Goal: Task Accomplishment & Management: Manage account settings

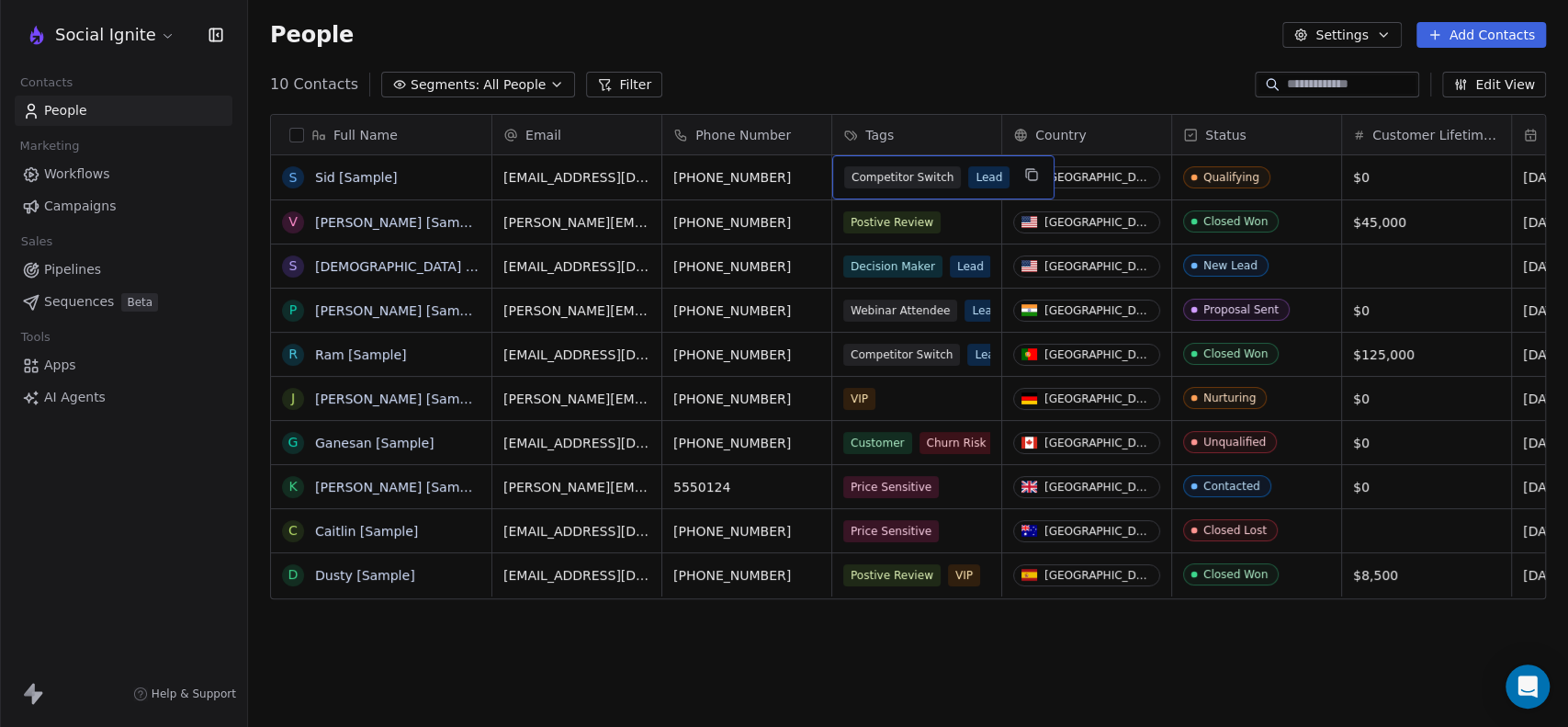
scroll to position [624, 1304]
click at [960, 80] on div "10 Contacts Segments: All People Filter Edit View" at bounding box center [908, 84] width 1320 height 29
click at [1407, 225] on span "$45,000" at bounding box center [1410, 222] width 112 height 18
click at [1397, 225] on span "$45,000" at bounding box center [1410, 222] width 112 height 18
click at [1366, 217] on span "$45,000" at bounding box center [1410, 222] width 112 height 18
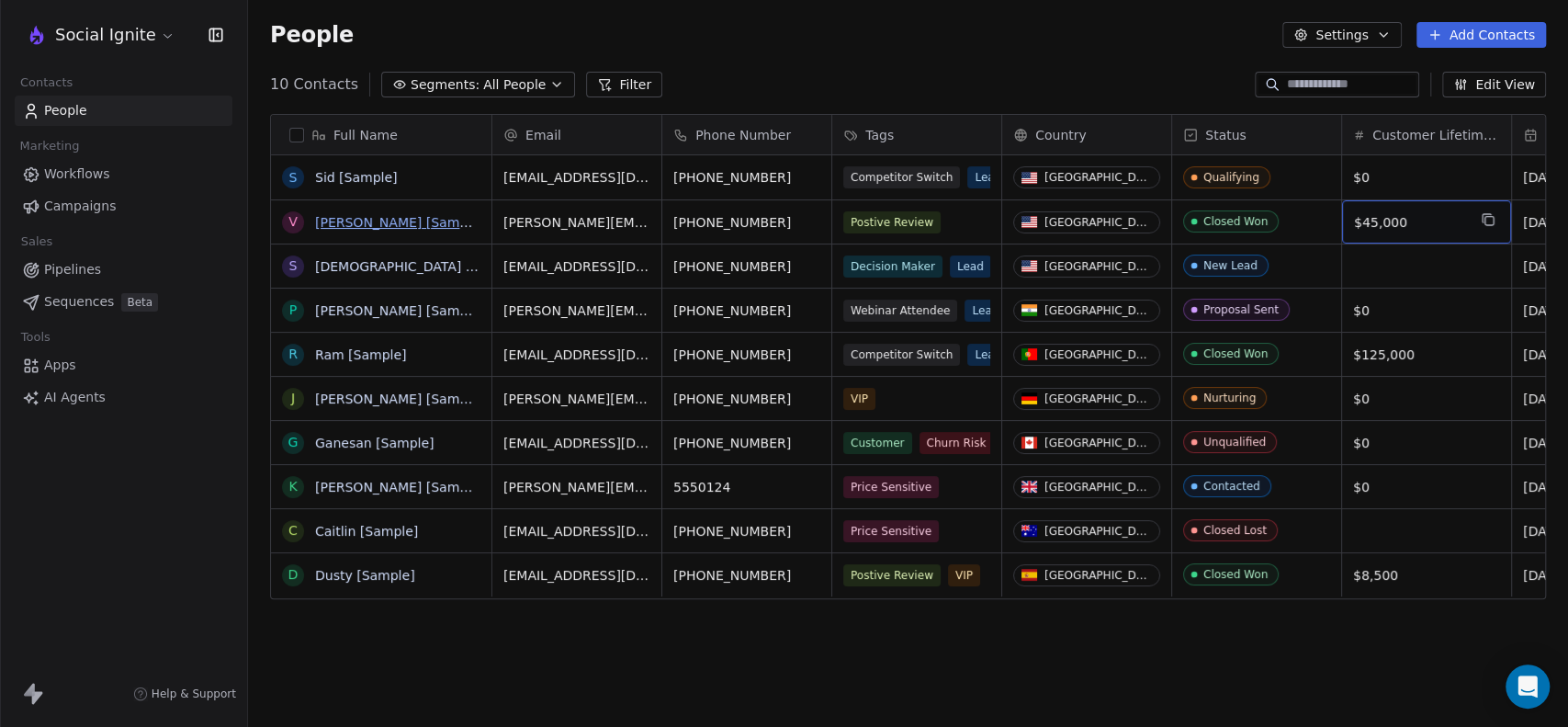
click at [378, 219] on link "[PERSON_NAME] [Sample]" at bounding box center [399, 222] width 169 height 15
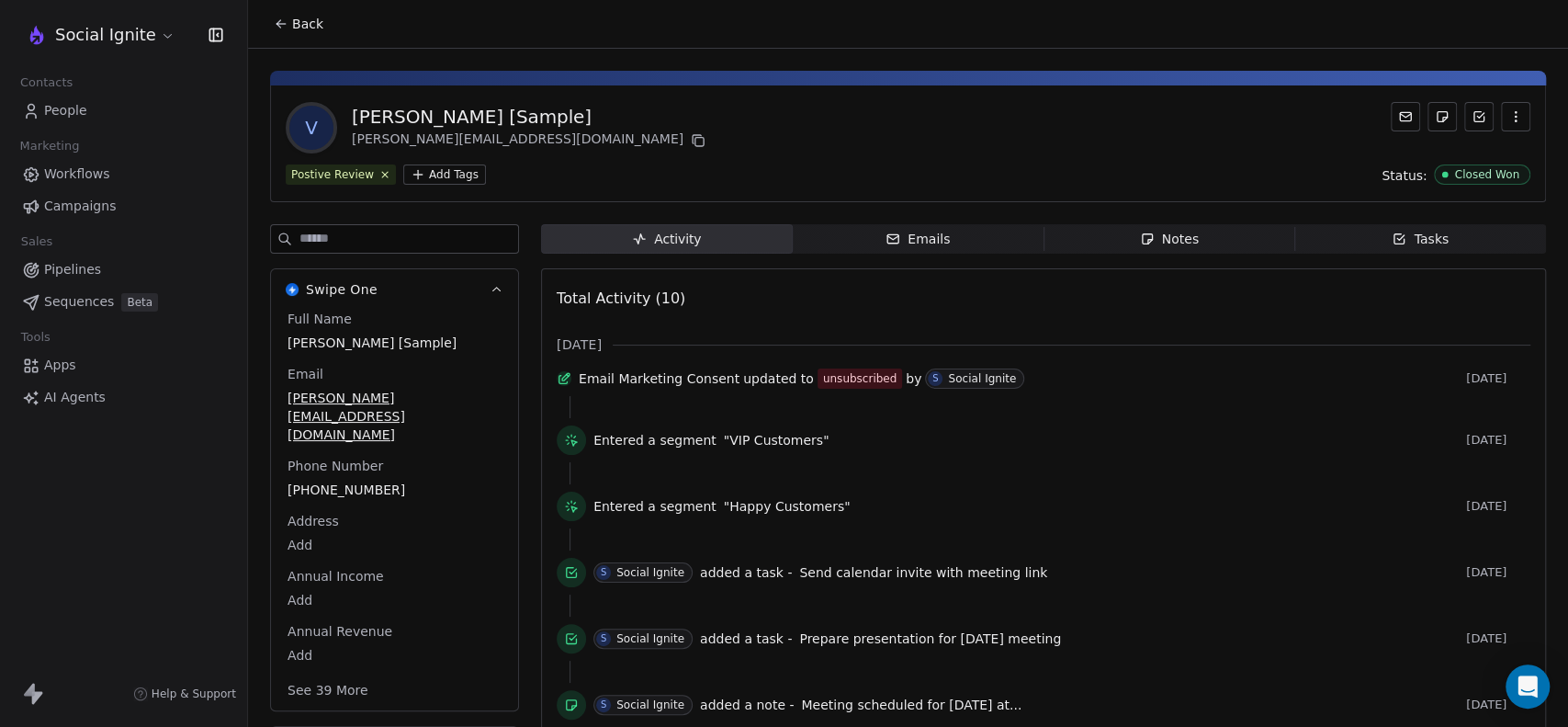
click at [928, 242] on div "Emails" at bounding box center [918, 239] width 64 height 19
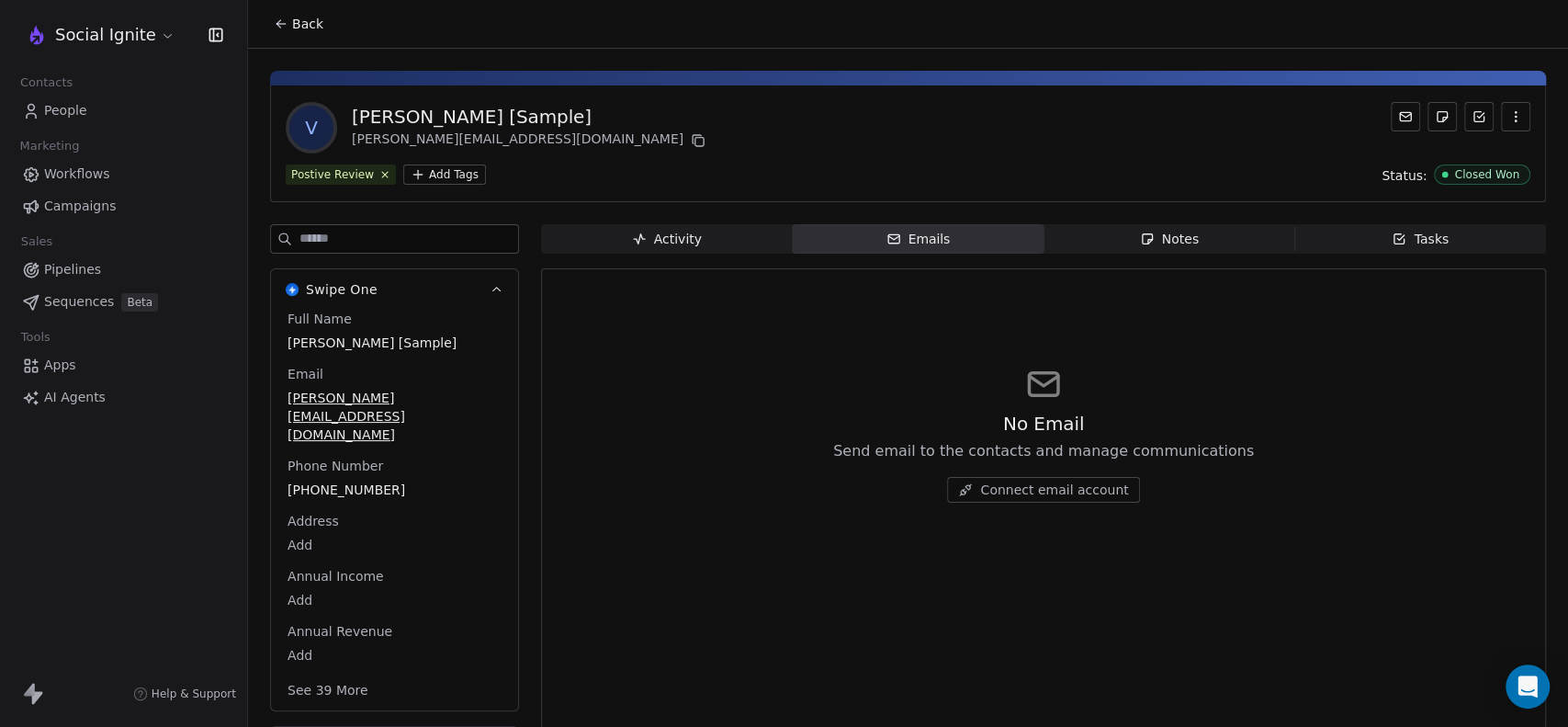
click at [1264, 242] on span "Notes Notes" at bounding box center [1170, 238] width 252 height 29
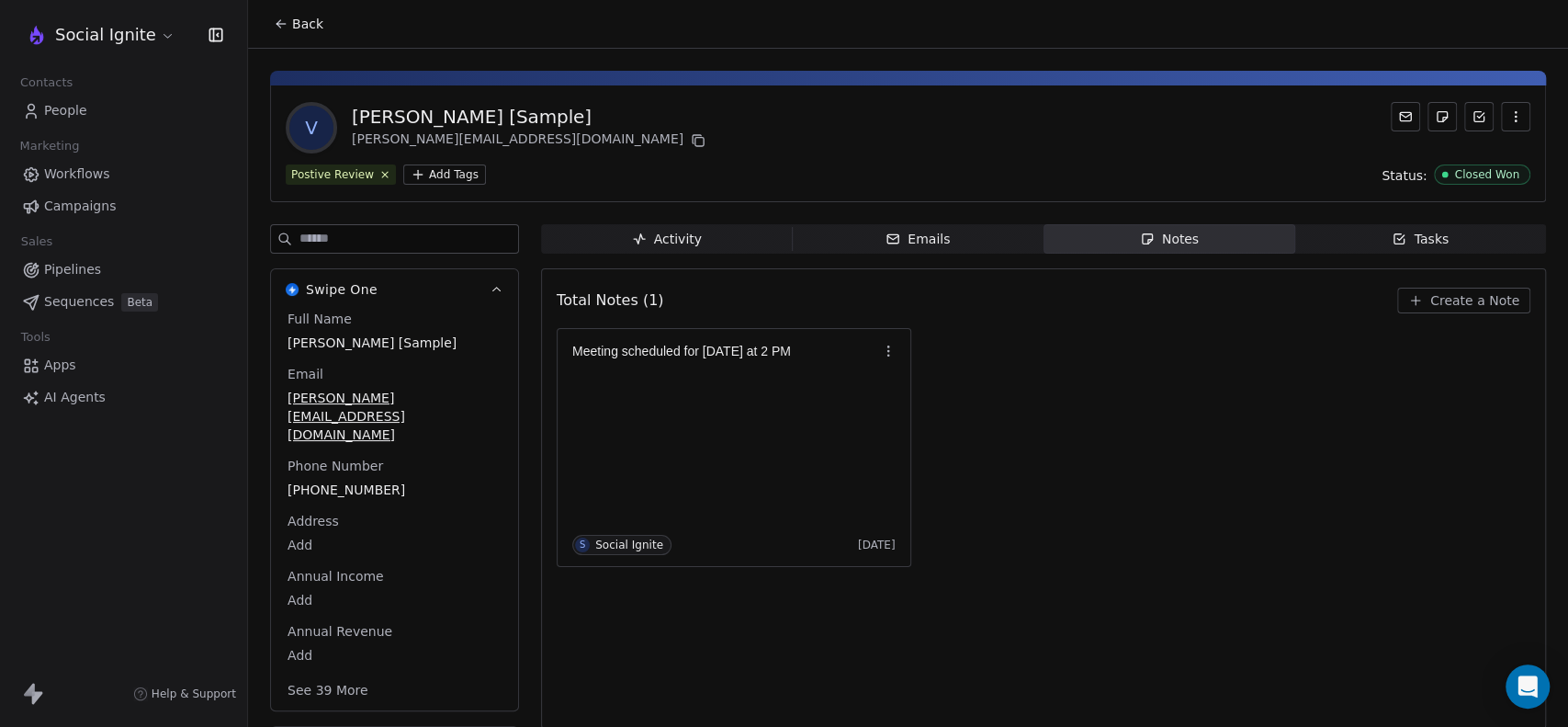
click at [1375, 240] on span "Tasks Tasks" at bounding box center [1421, 238] width 252 height 29
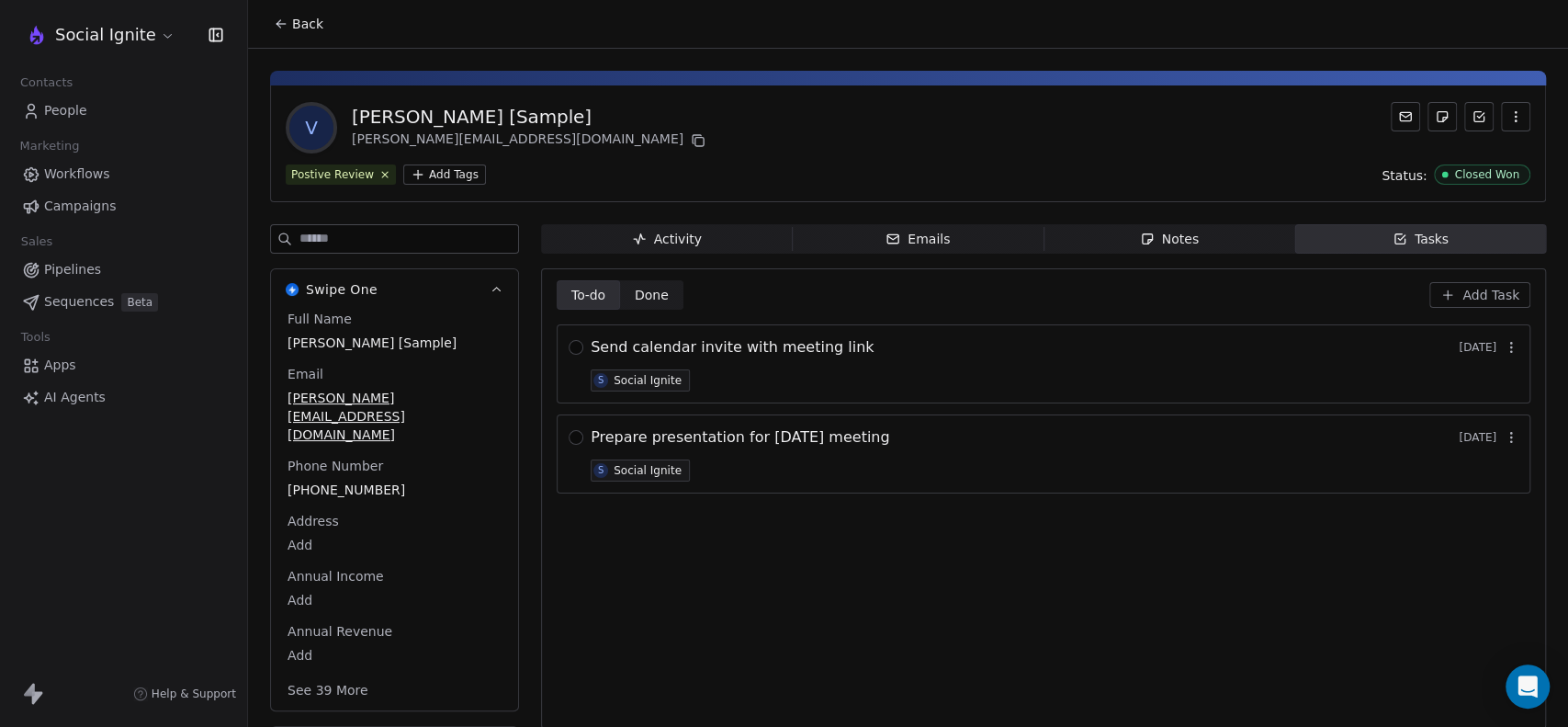
drag, startPoint x: 640, startPoint y: 292, endPoint x: 592, endPoint y: 300, distance: 48.7
click at [642, 292] on span "Done" at bounding box center [651, 296] width 34 height 19
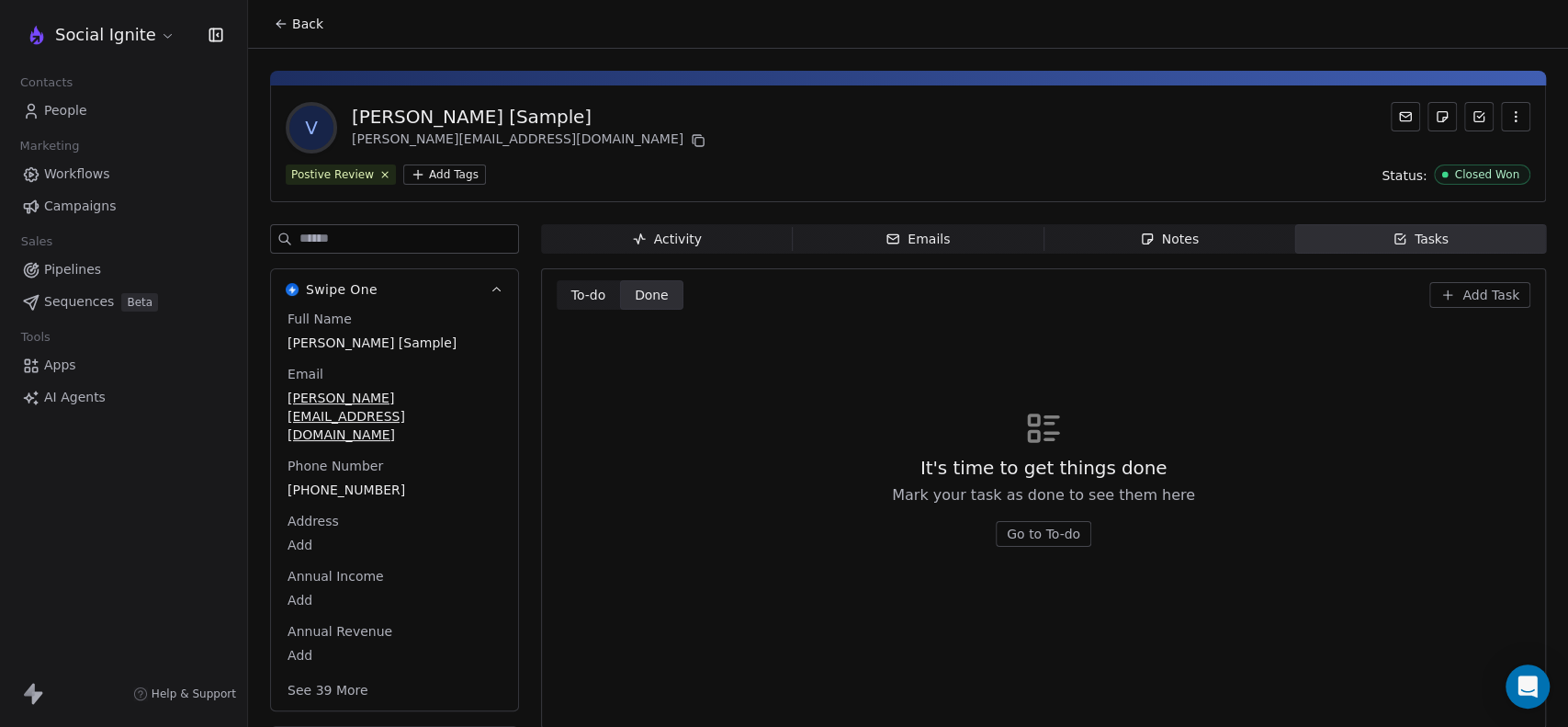
click at [573, 291] on span "To-do" at bounding box center [589, 296] width 35 height 19
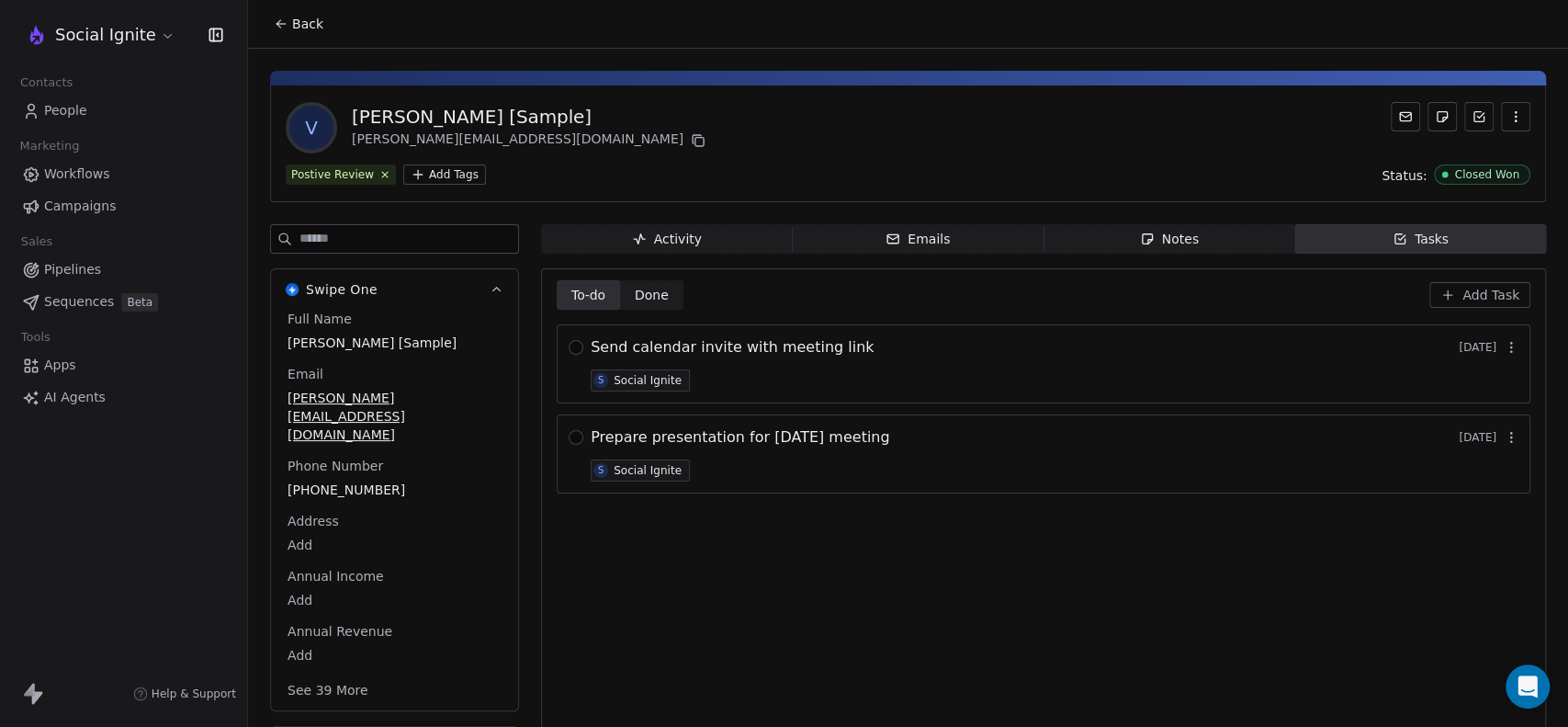
click at [1504, 348] on icon "button" at bounding box center [1511, 347] width 15 height 15
click at [1051, 674] on div "To-do To-do Done Done Add Task Send calendar invite with meeting link [DATE] So…" at bounding box center [1043, 498] width 974 height 436
click at [577, 348] on button "button" at bounding box center [576, 347] width 15 height 15
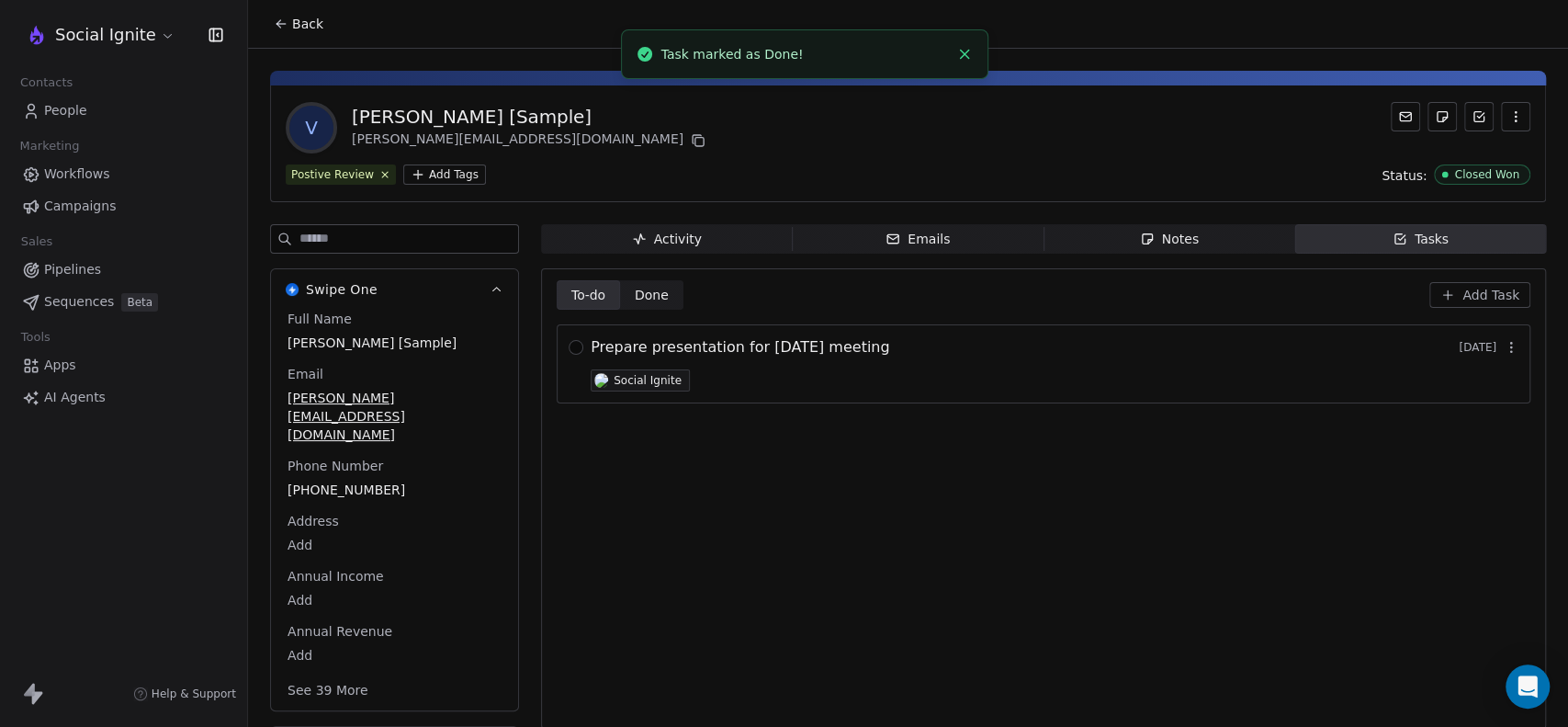
click at [646, 293] on span "Done" at bounding box center [651, 296] width 34 height 19
click at [573, 343] on button "button" at bounding box center [576, 347] width 15 height 15
click at [587, 290] on span "To-do" at bounding box center [589, 296] width 35 height 19
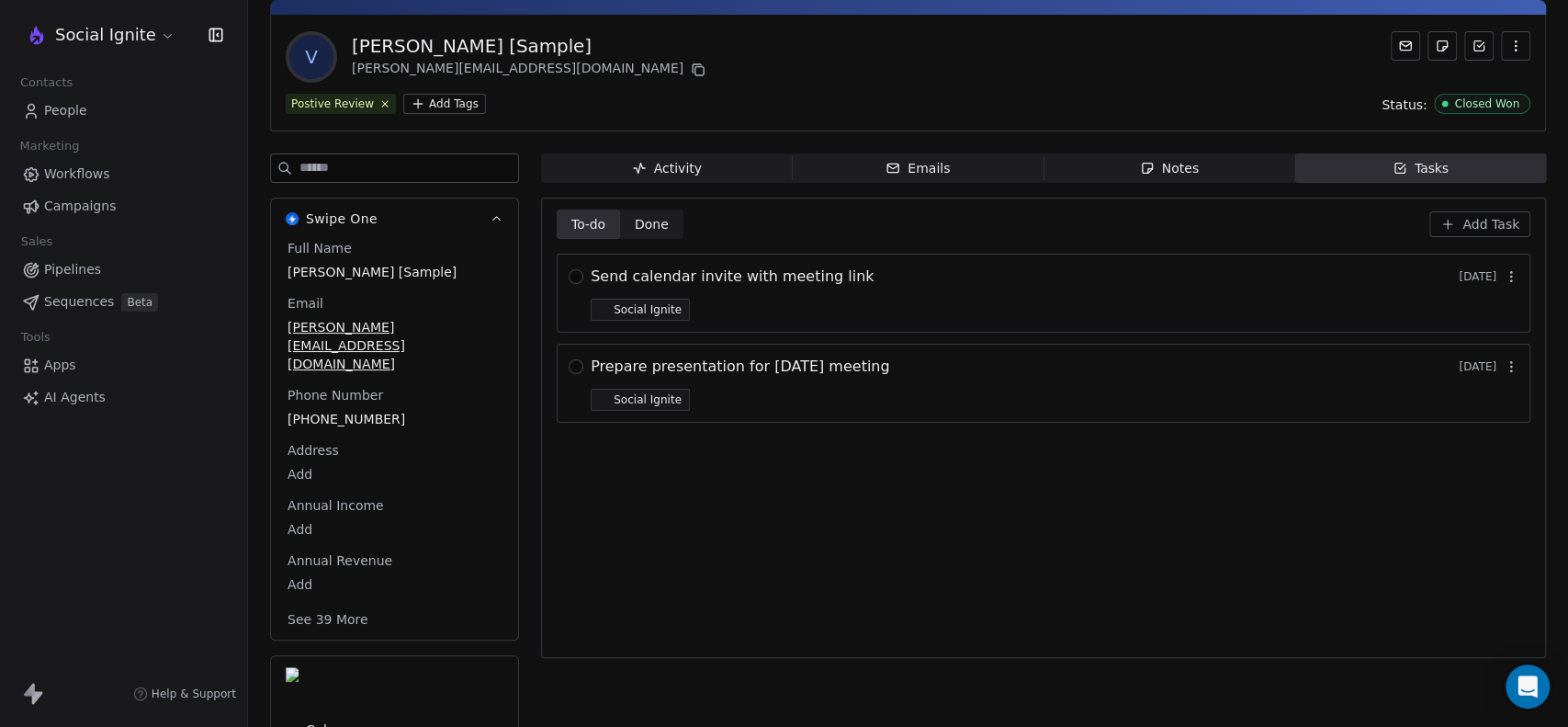
scroll to position [72, 0]
click at [492, 722] on icon "button" at bounding box center [496, 729] width 14 height 14
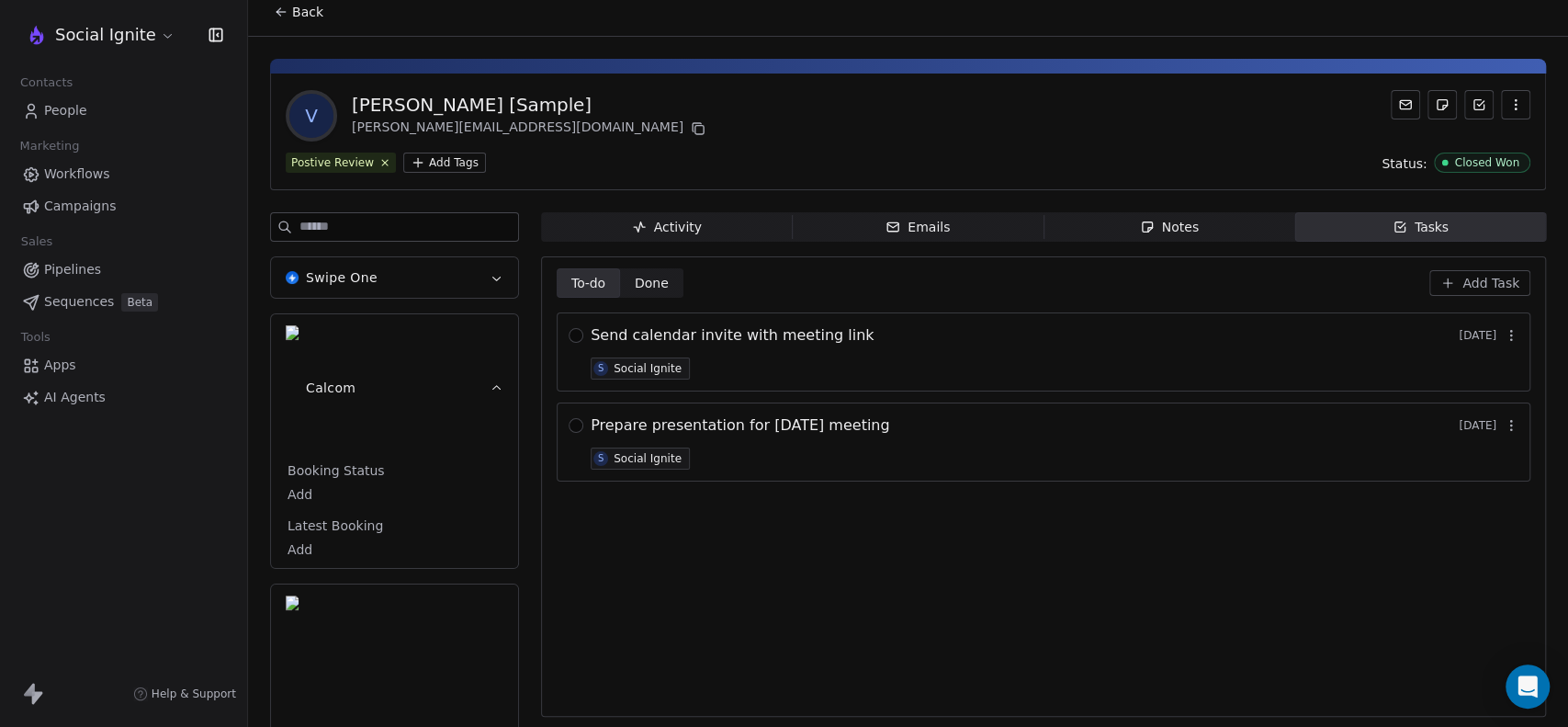
scroll to position [12, 0]
click at [501, 381] on icon "button" at bounding box center [496, 388] width 14 height 14
click at [485, 478] on button "Wooocommerce" at bounding box center [394, 628] width 247 height 301
click at [487, 478] on button "Wooocommerce" at bounding box center [394, 628] width 247 height 301
click at [713, 212] on span "Activity Activity" at bounding box center [667, 227] width 252 height 29
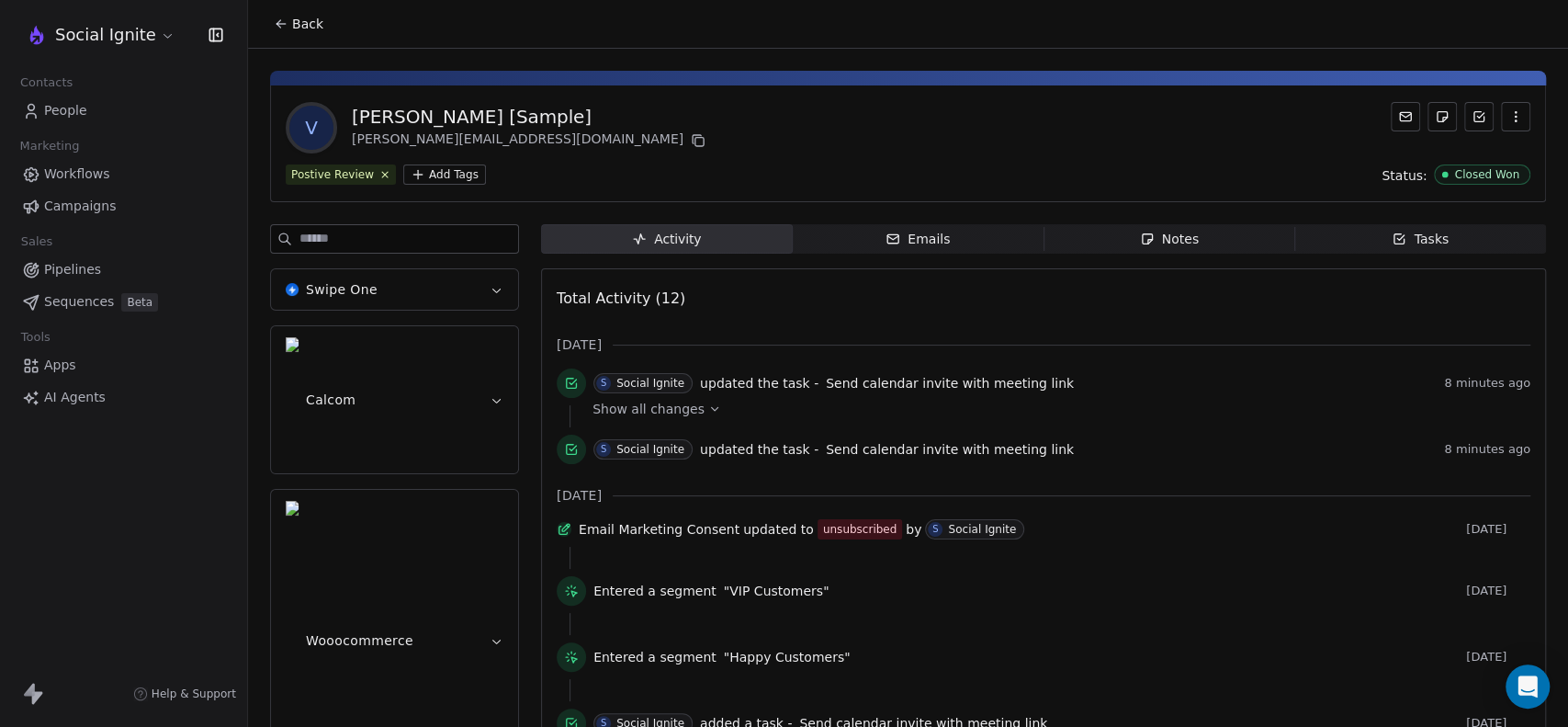
click at [962, 236] on span "Emails Emails" at bounding box center [919, 238] width 252 height 29
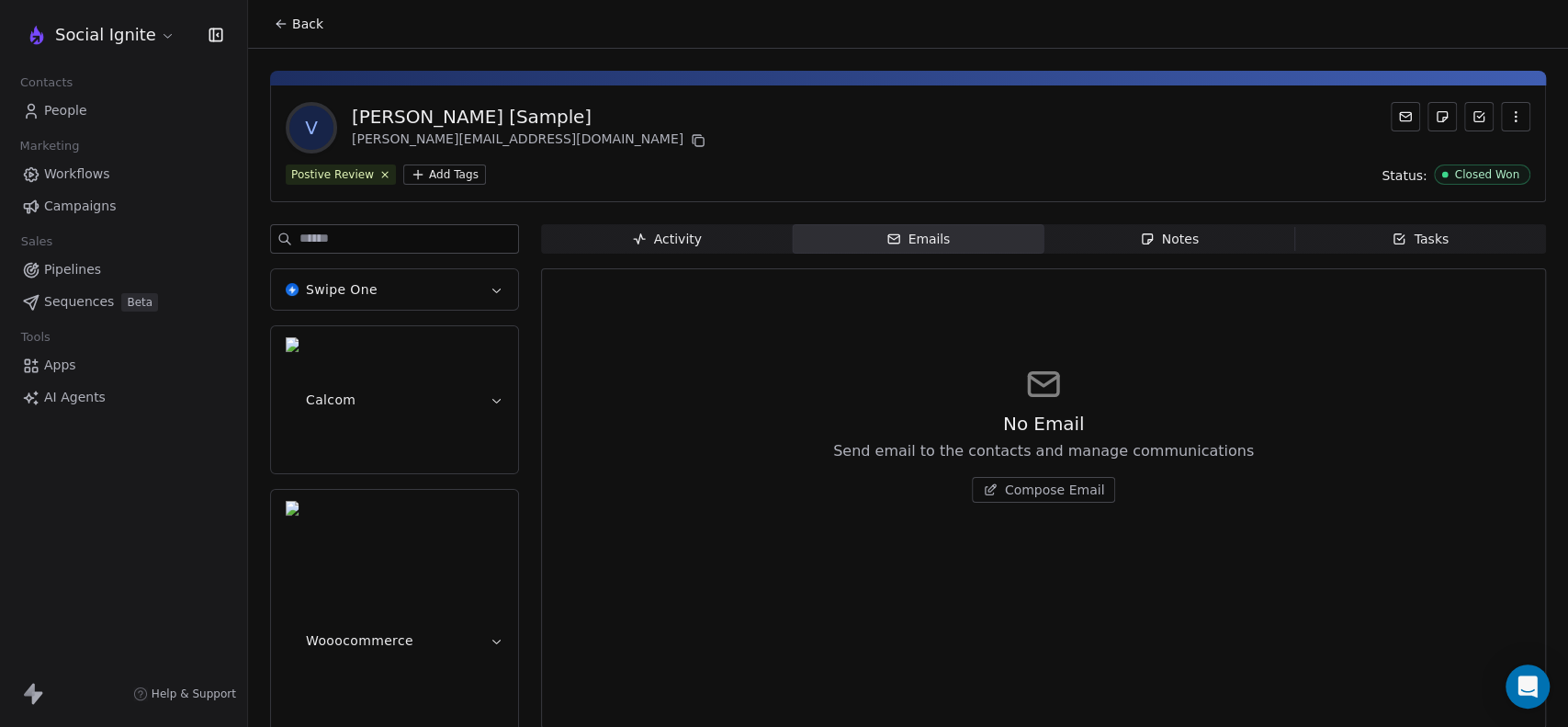
click at [1051, 489] on span "Compose Email" at bounding box center [1054, 490] width 100 height 18
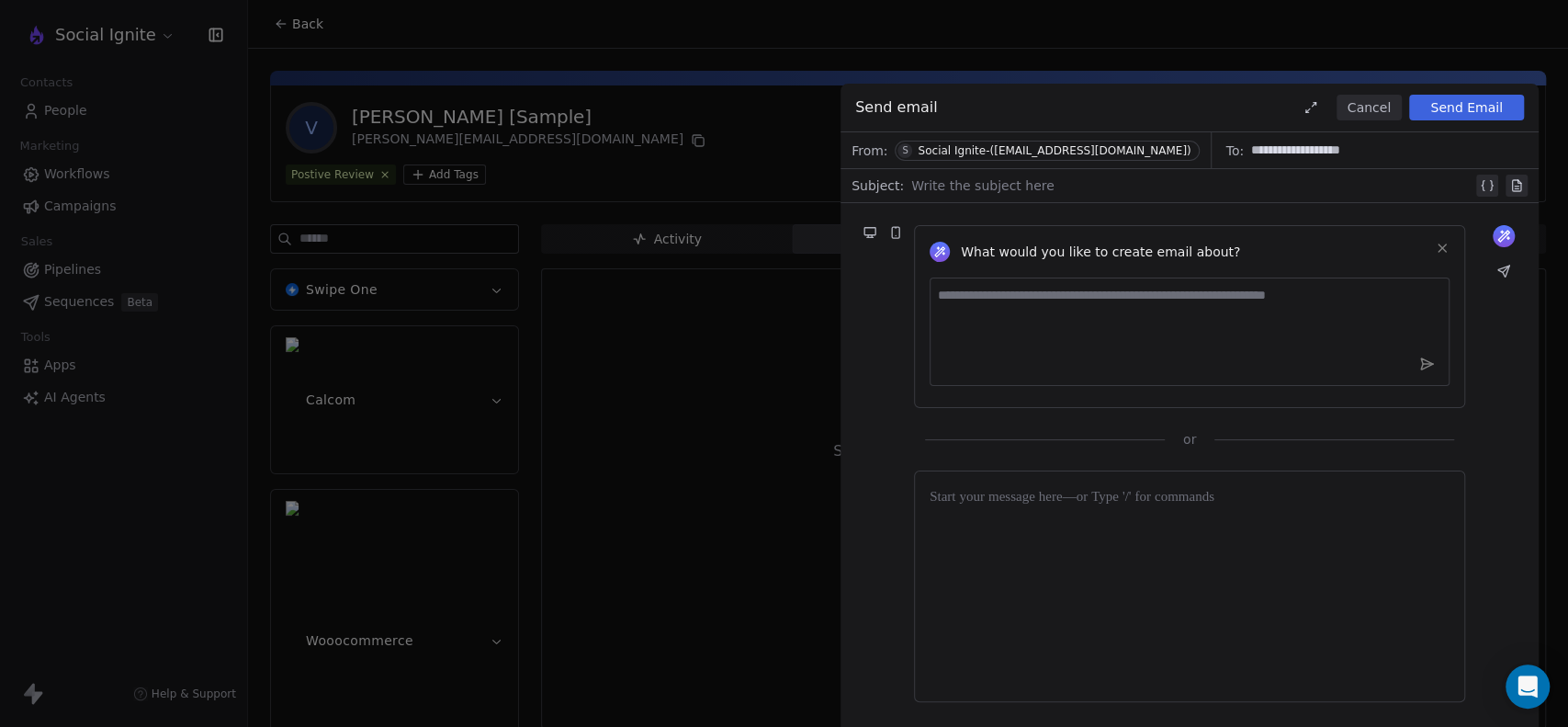
click at [1057, 152] on div "Social Ignite-([EMAIL_ADDRESS][DOMAIN_NAME])" at bounding box center [1054, 150] width 273 height 13
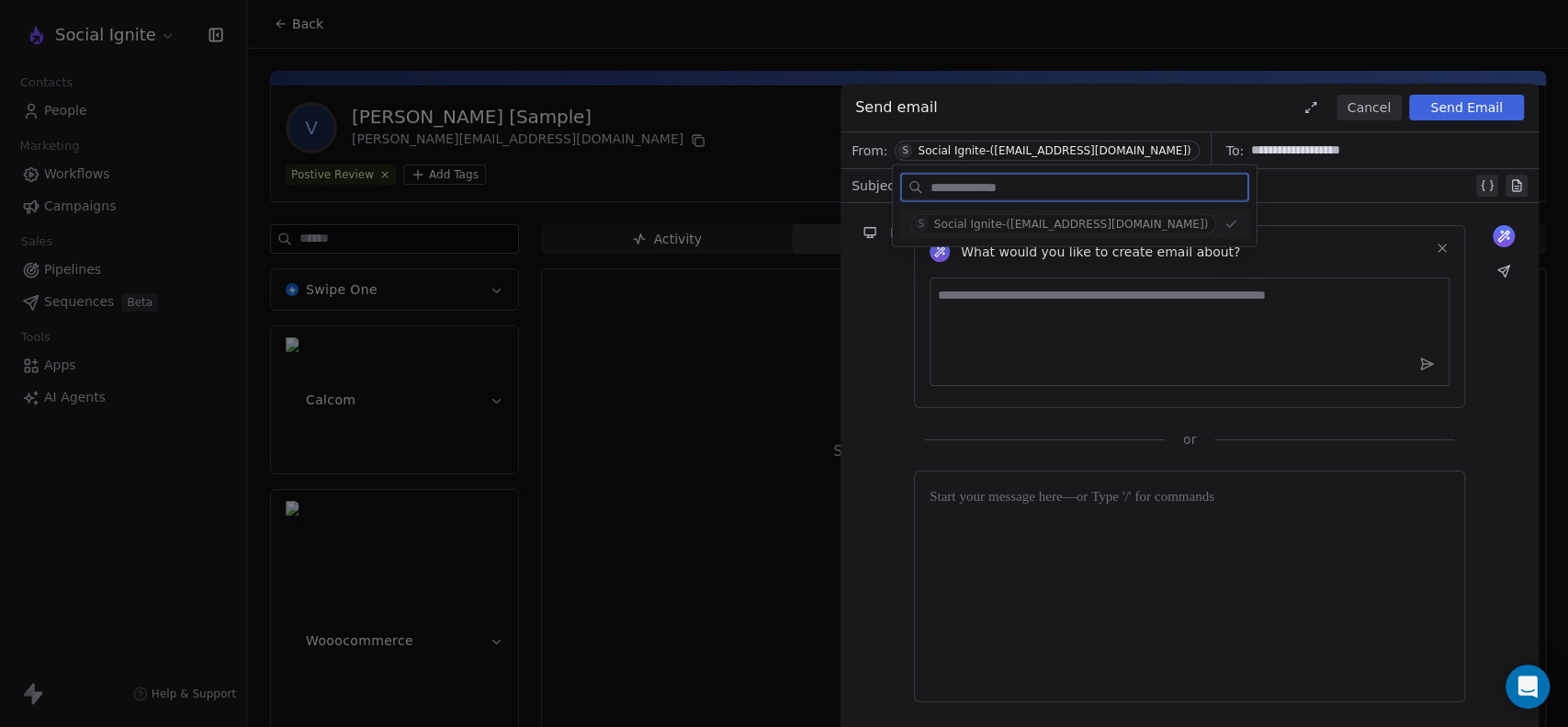
click at [1058, 221] on div "Social Ignite-([EMAIL_ADDRESS][DOMAIN_NAME])" at bounding box center [1071, 224] width 273 height 13
click at [878, 293] on div "What would you like to create email about? or" at bounding box center [1189, 325] width 698 height 245
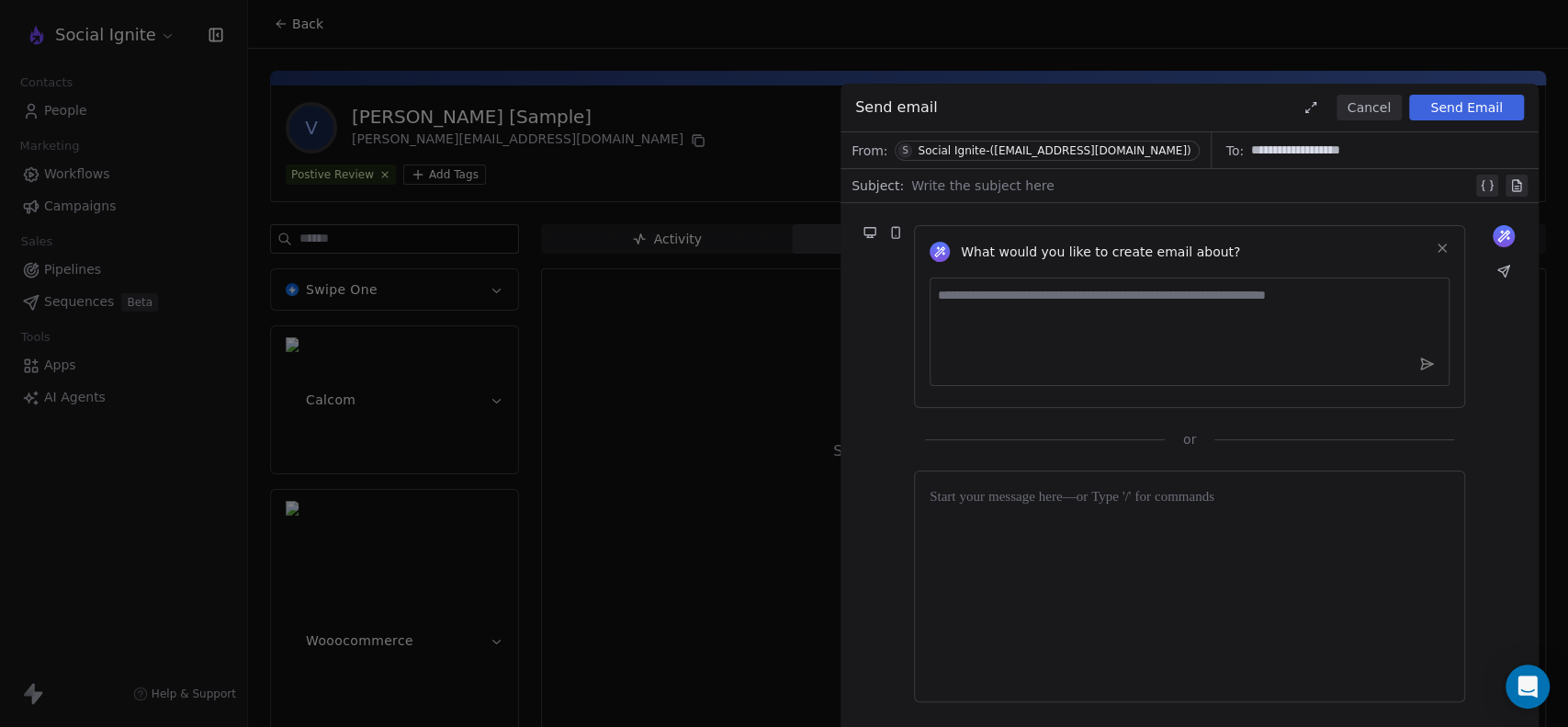
click at [896, 236] on icon at bounding box center [895, 232] width 8 height 11
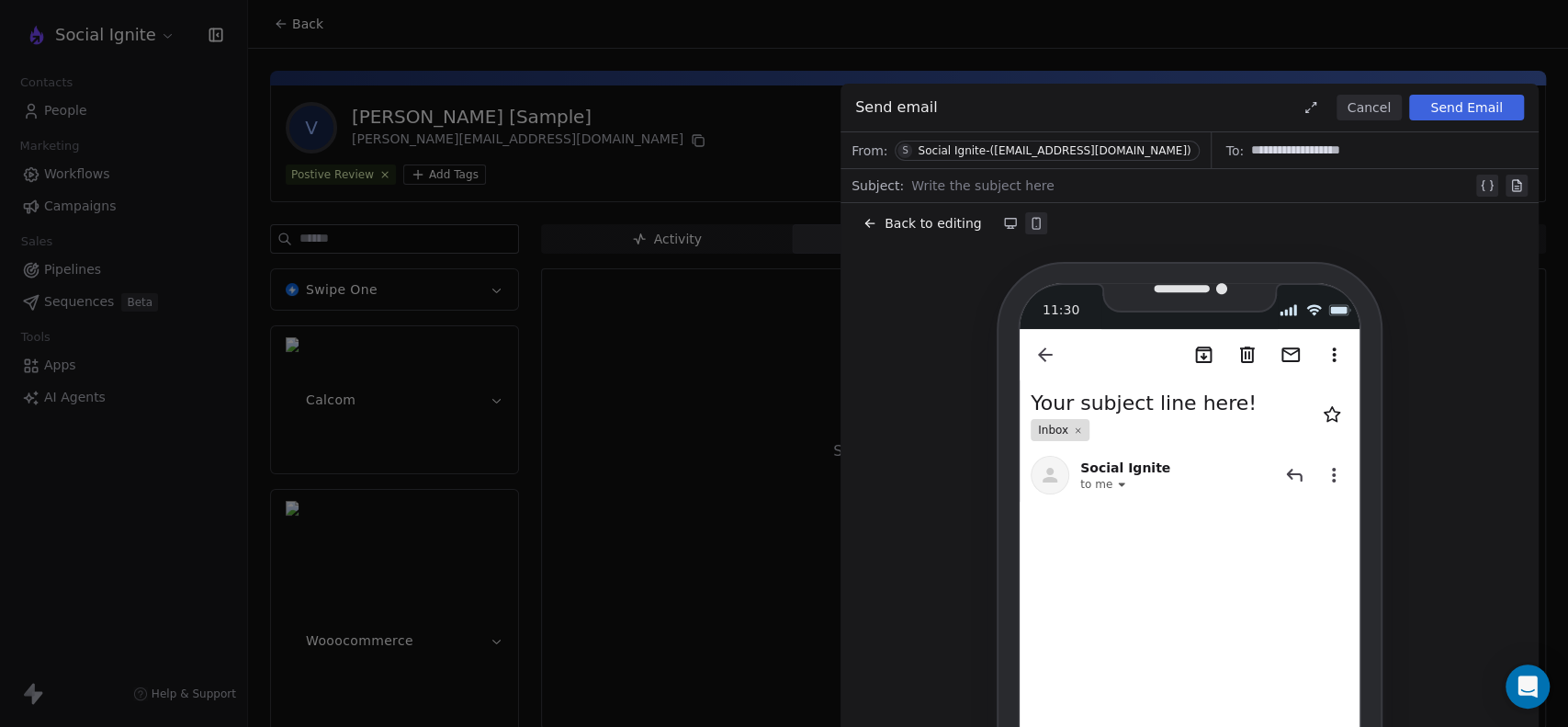
click at [865, 225] on icon at bounding box center [869, 223] width 15 height 15
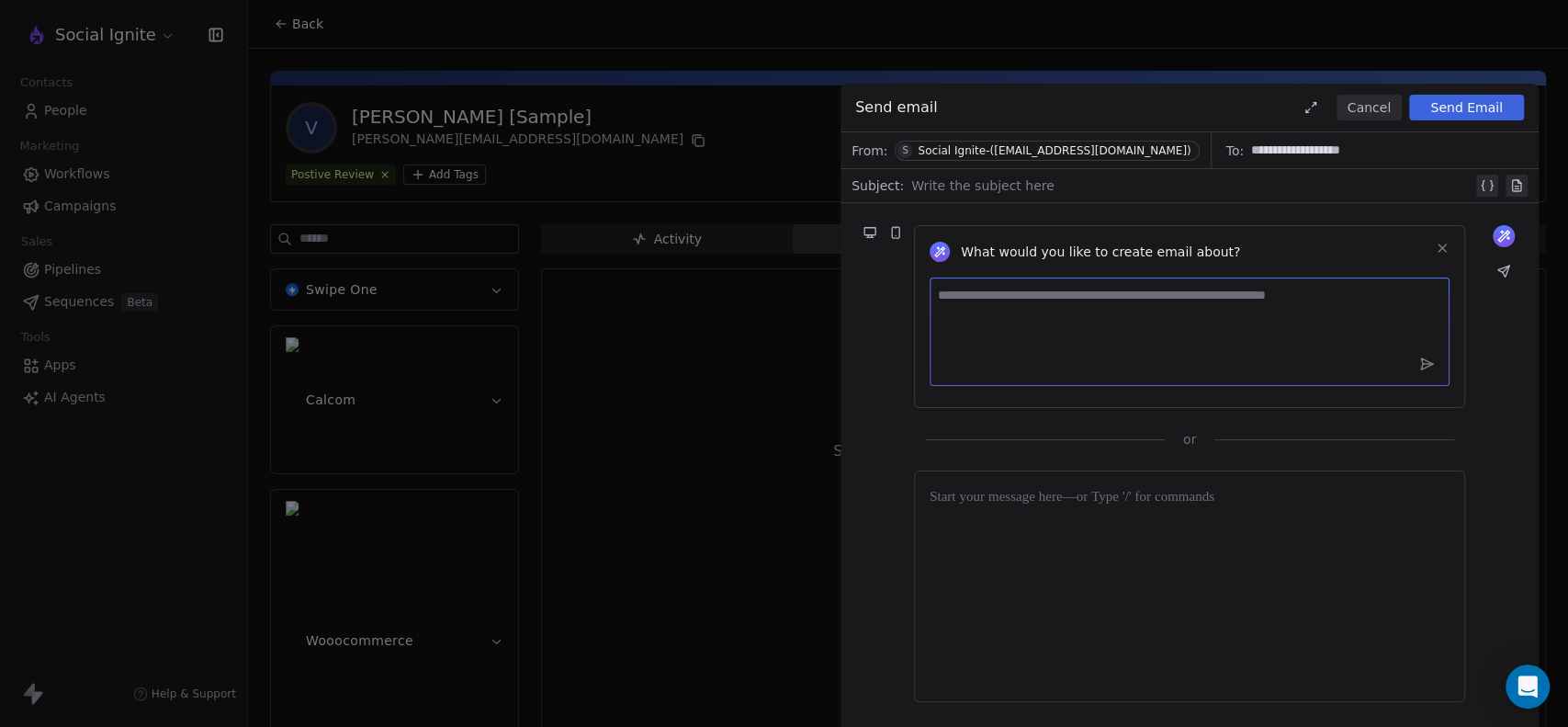
click at [1049, 328] on textarea at bounding box center [1189, 332] width 519 height 109
click at [1087, 515] on div at bounding box center [1189, 585] width 519 height 201
click at [1482, 189] on icon at bounding box center [1487, 185] width 15 height 15
click at [1010, 184] on icon at bounding box center [1016, 186] width 13 height 13
click at [1024, 325] on textarea at bounding box center [1189, 332] width 519 height 109
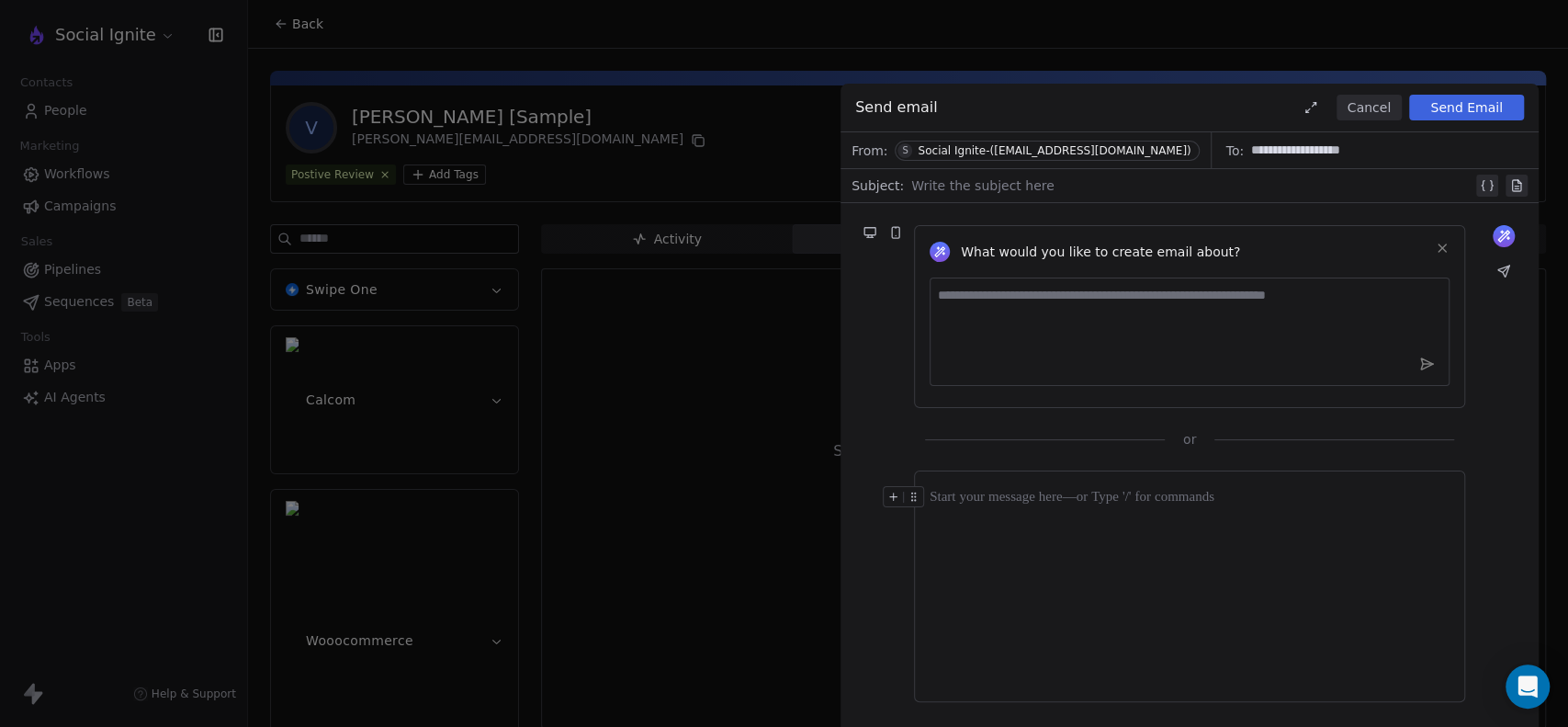
click at [1088, 489] on div at bounding box center [1189, 496] width 519 height 22
click at [1485, 185] on icon at bounding box center [1487, 185] width 15 height 15
click at [1013, 184] on icon at bounding box center [1016, 187] width 7 height 7
click at [1031, 554] on div at bounding box center [1189, 585] width 519 height 201
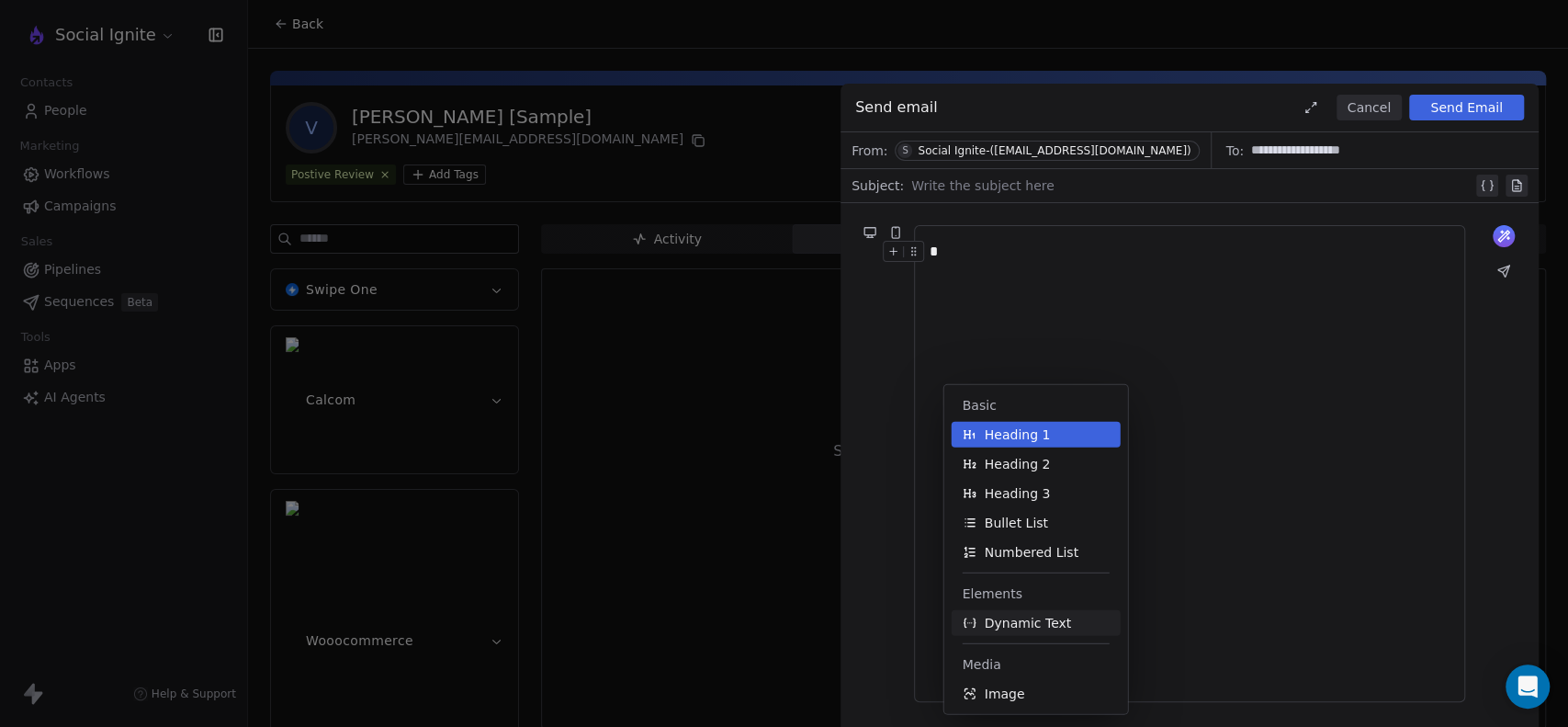
click at [1045, 621] on span "Dynamic Text" at bounding box center [1028, 622] width 87 height 18
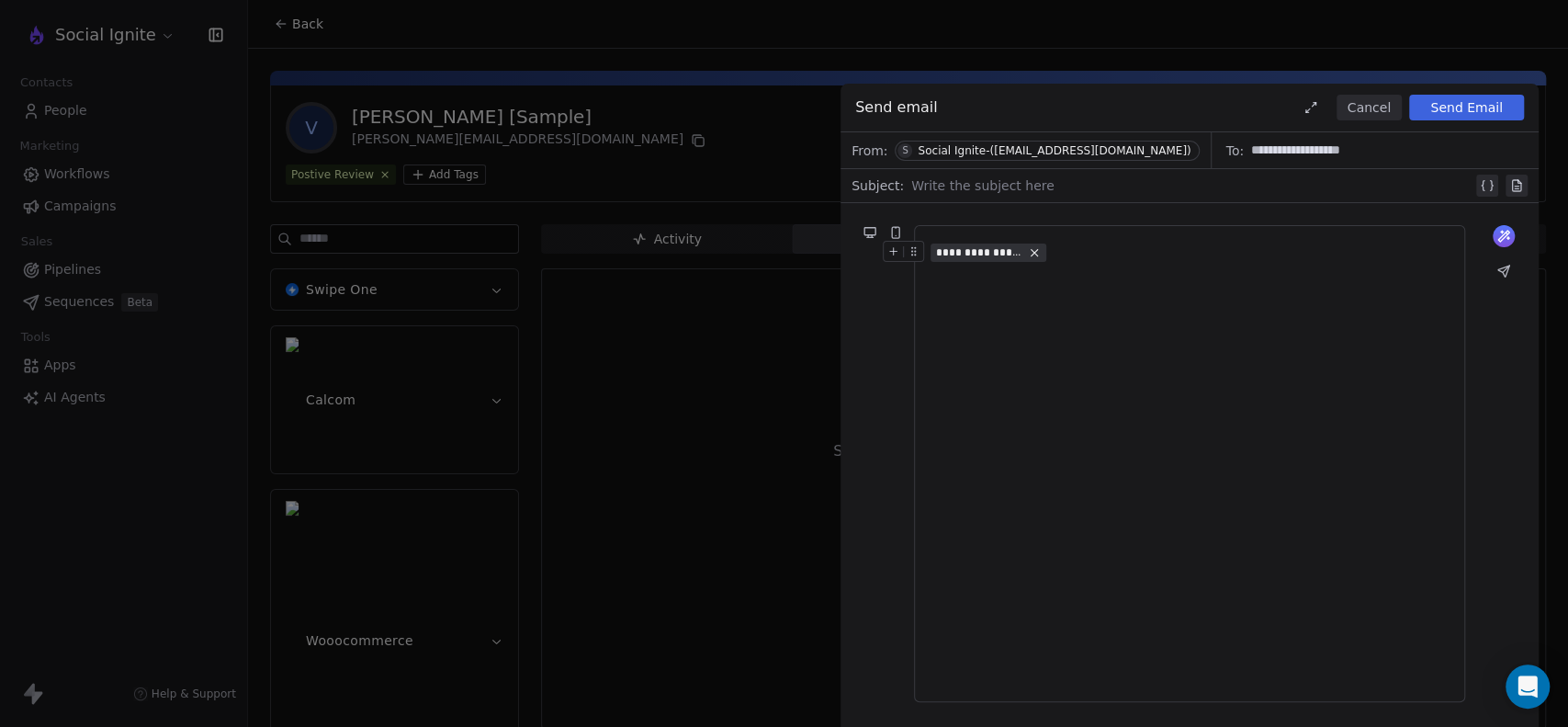
click at [1000, 256] on span "**********" at bounding box center [979, 252] width 86 height 15
click at [1019, 321] on span "Choose Property" at bounding box center [1005, 315] width 106 height 18
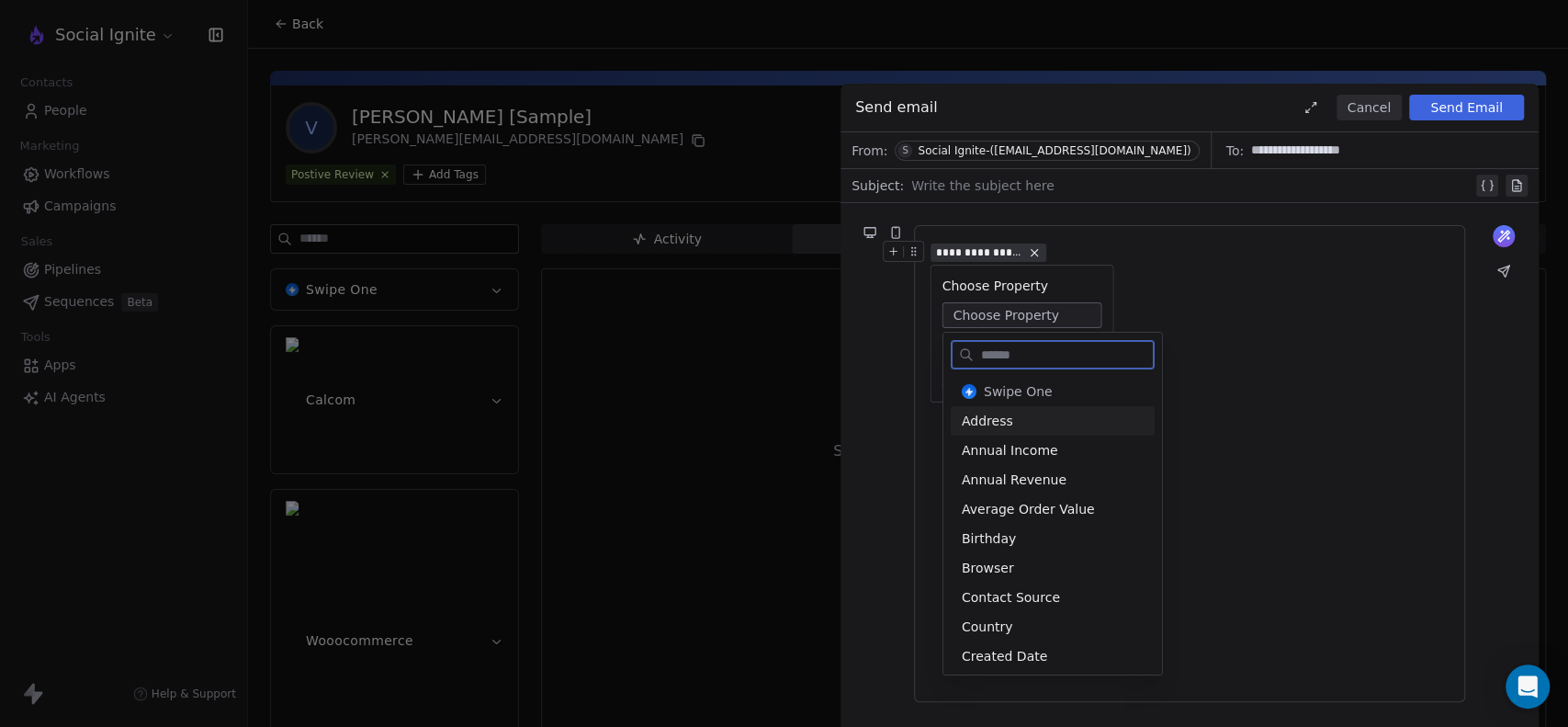
click at [1037, 250] on icon at bounding box center [1034, 252] width 13 height 13
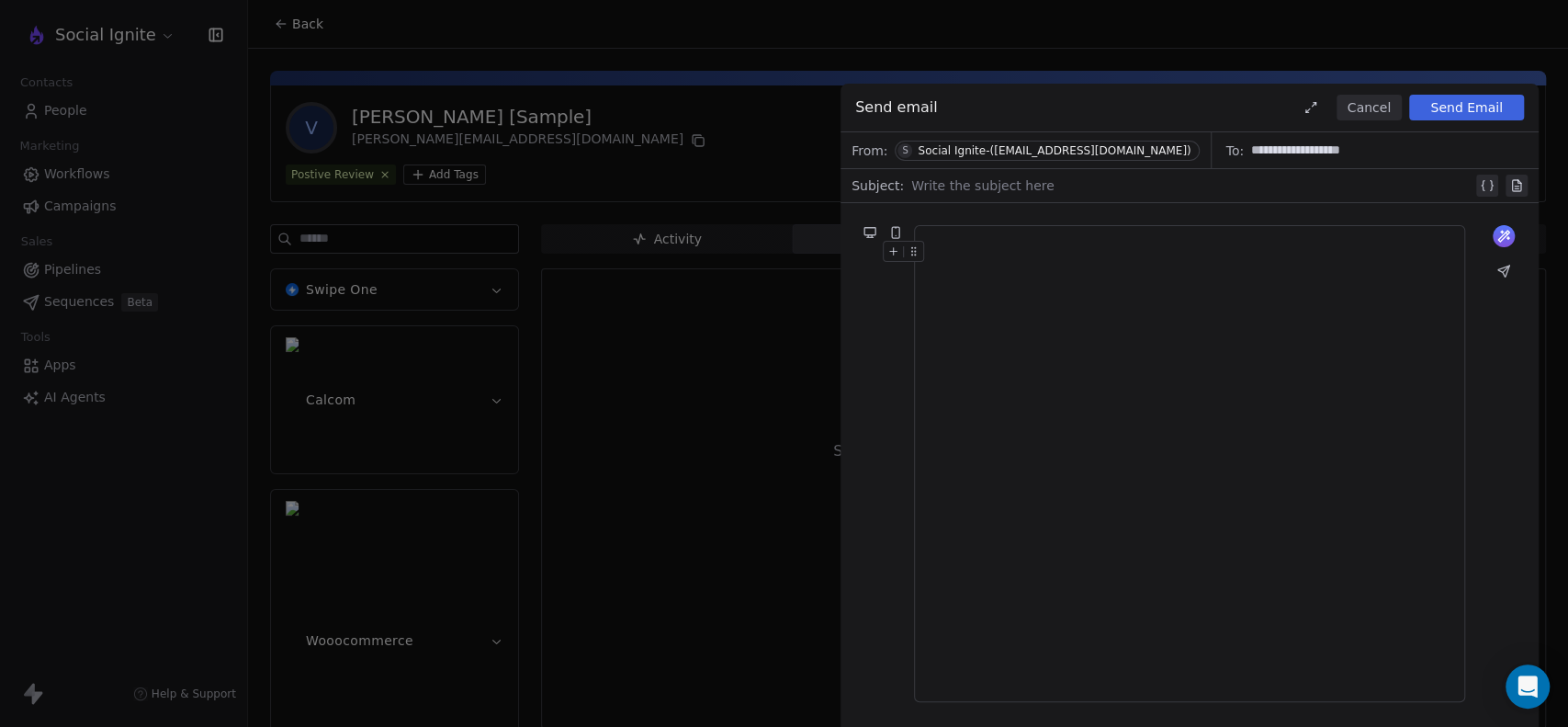
click at [978, 326] on div at bounding box center [1189, 463] width 519 height 446
click at [1367, 101] on button "Cancel" at bounding box center [1368, 108] width 65 height 26
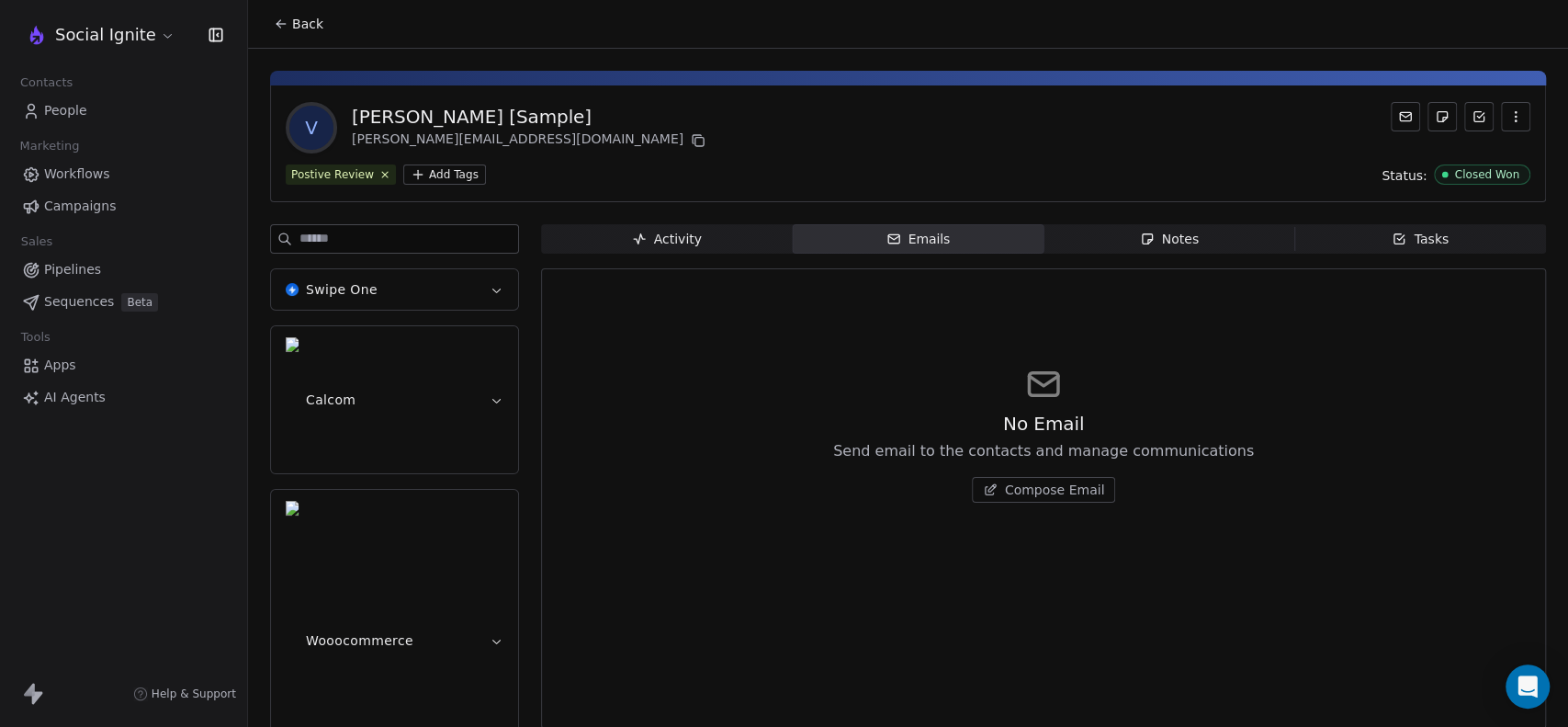
click at [91, 125] on link "People" at bounding box center [123, 111] width 218 height 30
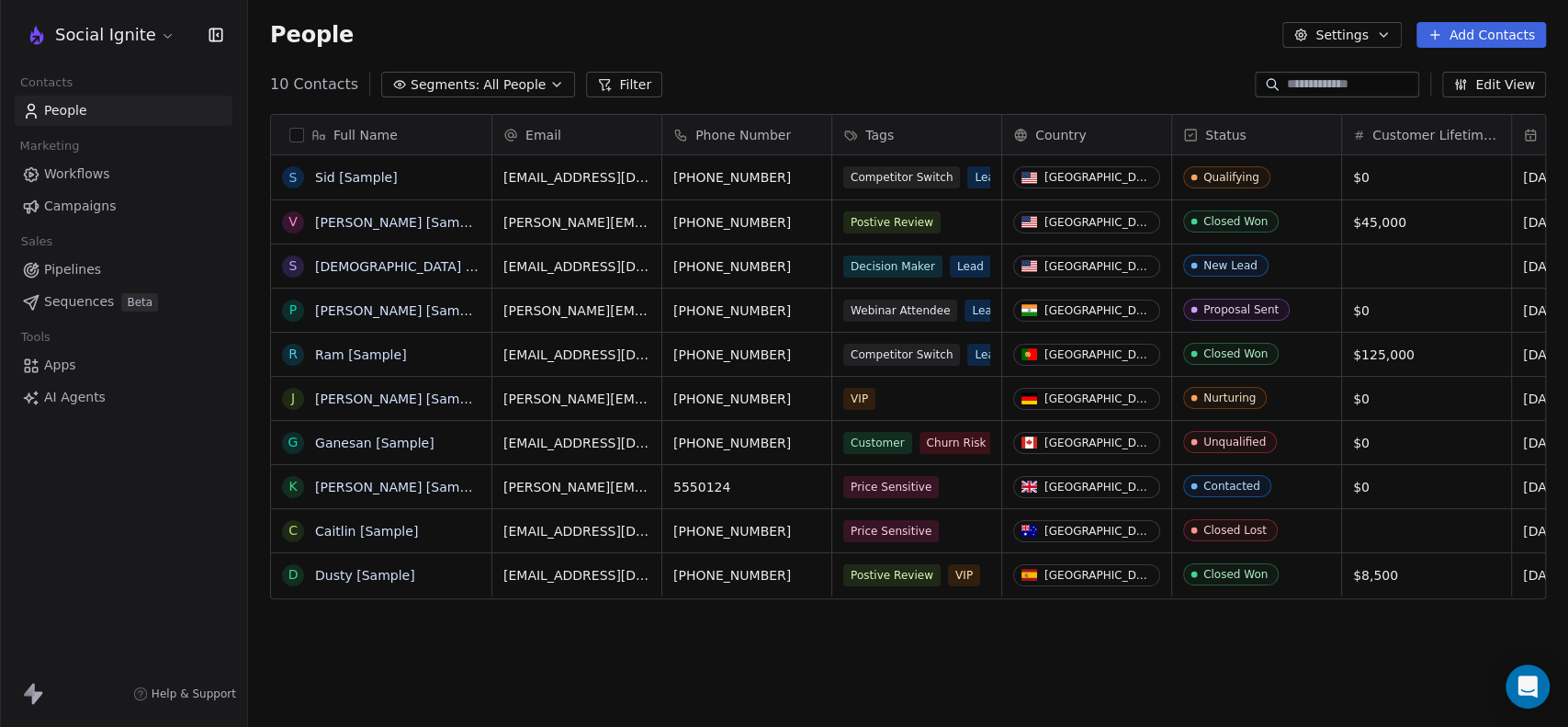
scroll to position [624, 1304]
click at [1504, 34] on button "Add Contacts" at bounding box center [1482, 35] width 130 height 26
click at [1460, 74] on span "Create new contact" at bounding box center [1490, 75] width 126 height 19
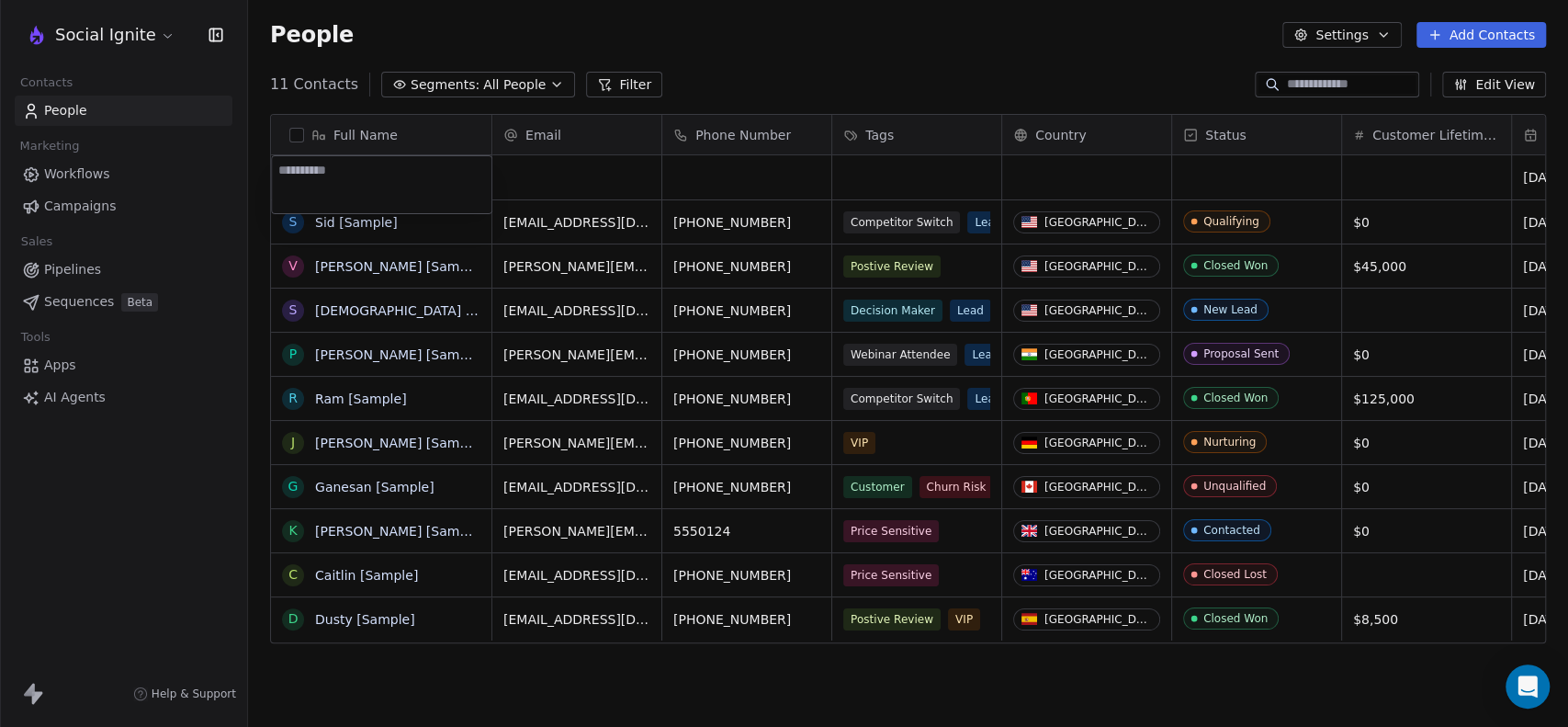
type textarea "*"
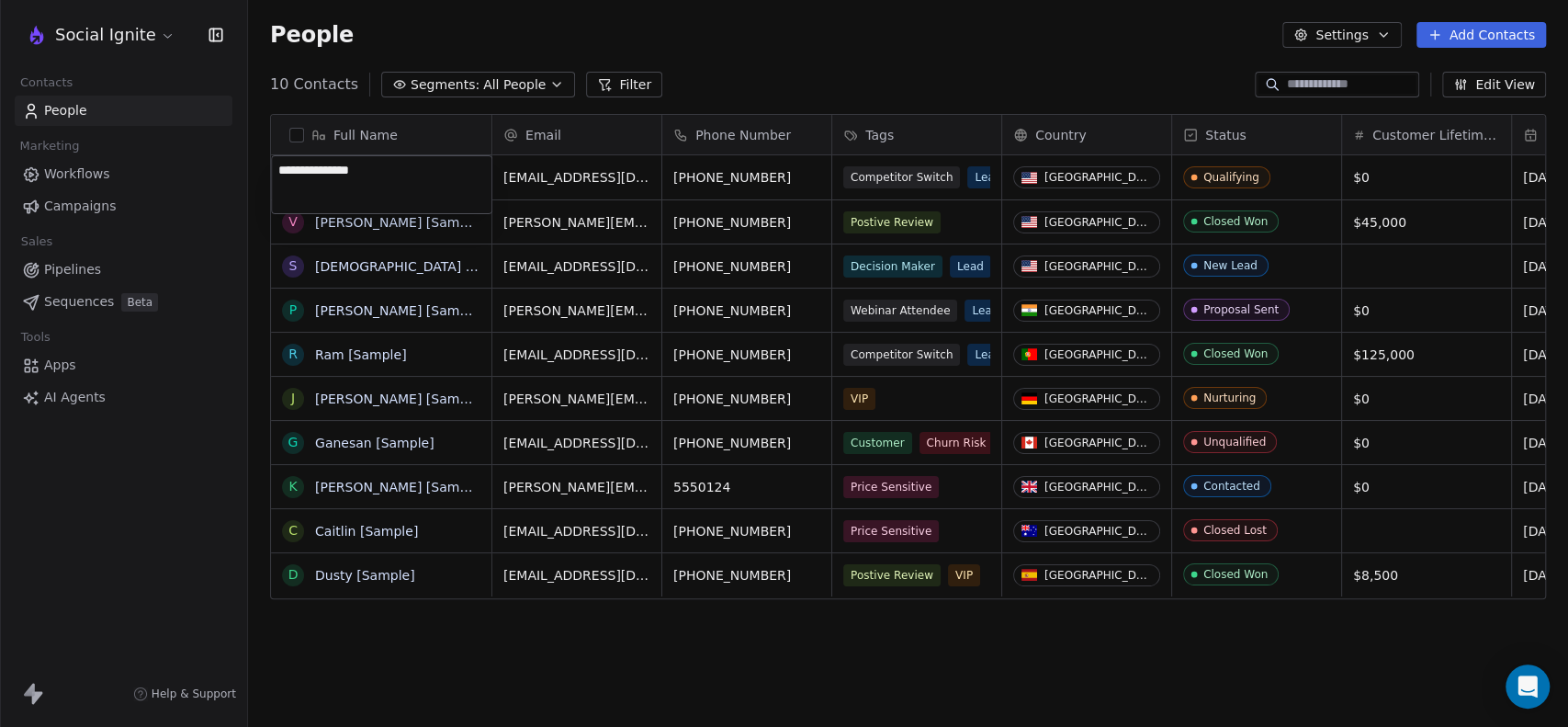
type textarea "**********"
click at [831, 27] on html "Social Ignite Contacts People Marketing Workflows Campaigns Sales Pipelines Seq…" at bounding box center [784, 364] width 1568 height 727
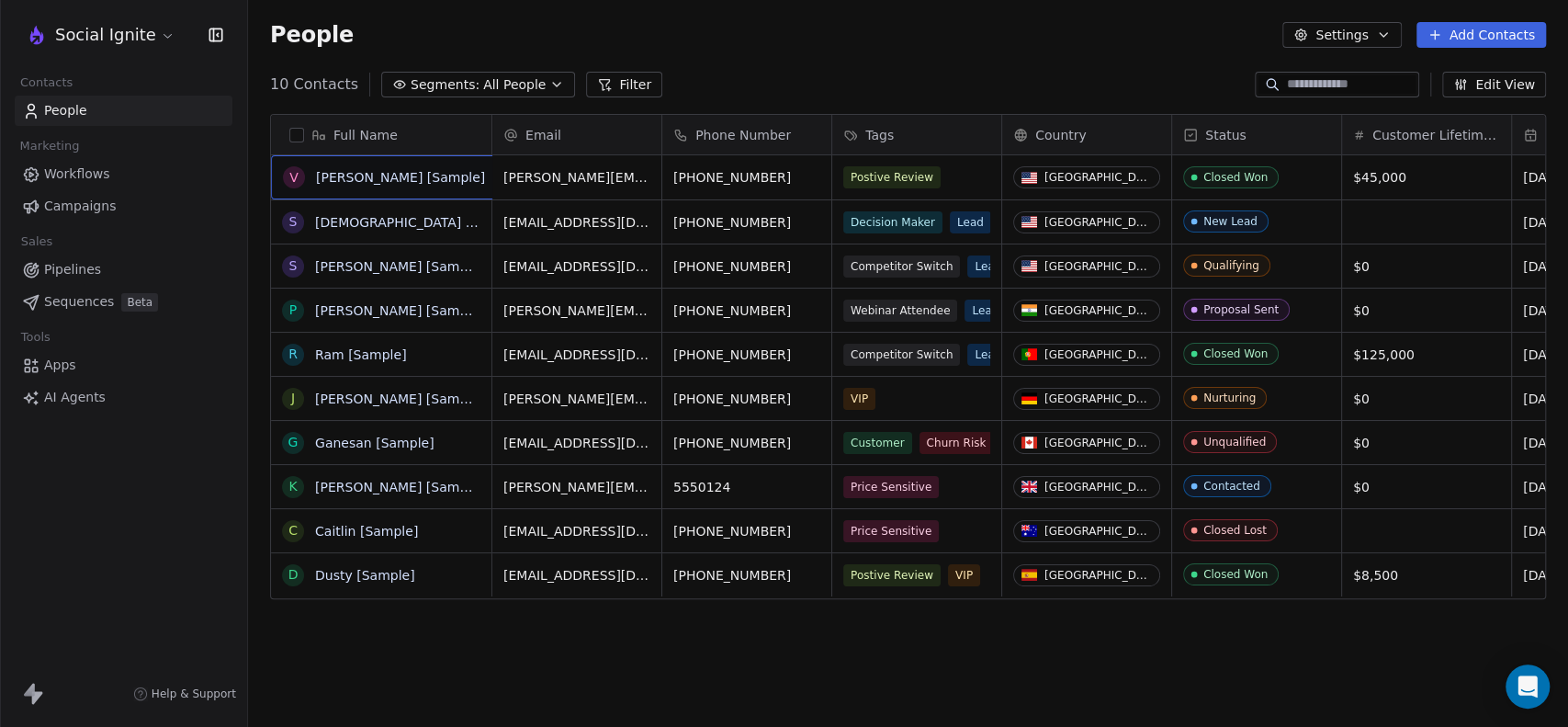
click at [898, 86] on div "10 Contacts Segments: All People Filter Edit View" at bounding box center [908, 84] width 1320 height 29
click at [1486, 32] on button "Add Contacts" at bounding box center [1482, 35] width 130 height 26
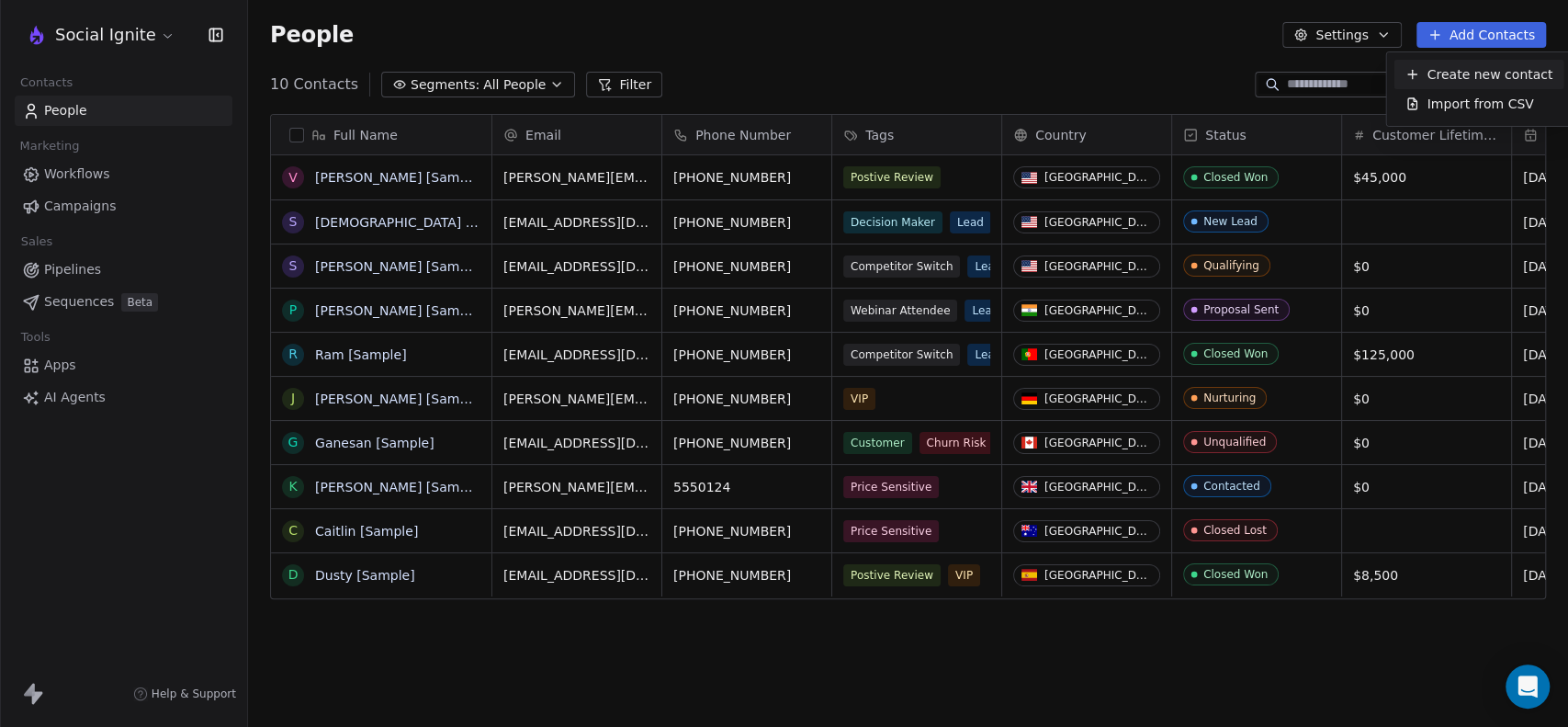
click at [1463, 74] on span "Create new contact" at bounding box center [1490, 75] width 126 height 19
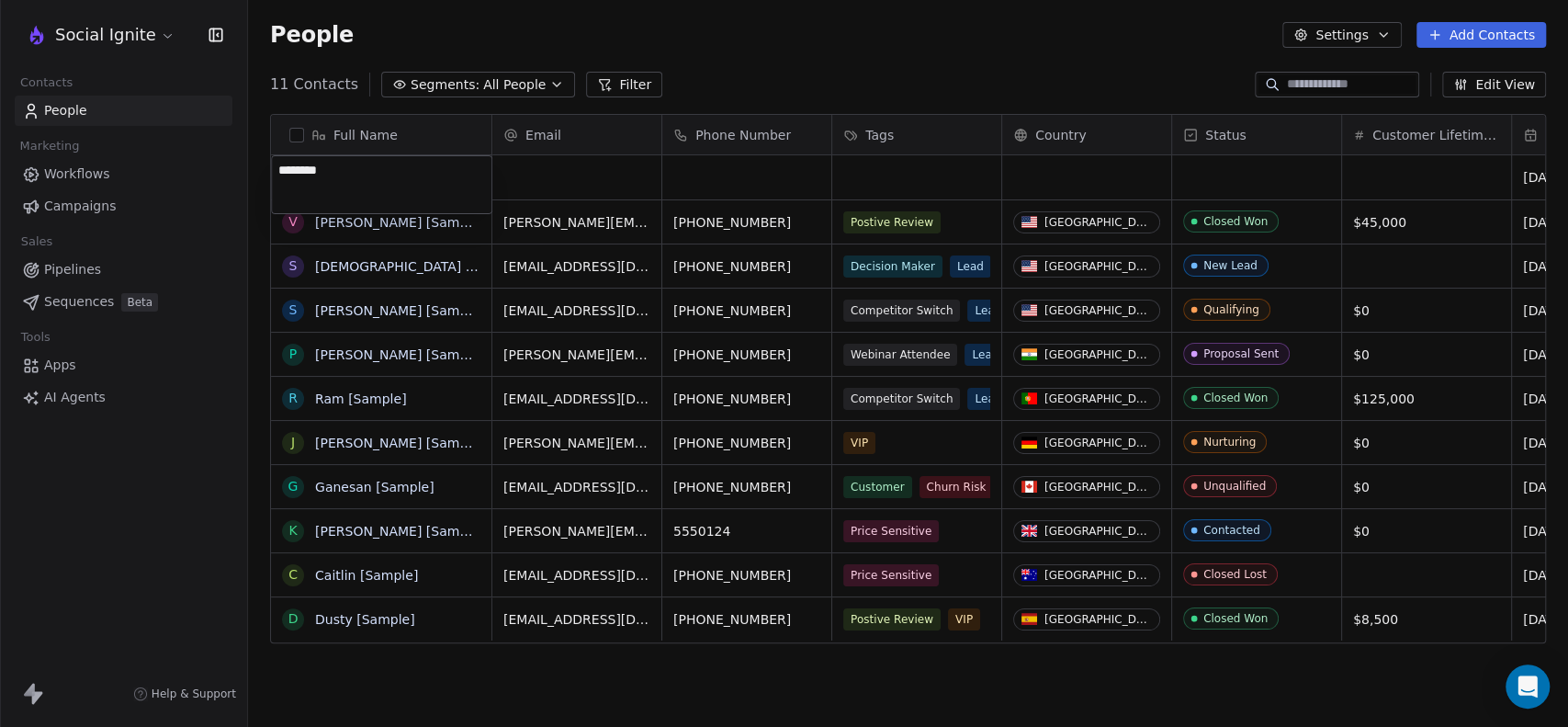
type textarea "*********"
click at [737, 172] on html "Social Ignite Contacts People Marketing Workflows Campaigns Sales Pipelines Seq…" at bounding box center [784, 364] width 1568 height 727
click at [716, 173] on div "grid" at bounding box center [746, 176] width 169 height 44
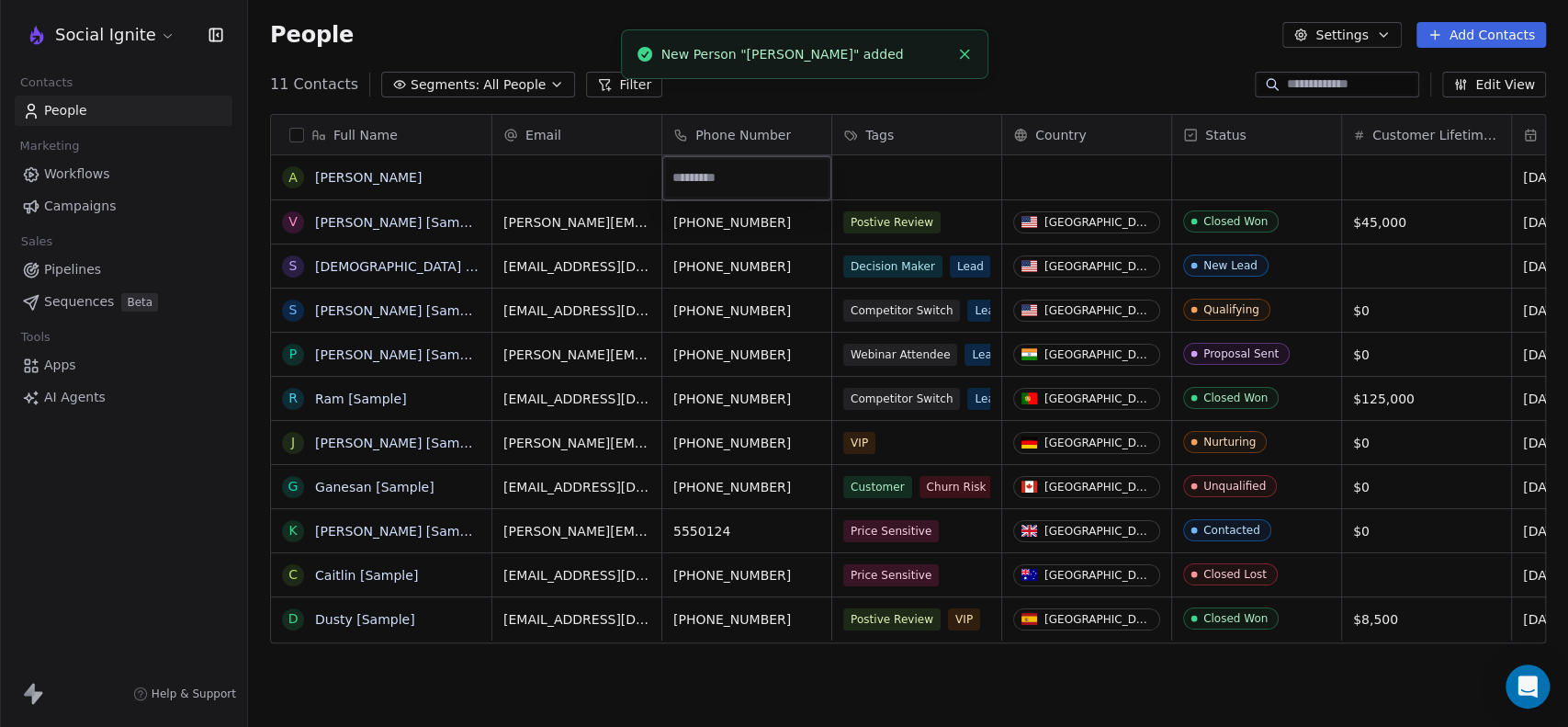
type input "**********"
click at [1143, 47] on html "Social Ignite Contacts People Marketing Workflows Campaigns Sales Pipelines Seq…" at bounding box center [784, 364] width 1568 height 727
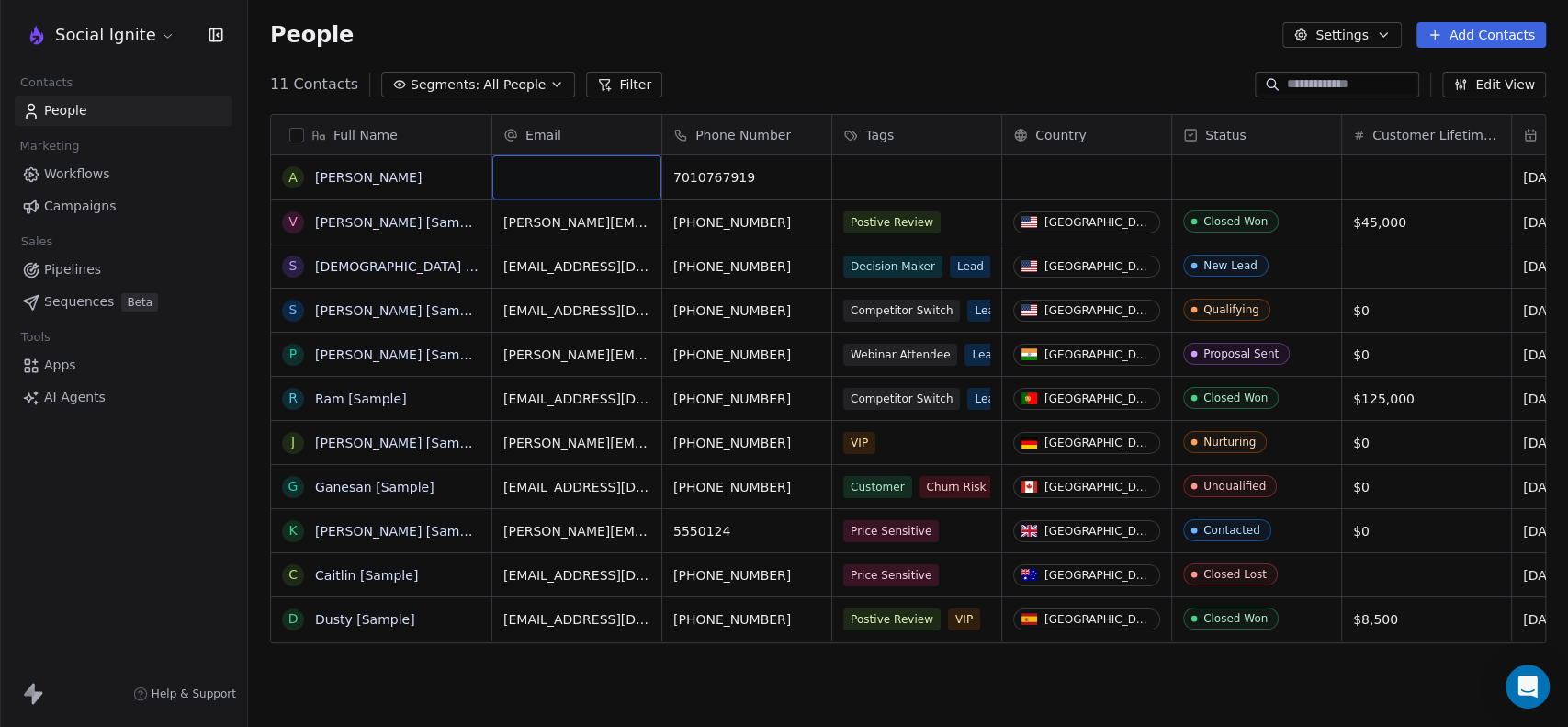
click at [564, 168] on div "grid" at bounding box center [577, 176] width 169 height 44
click at [564, 168] on input "email" at bounding box center [578, 178] width 162 height 37
type input "**********"
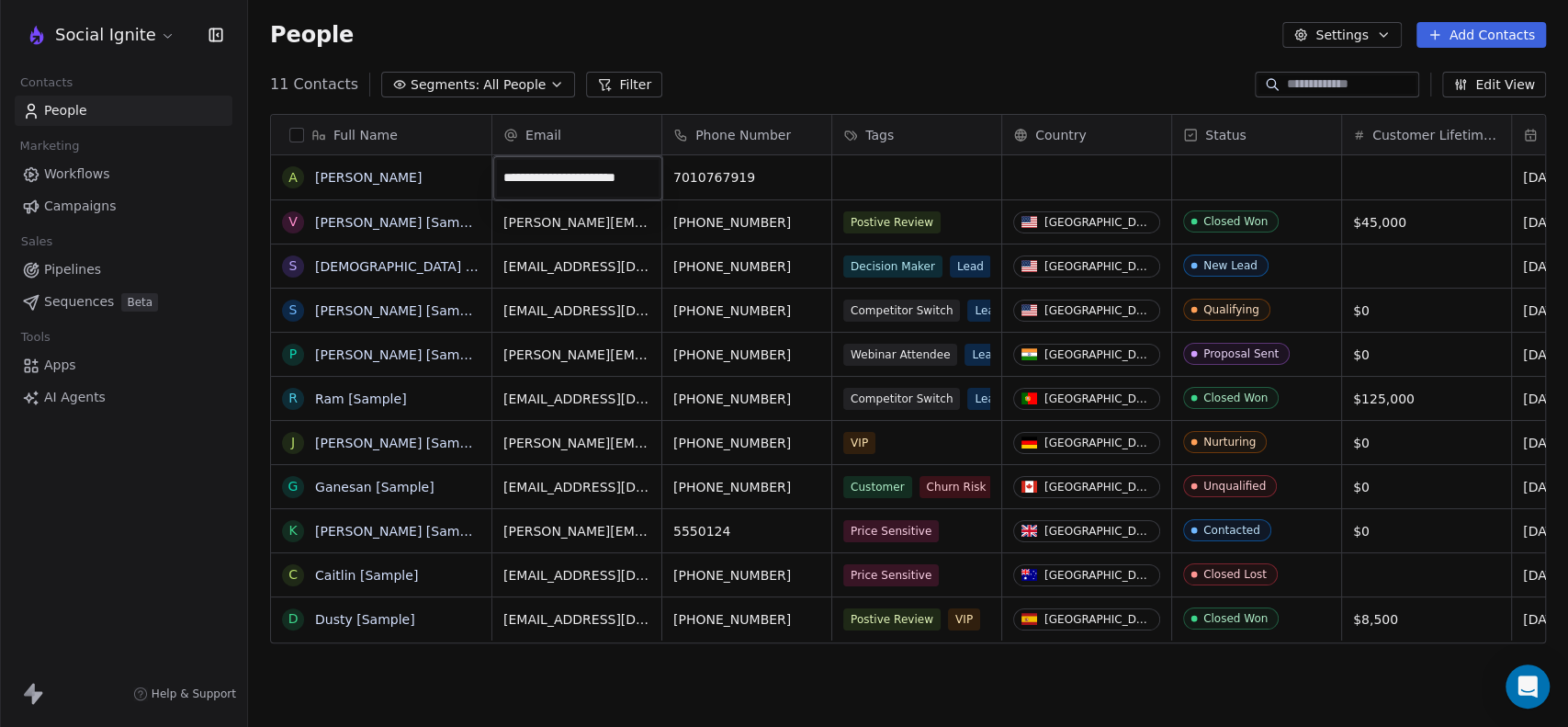
click at [896, 50] on html "Social Ignite Contacts People Marketing Workflows Campaigns Sales Pipelines Seq…" at bounding box center [784, 364] width 1568 height 727
drag, startPoint x: 1417, startPoint y: 174, endPoint x: 1323, endPoint y: 179, distance: 94.1
click at [1323, 179] on html "Social Ignite Contacts People Marketing Workflows Campaigns Sales Pipelines Seq…" at bounding box center [784, 364] width 1568 height 727
click at [1514, 78] on button "Edit View" at bounding box center [1493, 84] width 104 height 26
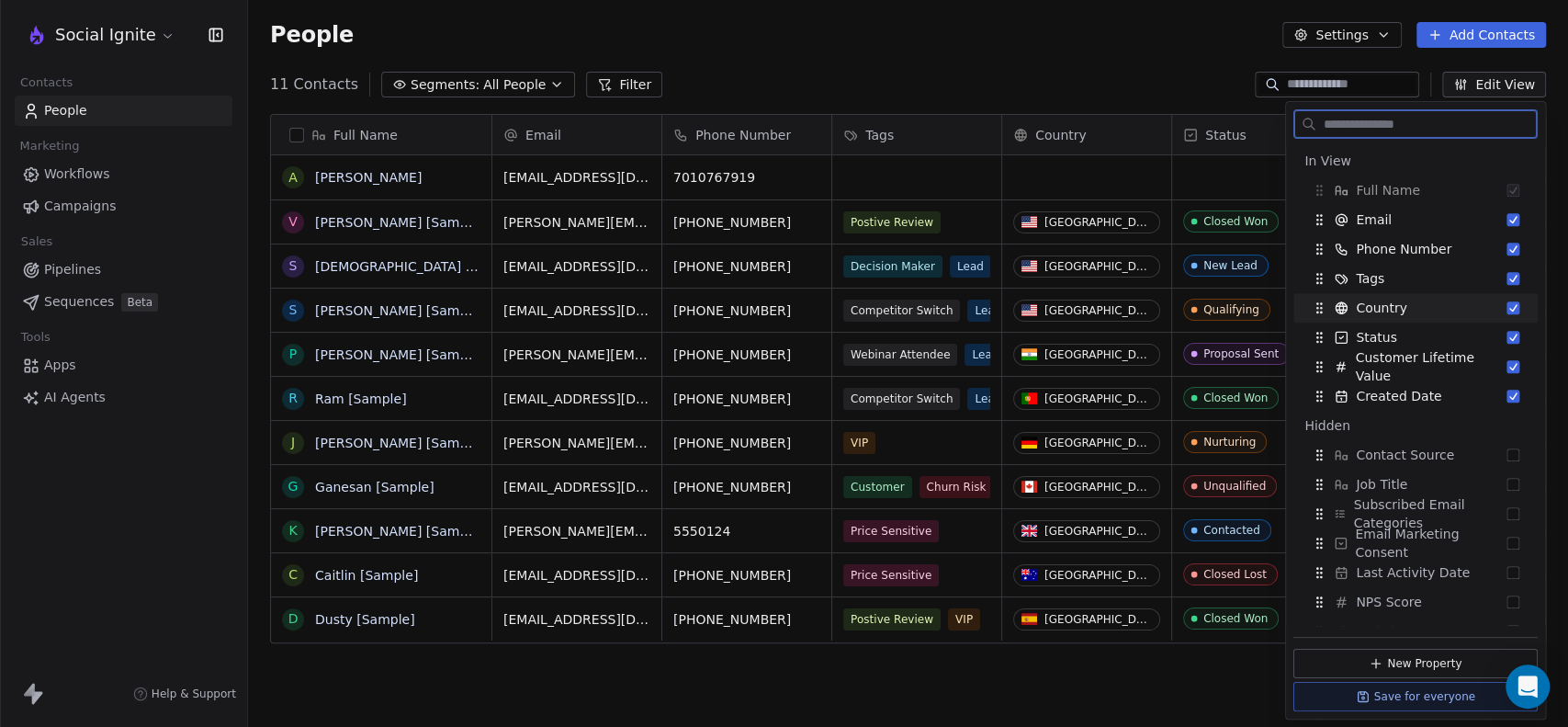
click at [1506, 310] on button "Suggestions" at bounding box center [1512, 307] width 13 height 13
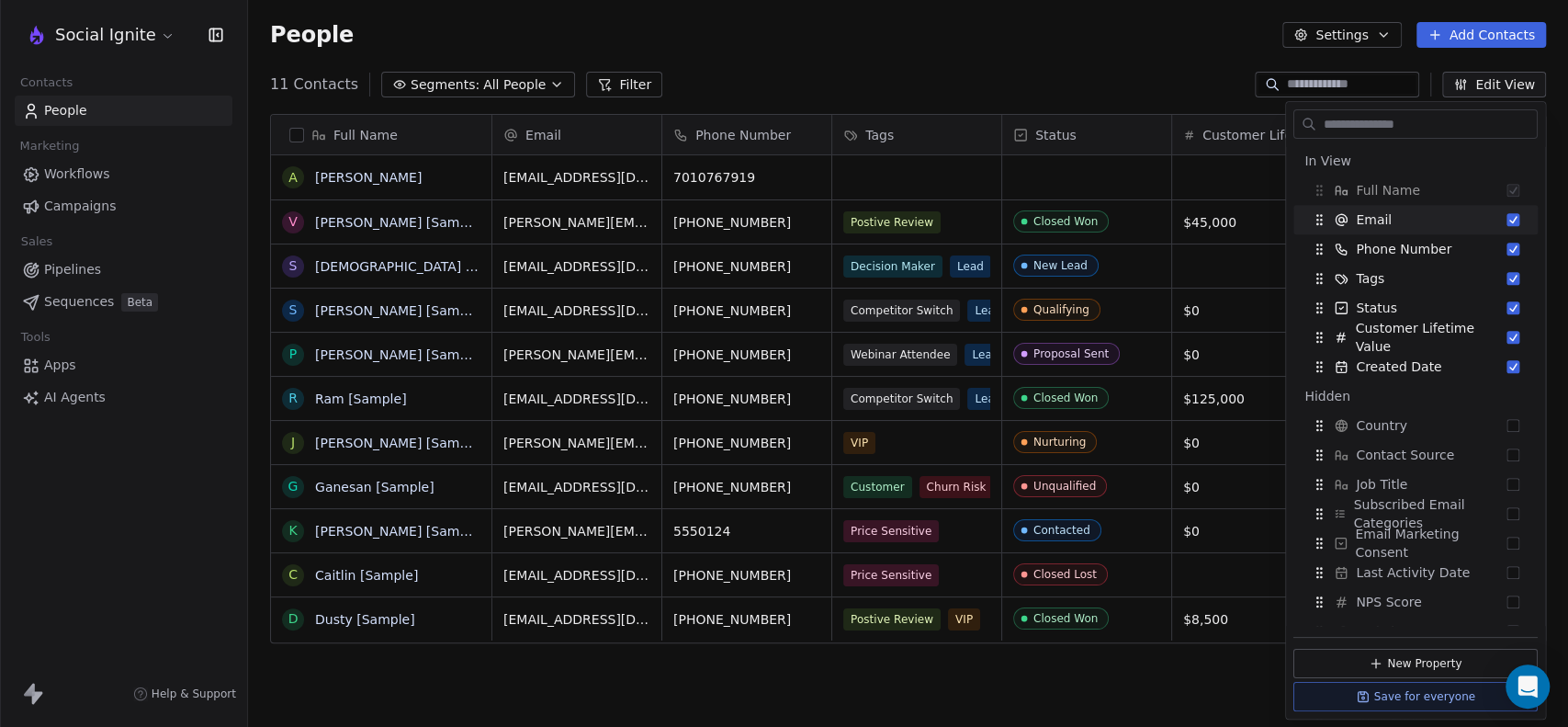
click at [1107, 49] on div "People Settings Add Contacts" at bounding box center [908, 35] width 1320 height 70
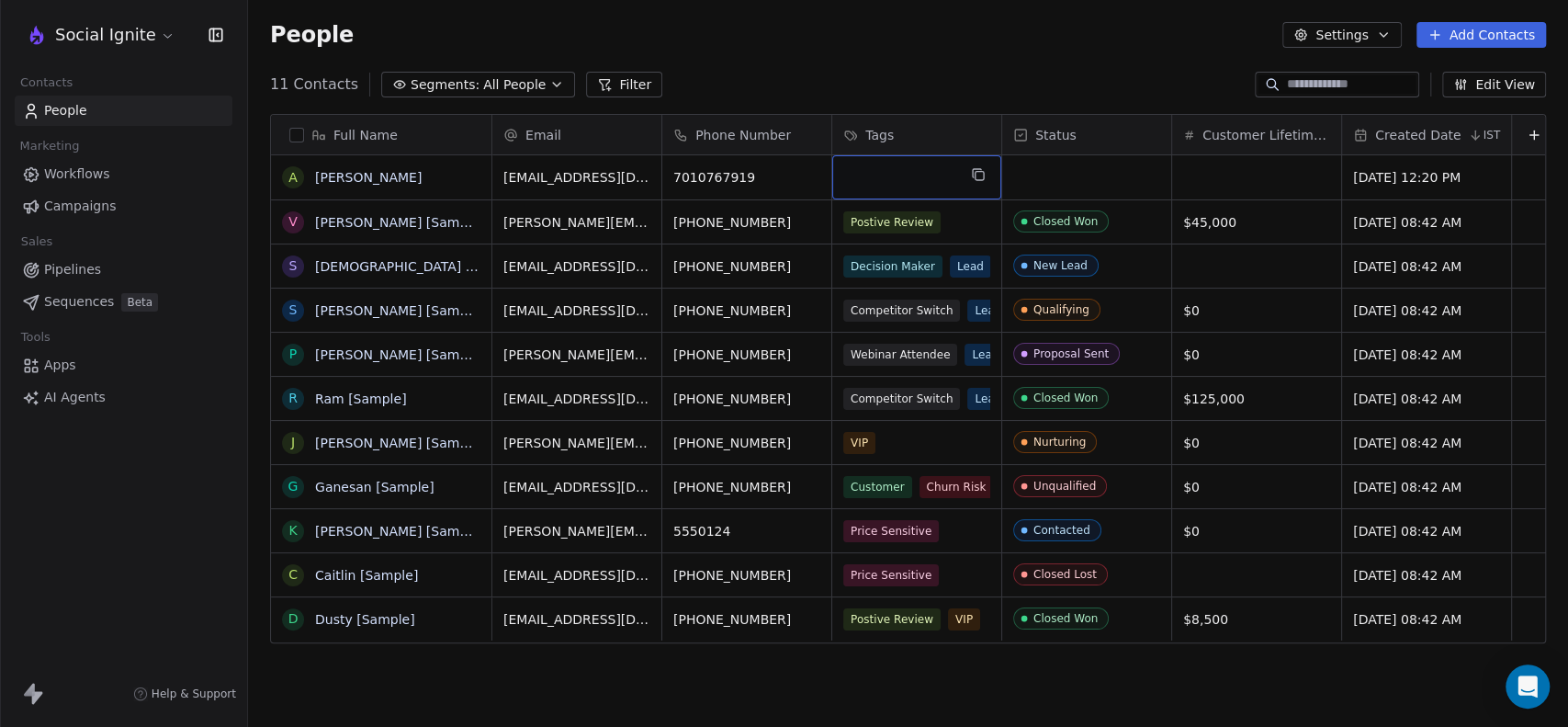
click at [923, 179] on div "grid" at bounding box center [917, 176] width 169 height 44
click at [826, 179] on div "7010767919" at bounding box center [746, 176] width 169 height 44
click at [907, 177] on html "Social Ignite Contacts People Marketing Workflows Campaigns Sales Pipelines Seq…" at bounding box center [784, 364] width 1568 height 727
click at [907, 177] on div "grid" at bounding box center [917, 176] width 169 height 44
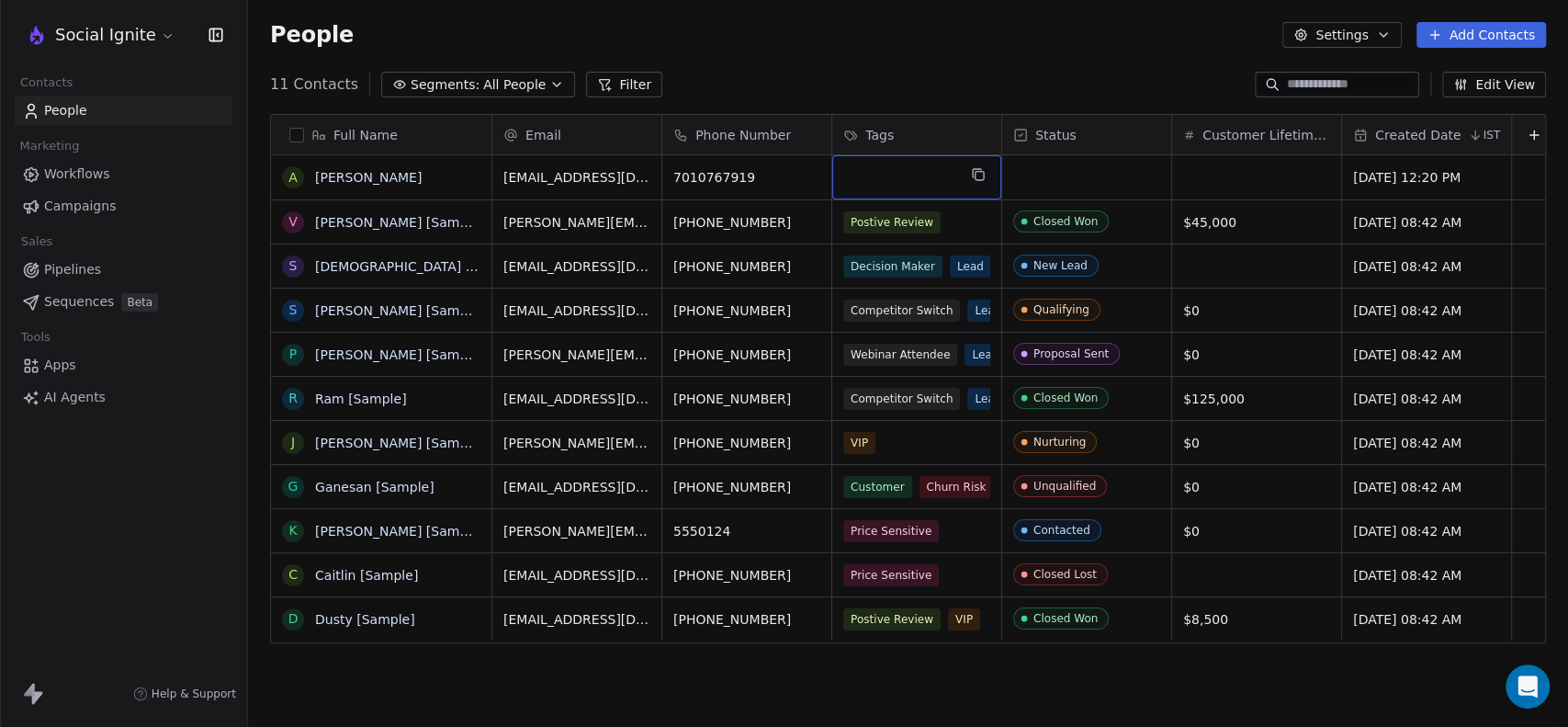
click at [907, 177] on div "grid" at bounding box center [917, 176] width 169 height 44
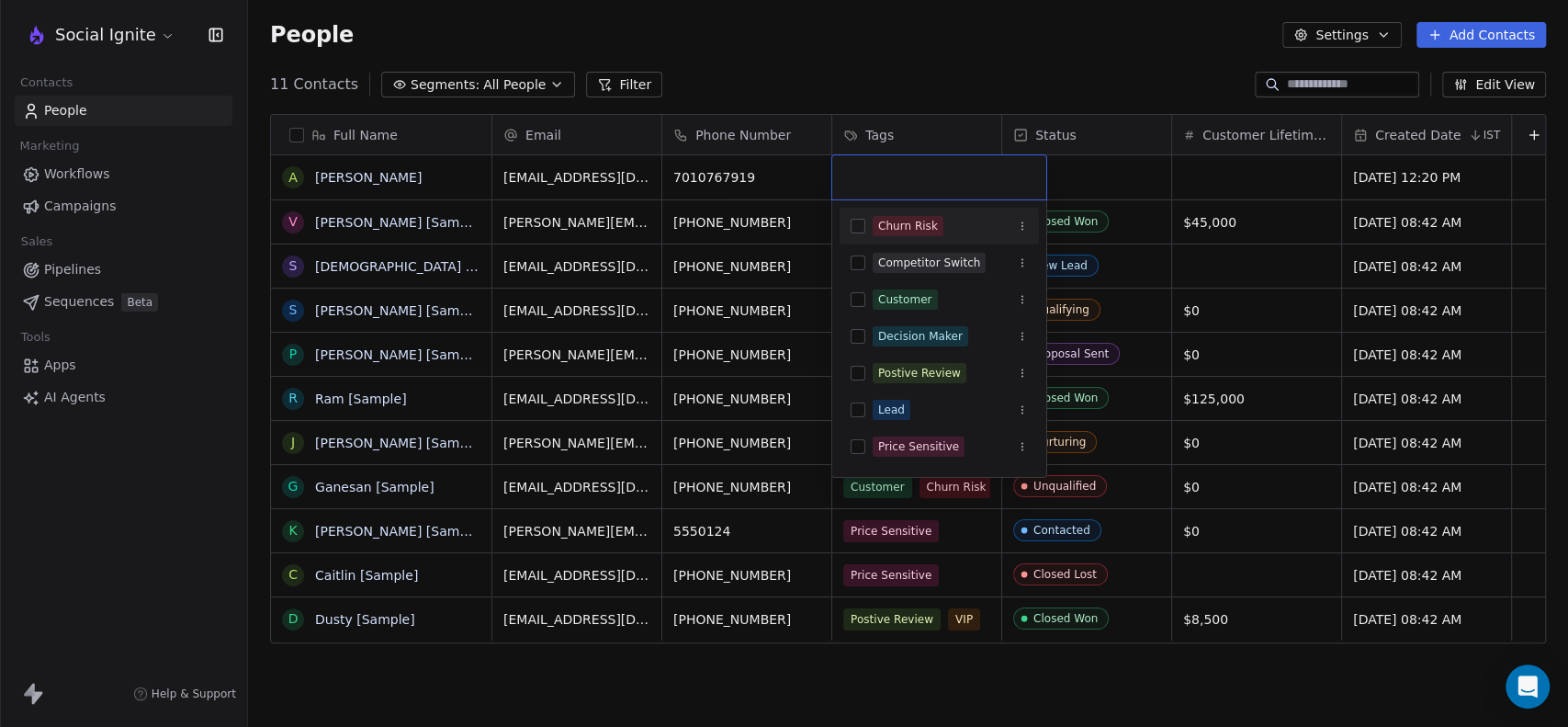
click at [907, 177] on input "text" at bounding box center [939, 177] width 192 height 20
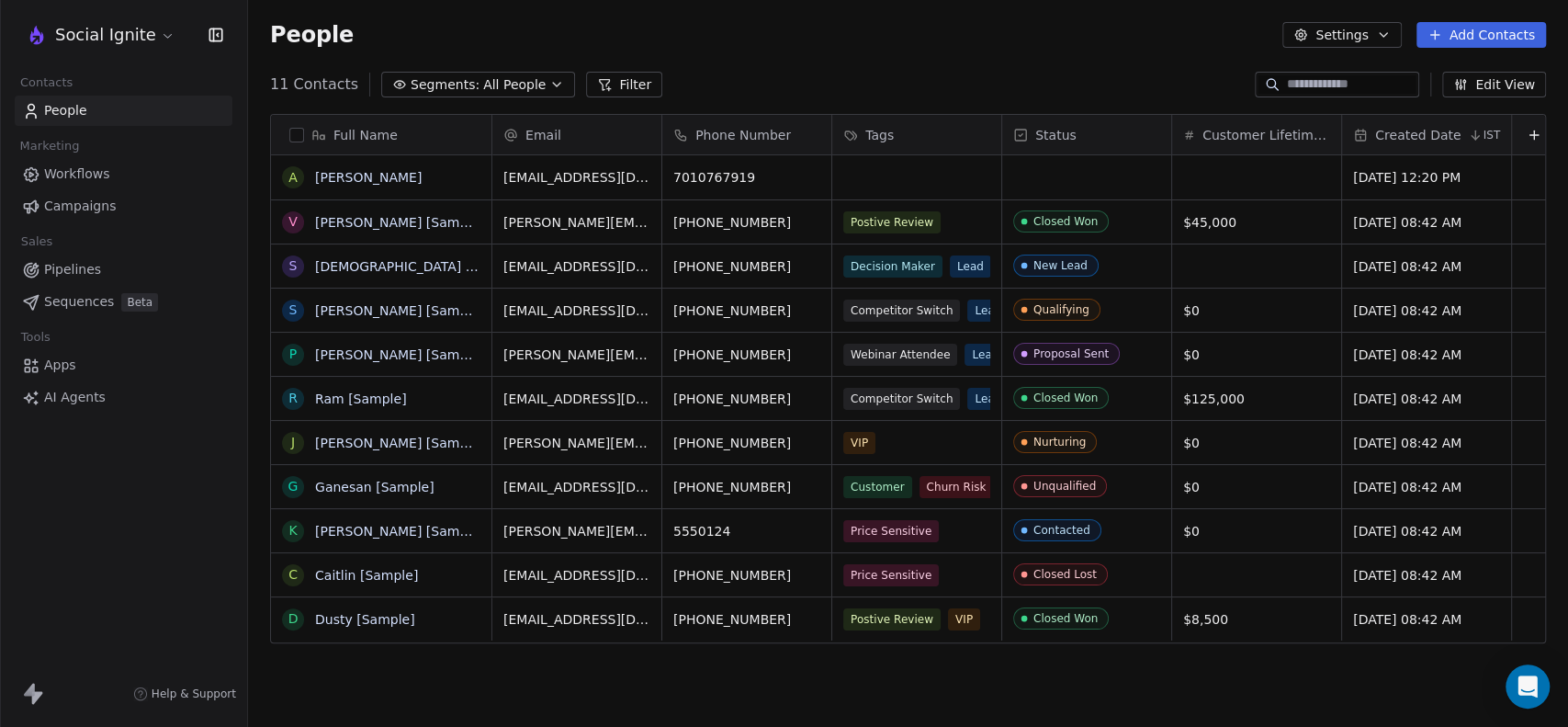
click at [927, 65] on html "Social Ignite Contacts People Marketing Workflows Campaigns Sales Pipelines Seq…" at bounding box center [784, 364] width 1568 height 727
click at [1079, 175] on div "grid" at bounding box center [1086, 176] width 169 height 44
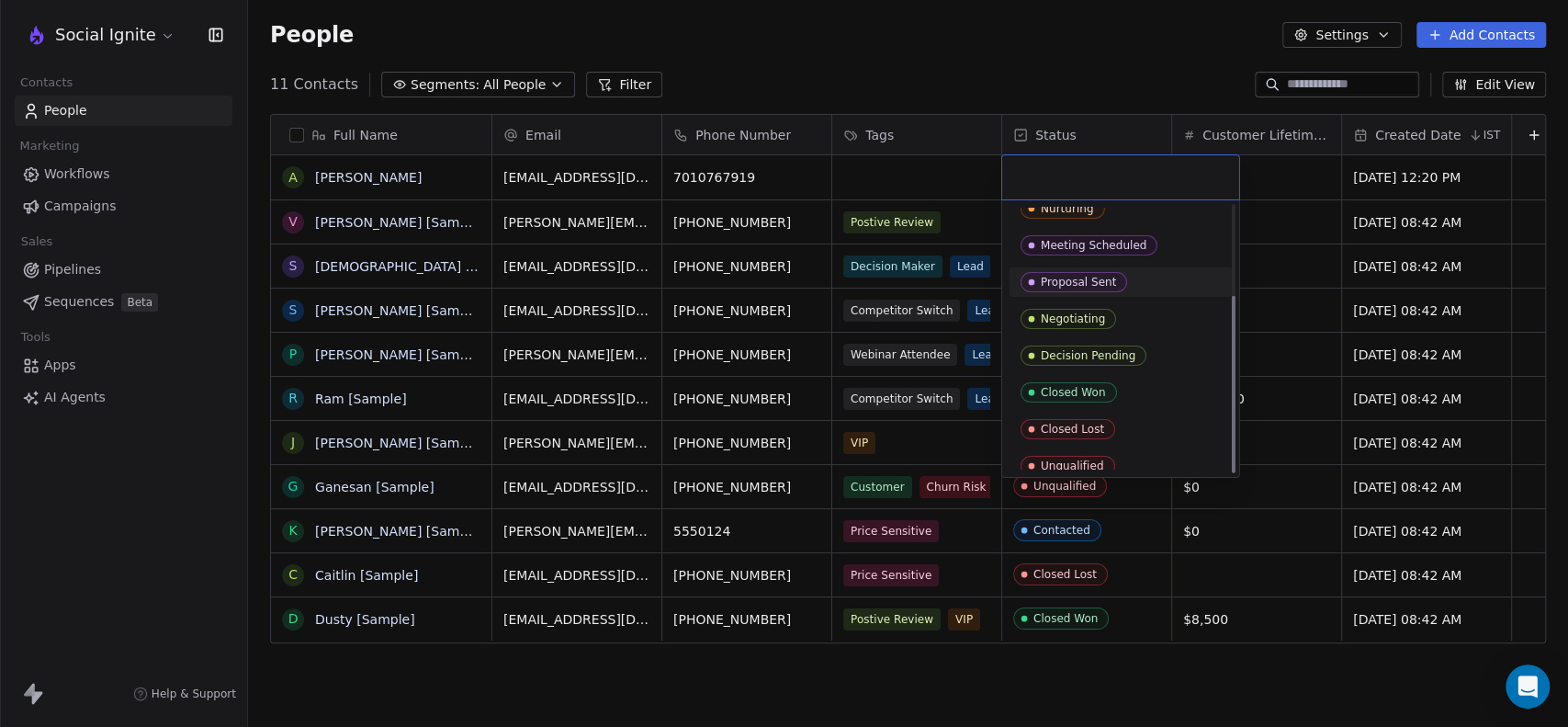
scroll to position [135, 0]
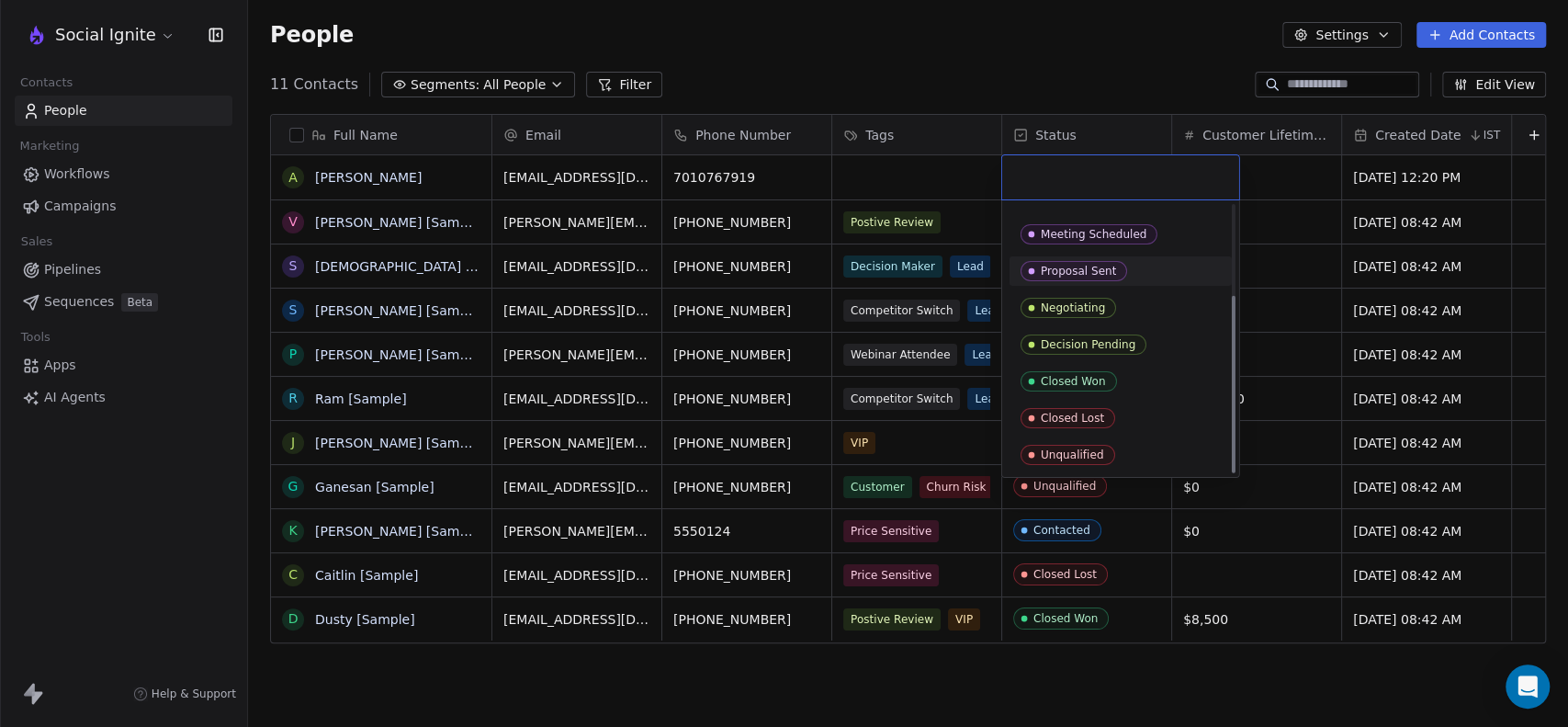
click at [1073, 49] on html "Social Ignite Contacts People Marketing Workflows Campaigns Sales Pipelines Seq…" at bounding box center [784, 364] width 1568 height 727
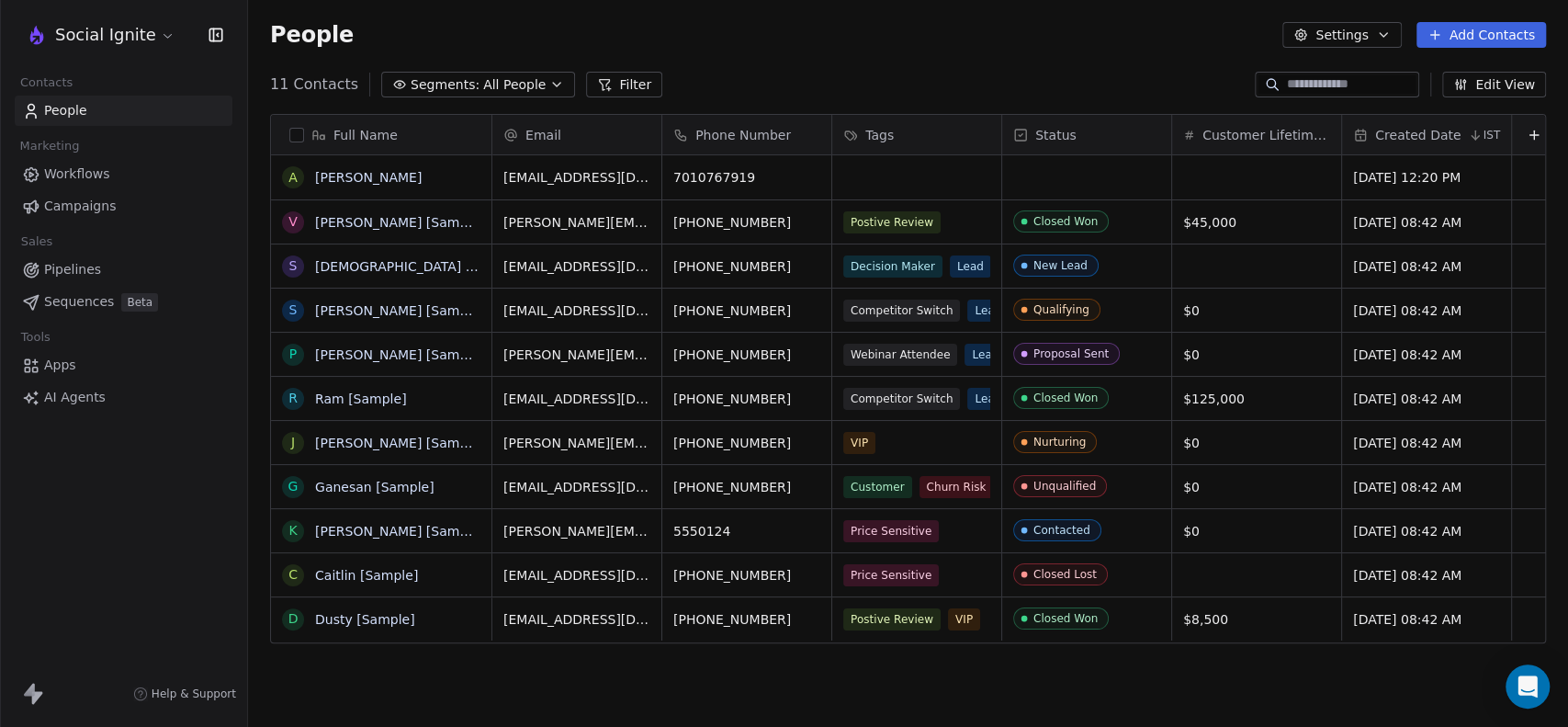
click at [81, 270] on span "Pipelines" at bounding box center [72, 269] width 57 height 19
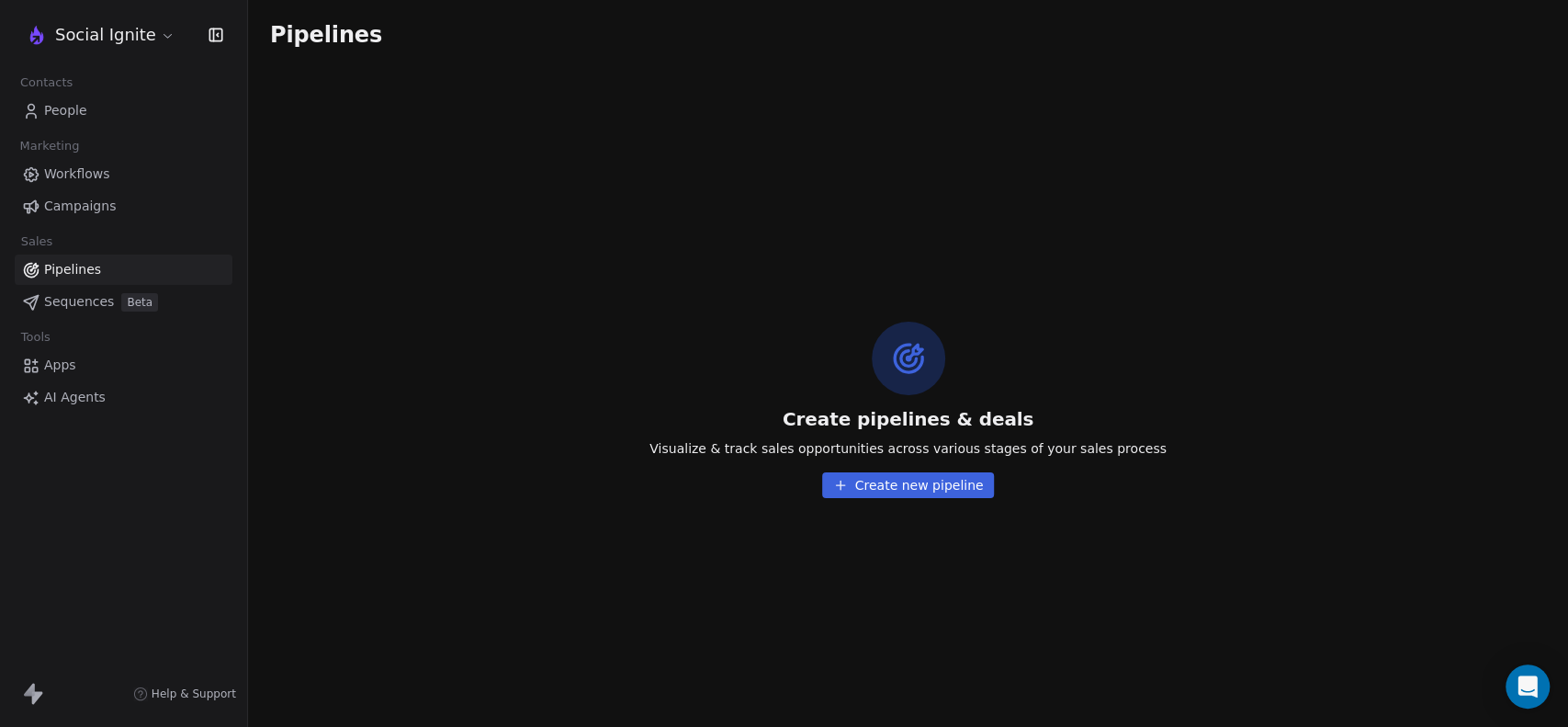
click at [910, 488] on button "Create new pipeline" at bounding box center [908, 485] width 172 height 26
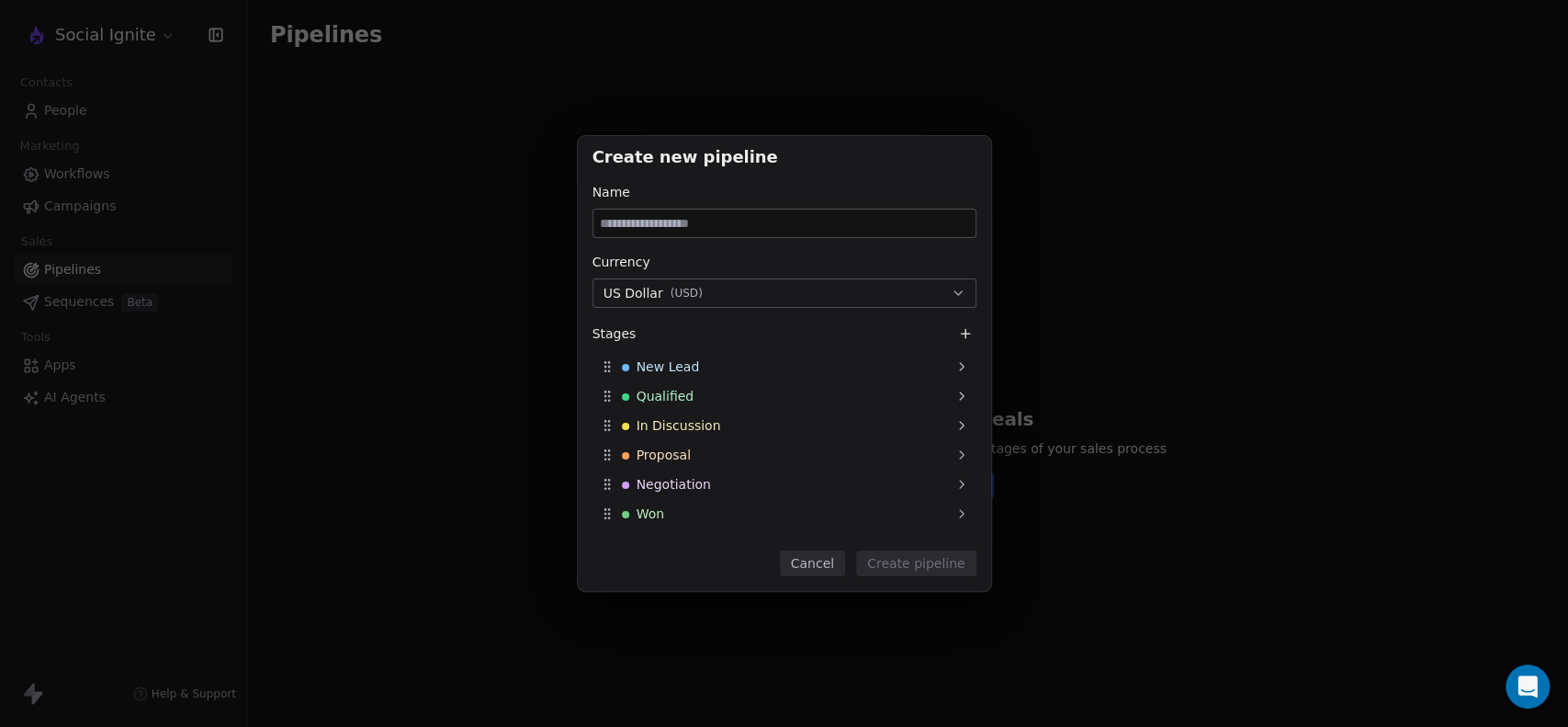
click at [754, 296] on button "US Dollar ( USD )" at bounding box center [784, 293] width 384 height 29
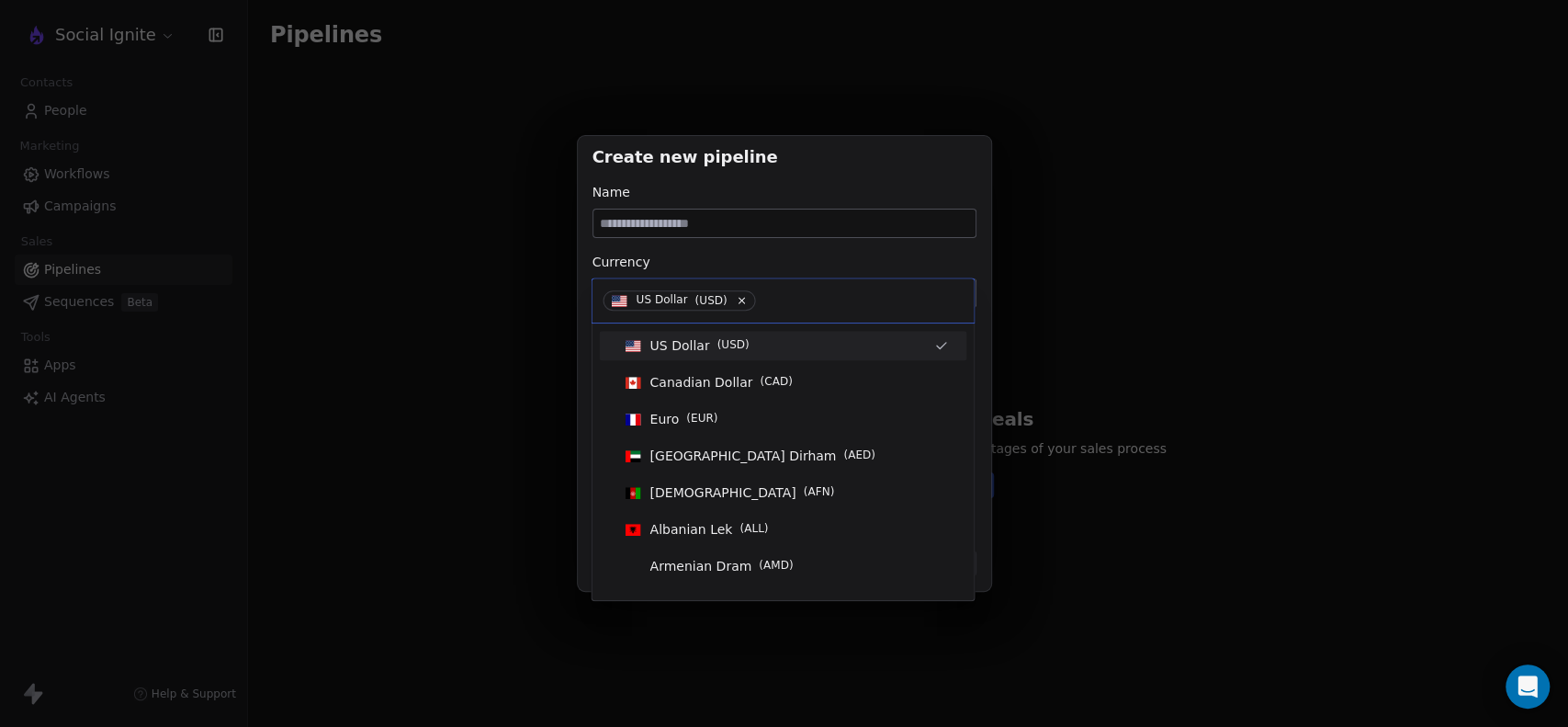
click at [487, 231] on div "Create new pipeline Name Currency US Dollar ( USD ) Stages New Lead Qualified I…" at bounding box center [784, 364] width 1568 height 456
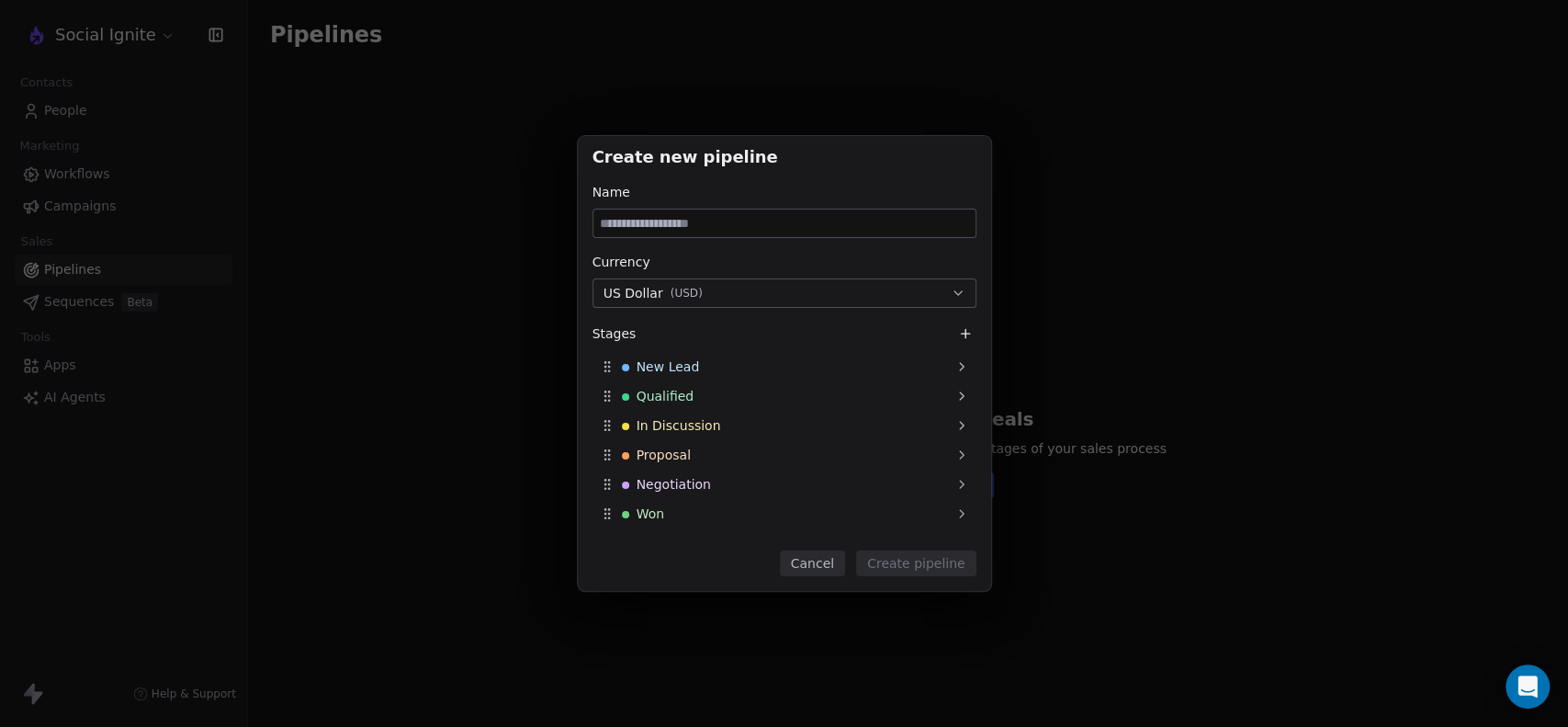
click at [566, 161] on div "Create new pipeline Name Currency US Dollar ( USD ) Stages New Lead Qualified I…" at bounding box center [784, 364] width 1568 height 456
click at [828, 556] on button "Cancel" at bounding box center [812, 563] width 65 height 26
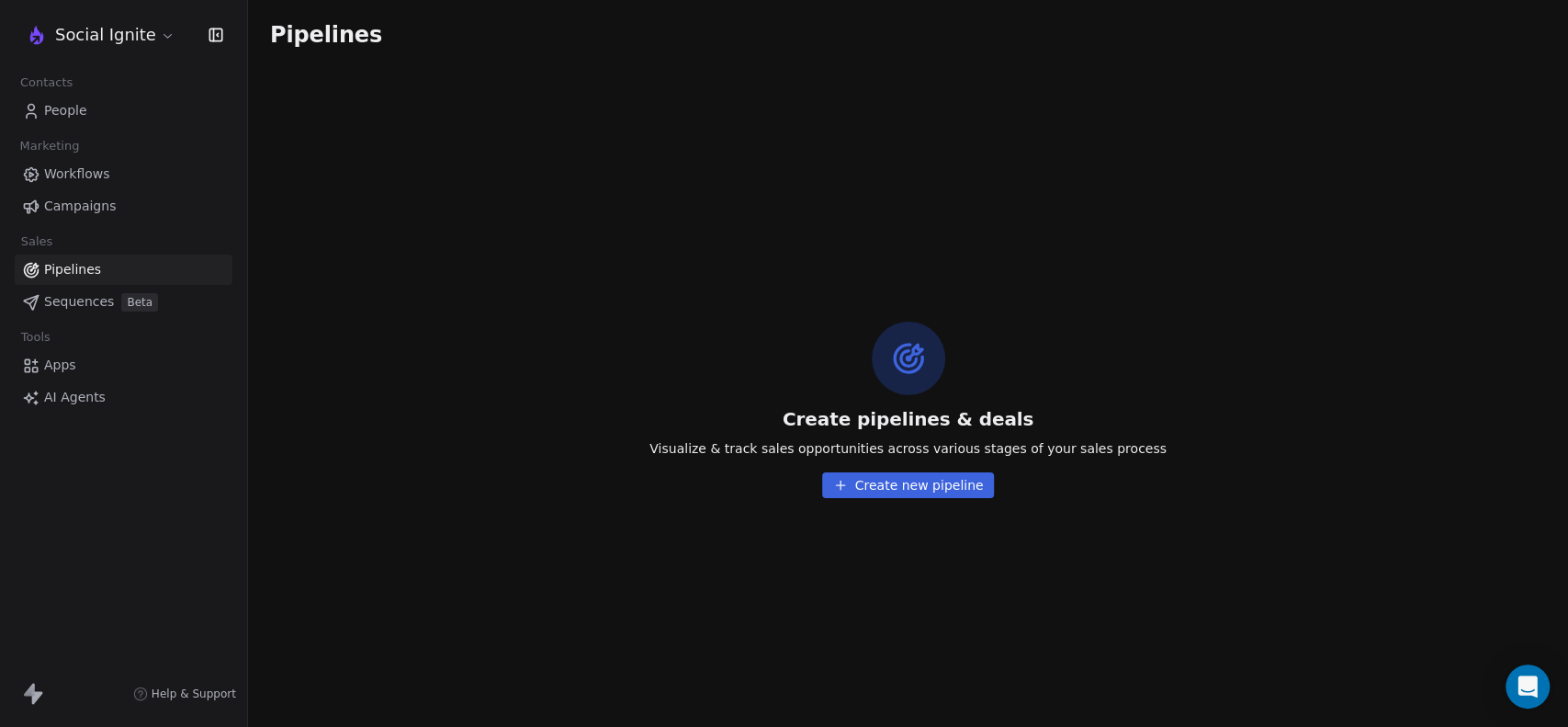
click at [89, 99] on link "People" at bounding box center [123, 111] width 218 height 30
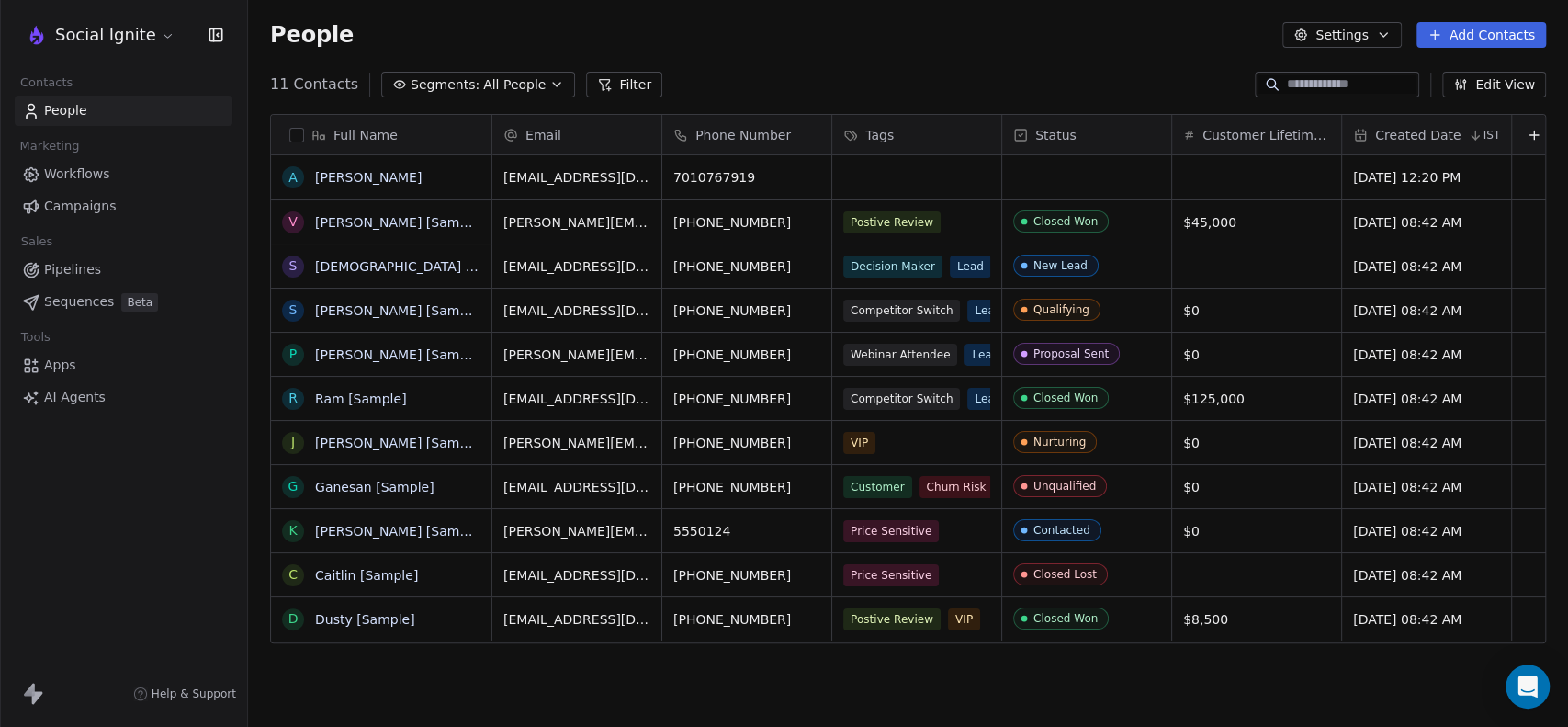
scroll to position [624, 1304]
click at [1229, 182] on div "grid" at bounding box center [1256, 176] width 169 height 44
click at [1229, 182] on input "text" at bounding box center [1263, 176] width 145 height 14
click at [1181, 176] on div "$" at bounding box center [1256, 176] width 170 height 44
click at [1183, 174] on span "$" at bounding box center [1187, 177] width 9 height 19
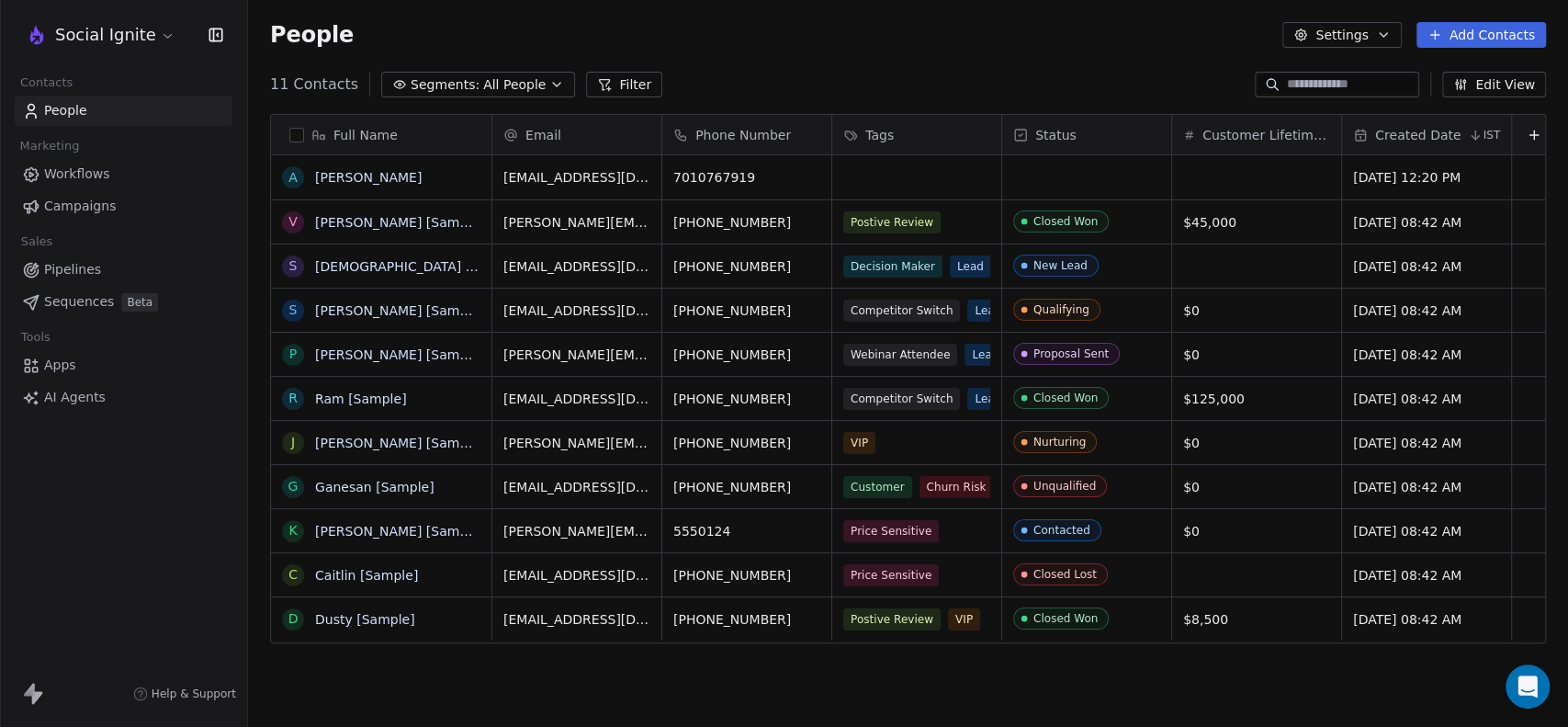
click at [1031, 65] on html "Social Ignite Contacts People Marketing Workflows Campaigns Sales Pipelines Seq…" at bounding box center [784, 364] width 1568 height 727
click at [1375, 26] on button "Settings" at bounding box center [1341, 35] width 118 height 26
click at [1143, 63] on html "Social Ignite Contacts People Marketing Workflows Campaigns Sales Pipelines Seq…" at bounding box center [784, 364] width 1568 height 727
click at [1487, 72] on button "Edit View" at bounding box center [1493, 84] width 104 height 26
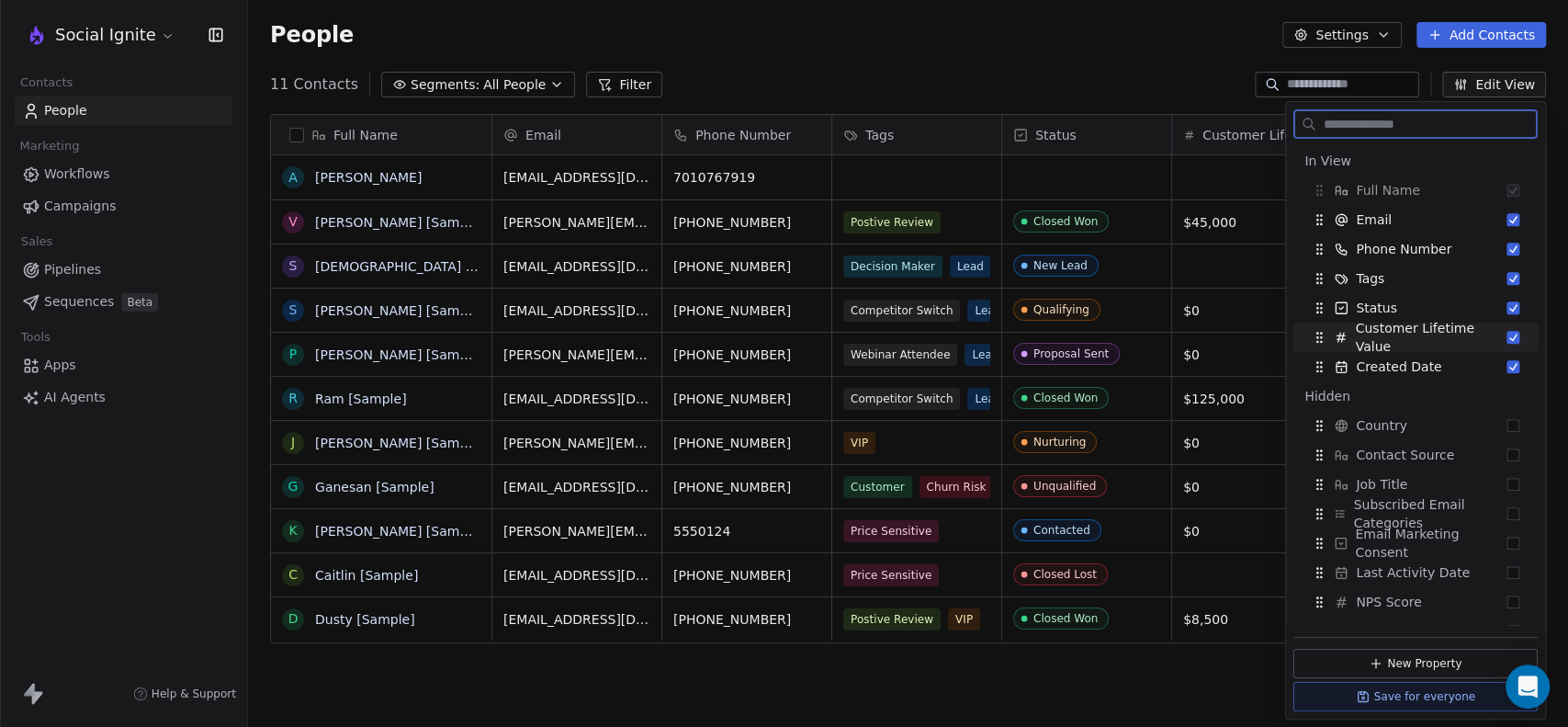
click at [1321, 341] on icon "Suggestions" at bounding box center [1320, 341] width 1 height 1
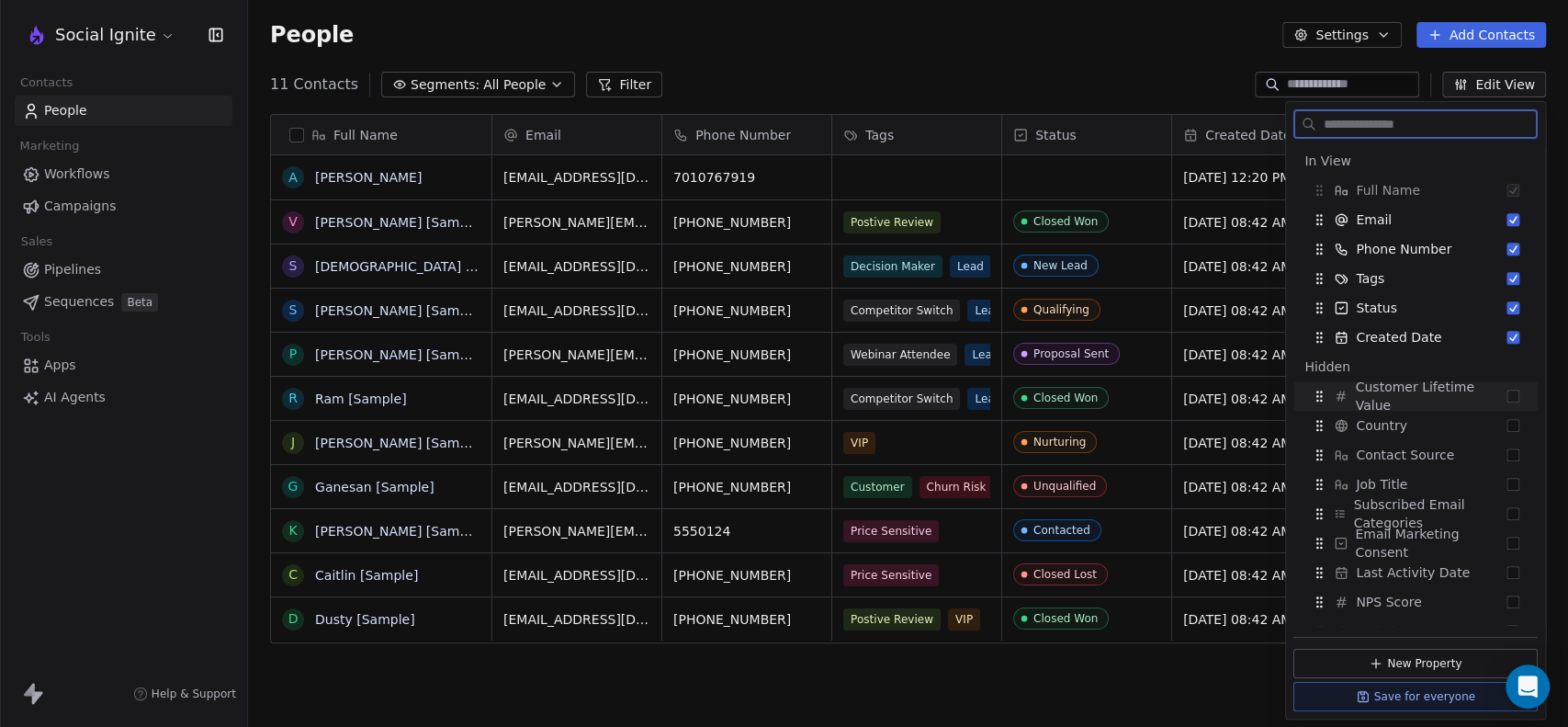
click at [1506, 390] on button "Suggestions" at bounding box center [1512, 395] width 13 height 13
drag, startPoint x: 1317, startPoint y: 364, endPoint x: 1315, endPoint y: 324, distance: 40.0
click at [1315, 324] on icon "Suggestions" at bounding box center [1314, 323] width 15 height 15
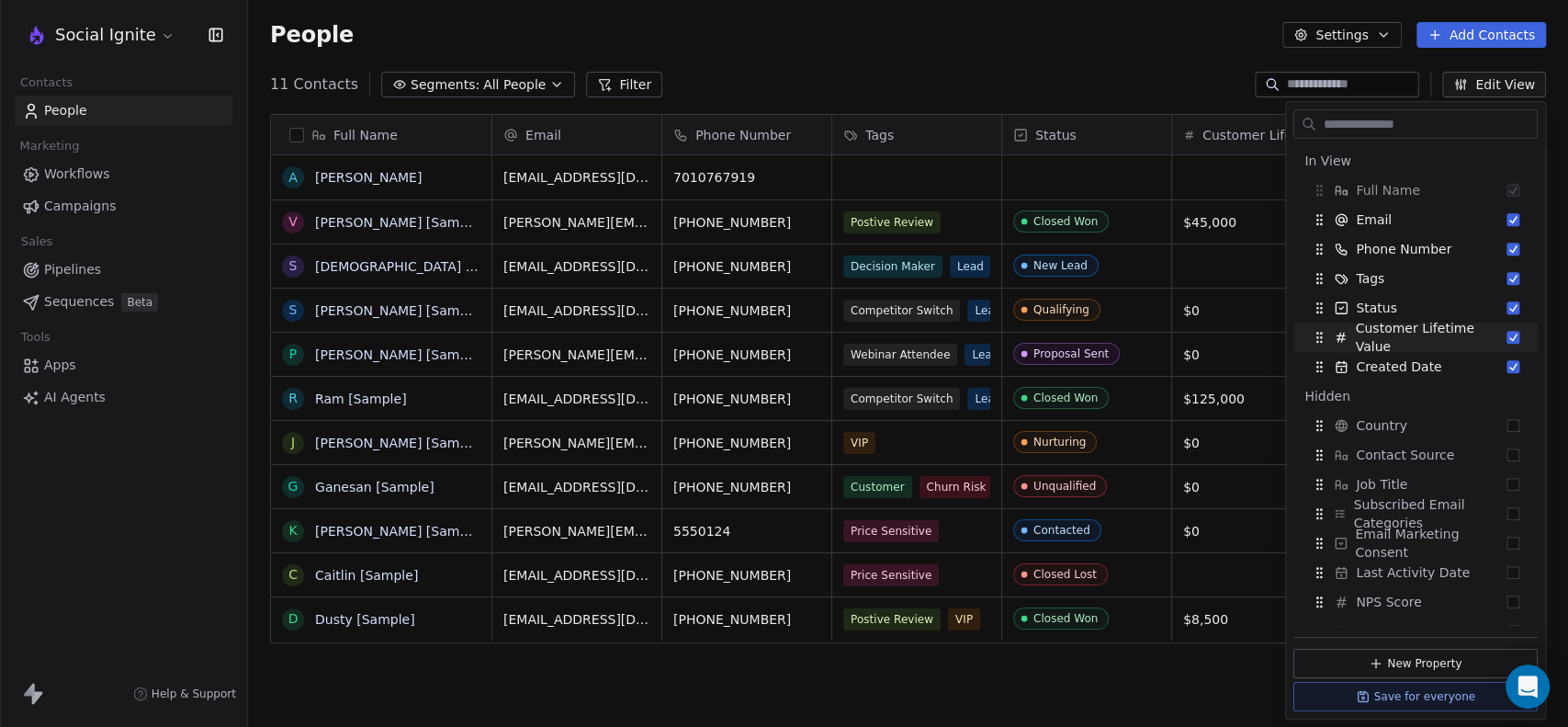
click at [989, 50] on div "People Settings Add Contacts" at bounding box center [908, 35] width 1320 height 70
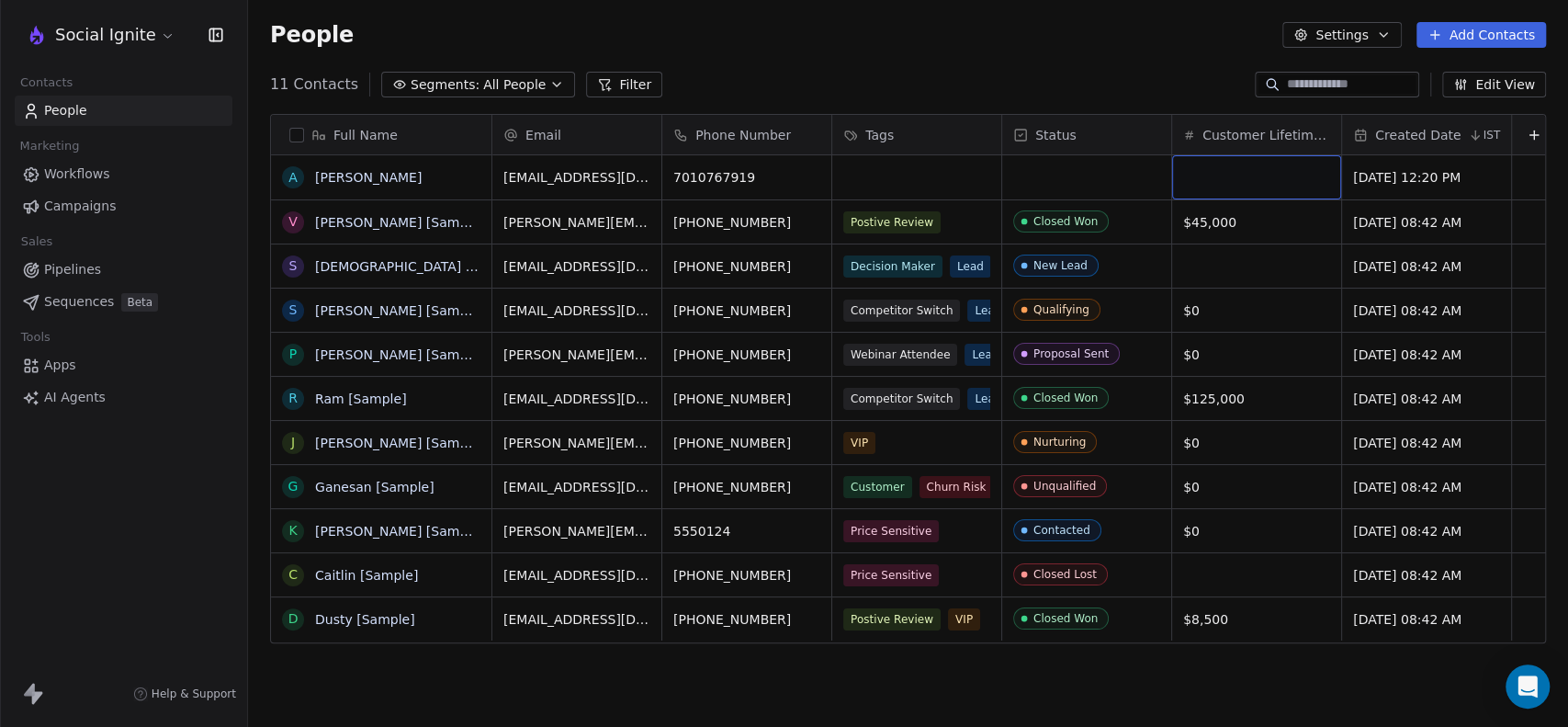
click at [1242, 178] on div "grid" at bounding box center [1256, 176] width 169 height 44
click at [1315, 133] on html "Social Ignite Contacts People Marketing Workflows Campaigns Sales Pipelines Seq…" at bounding box center [784, 364] width 1568 height 727
click at [1320, 133] on span "Customer Lifetime Value" at bounding box center [1267, 135] width 128 height 18
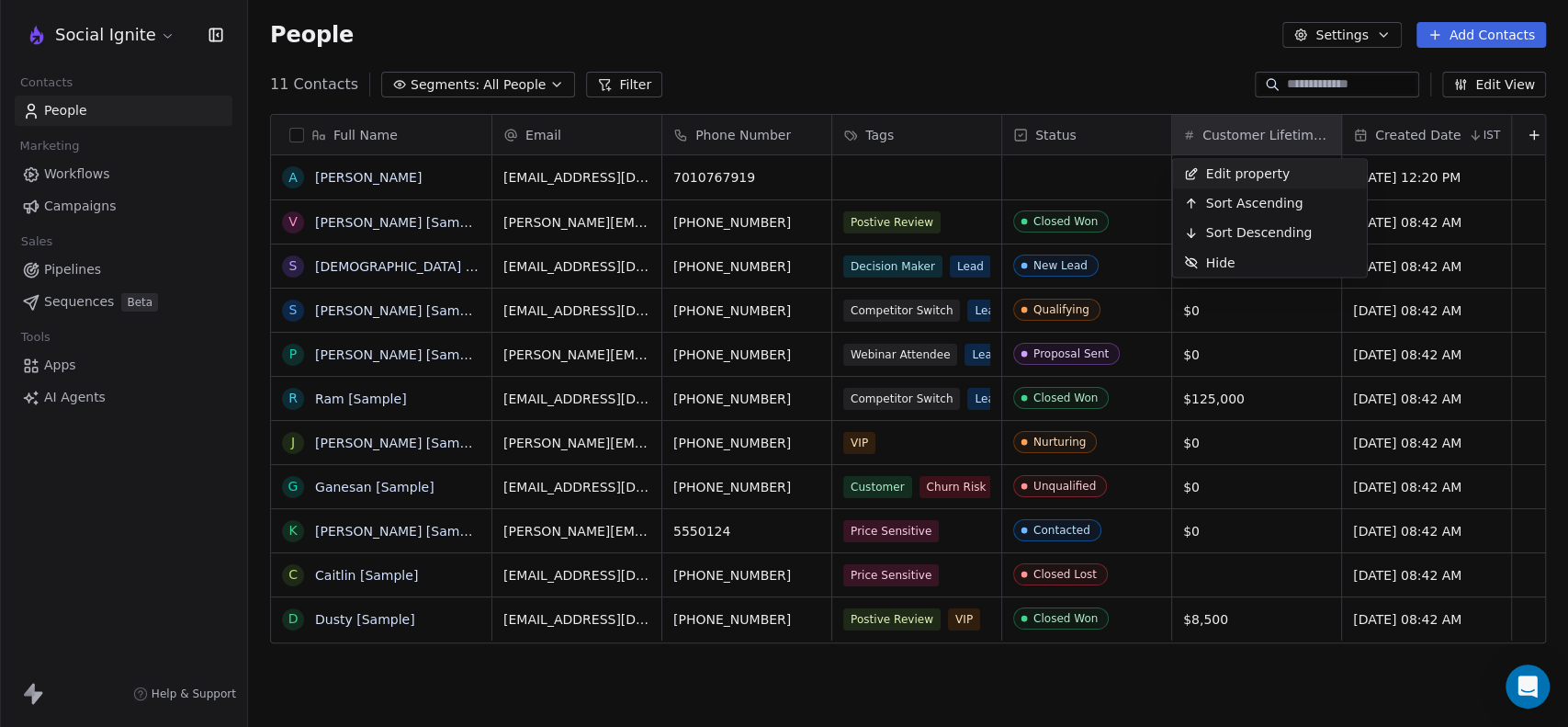
click at [1240, 171] on span "Edit property" at bounding box center [1248, 174] width 84 height 18
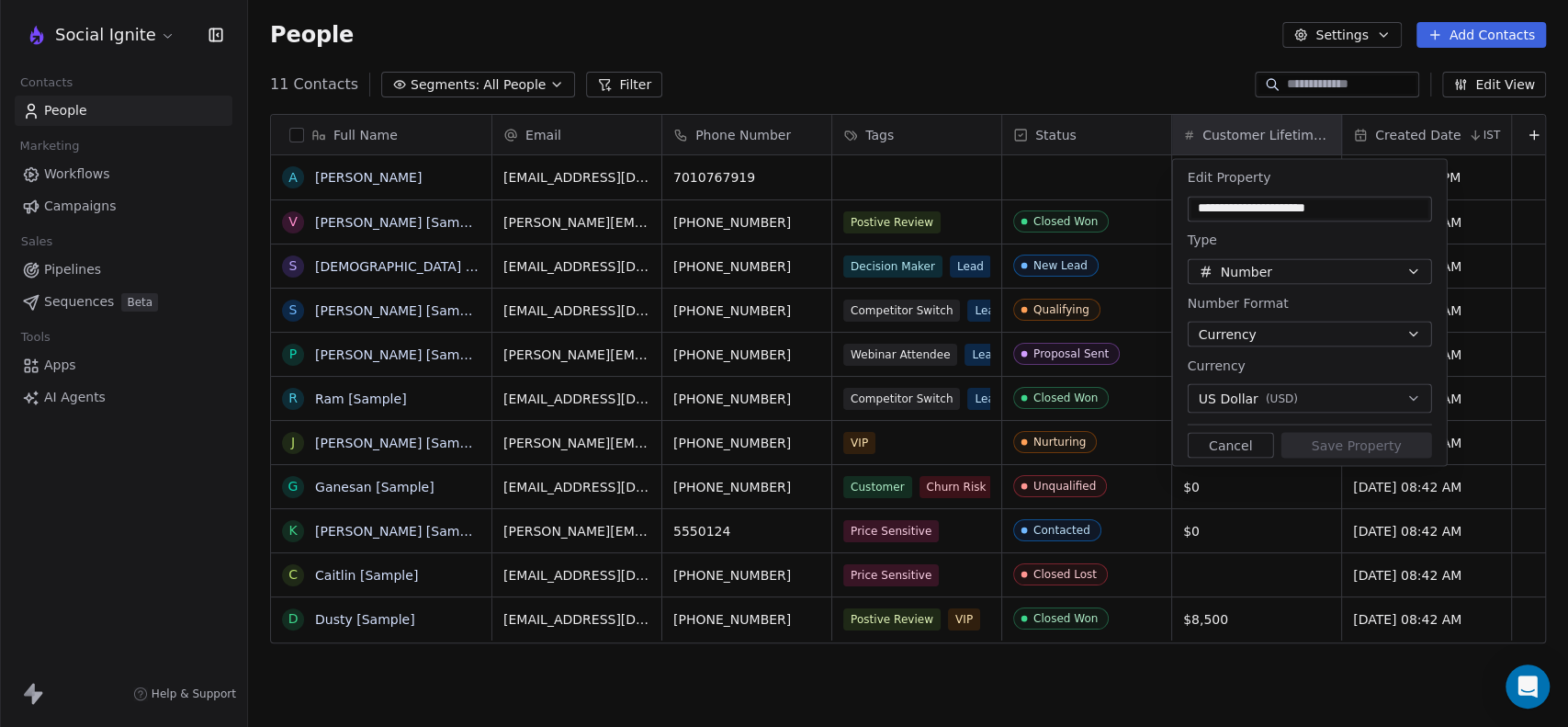
click at [1259, 392] on div "US Dollar ( USD )" at bounding box center [1248, 398] width 99 height 19
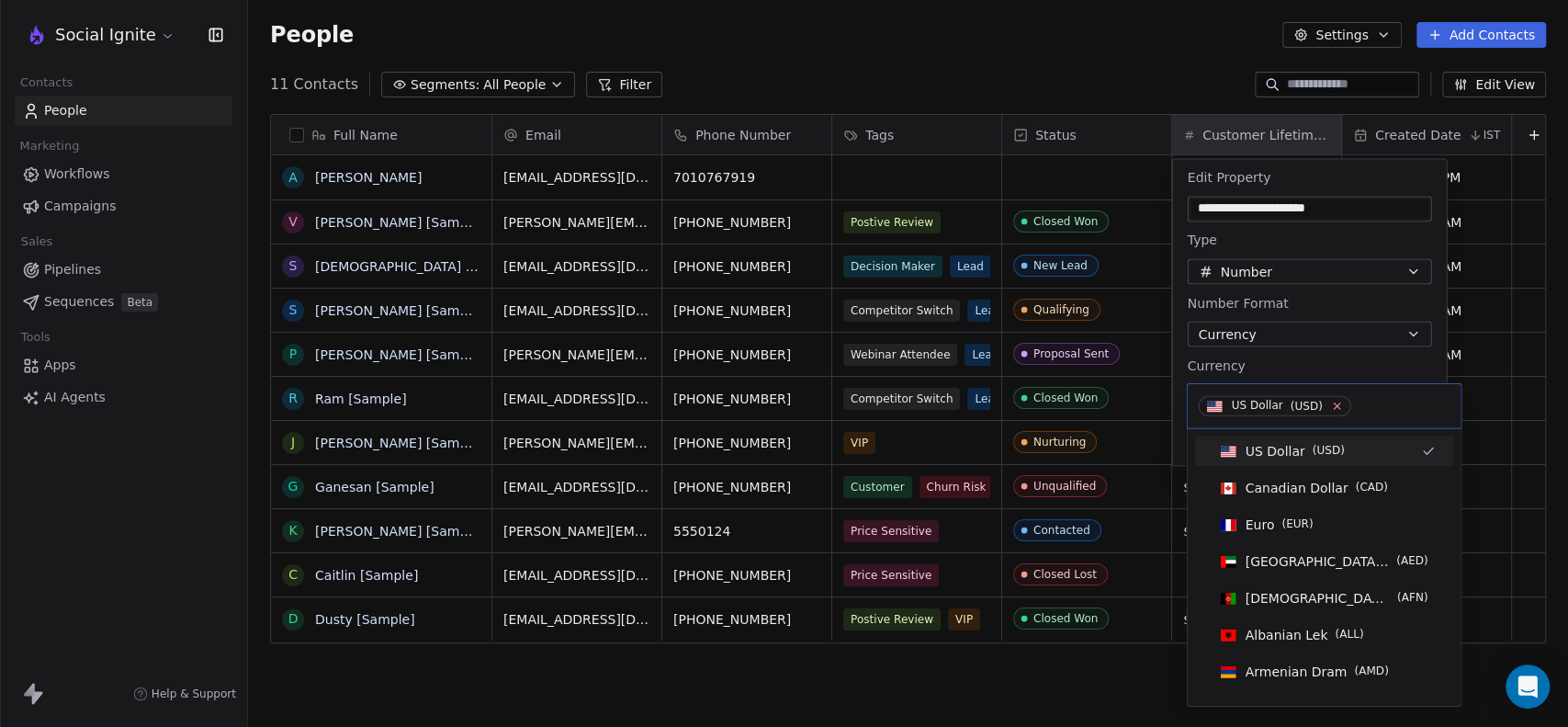
click at [1334, 405] on icon at bounding box center [1336, 405] width 12 height 12
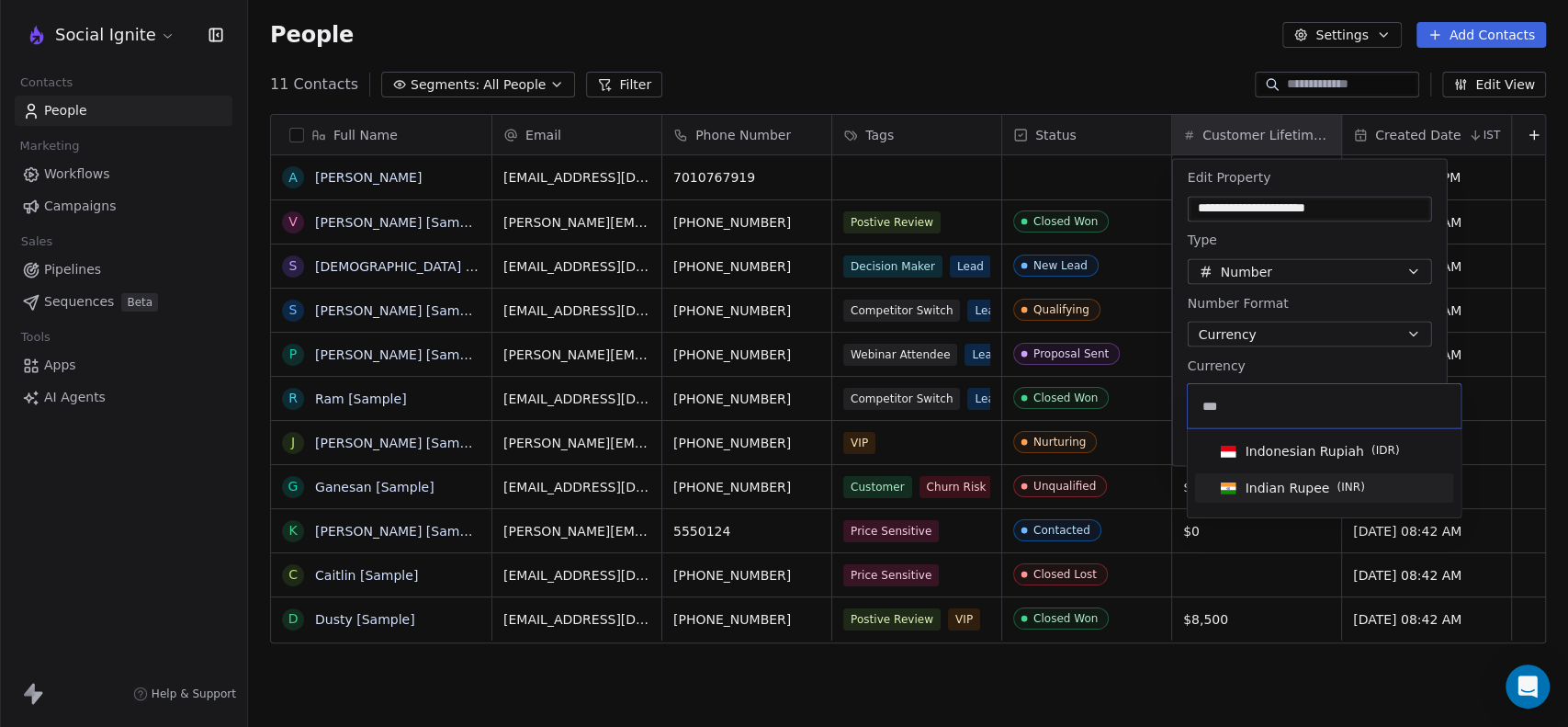
type input "***"
click at [1310, 490] on span "Indian Rupee" at bounding box center [1286, 488] width 84 height 18
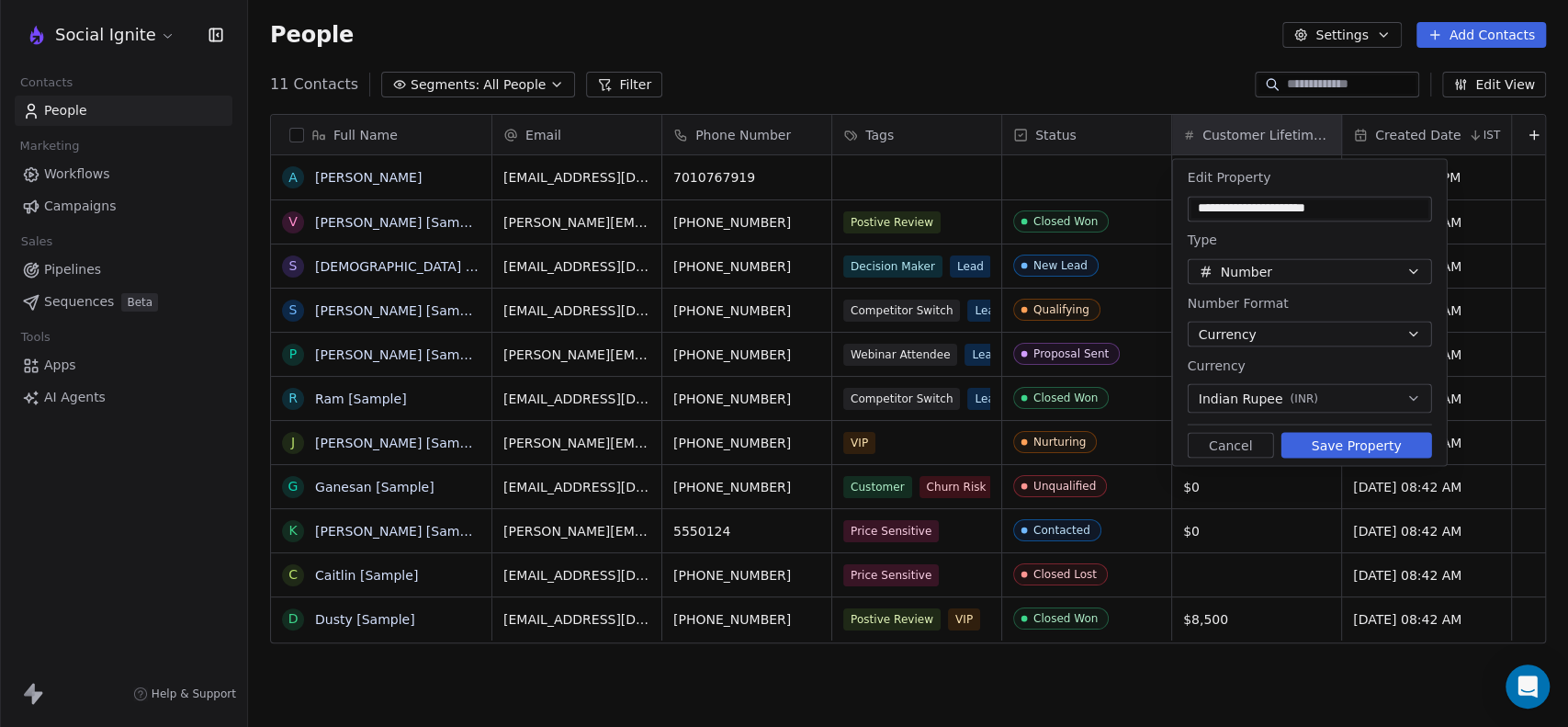
click at [1296, 336] on button "Currency" at bounding box center [1310, 333] width 244 height 26
click at [1296, 336] on html "Social Ignite Contacts People Marketing Workflows Campaigns Sales Pipelines Seq…" at bounding box center [784, 364] width 1568 height 727
click at [1355, 441] on button "Save Property" at bounding box center [1356, 444] width 150 height 26
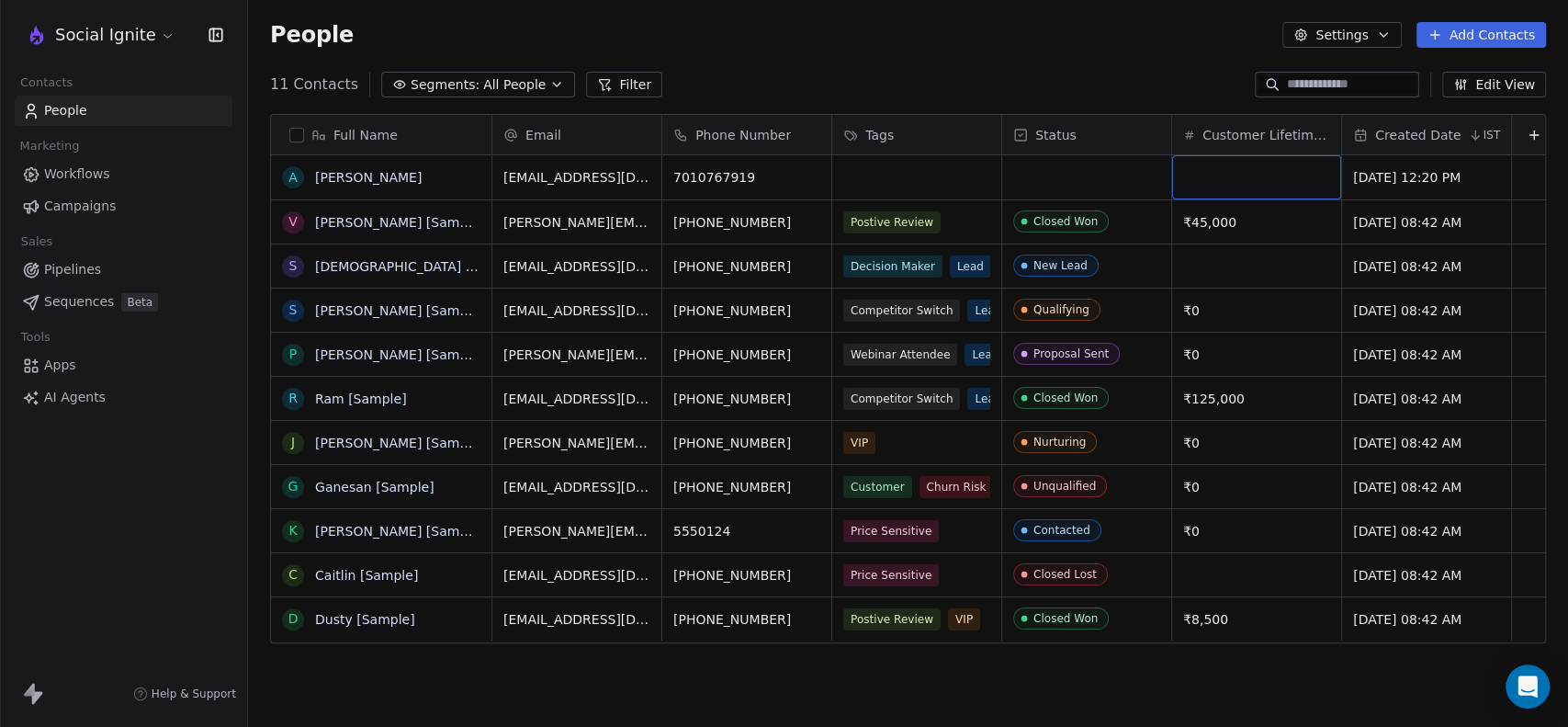
click at [1236, 174] on div "grid" at bounding box center [1256, 176] width 169 height 44
type input "*****"
click at [1154, 44] on html "Social Ignite Contacts People Marketing Workflows Campaigns Sales Pipelines Seq…" at bounding box center [784, 364] width 1568 height 727
click at [297, 130] on button "button" at bounding box center [297, 135] width 15 height 15
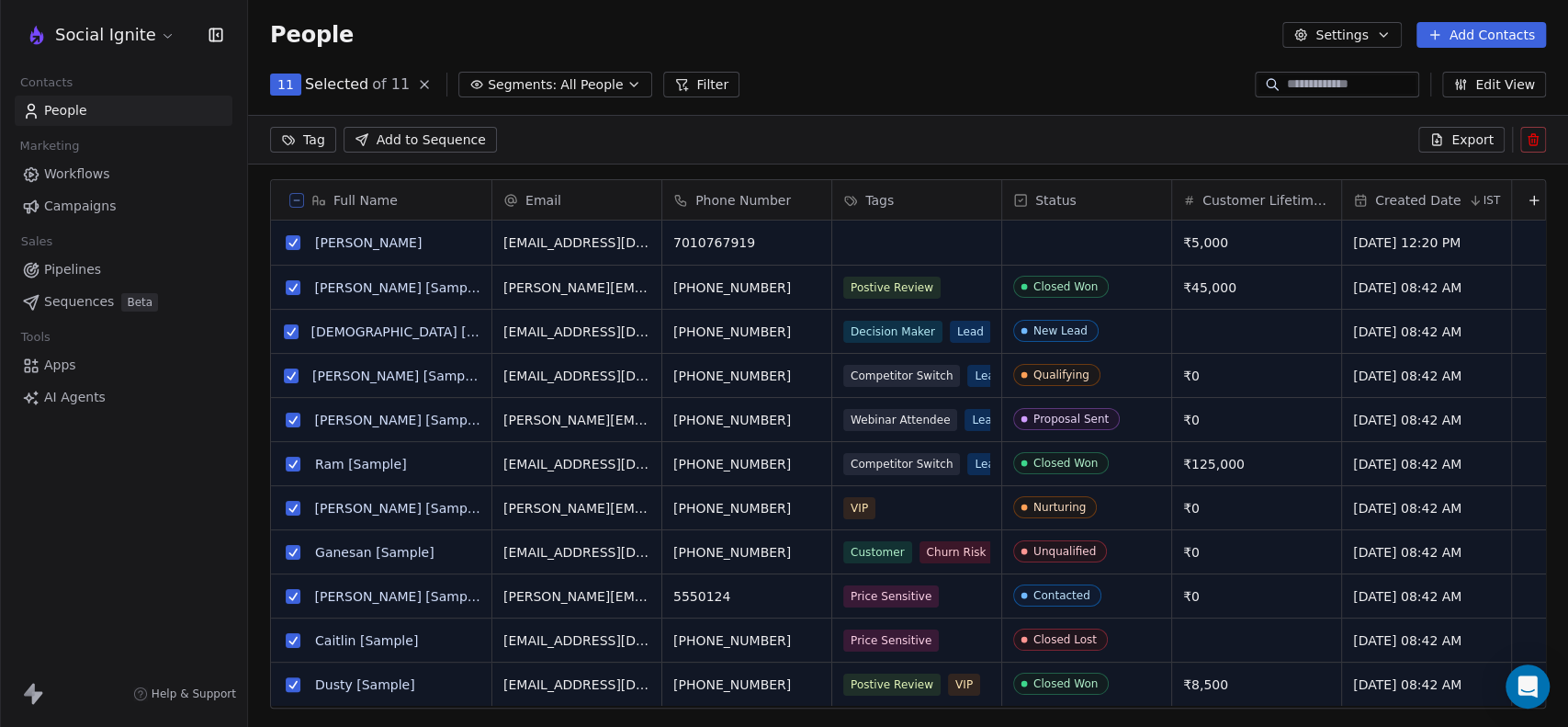
scroll to position [559, 1304]
click at [292, 594] on button "grid" at bounding box center [293, 596] width 15 height 15
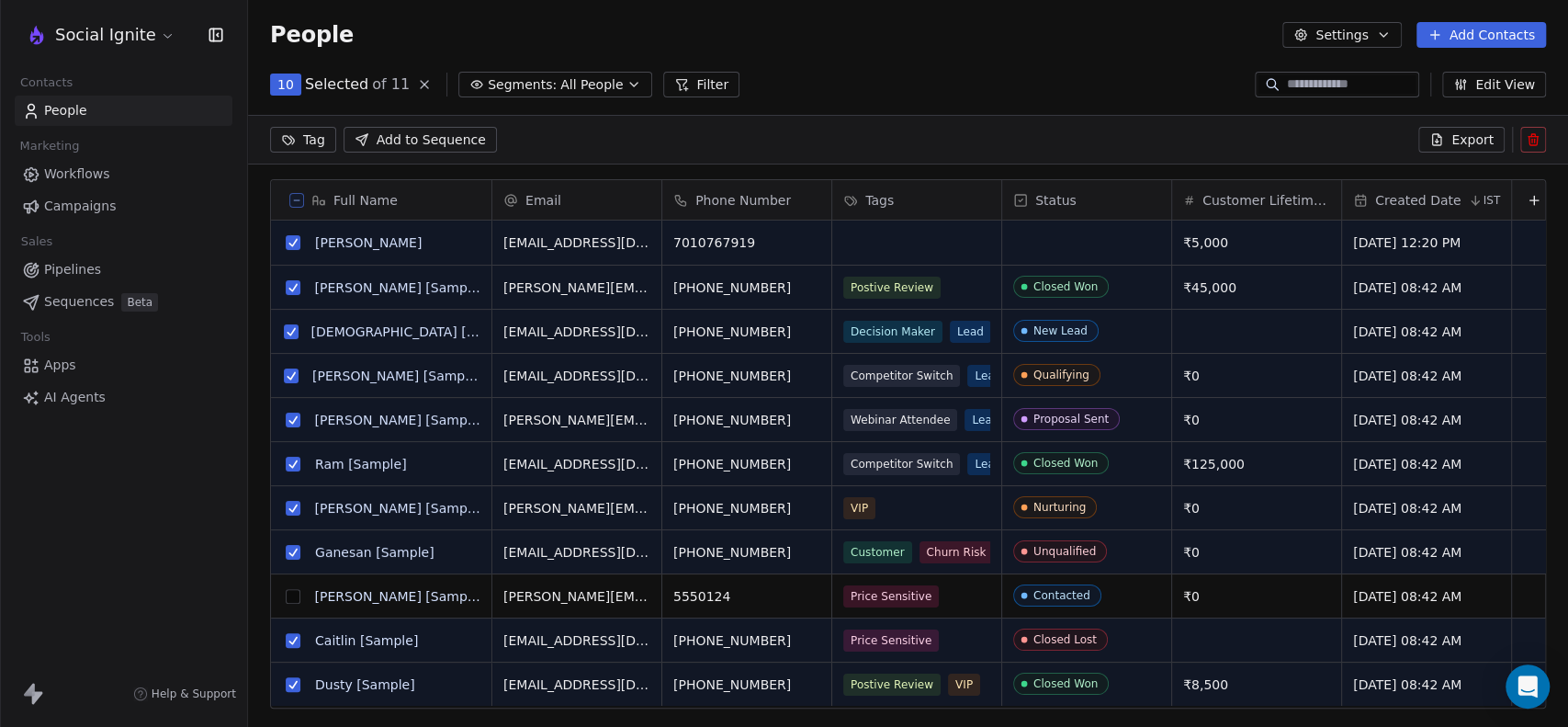
click at [290, 589] on button "grid" at bounding box center [293, 596] width 15 height 15
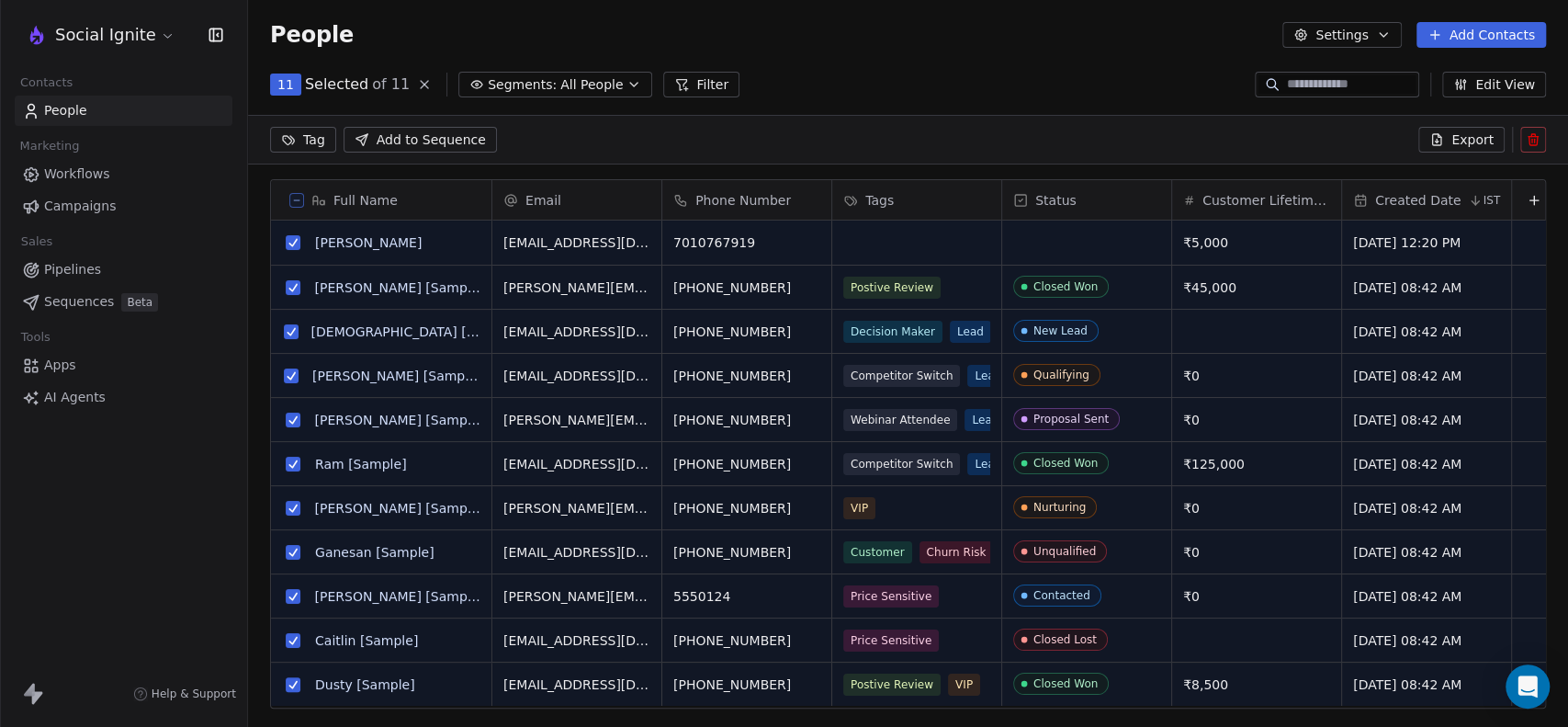
click at [294, 555] on button "grid" at bounding box center [293, 552] width 15 height 15
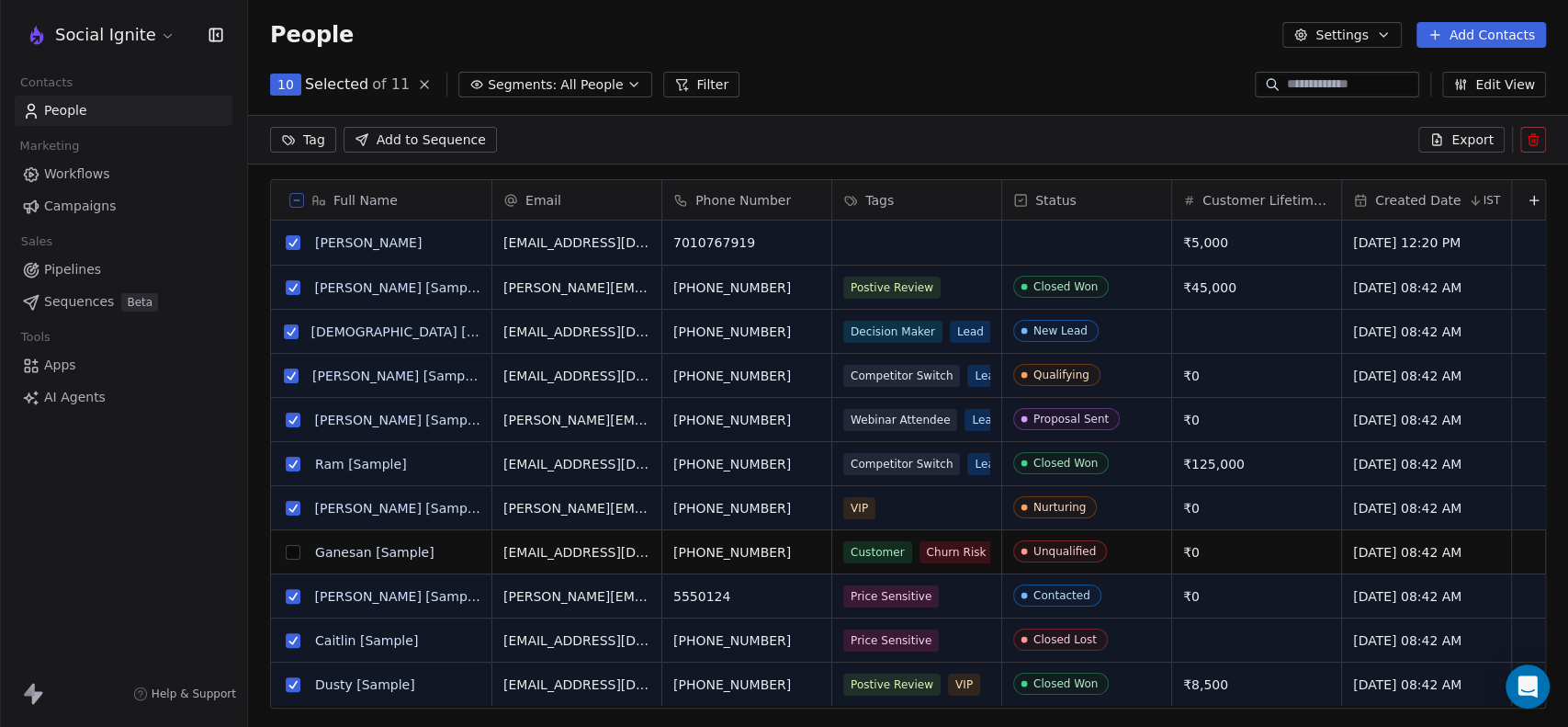
click at [292, 417] on button "grid" at bounding box center [293, 420] width 15 height 15
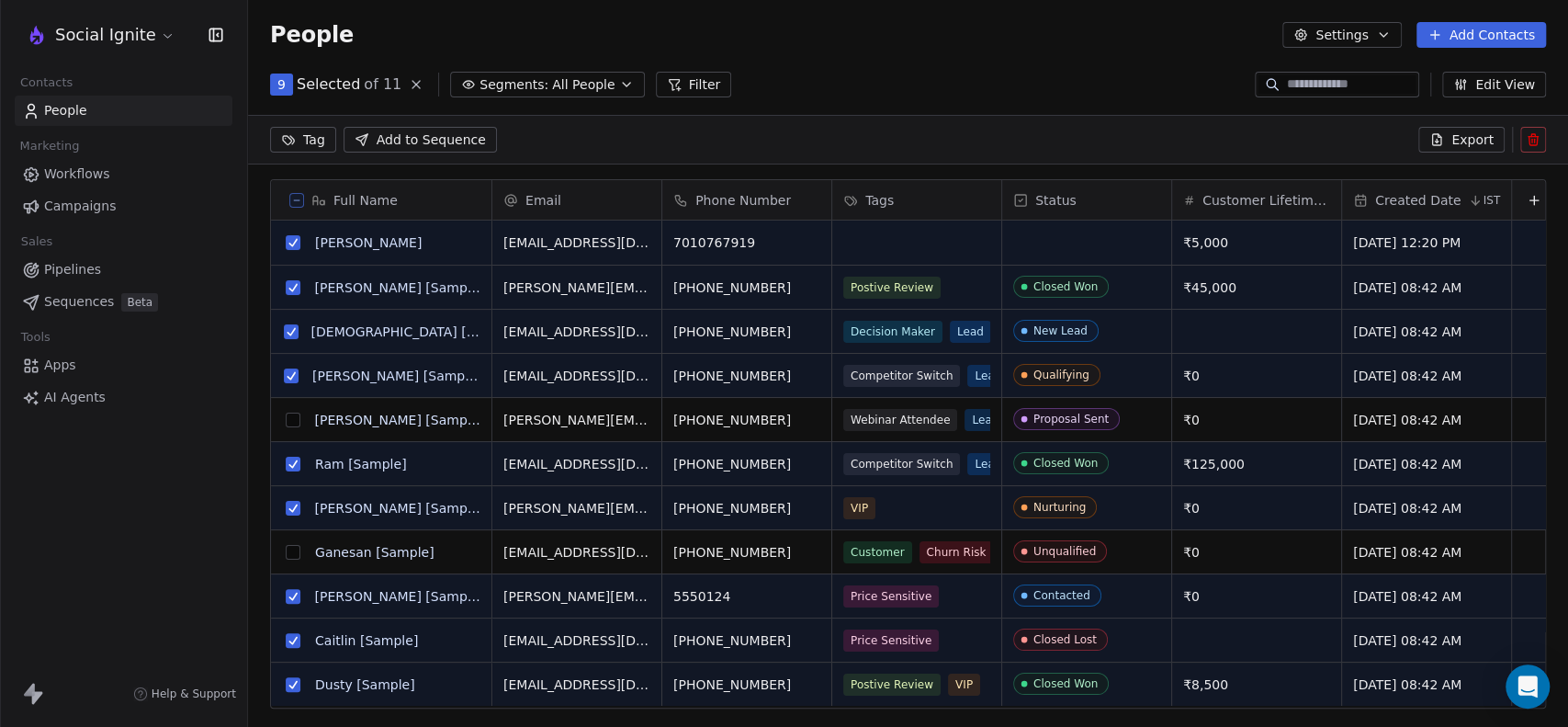
click at [296, 334] on button "grid" at bounding box center [291, 332] width 15 height 15
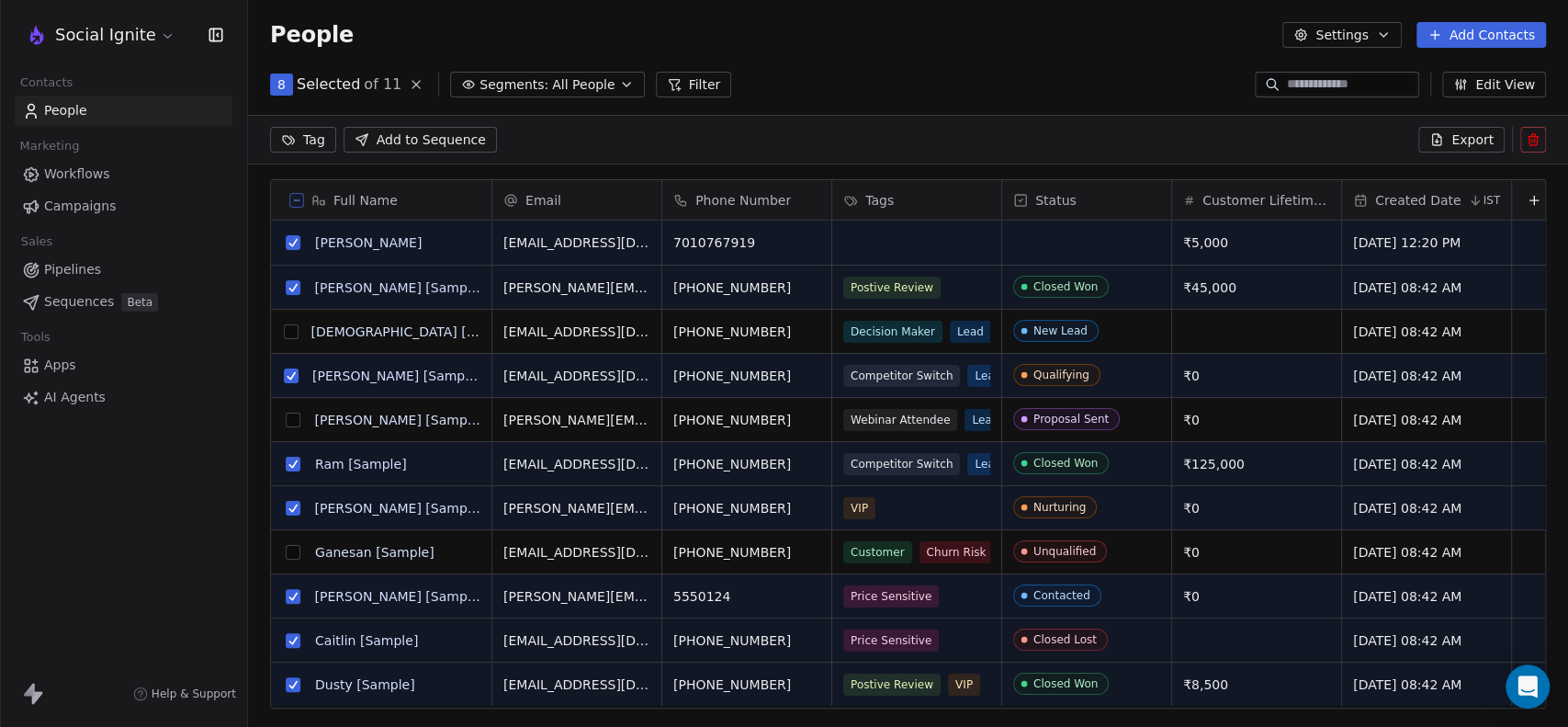
click at [1540, 138] on icon at bounding box center [1532, 139] width 15 height 15
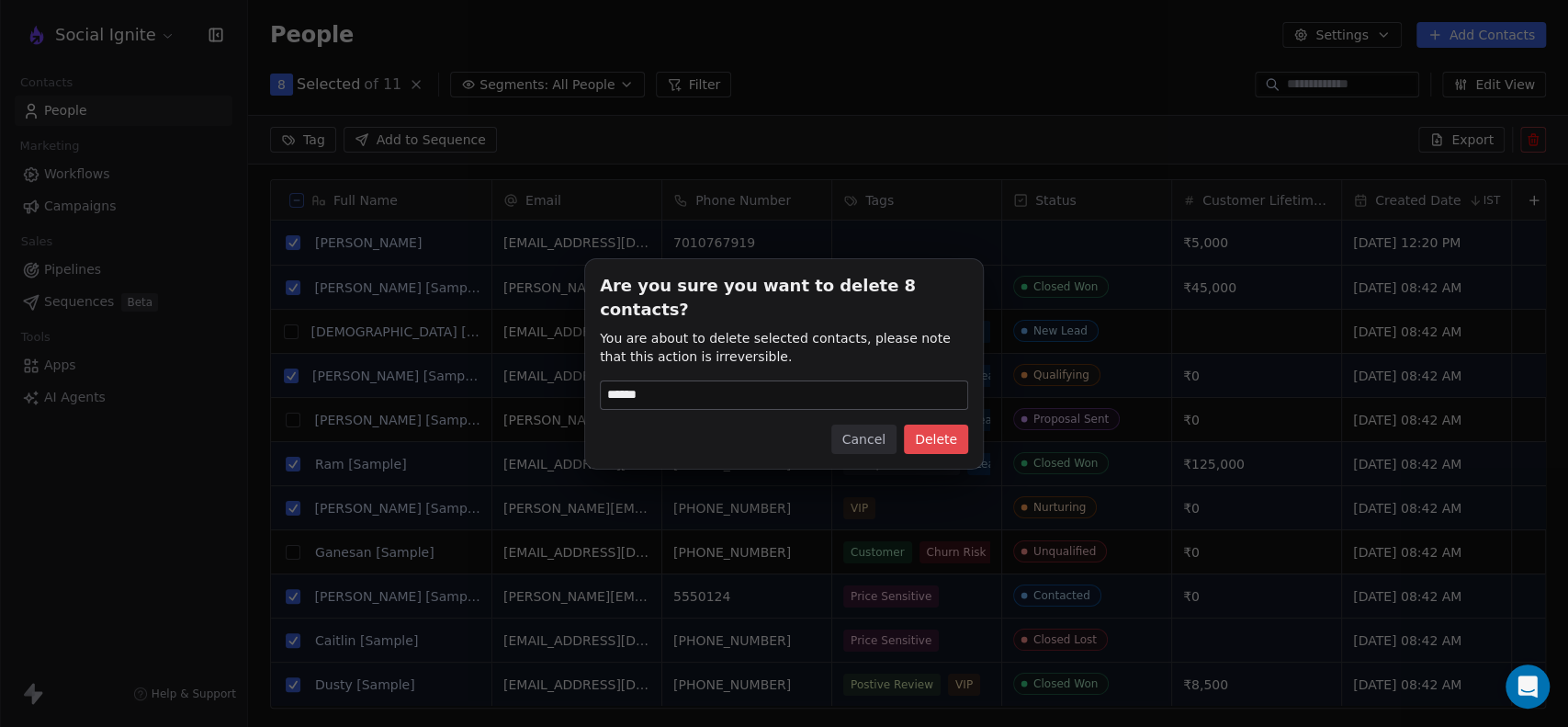
type input "******"
click at [925, 430] on button "Delete" at bounding box center [936, 439] width 64 height 29
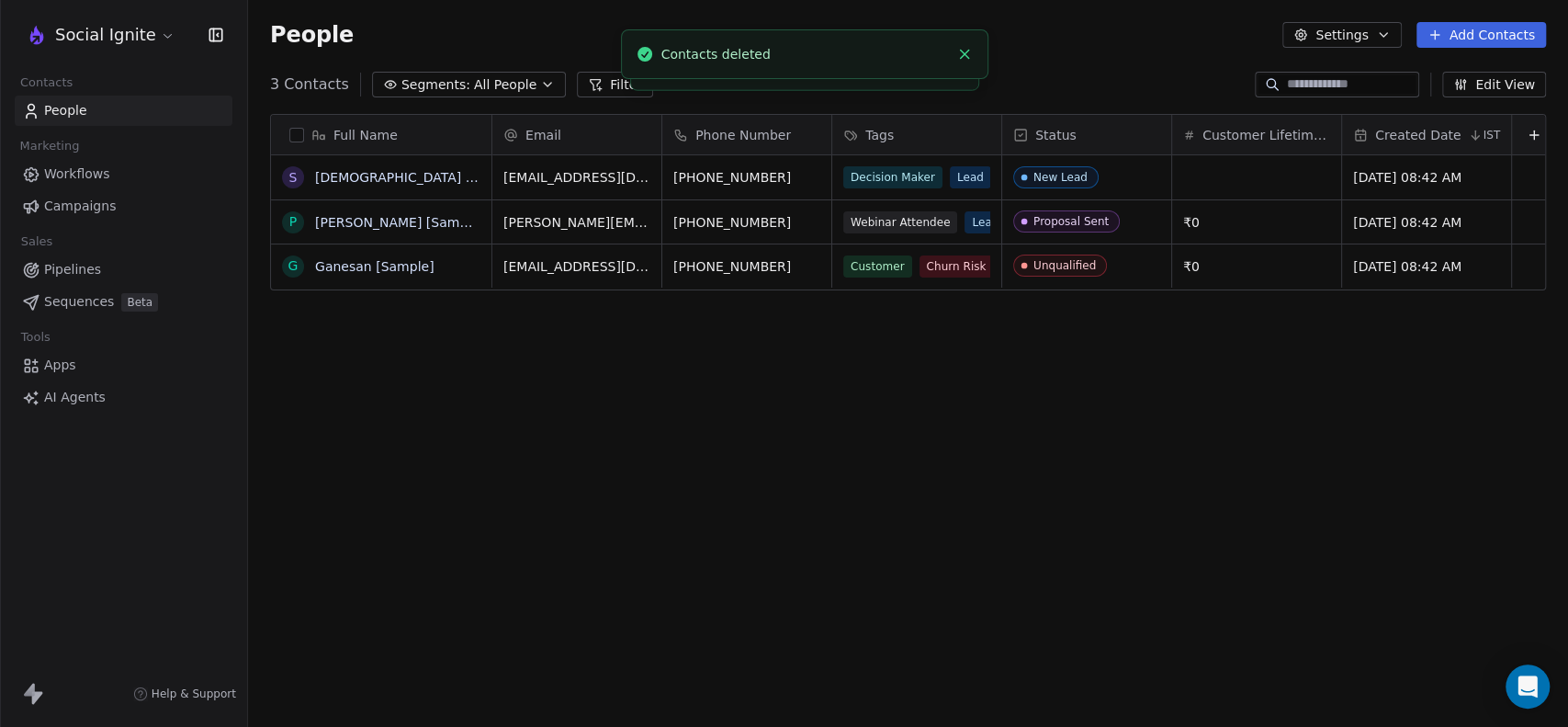
click at [611, 336] on div "Full Name S [PERSON_NAME] [Sample] P [PERSON_NAME] [Sample] [PERSON_NAME] [Samp…" at bounding box center [908, 419] width 1320 height 640
click at [612, 366] on div "Full Name S [PERSON_NAME] [Sample] P [PERSON_NAME] [Sample] [PERSON_NAME] [Samp…" at bounding box center [908, 419] width 1320 height 640
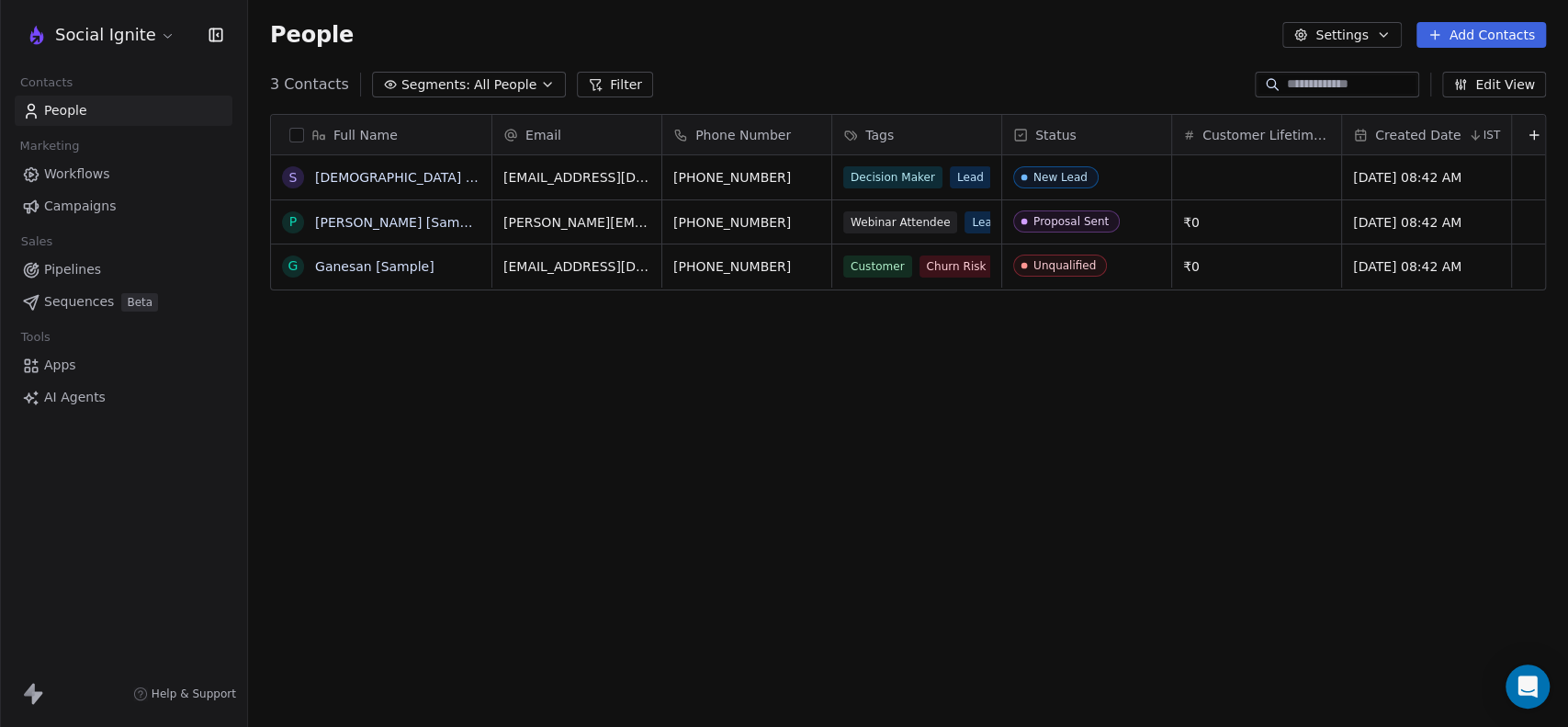
click at [670, 379] on div "Full Name S [PERSON_NAME] [Sample] P [PERSON_NAME] [Sample] [PERSON_NAME] [Samp…" at bounding box center [908, 419] width 1320 height 640
click at [1221, 166] on div "grid" at bounding box center [1256, 176] width 169 height 44
click at [1221, 166] on div "₹" at bounding box center [1256, 176] width 170 height 44
click at [1219, 275] on html "Social Ignite Contacts People Marketing Workflows Campaigns Sales Pipelines Seq…" at bounding box center [784, 364] width 1568 height 727
click at [1227, 184] on input "text" at bounding box center [1263, 176] width 145 height 14
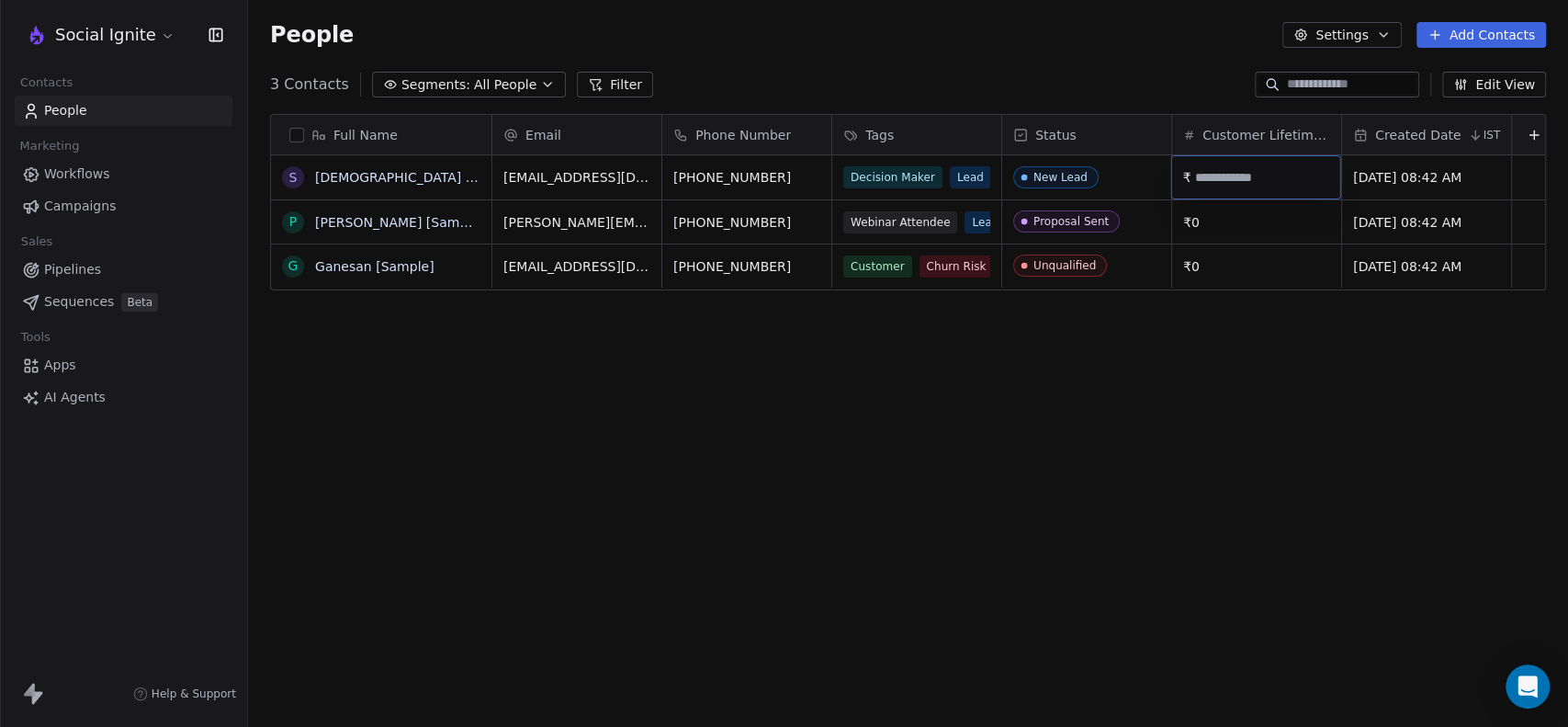
click at [1181, 418] on html "Social Ignite Contacts People Marketing Workflows Campaigns Sales Pipelines Seq…" at bounding box center [784, 364] width 1568 height 727
click at [1519, 36] on button "Add Contacts" at bounding box center [1482, 35] width 130 height 26
click at [1497, 78] on span "Create new contact" at bounding box center [1490, 75] width 126 height 19
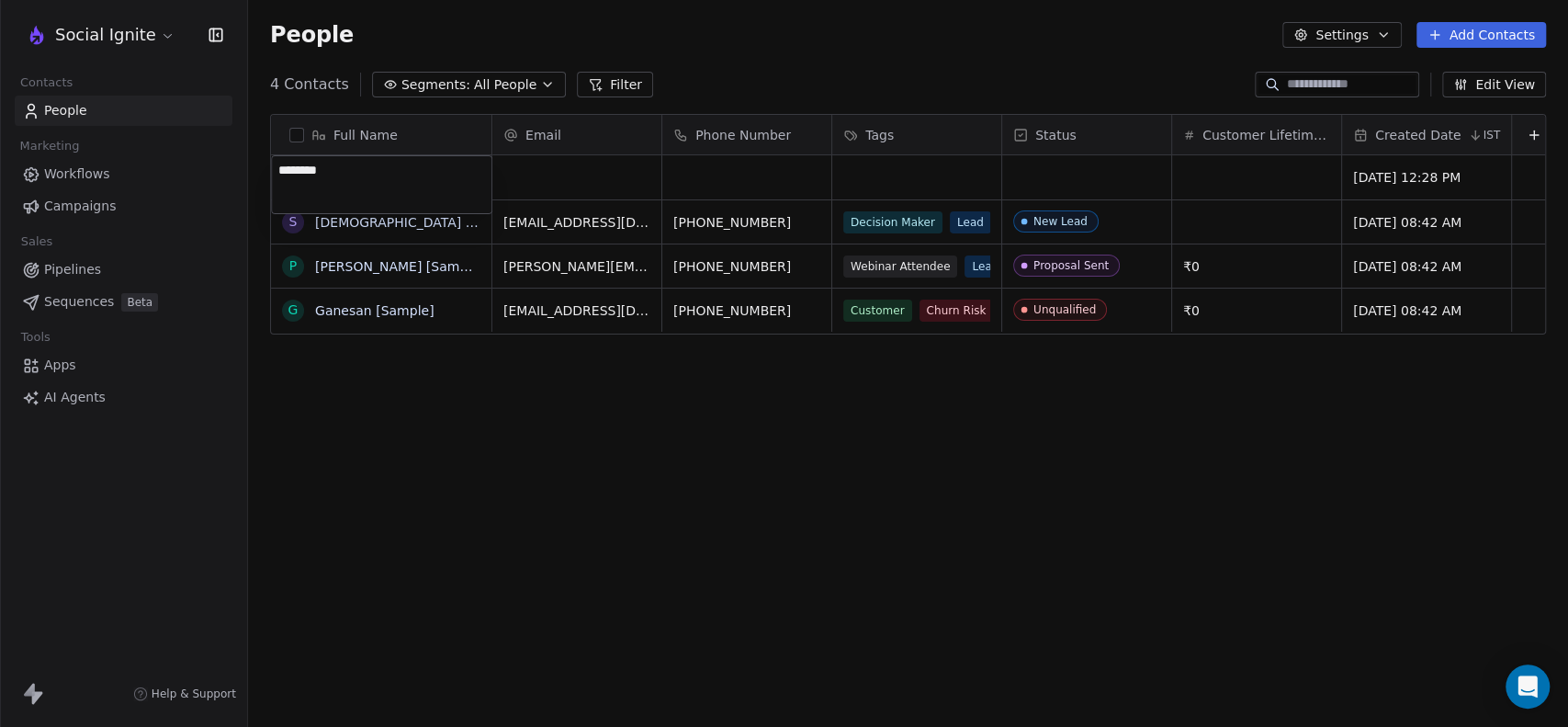
type textarea "*********"
click at [728, 182] on html "Social Ignite Contacts People Marketing Workflows Campaigns Sales Pipelines Seq…" at bounding box center [784, 364] width 1568 height 727
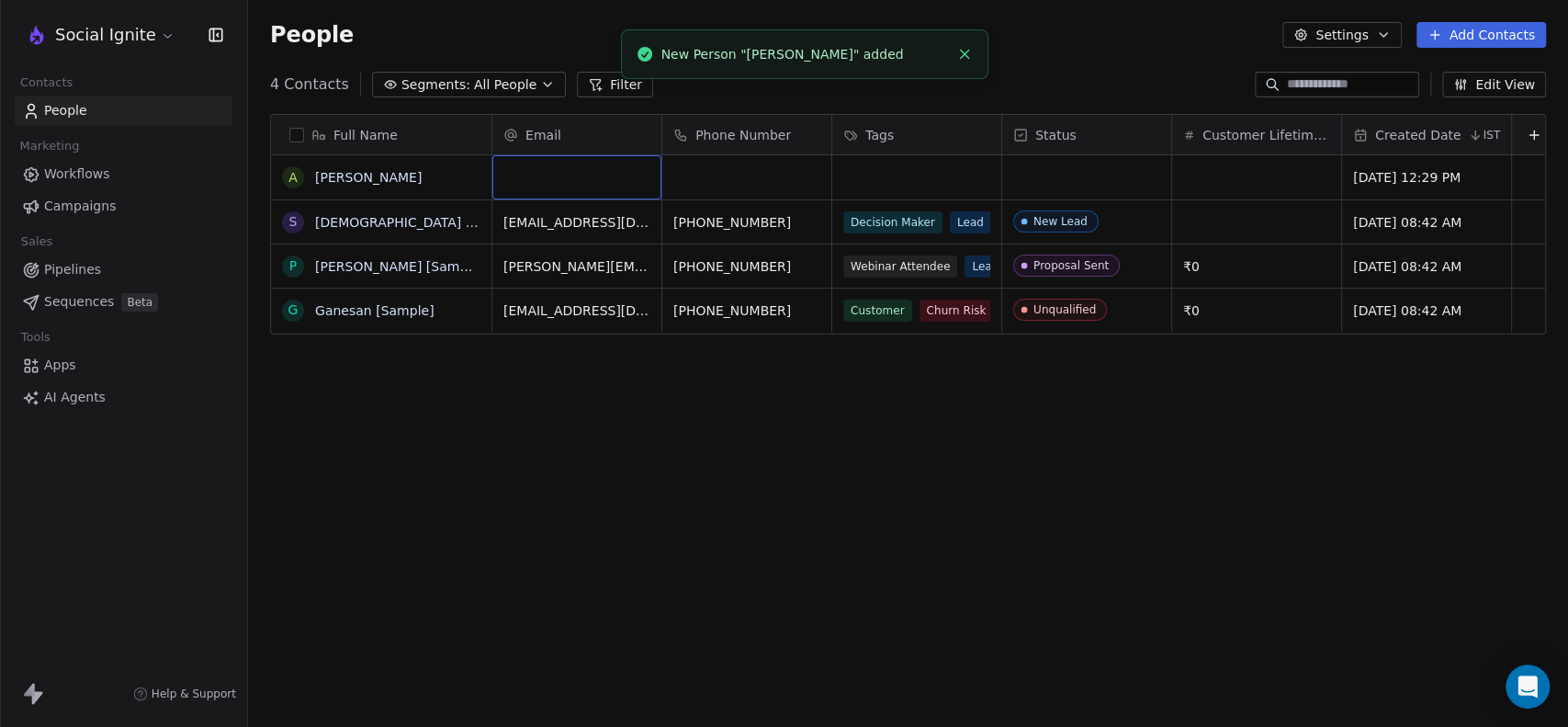
click at [550, 182] on div "grid" at bounding box center [577, 176] width 169 height 44
click at [550, 182] on input "email" at bounding box center [578, 178] width 162 height 37
type input "**********"
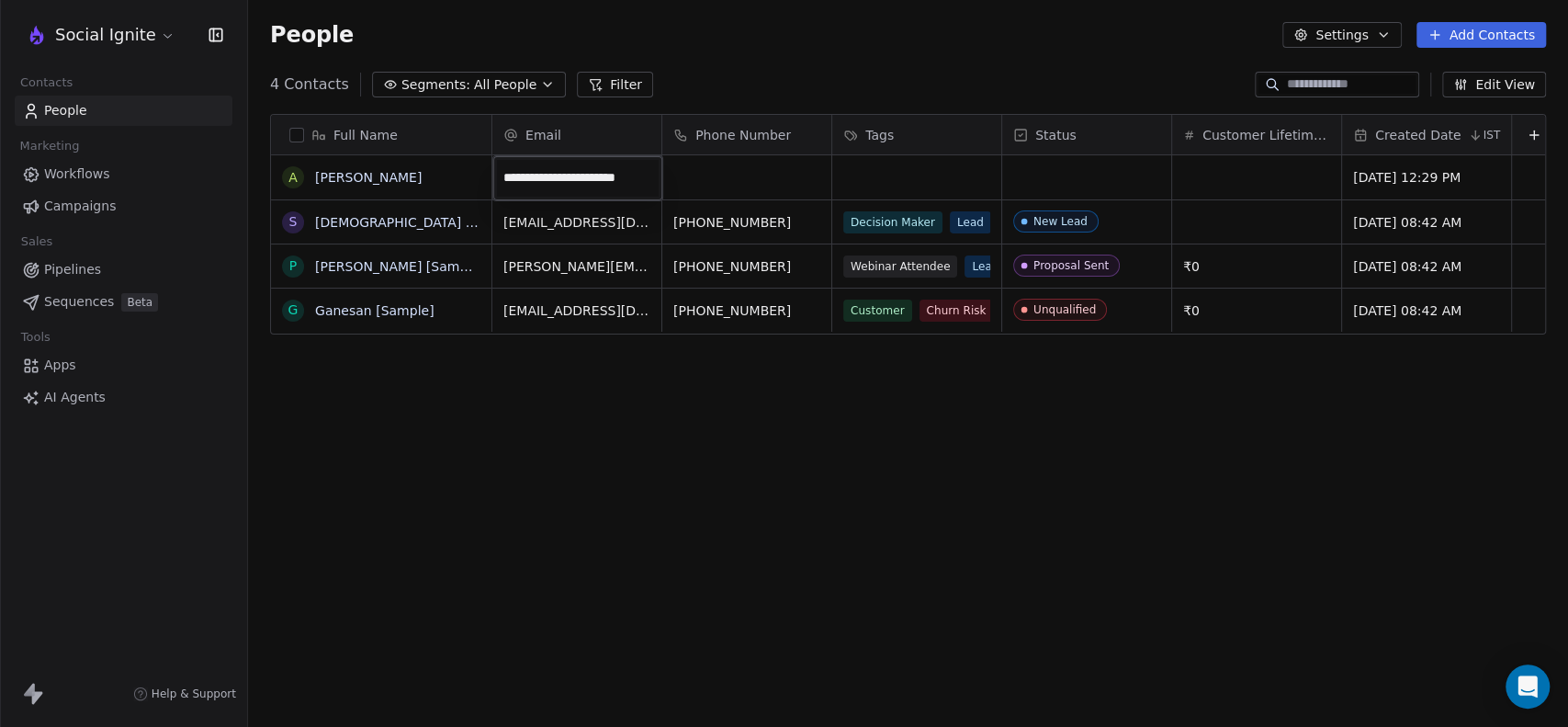
scroll to position [0, 0]
click at [741, 170] on html "Social Ignite Contacts People Marketing Workflows Campaigns Sales Pipelines Seq…" at bounding box center [784, 364] width 1568 height 727
click at [741, 170] on div "grid" at bounding box center [746, 176] width 169 height 44
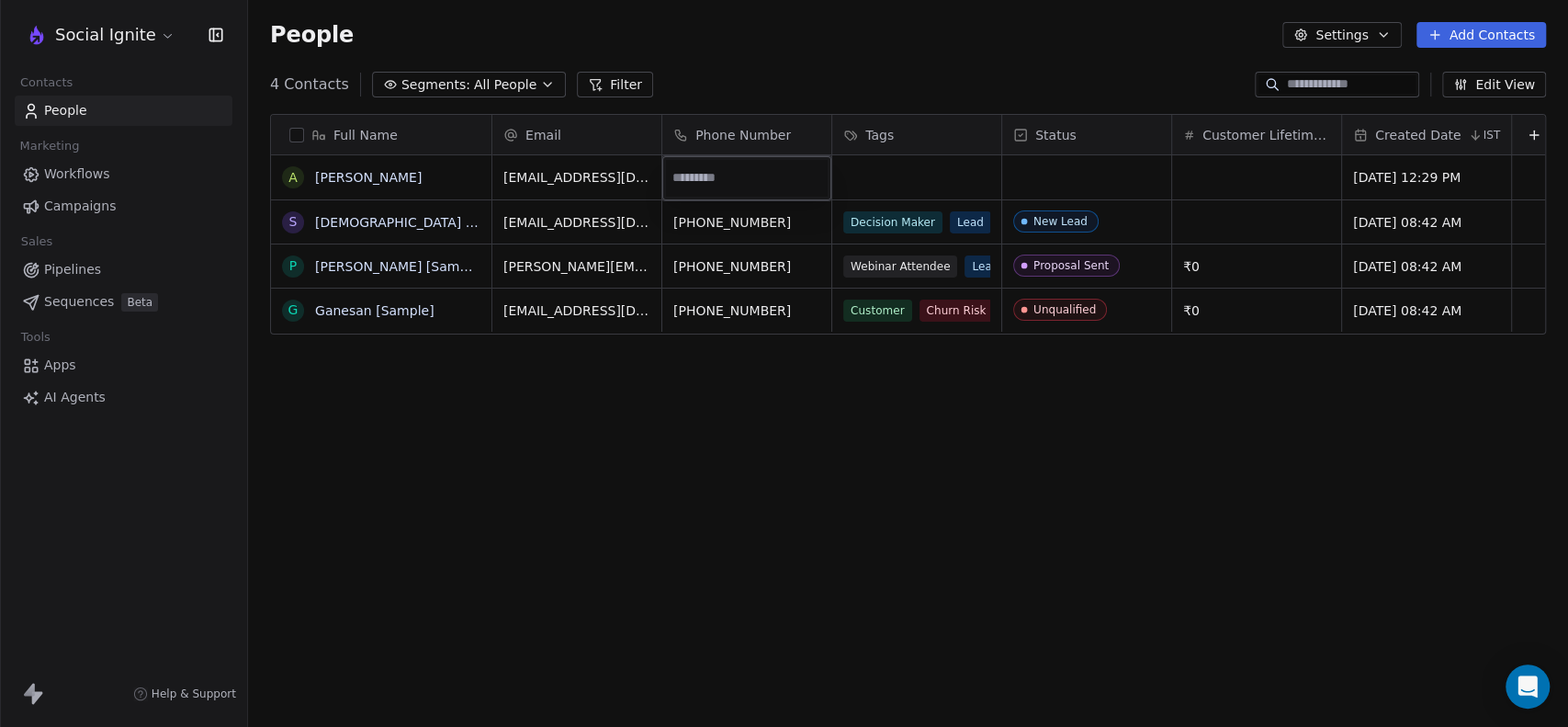
click at [741, 170] on input at bounding box center [746, 178] width 162 height 37
type input "**********"
click at [750, 501] on html "Social Ignite Contacts People Marketing Workflows Campaigns Sales Pipelines Seq…" at bounding box center [784, 364] width 1568 height 727
click at [771, 142] on span "Phone Number" at bounding box center [743, 135] width 96 height 18
click at [734, 168] on span "Edit property" at bounding box center [737, 174] width 84 height 18
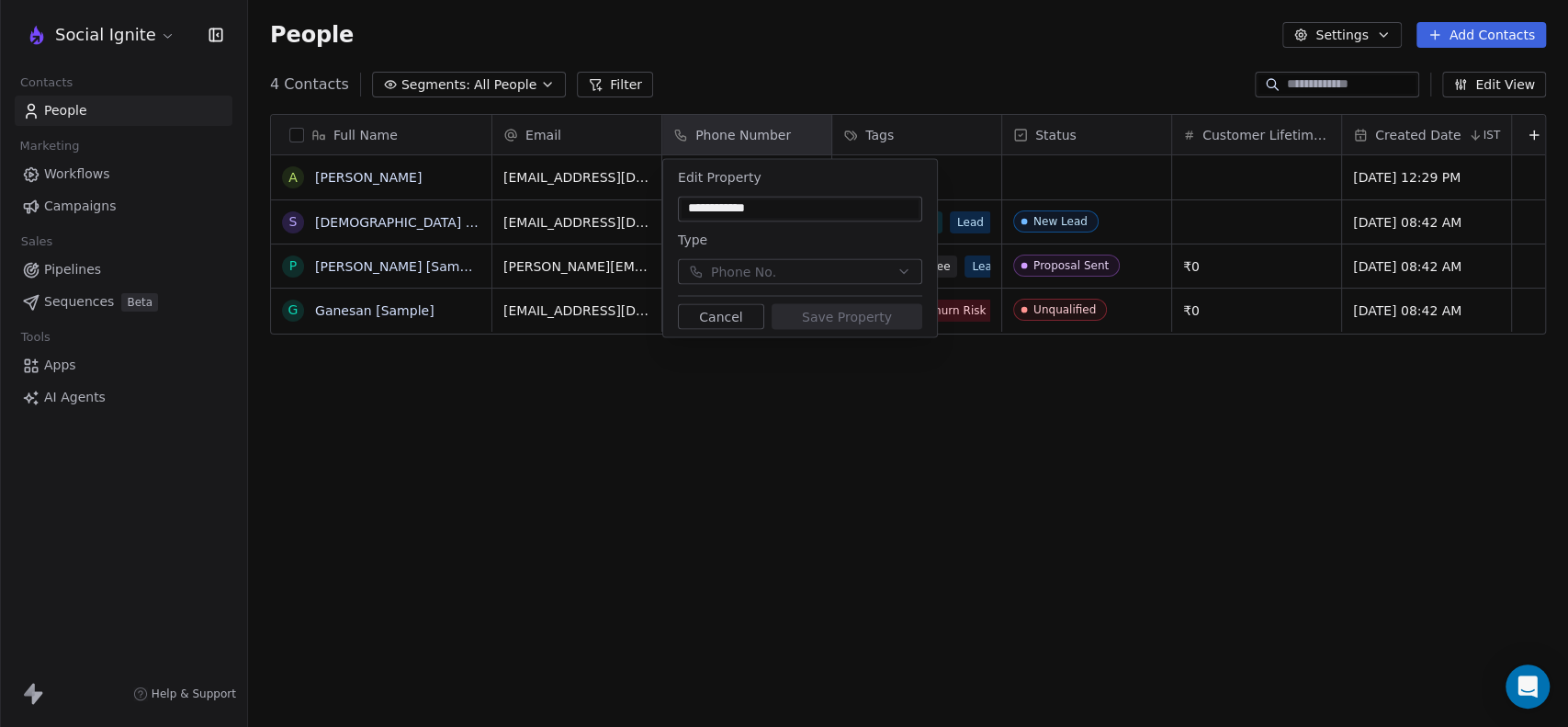
click at [740, 322] on button "Cancel" at bounding box center [721, 316] width 86 height 26
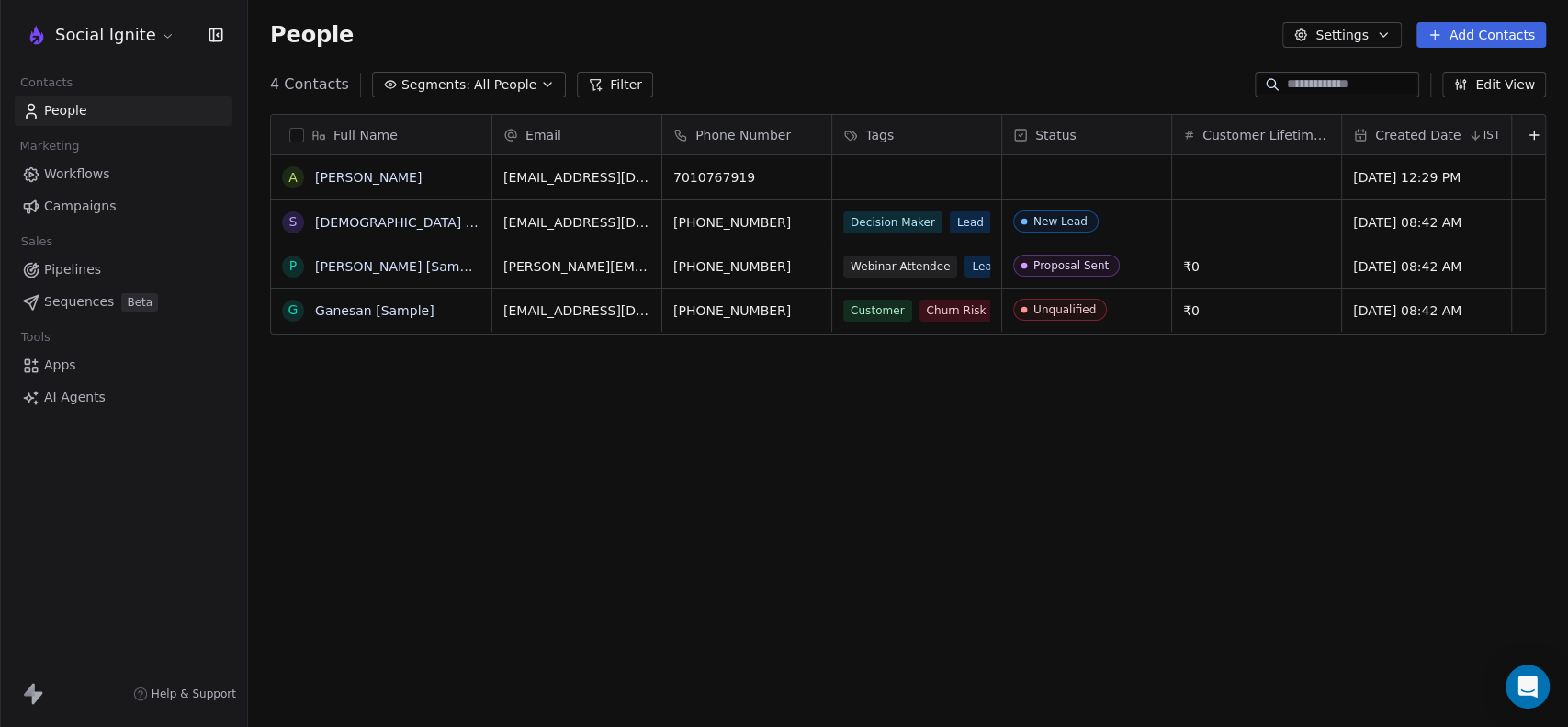
click at [753, 416] on div "Full Name A [PERSON_NAME] [Sample] P [PERSON_NAME] [Sample] [PERSON_NAME] [Samp…" at bounding box center [908, 419] width 1320 height 640
click at [1239, 176] on div "grid" at bounding box center [1256, 176] width 169 height 44
type input "*****"
click at [1260, 522] on html "Social Ignite Contacts People Marketing Workflows Campaigns Sales Pipelines Seq…" at bounding box center [784, 364] width 1568 height 727
click at [890, 178] on div "grid" at bounding box center [917, 176] width 169 height 44
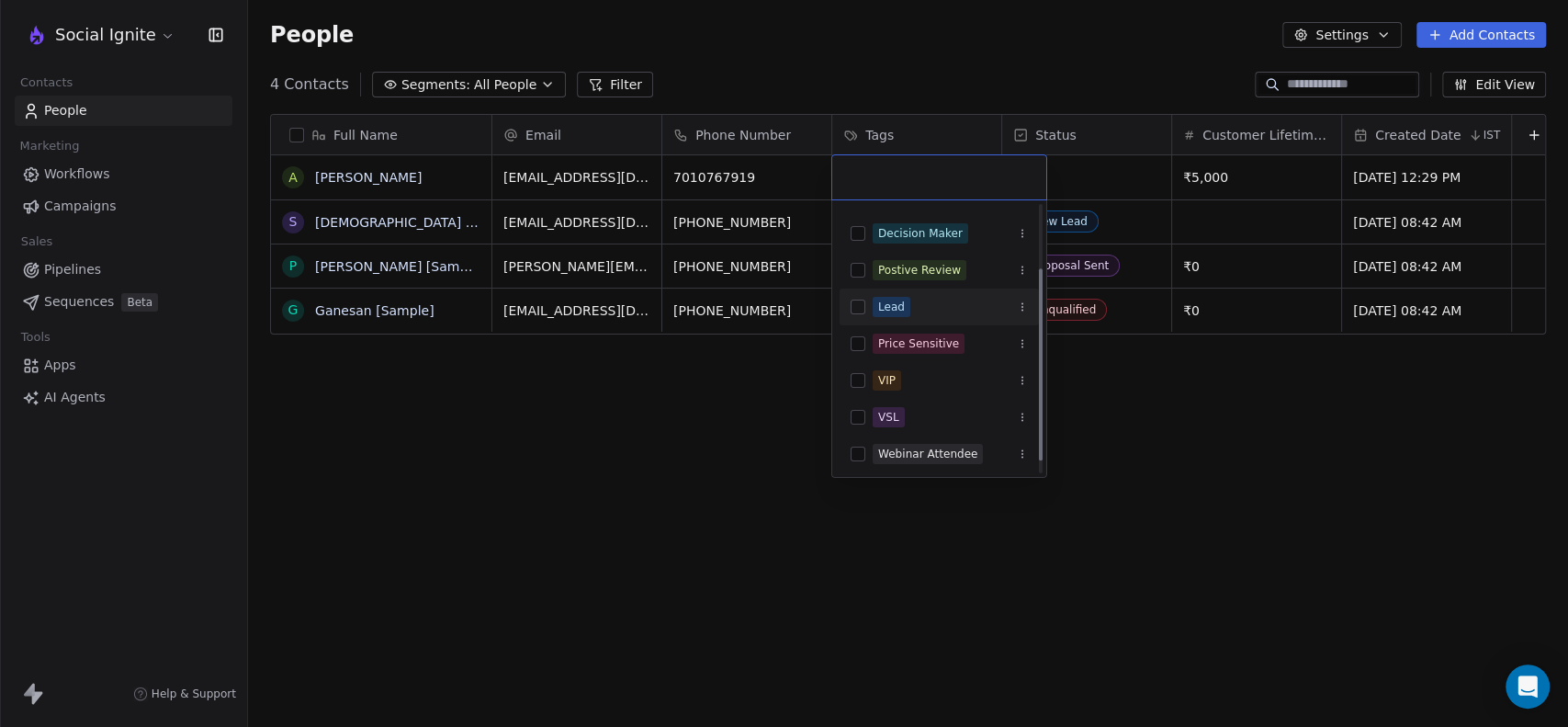
scroll to position [106, 0]
click at [856, 407] on button "Suggestions" at bounding box center [858, 414] width 15 height 15
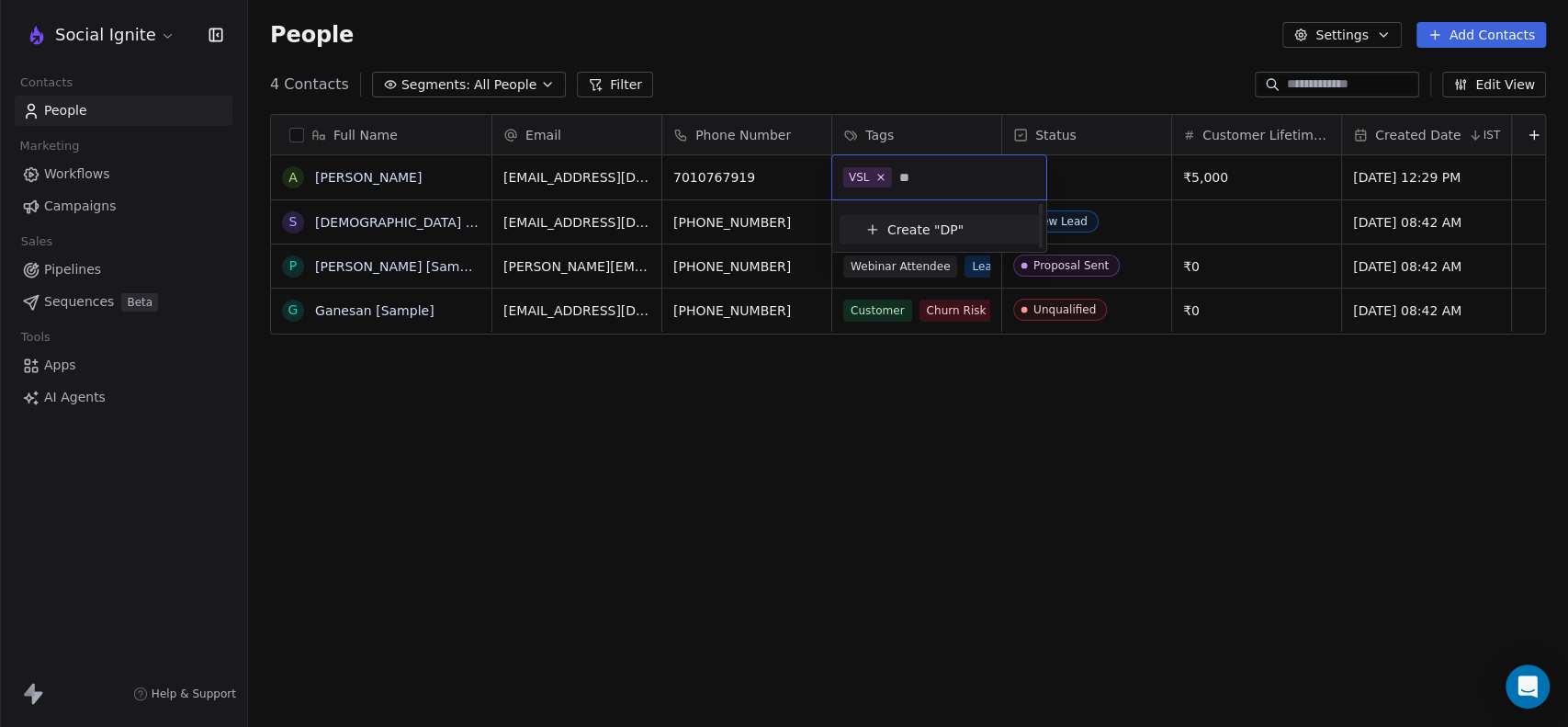
scroll to position [0, 0]
type input "***"
click at [930, 220] on span "Create "" at bounding box center [914, 230] width 52 height 19
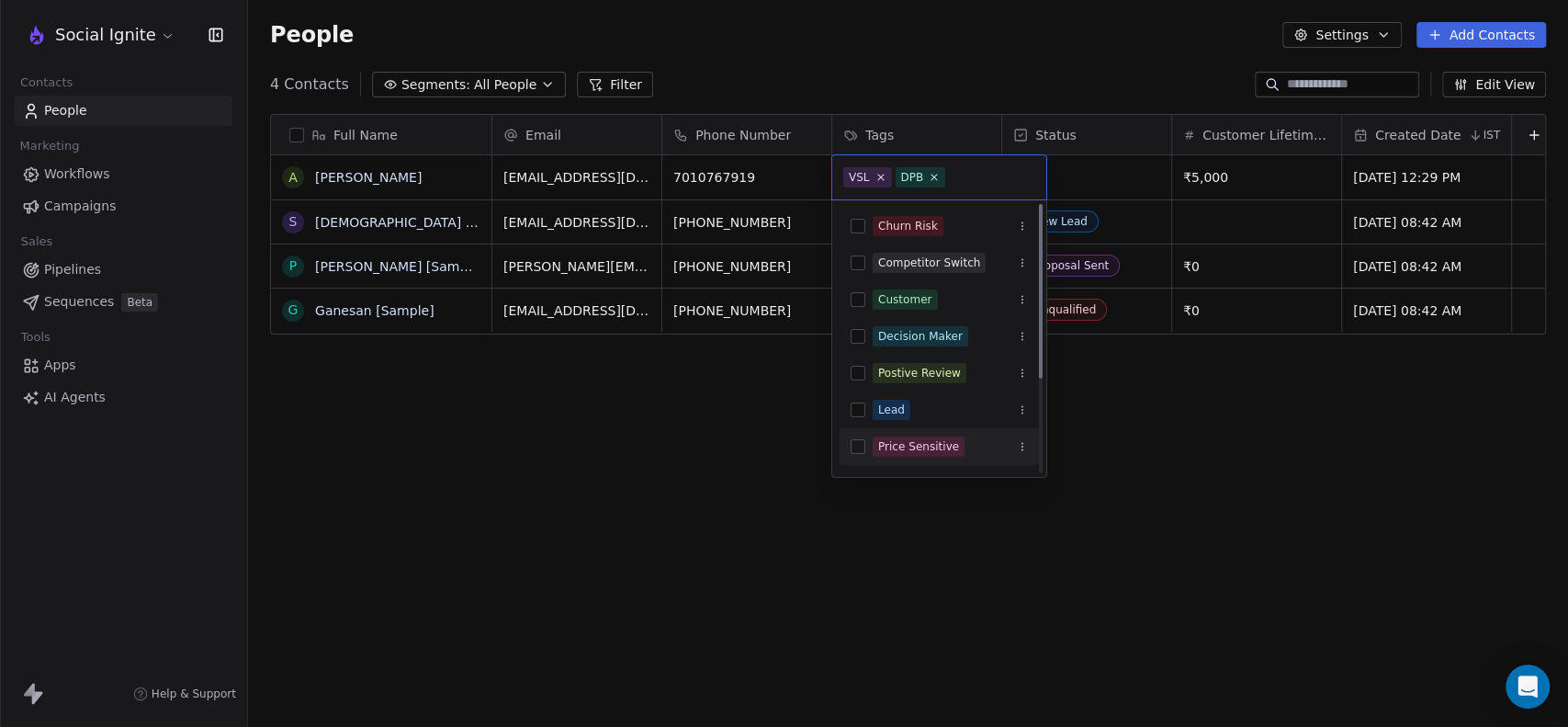
click at [1146, 518] on html "Social Ignite Contacts People Marketing Workflows Campaigns Sales Pipelines Seq…" at bounding box center [784, 364] width 1568 height 727
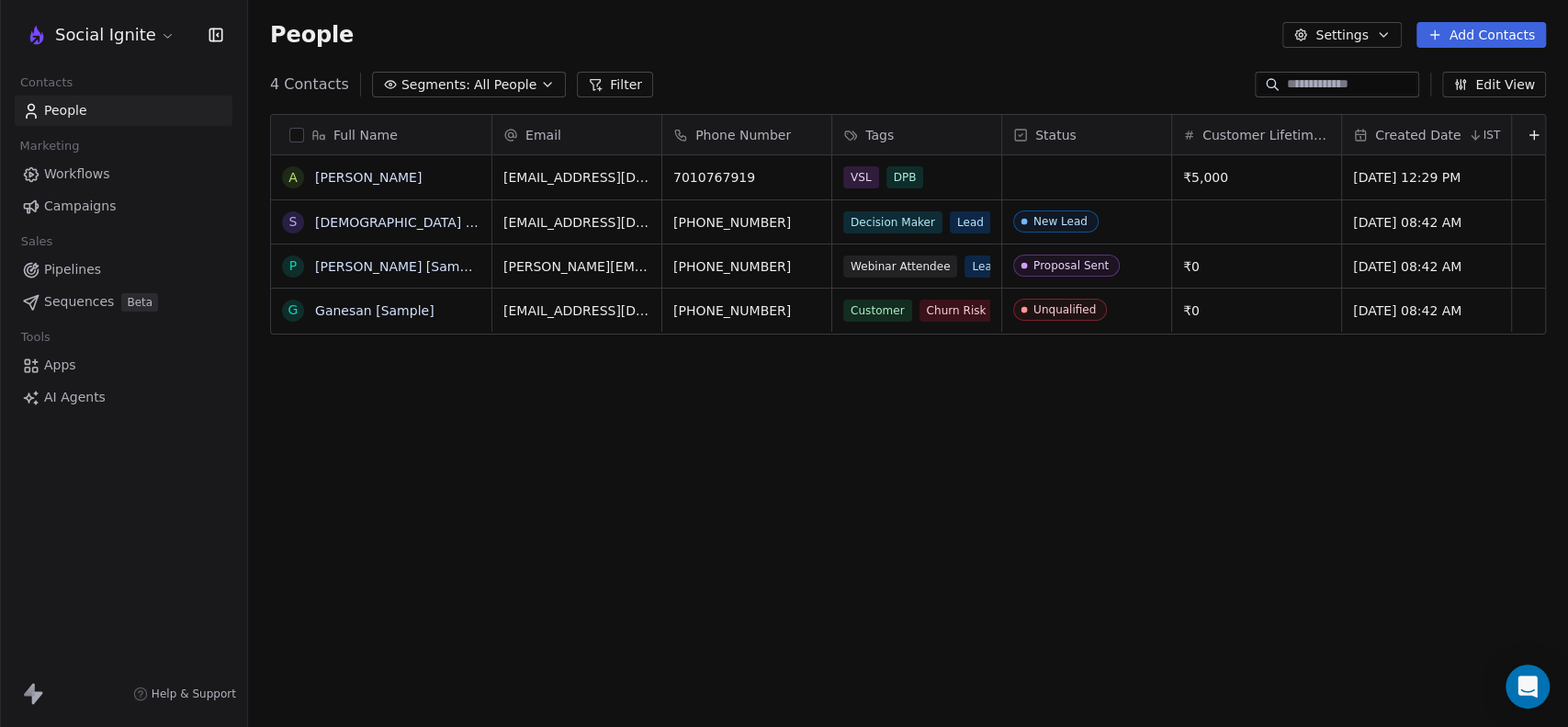
click at [970, 132] on div "Tags" at bounding box center [915, 135] width 143 height 18
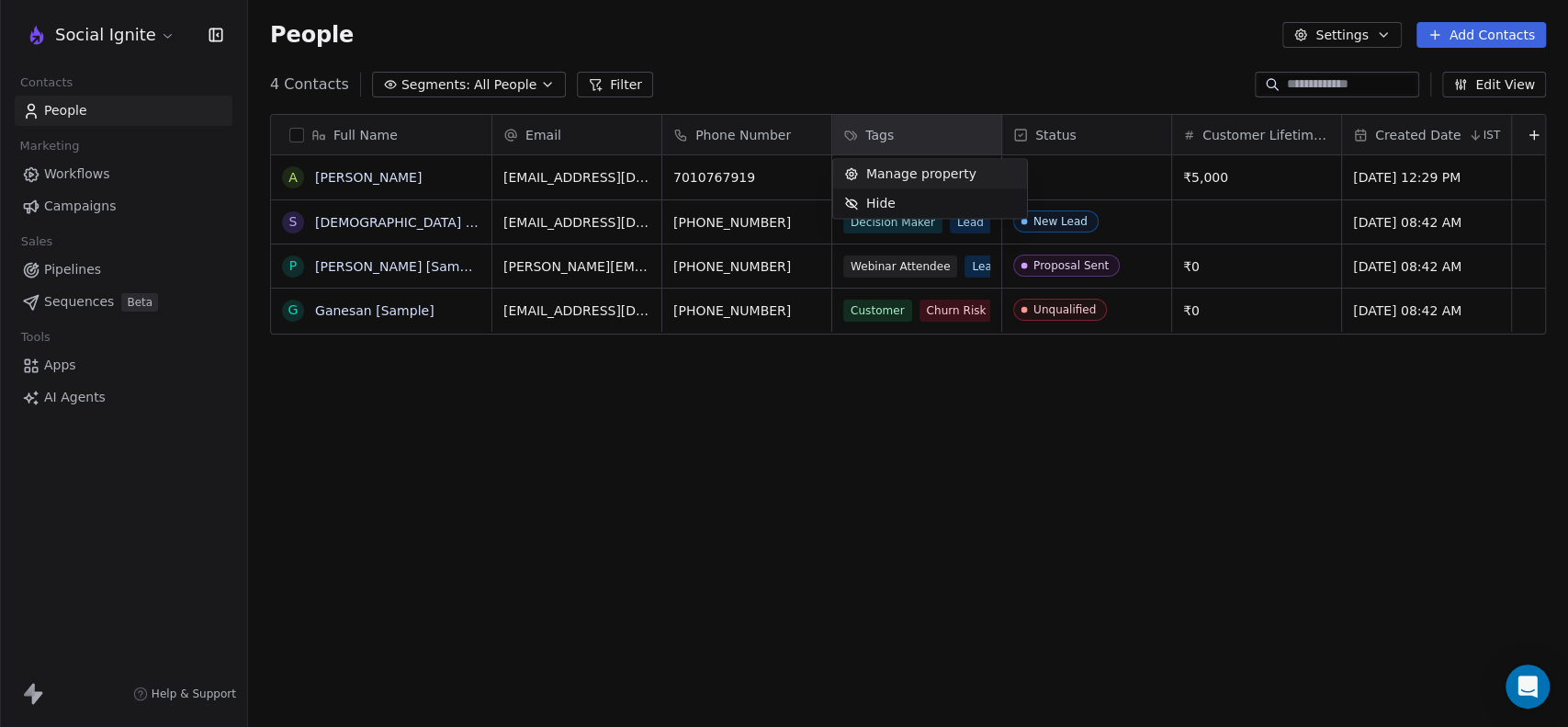
click at [925, 176] on span "Manage property" at bounding box center [922, 174] width 110 height 18
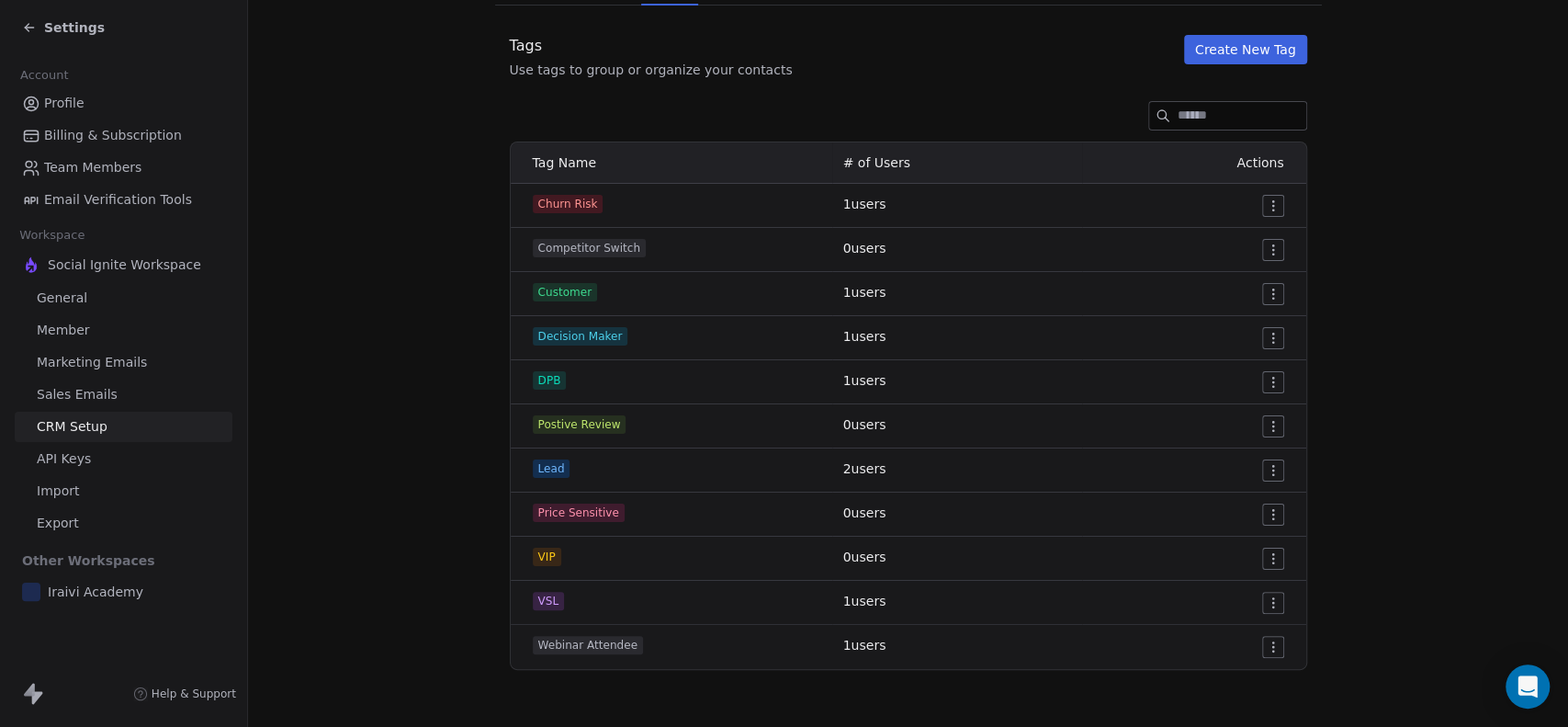
scroll to position [177, 0]
click at [1265, 556] on html "Settings Account Profile Billing & Subscription Team Members Email Verification…" at bounding box center [784, 364] width 1568 height 727
click at [1247, 623] on span "Delete" at bounding box center [1241, 622] width 43 height 18
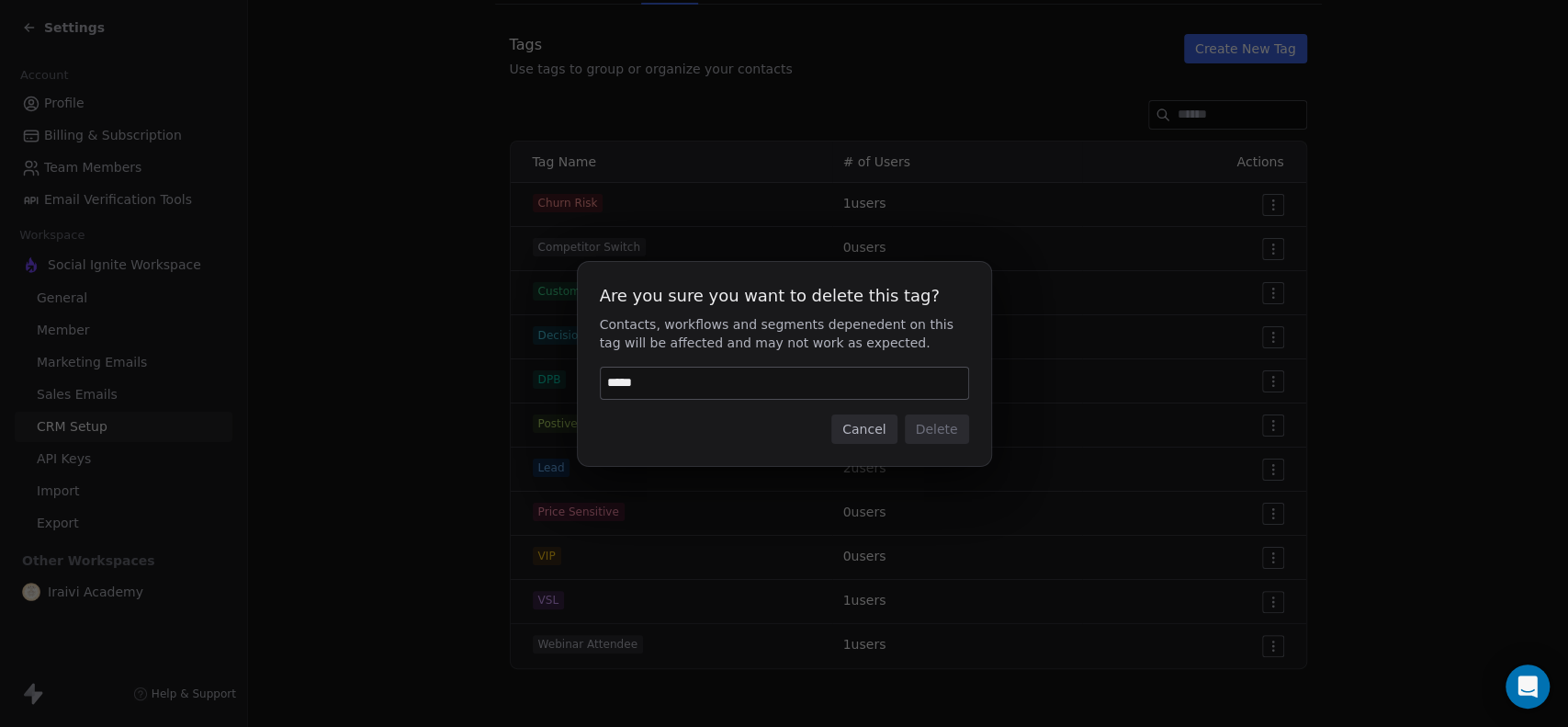
type input "******"
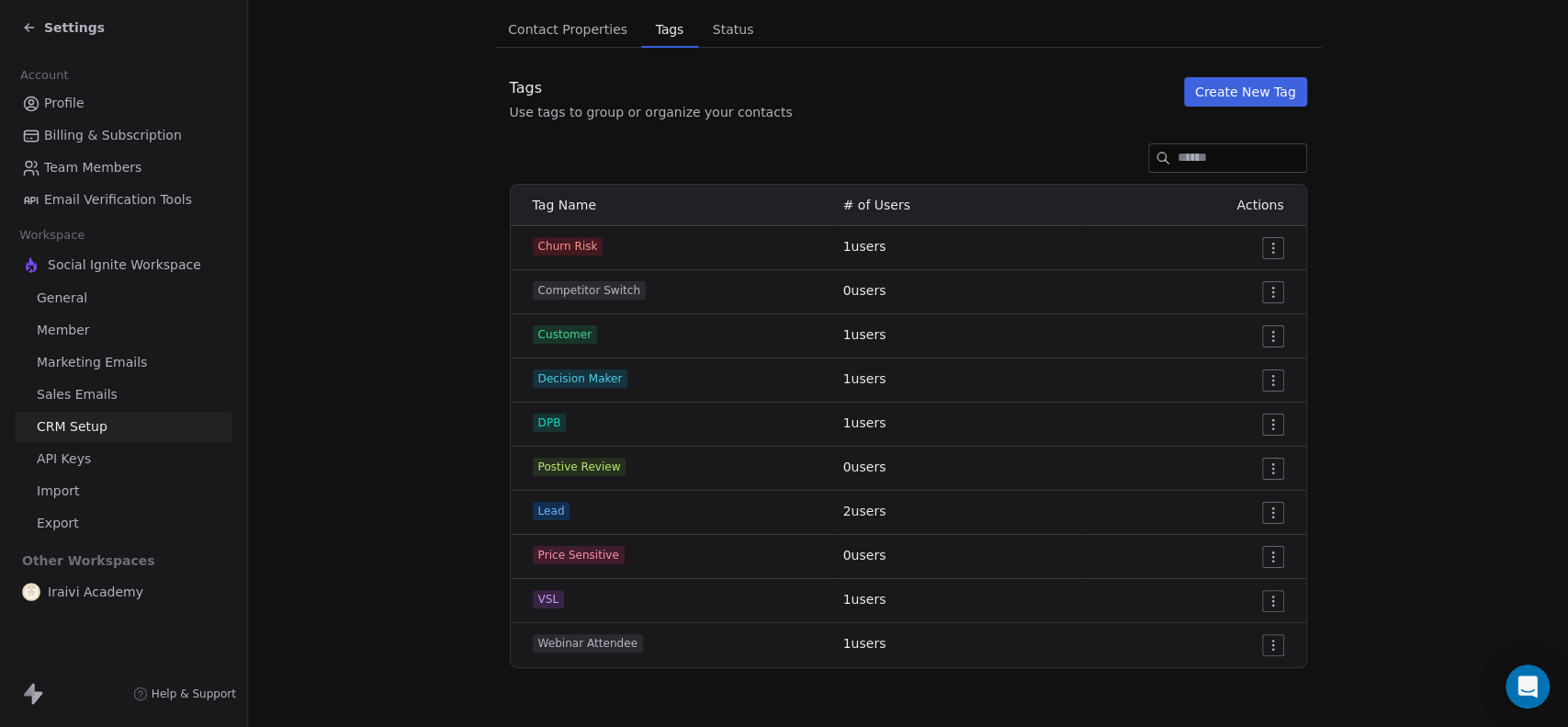
scroll to position [133, 0]
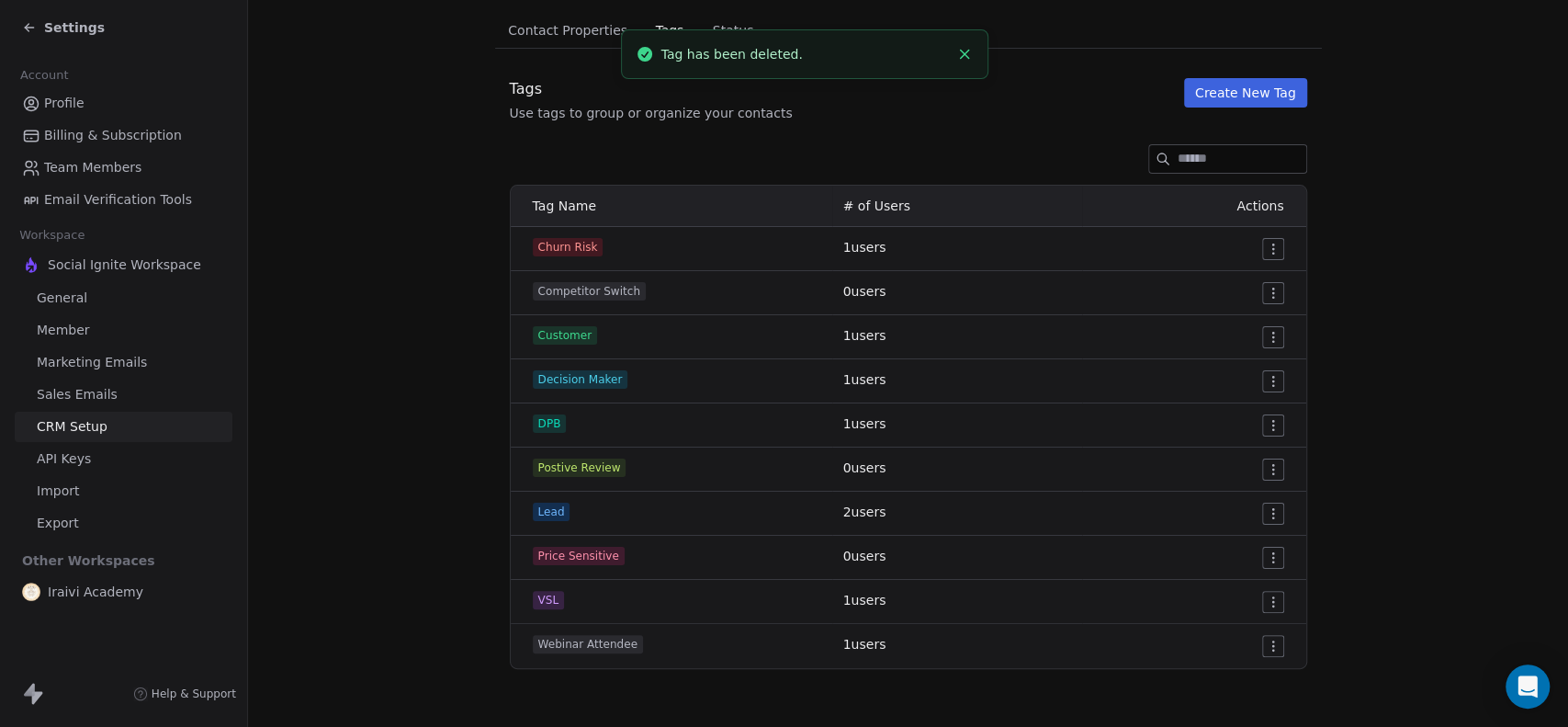
click at [1271, 244] on html "Settings Account Profile Billing & Subscription Team Members Email Verification…" at bounding box center [784, 364] width 1568 height 727
click at [1243, 303] on div "Delete" at bounding box center [1230, 314] width 86 height 29
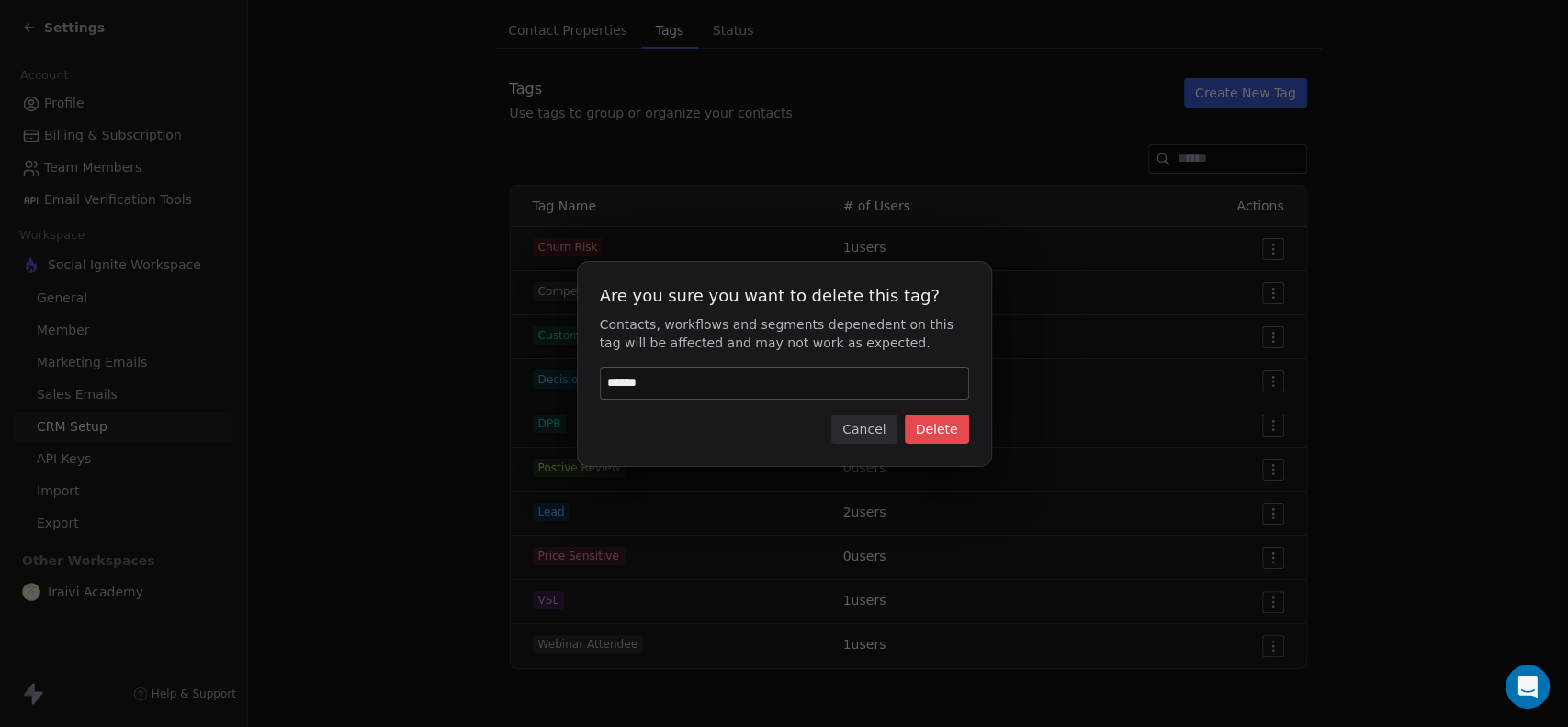
type input "******"
click at [923, 412] on div "Are you sure you want to delete this tag? Contacts, workflows and segments depe…" at bounding box center [784, 364] width 414 height 204
click at [928, 421] on button "Delete" at bounding box center [937, 428] width 64 height 29
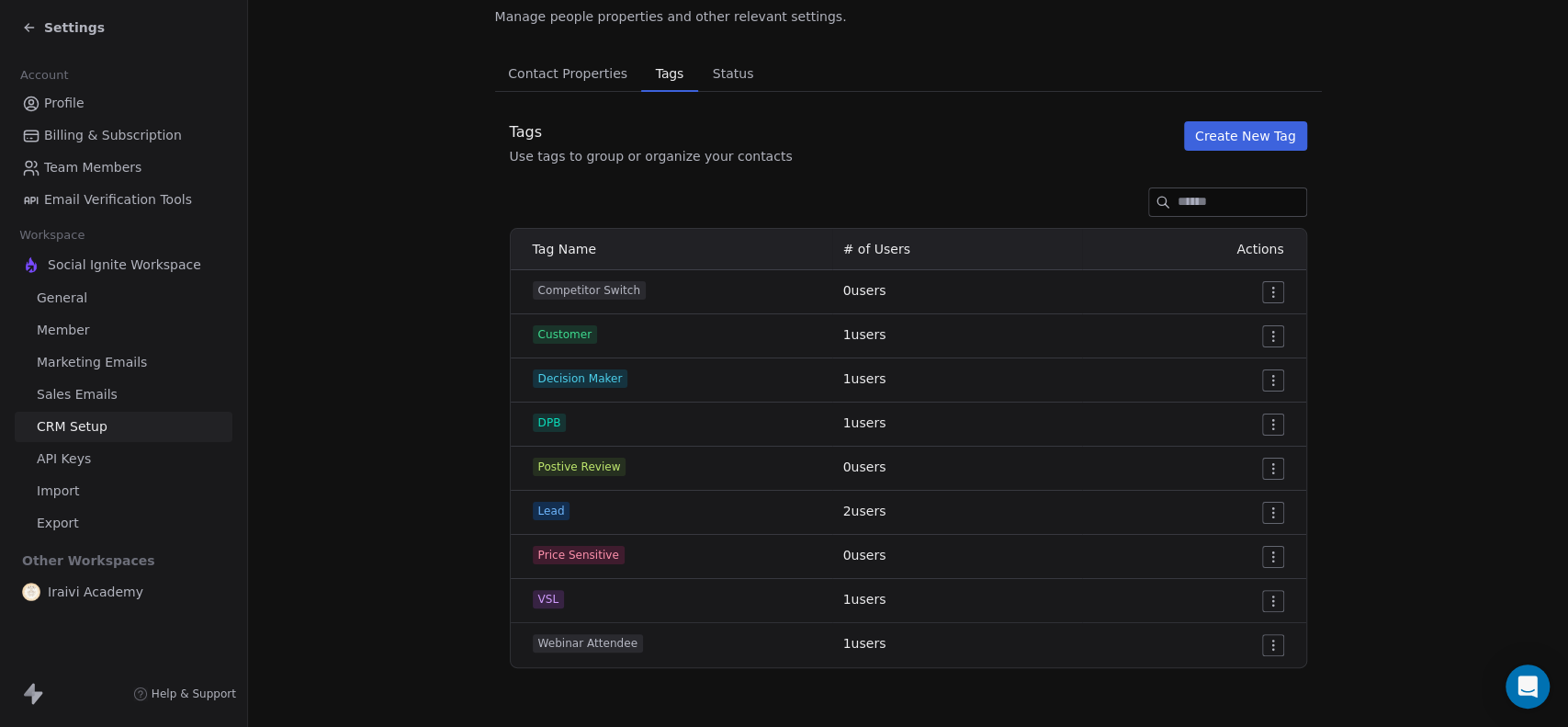
scroll to position [89, 0]
click at [1270, 288] on html "Settings Account Profile Billing & Subscription Team Members Email Verification…" at bounding box center [784, 364] width 1568 height 727
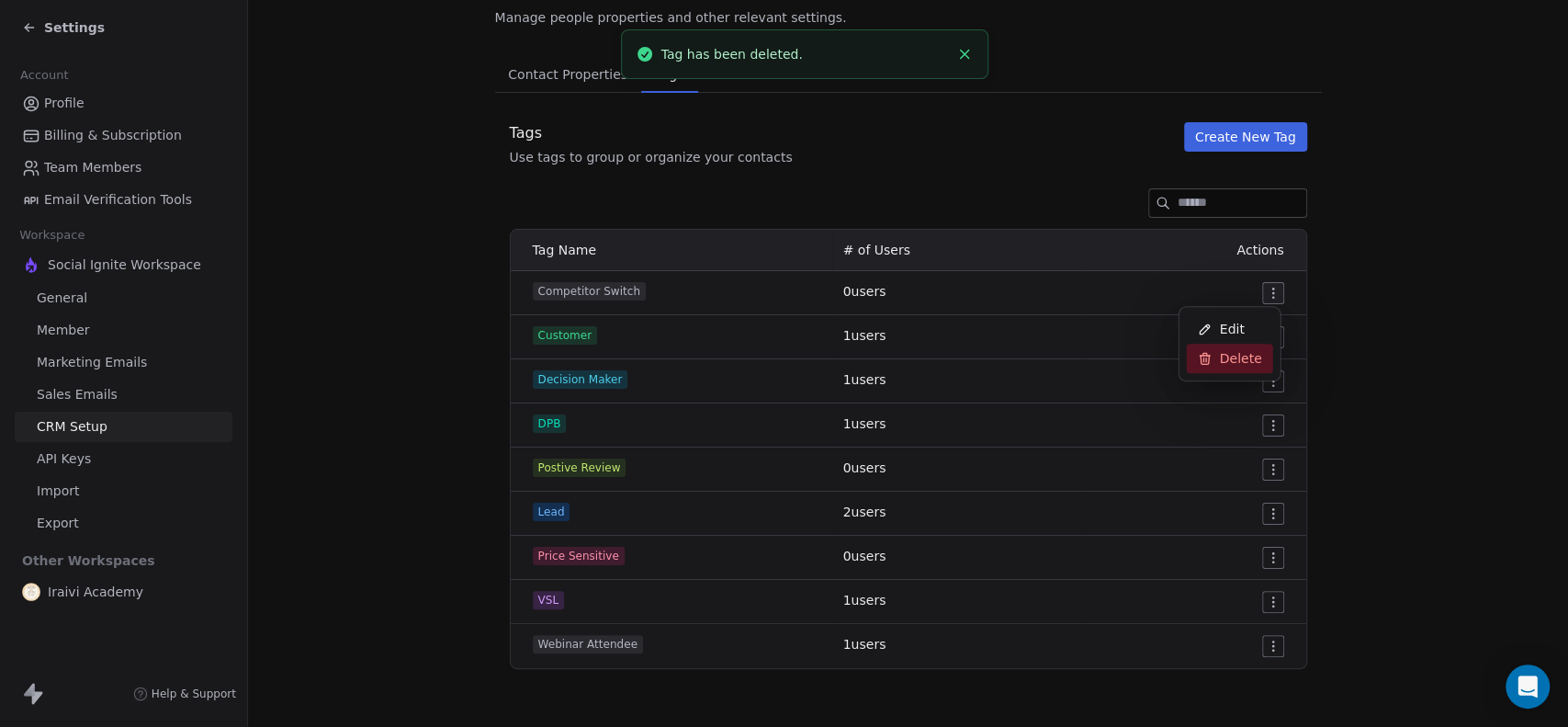
click at [1241, 364] on span "Delete" at bounding box center [1241, 358] width 43 height 18
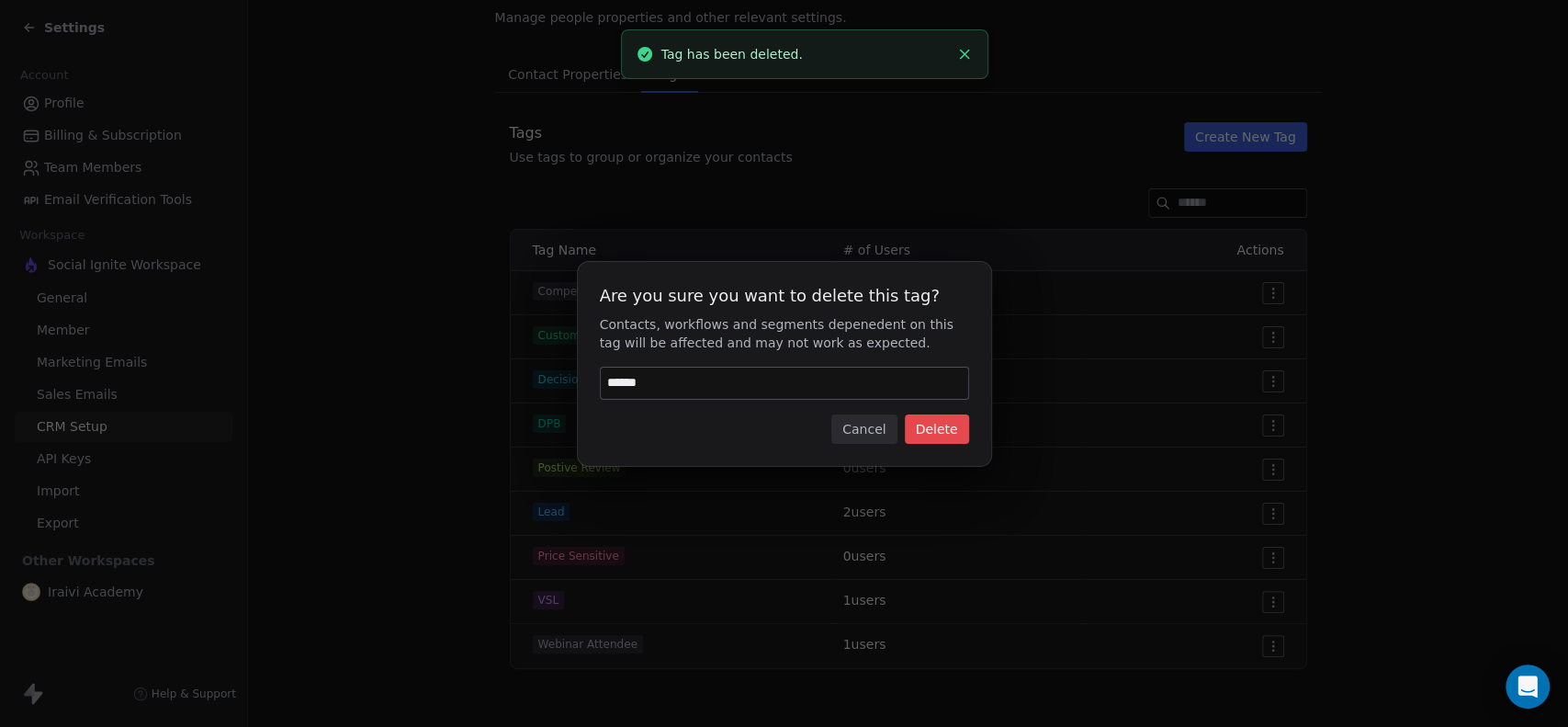
type input "******"
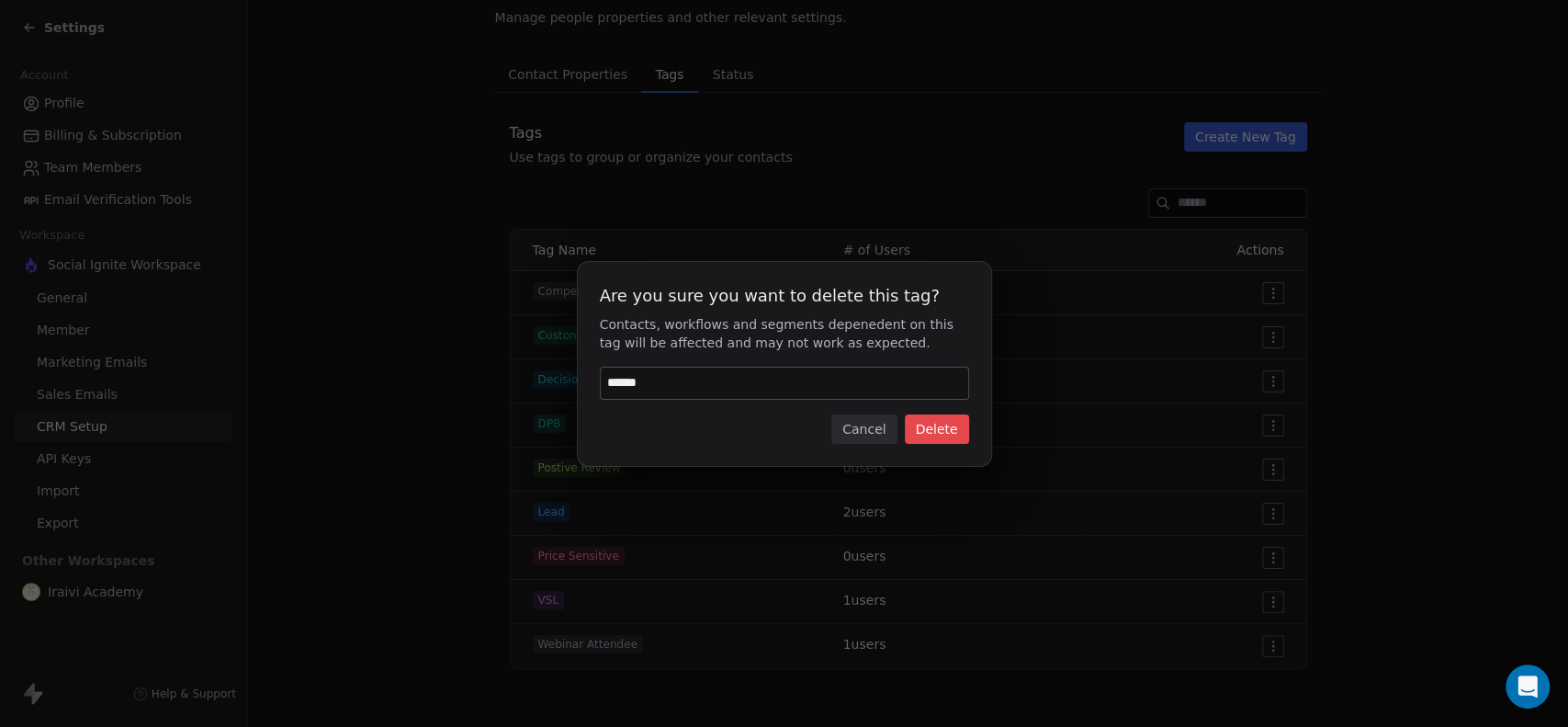
click at [957, 432] on button "Delete" at bounding box center [937, 428] width 64 height 29
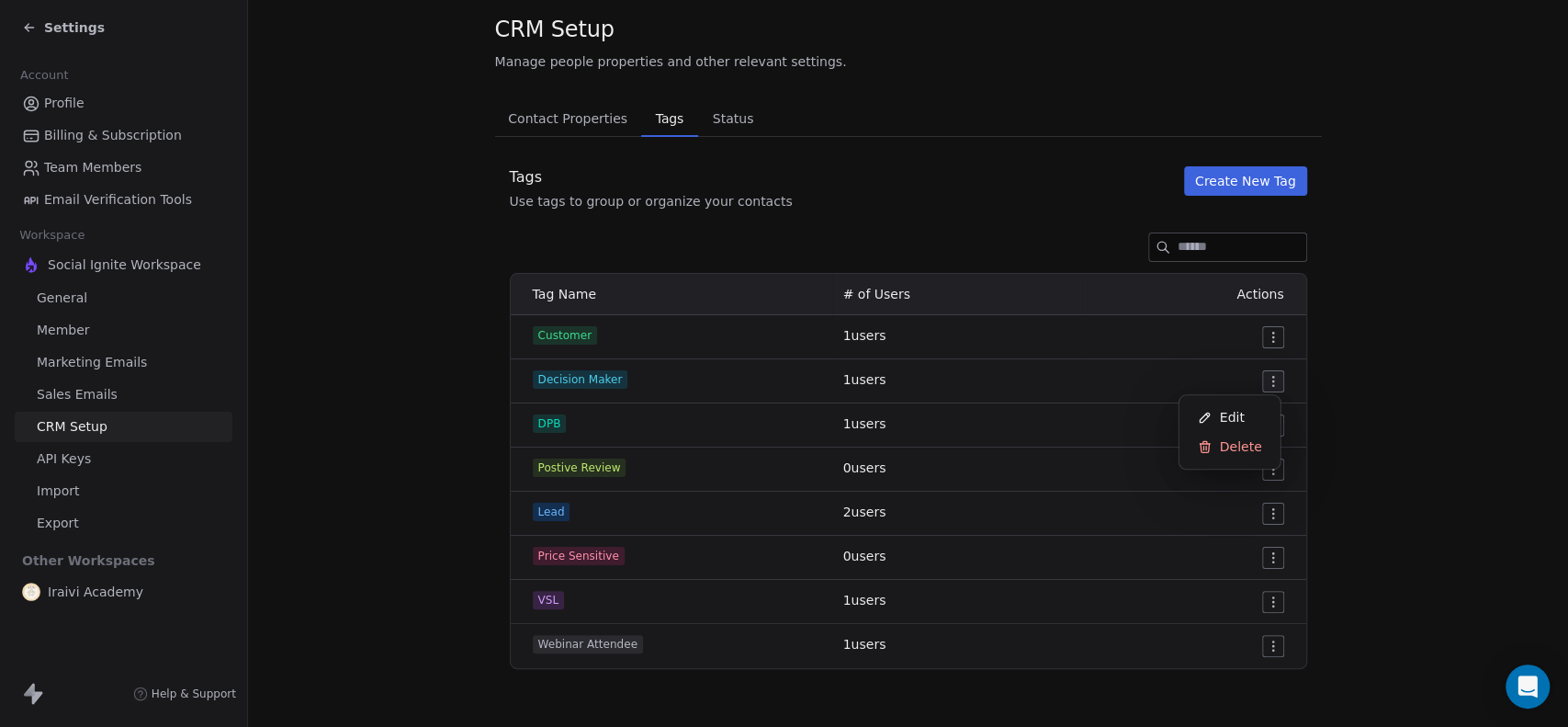
click at [1265, 379] on html "Settings Account Profile Billing & Subscription Team Members Email Verification…" at bounding box center [784, 364] width 1568 height 727
click at [1227, 449] on span "Delete" at bounding box center [1241, 446] width 43 height 18
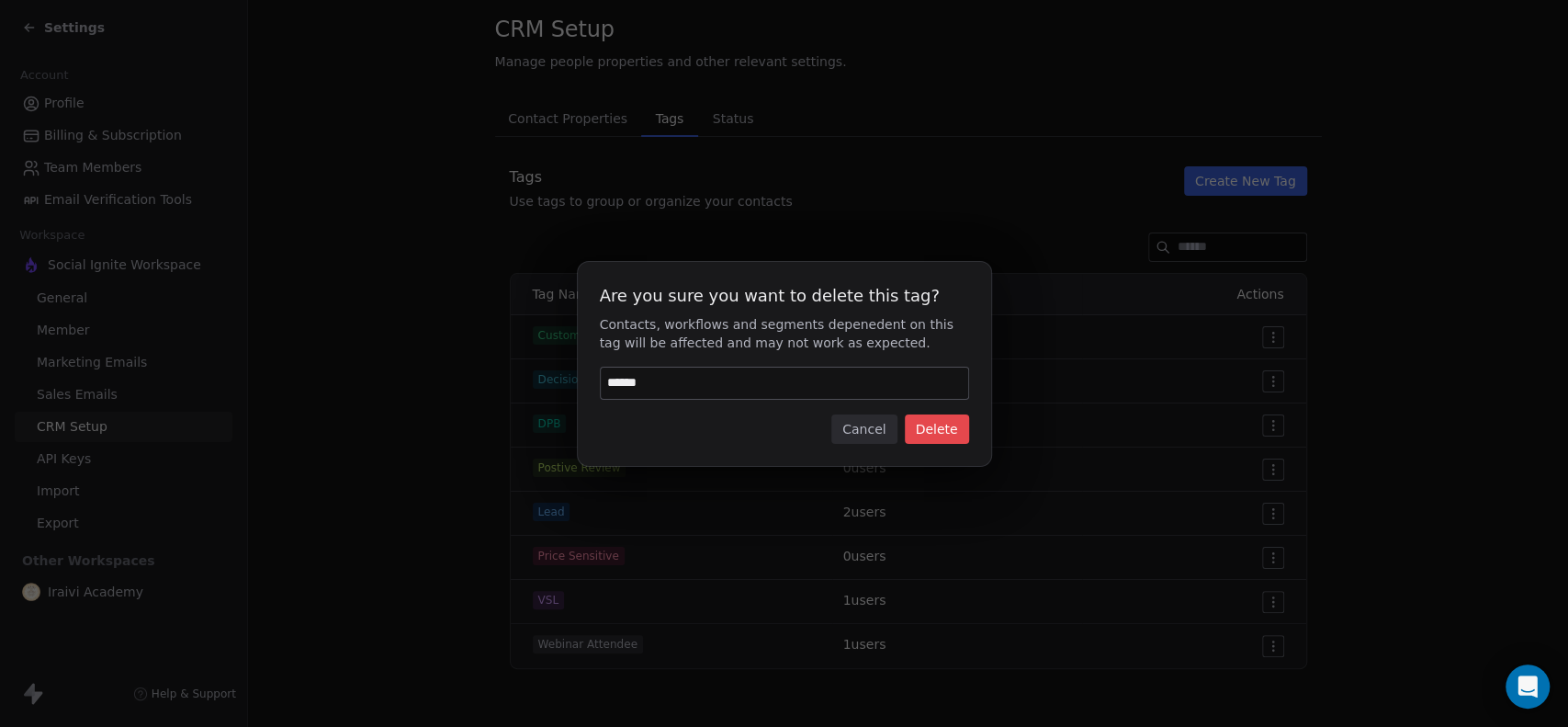
type input "******"
click at [929, 425] on button "Delete" at bounding box center [937, 428] width 64 height 29
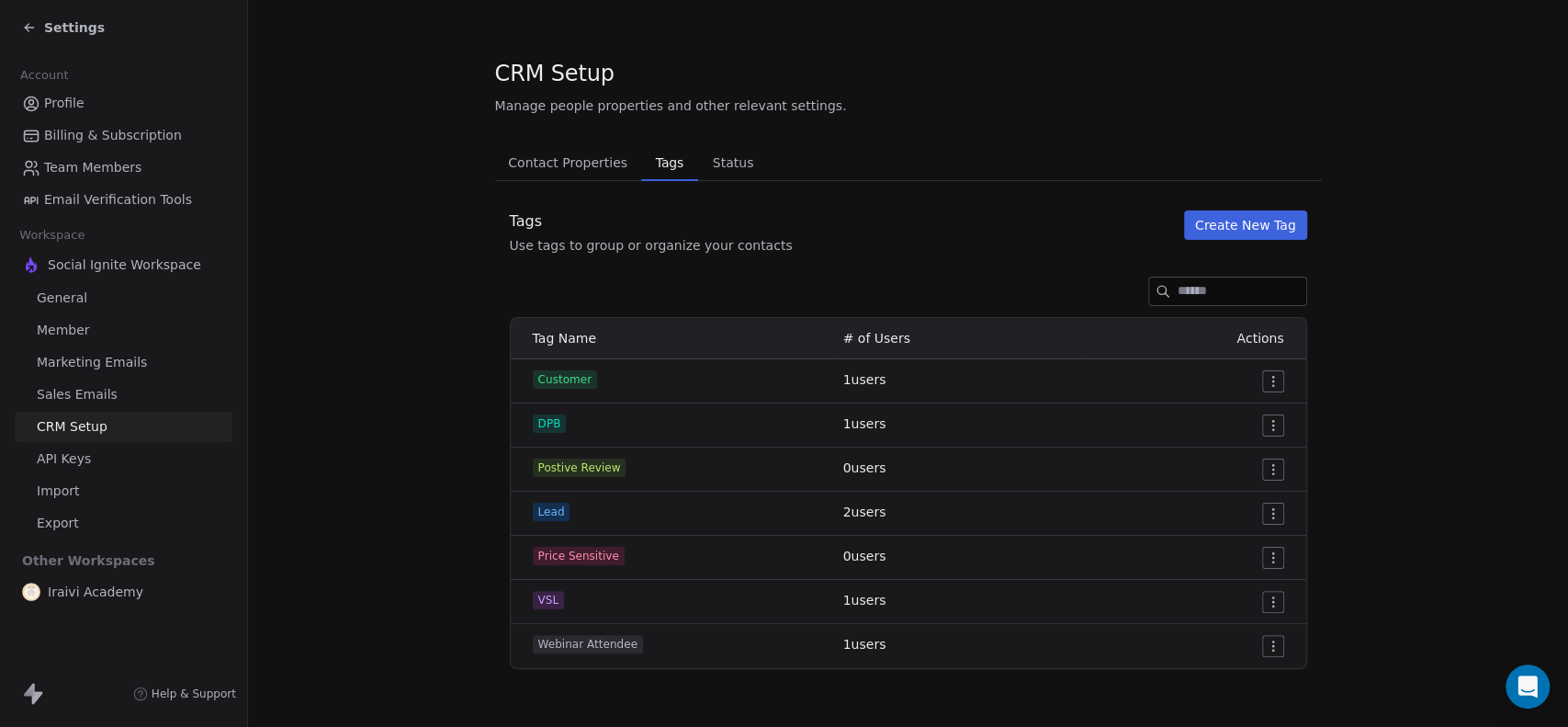
click at [1244, 229] on button "Create New Tag" at bounding box center [1245, 225] width 123 height 29
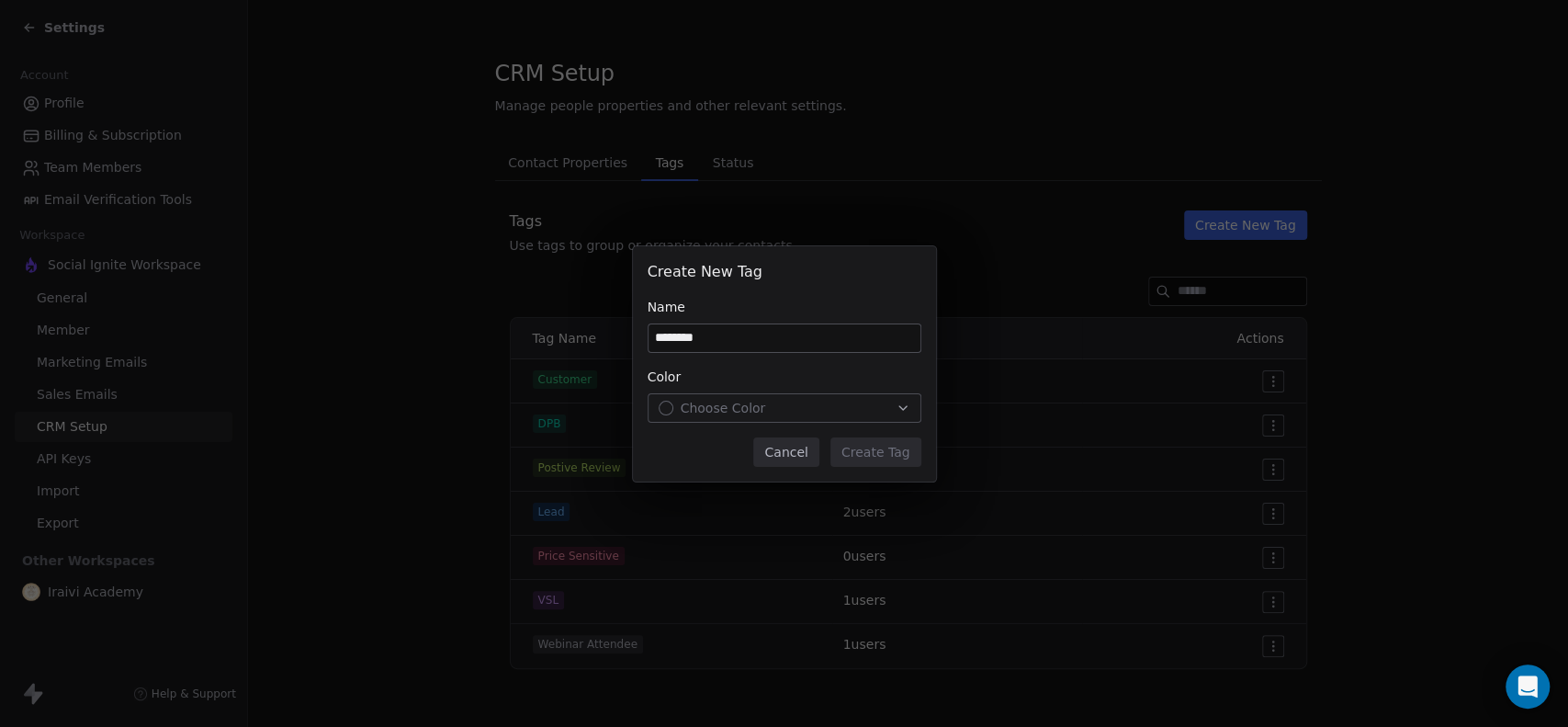
type input "********"
click at [895, 412] on icon "button" at bounding box center [902, 407] width 15 height 15
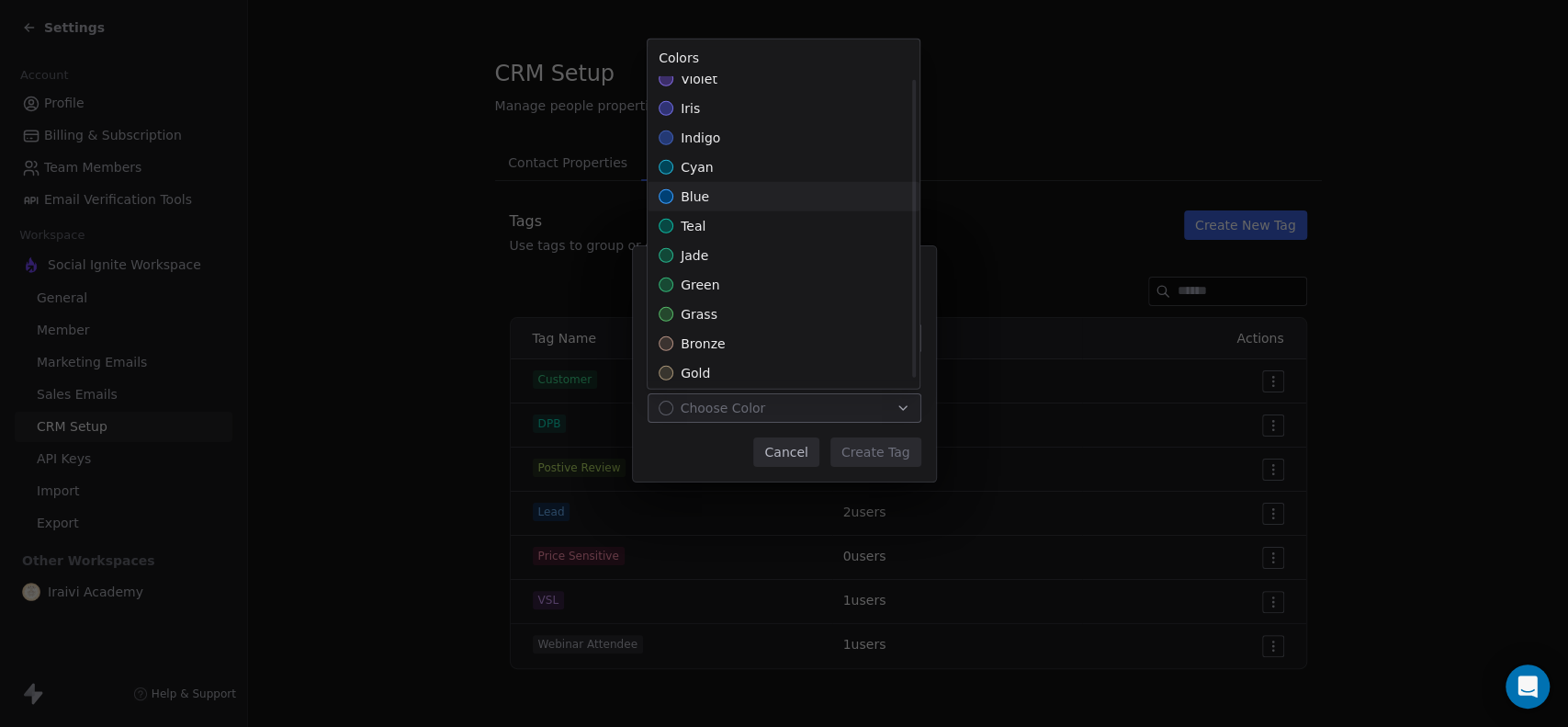
scroll to position [306, 0]
click at [725, 137] on div "blue" at bounding box center [783, 138] width 272 height 29
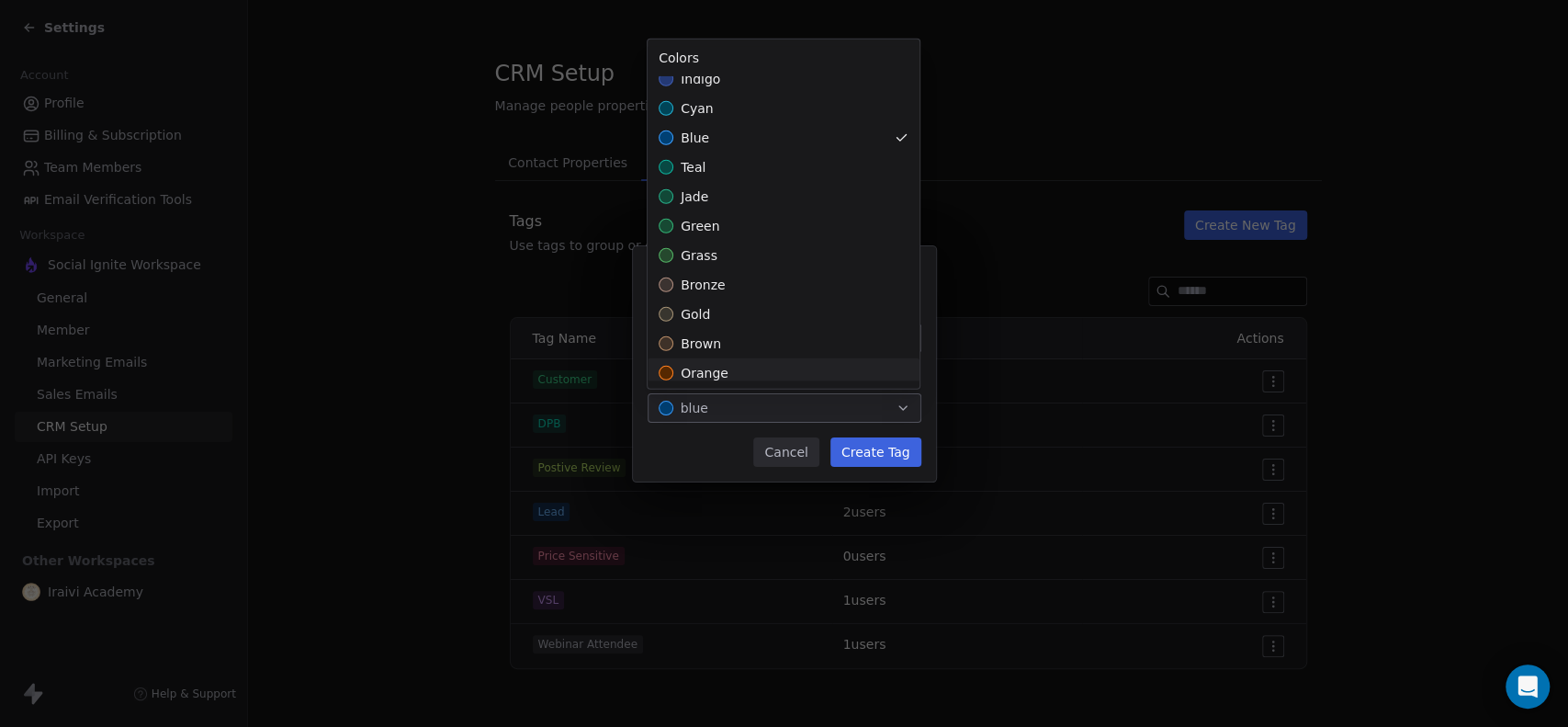
click at [889, 447] on div "Create New Tag Name ******** Color blue Cancel Create Tag" at bounding box center [784, 364] width 1568 height 236
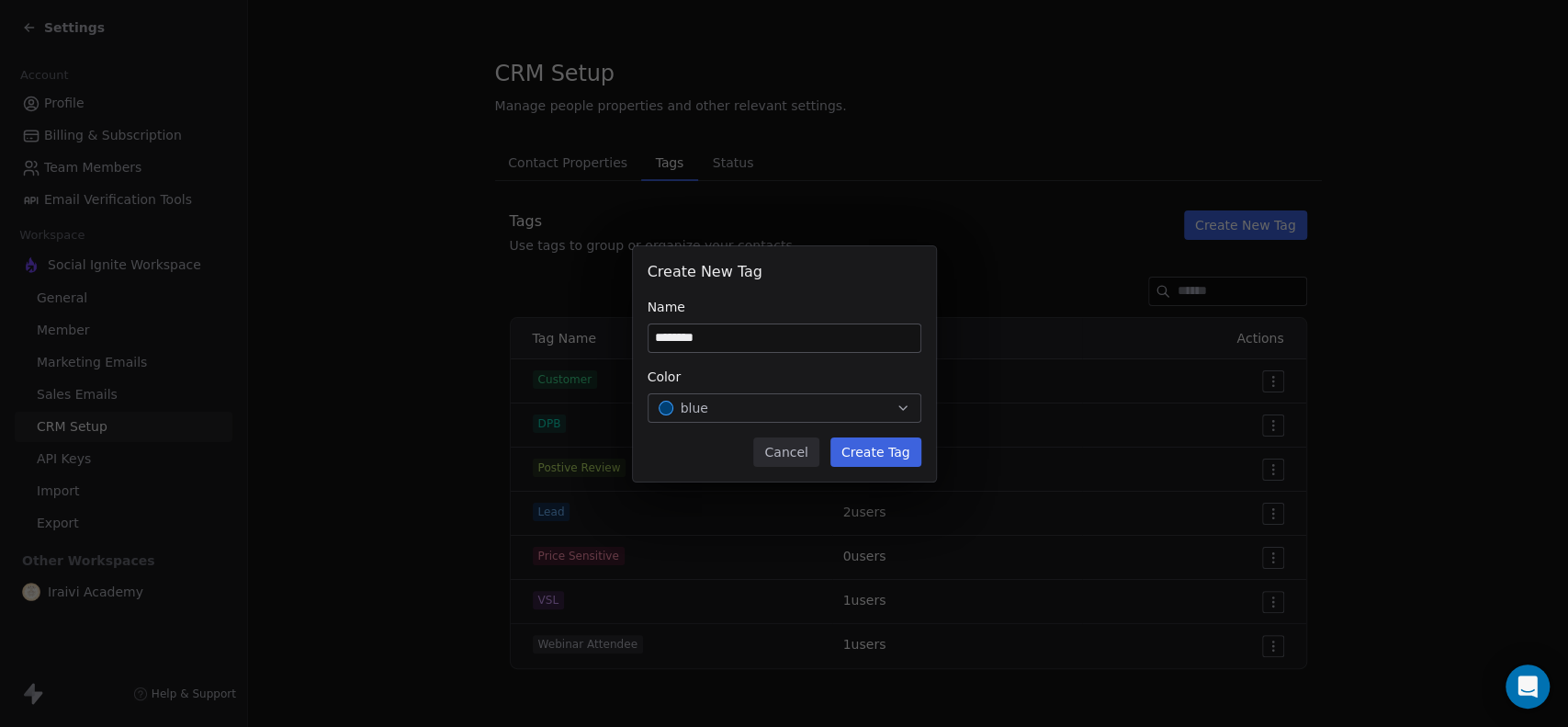
click at [885, 451] on button "Create Tag" at bounding box center [876, 452] width 91 height 29
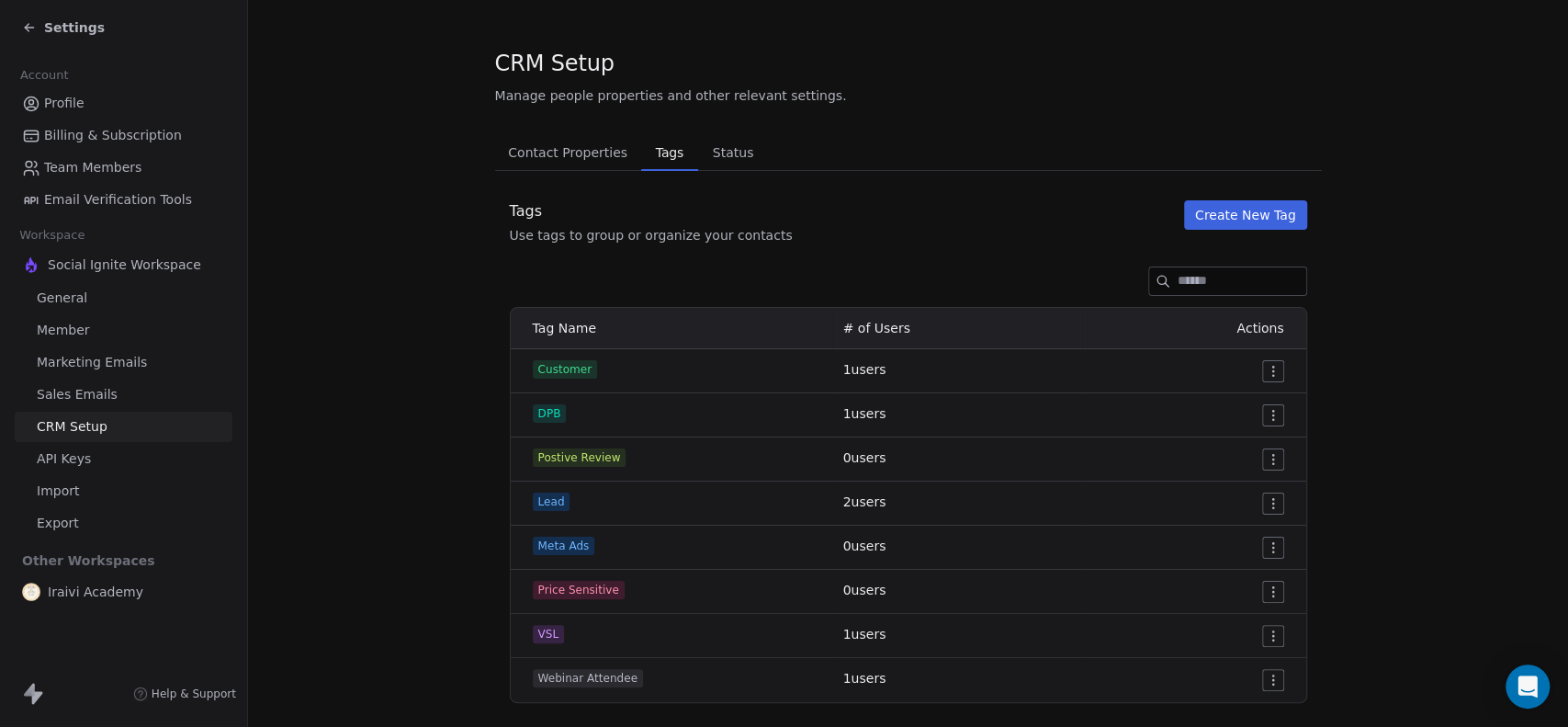
scroll to position [45, 0]
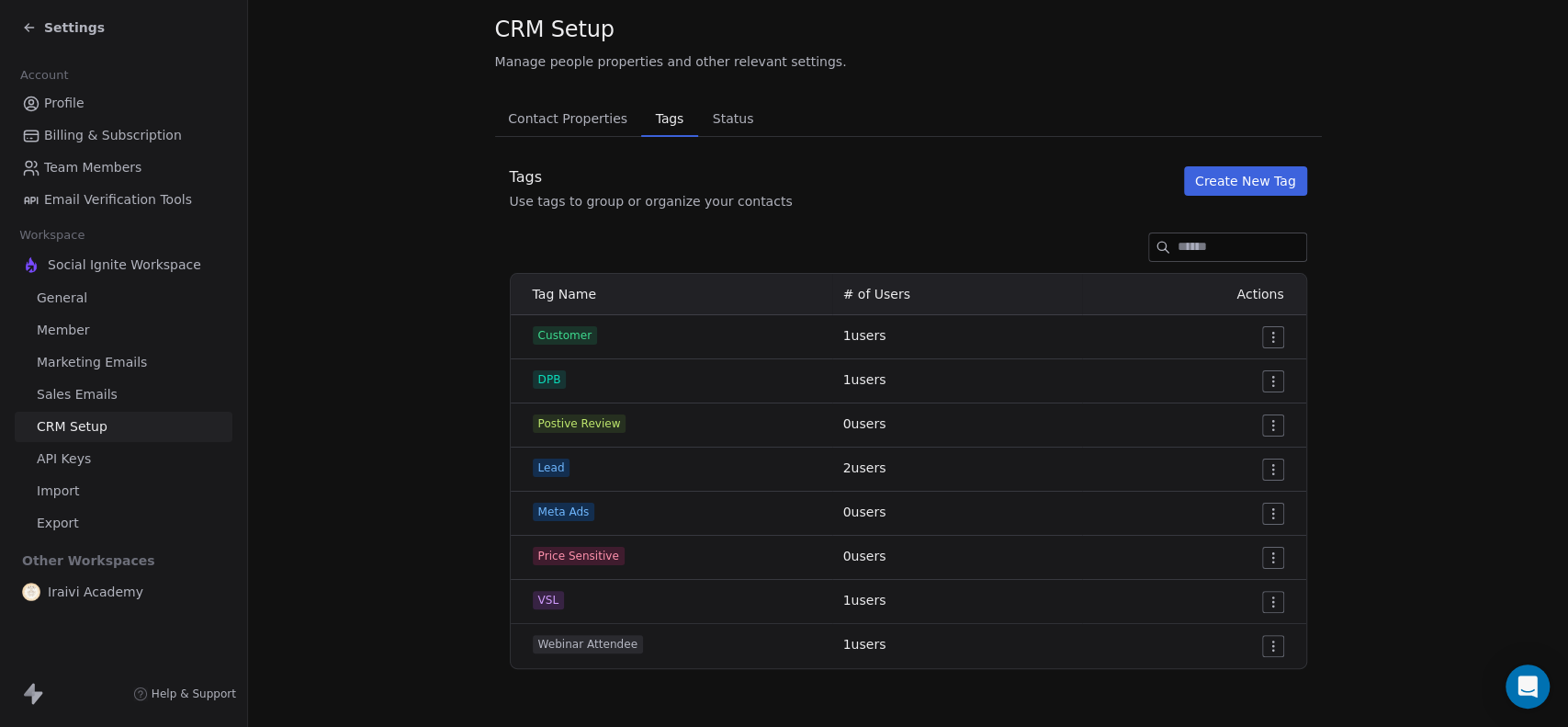
click at [1233, 182] on button "Create New Tag" at bounding box center [1245, 181] width 123 height 29
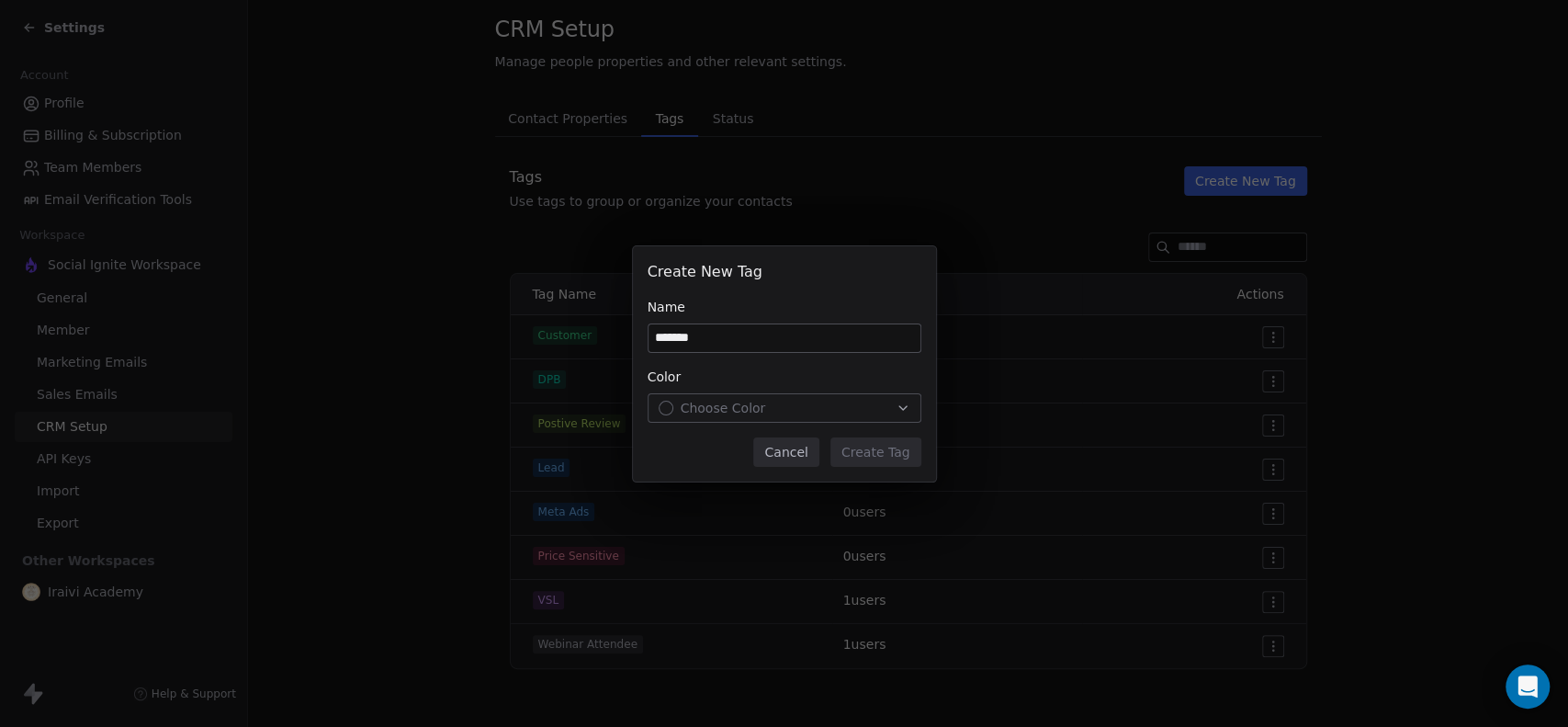
type input "*******"
click at [735, 403] on span "Choose Color" at bounding box center [723, 407] width 85 height 18
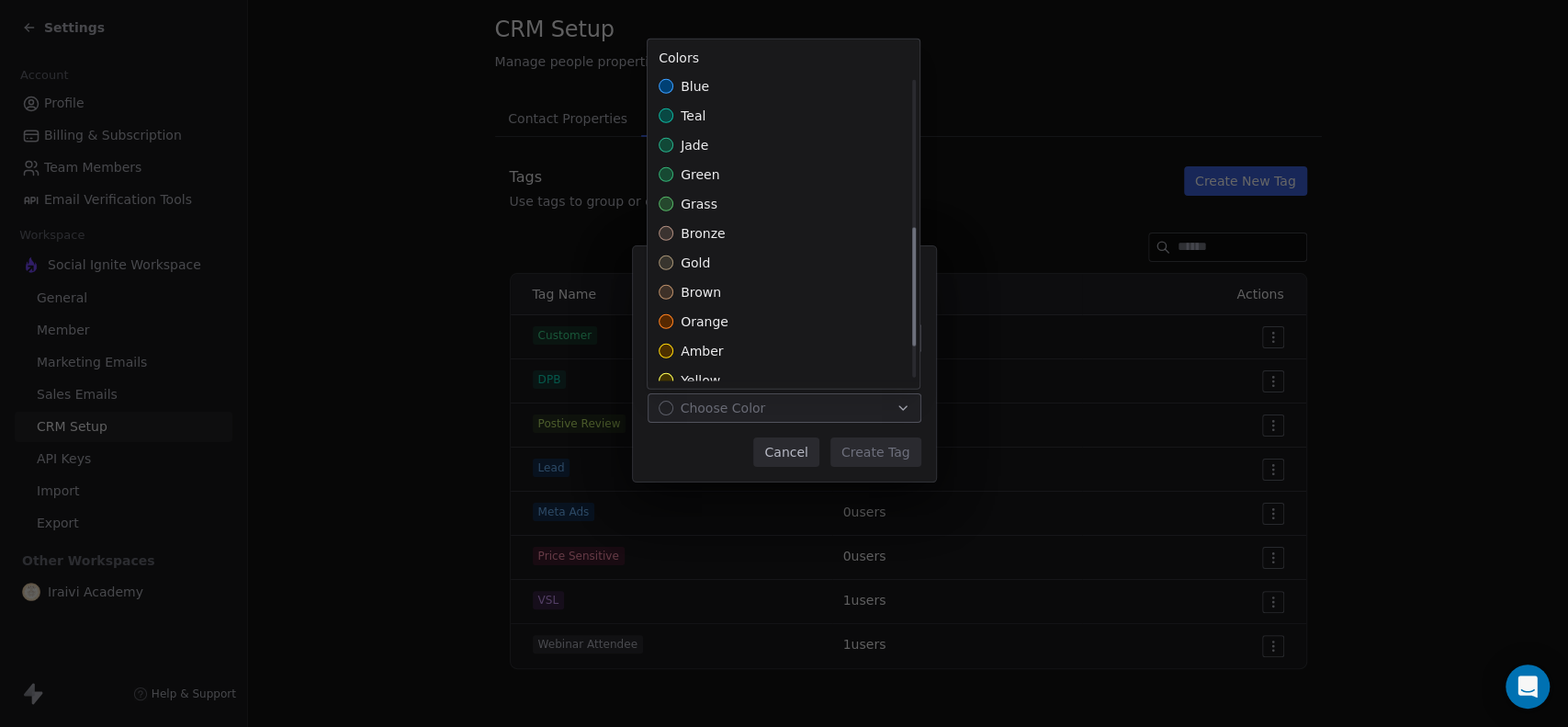
scroll to position [357, 0]
click at [743, 198] on div "grass" at bounding box center [783, 205] width 272 height 29
click at [747, 173] on div "green" at bounding box center [783, 175] width 272 height 29
click at [874, 458] on div "Create New Tag Name ******* Color green Cancel Create Tag" at bounding box center [784, 364] width 1568 height 236
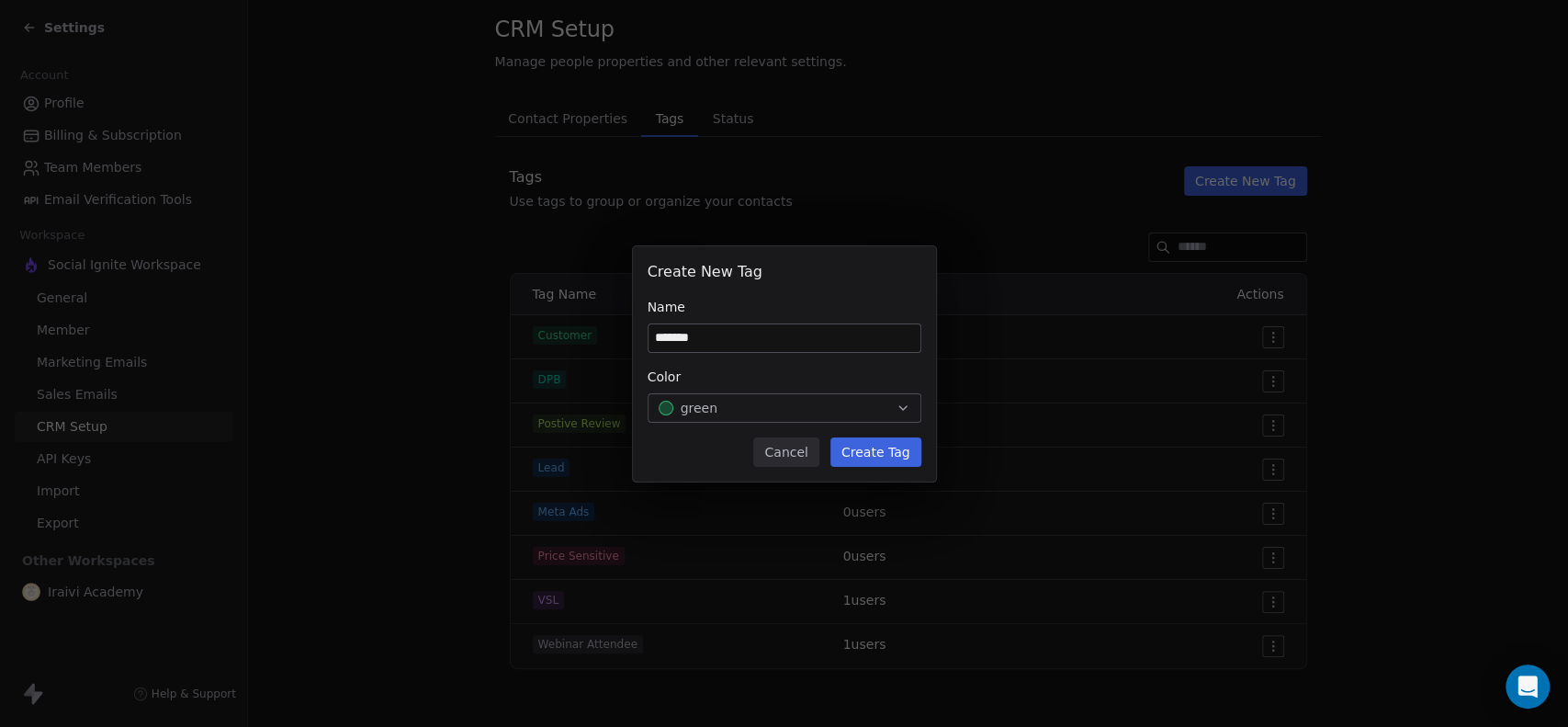
click at [874, 458] on button "Create Tag" at bounding box center [876, 452] width 91 height 29
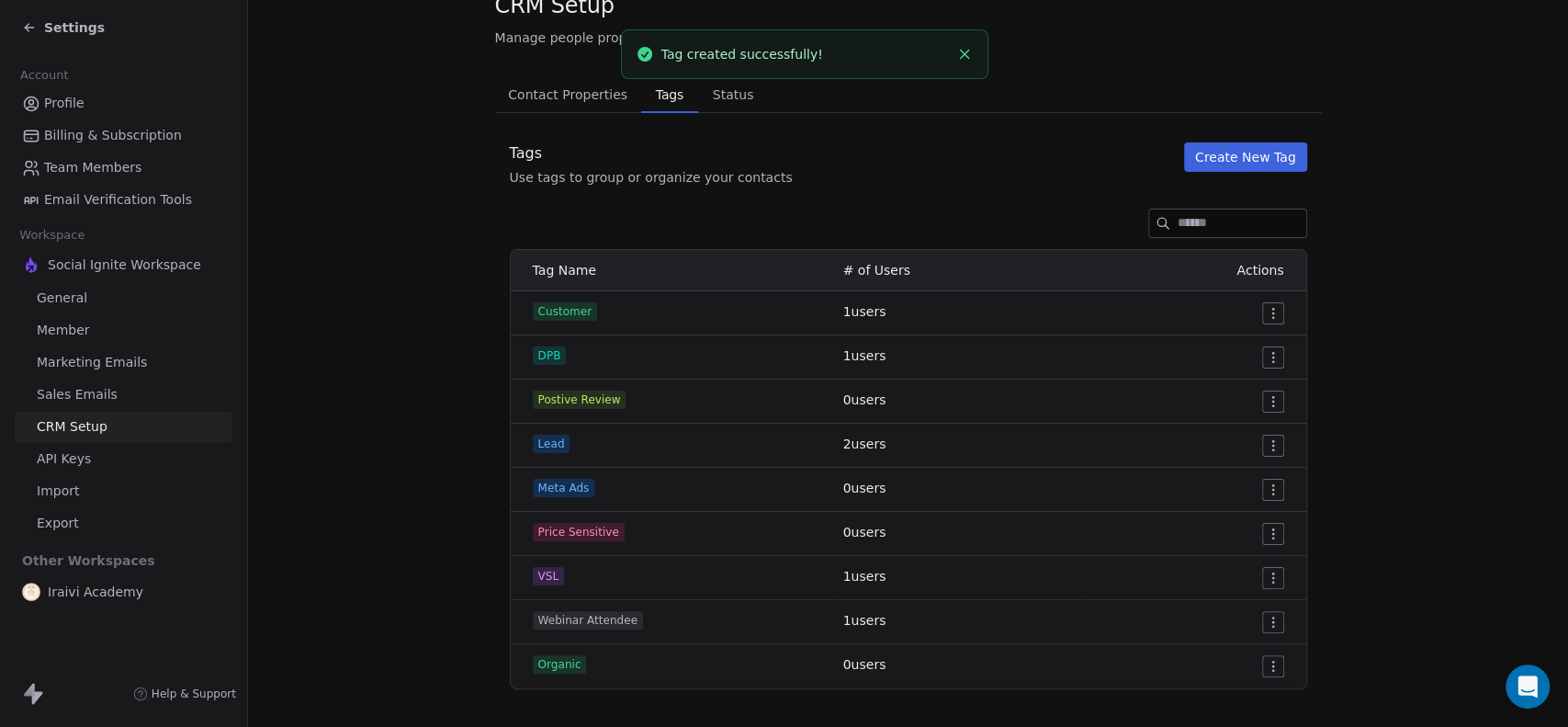
scroll to position [89, 0]
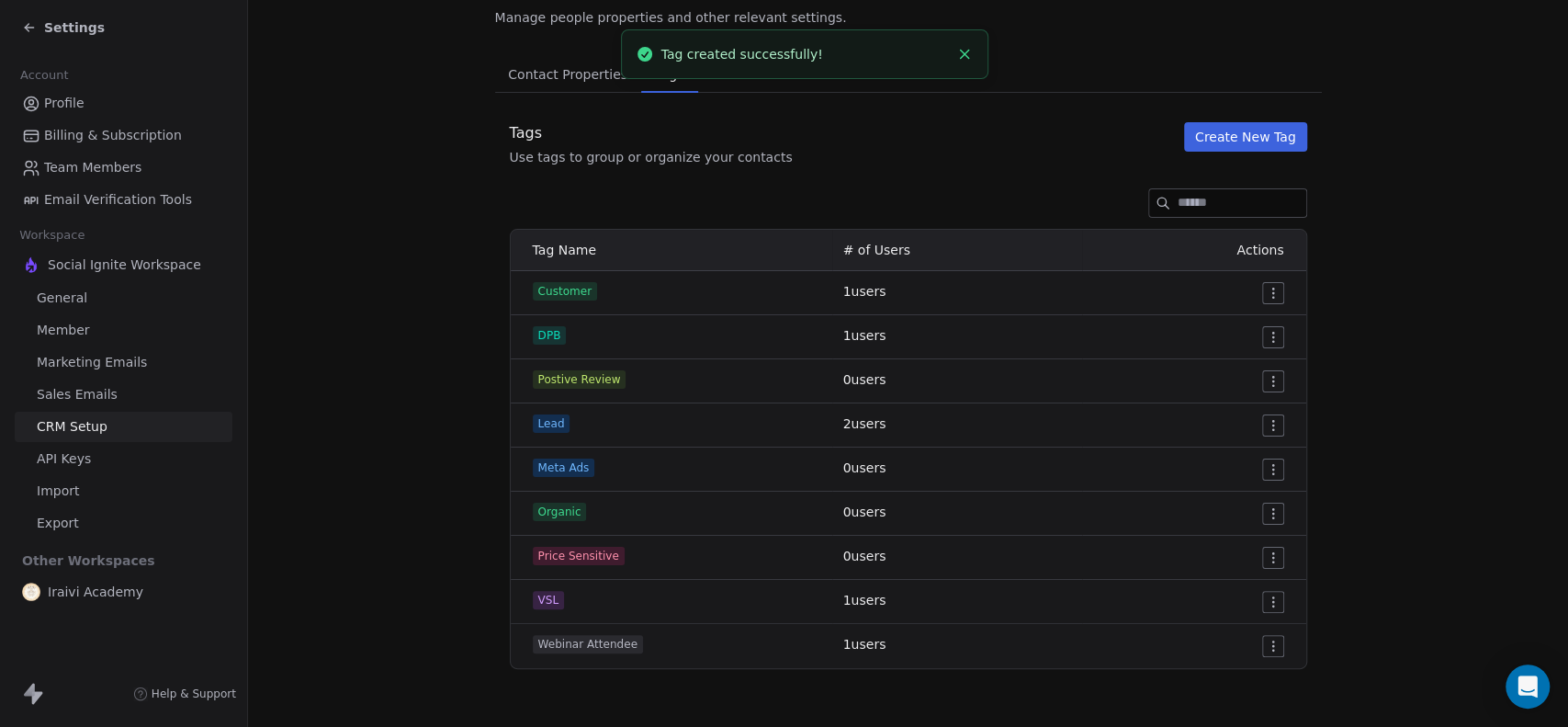
click at [1244, 138] on button "Create New Tag" at bounding box center [1245, 137] width 123 height 29
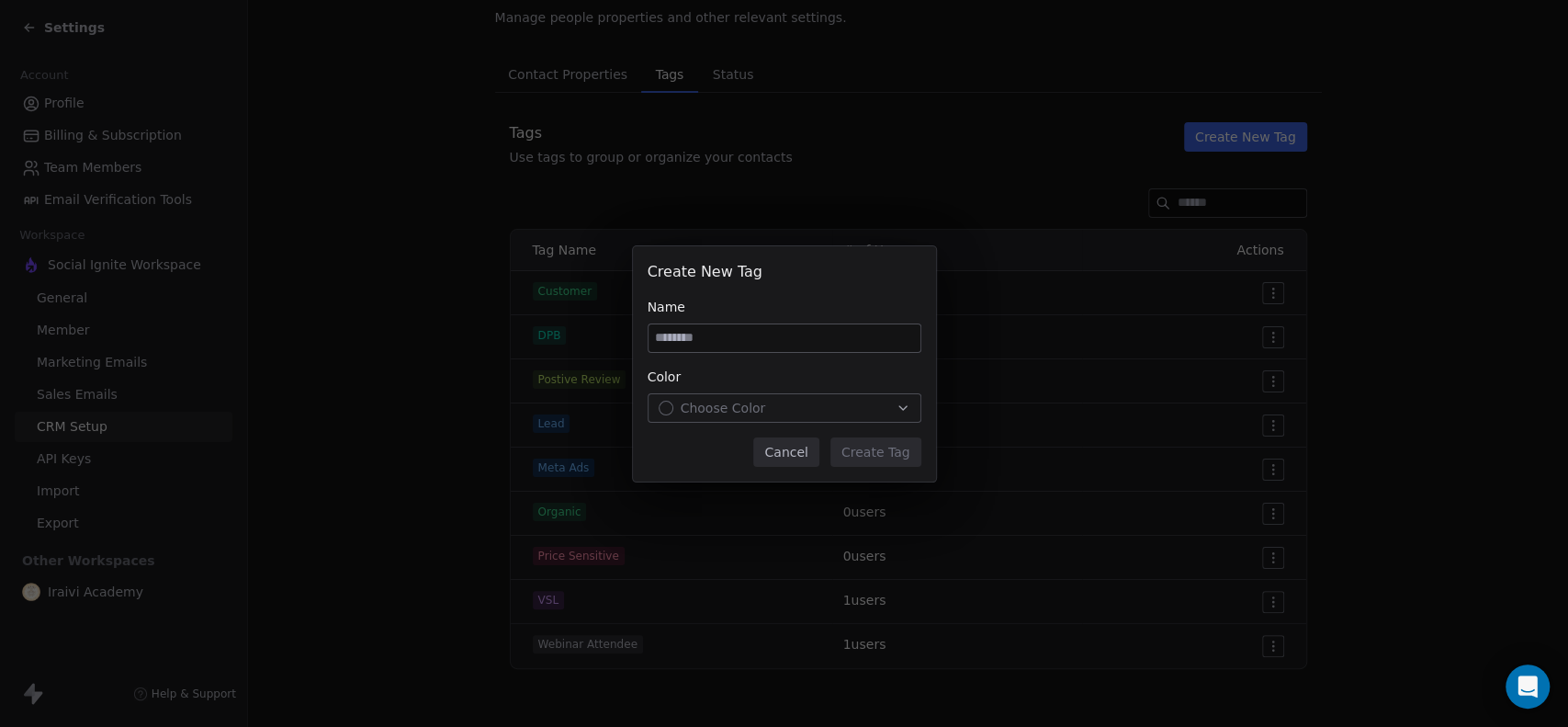
click at [783, 447] on button "Cancel" at bounding box center [785, 452] width 65 height 29
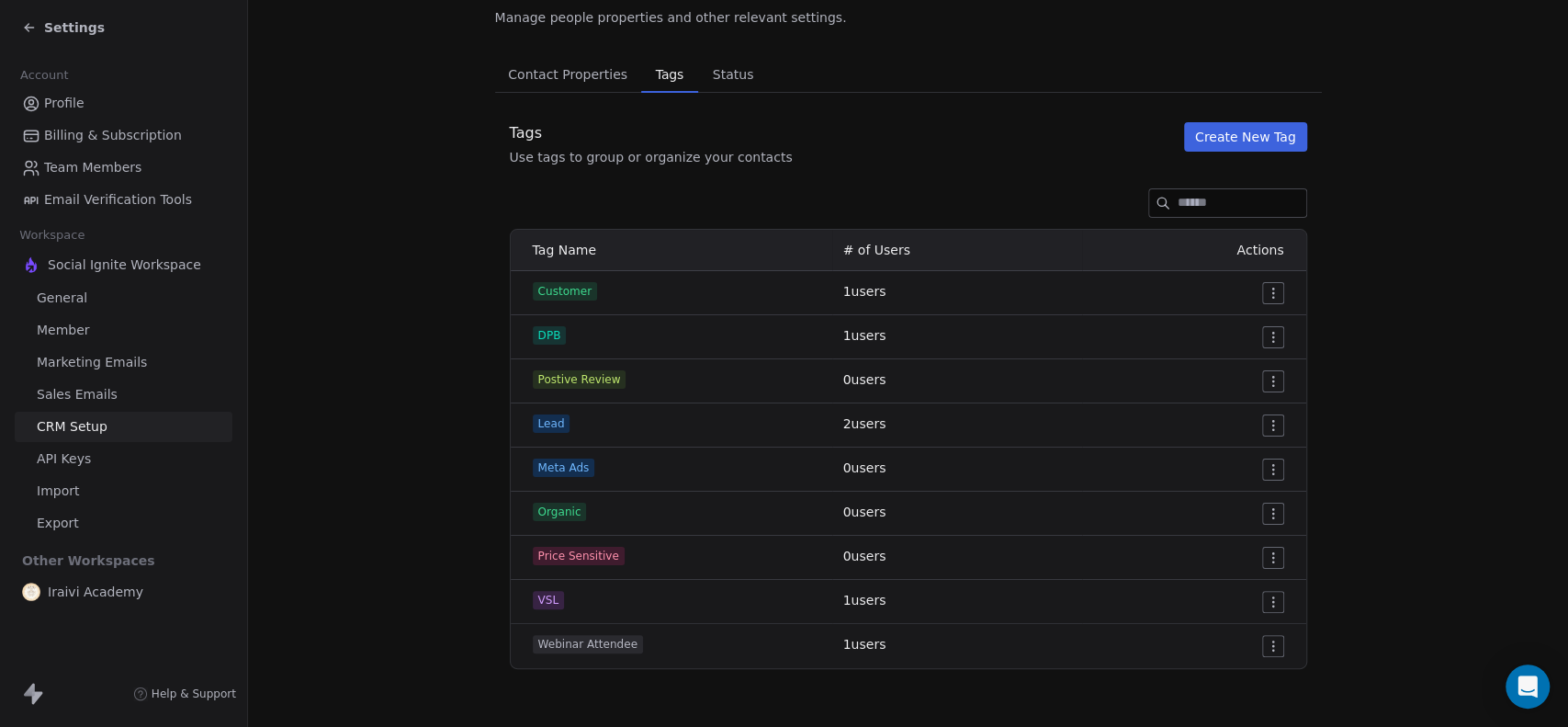
click at [1227, 128] on button "Create New Tag" at bounding box center [1245, 137] width 123 height 29
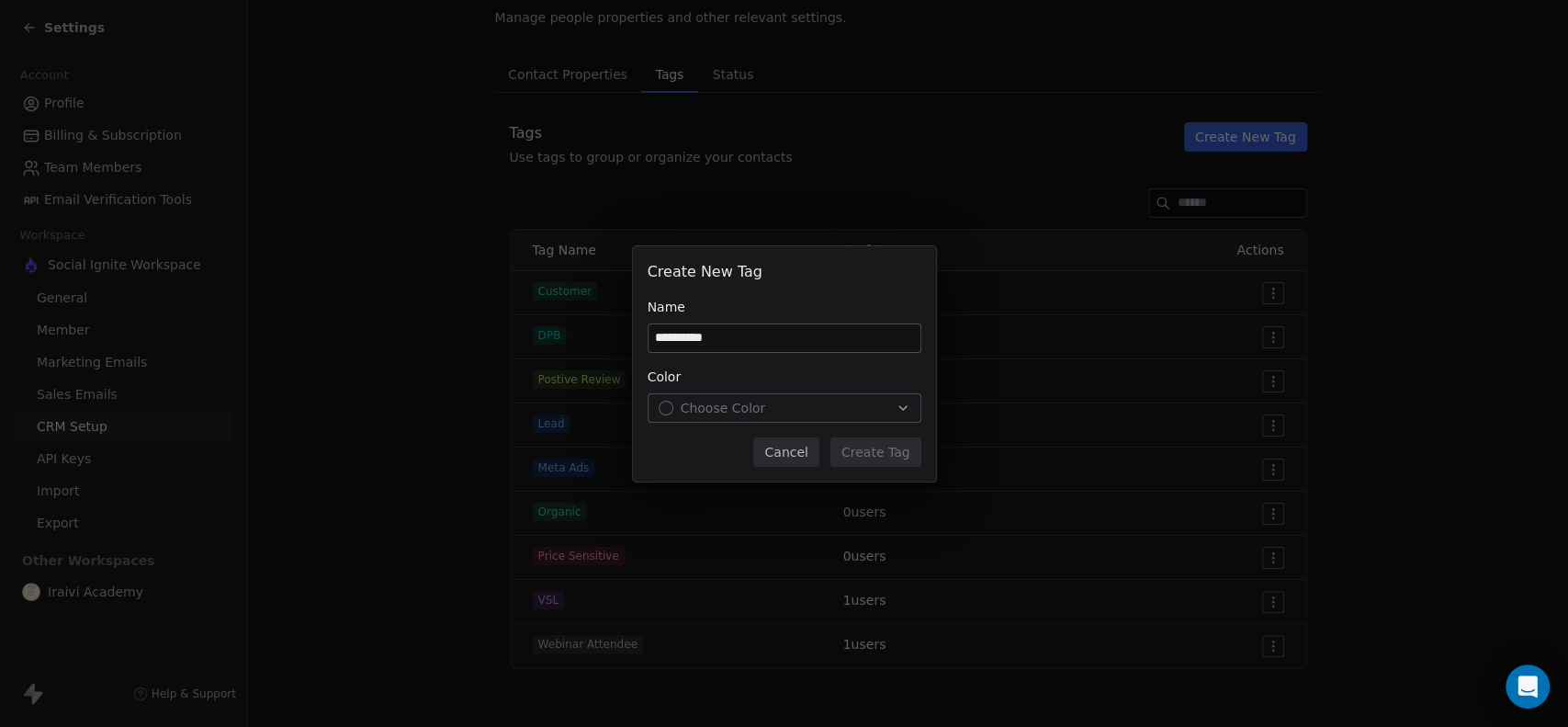
type input "**********"
click at [717, 398] on span "Choose Color" at bounding box center [723, 407] width 85 height 18
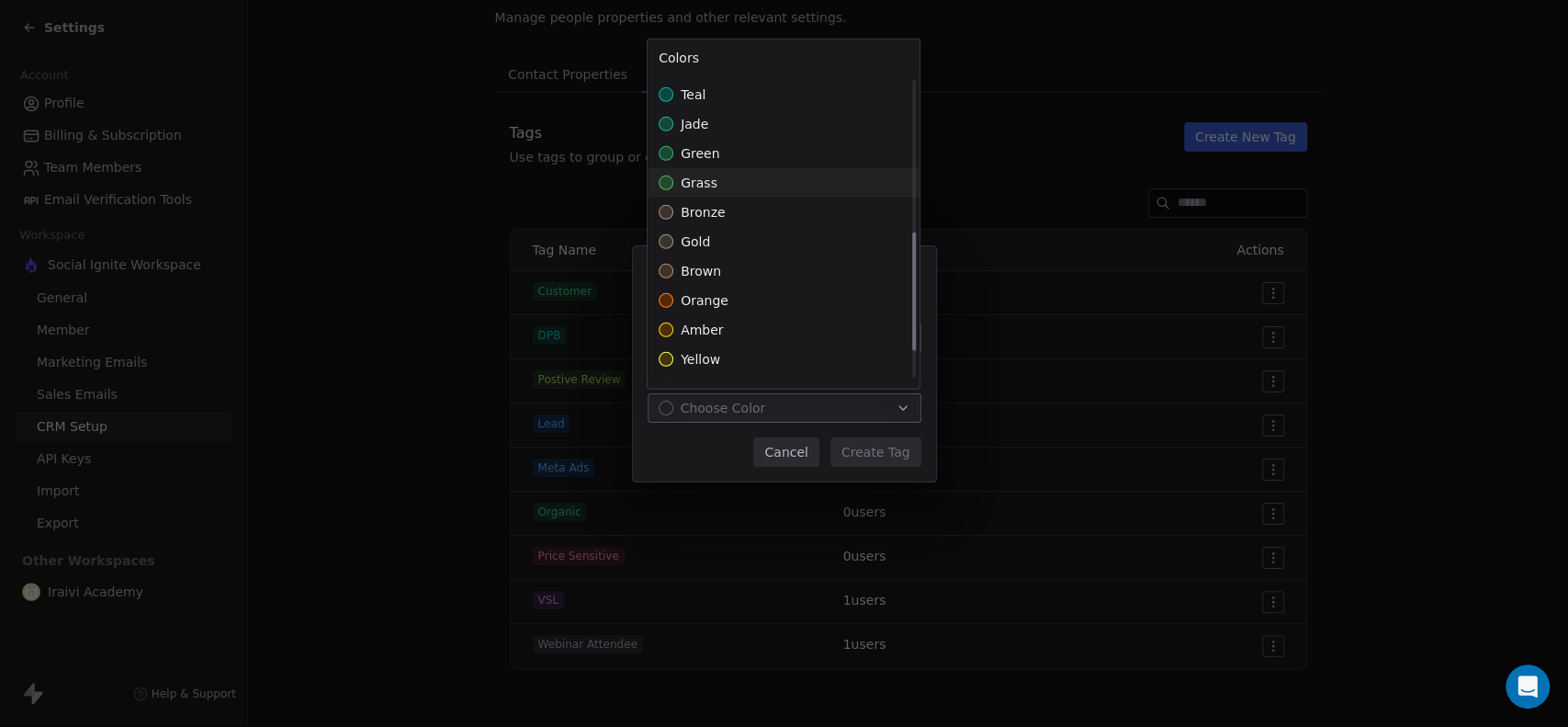
scroll to position [408, 0]
click at [709, 262] on span "orange" at bounding box center [704, 270] width 47 height 18
click at [709, 458] on div "**********" at bounding box center [784, 364] width 1568 height 236
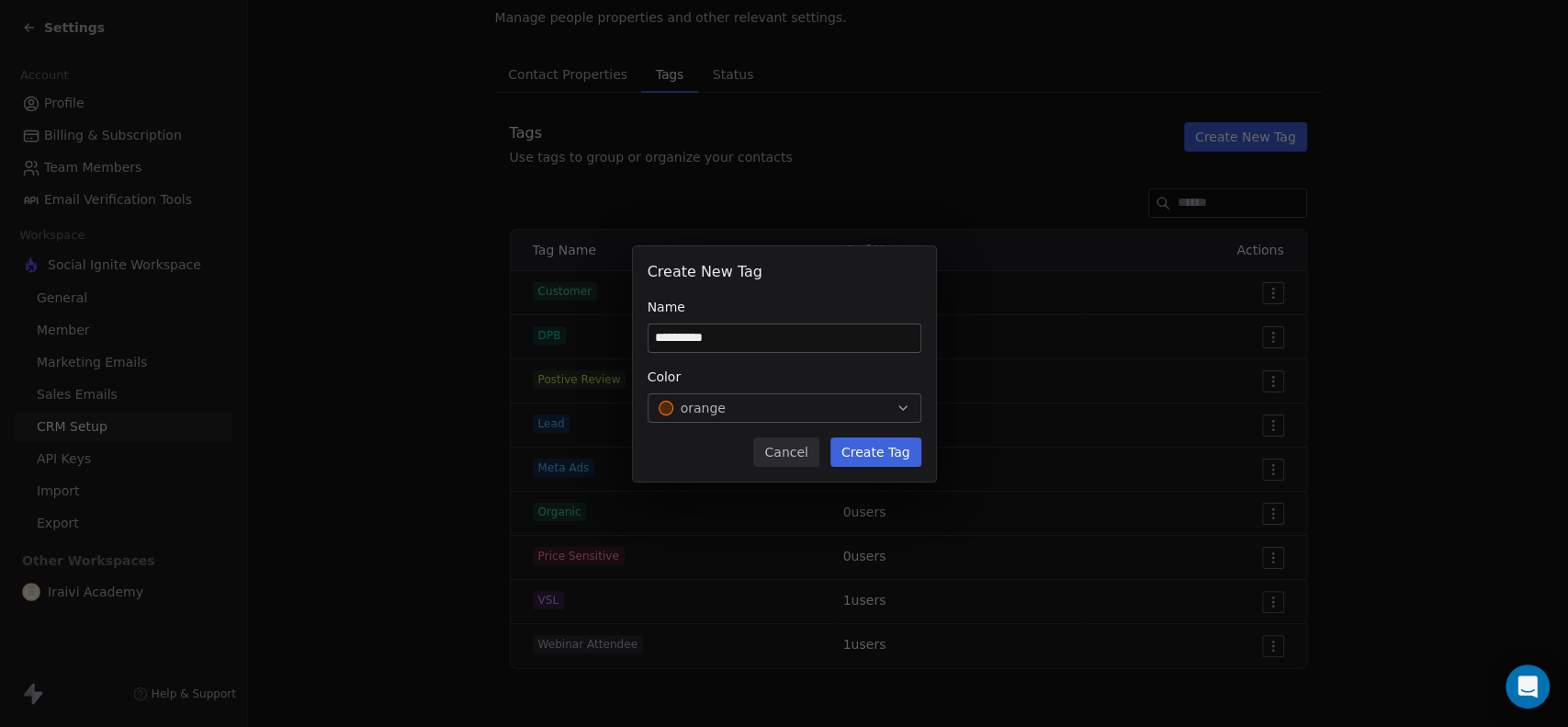
click at [885, 454] on button "Create Tag" at bounding box center [876, 452] width 91 height 29
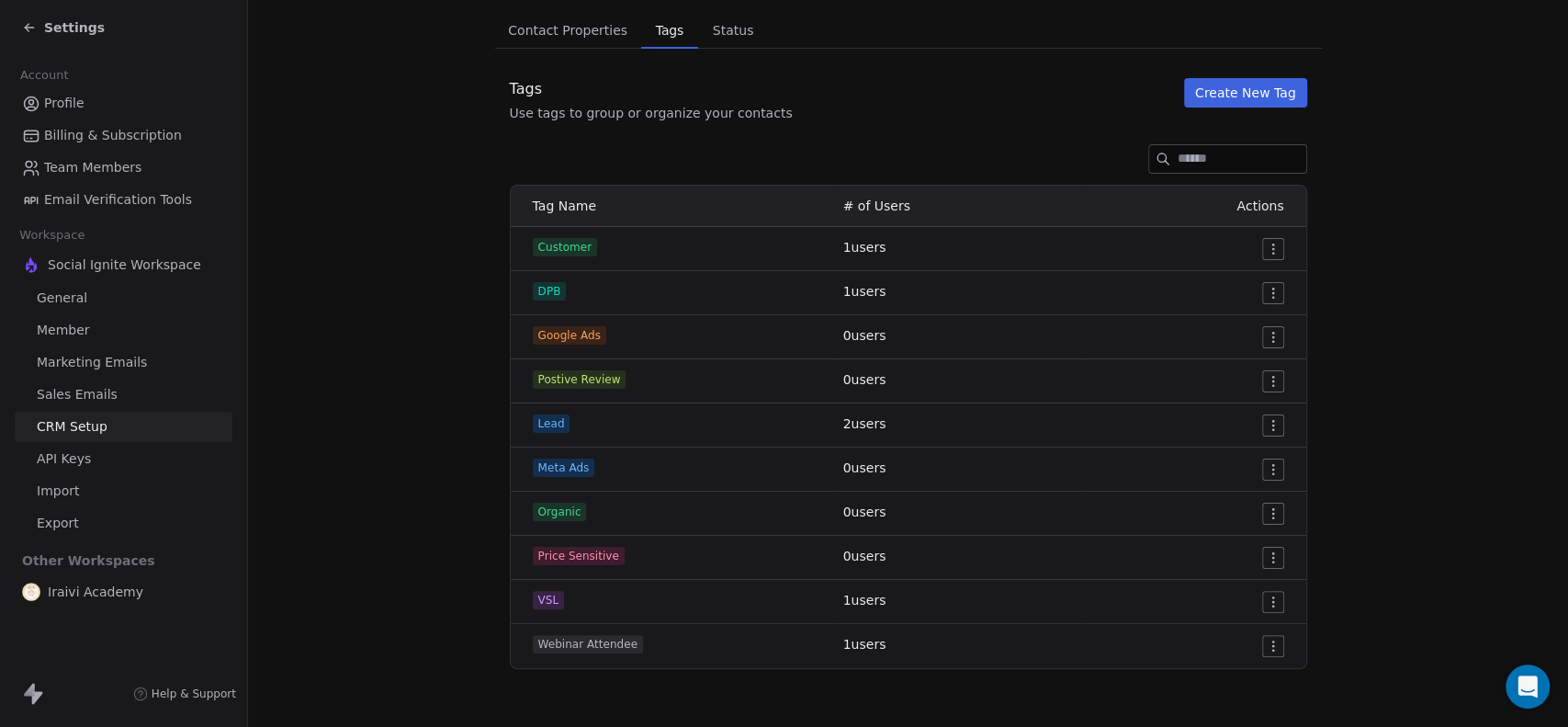
scroll to position [0, 0]
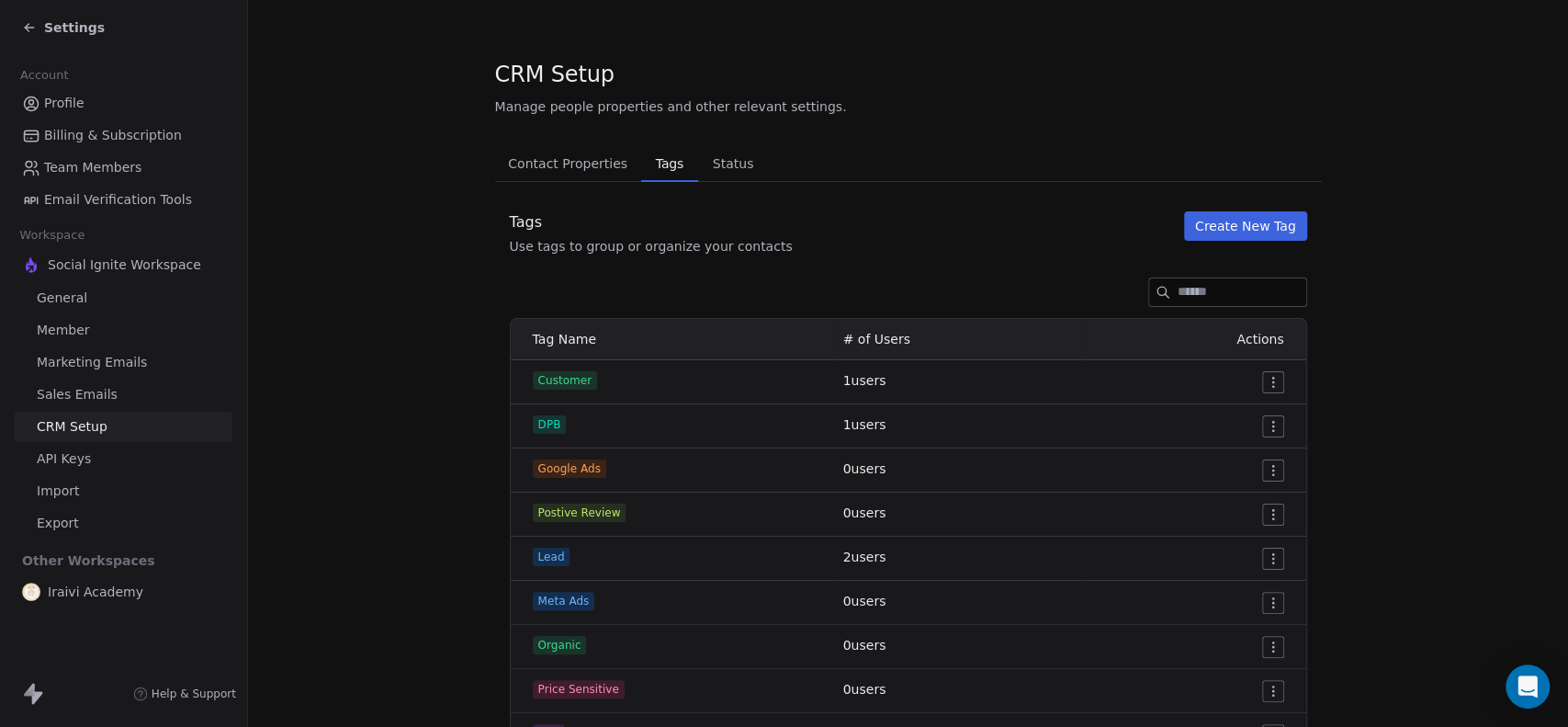
click at [718, 160] on span "Status" at bounding box center [734, 163] width 56 height 26
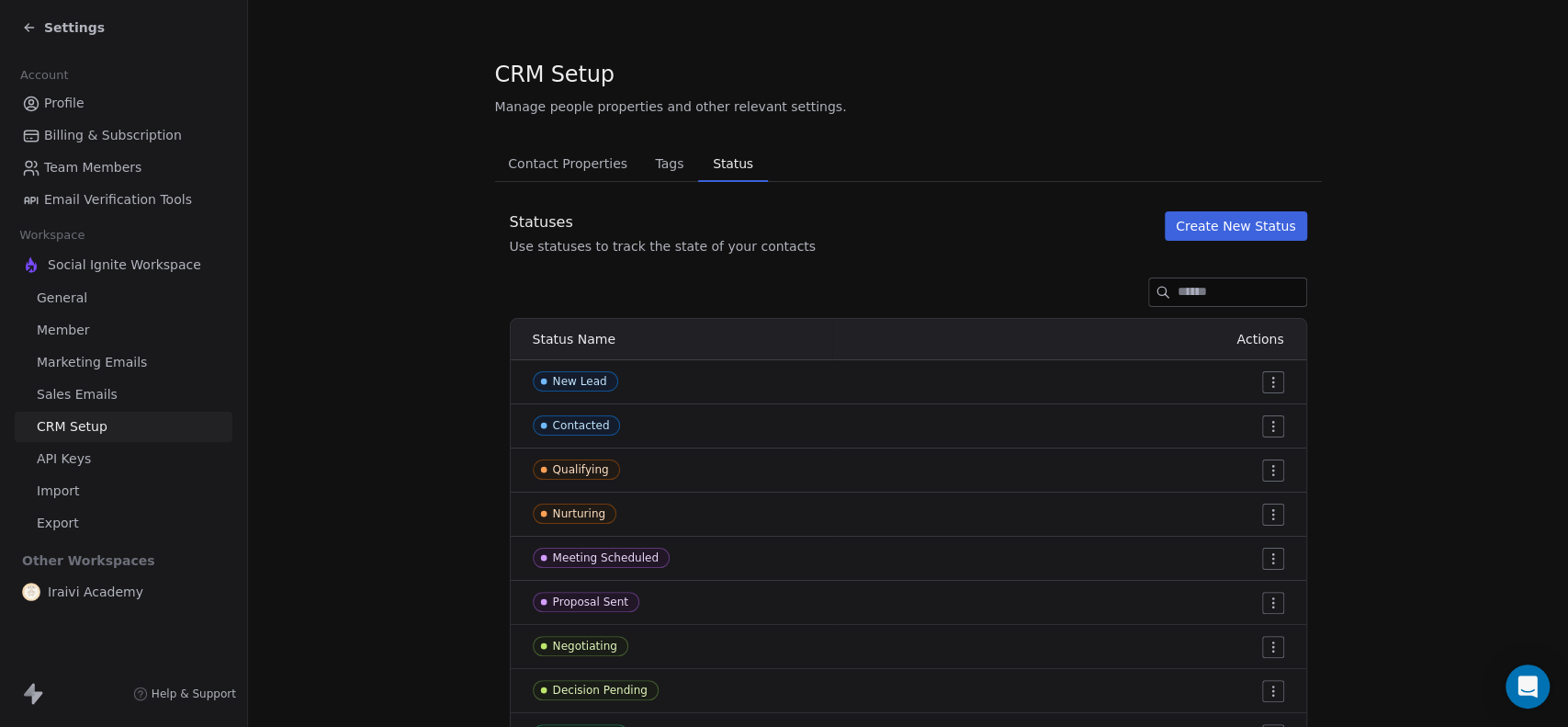
click at [647, 165] on span "Tags" at bounding box center [669, 163] width 44 height 26
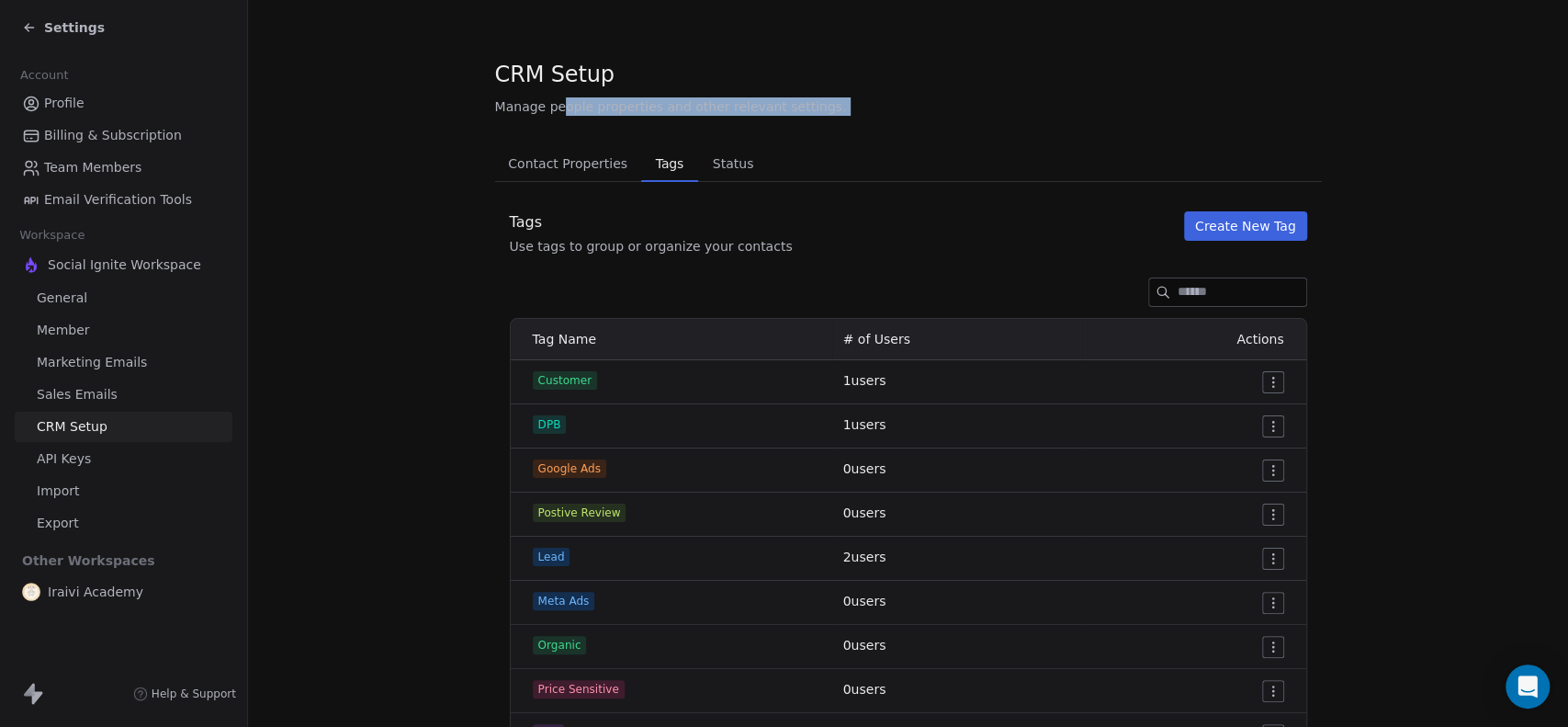
drag, startPoint x: 553, startPoint y: 112, endPoint x: 965, endPoint y: 127, distance: 412.3
click at [965, 127] on div "CRM Setup Manage people properties and other relevant settings. Contact Propert…" at bounding box center [908, 430] width 827 height 743
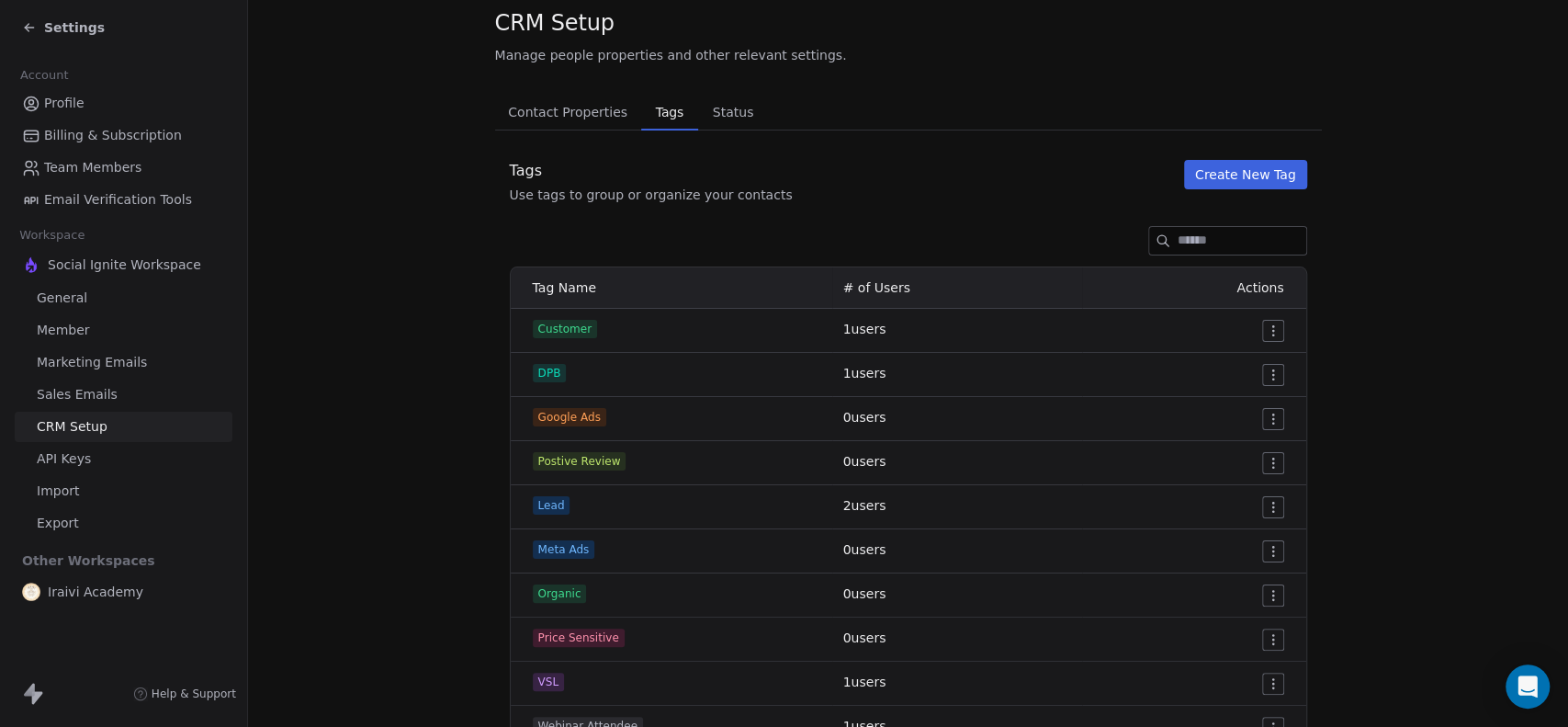
scroll to position [102, 0]
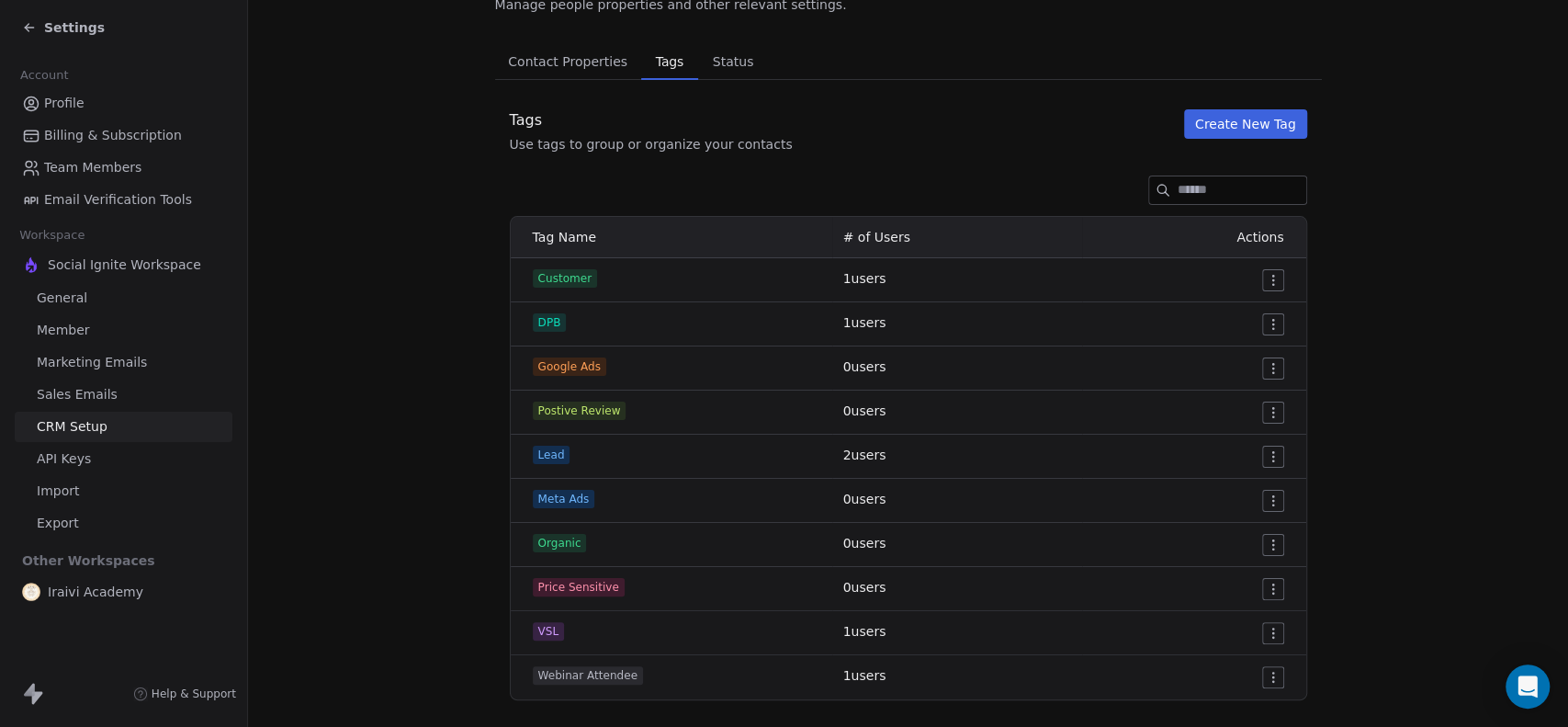
click at [710, 49] on span "Status" at bounding box center [734, 61] width 56 height 26
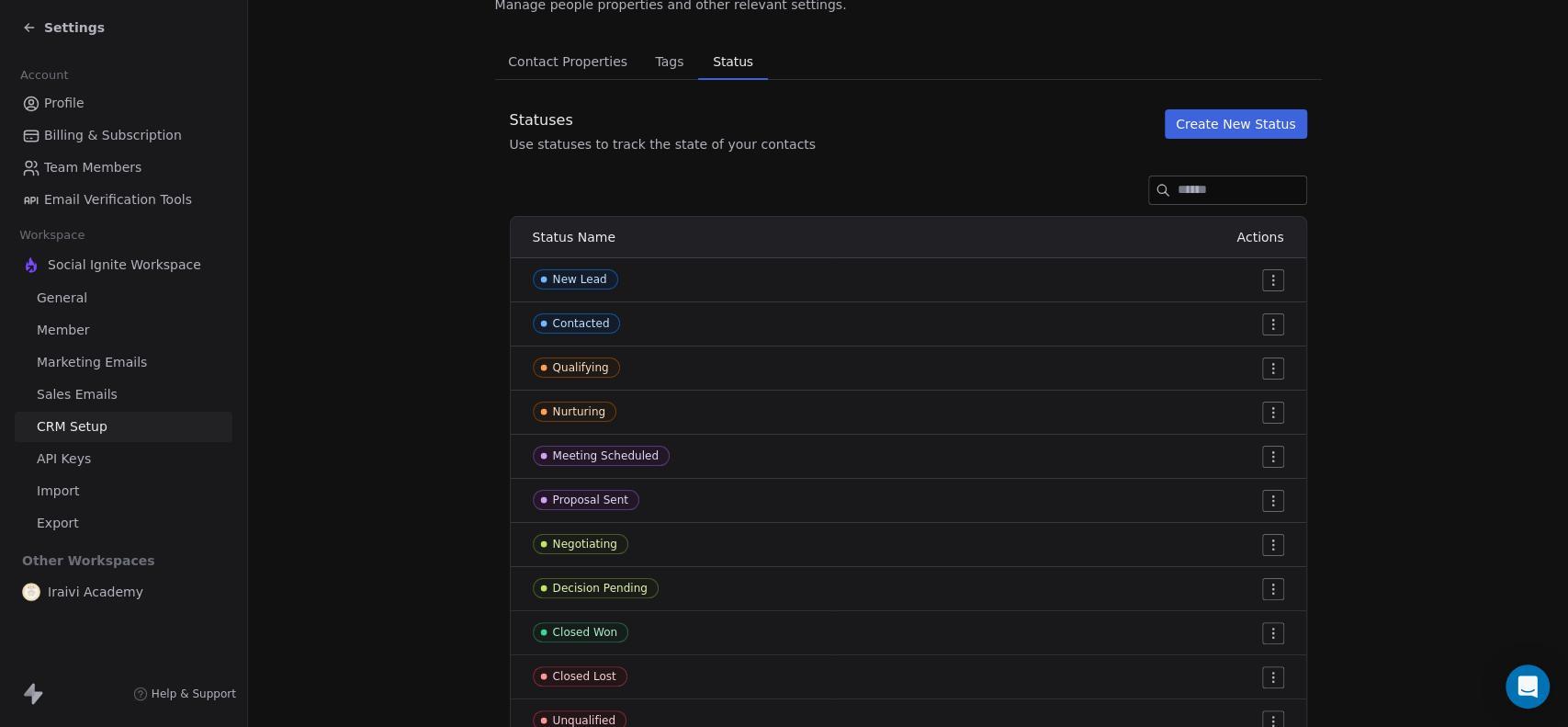
click at [661, 68] on span "Tags" at bounding box center [669, 61] width 44 height 26
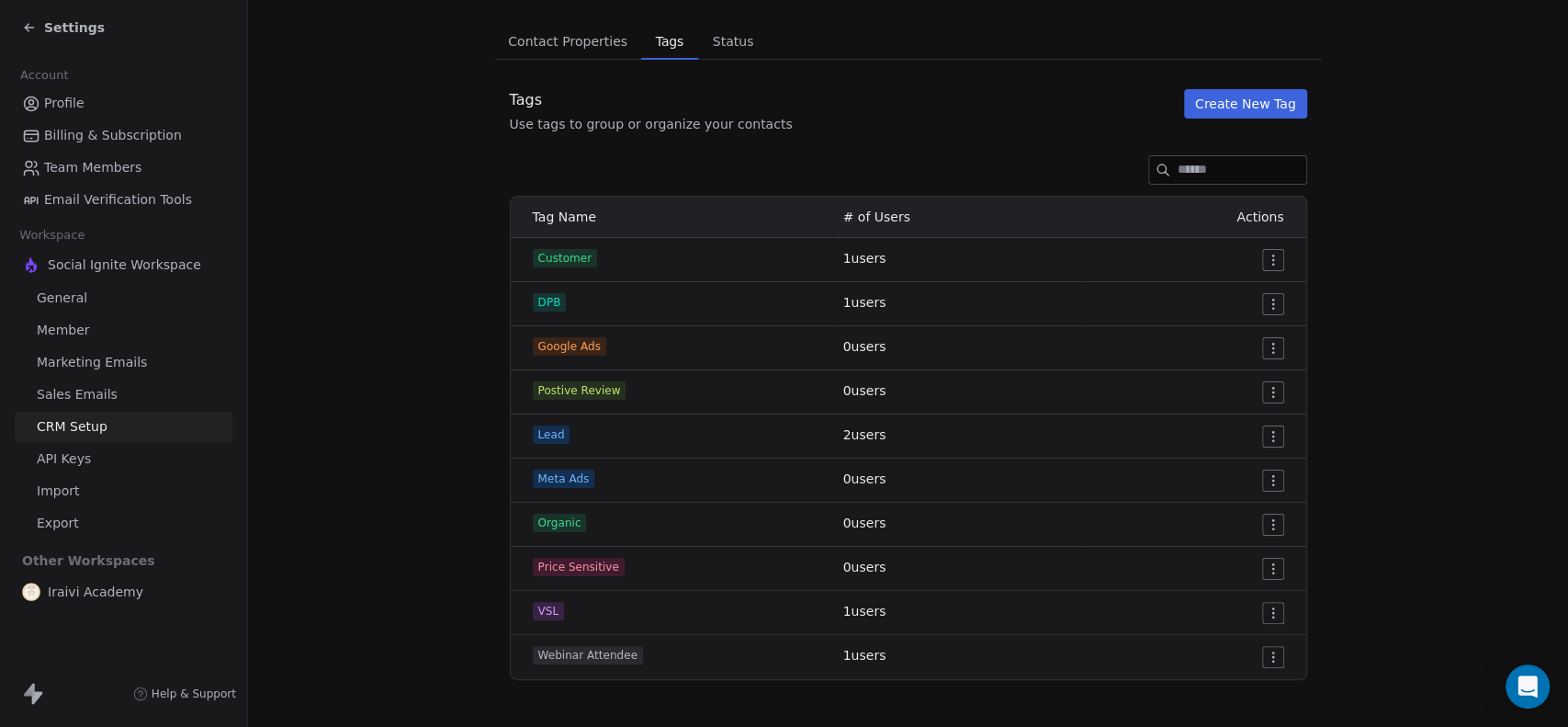
scroll to position [133, 0]
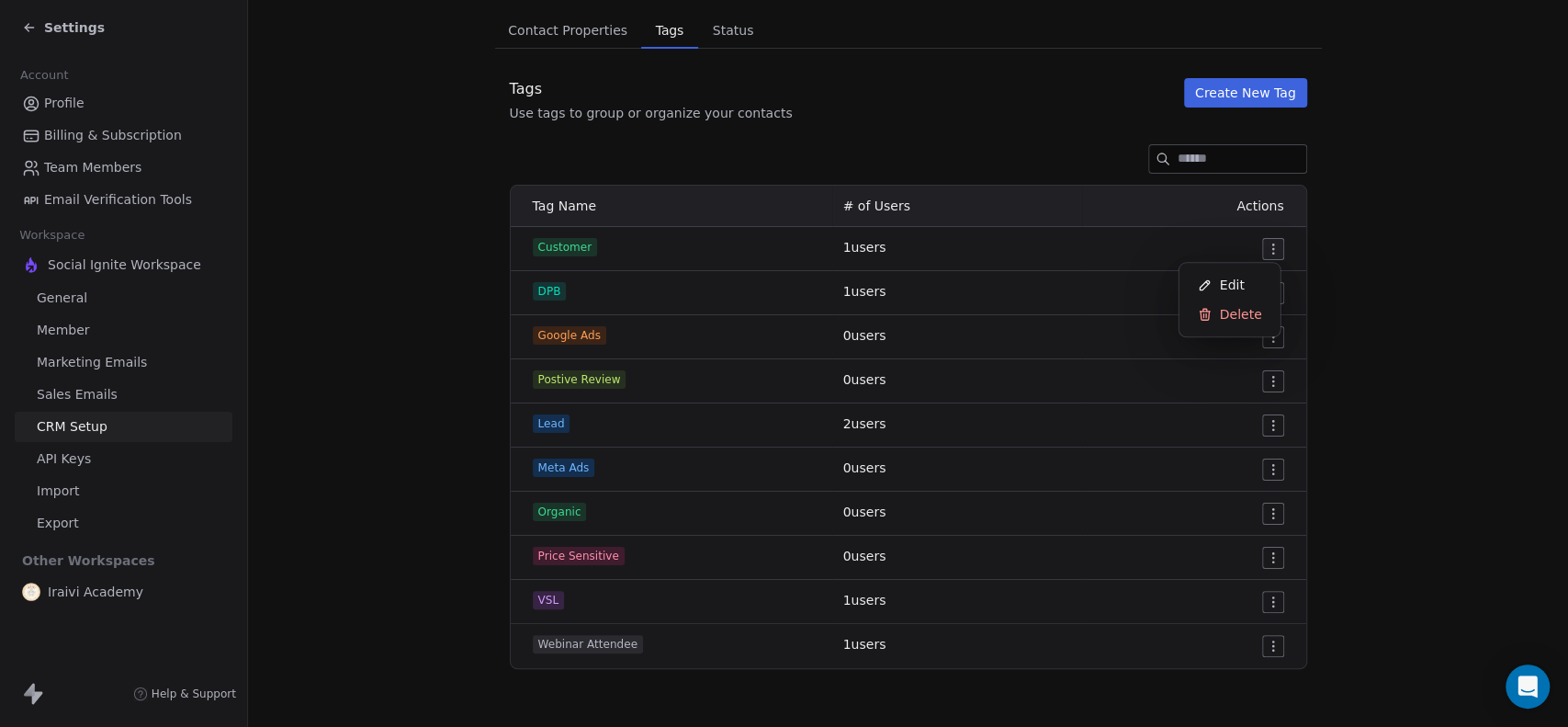
click at [1268, 251] on html "Settings Account Profile Billing & Subscription Team Members Email Verification…" at bounding box center [784, 364] width 1568 height 727
click at [1224, 307] on span "Delete" at bounding box center [1241, 314] width 43 height 18
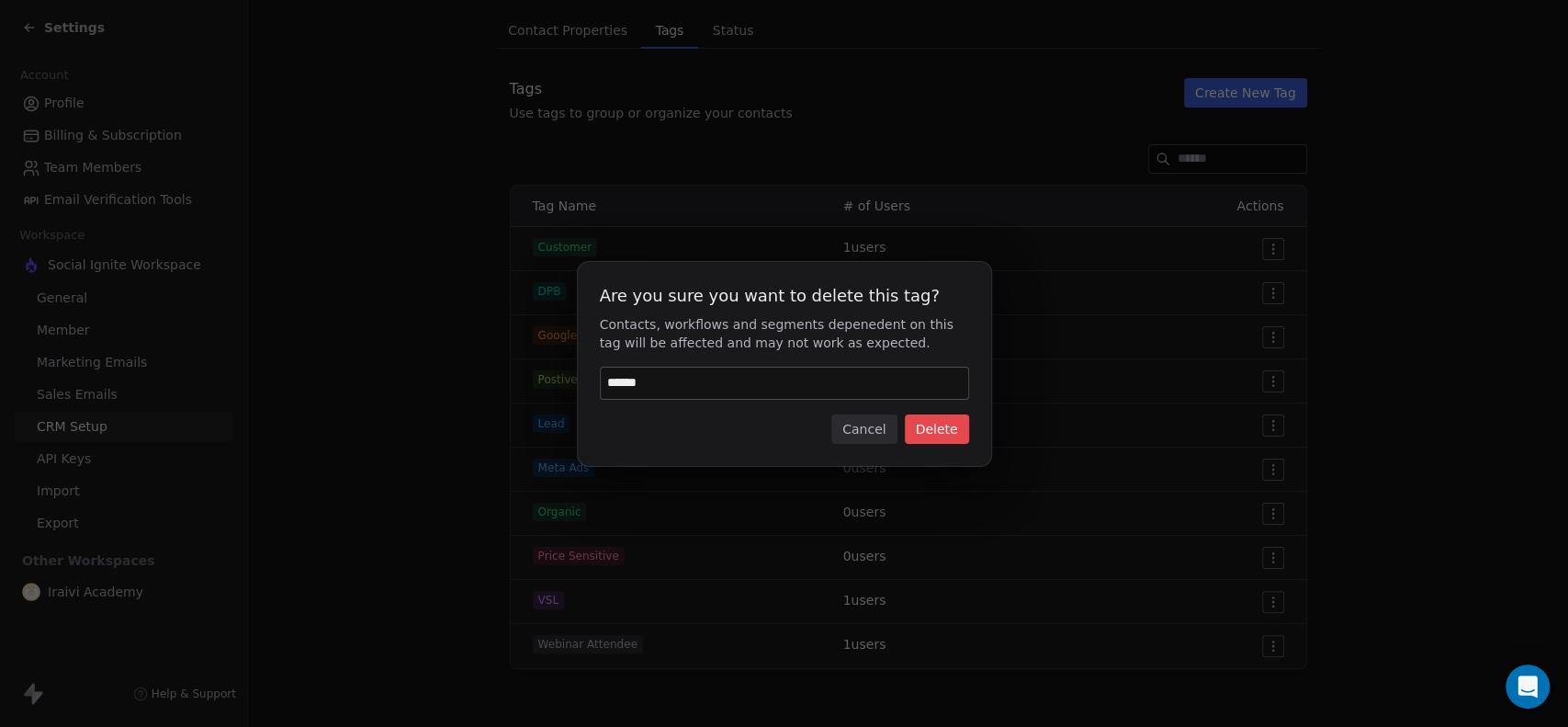
type input "******"
click at [925, 430] on button "Delete" at bounding box center [937, 428] width 64 height 29
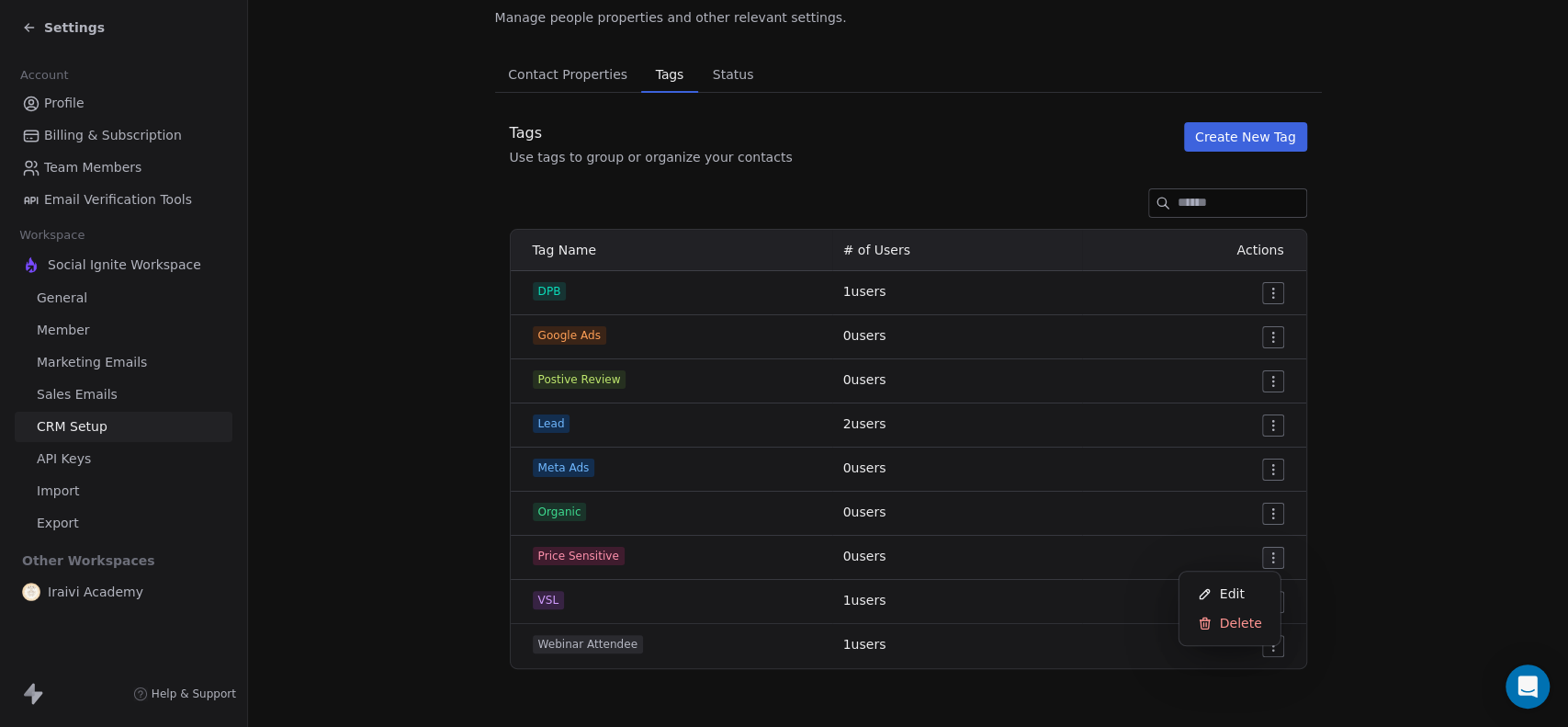
click at [1264, 561] on html "Settings Account Profile Billing & Subscription Team Members Email Verification…" at bounding box center [784, 364] width 1568 height 727
click at [1462, 493] on html "Settings Account Profile Billing & Subscription Team Members Email Verification…" at bounding box center [784, 364] width 1568 height 727
click at [1258, 137] on button "Create New Tag" at bounding box center [1245, 137] width 123 height 29
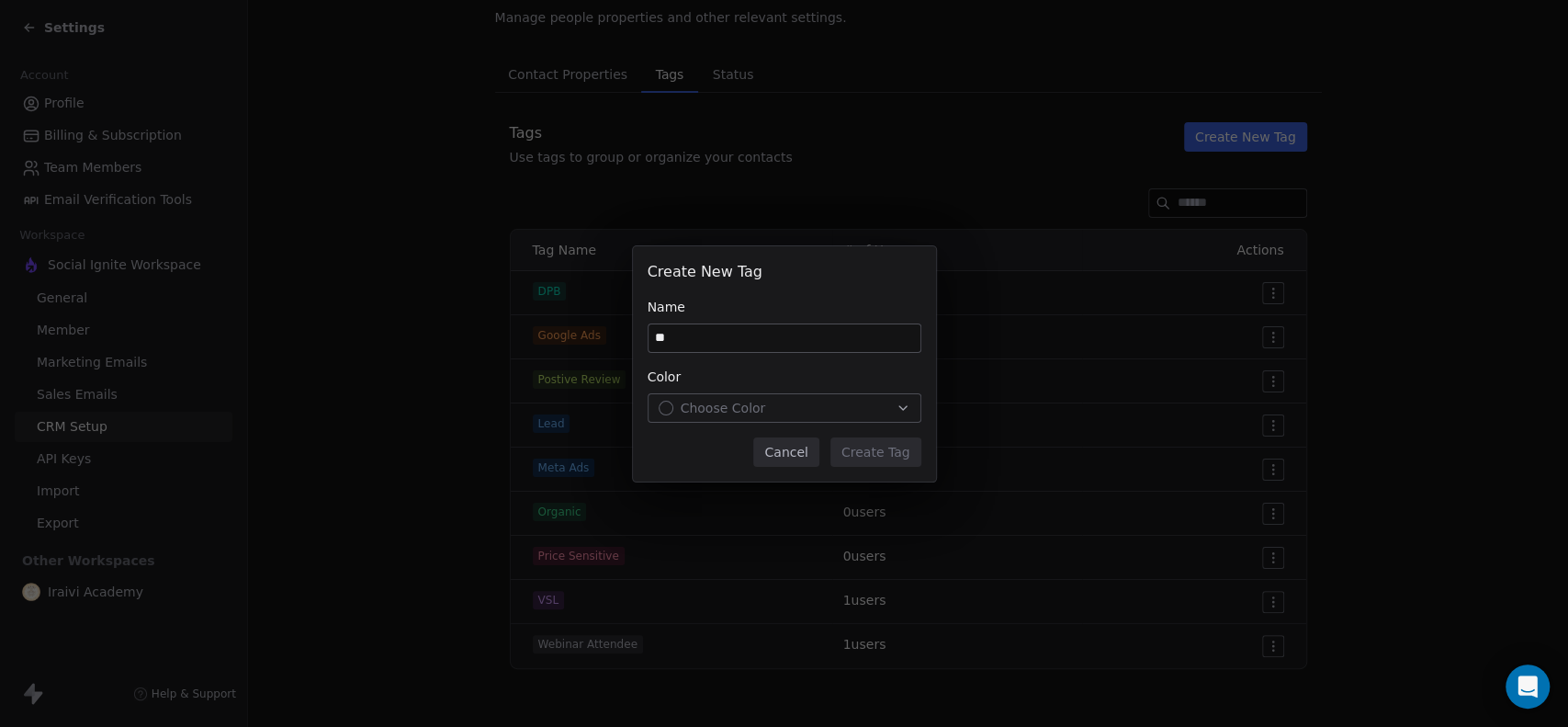
type input "*"
type input "**********"
click at [818, 414] on div "Choose Color" at bounding box center [785, 407] width 252 height 18
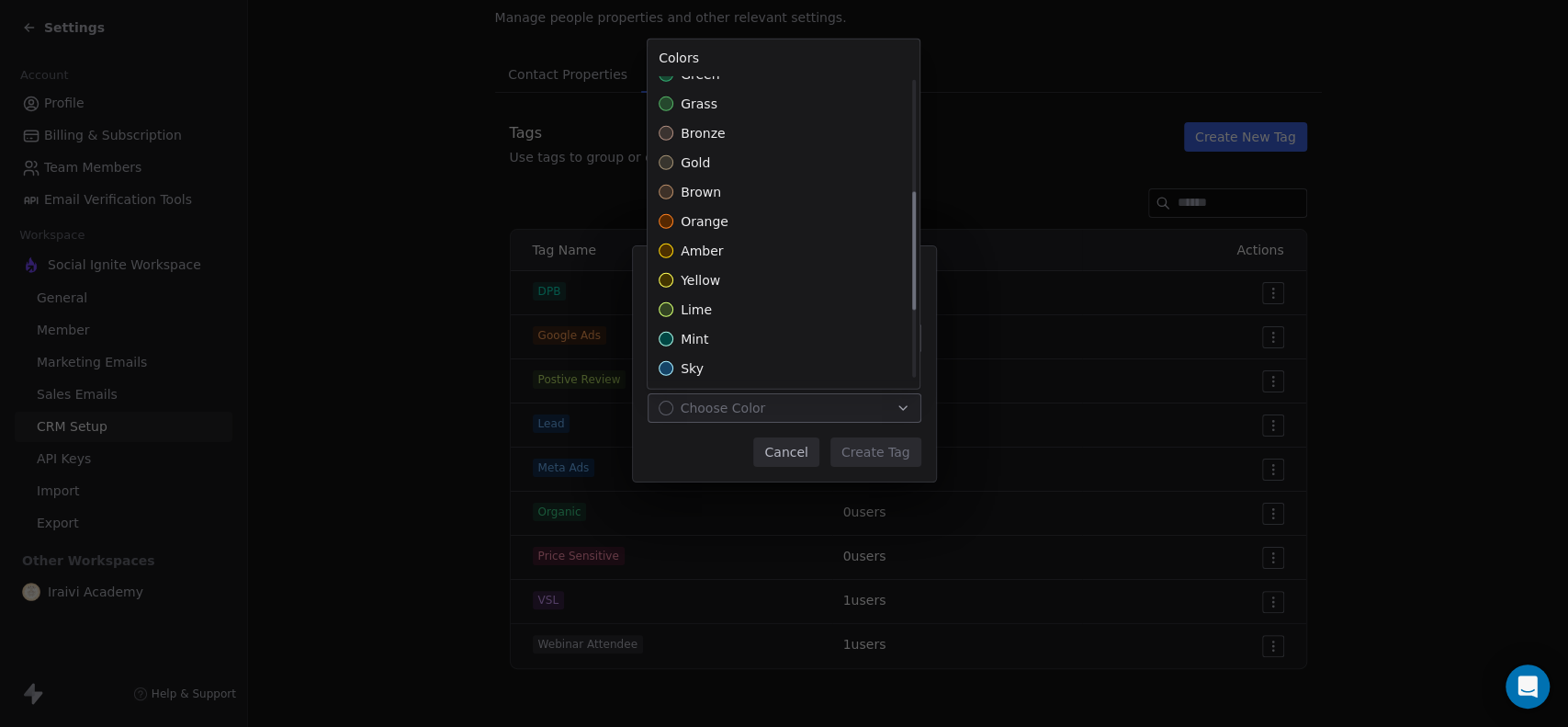
scroll to position [458, 0]
click at [718, 311] on div "lime" at bounding box center [783, 308] width 272 height 29
click at [708, 448] on div "**********" at bounding box center [784, 364] width 1568 height 236
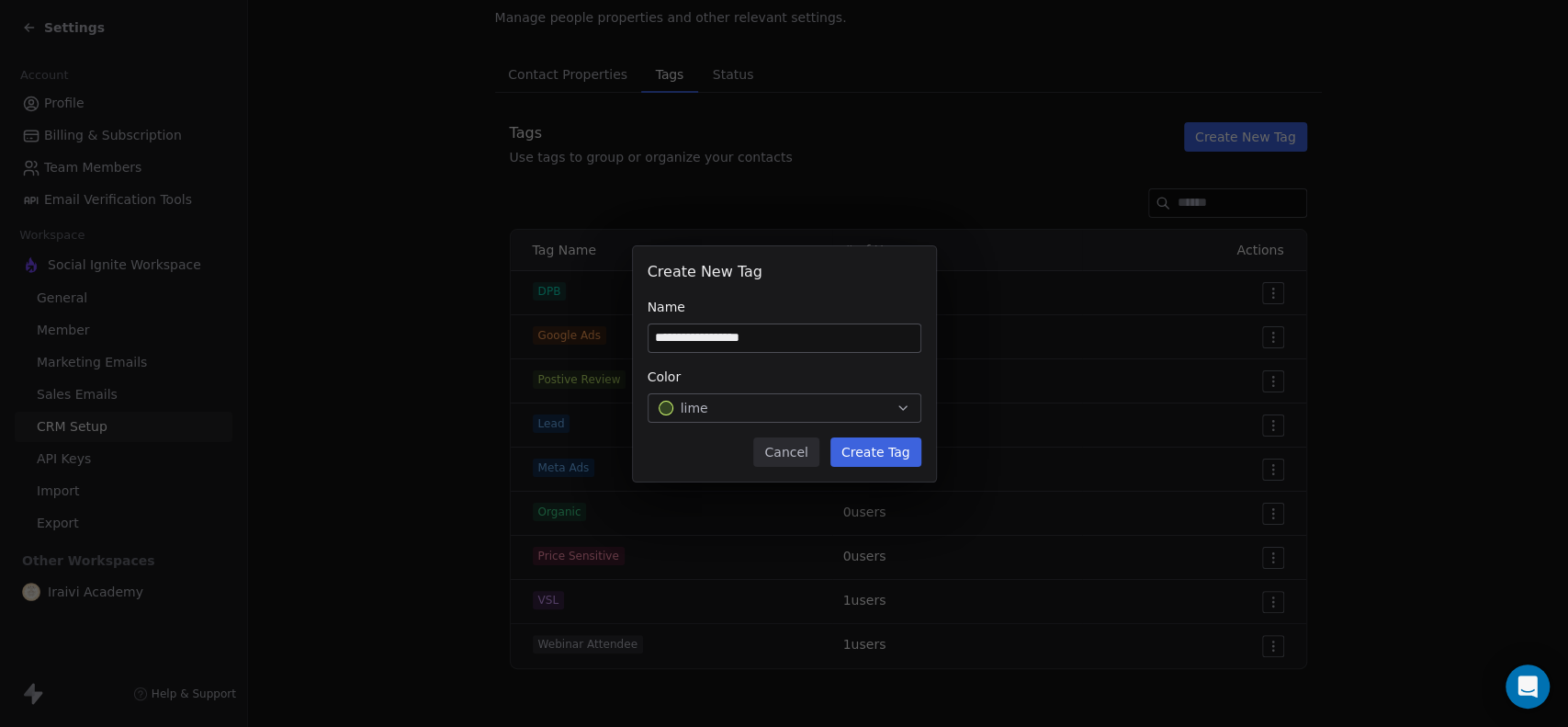
click at [884, 458] on button "Create Tag" at bounding box center [876, 452] width 91 height 29
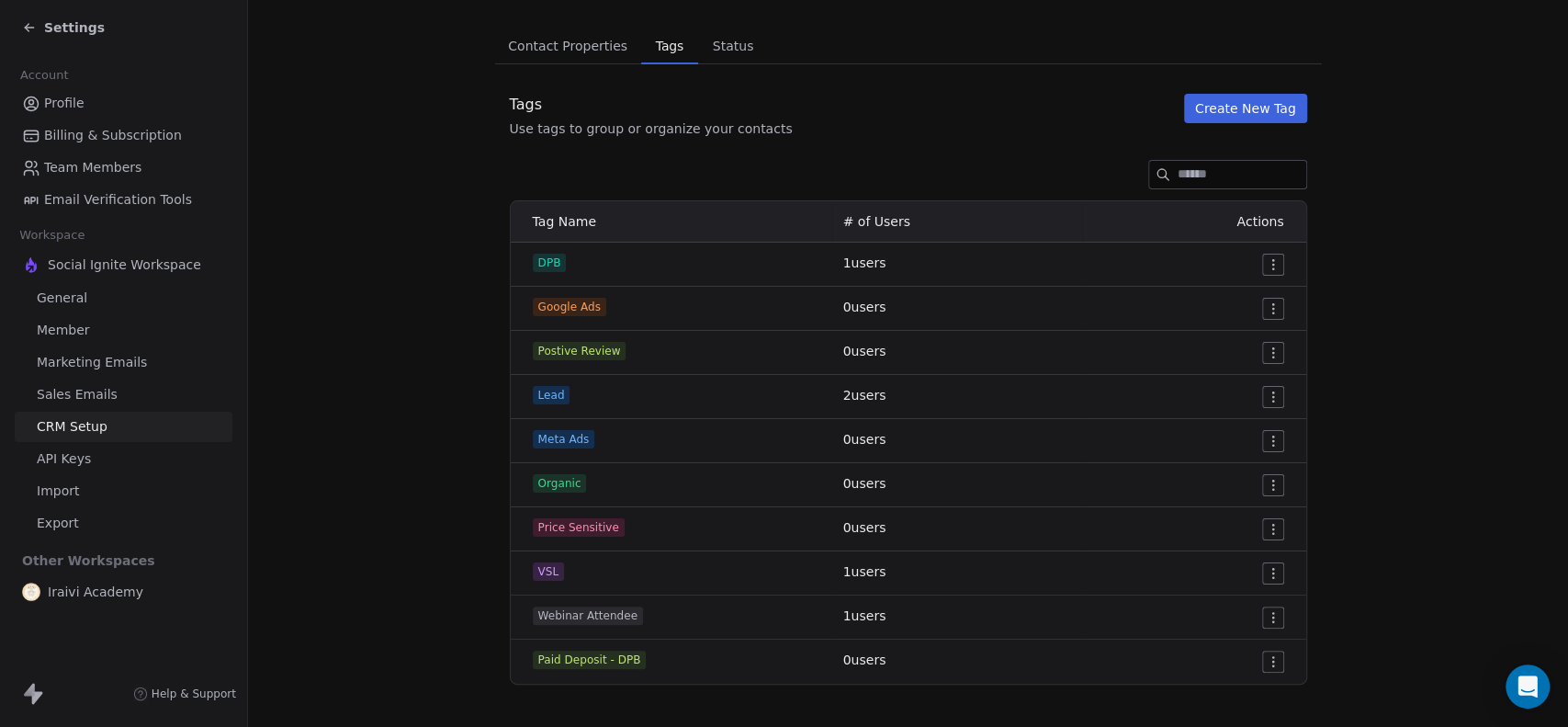
scroll to position [133, 0]
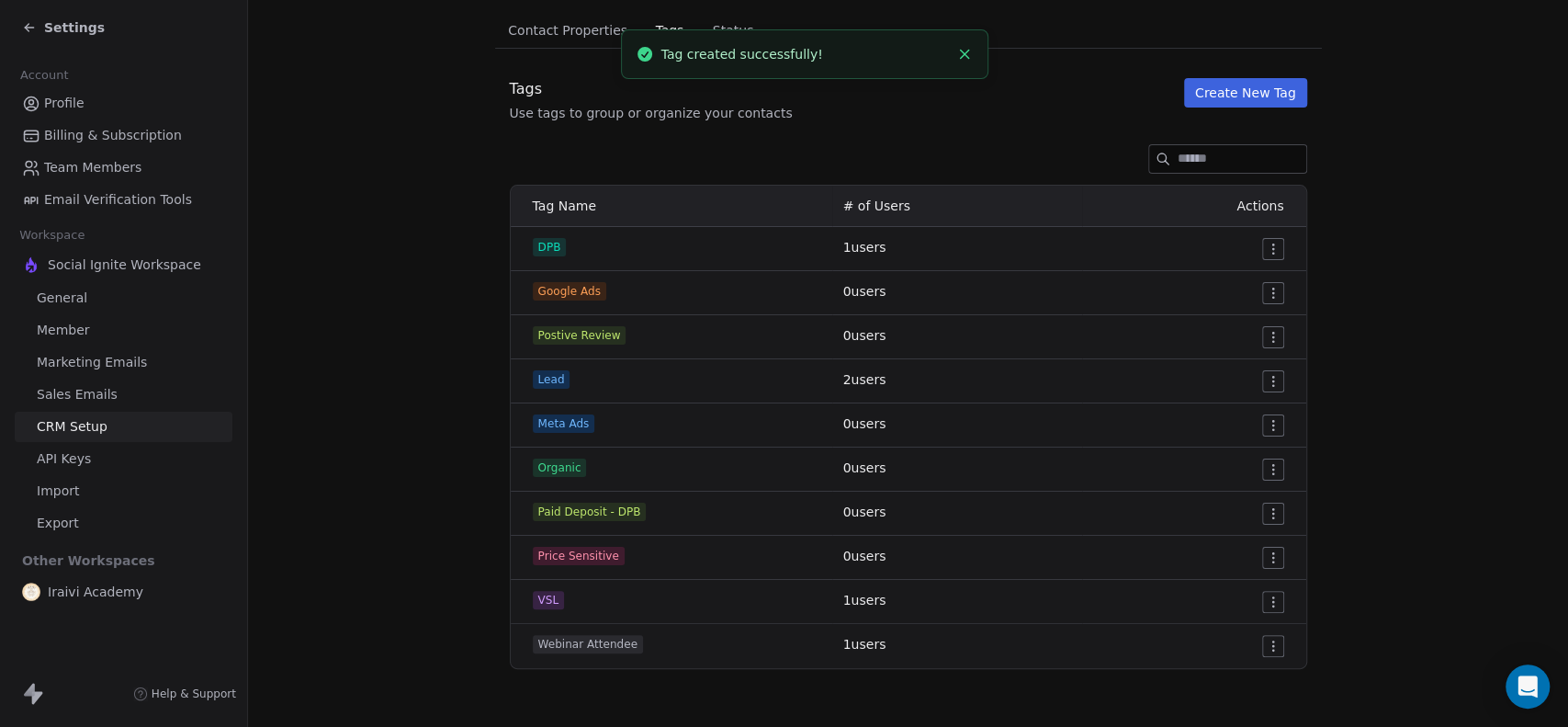
click at [1225, 98] on button "Create New Tag" at bounding box center [1245, 93] width 123 height 29
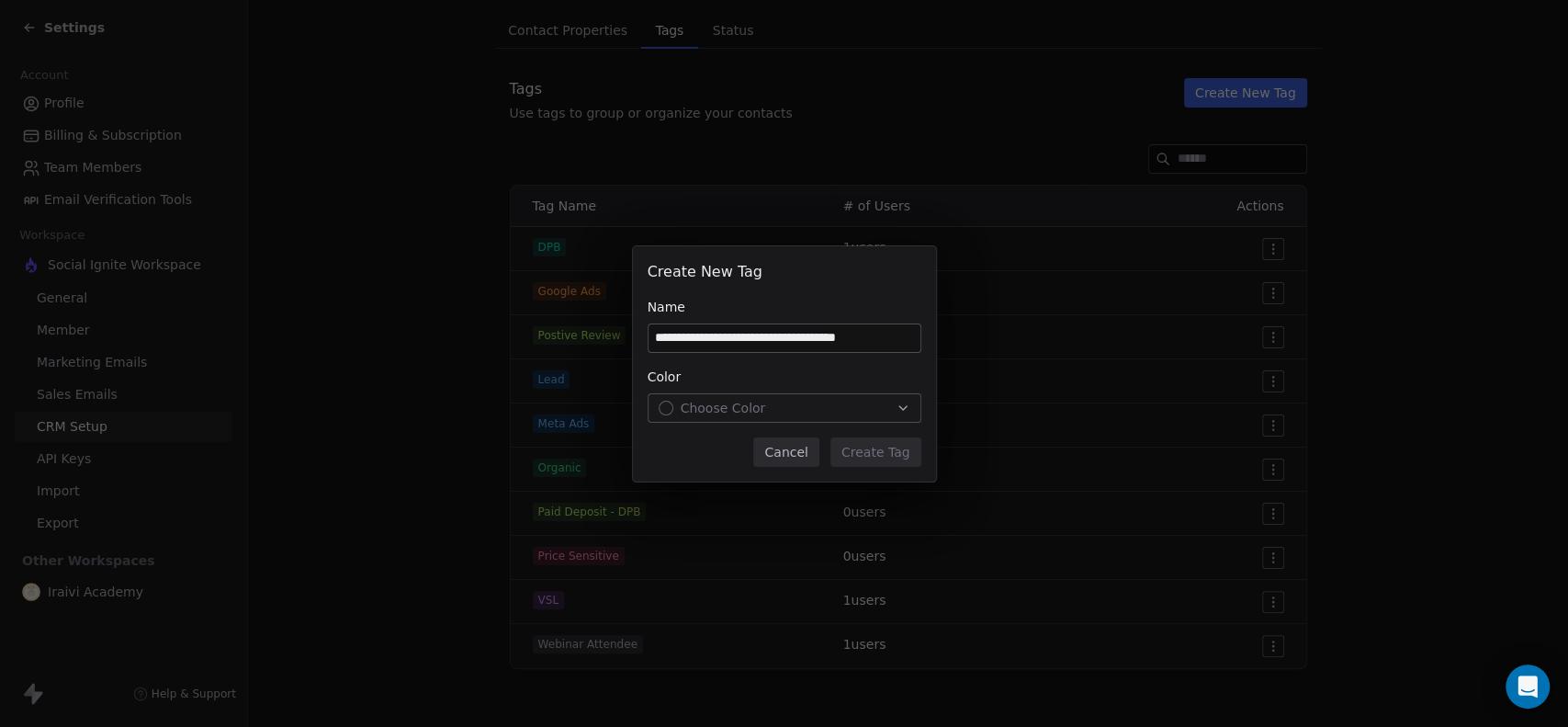
drag, startPoint x: 708, startPoint y: 339, endPoint x: 896, endPoint y: 347, distance: 188.2
click at [896, 347] on input "**********" at bounding box center [784, 338] width 272 height 27
type input "**********"
click at [809, 404] on div "Choose Color" at bounding box center [785, 407] width 252 height 18
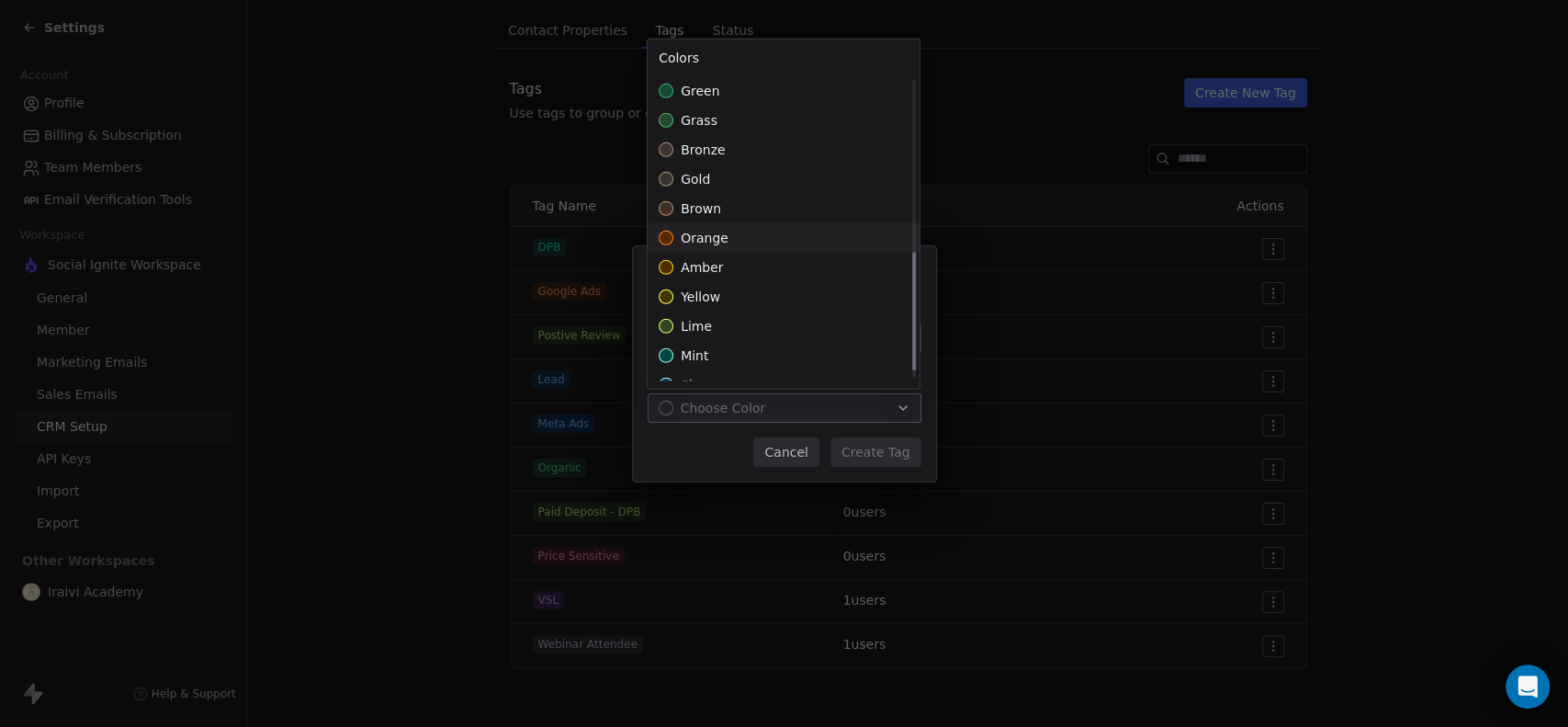
scroll to position [458, 0]
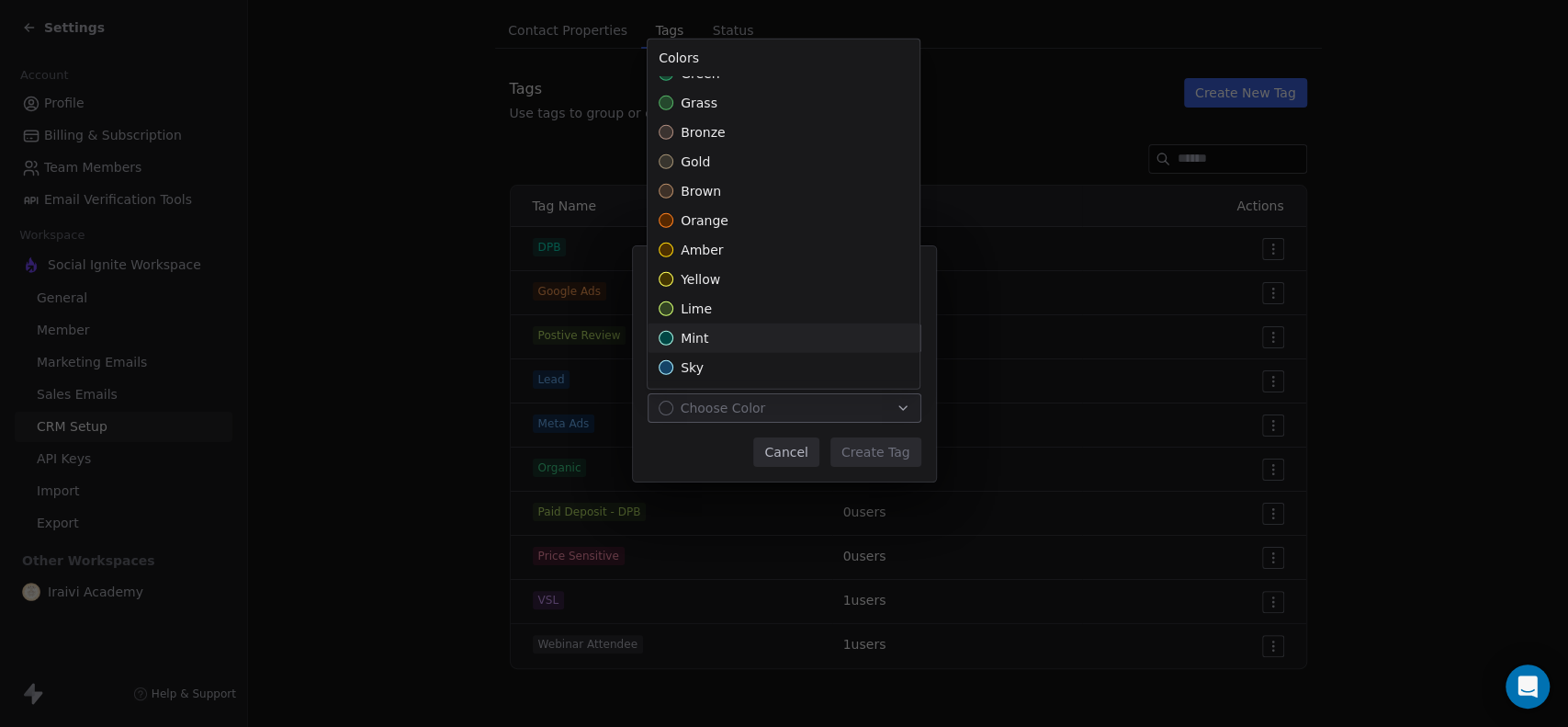
click at [755, 331] on div "mint" at bounding box center [783, 338] width 272 height 29
click at [711, 458] on div "**********" at bounding box center [784, 364] width 1568 height 236
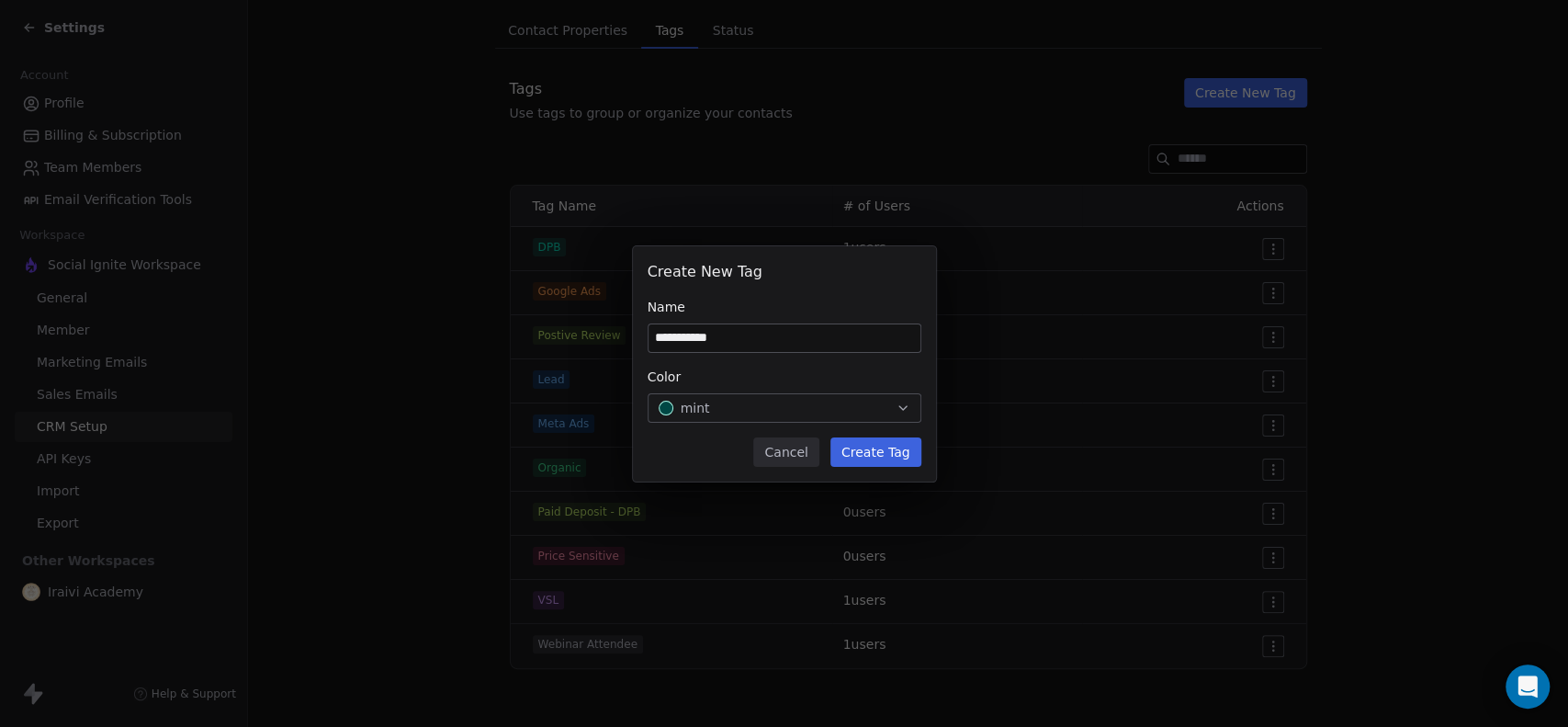
click at [886, 458] on button "Create Tag" at bounding box center [876, 452] width 91 height 29
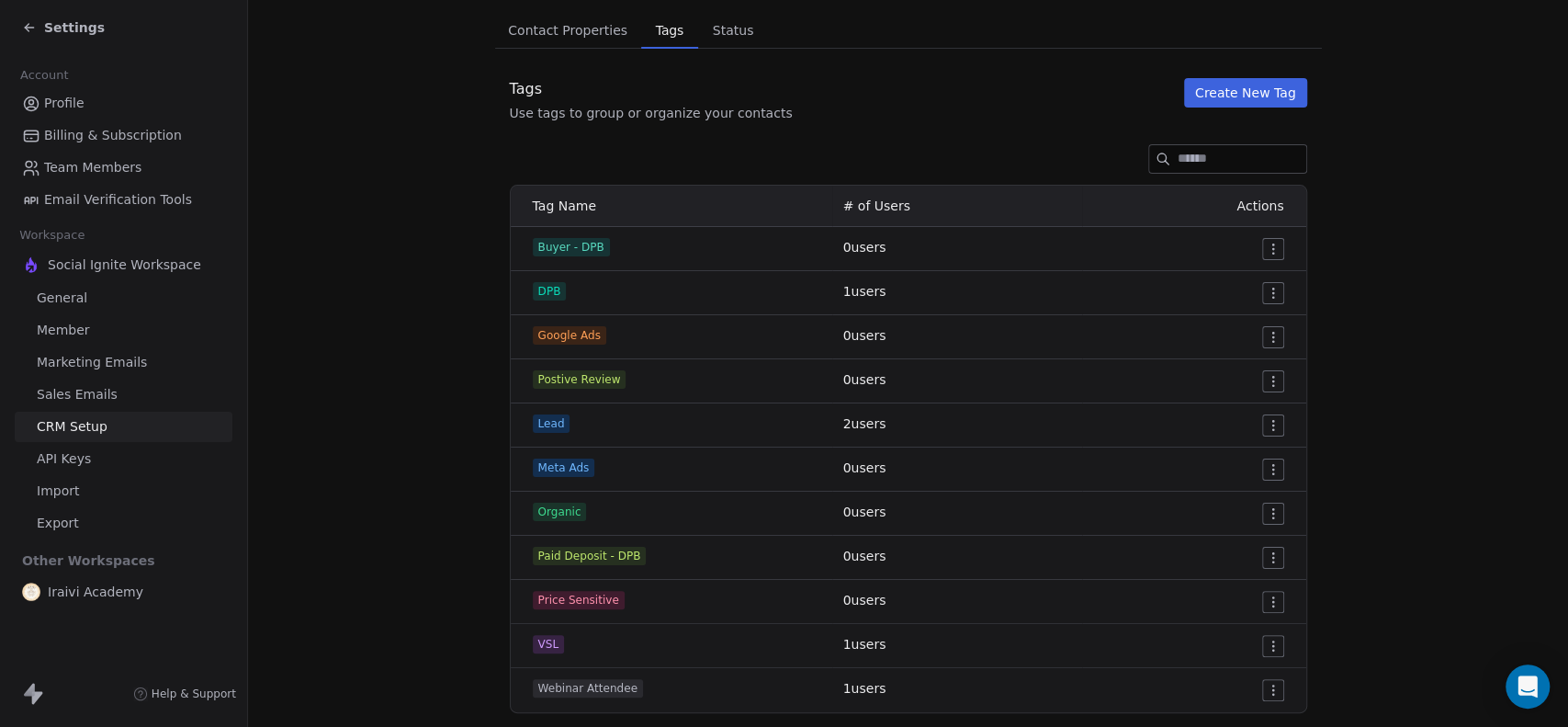
click at [1215, 86] on button "Create New Tag" at bounding box center [1245, 93] width 123 height 29
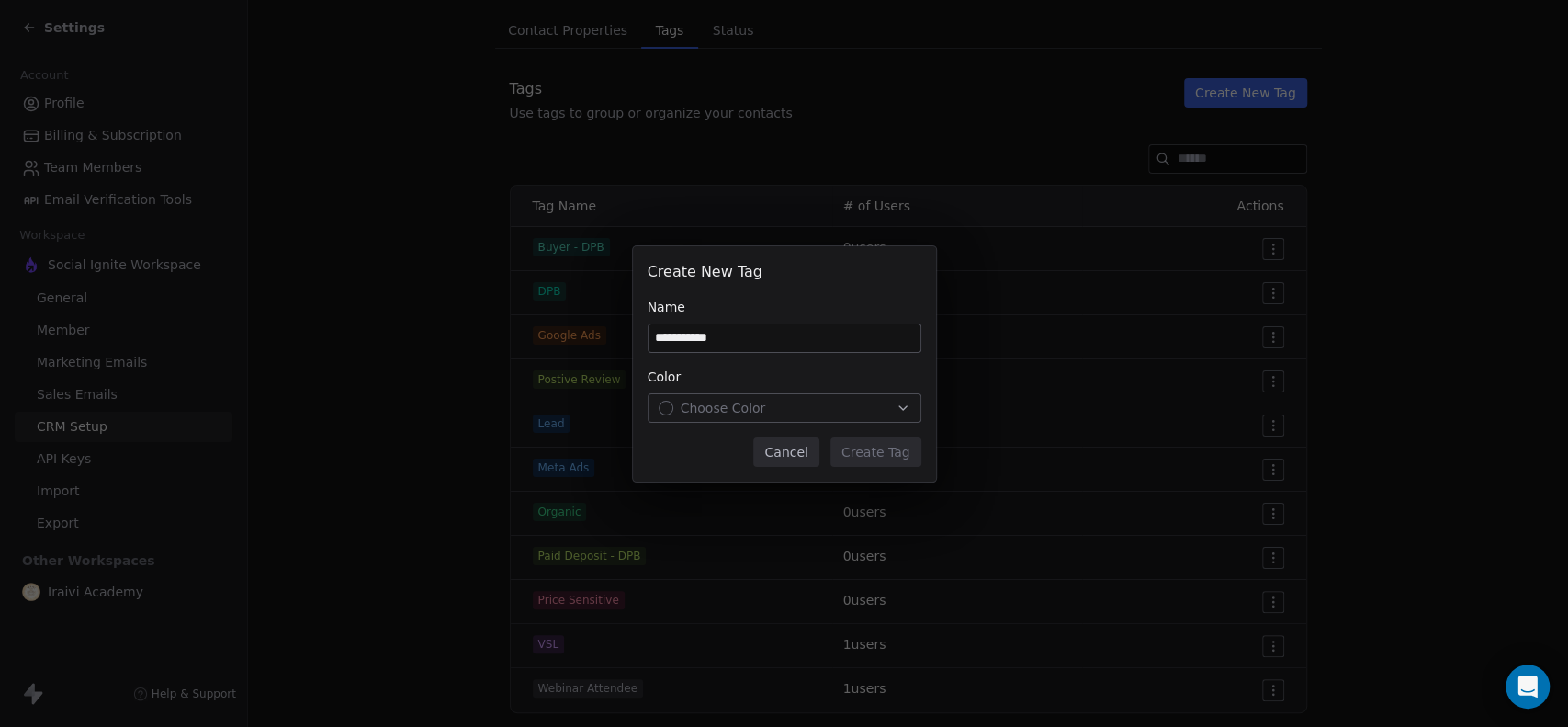
type input "**********"
click at [703, 400] on span "Choose Color" at bounding box center [723, 407] width 85 height 18
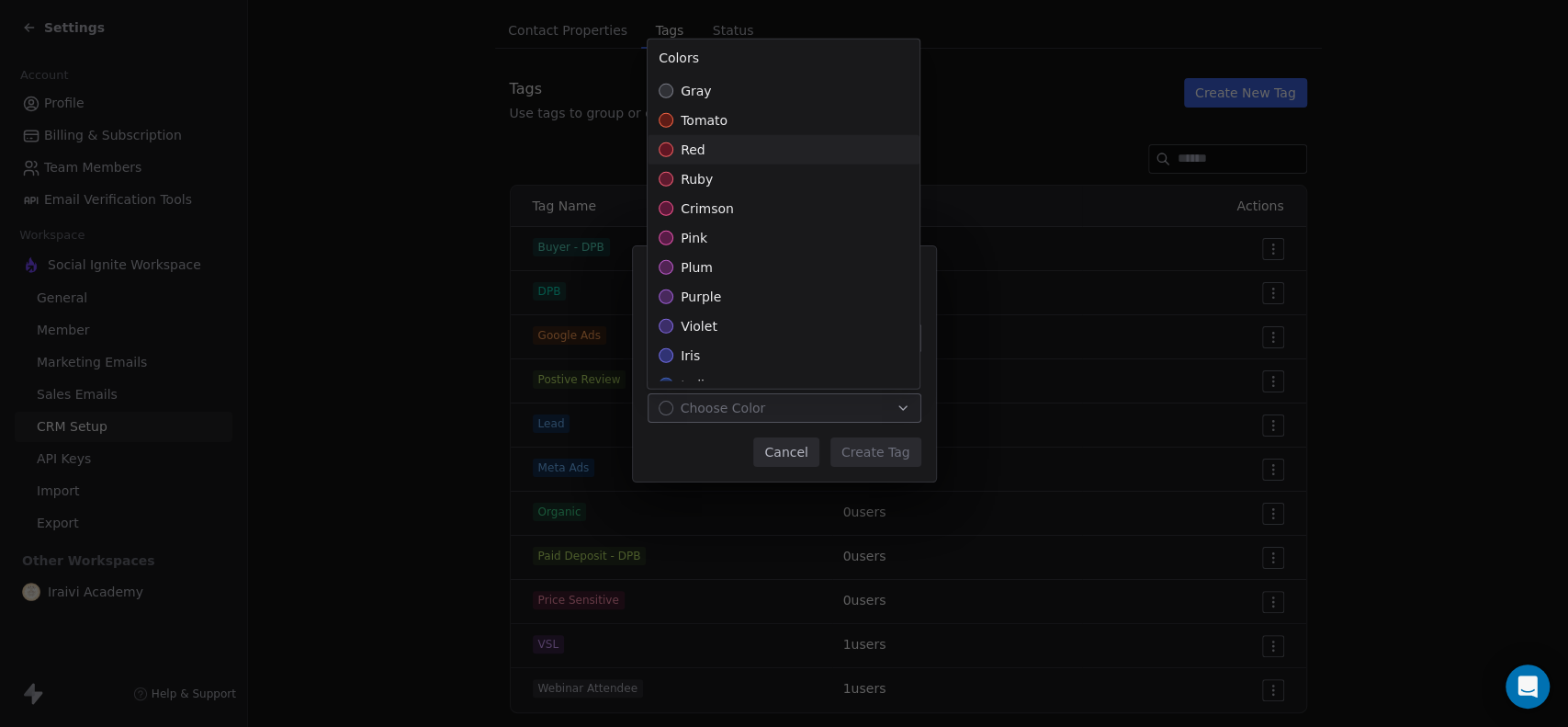
click at [710, 154] on div "red" at bounding box center [783, 149] width 272 height 29
click at [693, 437] on div "**********" at bounding box center [784, 364] width 1568 height 236
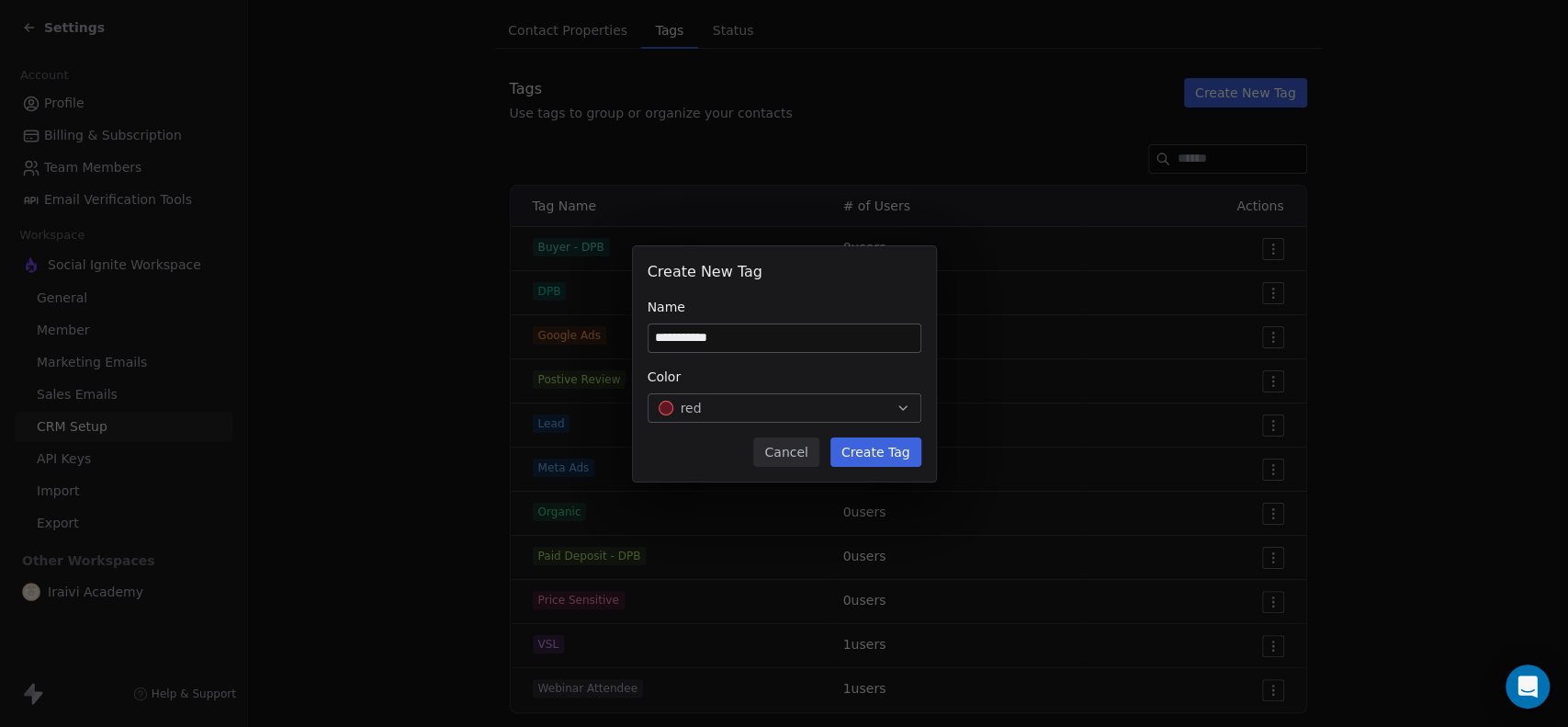
click at [882, 451] on button "Create Tag" at bounding box center [876, 452] width 91 height 29
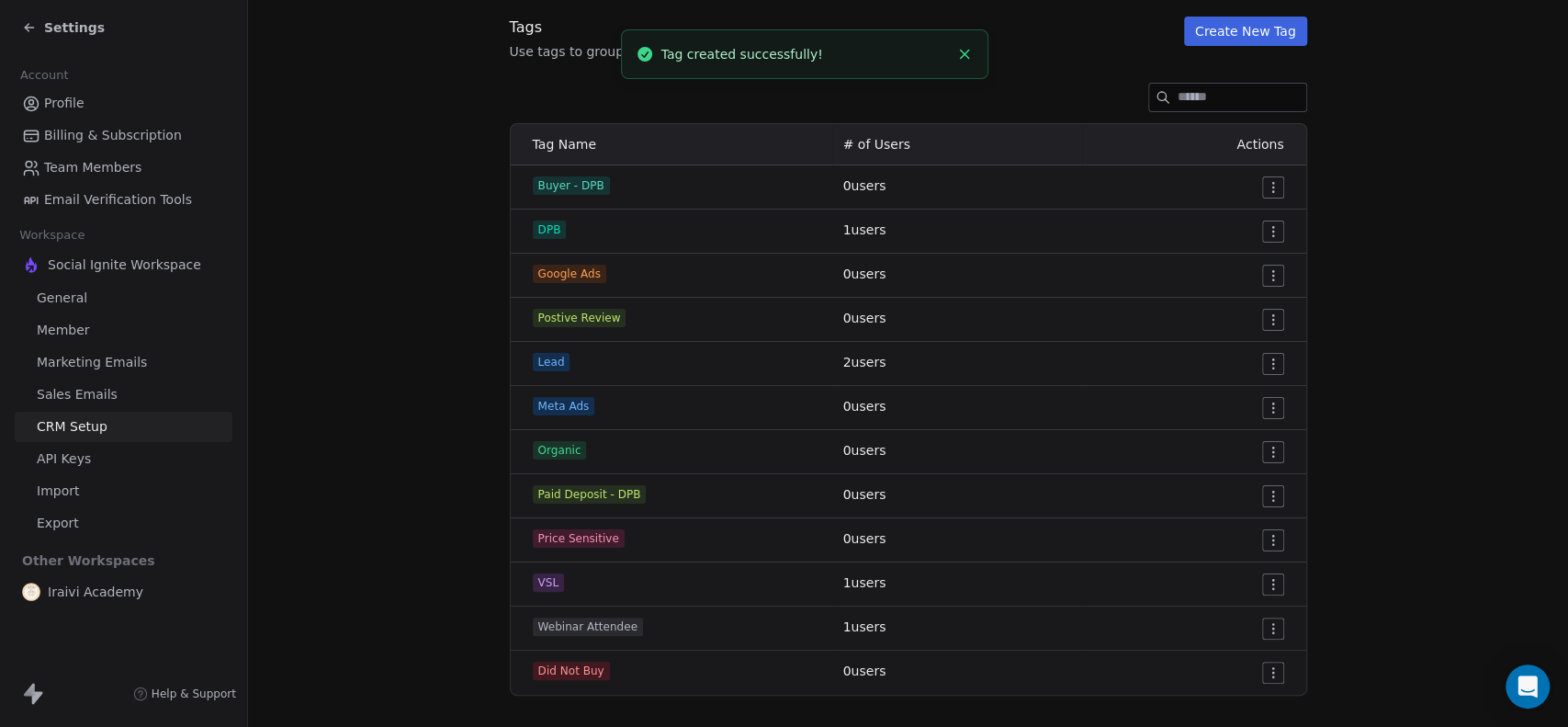
scroll to position [221, 0]
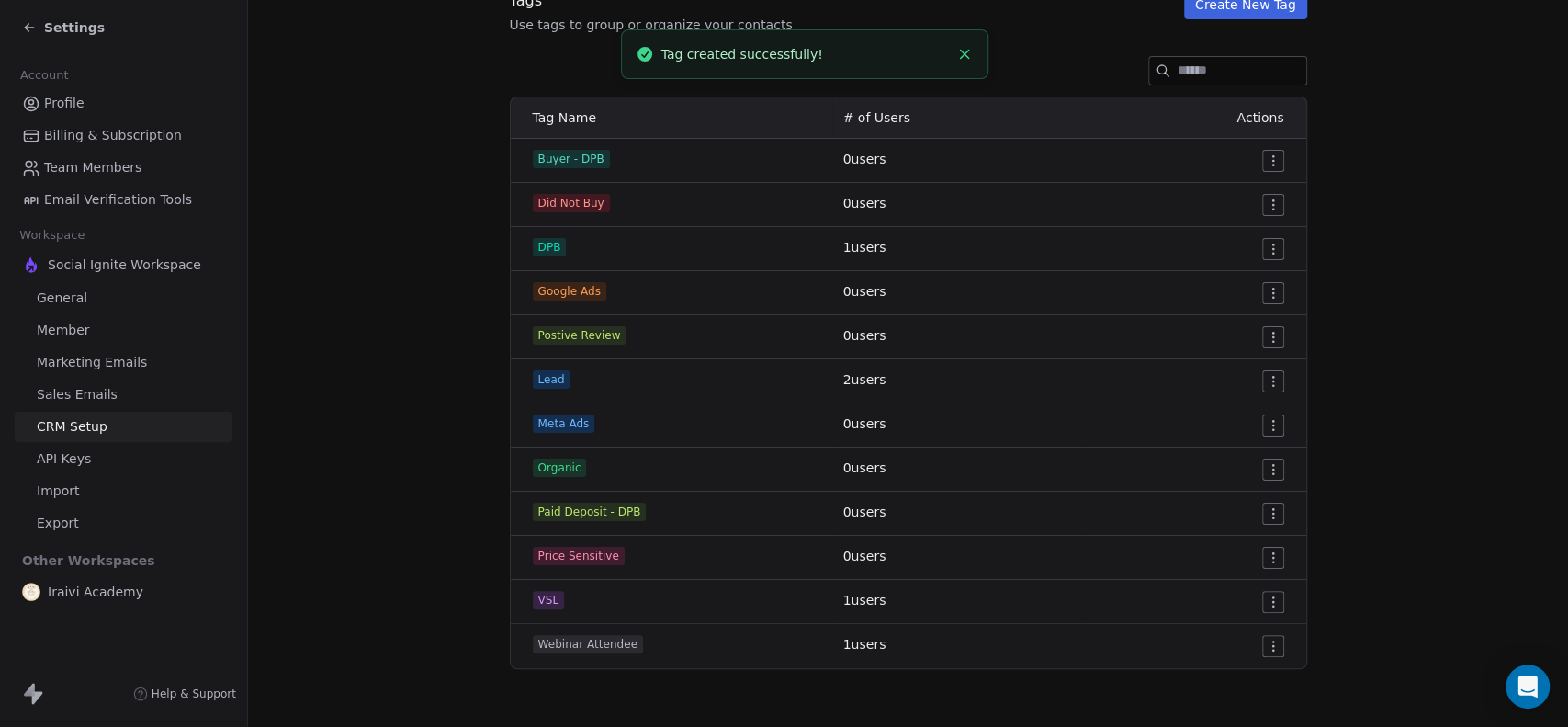
click at [1264, 202] on html "Settings Account Profile Billing & Subscription Team Members Email Verification…" at bounding box center [784, 364] width 1568 height 727
click at [1241, 244] on div "Edit" at bounding box center [1230, 240] width 86 height 29
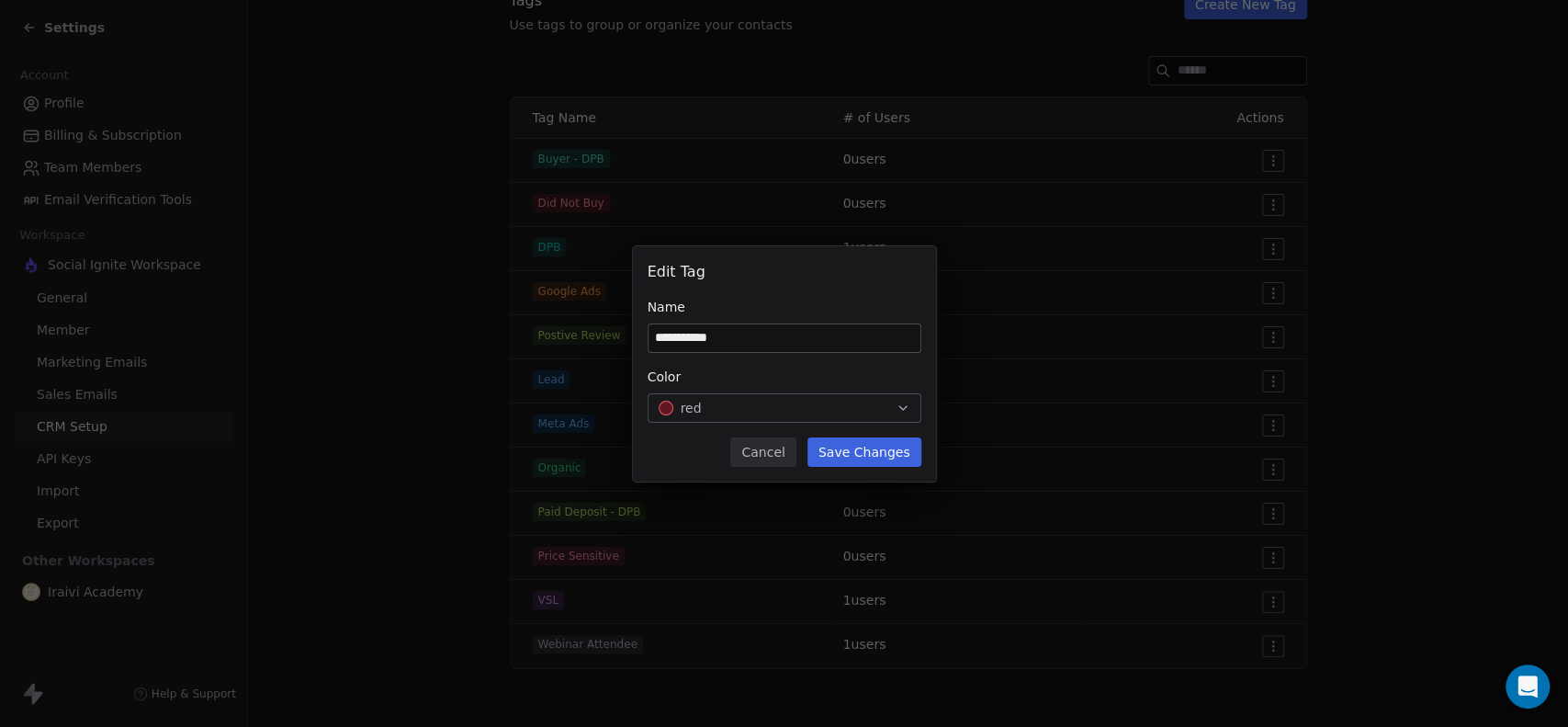
click at [774, 343] on input "**********" at bounding box center [784, 338] width 272 height 27
type input "**********"
click at [845, 455] on button "Save Changes" at bounding box center [864, 452] width 114 height 29
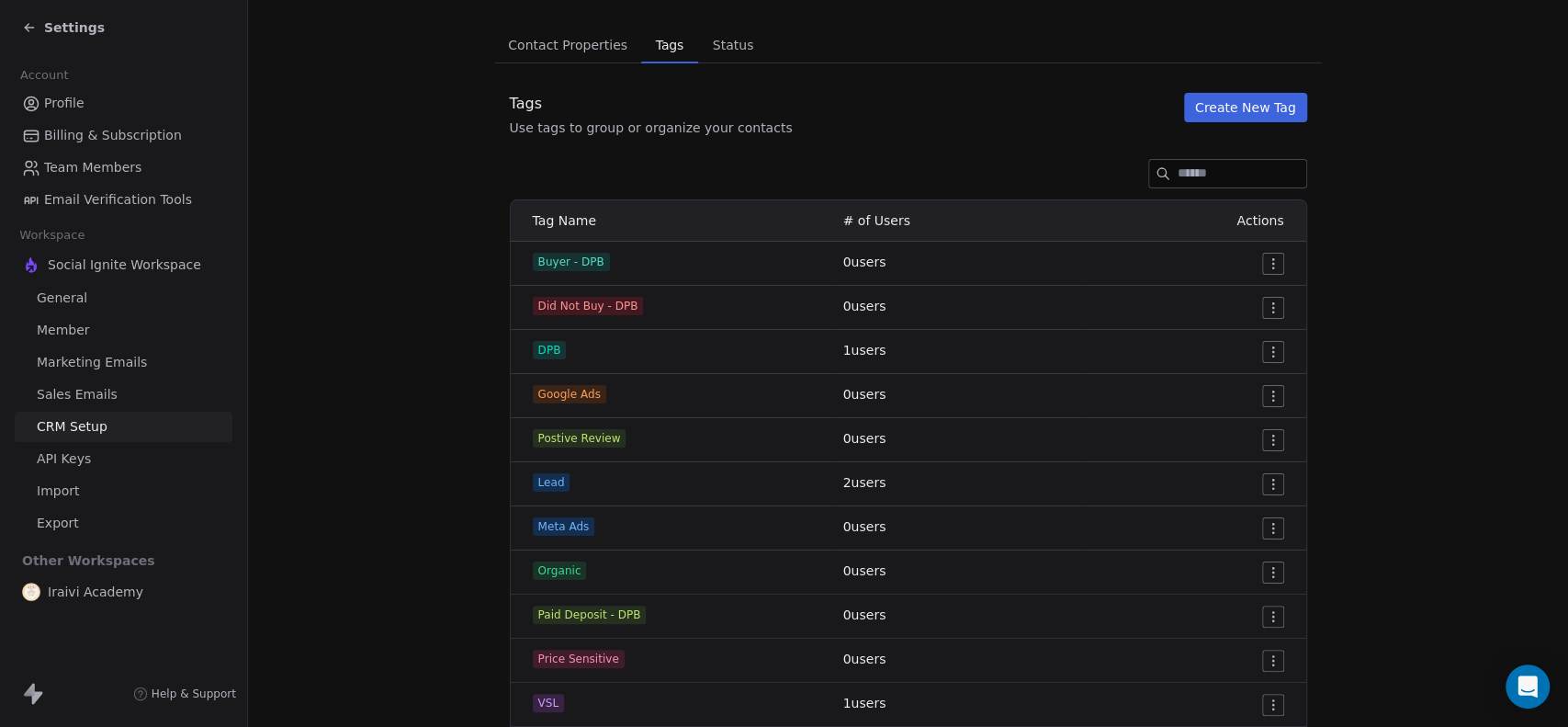
scroll to position [119, 0]
click at [1273, 108] on button "Create New Tag" at bounding box center [1245, 107] width 123 height 29
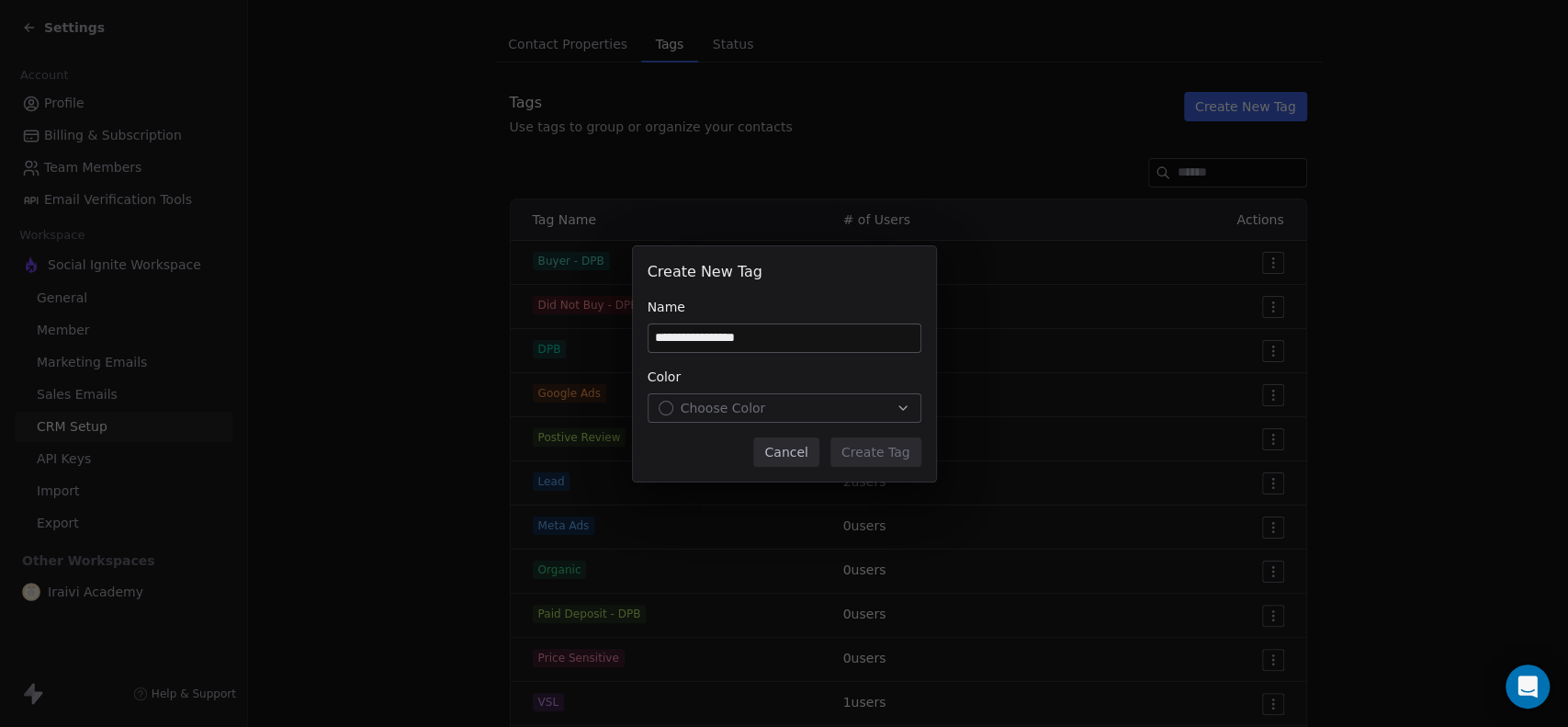
type input "**********"
click at [713, 402] on span "Choose Color" at bounding box center [723, 407] width 85 height 18
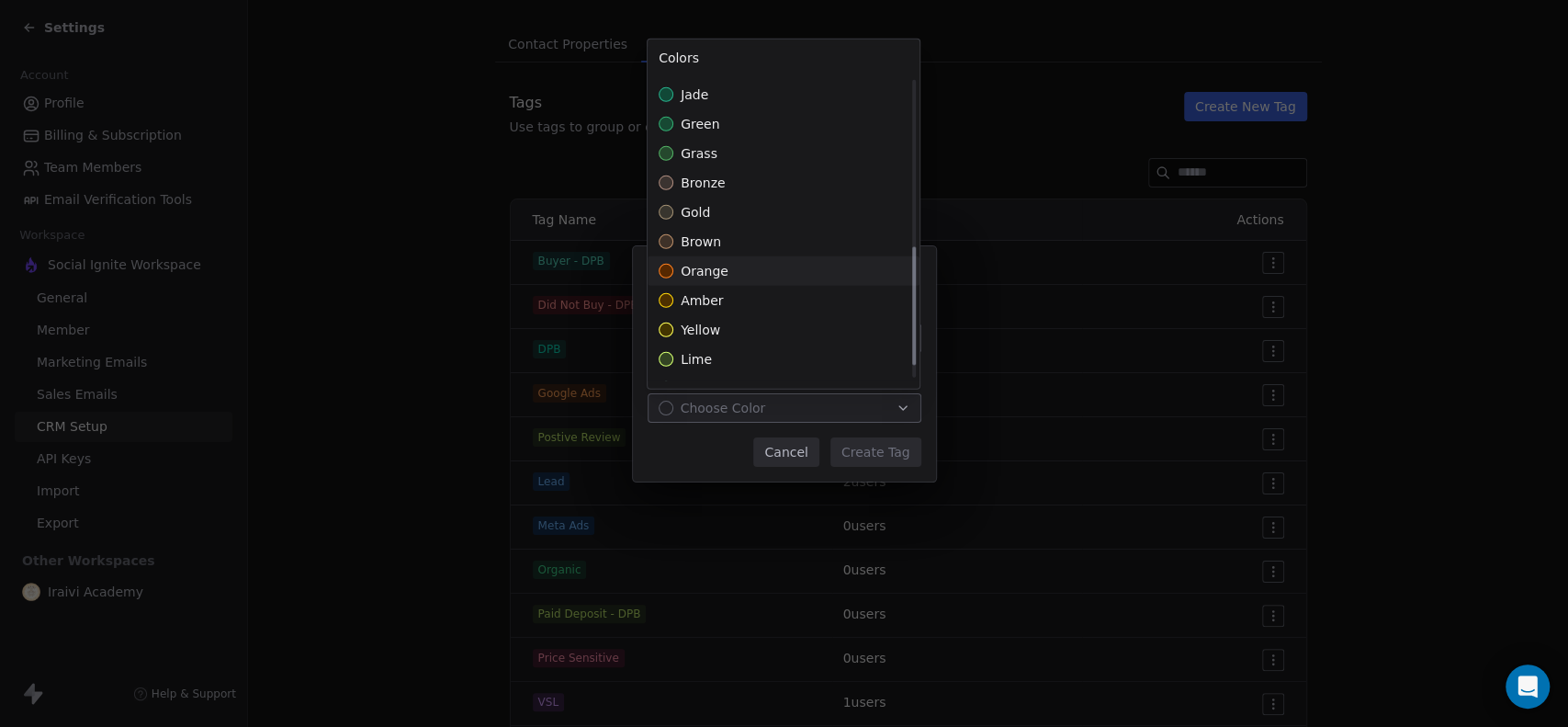
scroll to position [458, 0]
click at [734, 279] on div "yellow" at bounding box center [783, 279] width 272 height 29
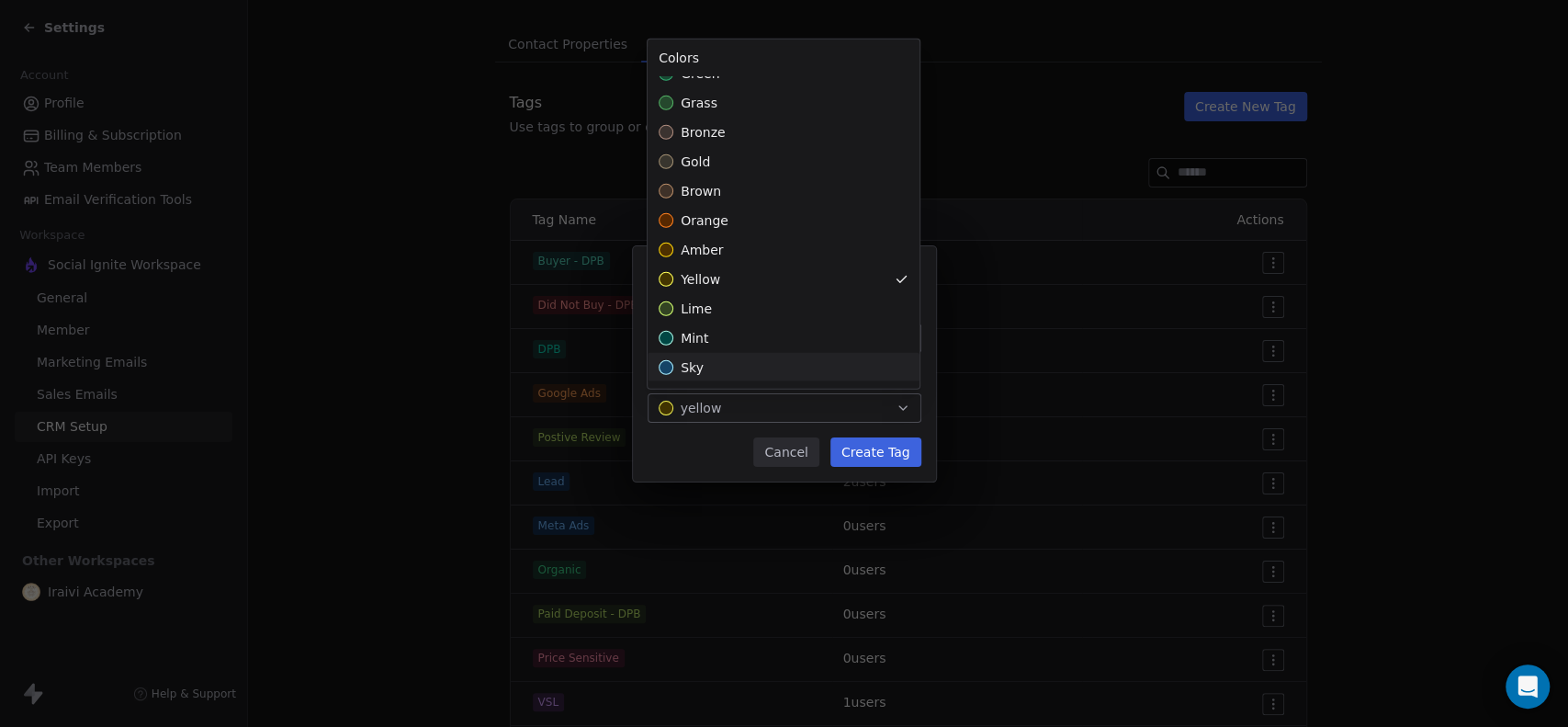
click at [867, 449] on div "**********" at bounding box center [784, 364] width 1568 height 236
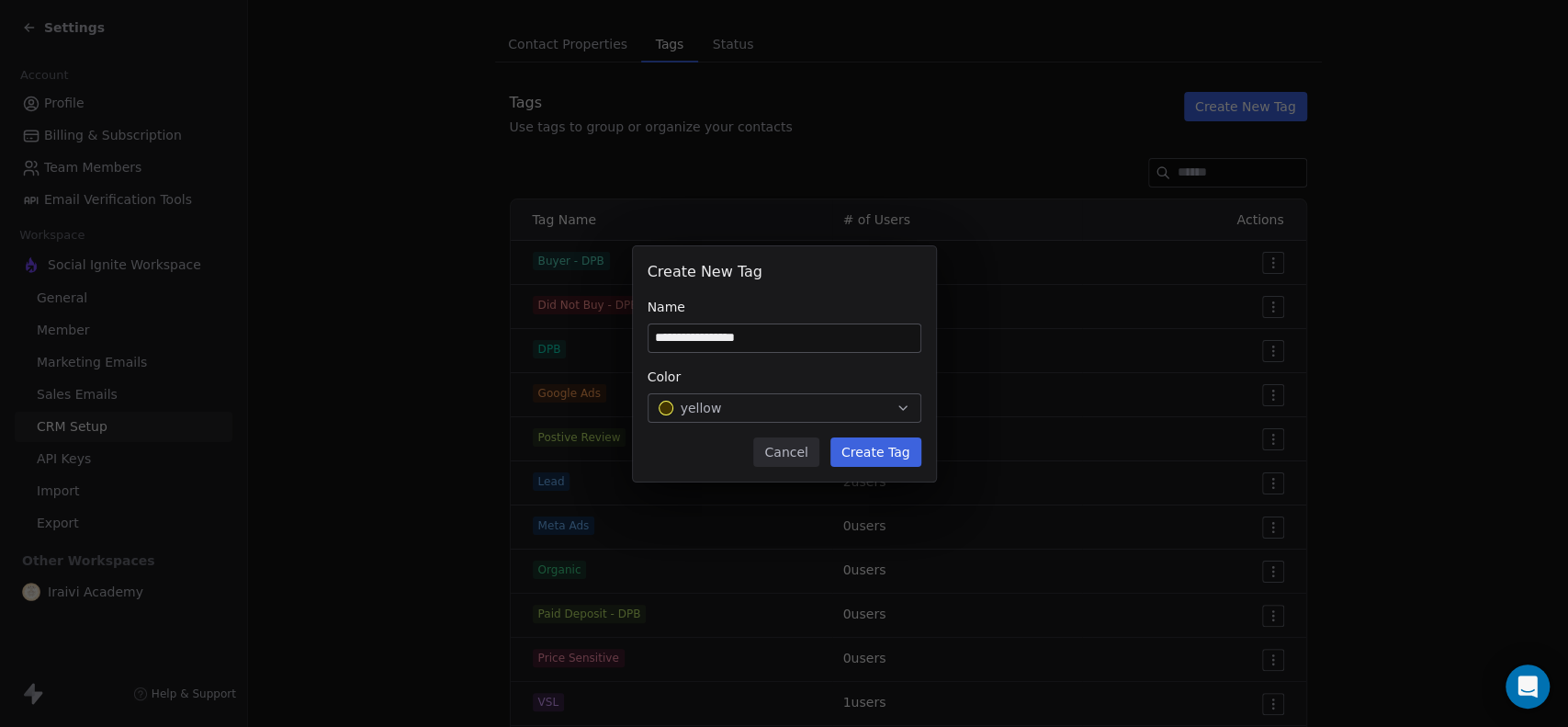
click at [877, 449] on button "Create Tag" at bounding box center [876, 452] width 91 height 29
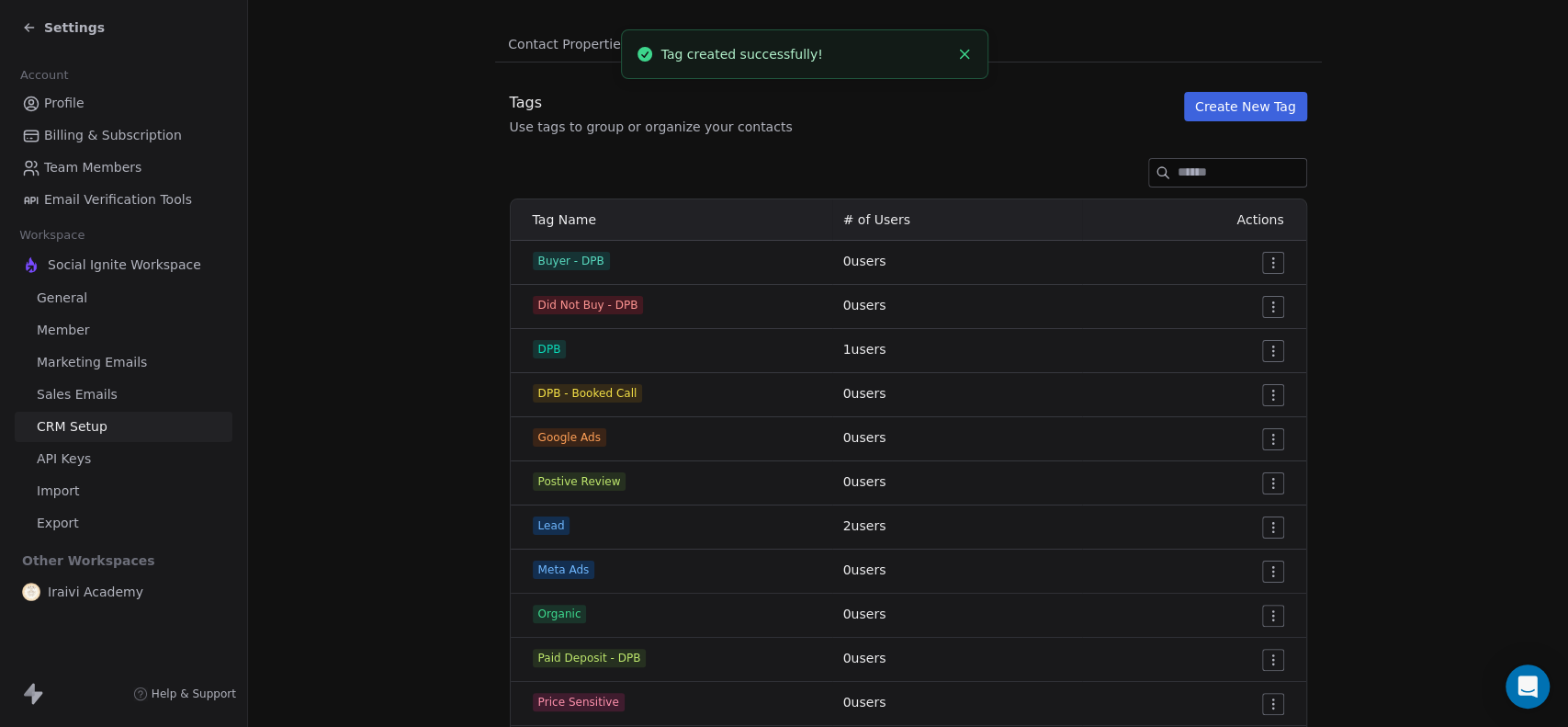
click at [1256, 111] on button "Create New Tag" at bounding box center [1245, 107] width 123 height 29
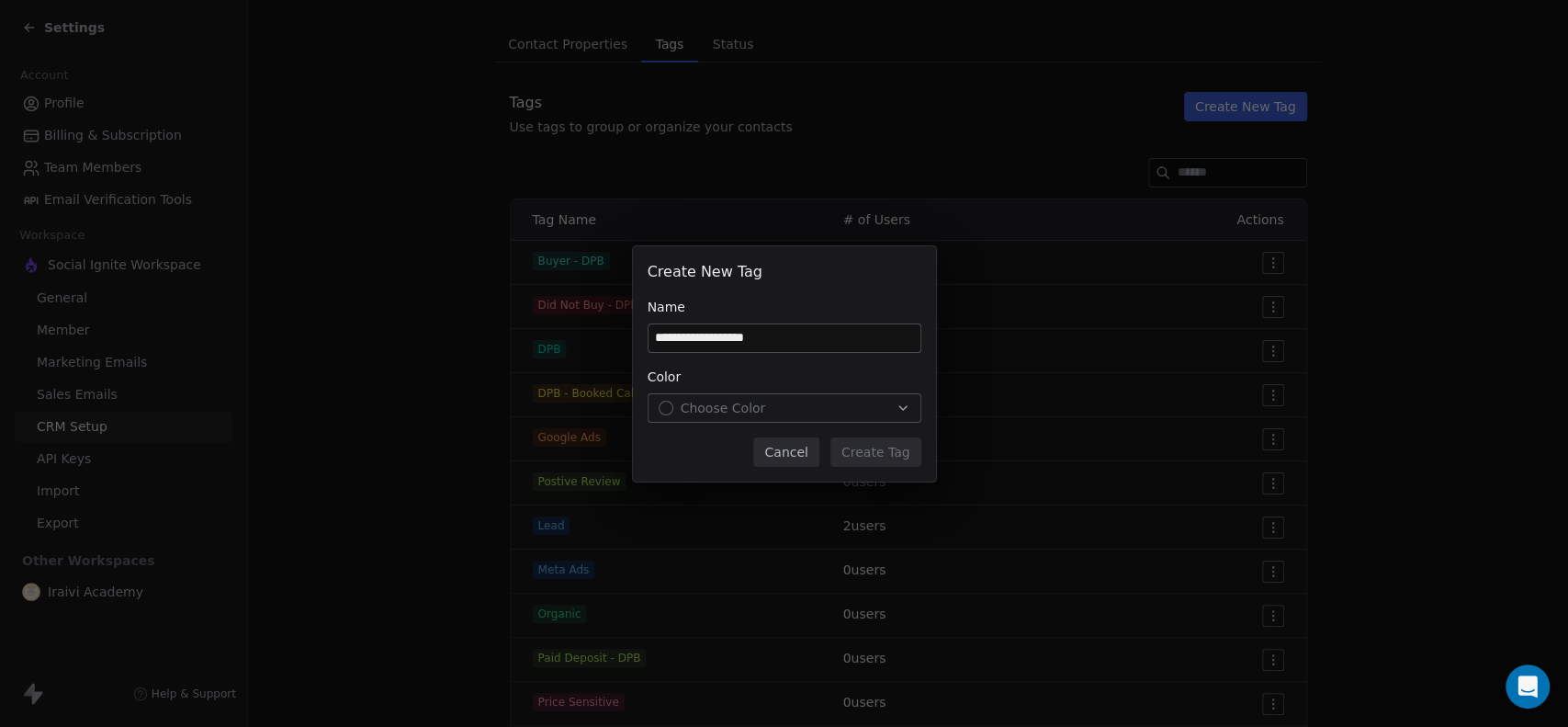
type input "**********"
click at [731, 402] on span "Choose Color" at bounding box center [723, 407] width 85 height 18
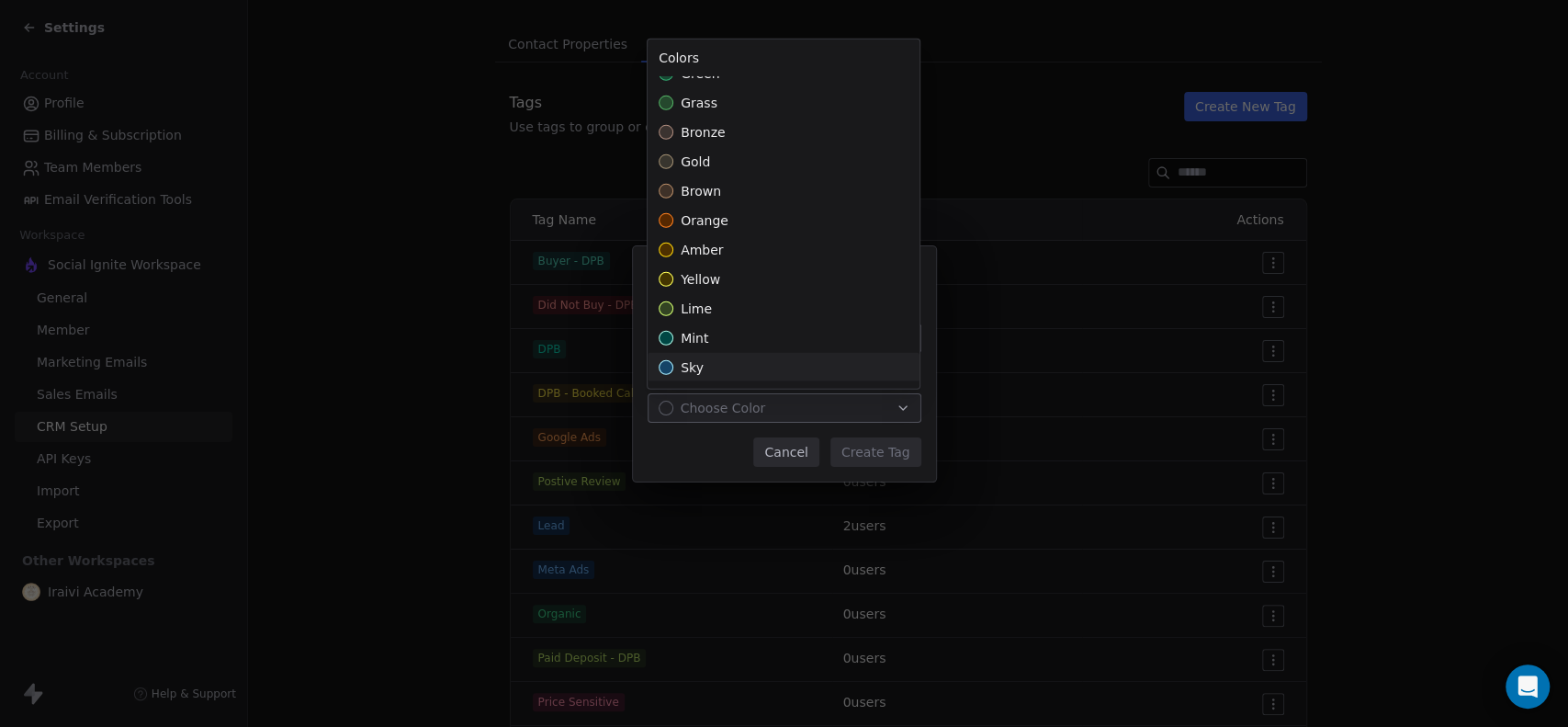
click at [728, 359] on div "sky" at bounding box center [783, 367] width 272 height 29
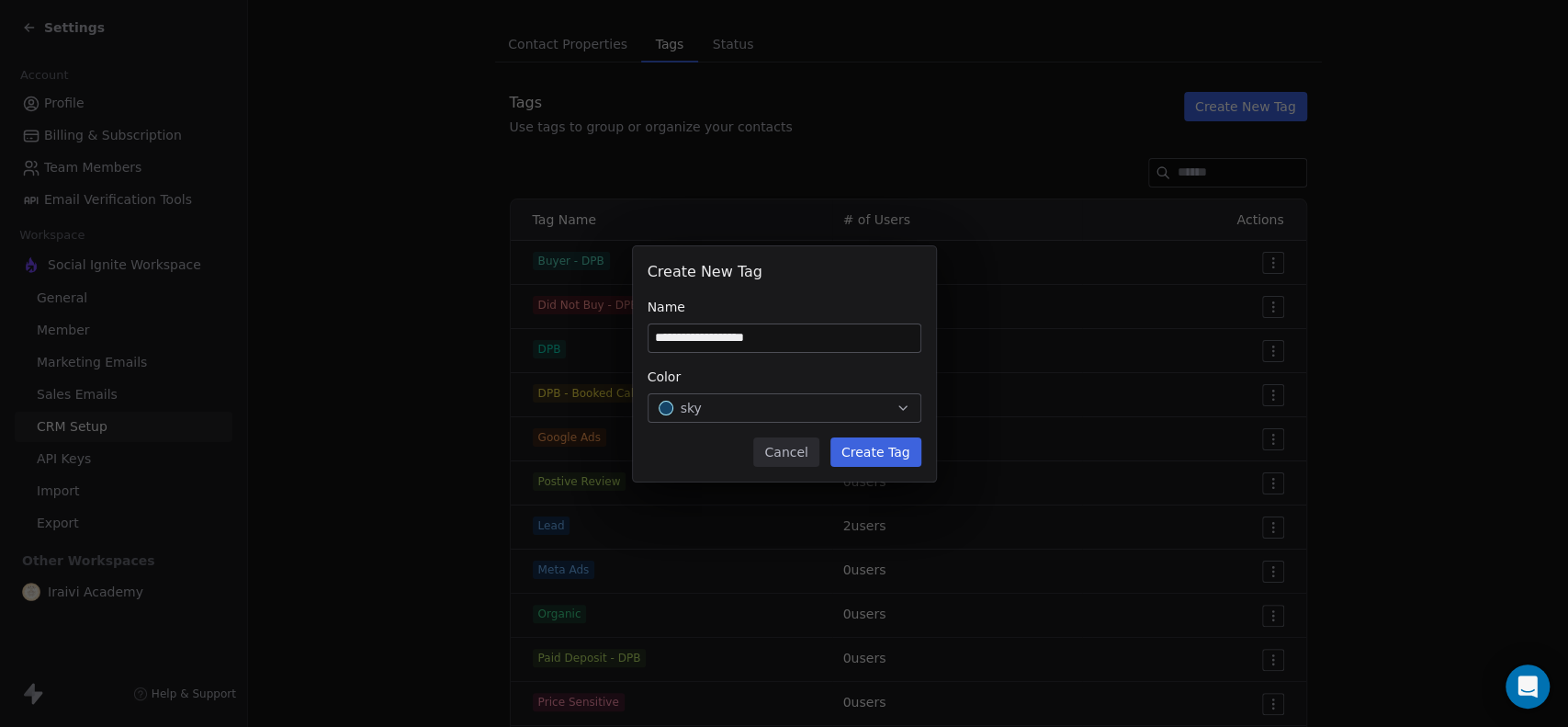
click at [861, 452] on div "**********" at bounding box center [784, 364] width 1568 height 236
click at [861, 452] on button "Create Tag" at bounding box center [876, 452] width 91 height 29
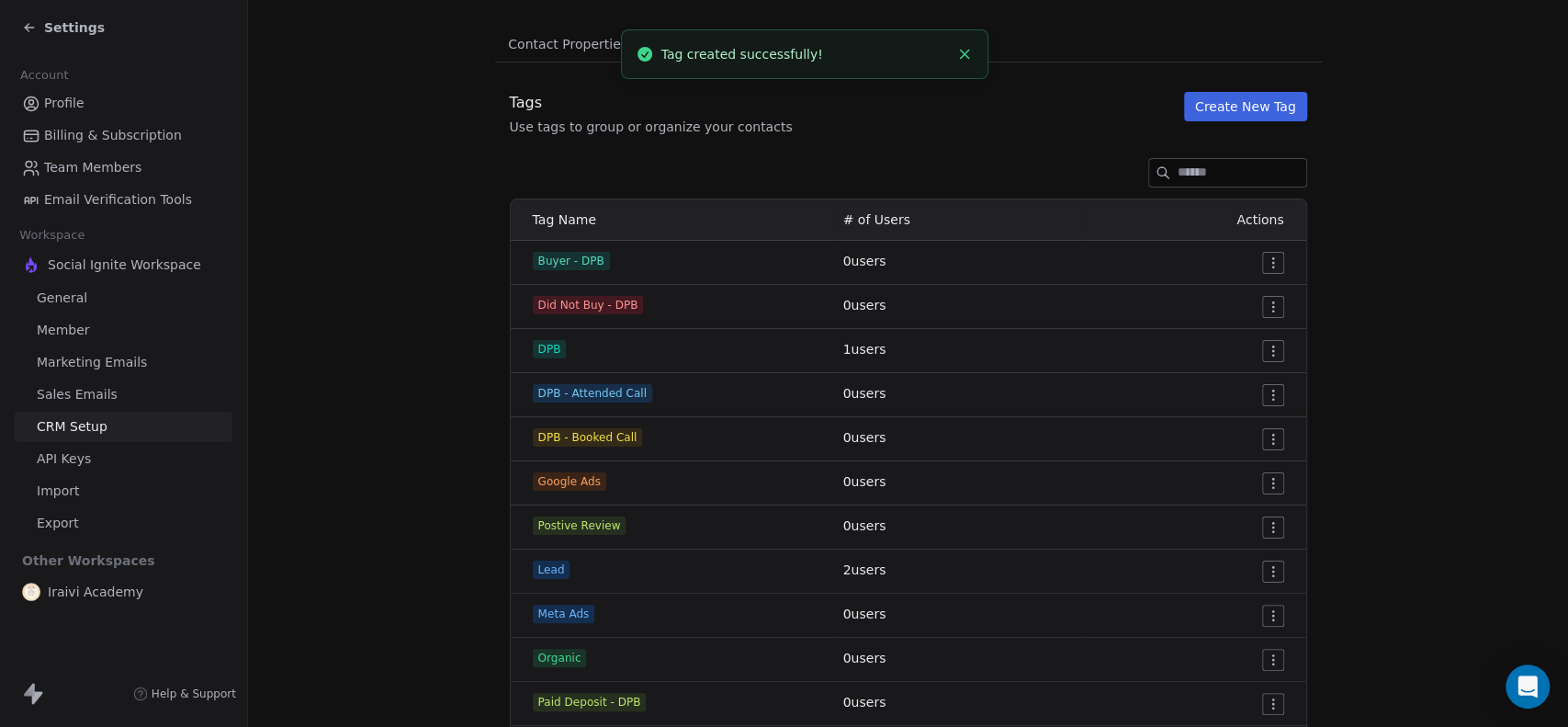
click at [1270, 100] on button "Create New Tag" at bounding box center [1245, 107] width 123 height 29
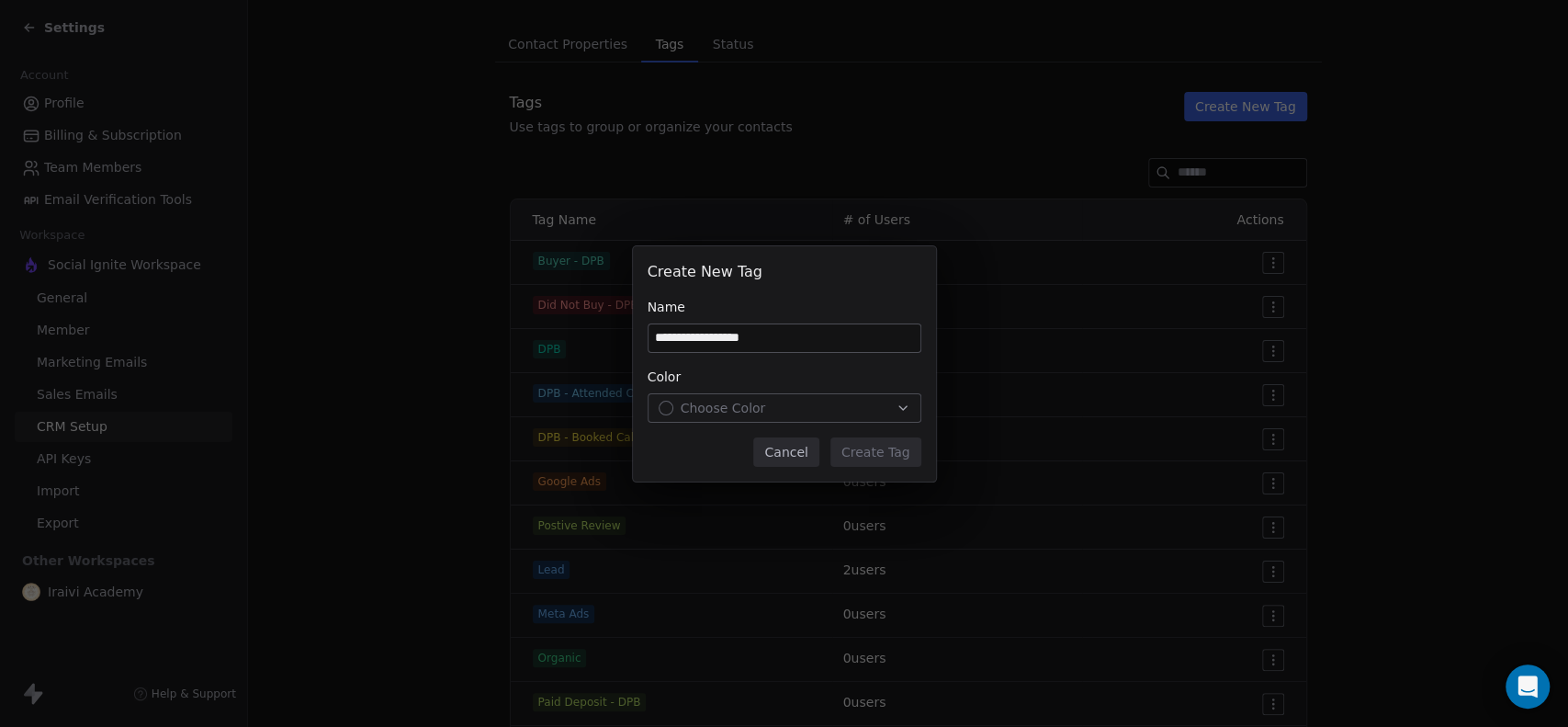
type input "**********"
click at [801, 401] on div "Choose Color" at bounding box center [785, 407] width 252 height 18
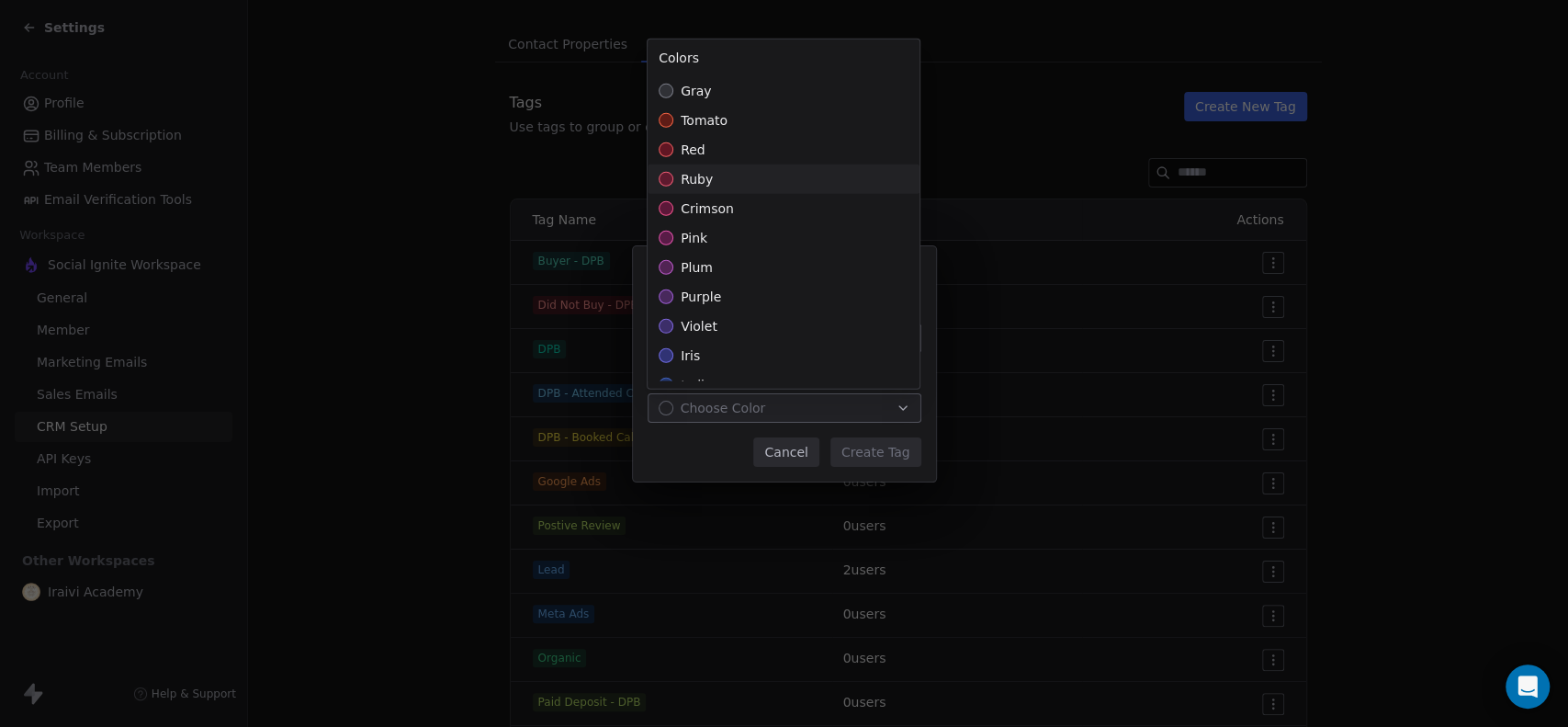
click at [740, 182] on div "ruby" at bounding box center [783, 179] width 272 height 29
click at [879, 450] on div "**********" at bounding box center [784, 364] width 1568 height 236
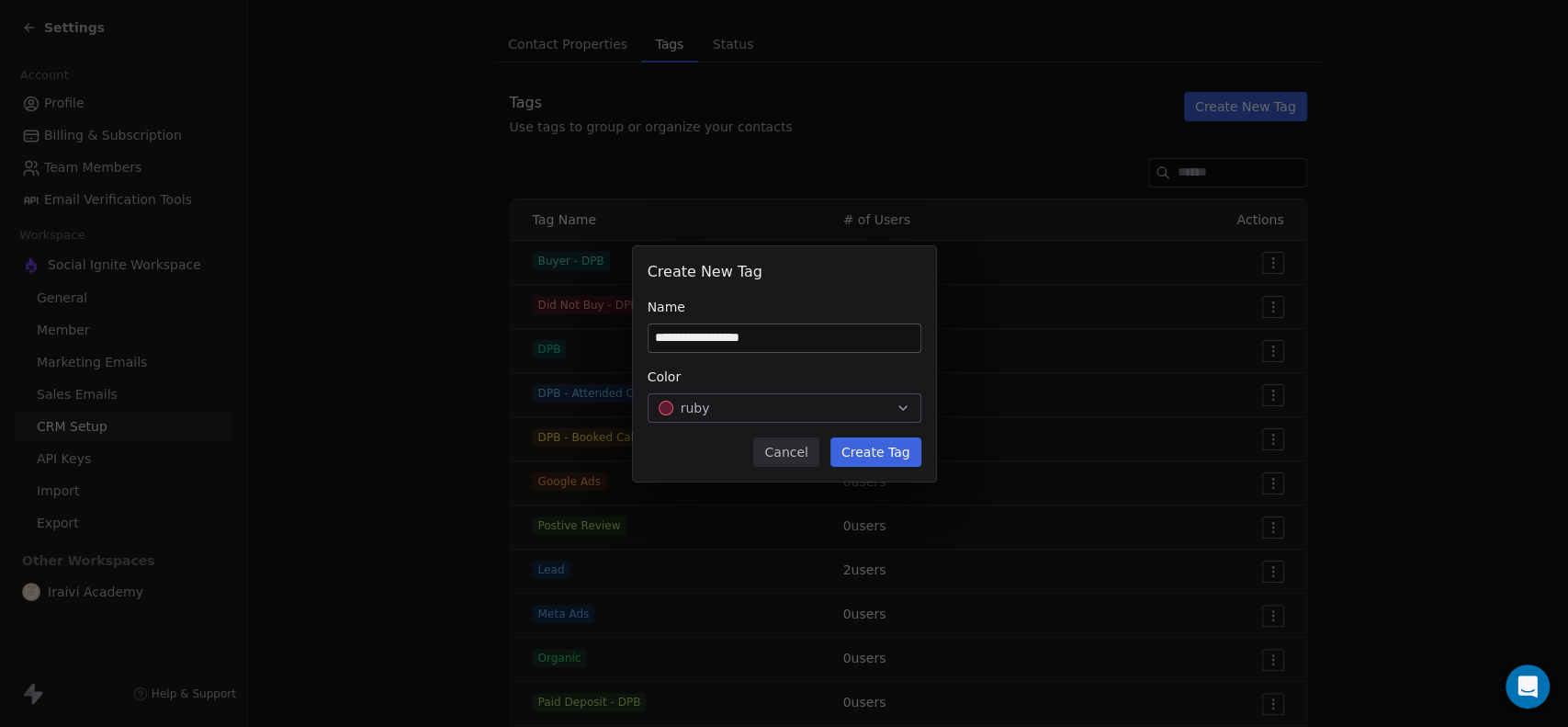
click at [879, 450] on button "Create Tag" at bounding box center [876, 452] width 91 height 29
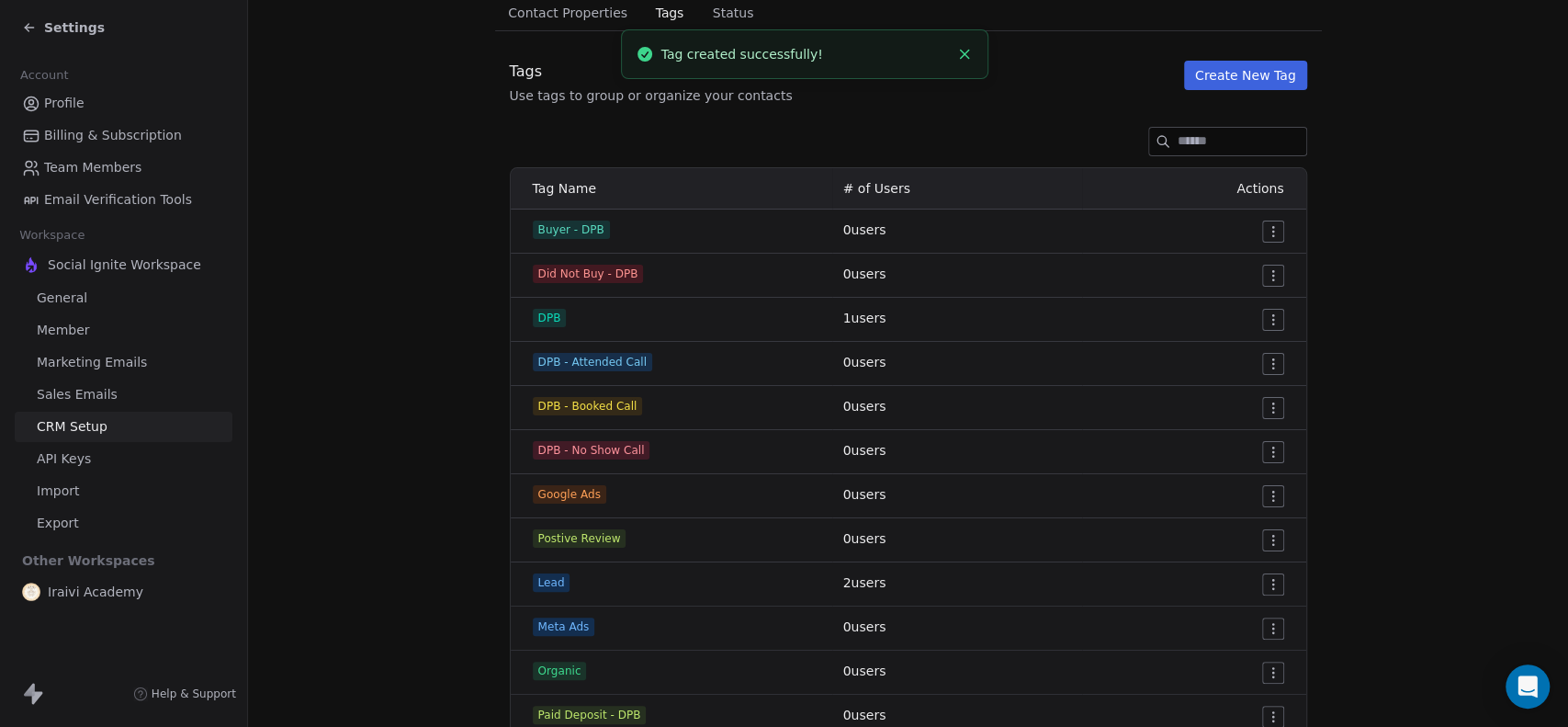
scroll to position [119, 0]
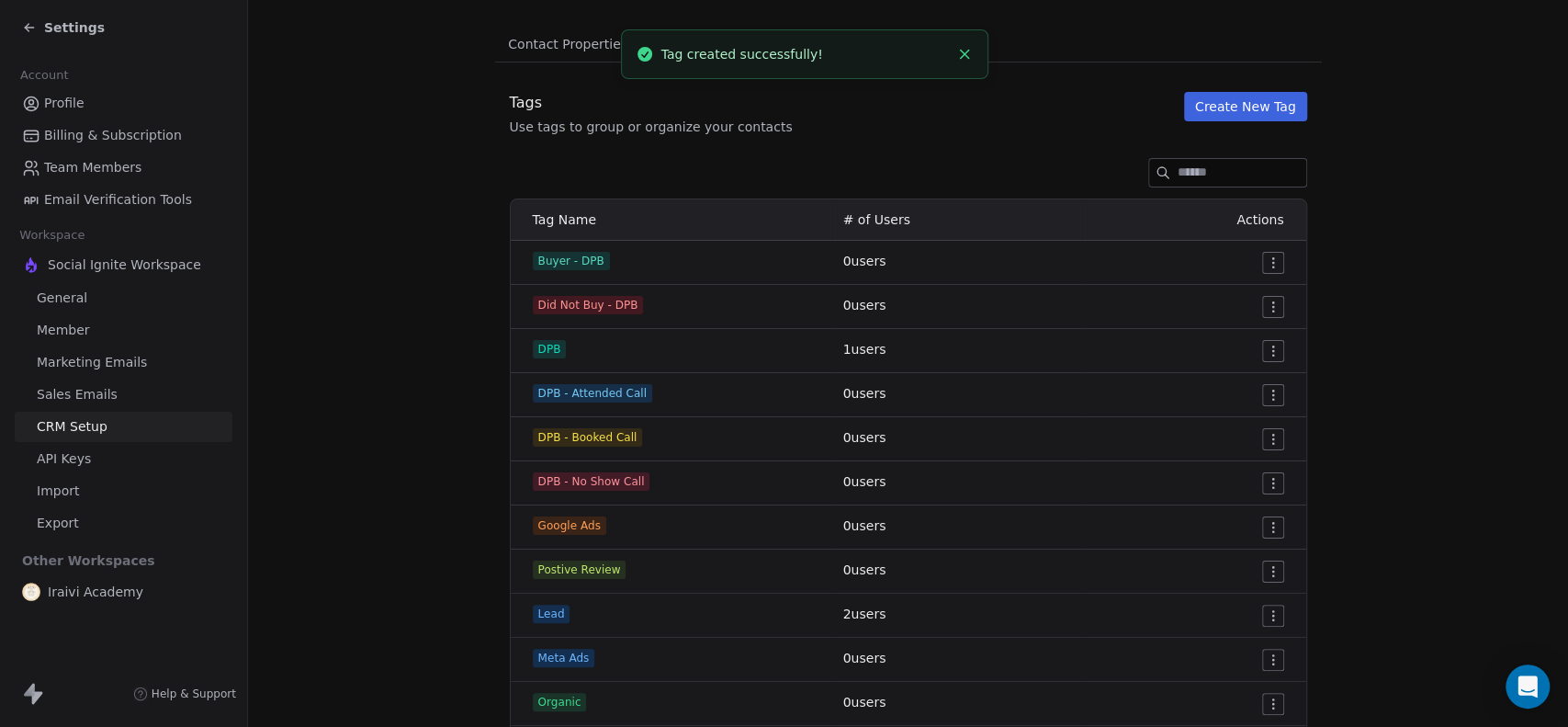
click at [1265, 253] on html "Settings Account Profile Billing & Subscription Team Members Email Verification…" at bounding box center [784, 364] width 1568 height 727
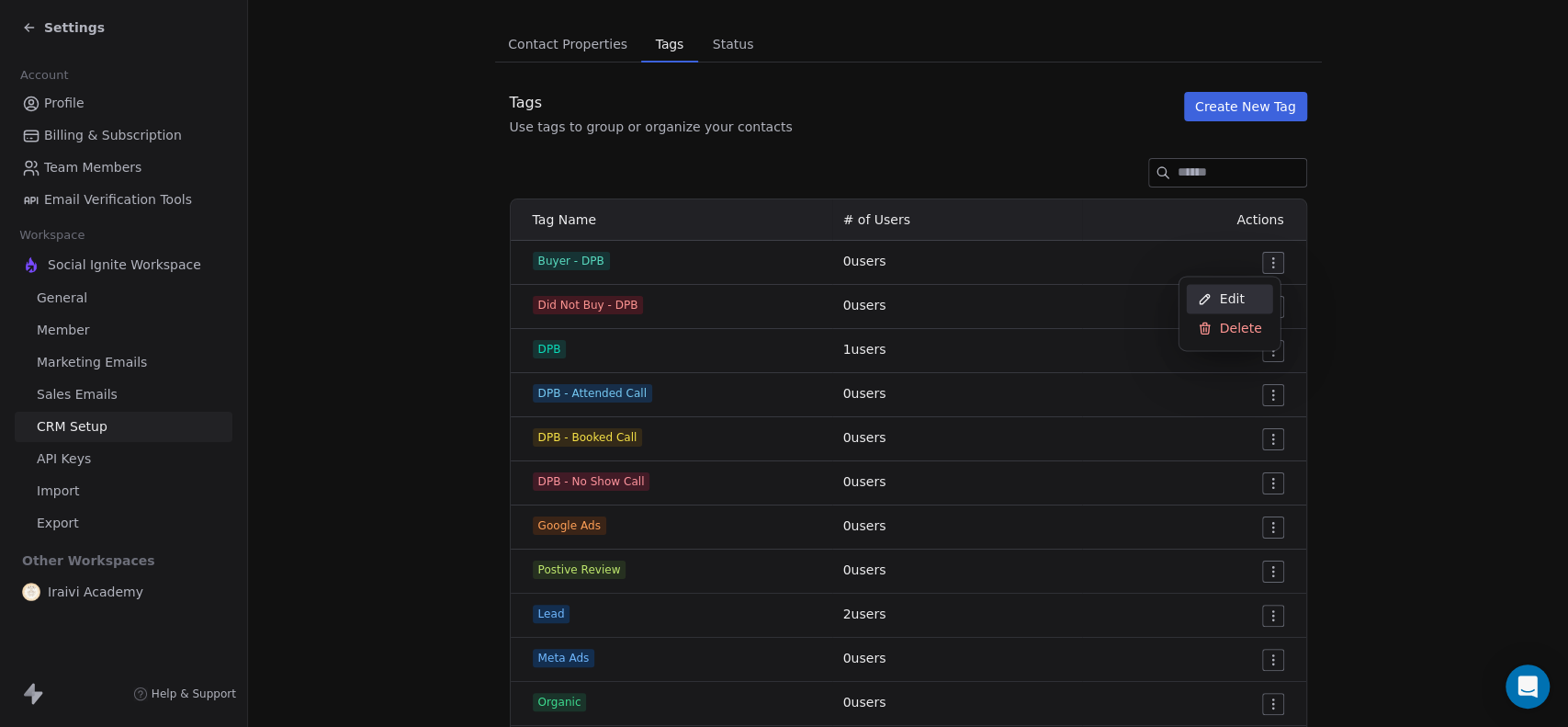
click at [1224, 296] on span "Edit" at bounding box center [1233, 299] width 25 height 18
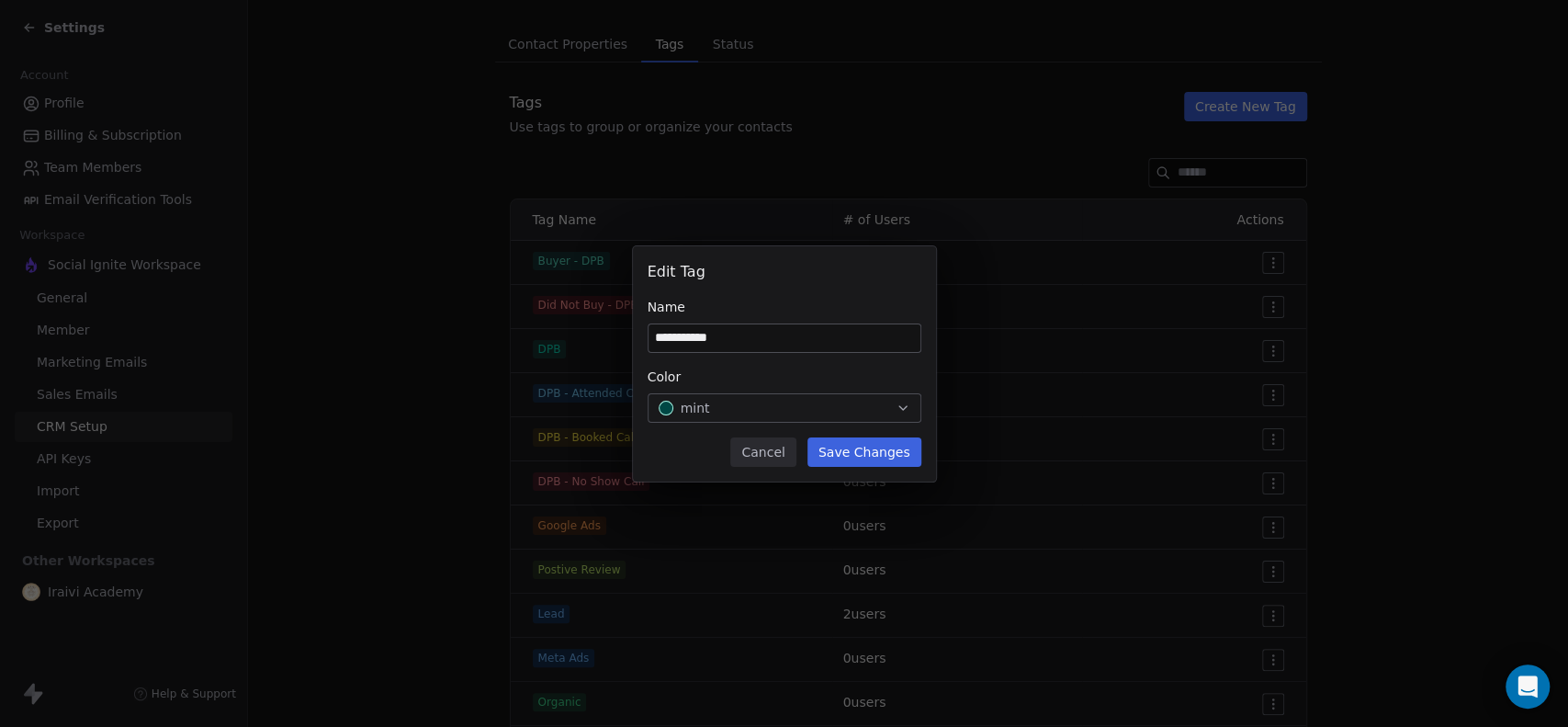
click at [697, 339] on input "**********" at bounding box center [784, 338] width 272 height 27
drag, startPoint x: 698, startPoint y: 340, endPoint x: 734, endPoint y: 335, distance: 36.3
click at [734, 335] on input "**********" at bounding box center [784, 338] width 272 height 27
click at [656, 332] on input "*******" at bounding box center [784, 338] width 272 height 27
click at [786, 334] on input "**********" at bounding box center [784, 338] width 272 height 27
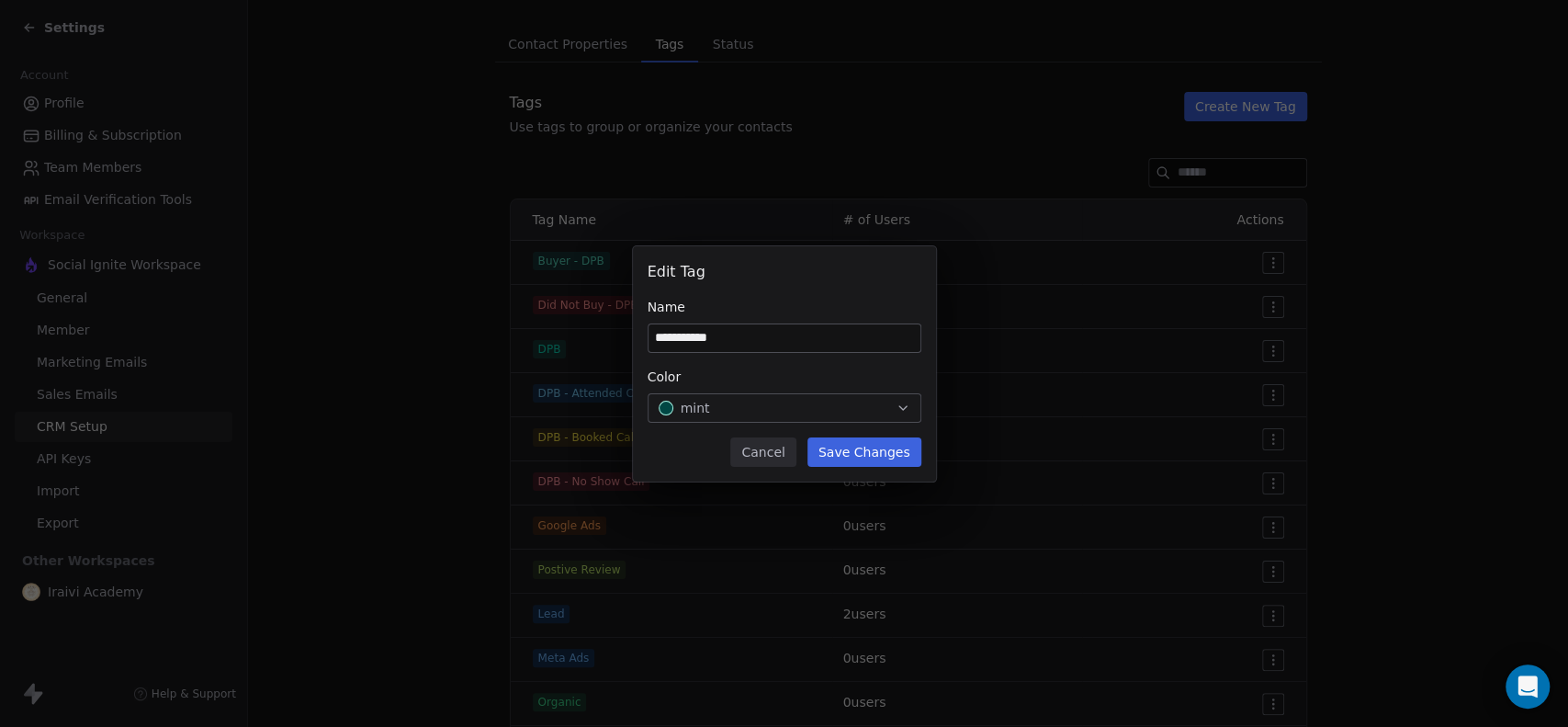
type input "**********"
click at [882, 451] on button "Save Changes" at bounding box center [864, 452] width 114 height 29
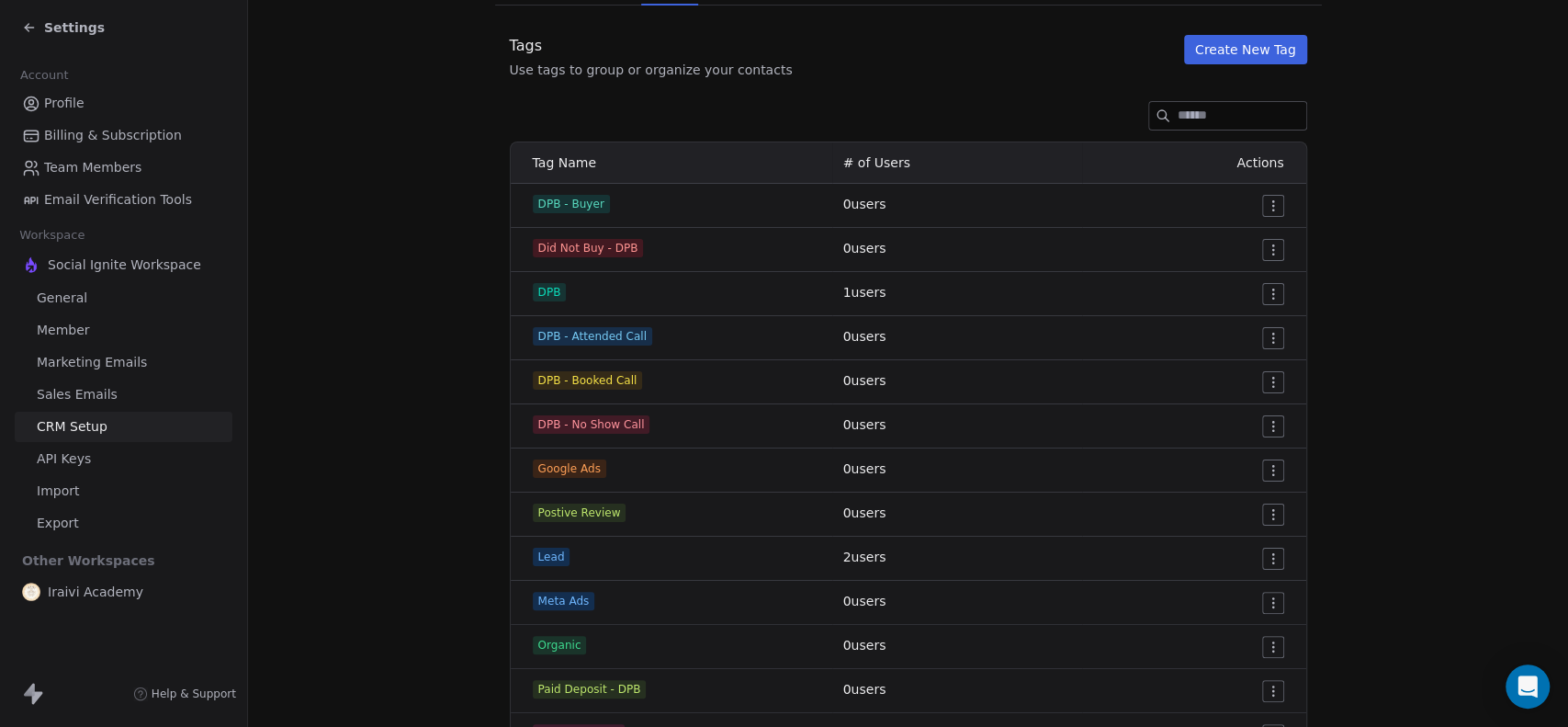
scroll to position [221, 0]
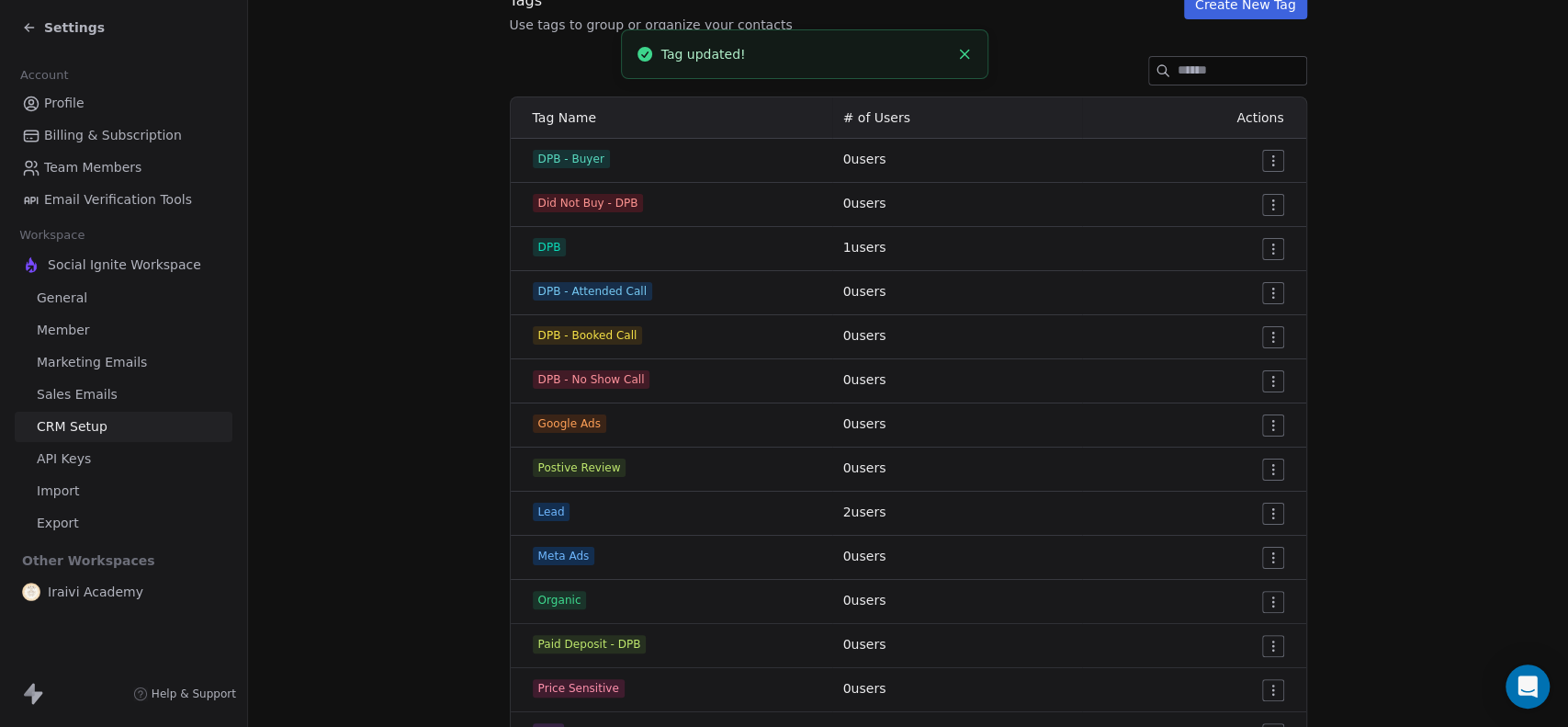
click at [1264, 206] on html "Settings Account Profile Billing & Subscription Team Members Email Verification…" at bounding box center [784, 364] width 1568 height 727
click at [1245, 241] on div "Edit" at bounding box center [1230, 240] width 86 height 29
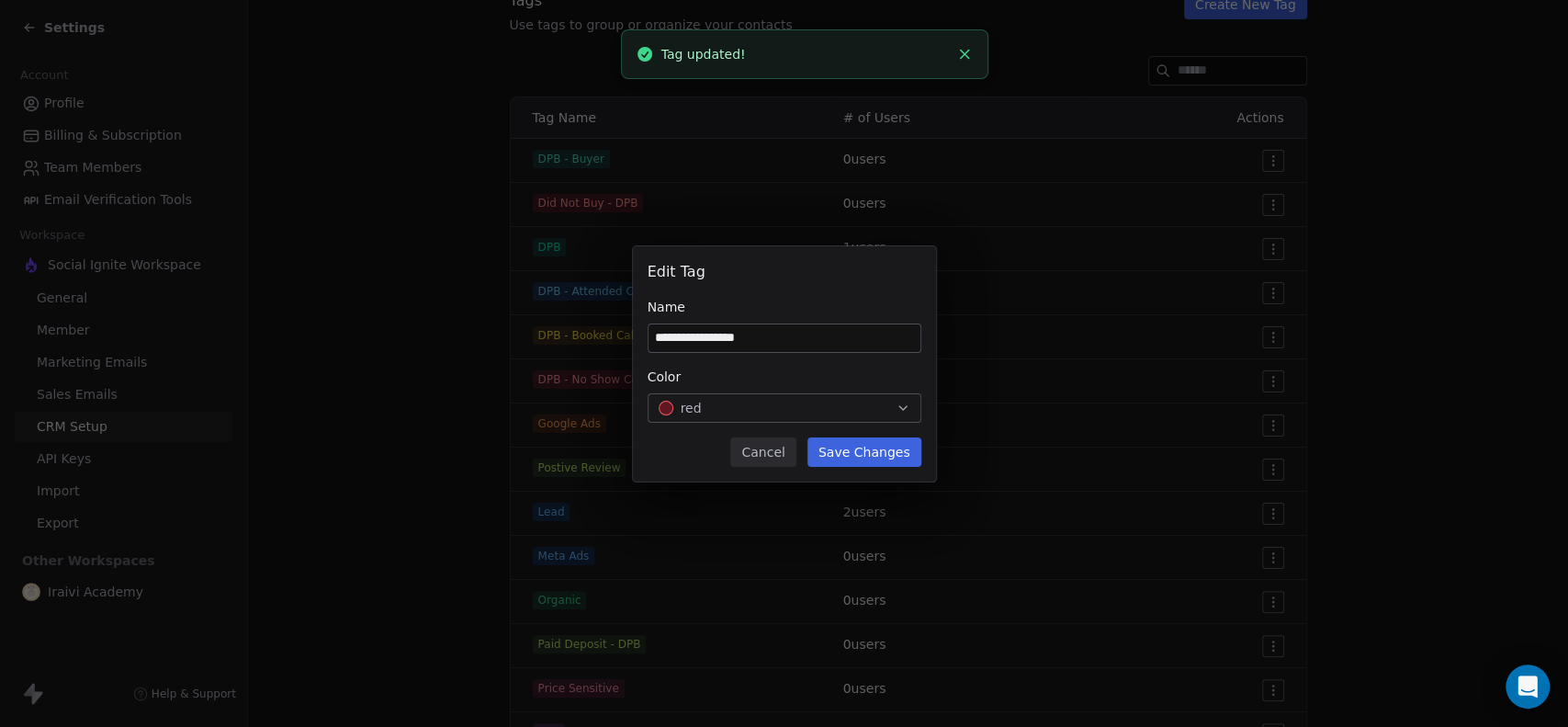
click at [735, 342] on input "**********" at bounding box center [784, 338] width 272 height 27
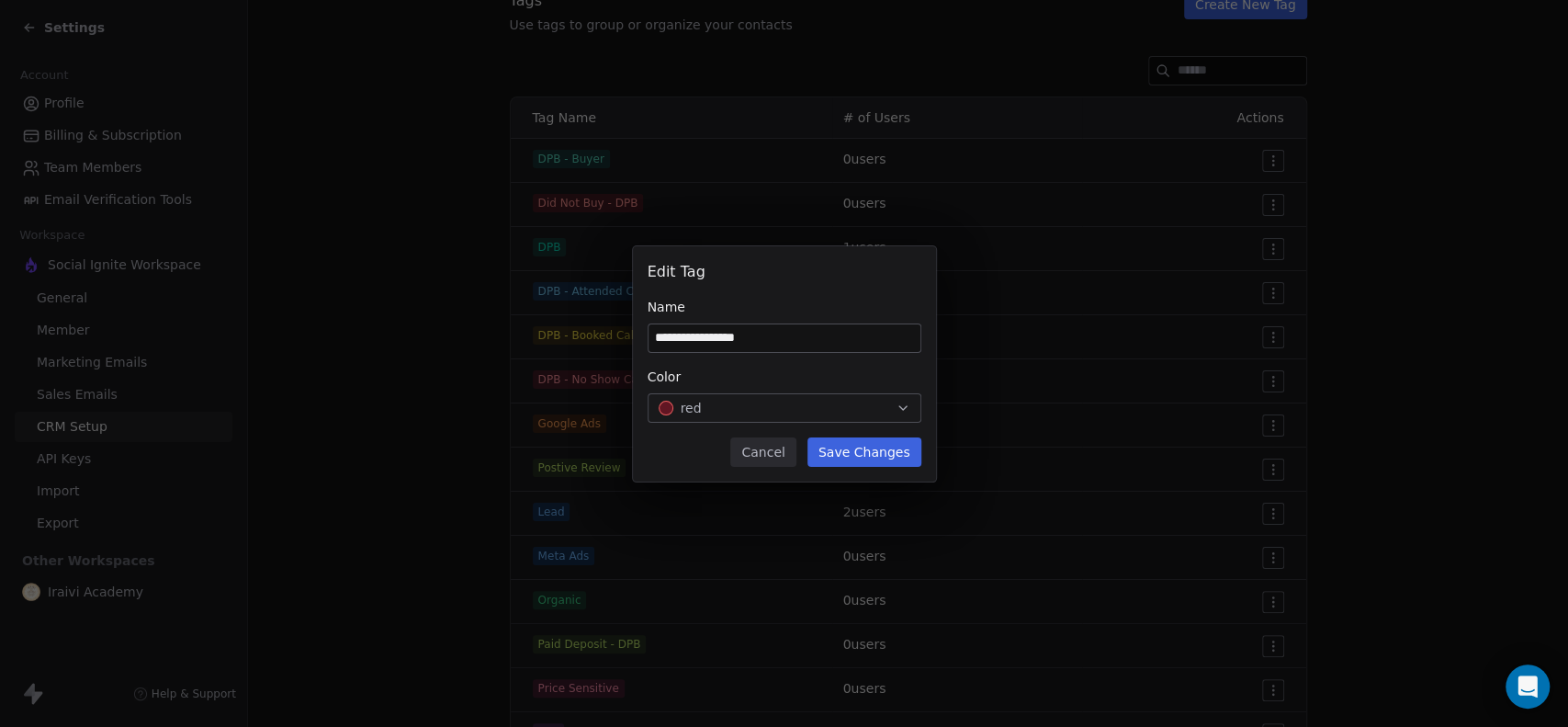
drag, startPoint x: 739, startPoint y: 341, endPoint x: 800, endPoint y: 338, distance: 61.1
click at [800, 338] on input "**********" at bounding box center [784, 338] width 272 height 27
click at [656, 334] on input "**********" at bounding box center [784, 338] width 272 height 27
paste input "***"
drag, startPoint x: 764, startPoint y: 339, endPoint x: 801, endPoint y: 333, distance: 37.5
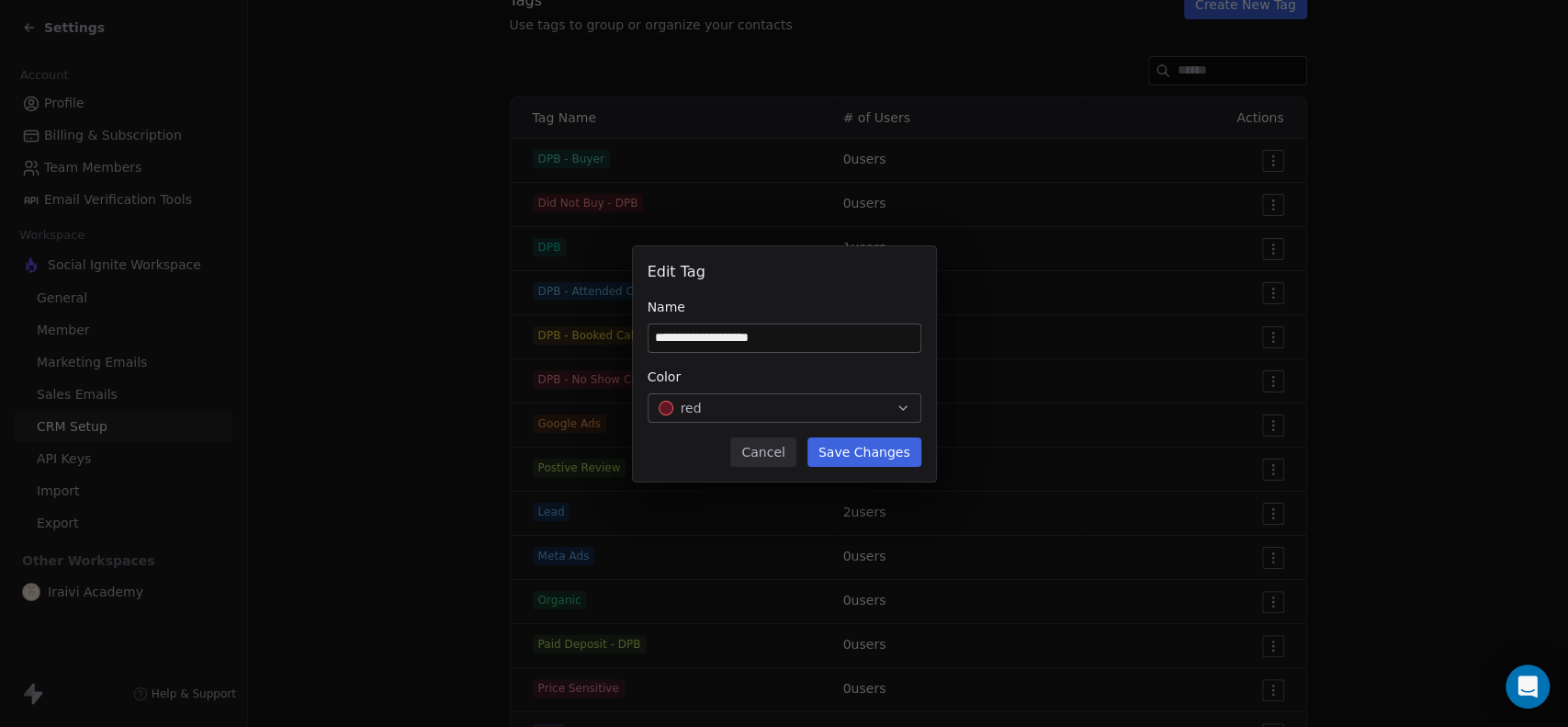
click at [801, 333] on input "**********" at bounding box center [784, 338] width 272 height 27
type input "**********"
click at [853, 449] on button "Save Changes" at bounding box center [864, 452] width 114 height 29
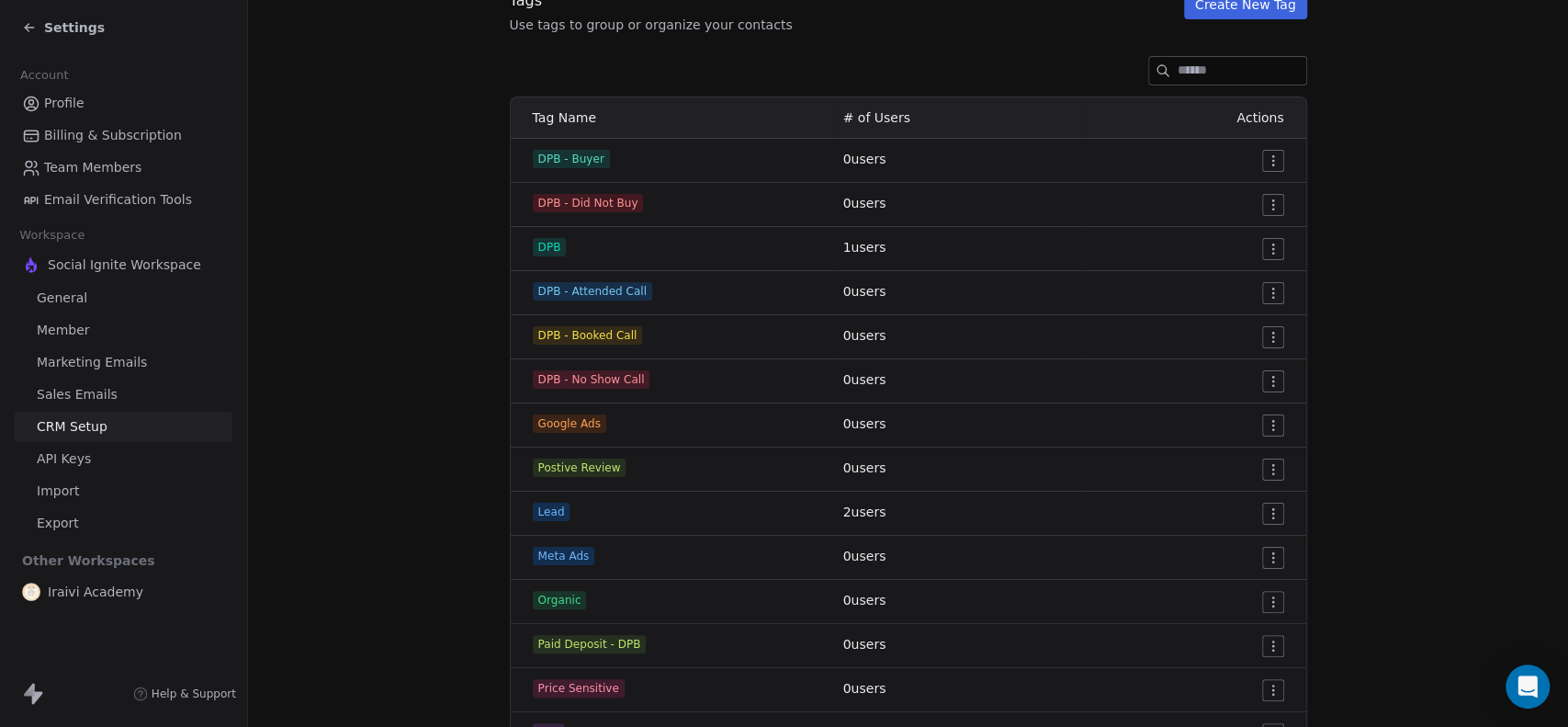
click at [1266, 249] on html "Settings Account Profile Billing & Subscription Team Members Email Verification…" at bounding box center [784, 364] width 1568 height 727
click at [1229, 316] on span "Delete" at bounding box center [1241, 314] width 43 height 18
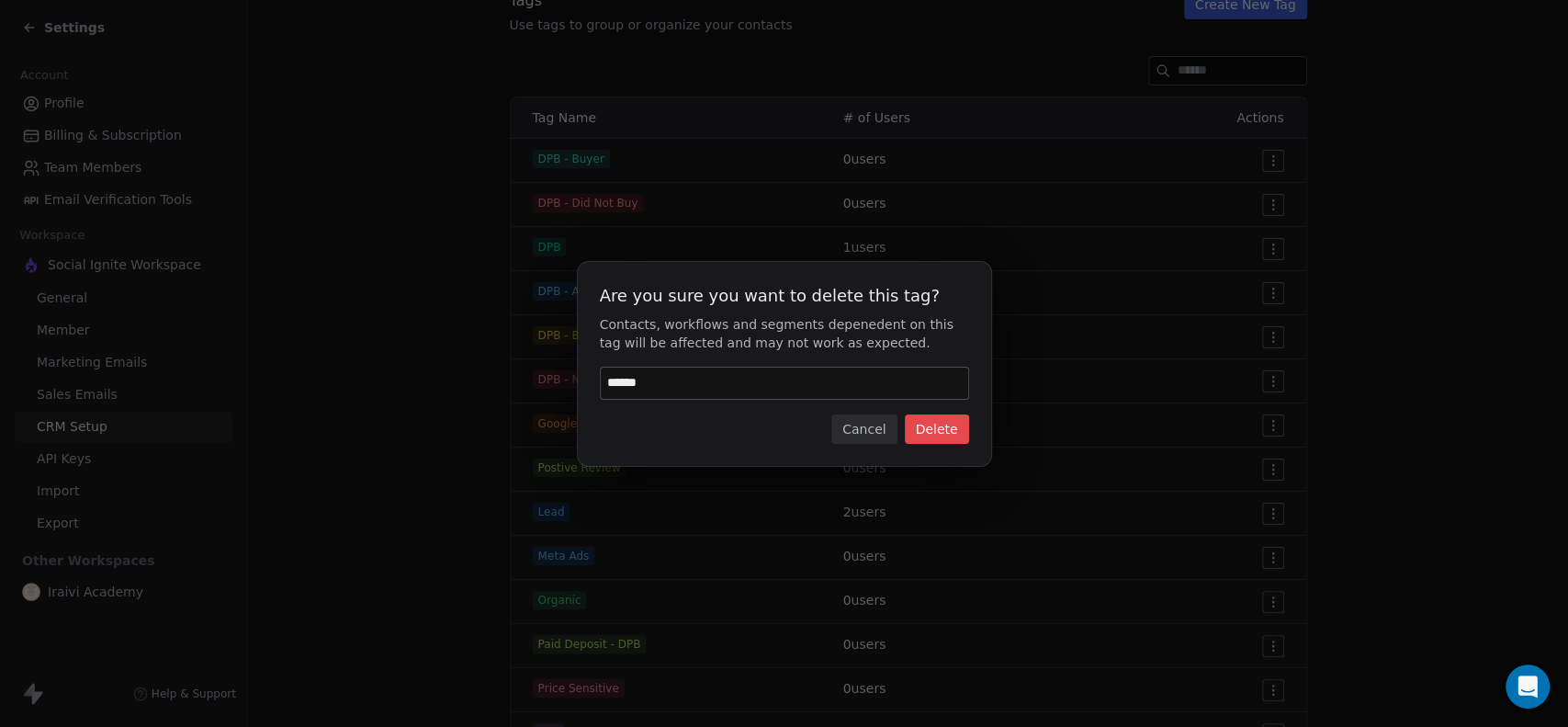
type input "******"
click at [942, 426] on button "Delete" at bounding box center [937, 428] width 64 height 29
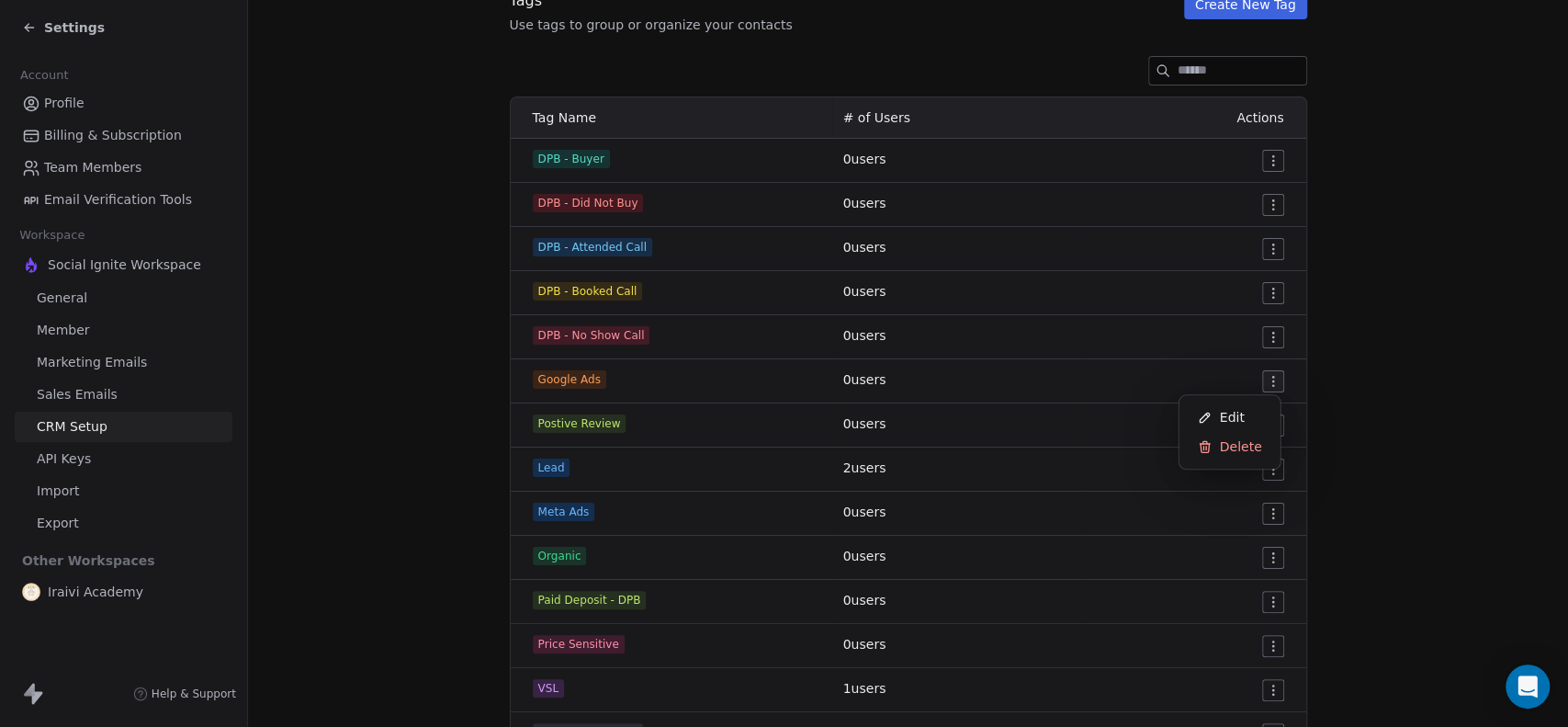
click at [1264, 373] on html "Settings Account Profile Billing & Subscription Team Members Email Verification…" at bounding box center [784, 364] width 1568 height 727
click at [1226, 408] on span "Edit" at bounding box center [1233, 417] width 25 height 18
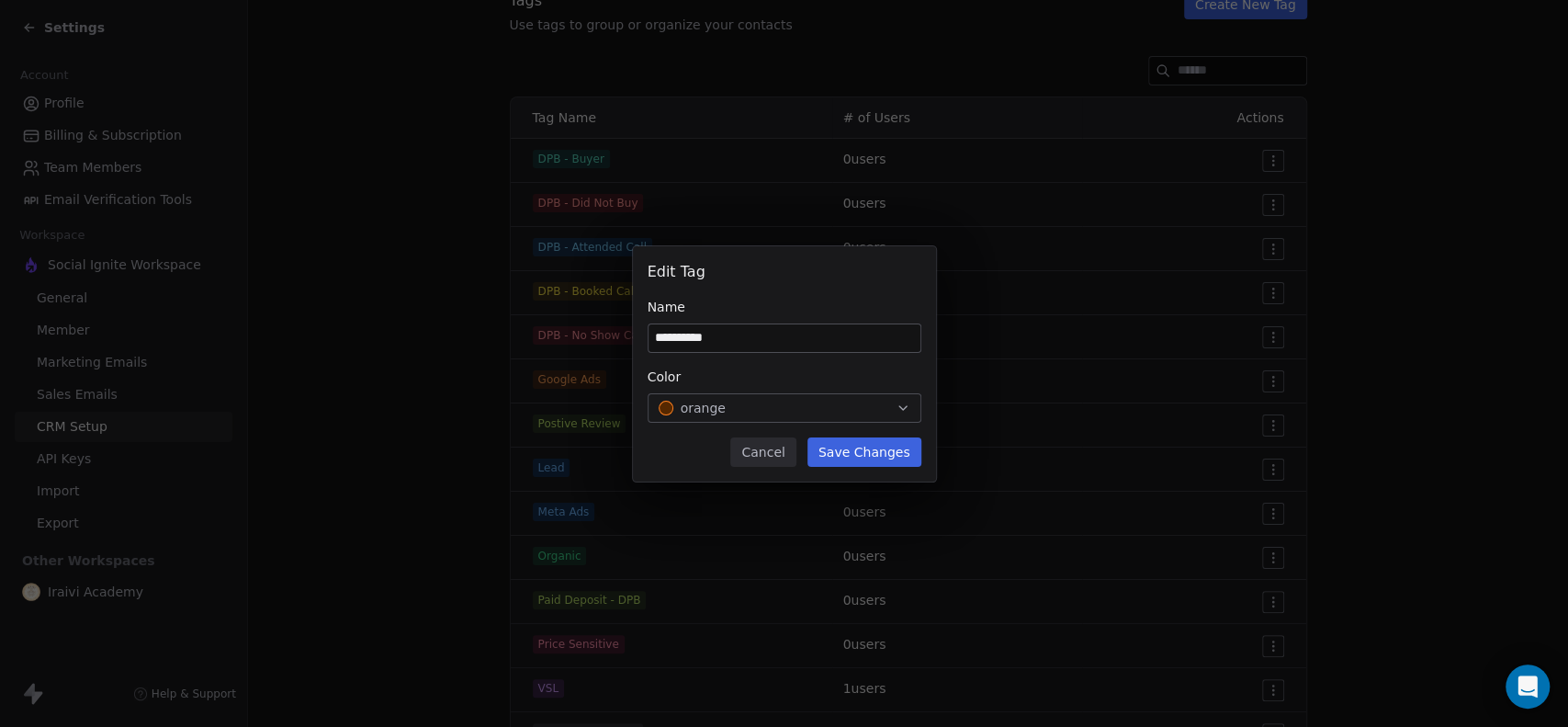
click at [658, 343] on input "**********" at bounding box center [784, 338] width 272 height 27
drag, startPoint x: 729, startPoint y: 342, endPoint x: 691, endPoint y: 348, distance: 38.5
click at [691, 348] on input "**********" at bounding box center [784, 338] width 272 height 27
type input "*********"
click at [866, 447] on button "Save Changes" at bounding box center [864, 452] width 114 height 29
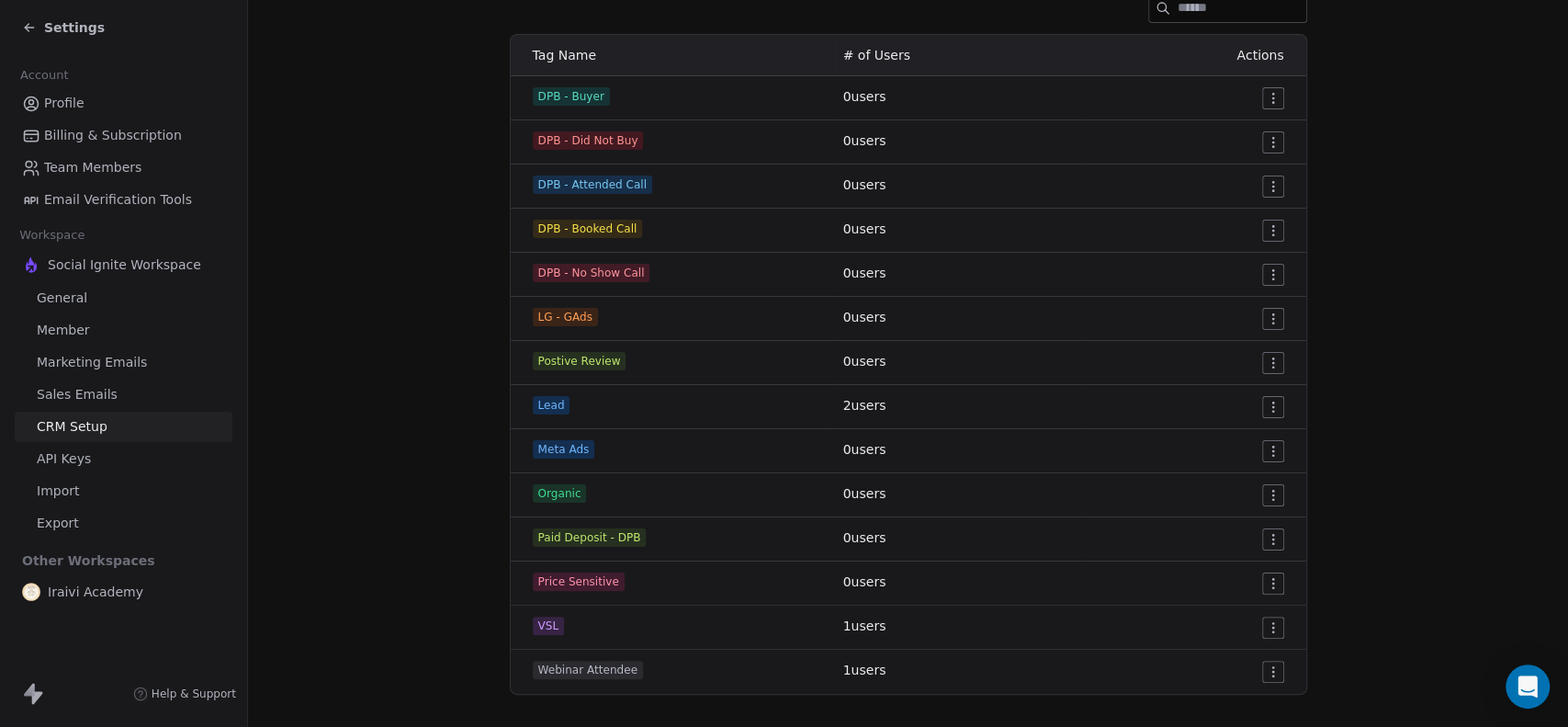
scroll to position [309, 0]
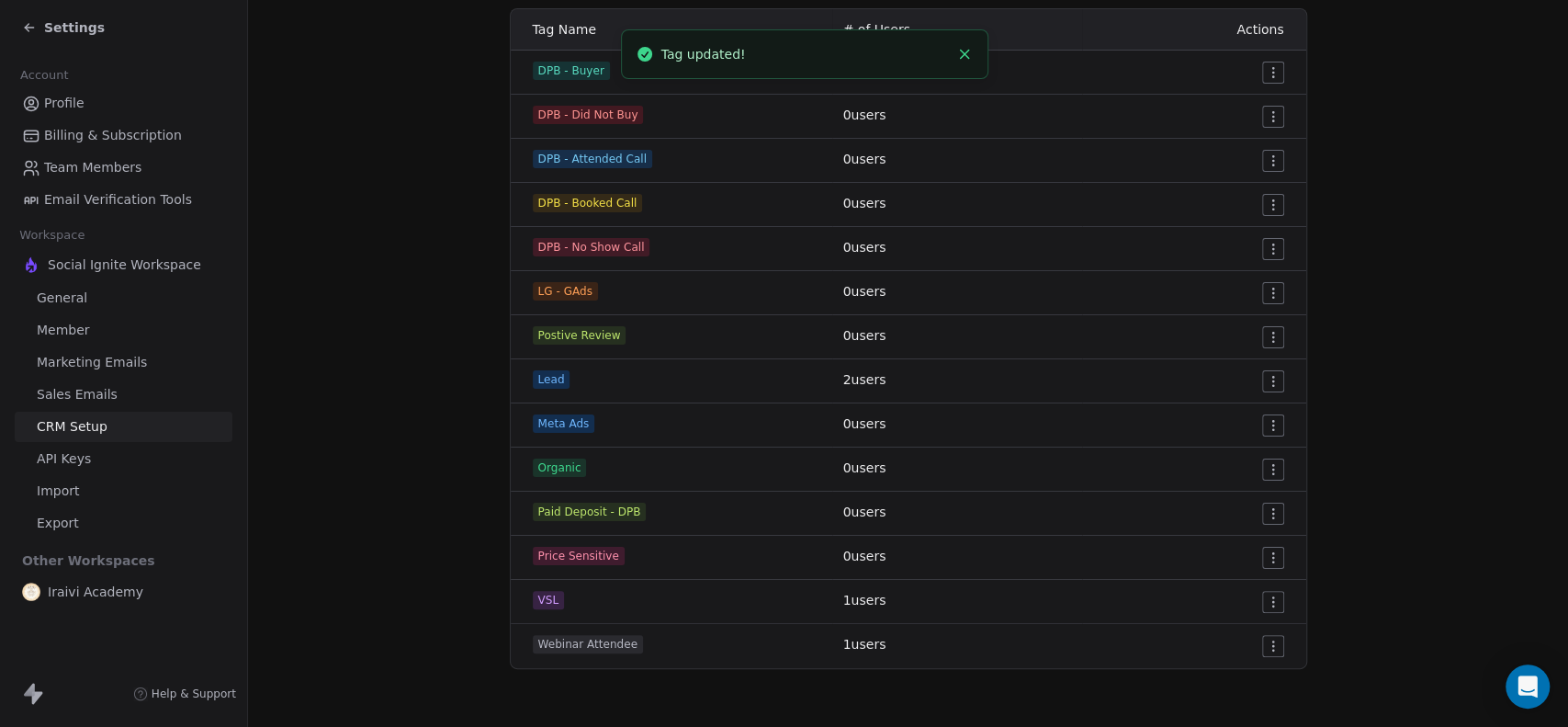
click at [1265, 425] on html "Settings Account Profile Billing & Subscription Team Members Email Verification…" at bounding box center [784, 364] width 1568 height 727
click at [1245, 458] on div "Edit" at bounding box center [1230, 461] width 86 height 29
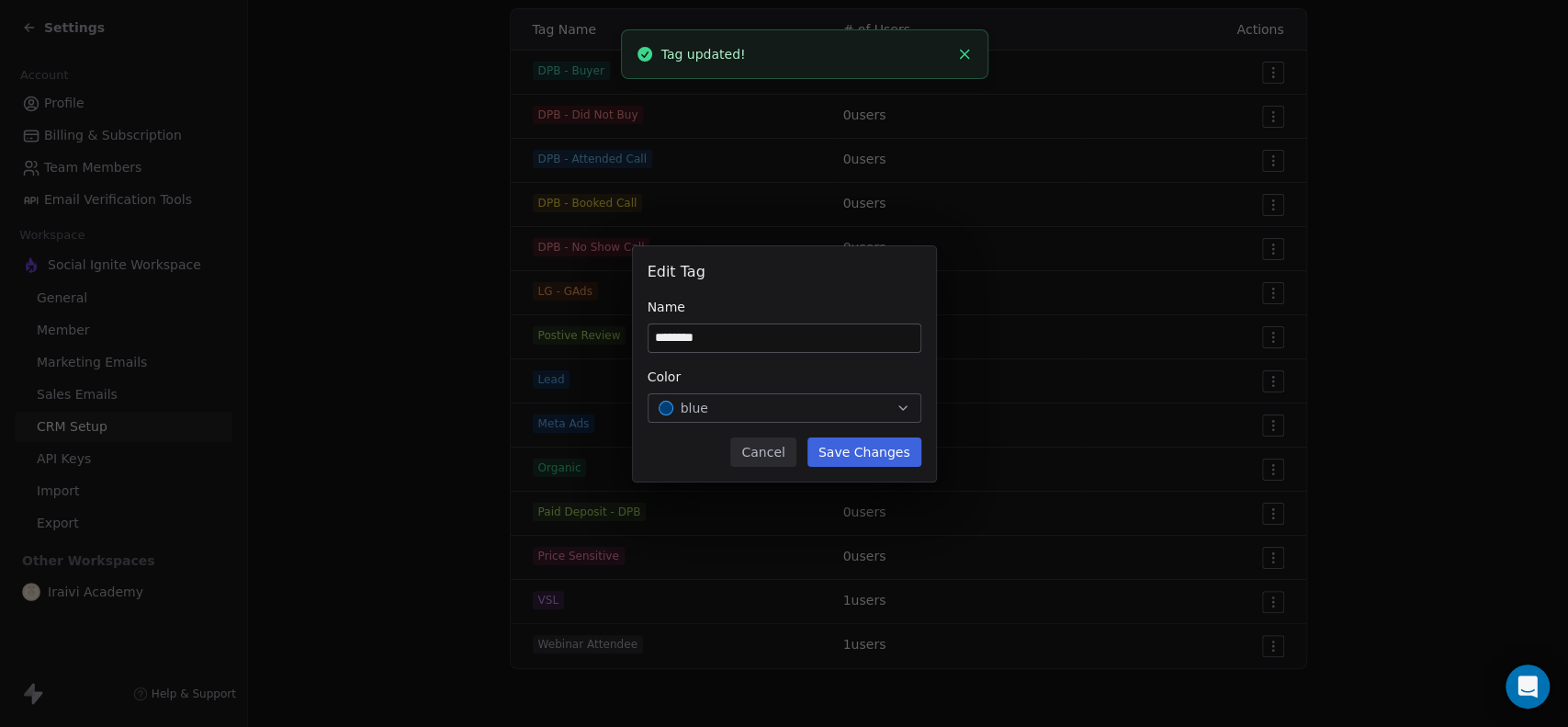
click at [668, 338] on input "********" at bounding box center [784, 338] width 272 height 27
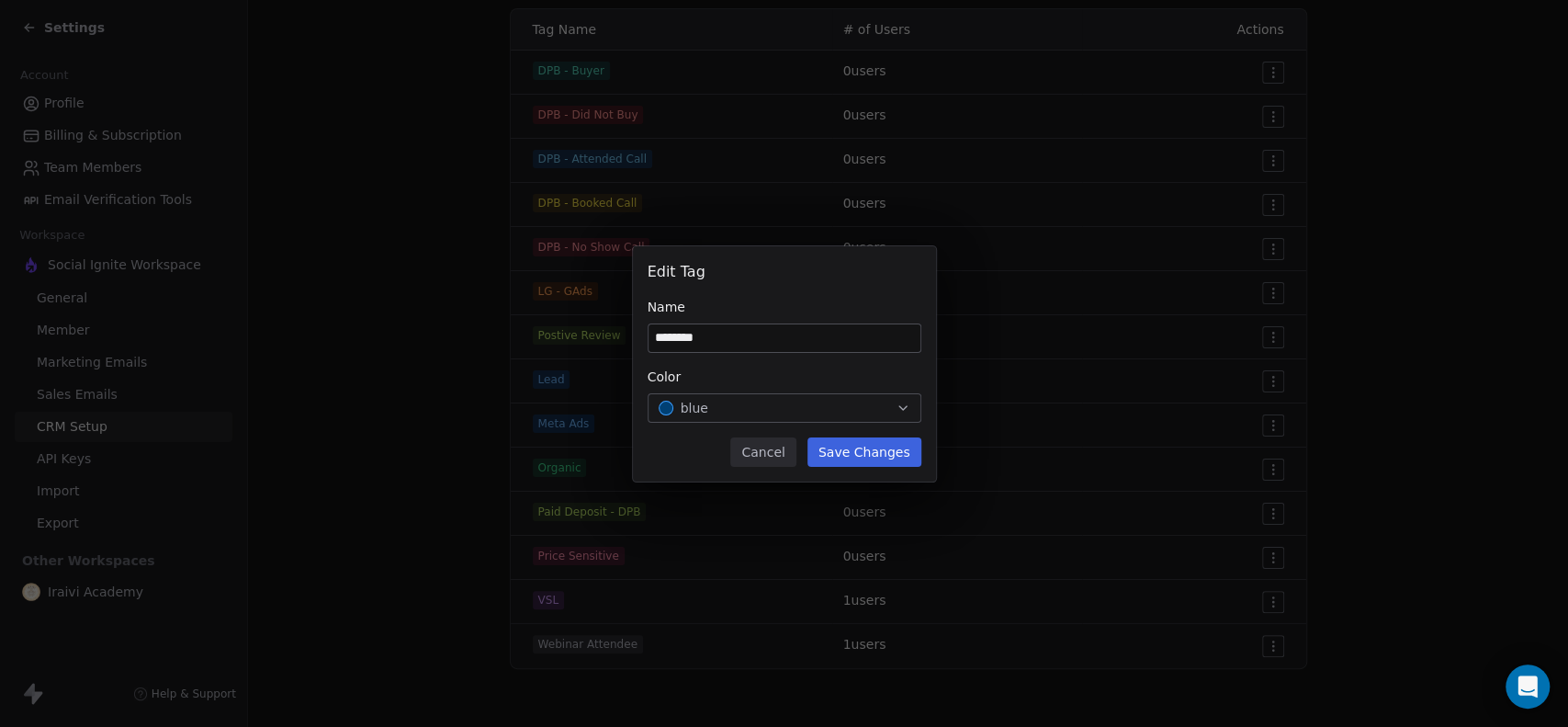
drag, startPoint x: 668, startPoint y: 338, endPoint x: 688, endPoint y: 337, distance: 20.0
click at [688, 337] on input "********" at bounding box center [784, 338] width 272 height 27
click at [654, 343] on input "****" at bounding box center [784, 338] width 272 height 27
type input "*********"
click at [867, 459] on button "Save Changes" at bounding box center [864, 452] width 114 height 29
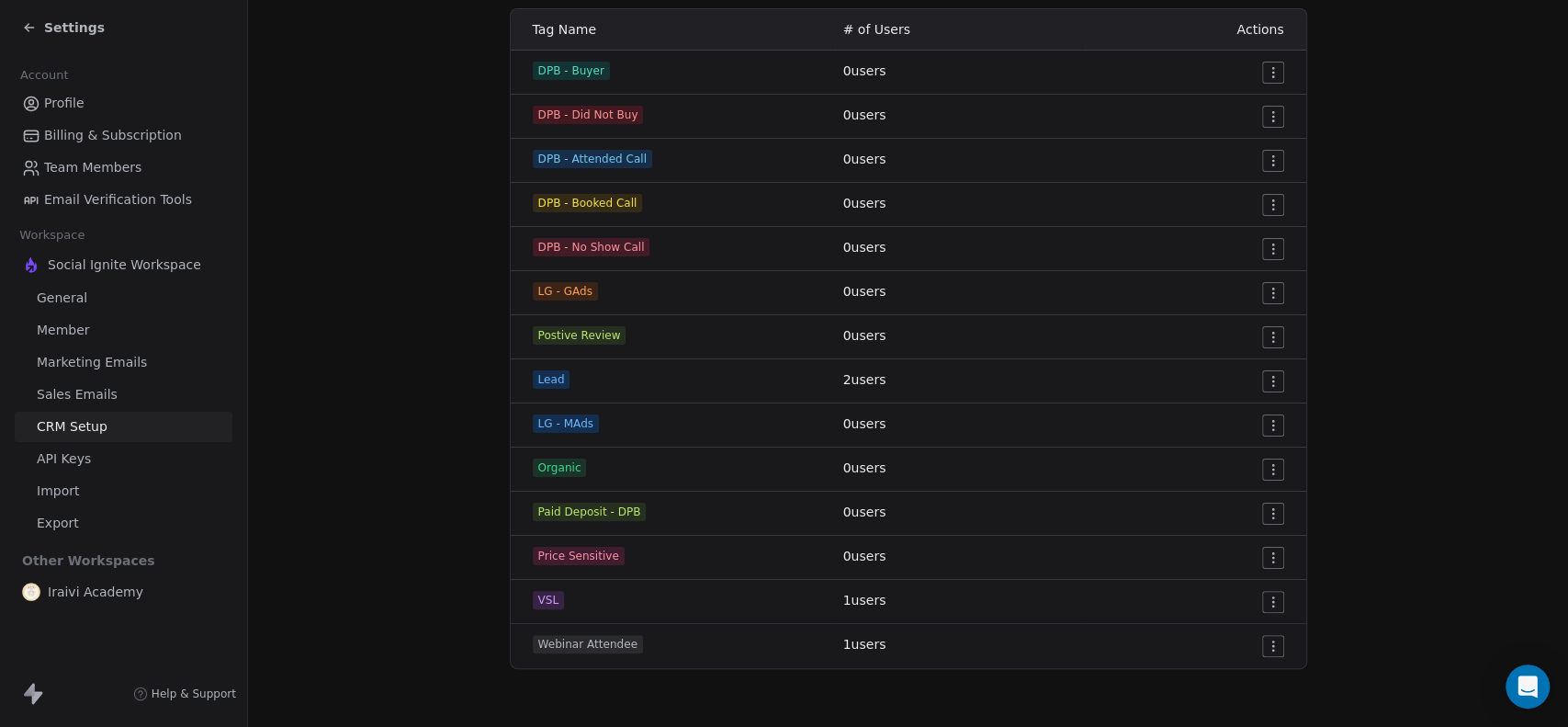
click at [1261, 384] on html "Settings Account Profile Billing & Subscription Team Members Email Verification…" at bounding box center [784, 364] width 1568 height 727
click at [1224, 414] on span "Edit" at bounding box center [1233, 417] width 25 height 18
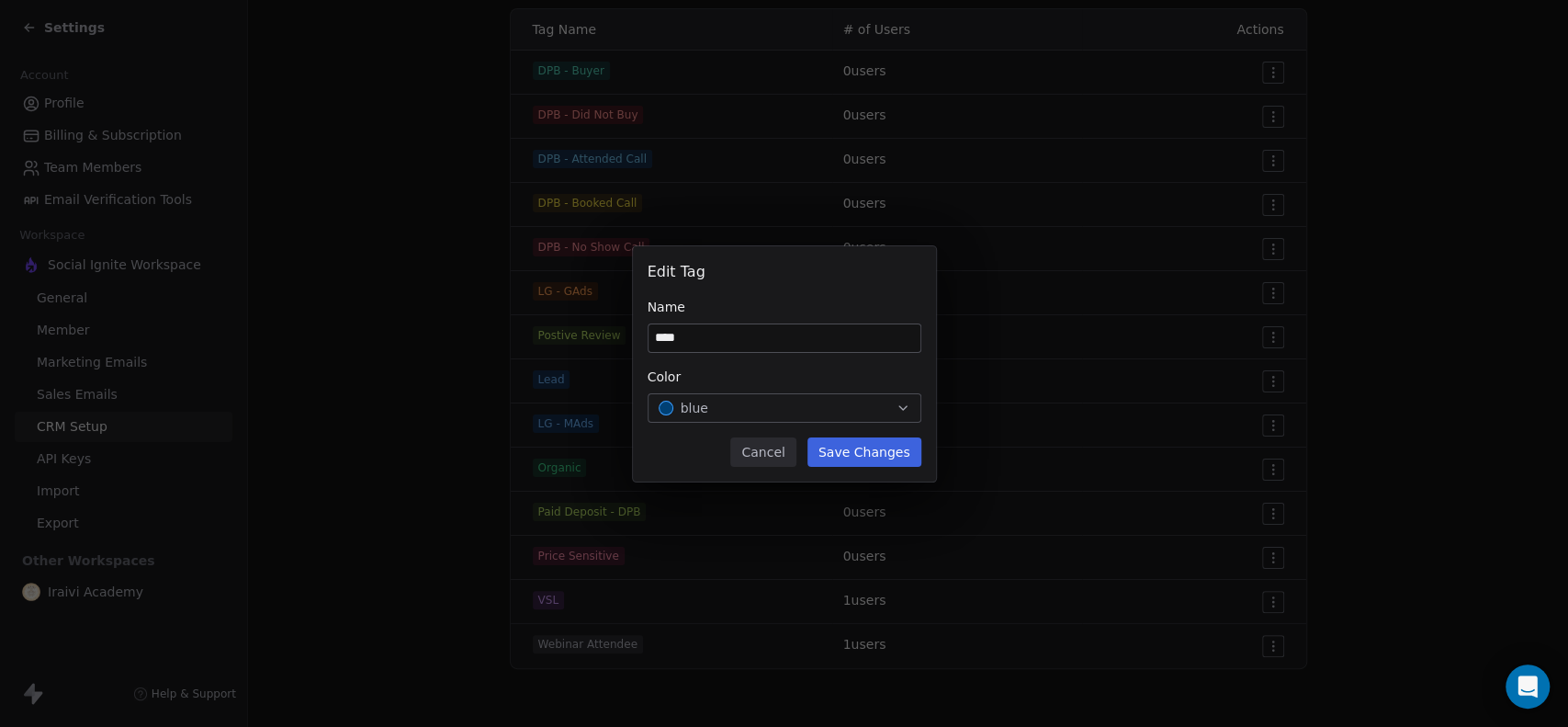
click at [796, 458] on button "Cancel" at bounding box center [763, 452] width 65 height 29
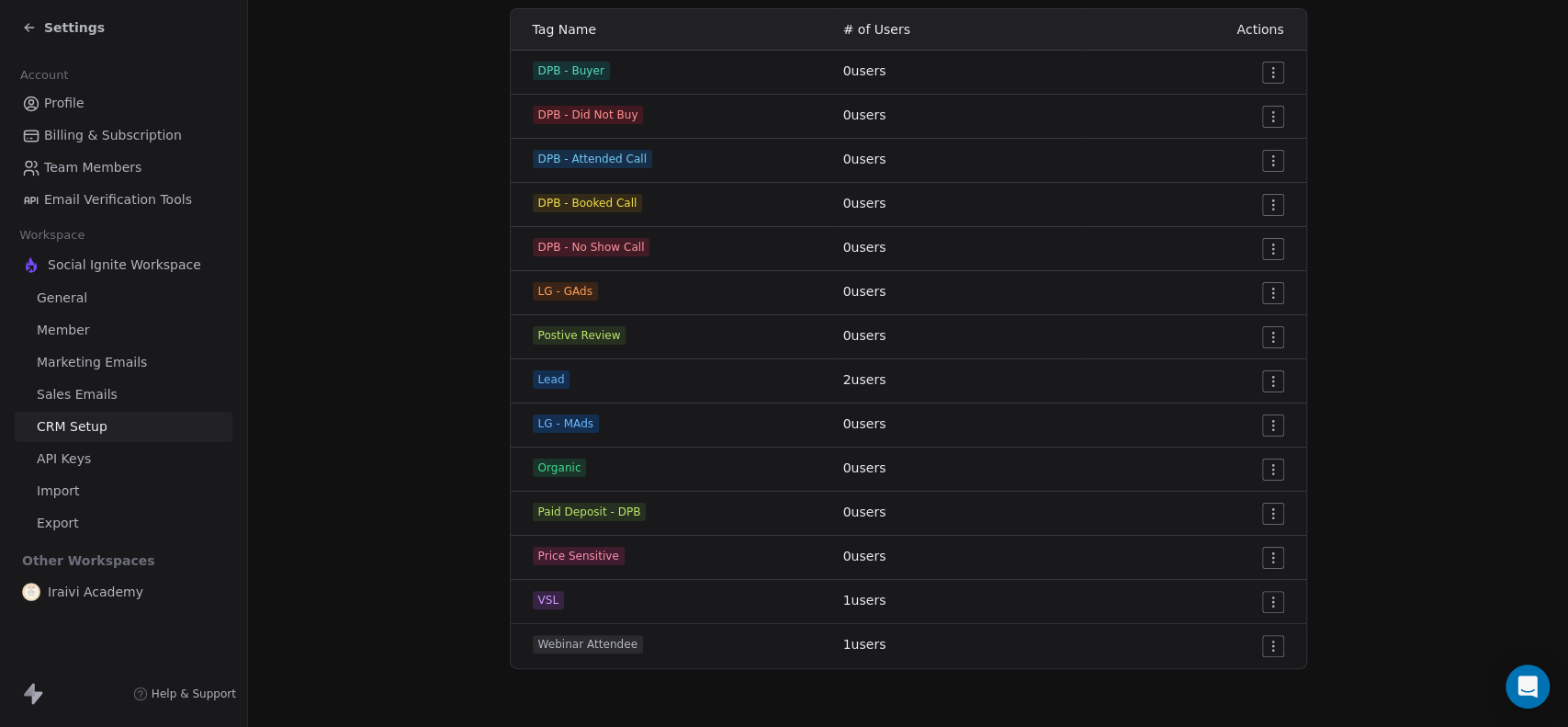
click at [1275, 379] on html "Settings Account Profile Billing & Subscription Team Members Email Verification…" at bounding box center [784, 364] width 1568 height 727
click at [1241, 453] on span "Delete" at bounding box center [1241, 446] width 43 height 18
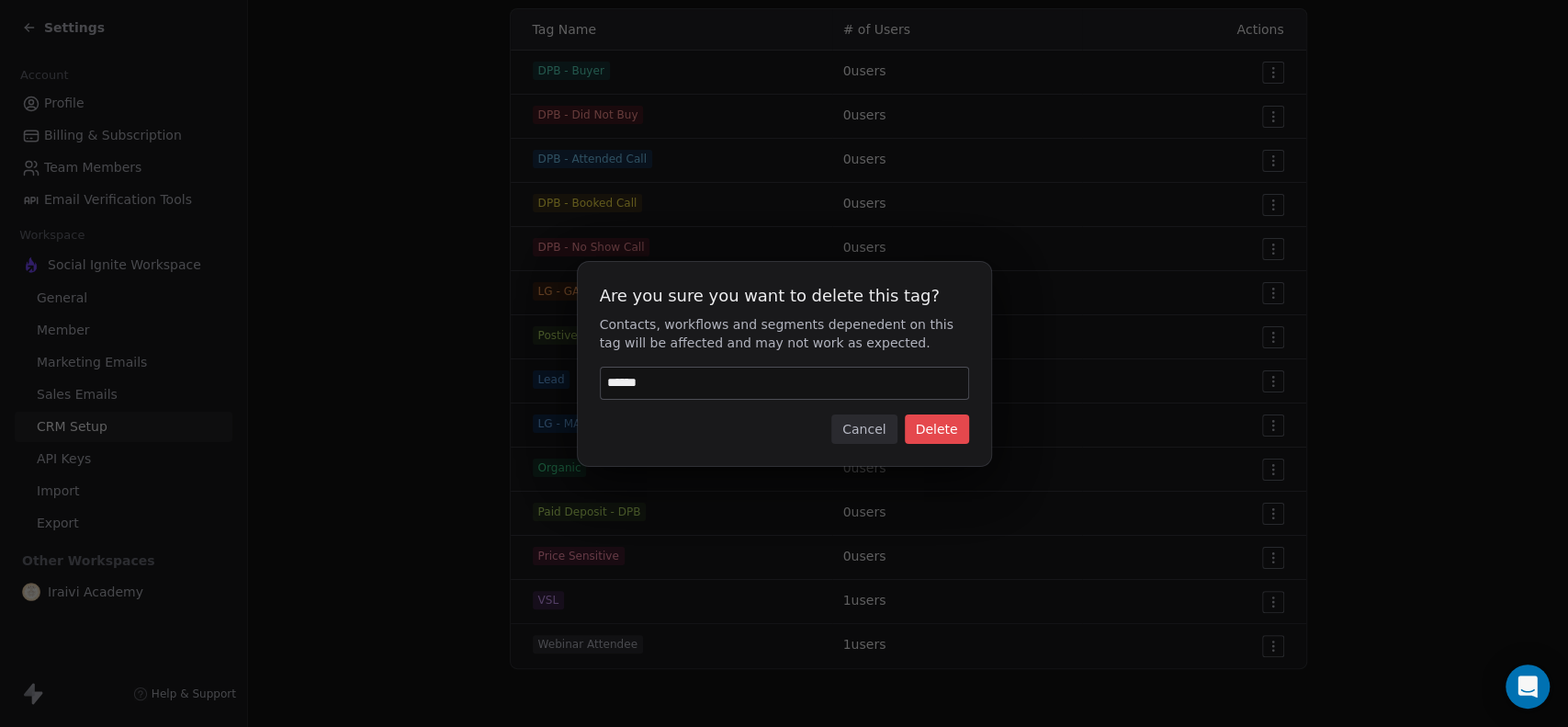
type input "******"
click at [957, 419] on button "Delete" at bounding box center [937, 428] width 64 height 29
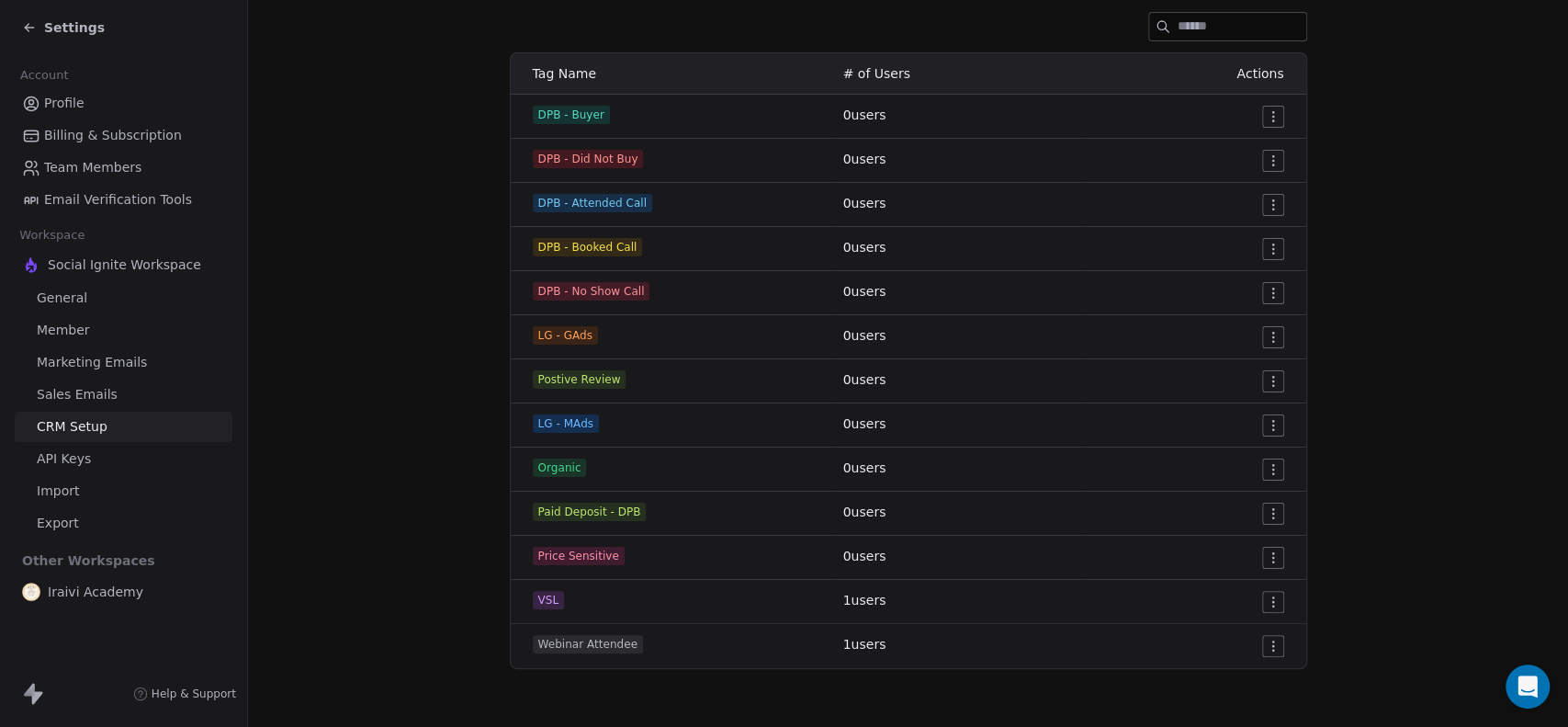
click at [1265, 466] on html "Settings Account Profile Billing & Subscription Team Members Email Verification…" at bounding box center [784, 364] width 1568 height 727
click at [1232, 502] on span "Edit" at bounding box center [1233, 505] width 25 height 18
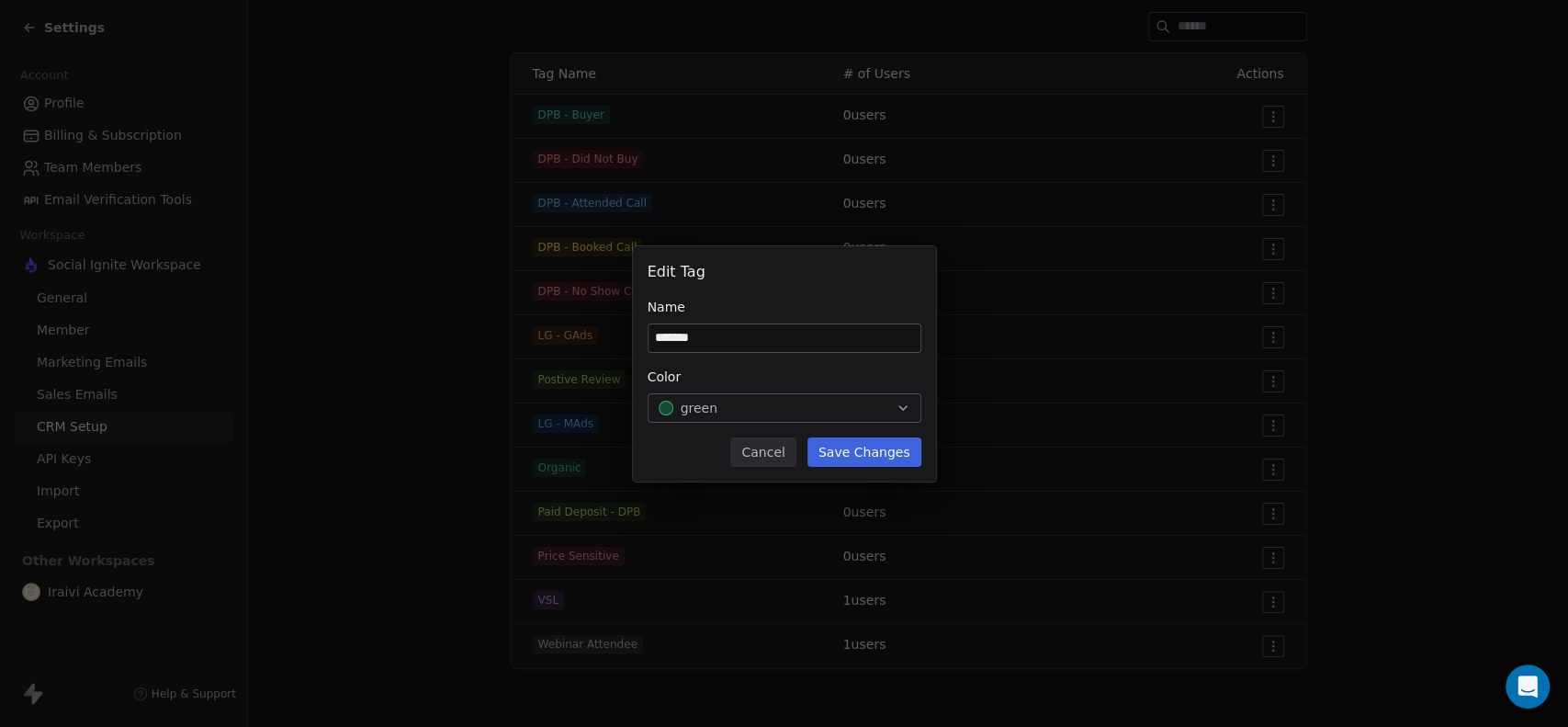
click at [659, 343] on input "*******" at bounding box center [784, 338] width 272 height 27
drag, startPoint x: 662, startPoint y: 337, endPoint x: 639, endPoint y: 343, distance: 23.8
click at [639, 343] on div "**********" at bounding box center [784, 364] width 303 height 236
type input "**********"
click at [860, 453] on button "Save Changes" at bounding box center [864, 452] width 114 height 29
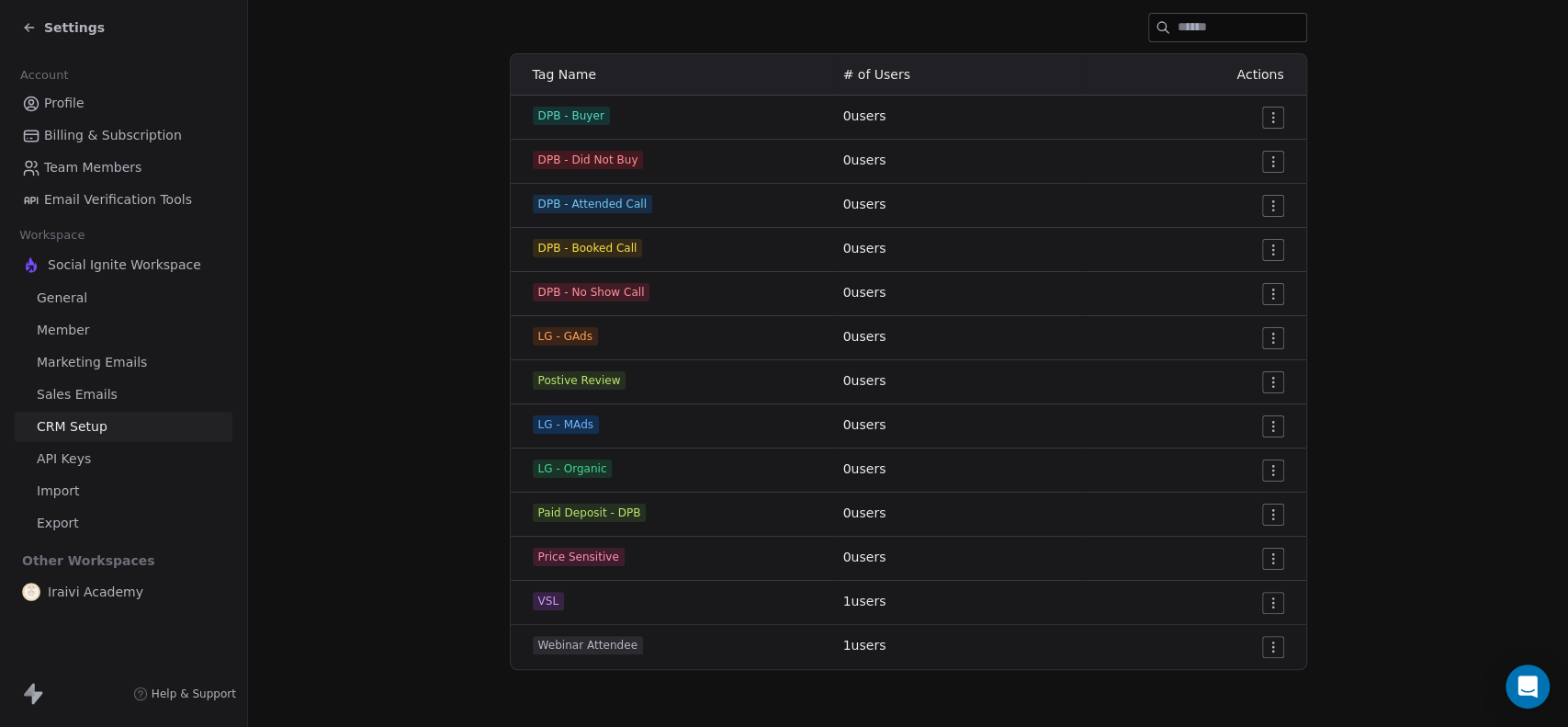
scroll to position [266, 0]
click at [1268, 513] on html "Settings Account Profile Billing & Subscription Team Members Email Verification…" at bounding box center [784, 364] width 1568 height 727
click at [1243, 546] on div "Edit" at bounding box center [1230, 550] width 86 height 29
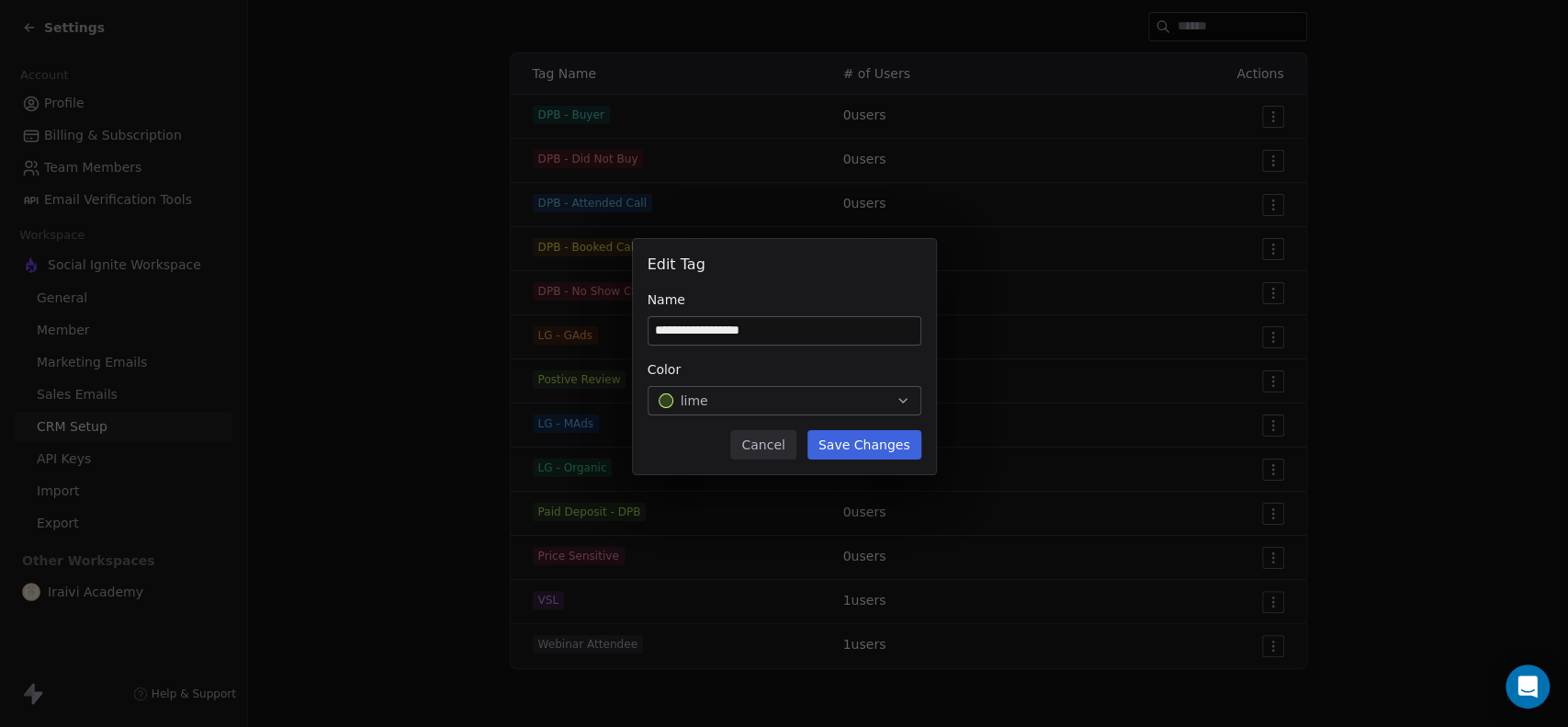
click at [743, 336] on input "**********" at bounding box center [784, 331] width 272 height 27
drag, startPoint x: 741, startPoint y: 335, endPoint x: 805, endPoint y: 324, distance: 64.9
click at [805, 324] on input "**********" at bounding box center [784, 331] width 272 height 27
click at [657, 327] on input "**********" at bounding box center [784, 331] width 272 height 27
paste input "***"
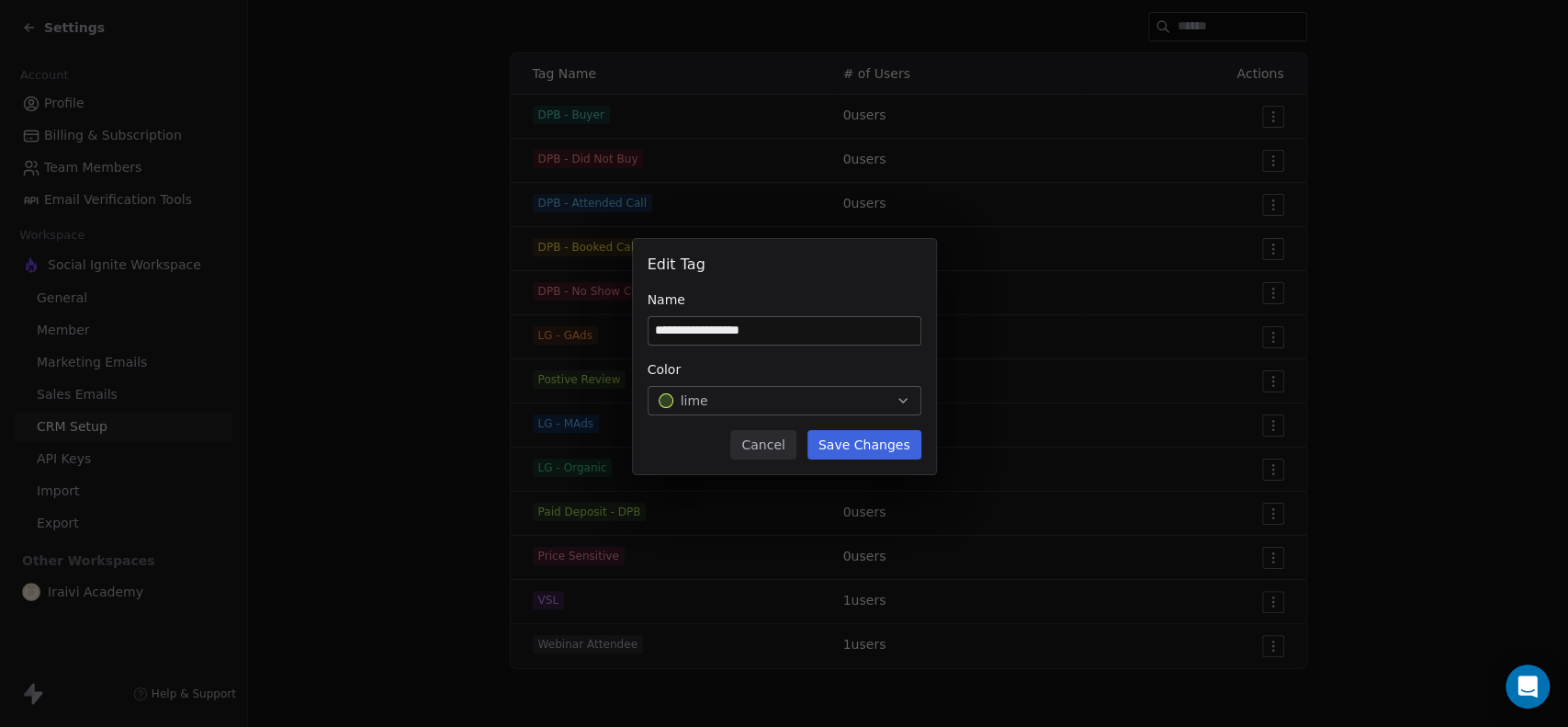
type input "**********"
click at [855, 430] on button "Save Changes" at bounding box center [864, 445] width 114 height 29
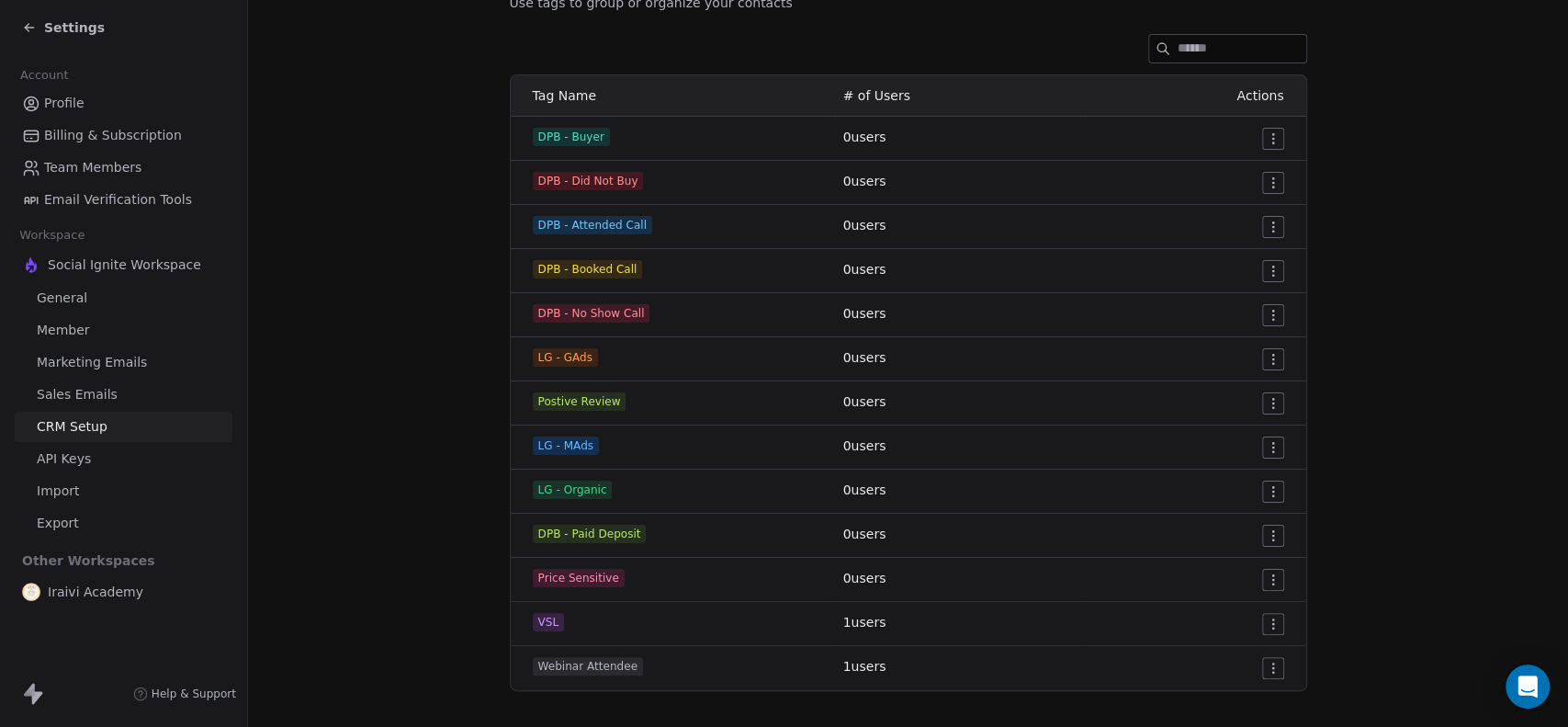
scroll to position [266, 0]
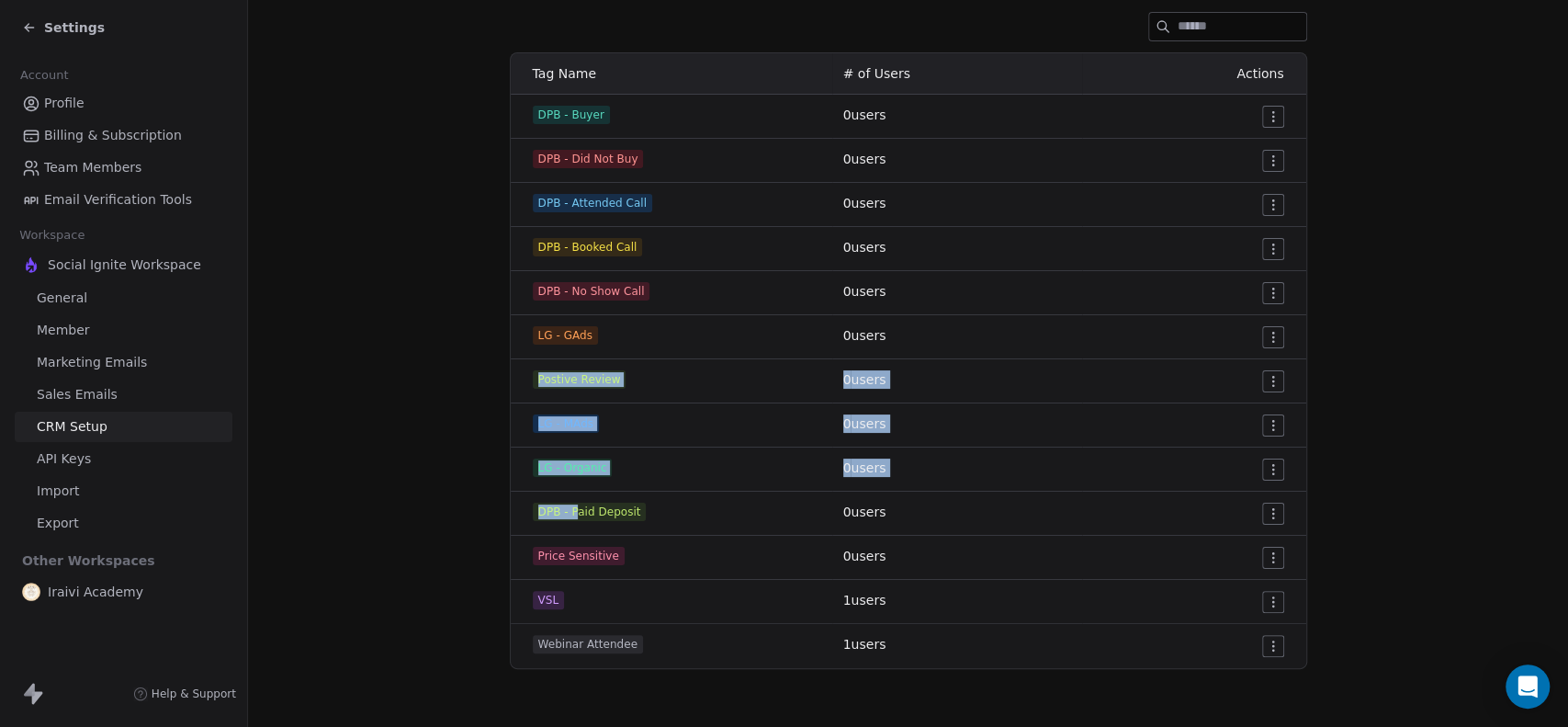
drag, startPoint x: 570, startPoint y: 505, endPoint x: 483, endPoint y: 374, distance: 157.3
click at [511, 375] on tbody "DPB - Buyer 0 users DPB - Did Not Buy 0 users DPB - Attended Call 0 users DPB -…" at bounding box center [908, 381] width 796 height 573
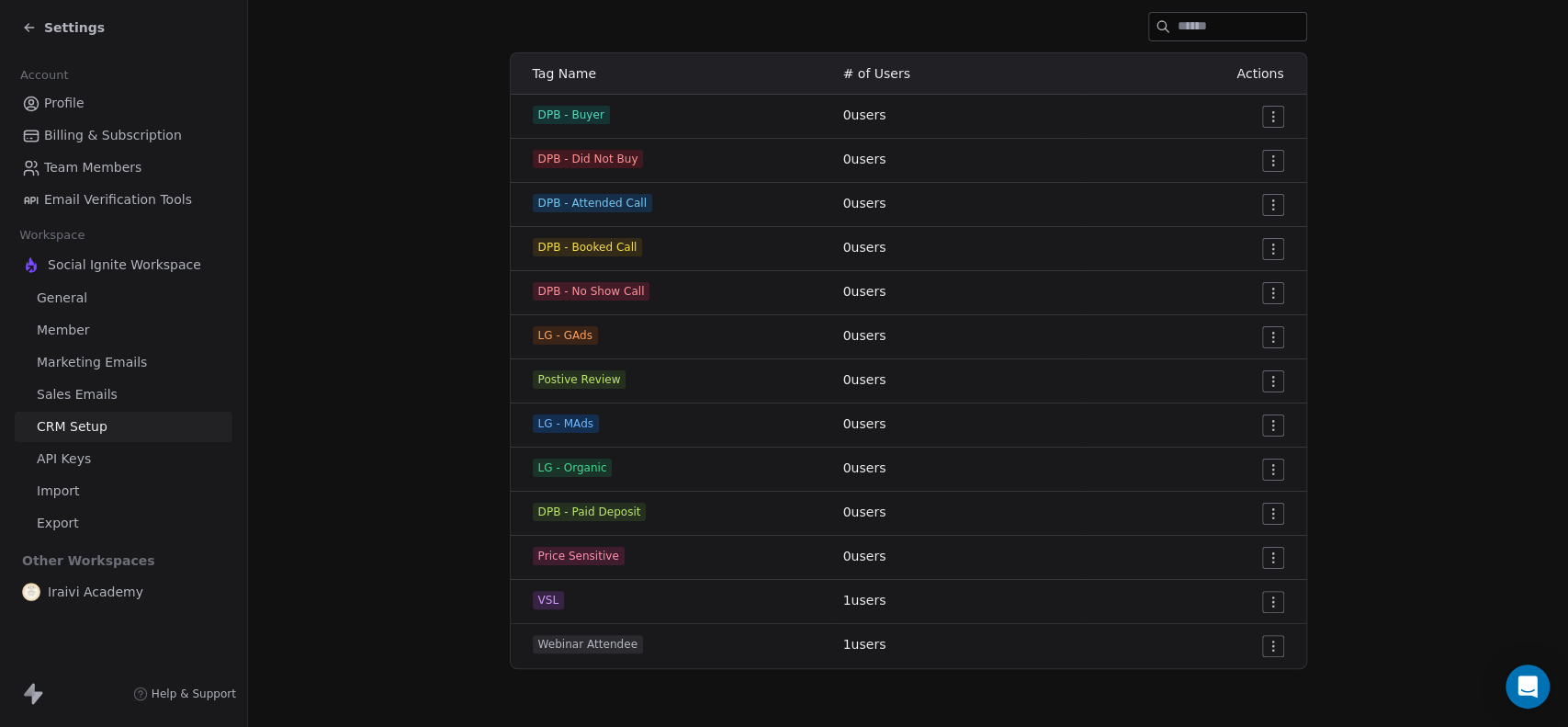
click at [447, 375] on section "CRM Setup Manage people properties and other relevant settings. Contact Propert…" at bounding box center [908, 231] width 1320 height 994
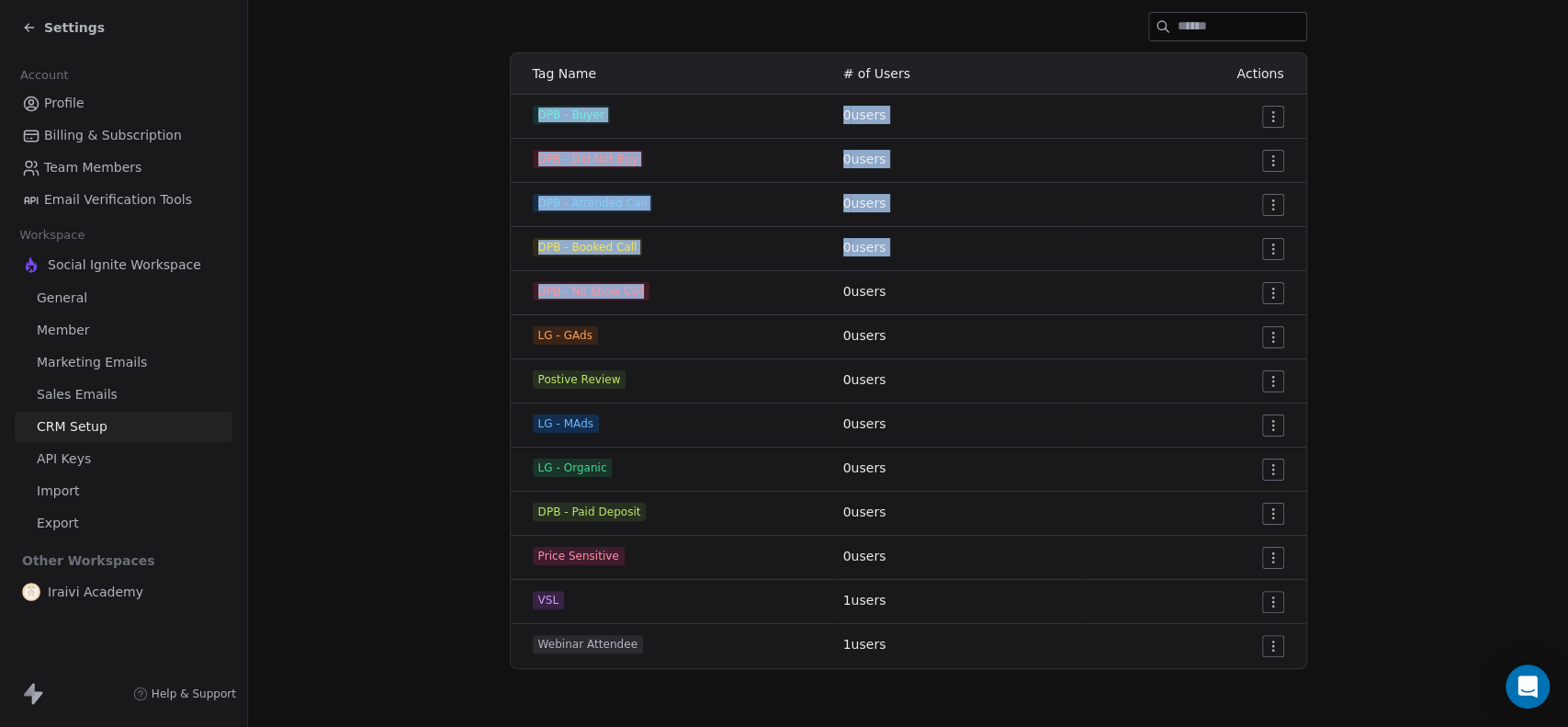
drag, startPoint x: 609, startPoint y: 230, endPoint x: 661, endPoint y: 300, distance: 87.2
click at [661, 300] on tbody "DPB - Buyer 0 users DPB - Did Not Buy 0 users DPB - Attended Call 0 users DPB -…" at bounding box center [908, 381] width 796 height 573
click at [661, 300] on div "DPB - No Show Call" at bounding box center [677, 291] width 289 height 18
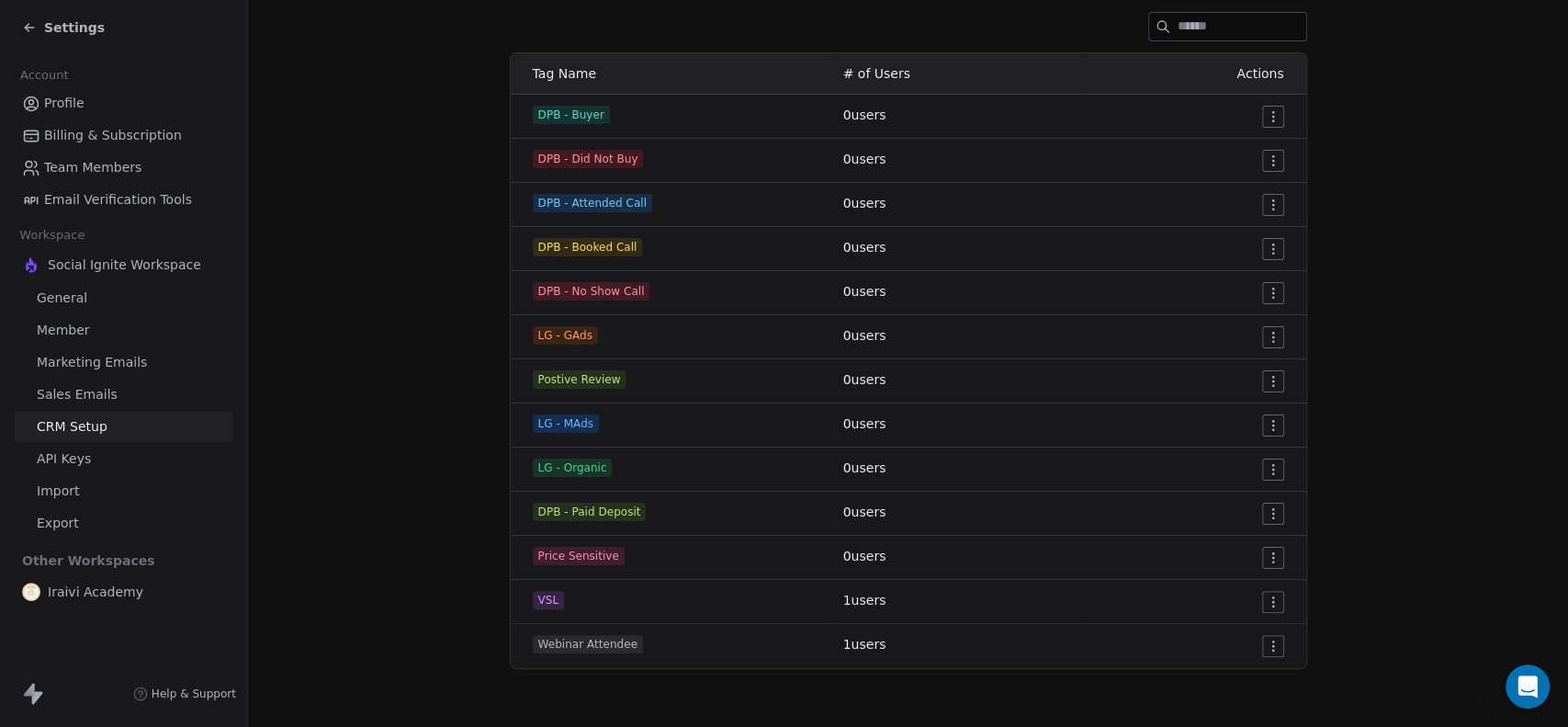
drag, startPoint x: 324, startPoint y: 281, endPoint x: 427, endPoint y: 257, distance: 105.8
click at [325, 281] on section "CRM Setup Manage people properties and other relevant settings. Contact Propert…" at bounding box center [908, 231] width 1320 height 994
click at [1269, 648] on html "Settings Account Profile Billing & Subscription Team Members Email Verification…" at bounding box center [784, 364] width 1568 height 727
click at [1212, 586] on div "Edit" at bounding box center [1230, 579] width 86 height 29
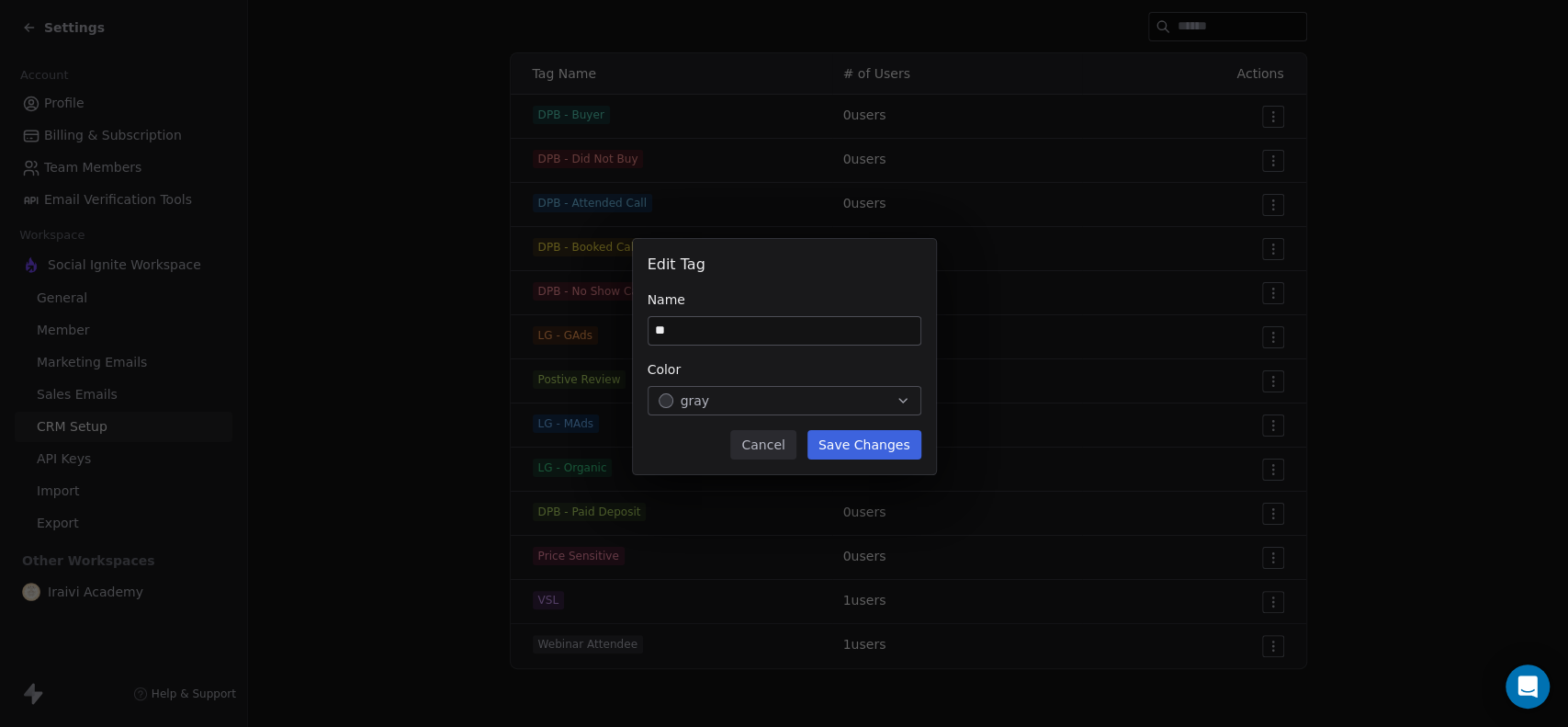
type input "*"
type input "**********"
click at [897, 446] on button "Save Changes" at bounding box center [864, 445] width 114 height 29
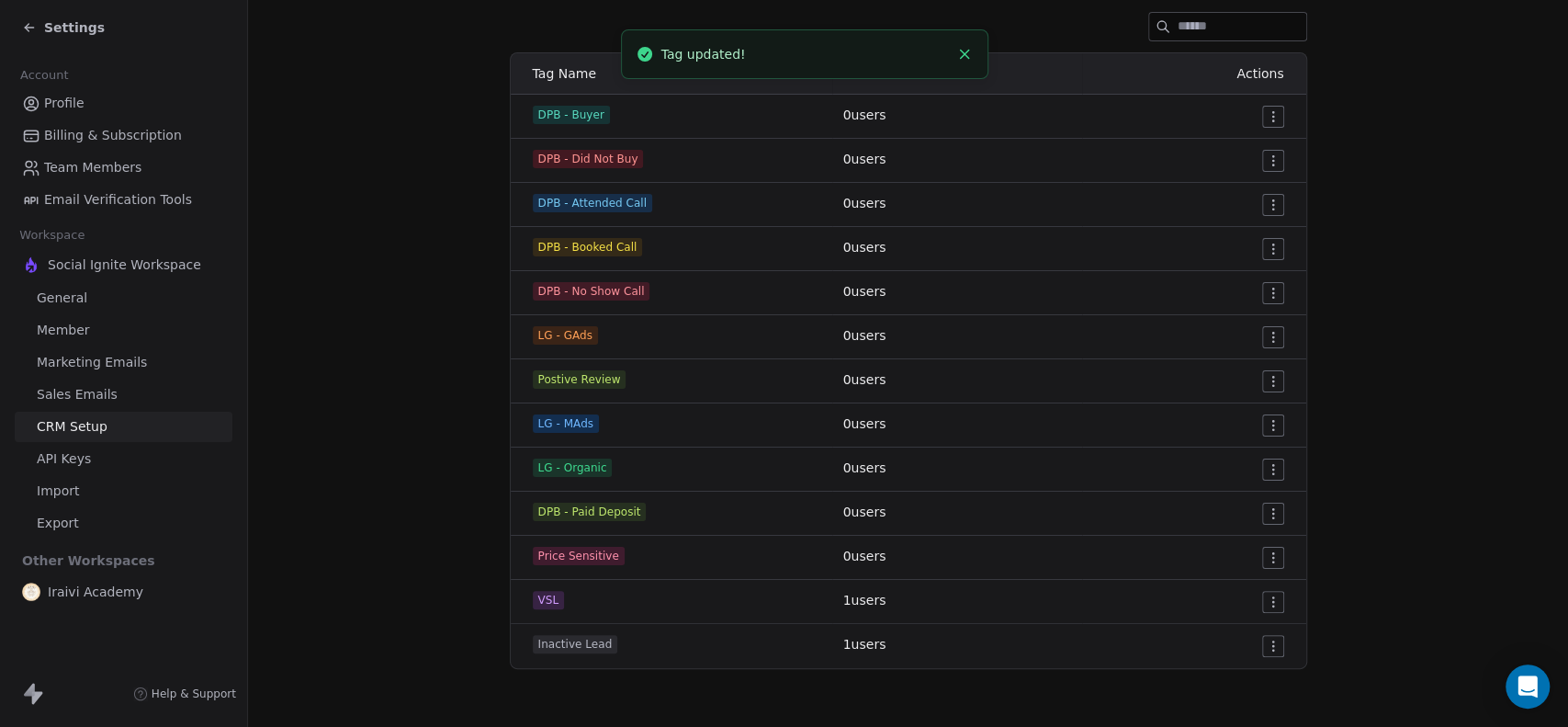
click at [1258, 596] on html "Settings Account Profile Billing & Subscription Team Members Email Verification…" at bounding box center [784, 364] width 1568 height 727
click at [1241, 640] on span "Edit" at bounding box center [1233, 637] width 25 height 18
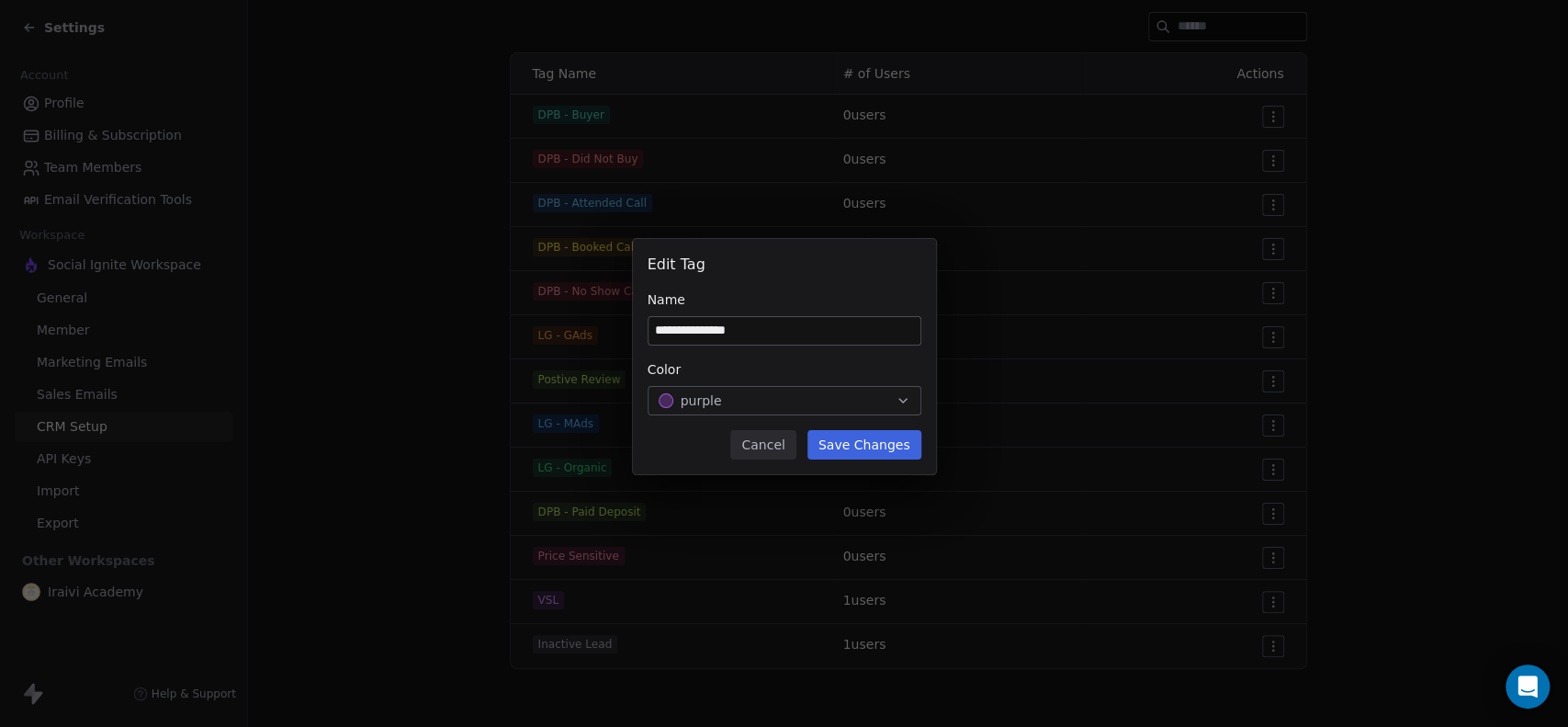
type input "**********"
click at [855, 446] on button "Save Changes" at bounding box center [864, 445] width 114 height 29
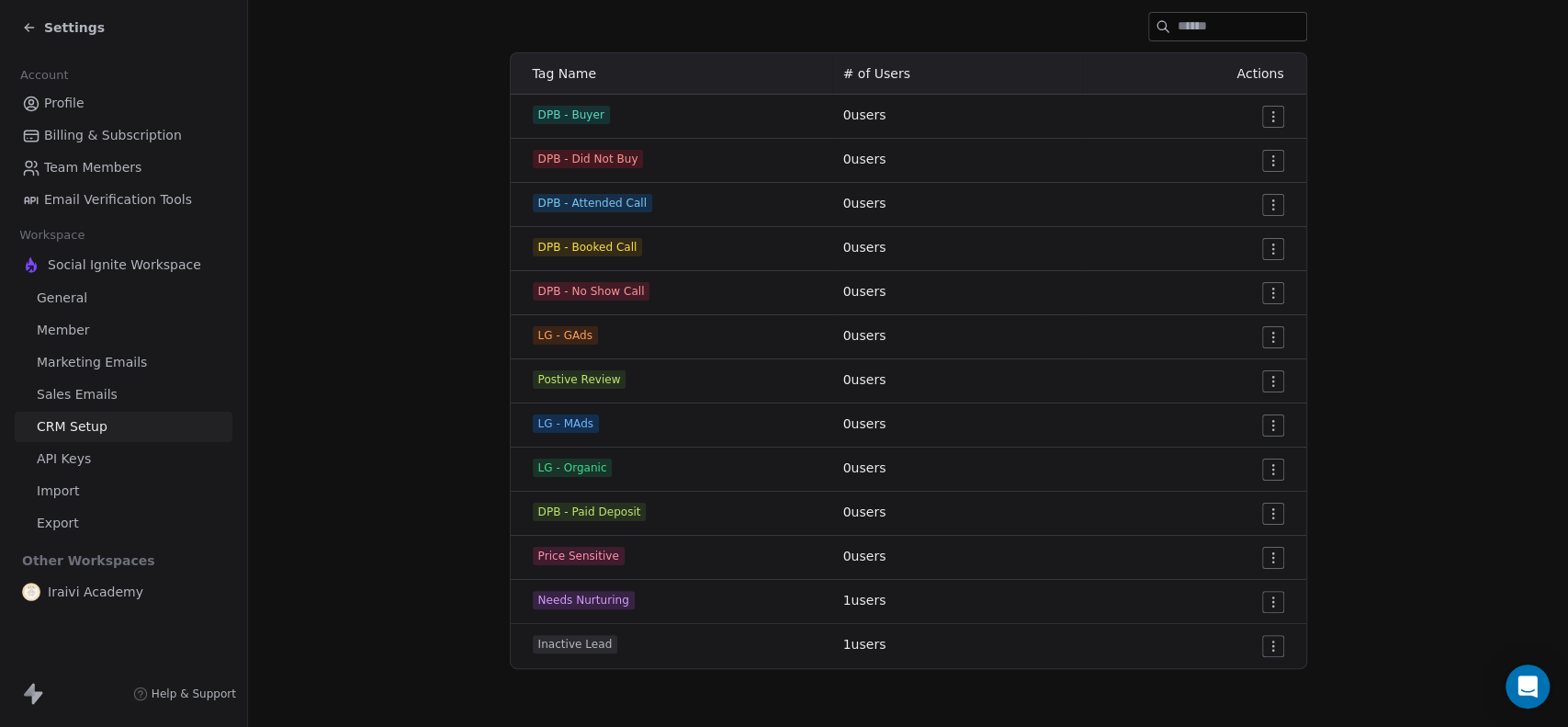
click at [495, 334] on div "Tag Name # of Users Actions DPB - Buyer 0 users DPB - Did Not Buy 0 users DPB -…" at bounding box center [908, 361] width 827 height 616
drag, startPoint x: 520, startPoint y: 335, endPoint x: 603, endPoint y: 342, distance: 83.3
click at [603, 342] on td "LG - GAds" at bounding box center [672, 336] width 322 height 44
drag, startPoint x: 519, startPoint y: 424, endPoint x: 658, endPoint y: 423, distance: 139.0
click at [658, 423] on td "LG - MAds" at bounding box center [672, 425] width 322 height 44
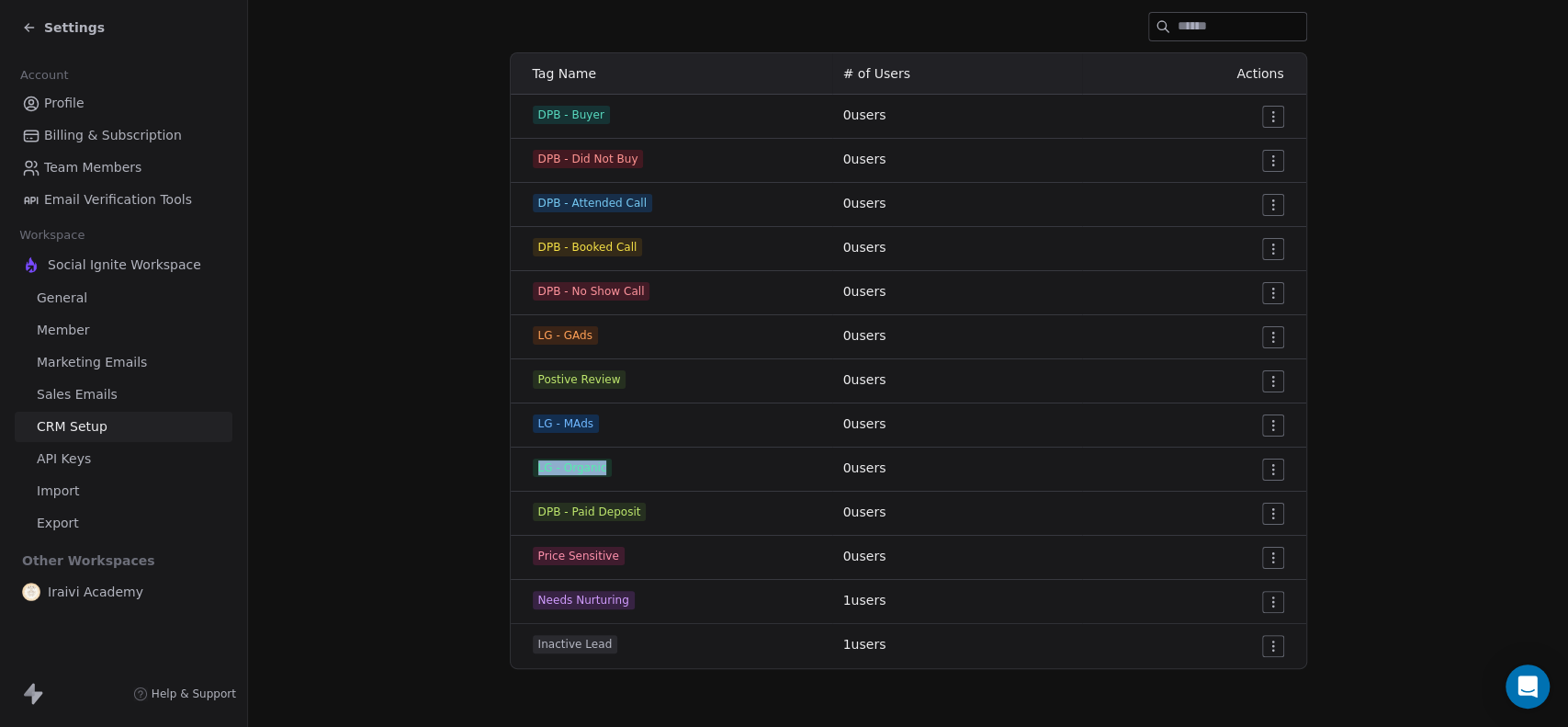
drag, startPoint x: 517, startPoint y: 468, endPoint x: 665, endPoint y: 469, distance: 148.0
click at [665, 469] on td "LG - Organic" at bounding box center [672, 469] width 322 height 44
click at [427, 439] on section "CRM Setup Manage people properties and other relevant settings. Contact Propert…" at bounding box center [908, 231] width 1320 height 994
click at [59, 20] on span "Settings" at bounding box center [74, 27] width 61 height 18
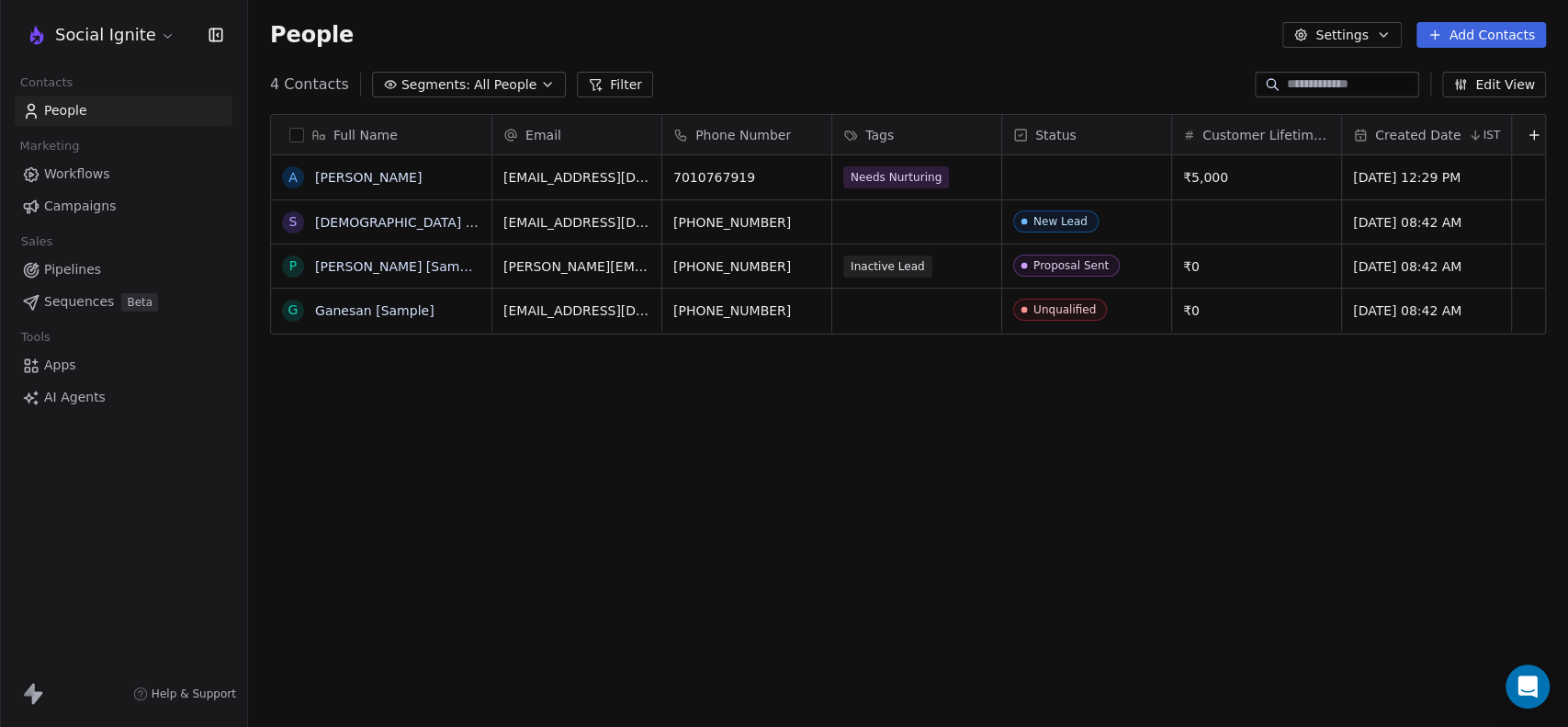
scroll to position [624, 1304]
click at [948, 179] on div "Needs Nurturing" at bounding box center [900, 177] width 112 height 22
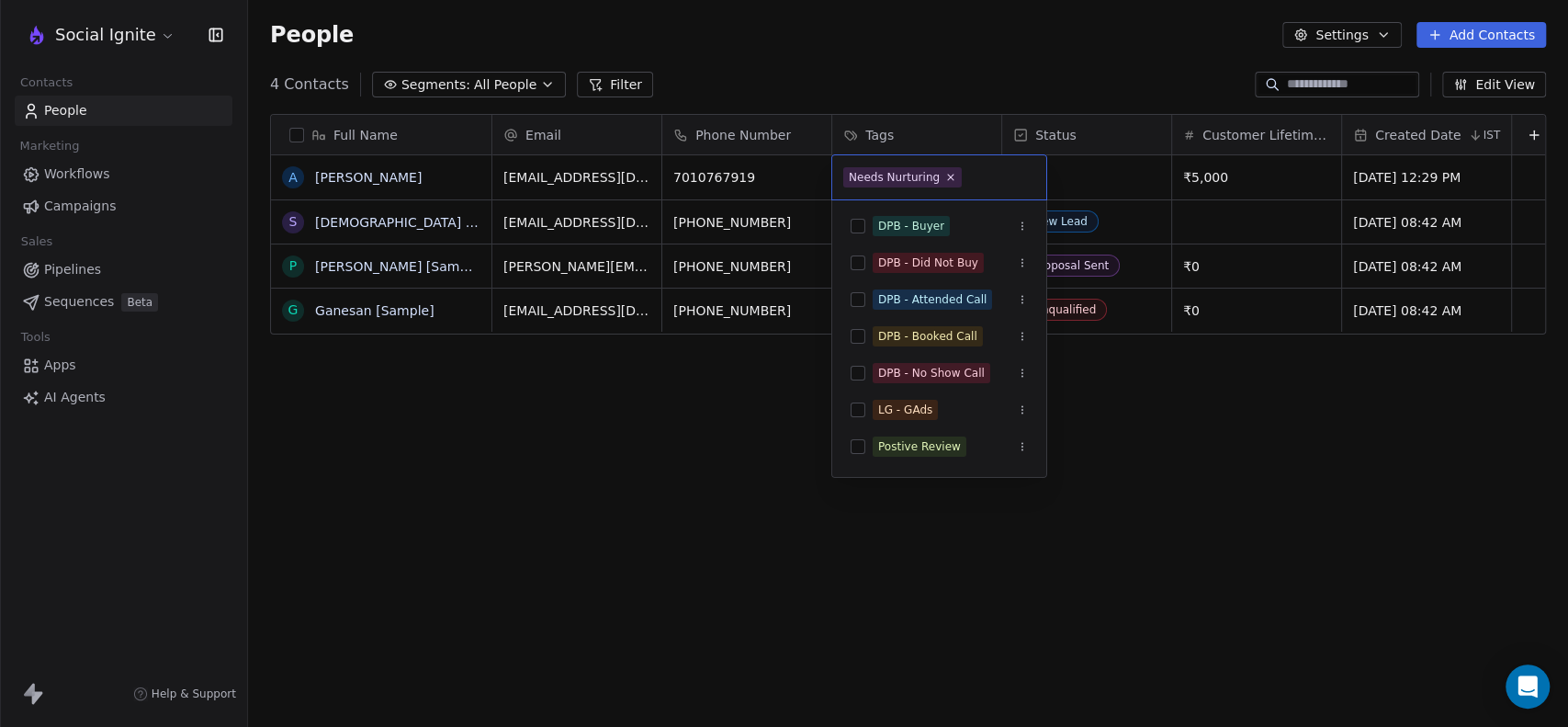
click at [948, 179] on icon at bounding box center [951, 177] width 6 height 6
click at [965, 179] on input "text" at bounding box center [1000, 177] width 70 height 20
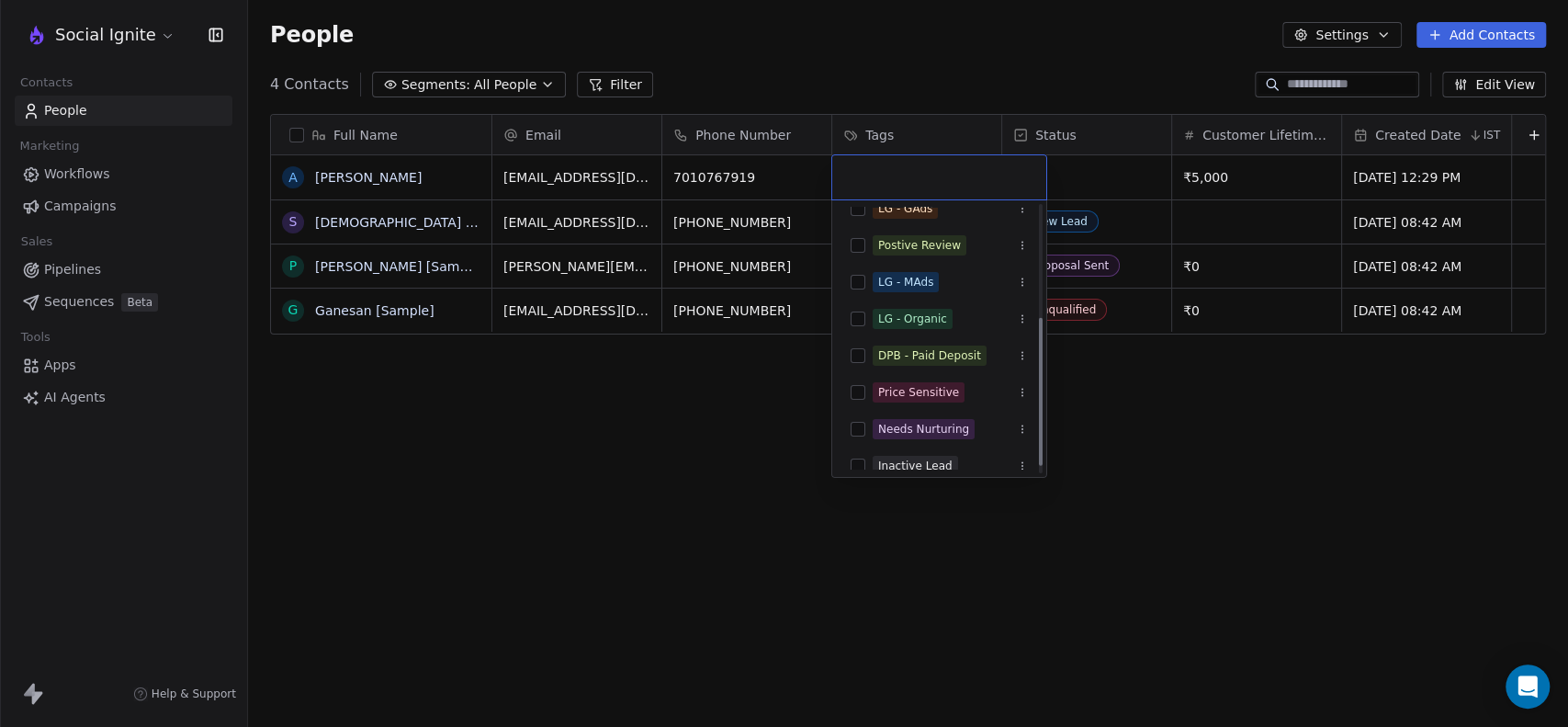
scroll to position [204, 0]
click at [855, 351] on button "Suggestions" at bounding box center [858, 352] width 15 height 15
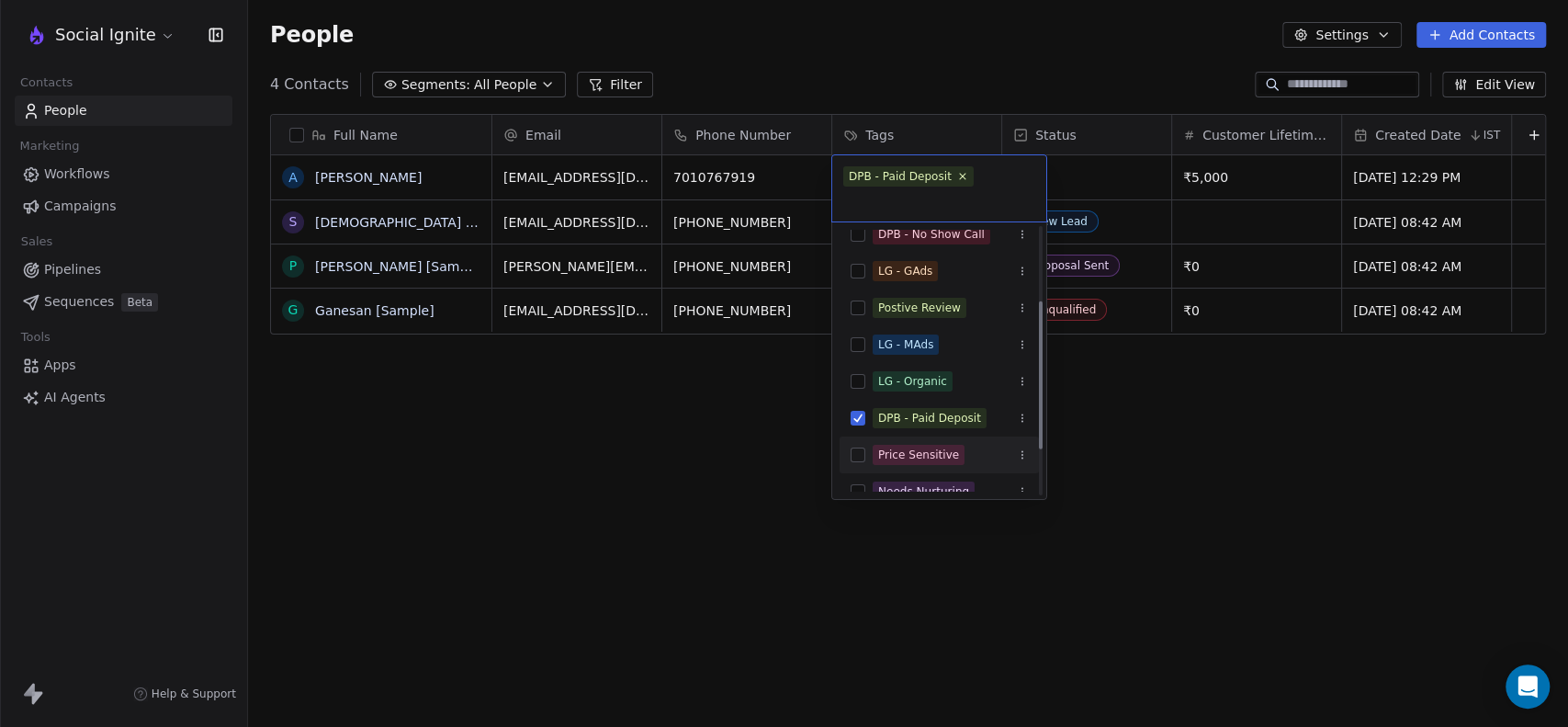
scroll to position [114, 0]
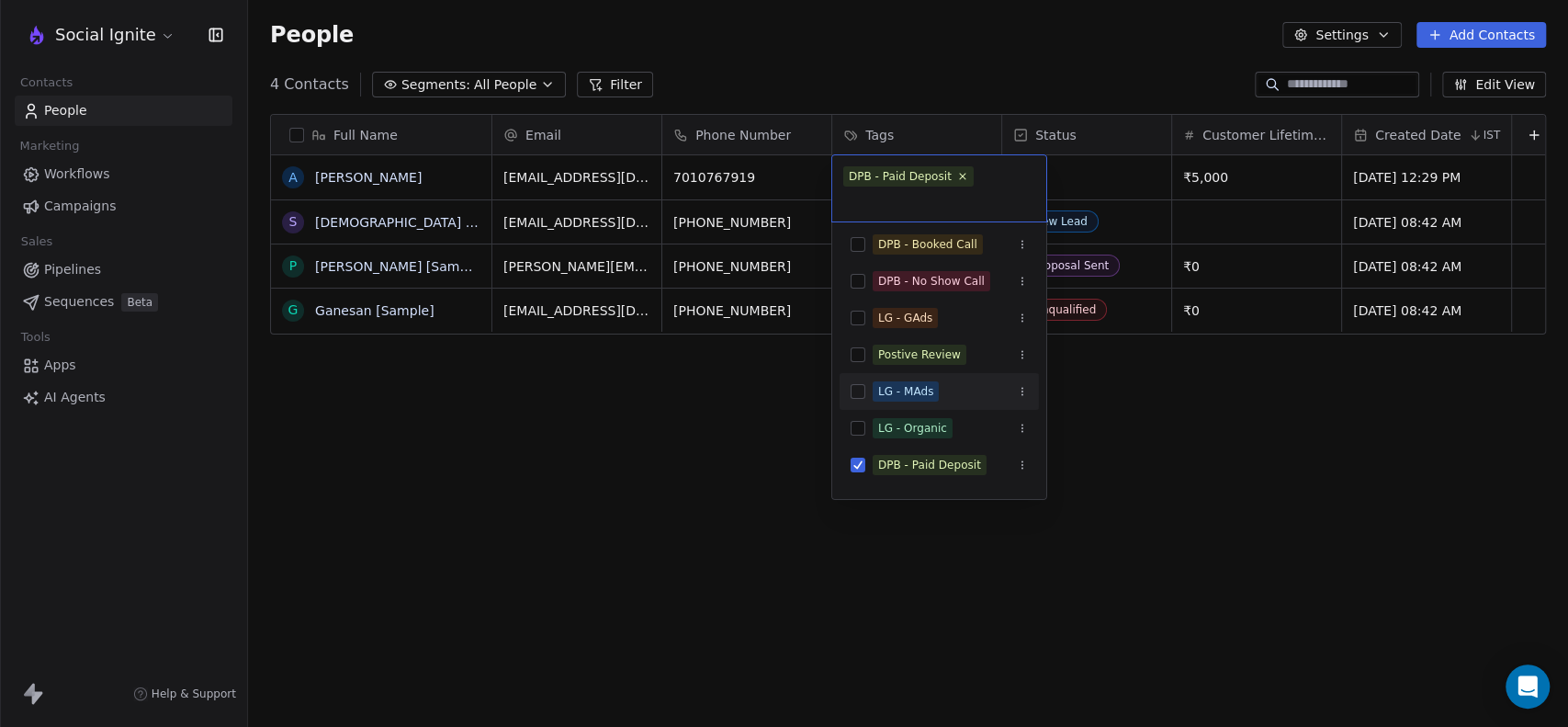
click at [860, 384] on button "Suggestions" at bounding box center [858, 391] width 15 height 15
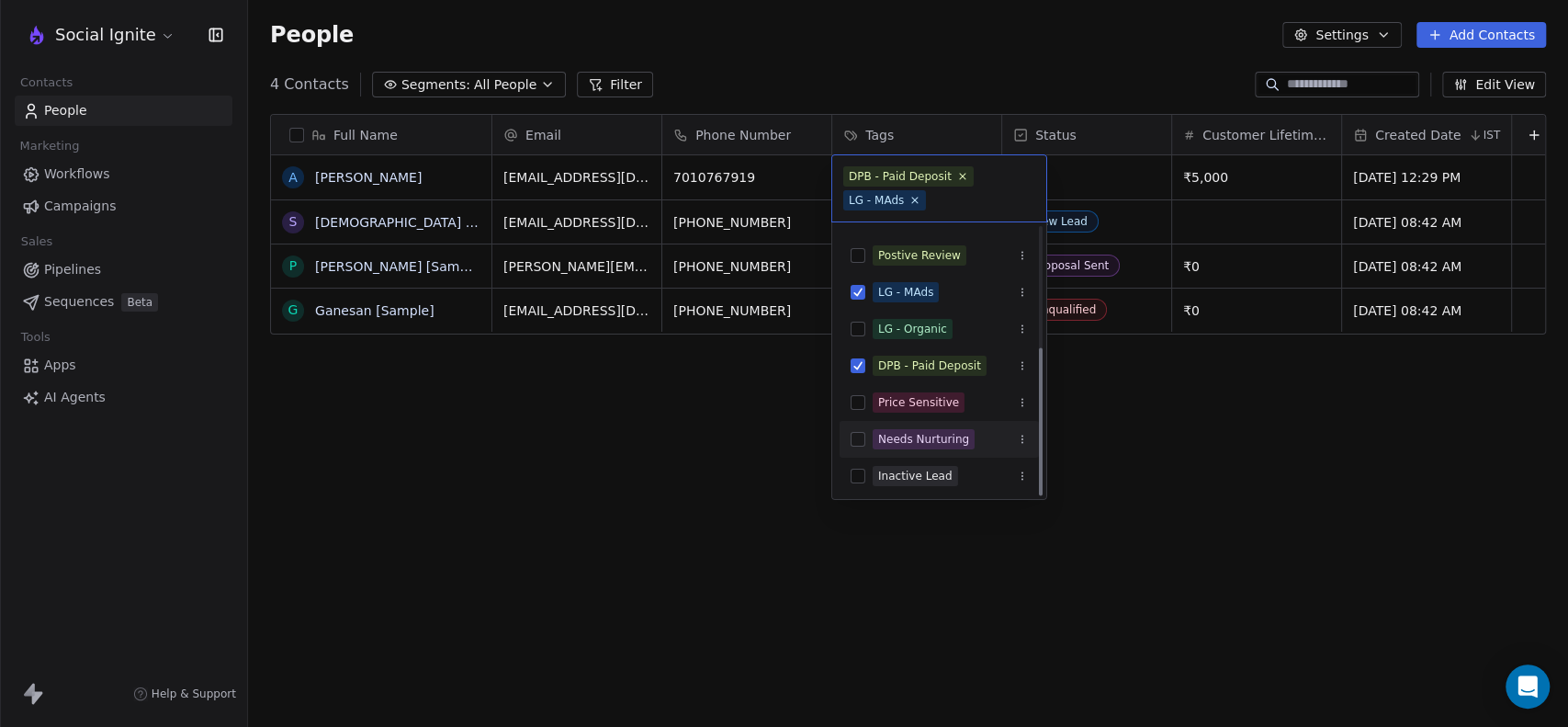
scroll to position [216, 0]
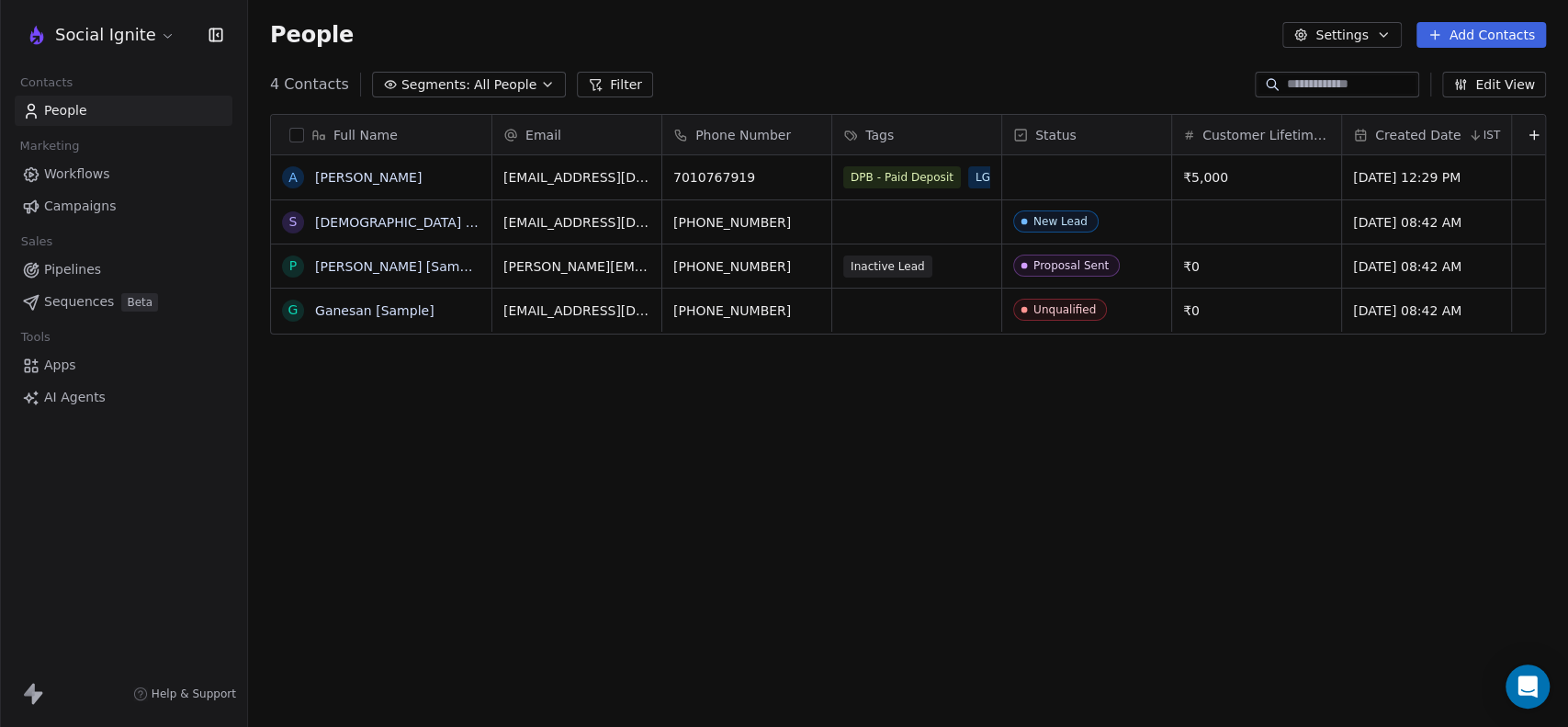
click at [1126, 416] on html "Social Ignite Contacts People Marketing Workflows Campaigns Sales Pipelines Seq…" at bounding box center [784, 364] width 1568 height 727
click at [1002, 132] on div "Status" at bounding box center [1086, 134] width 169 height 40
click at [967, 61] on html "Social Ignite Contacts People Marketing Workflows Campaigns Sales Pipelines Seq…" at bounding box center [784, 364] width 1568 height 727
drag, startPoint x: 999, startPoint y: 131, endPoint x: 1013, endPoint y: 140, distance: 16.6
click at [1013, 140] on div at bounding box center [1015, 134] width 5 height 40
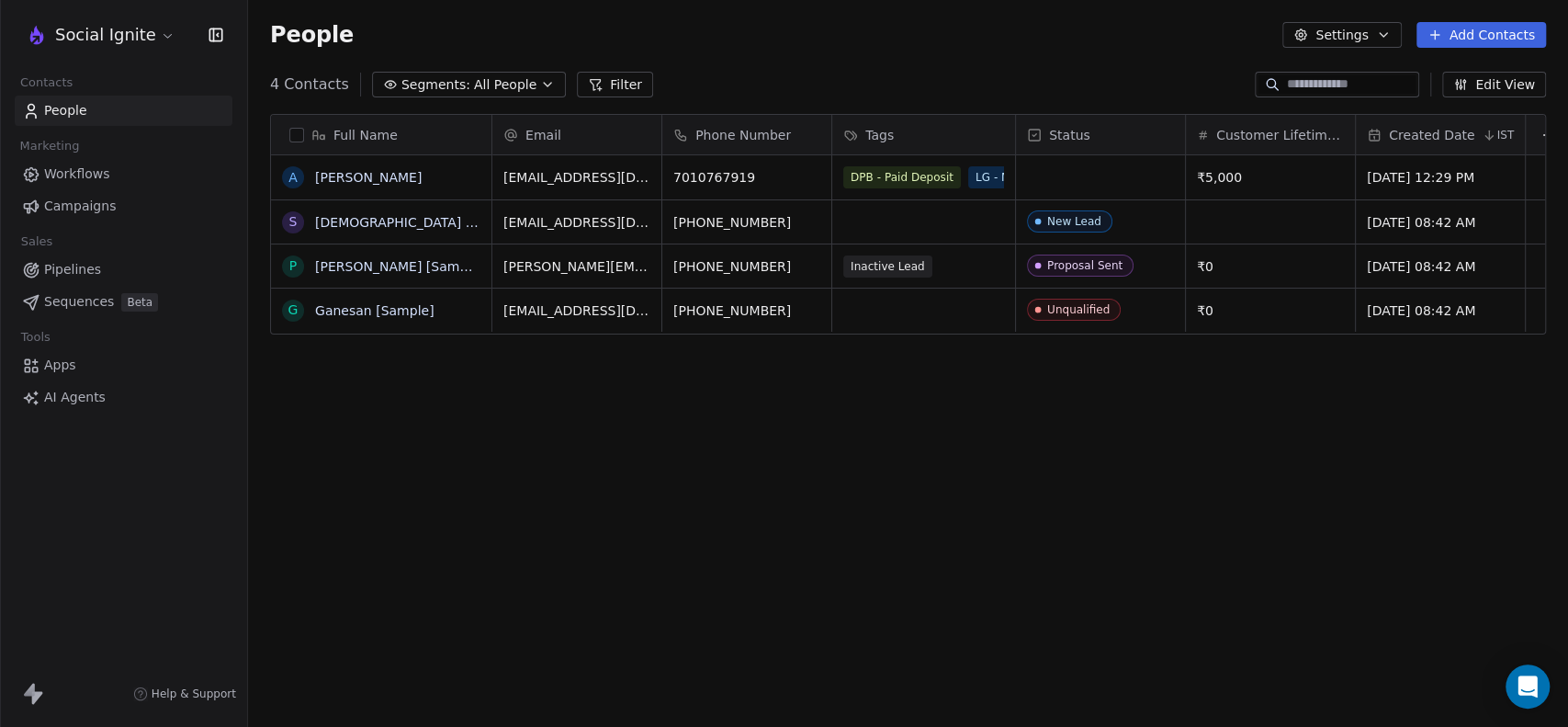
click at [923, 479] on div "Full Name A Ashok Raj S Swami [Sample] P Pavithra [Sample] G Ganesan [Sample] E…" at bounding box center [908, 419] width 1320 height 640
click at [940, 426] on div "Full Name A Ashok Raj S Swami [Sample] P Pavithra [Sample] G Ganesan [Sample] E…" at bounding box center [908, 419] width 1320 height 640
click at [1078, 178] on div "grid" at bounding box center [1100, 176] width 169 height 44
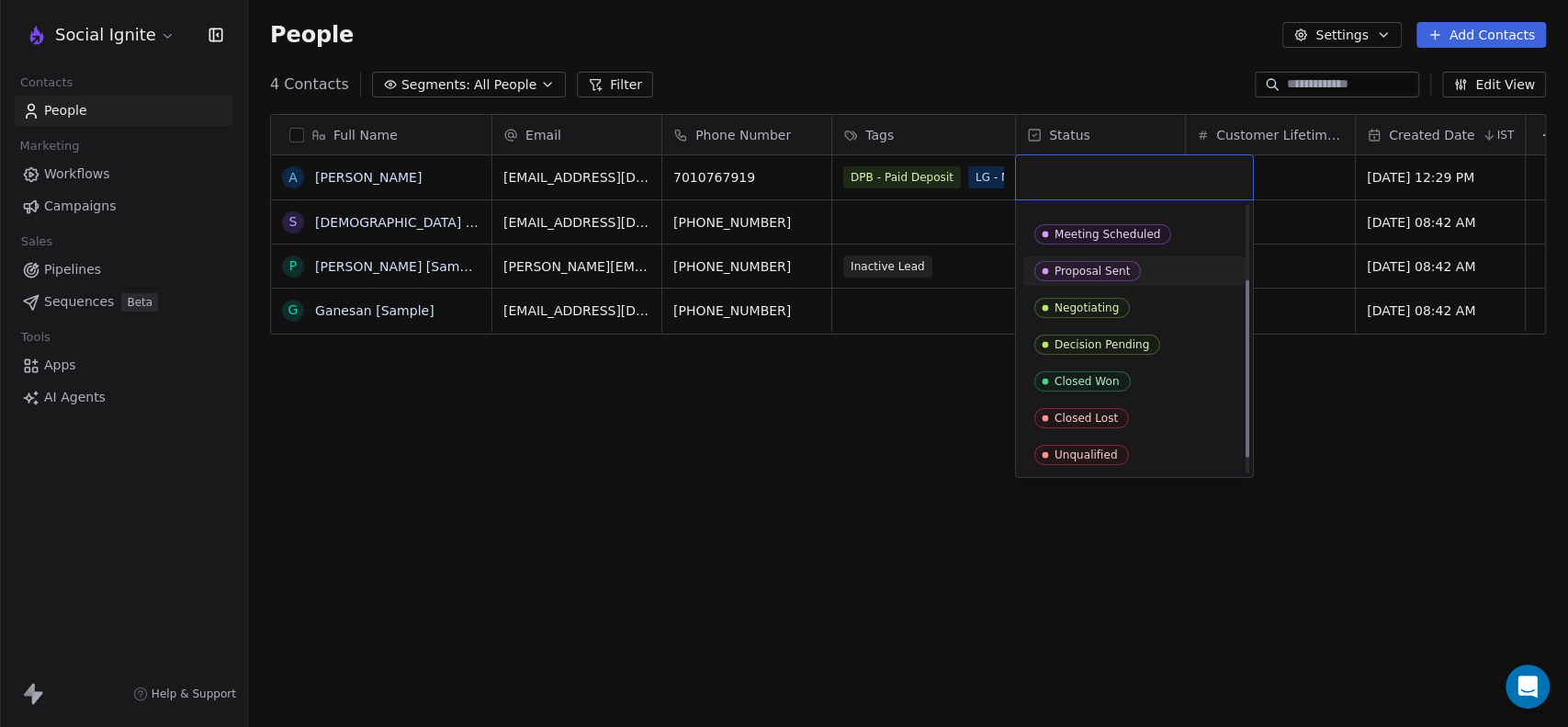
scroll to position [0, 0]
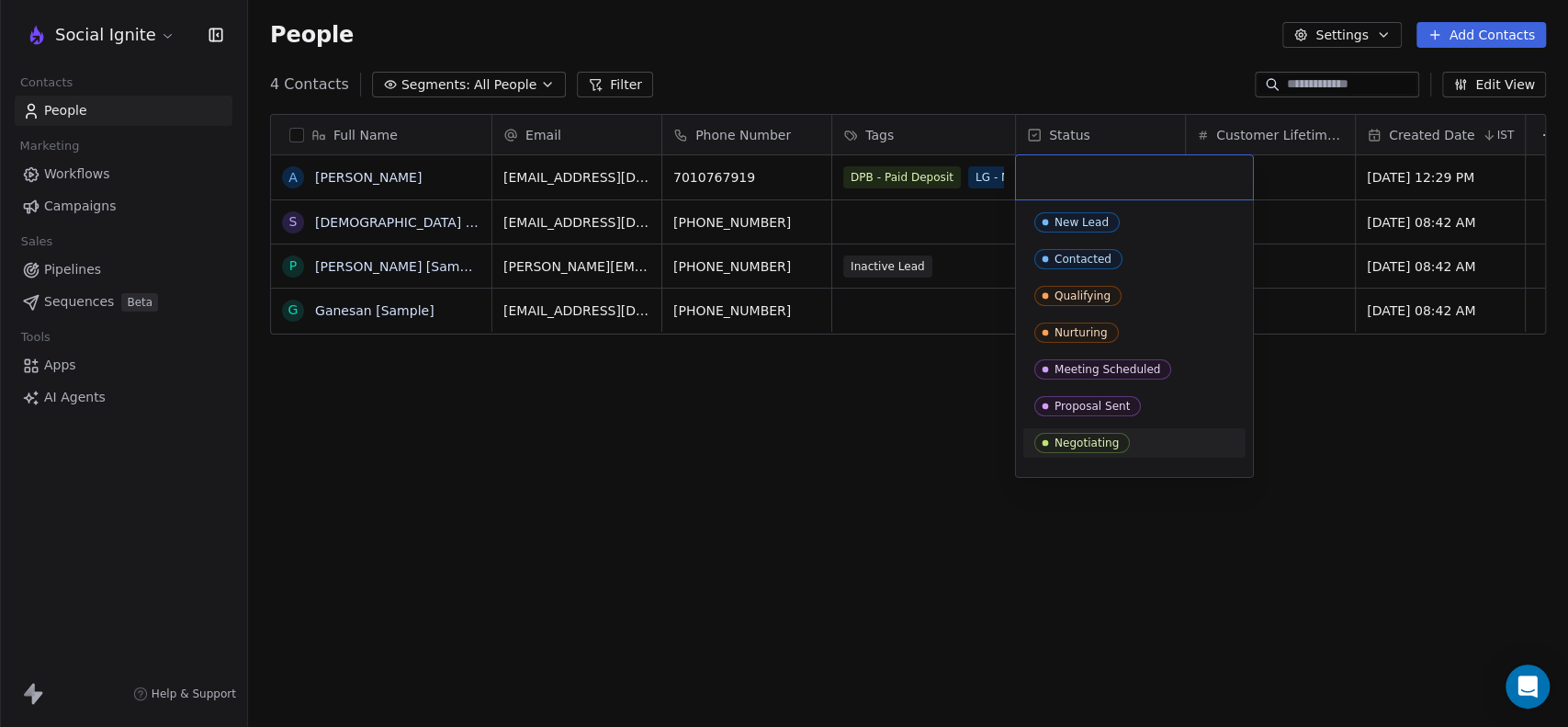
click at [987, 519] on html "Social Ignite Contacts People Marketing Workflows Campaigns Sales Pipelines Seq…" at bounding box center [784, 364] width 1568 height 727
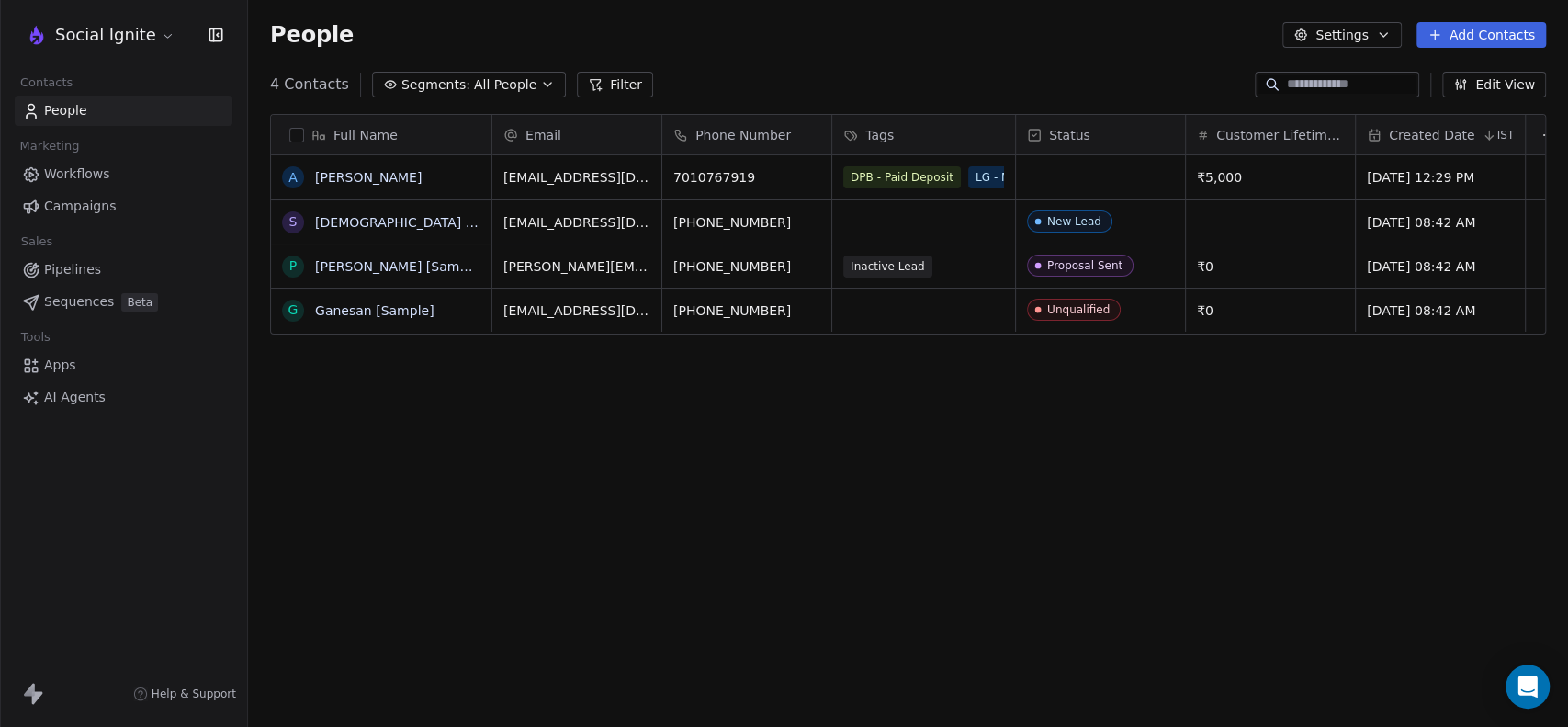
click at [1385, 35] on icon "button" at bounding box center [1383, 34] width 15 height 15
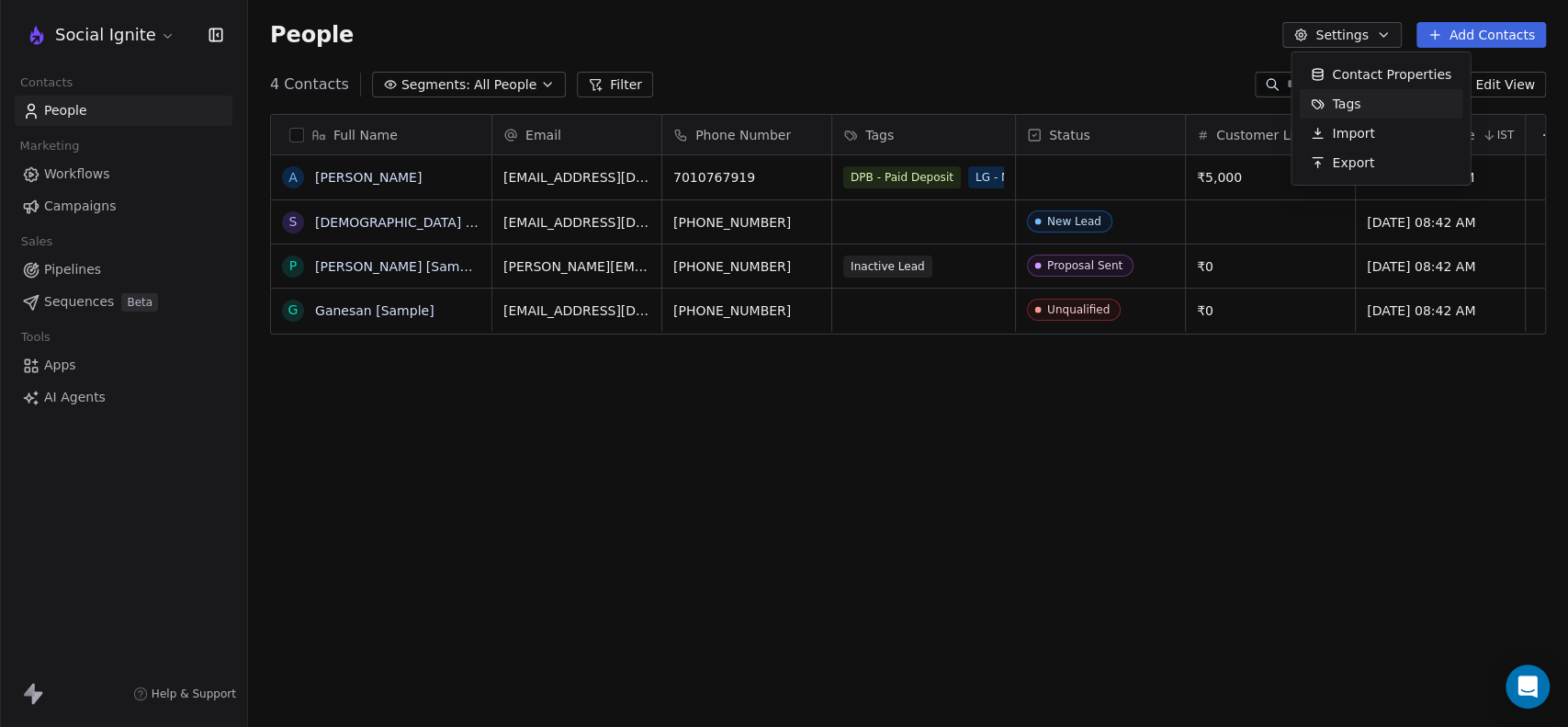
click at [1355, 97] on span "Tags" at bounding box center [1345, 105] width 28 height 19
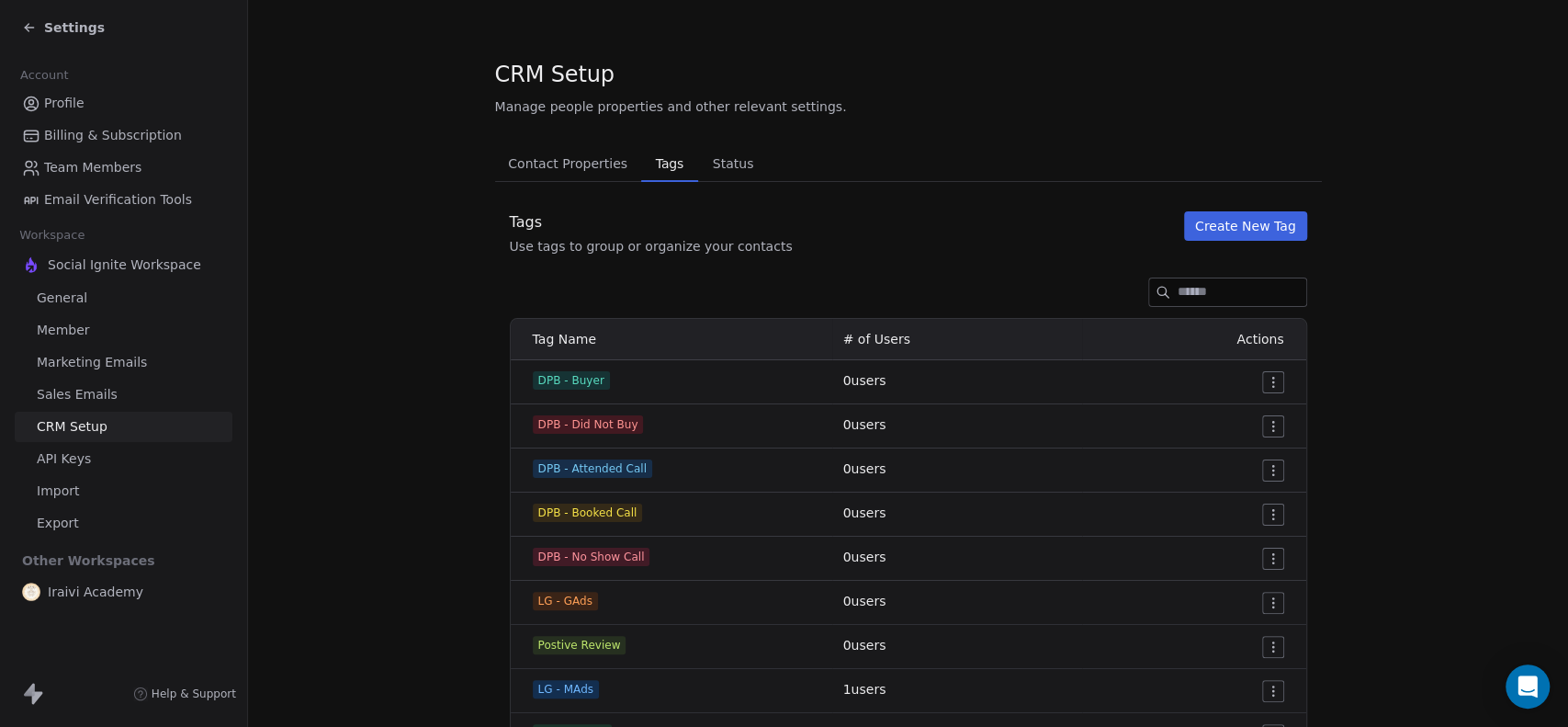
click at [709, 173] on span "Status" at bounding box center [734, 163] width 56 height 26
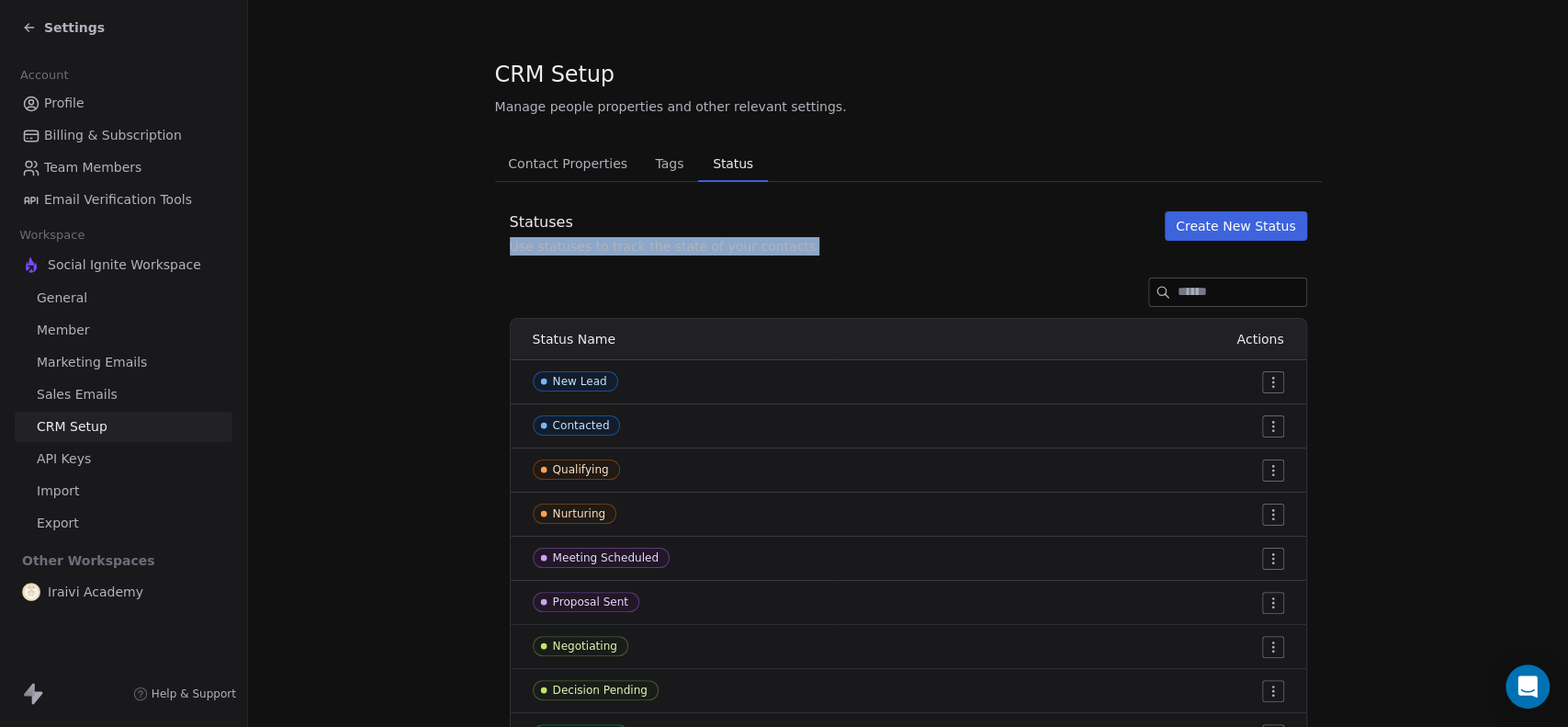
drag, startPoint x: 498, startPoint y: 240, endPoint x: 845, endPoint y: 256, distance: 347.4
click at [845, 256] on div "Statuses Use statuses to track the state of your contacts Create New Status Sta…" at bounding box center [908, 528] width 827 height 635
copy div "Use statuses to track the state of your cont"
click at [717, 165] on span "Status" at bounding box center [733, 163] width 55 height 26
click at [901, 233] on div "Statuses Use statuses to track the state of your contacts Create New Status" at bounding box center [908, 233] width 827 height 44
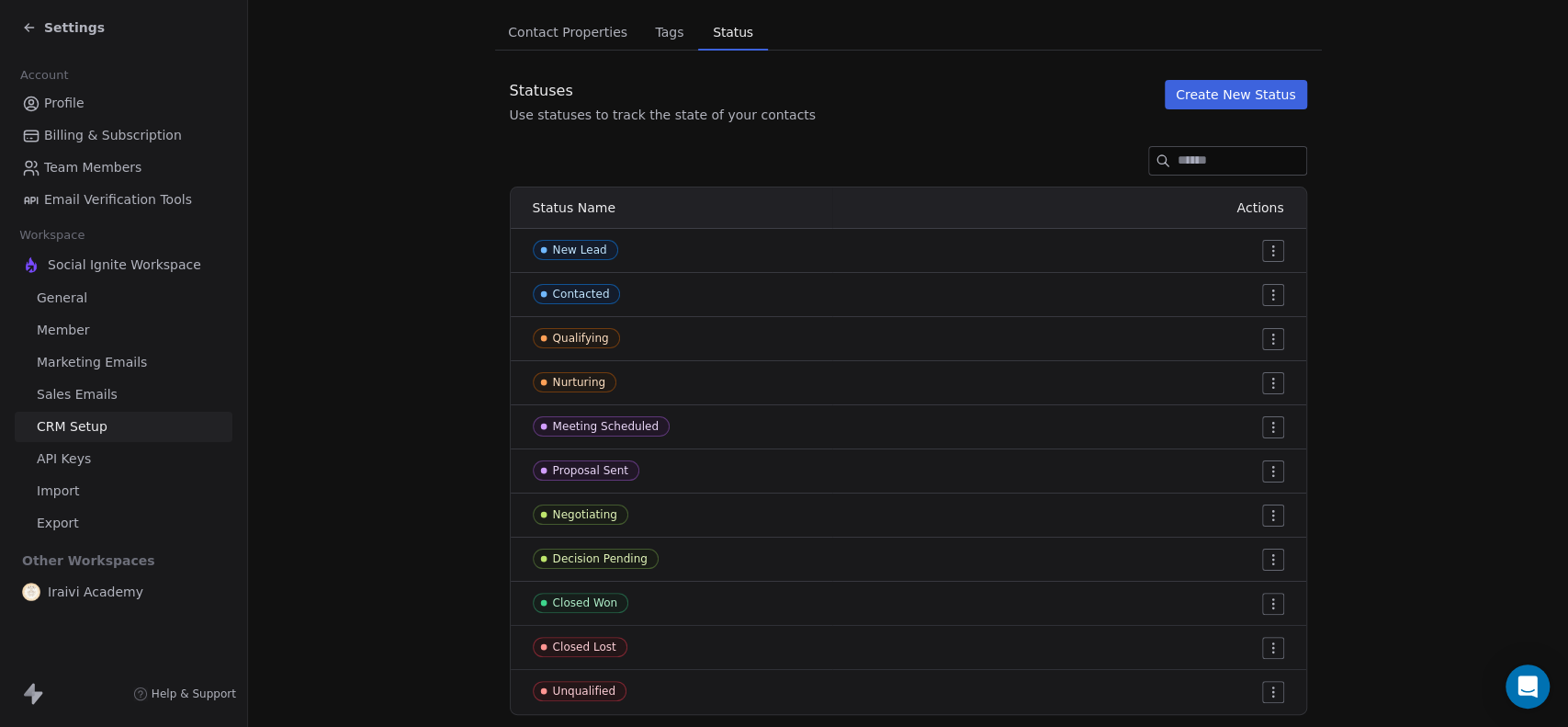
scroll to position [177, 0]
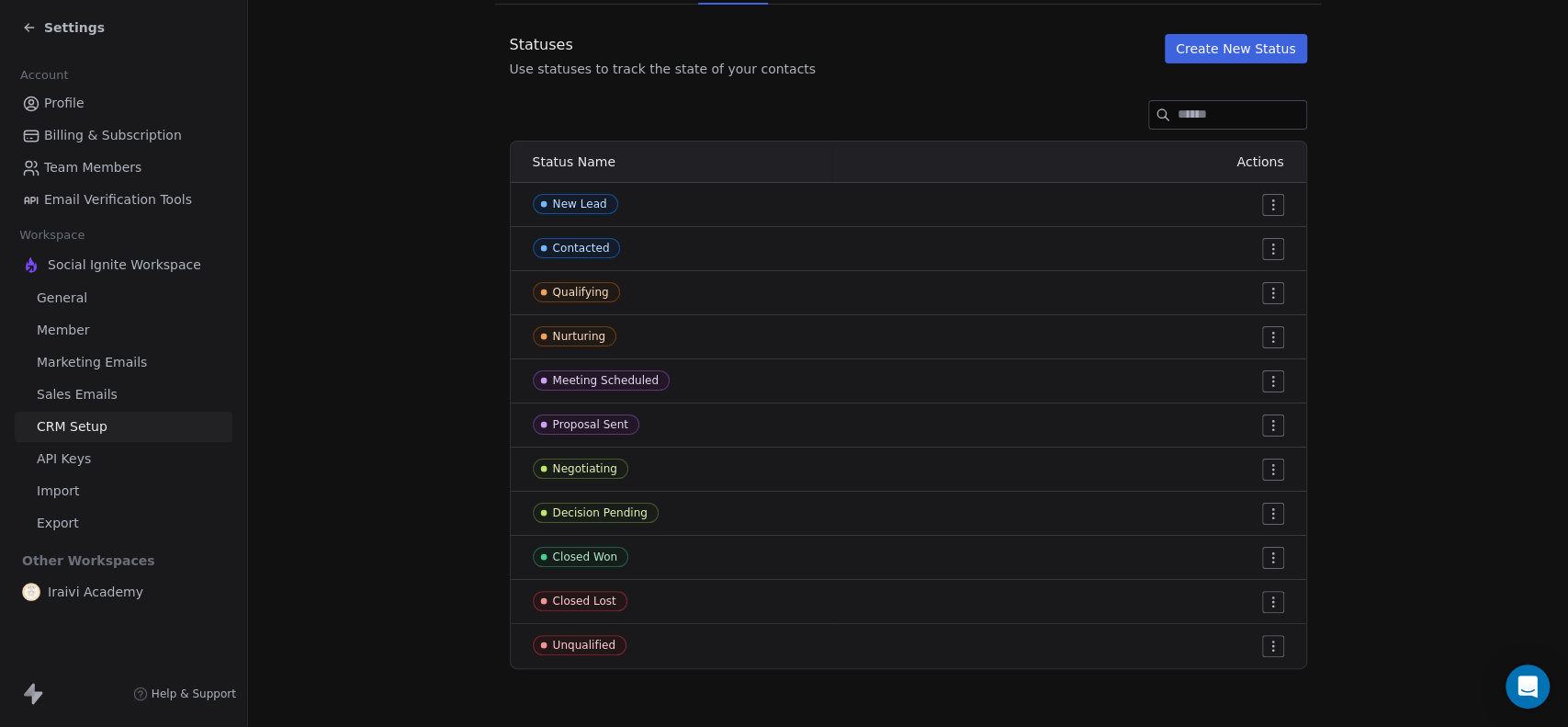
click at [1269, 196] on html "Settings Account Profile Billing & Subscription Team Members Email Verification…" at bounding box center [784, 364] width 1568 height 727
click at [1231, 237] on span "Edit" at bounding box center [1233, 240] width 25 height 18
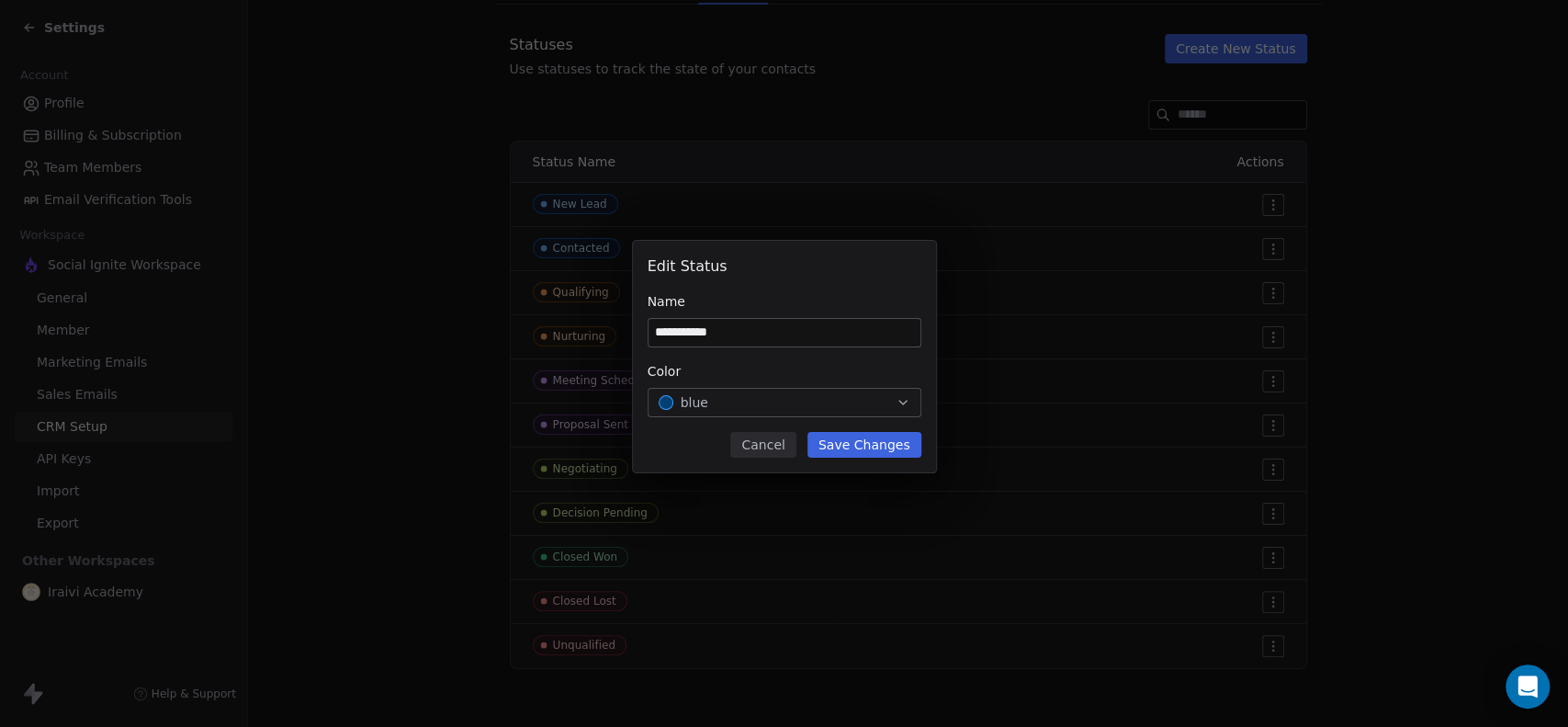
type input "**********"
click at [862, 445] on button "Save Changes" at bounding box center [864, 444] width 114 height 26
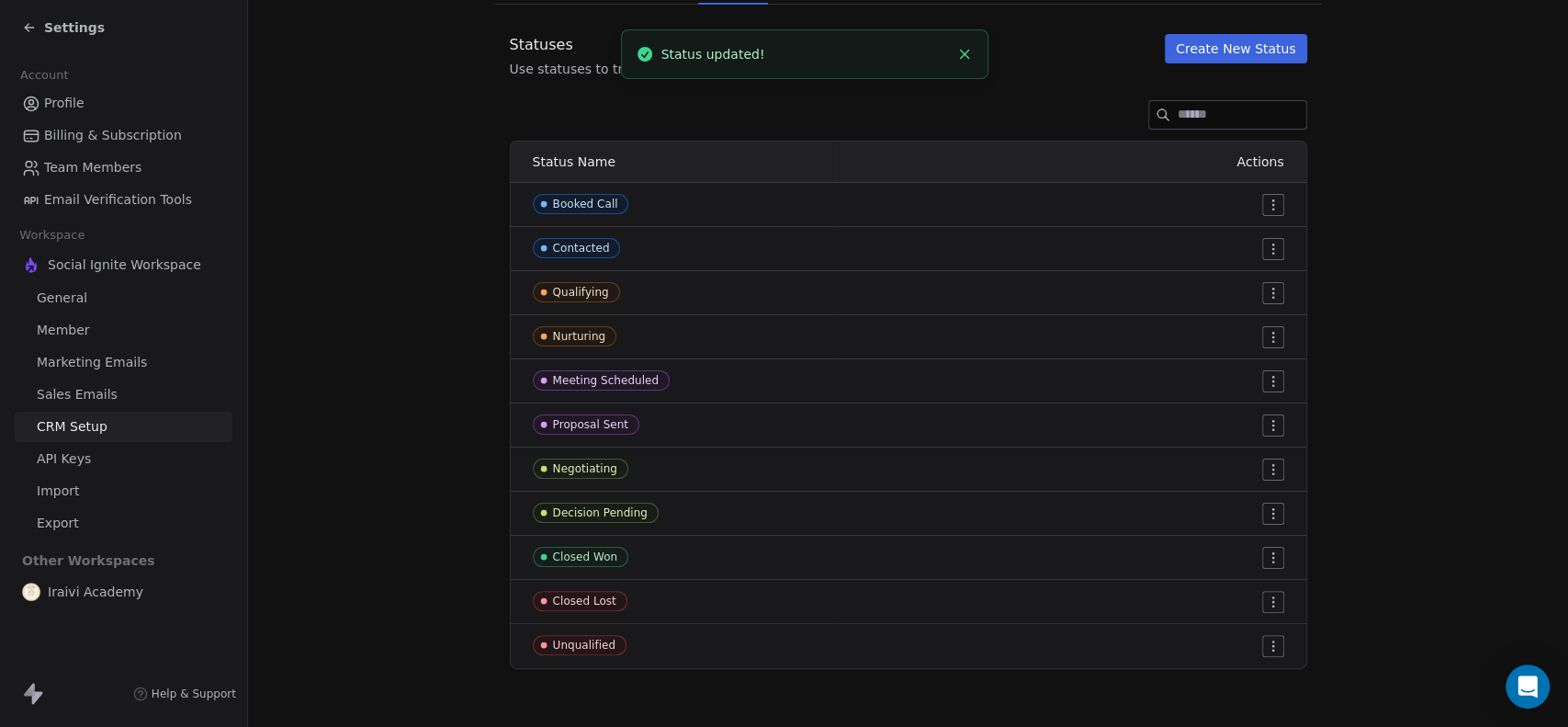
click at [1265, 293] on html "Settings Account Profile Billing & Subscription Team Members Email Verification…" at bounding box center [784, 364] width 1568 height 727
click at [1232, 324] on span "Edit" at bounding box center [1233, 329] width 25 height 18
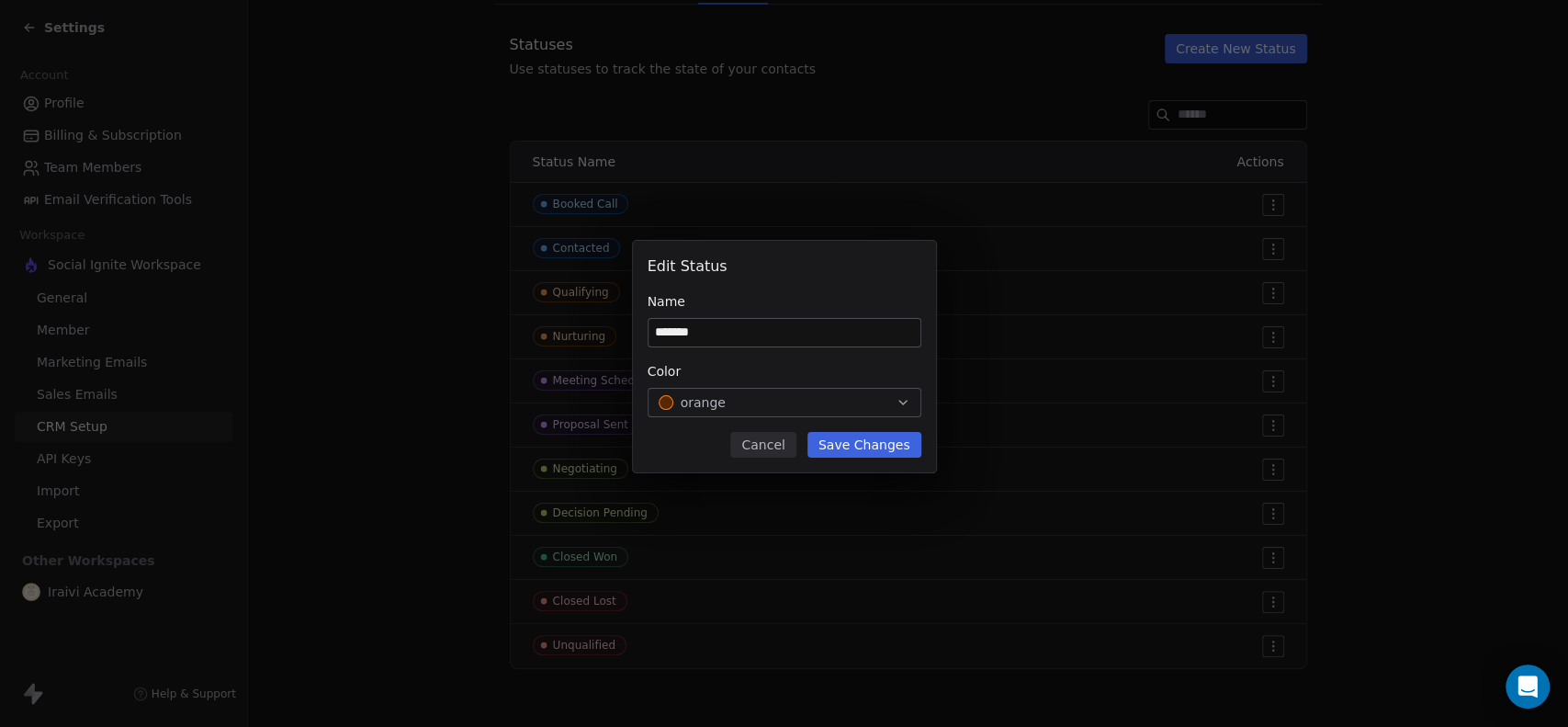
type input "*******"
click at [880, 439] on button "Save Changes" at bounding box center [864, 444] width 114 height 26
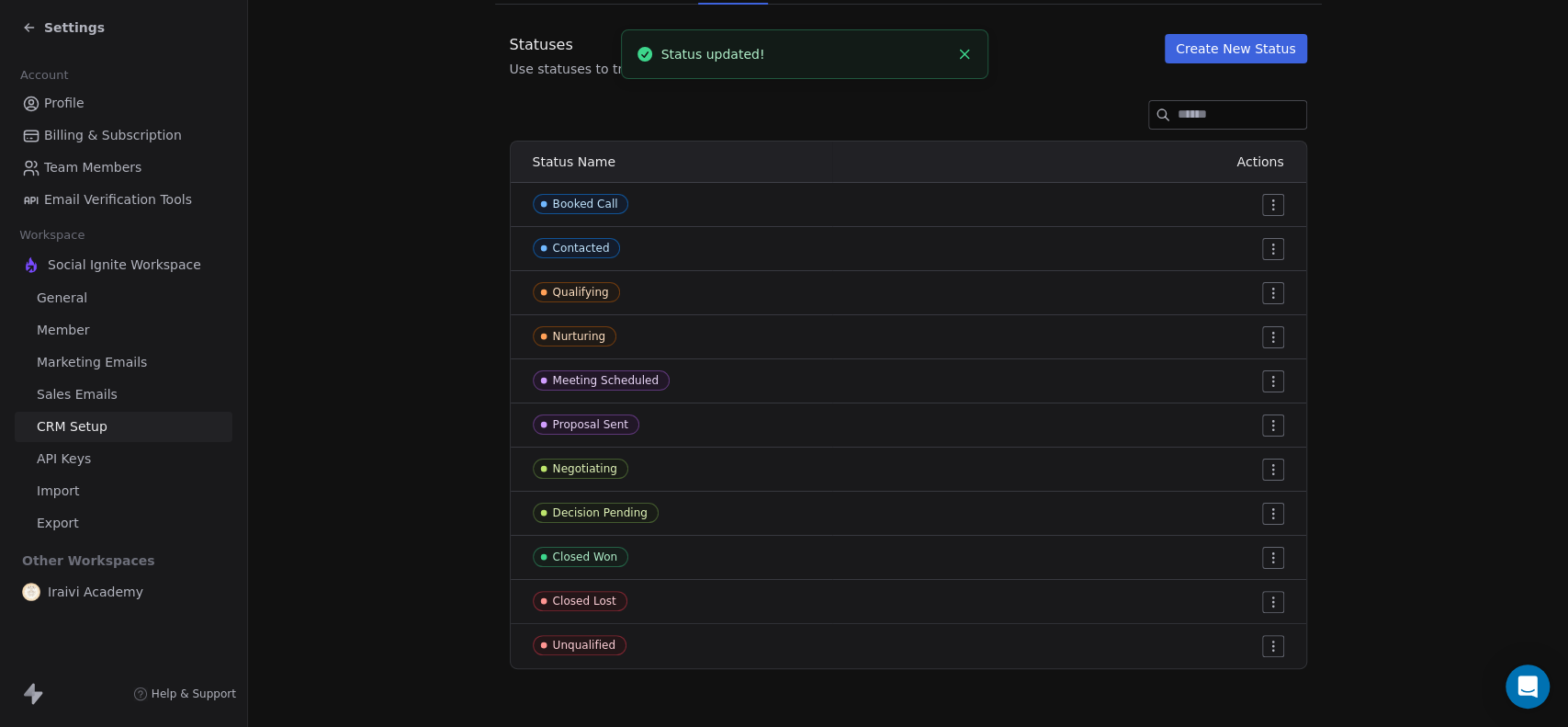
click at [1269, 240] on html "Settings Account Profile Billing & Subscription Team Members Email Verification…" at bounding box center [784, 364] width 1568 height 727
click at [1234, 319] on span "Delete" at bounding box center [1241, 314] width 43 height 18
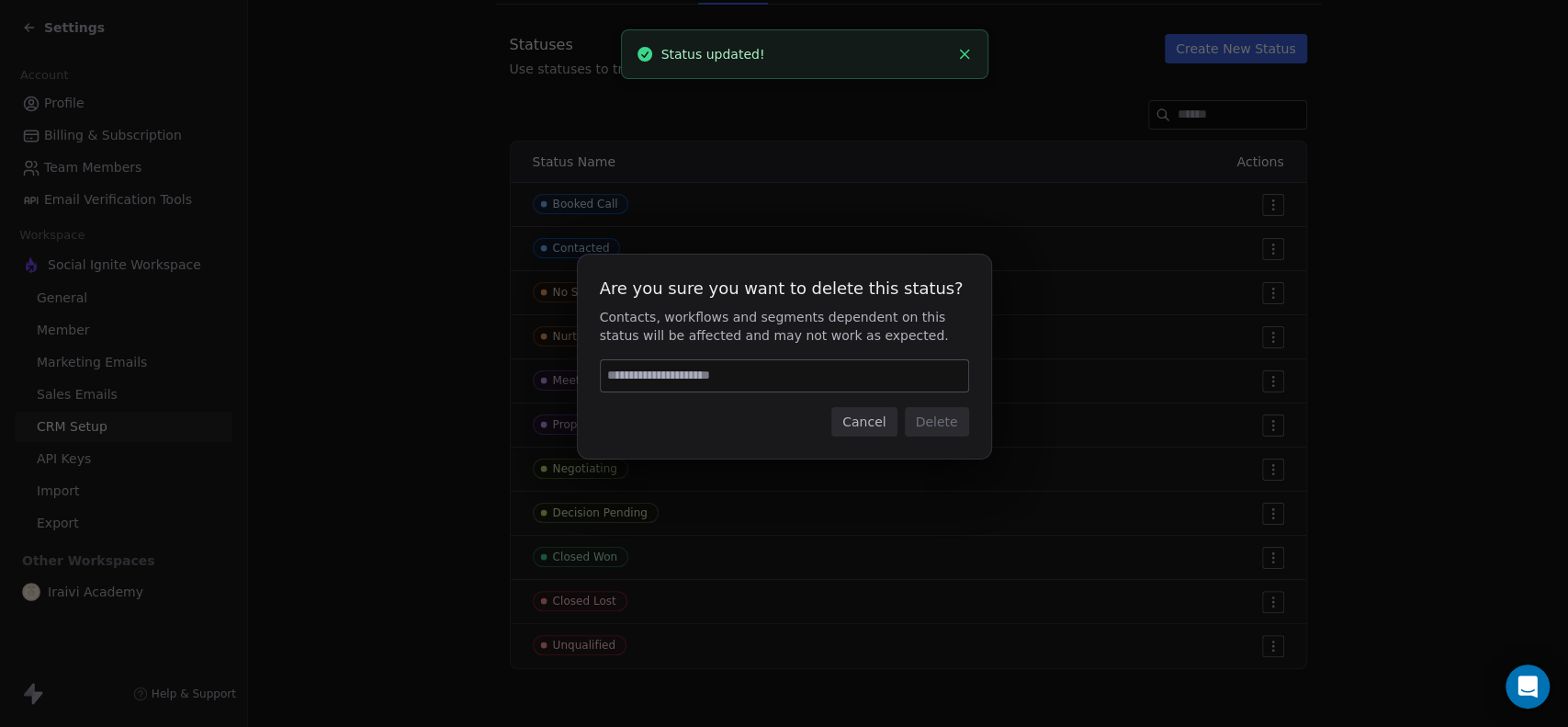
type input "*"
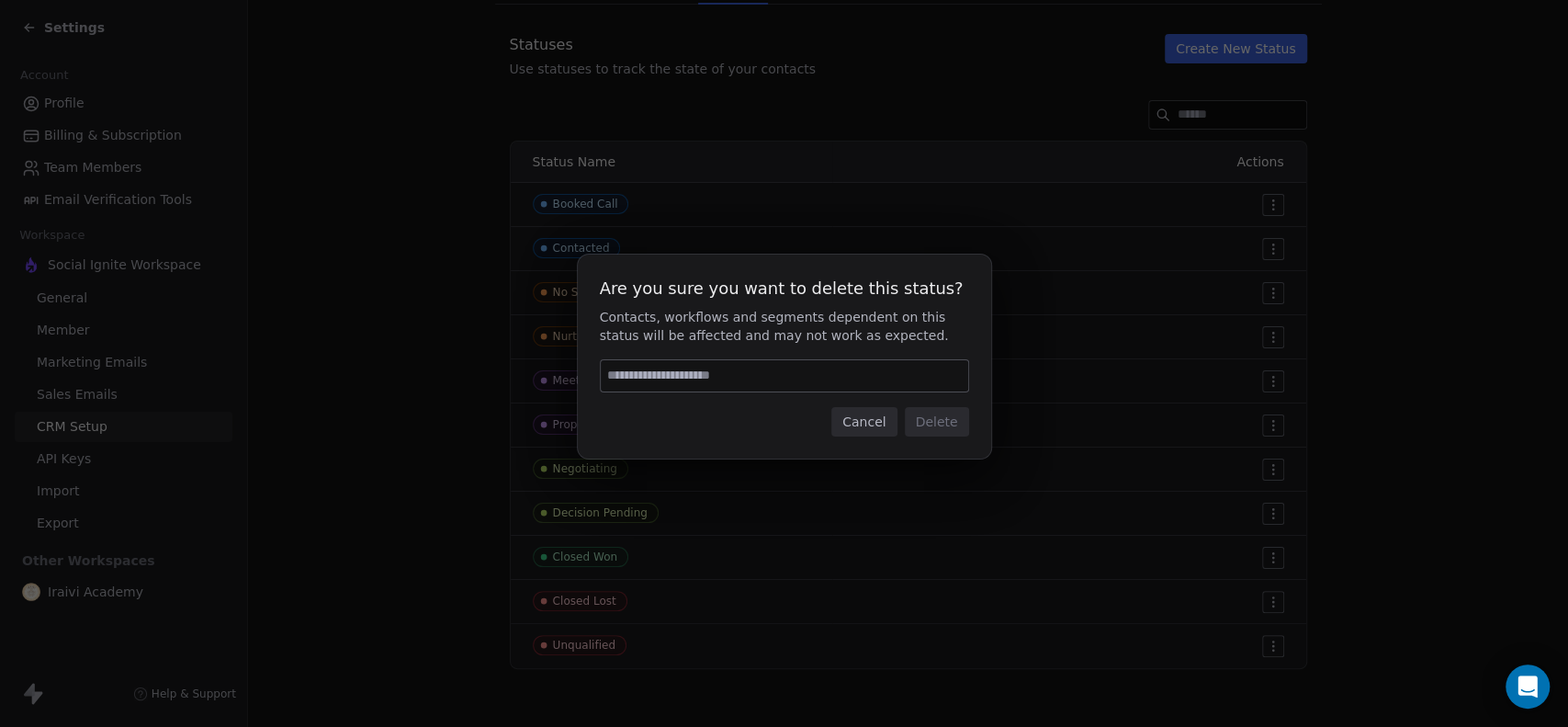
type input "*"
type input "******"
click at [932, 414] on button "Delete" at bounding box center [937, 422] width 64 height 29
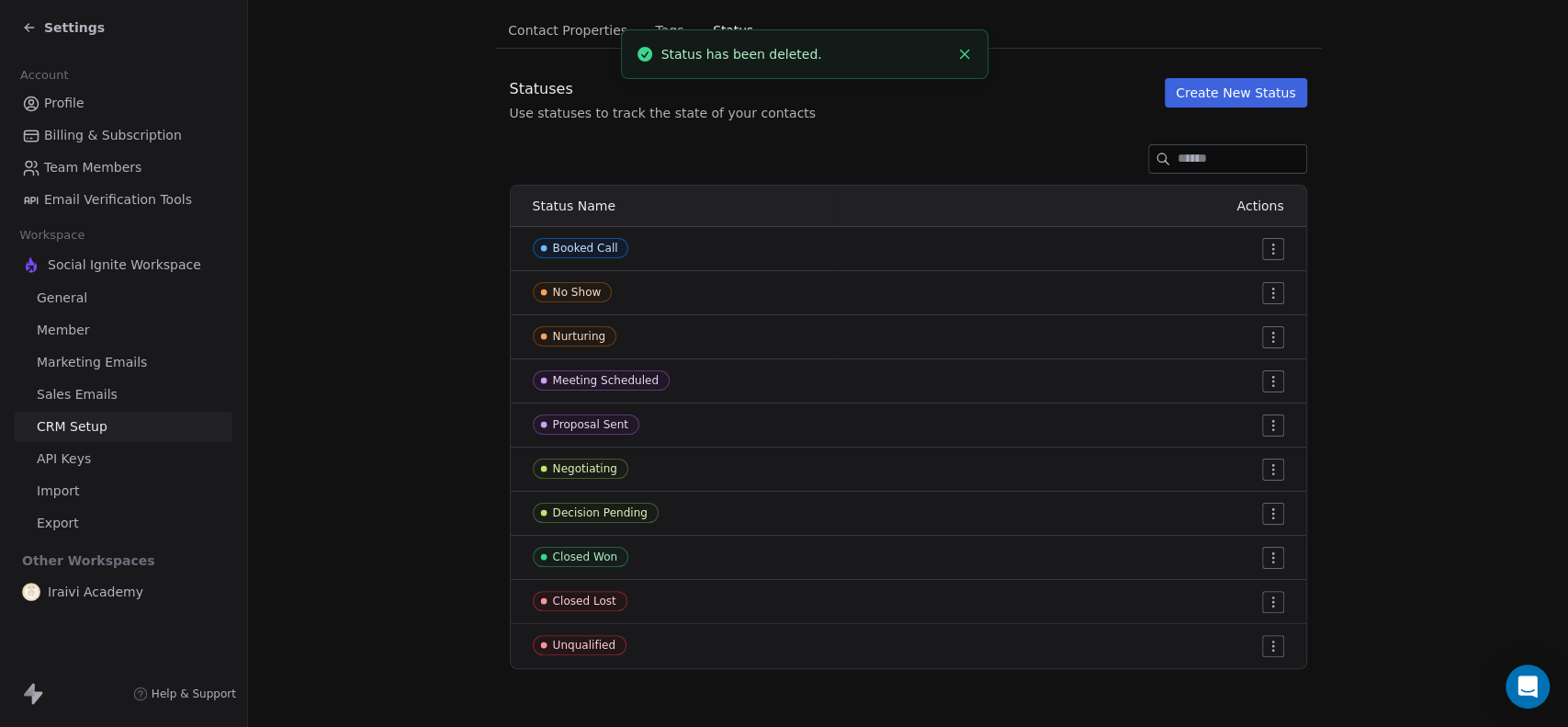
click at [1260, 332] on html "Settings Account Profile Billing & Subscription Team Members Email Verification…" at bounding box center [784, 364] width 1568 height 727
click at [1226, 400] on span "Delete" at bounding box center [1241, 402] width 43 height 18
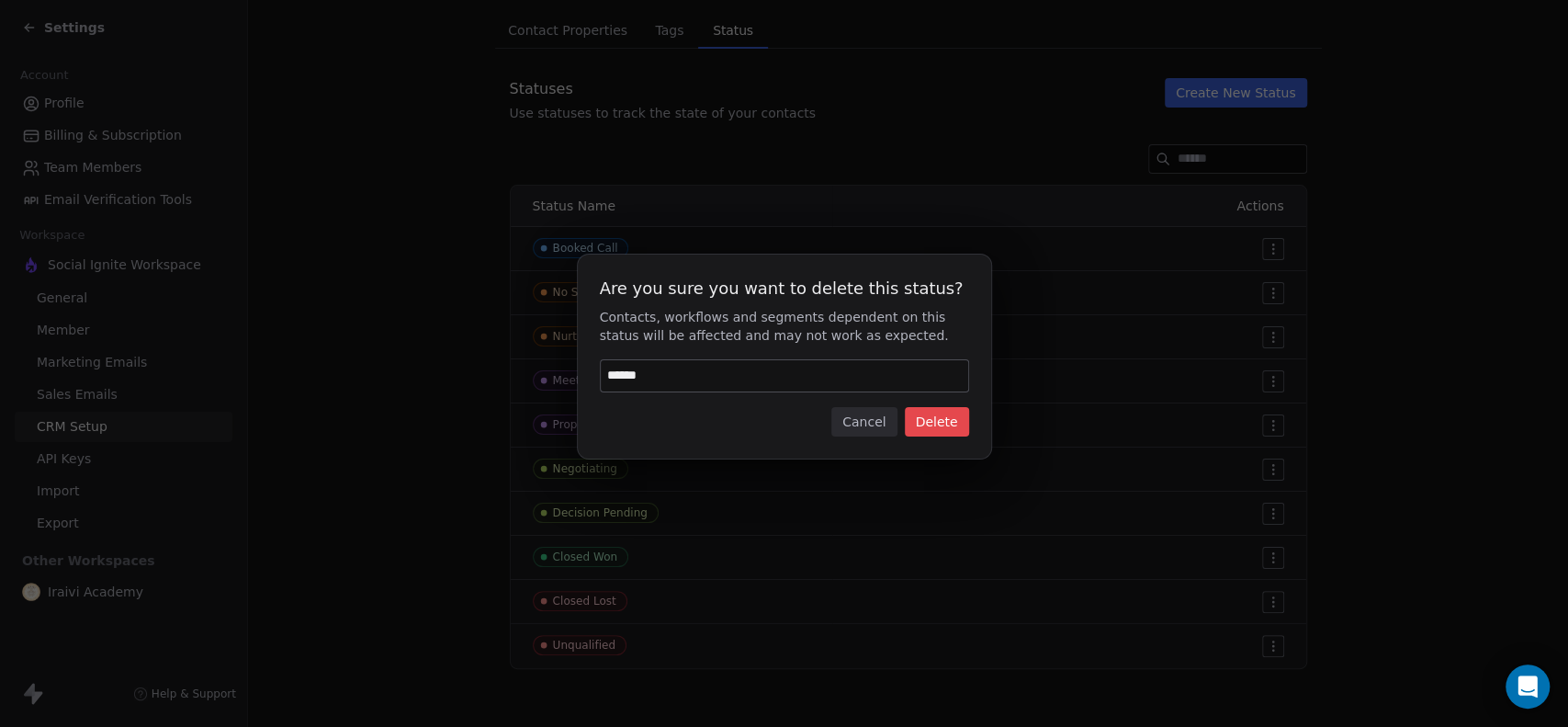
type input "******"
click at [925, 425] on button "Delete" at bounding box center [937, 422] width 64 height 29
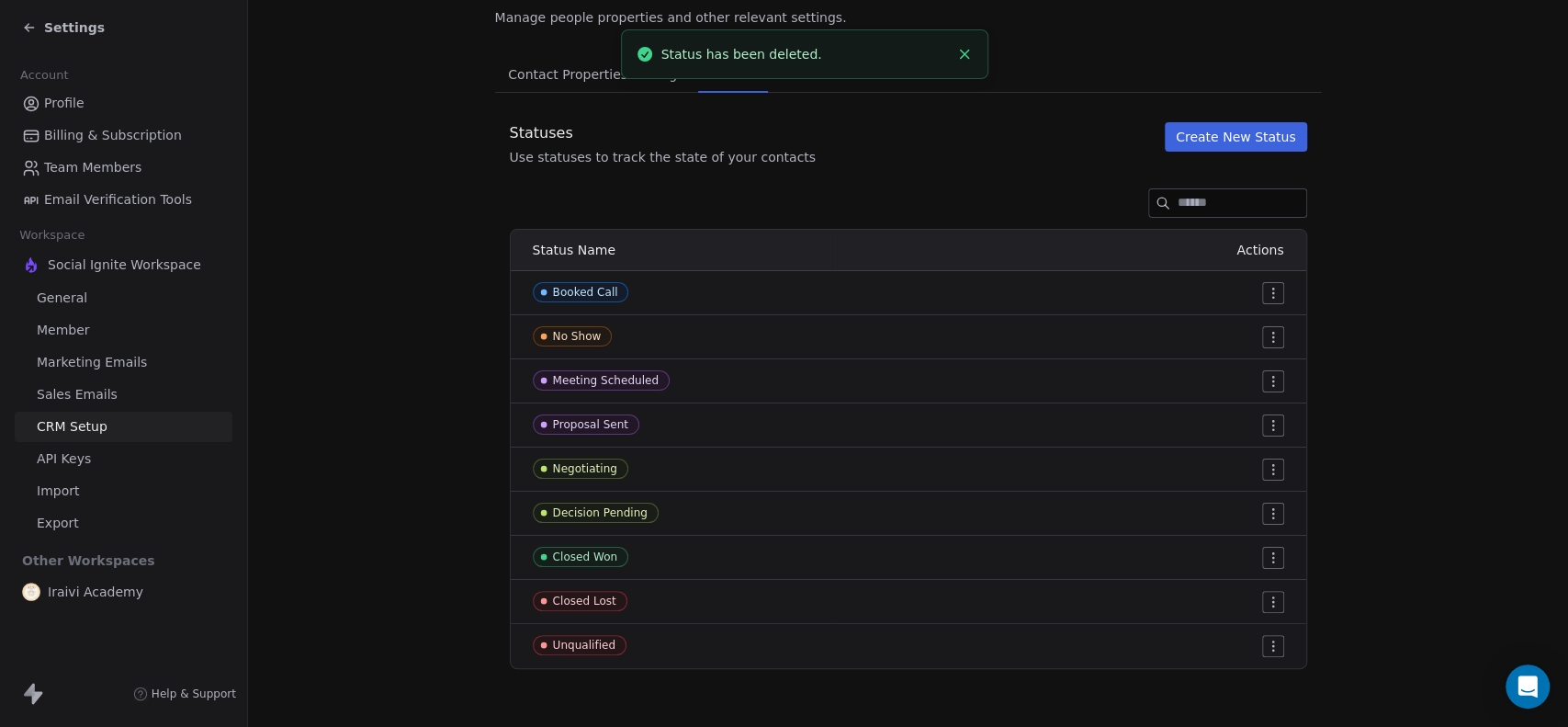
click at [1267, 380] on html "Settings Account Profile Billing & Subscription Team Members Email Verification…" at bounding box center [784, 364] width 1568 height 727
click at [1227, 411] on span "Edit" at bounding box center [1233, 417] width 25 height 18
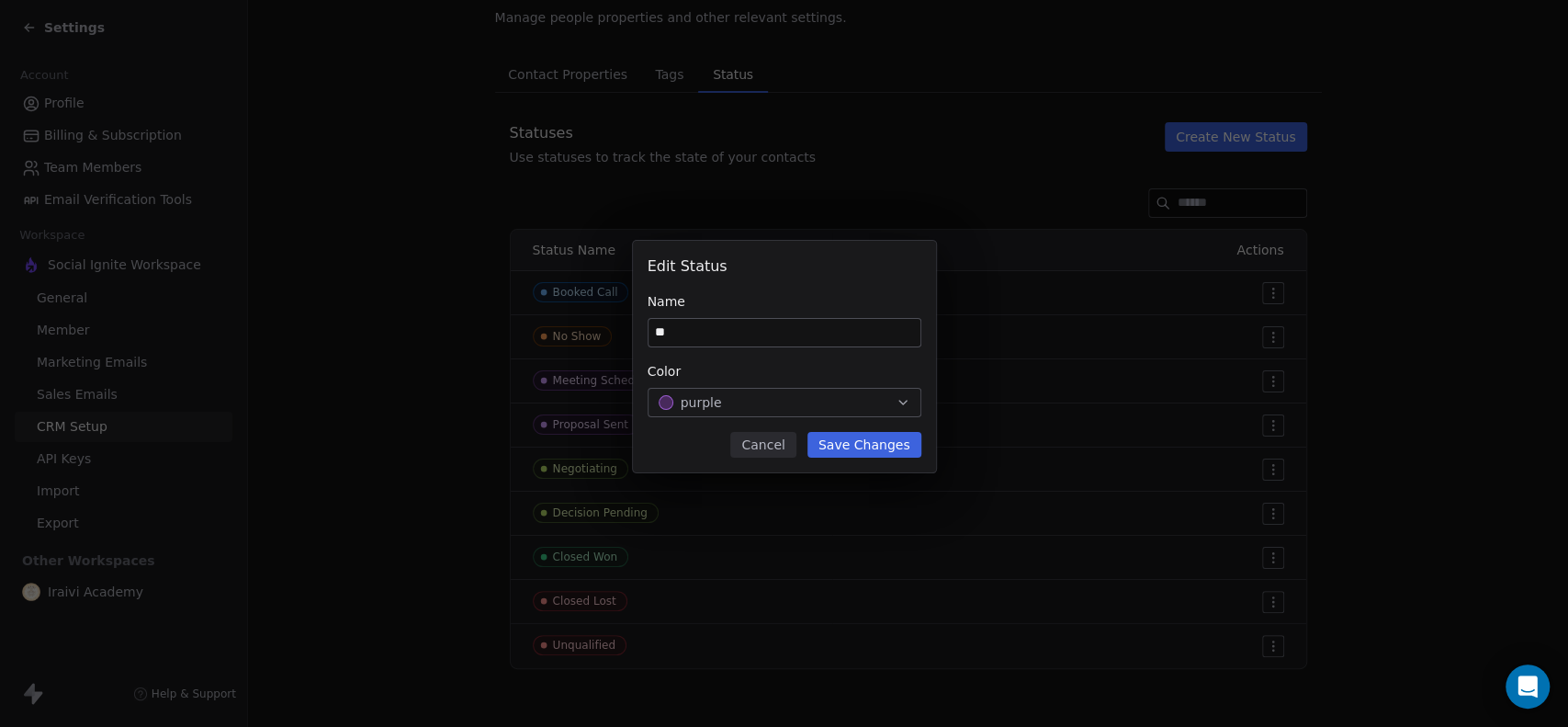
type input "*"
type input "**********"
click at [866, 438] on button "Save Changes" at bounding box center [864, 444] width 114 height 26
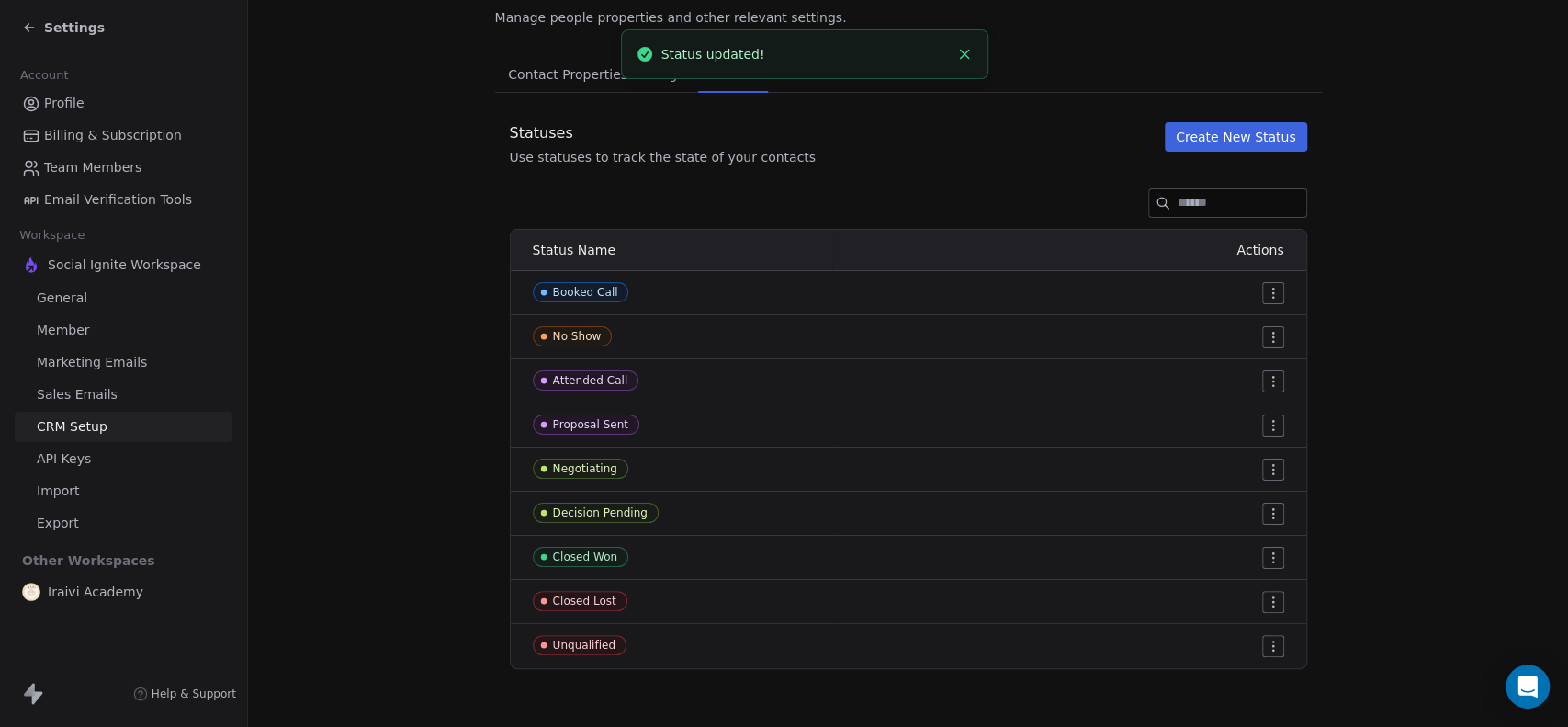
click at [1271, 424] on html "Settings Account Profile Billing & Subscription Team Members Email Verification…" at bounding box center [784, 364] width 1568 height 727
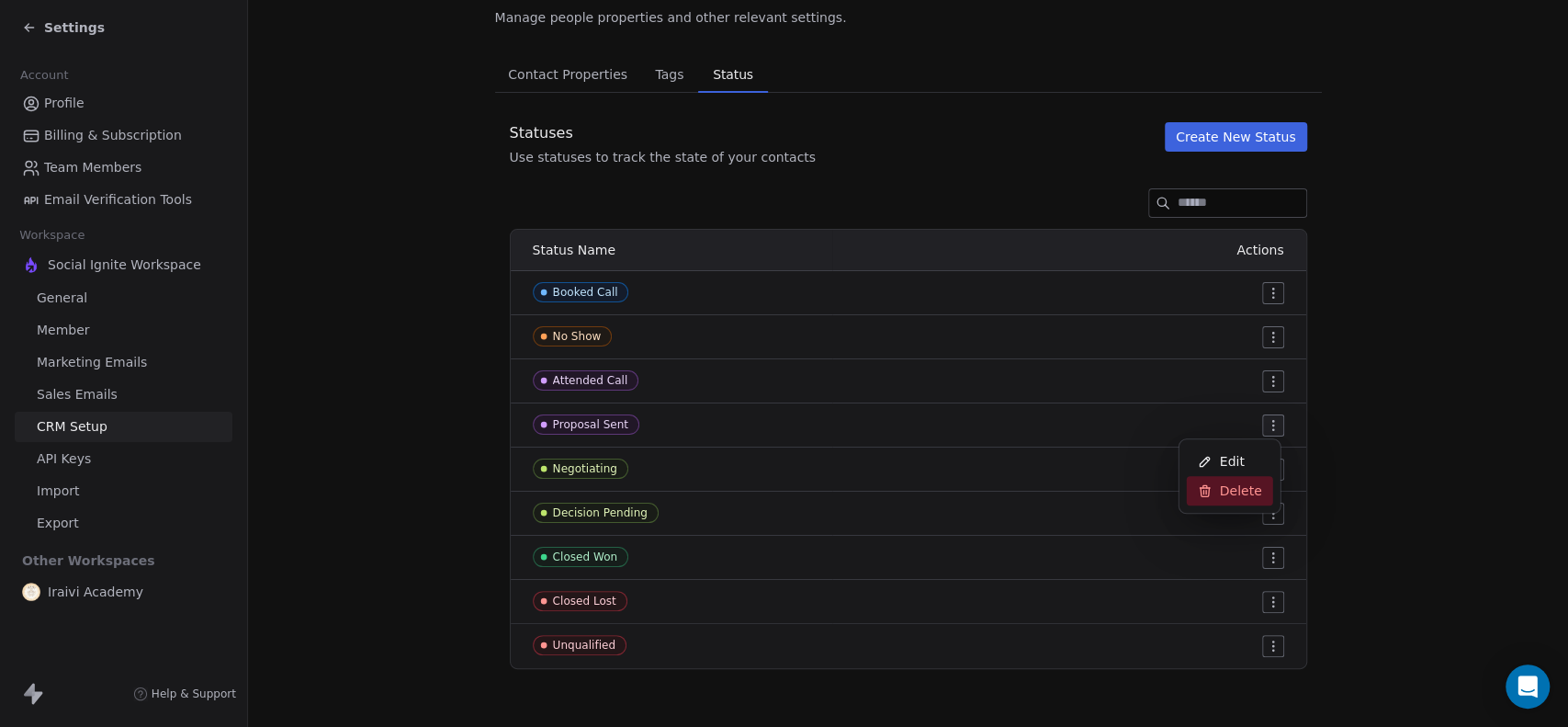
click at [1231, 490] on span "Delete" at bounding box center [1241, 490] width 43 height 18
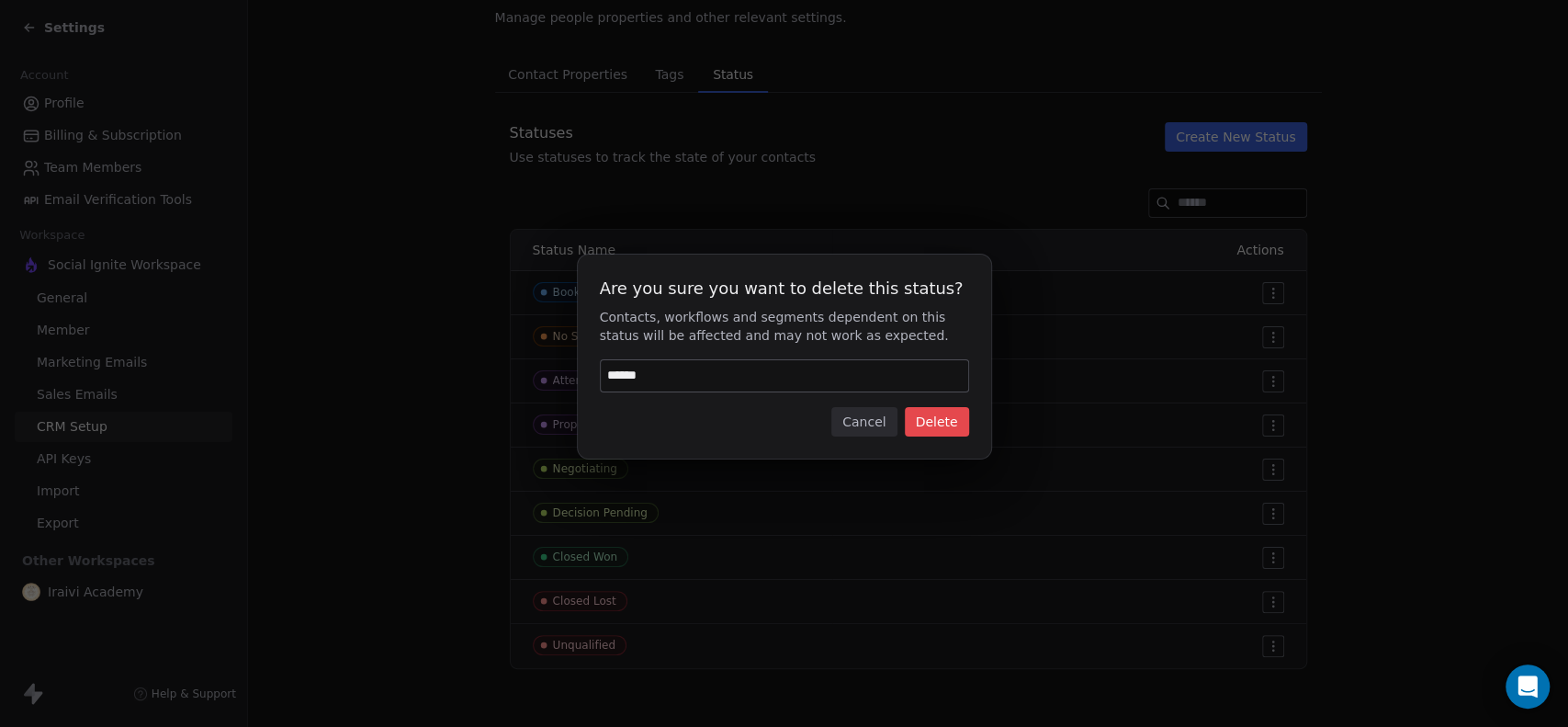
type input "******"
click at [938, 417] on button "Delete" at bounding box center [937, 422] width 64 height 29
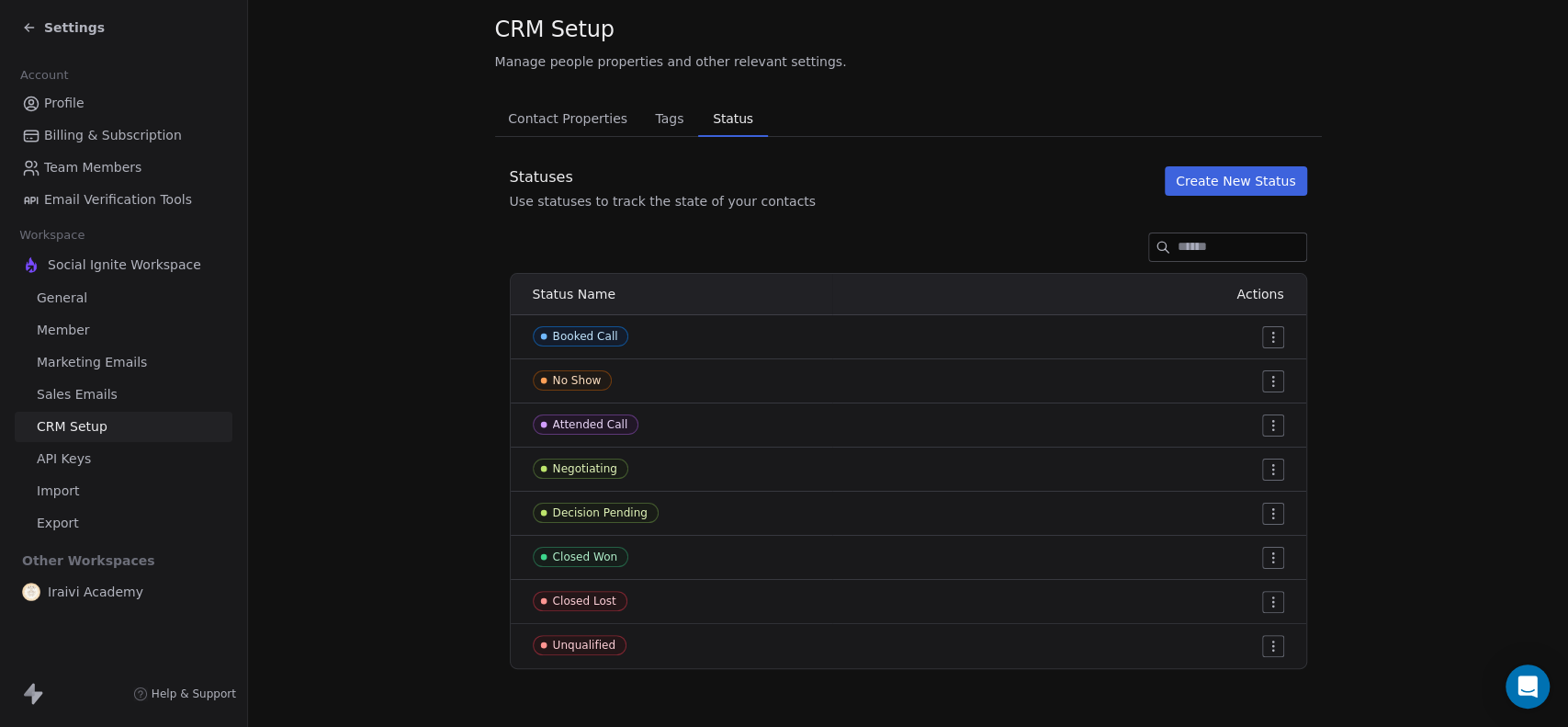
click at [1269, 468] on html "Settings Account Profile Billing & Subscription Team Members Email Verification…" at bounding box center [784, 364] width 1568 height 727
click at [1207, 506] on icon at bounding box center [1205, 505] width 15 height 15
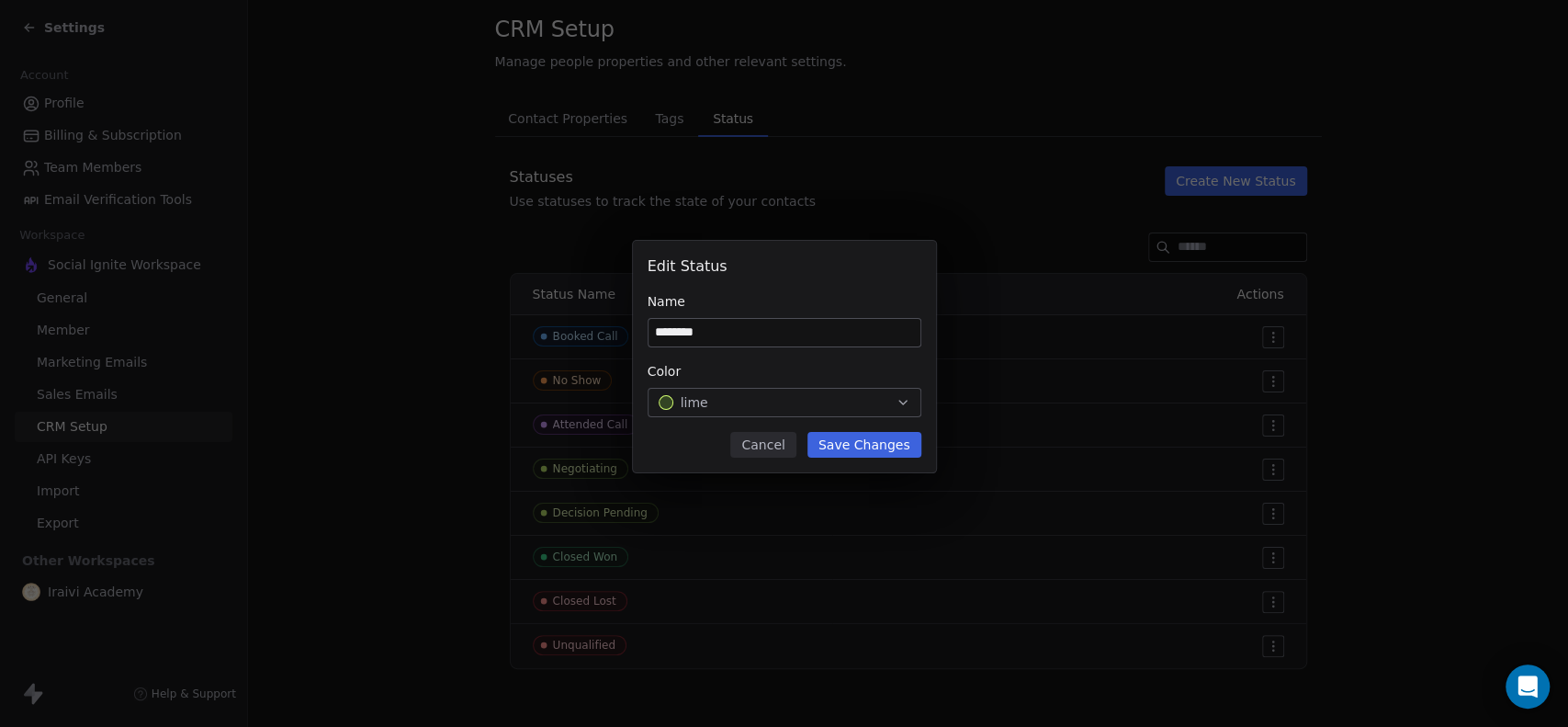
type input "********"
click at [895, 447] on button "Save Changes" at bounding box center [864, 444] width 114 height 26
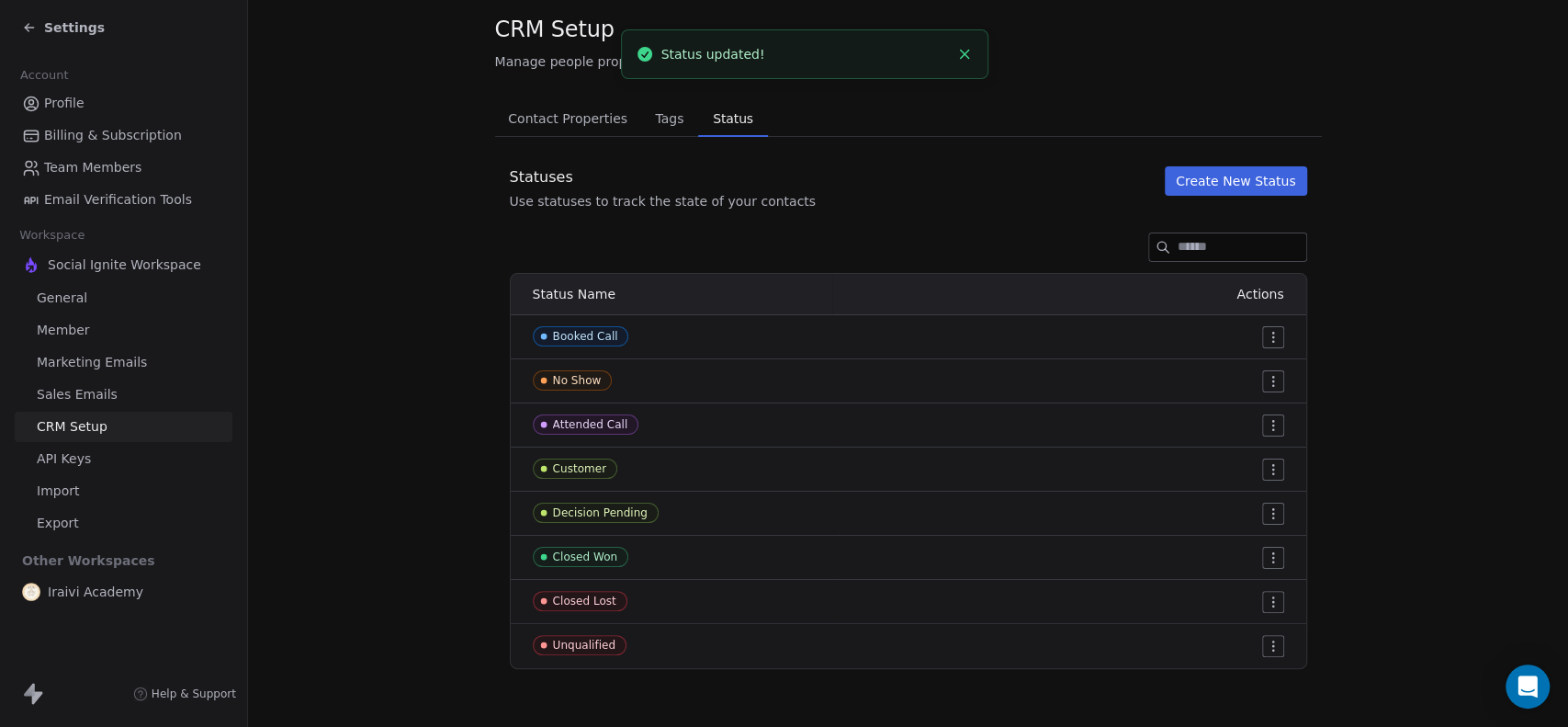
click at [1261, 506] on html "Settings Account Profile Billing & Subscription Team Members Email Verification…" at bounding box center [784, 364] width 1568 height 727
click at [1222, 582] on span "Delete" at bounding box center [1241, 579] width 43 height 18
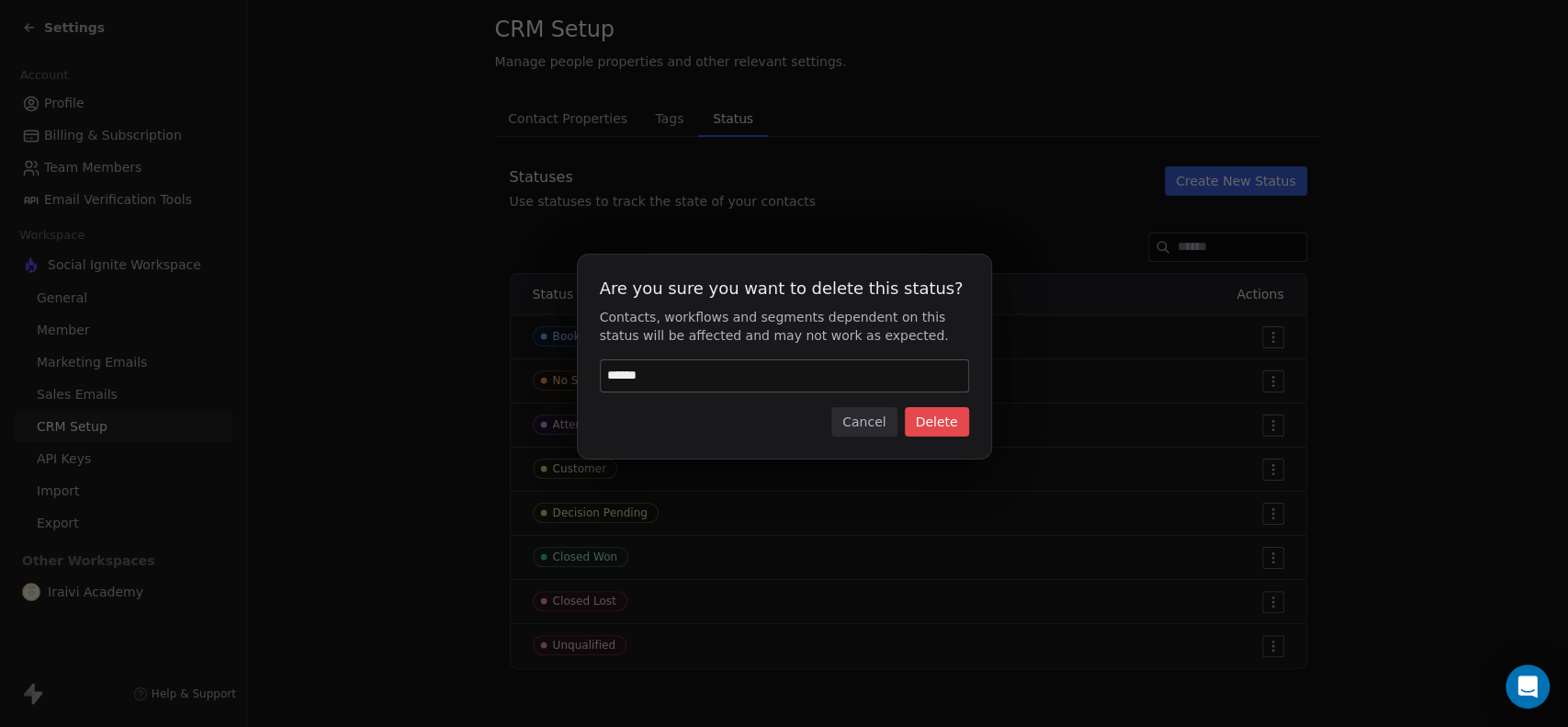
type input "******"
click at [929, 411] on button "Delete" at bounding box center [937, 422] width 64 height 29
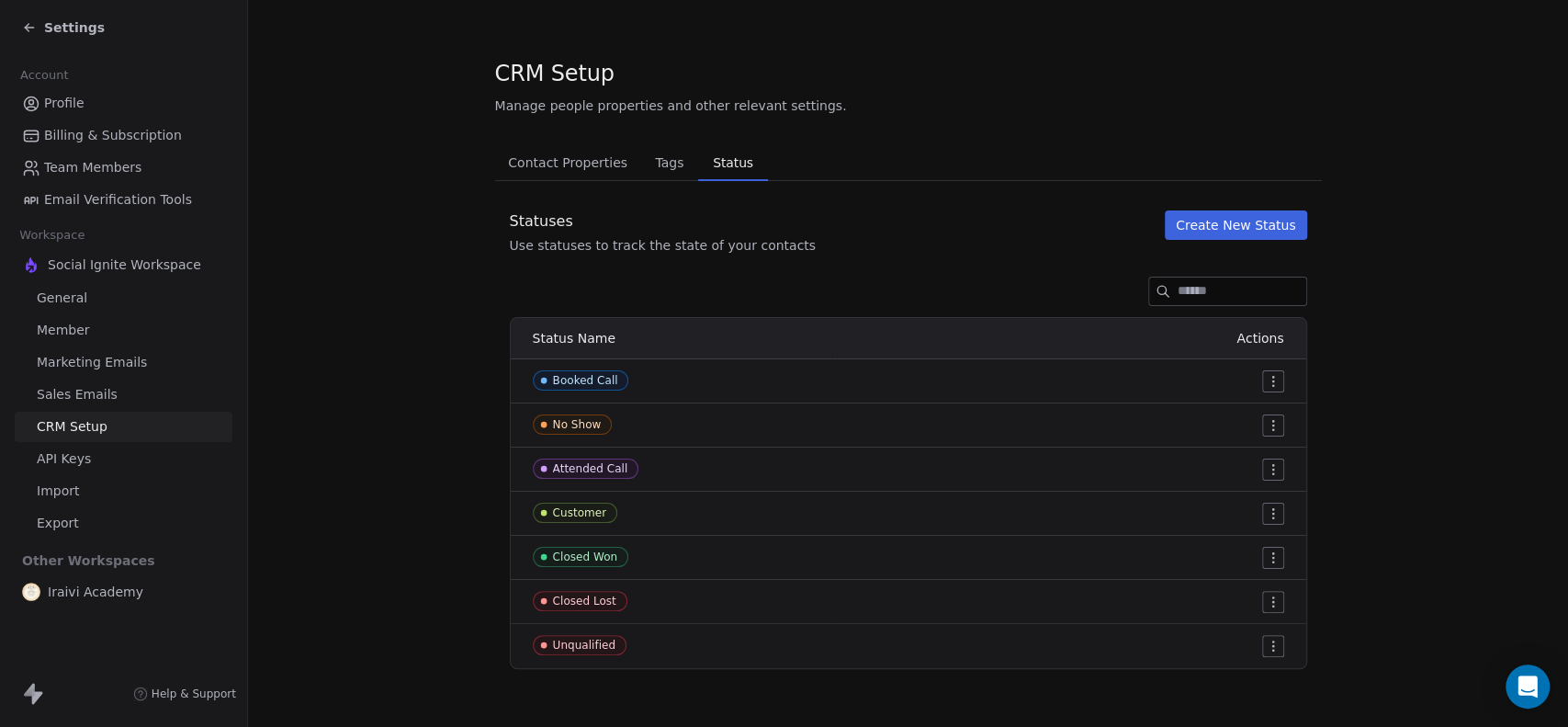
click at [1268, 598] on html "Settings Account Profile Billing & Subscription Team Members Email Verification…" at bounding box center [784, 364] width 1568 height 727
click at [1207, 648] on div "Edit" at bounding box center [1230, 638] width 86 height 29
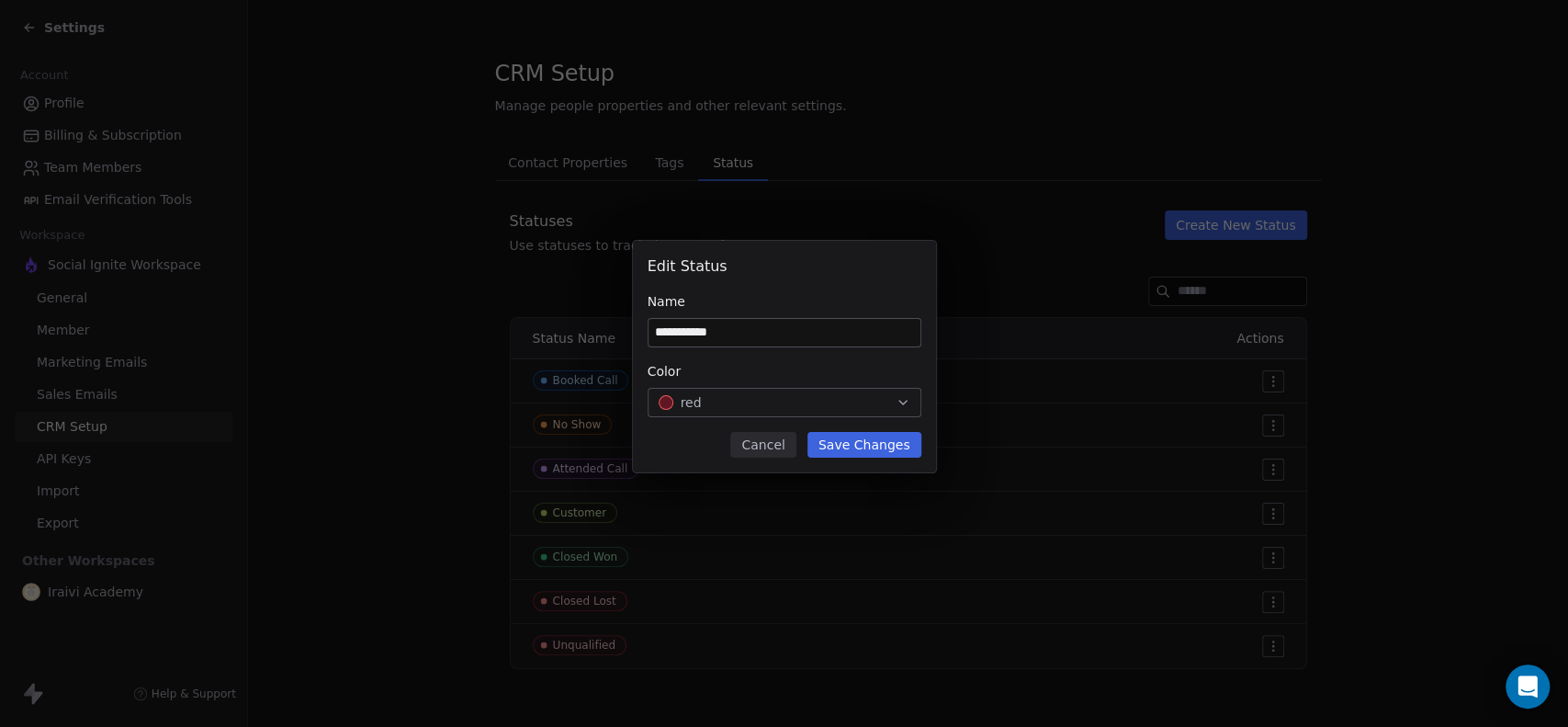
click at [696, 333] on input "**********" at bounding box center [784, 332] width 272 height 27
drag, startPoint x: 696, startPoint y: 333, endPoint x: 635, endPoint y: 332, distance: 61.0
click at [635, 332] on div "**********" at bounding box center [784, 356] width 303 height 232
click at [726, 330] on input "****" at bounding box center [784, 332] width 272 height 27
drag, startPoint x: 724, startPoint y: 332, endPoint x: 646, endPoint y: 331, distance: 78.0
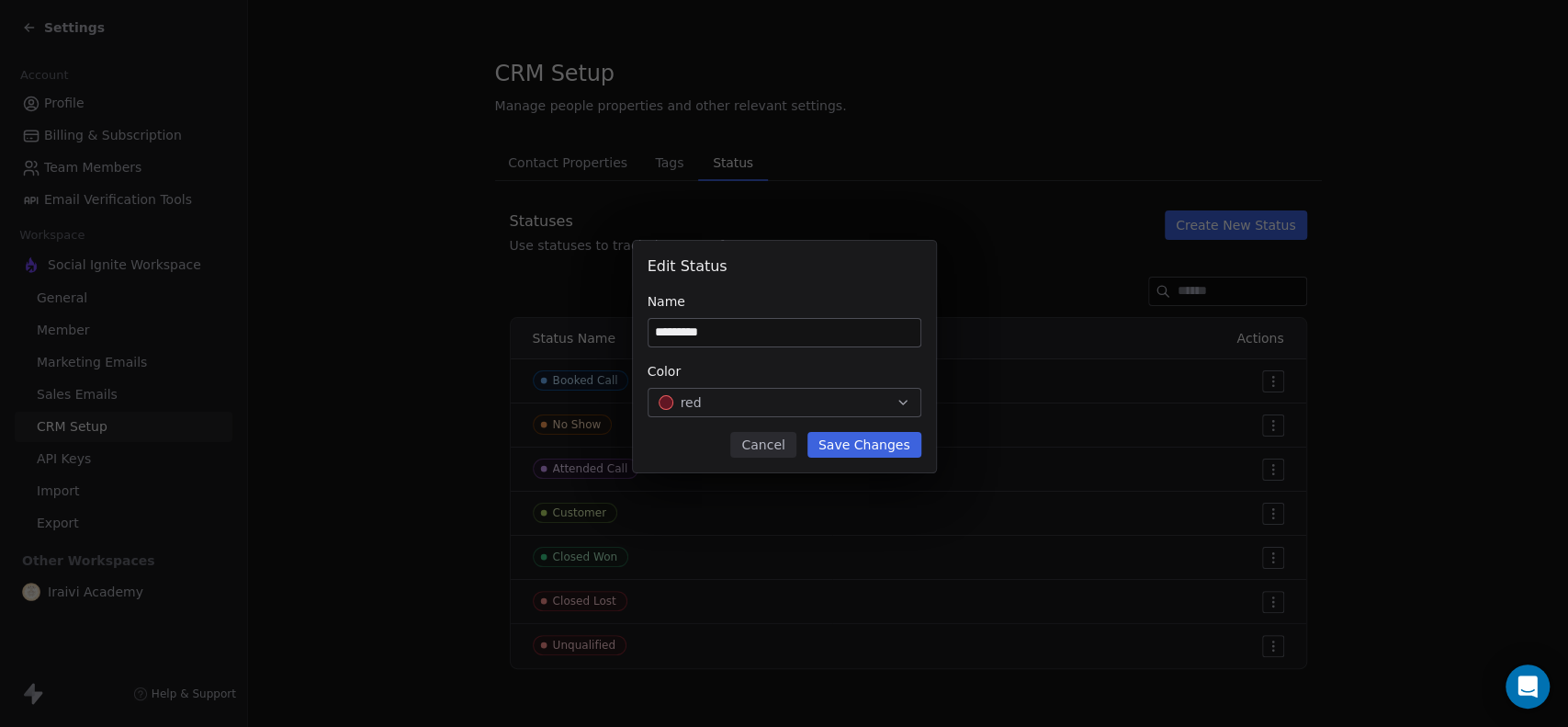
click at [648, 331] on input "*********" at bounding box center [784, 332] width 272 height 27
type input "**********"
click at [874, 447] on button "Save Changes" at bounding box center [864, 444] width 114 height 26
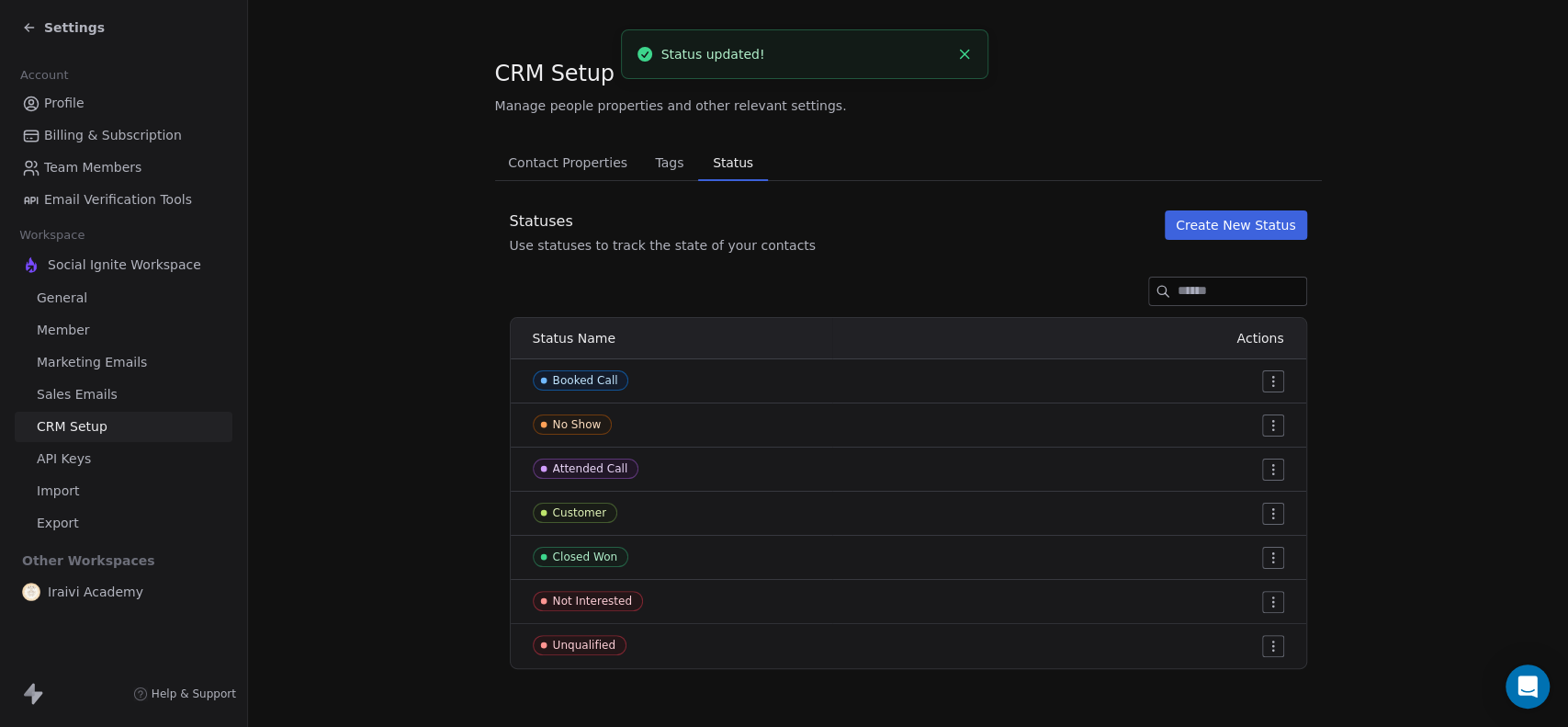
click at [1261, 642] on html "Settings Account Profile Billing & Subscription Team Members Email Verification…" at bounding box center [784, 364] width 1568 height 727
click at [1216, 608] on div "Delete" at bounding box center [1230, 608] width 86 height 29
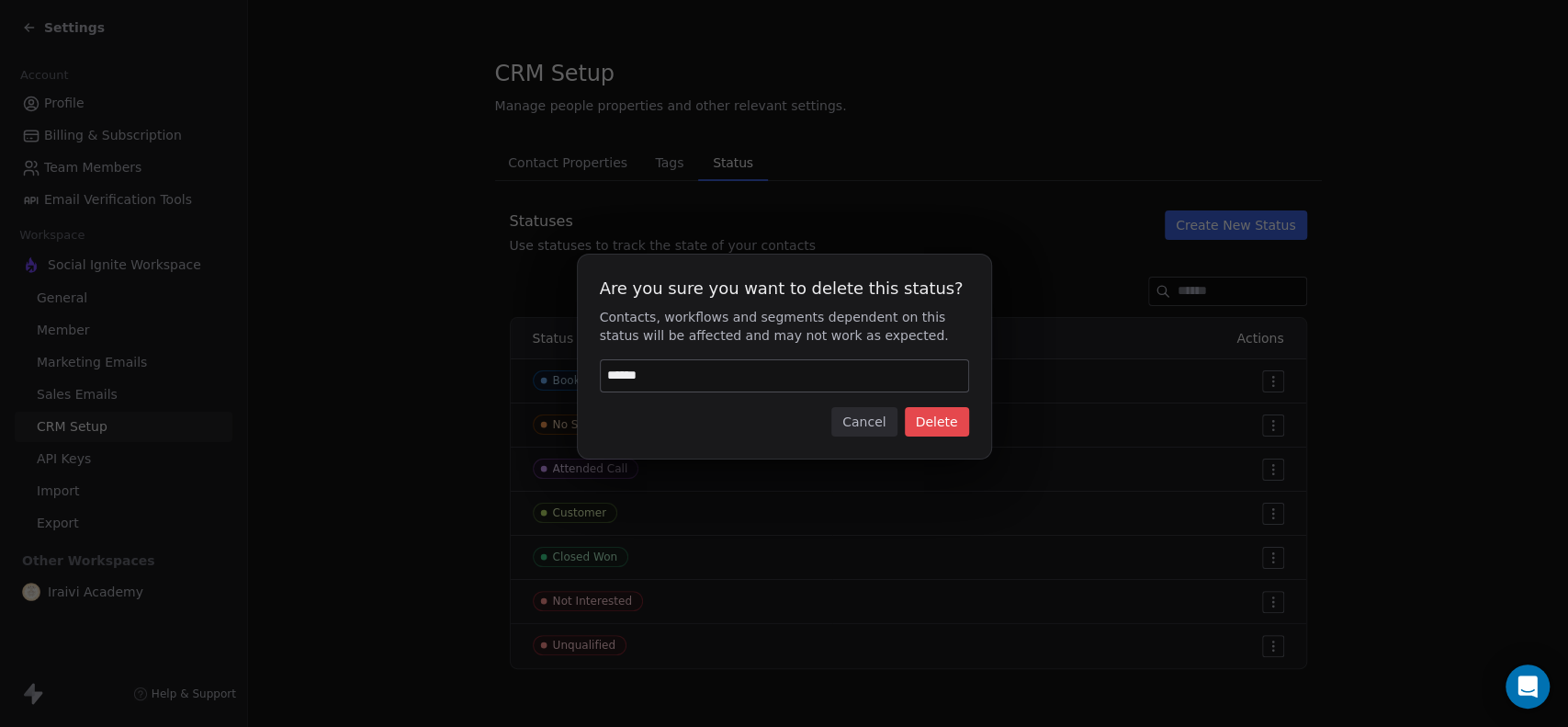
type input "******"
click at [944, 426] on button "Delete" at bounding box center [937, 422] width 64 height 29
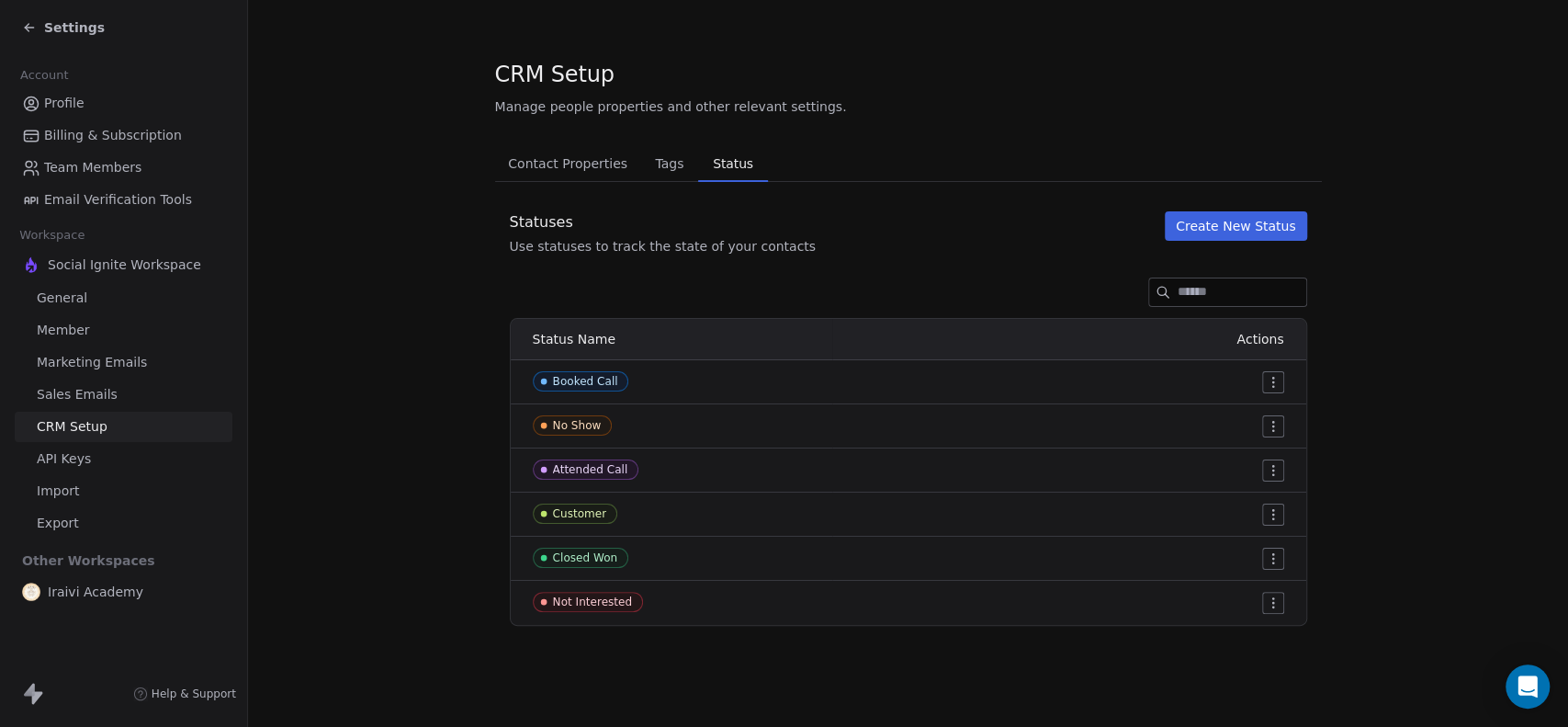
scroll to position [0, 0]
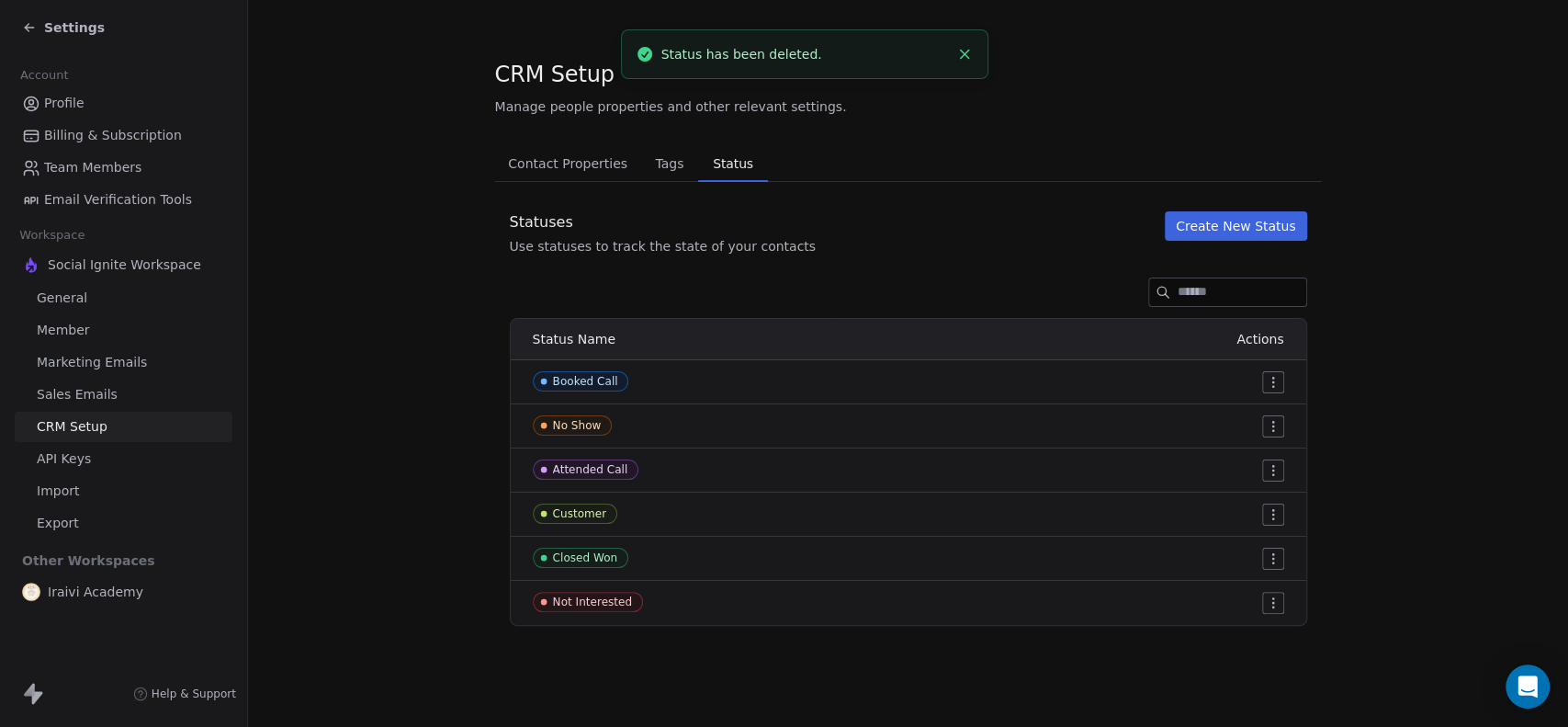
click at [1271, 512] on html "Settings Account Profile Billing & Subscription Team Members Email Verification…" at bounding box center [784, 364] width 1568 height 727
click at [1242, 553] on span "Edit" at bounding box center [1239, 551] width 25 height 18
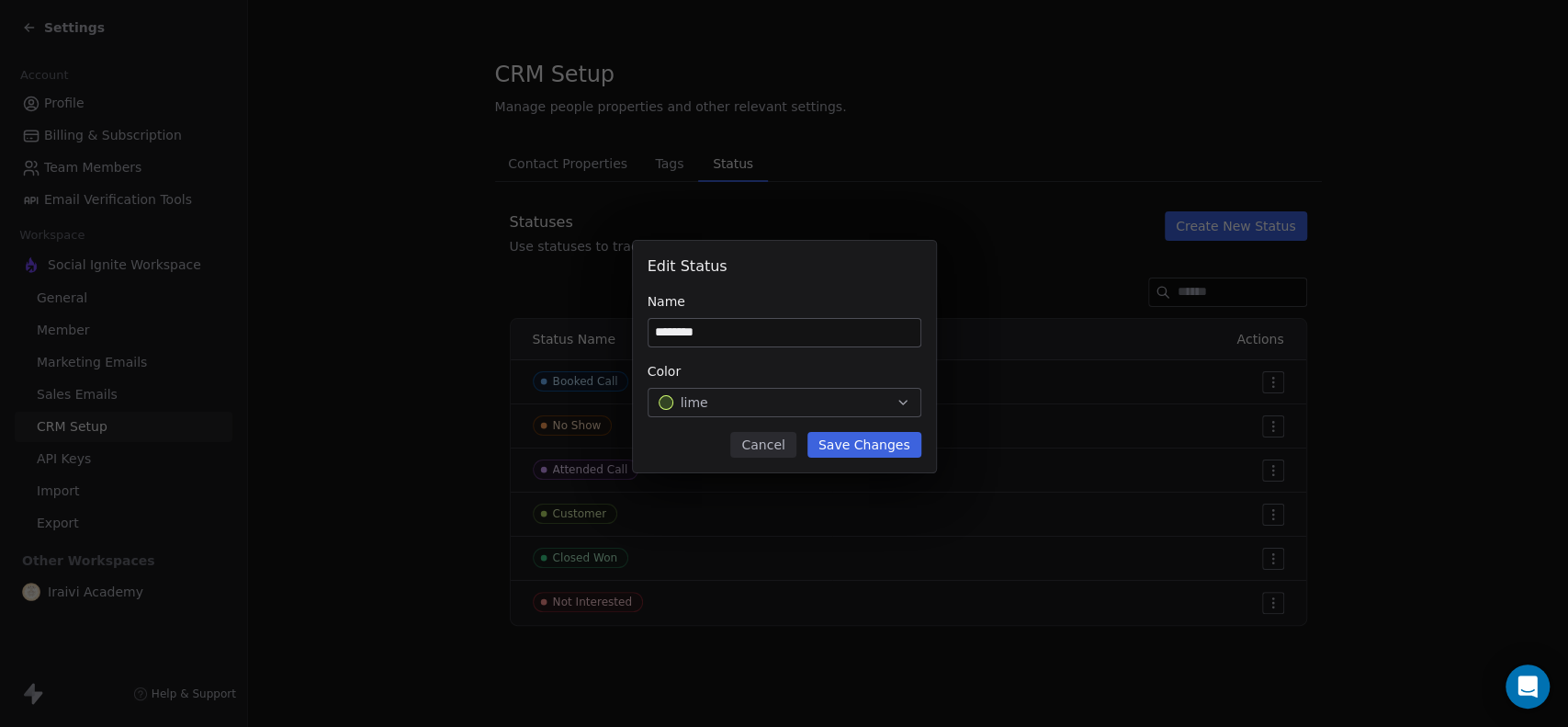
click at [771, 449] on button "Cancel" at bounding box center [763, 444] width 65 height 26
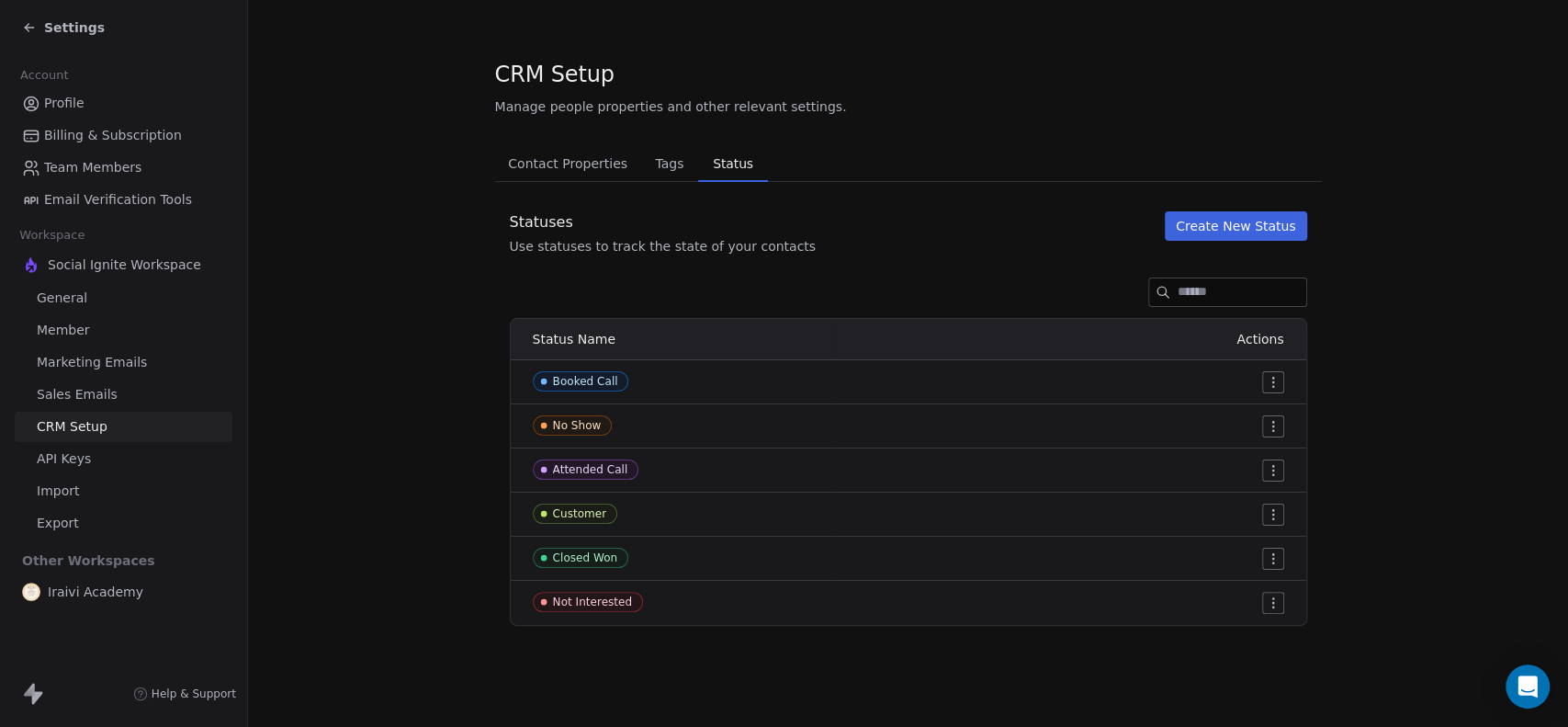
click at [1278, 512] on html "Settings Account Profile Billing & Subscription Team Members Email Verification…" at bounding box center [784, 364] width 1568 height 727
click at [1237, 582] on span "Delete" at bounding box center [1248, 581] width 43 height 18
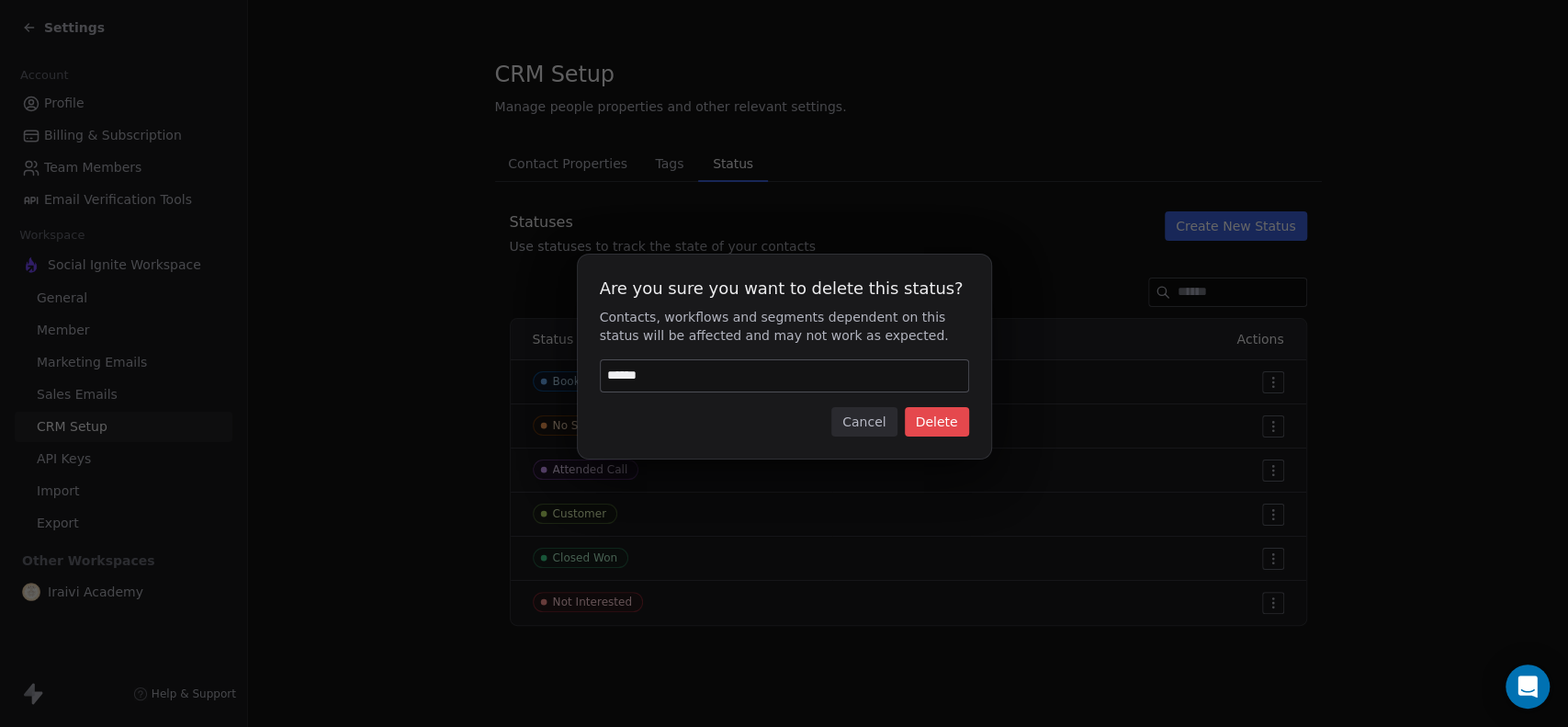
type input "******"
click at [924, 412] on button "Delete" at bounding box center [937, 422] width 64 height 29
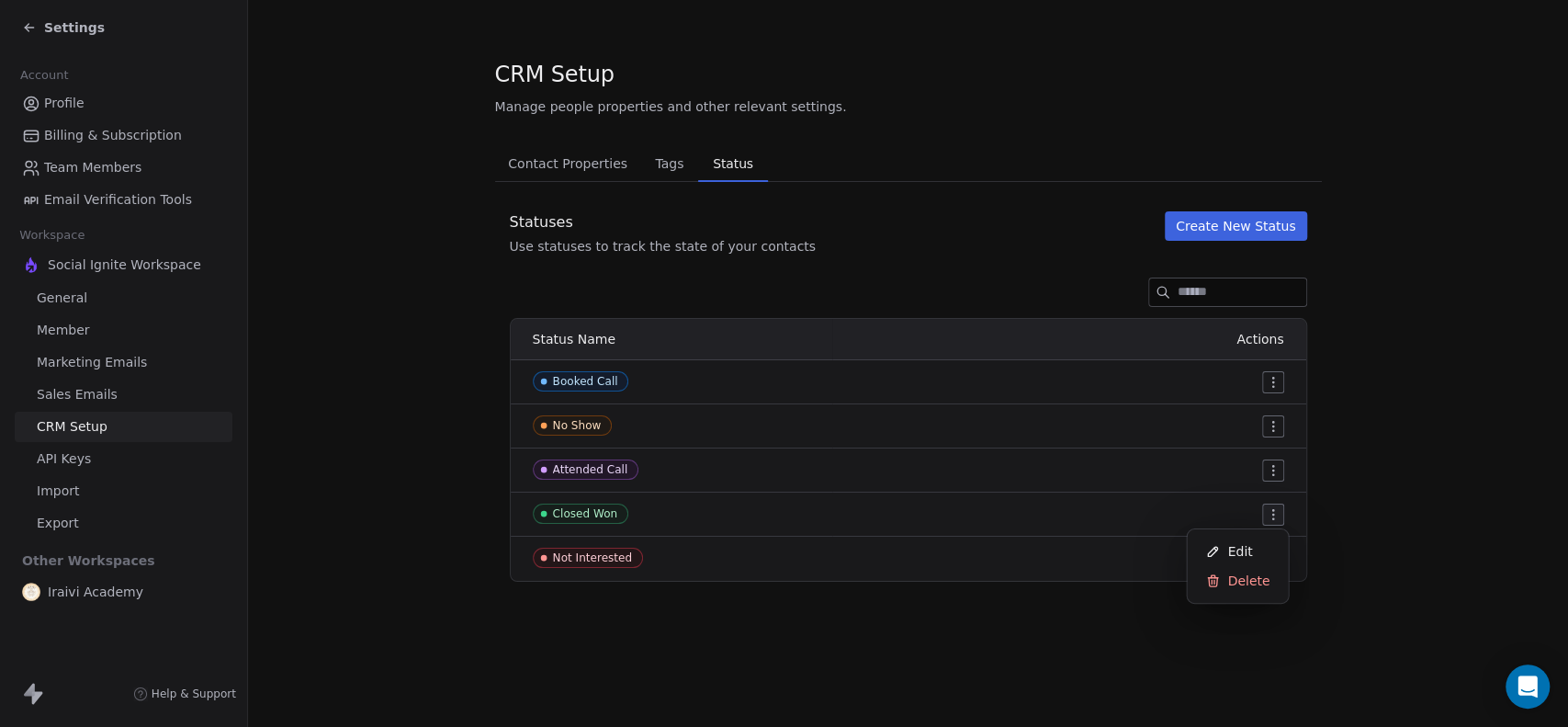
click at [1269, 512] on html "Settings Account Profile Billing & Subscription Team Members Email Verification…" at bounding box center [784, 364] width 1568 height 727
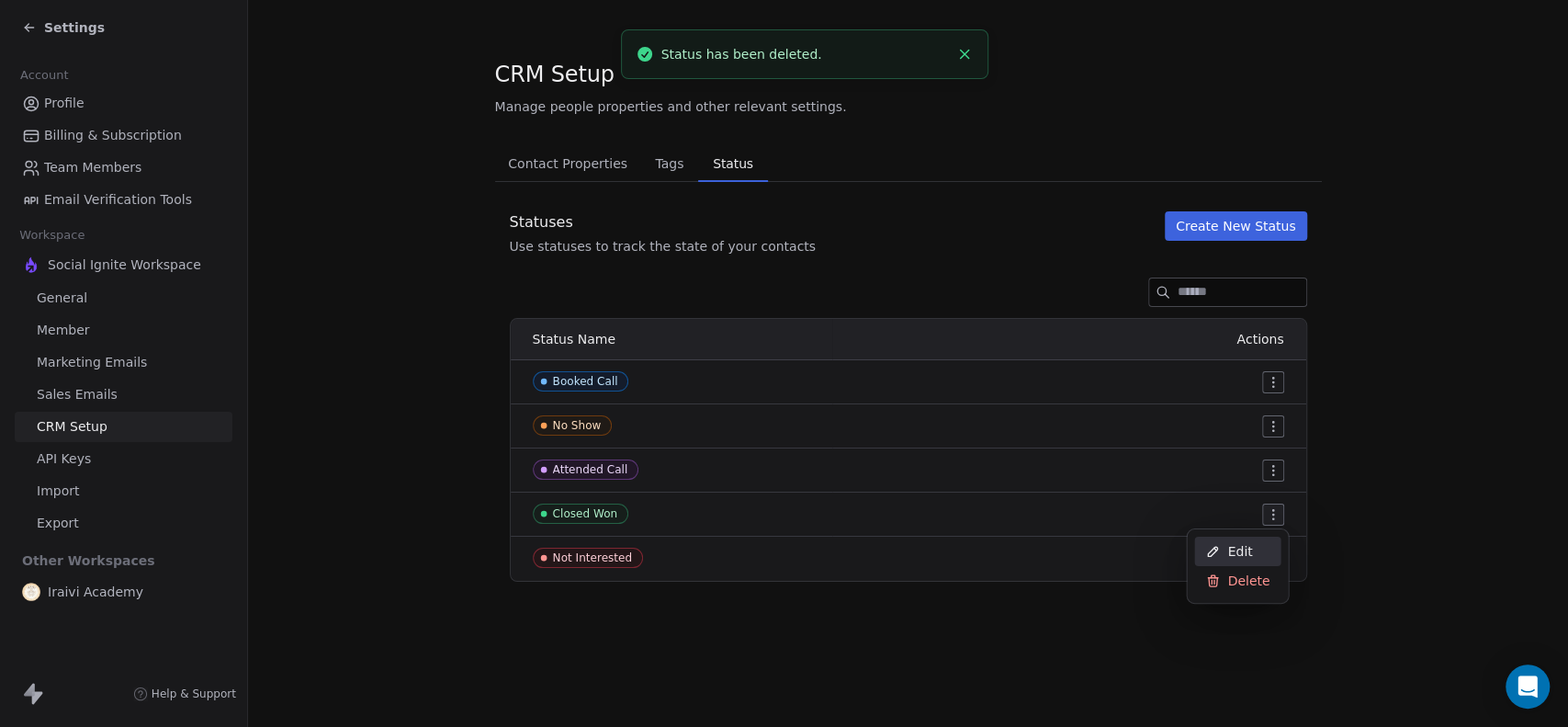
click at [1241, 549] on span "Edit" at bounding box center [1239, 551] width 25 height 18
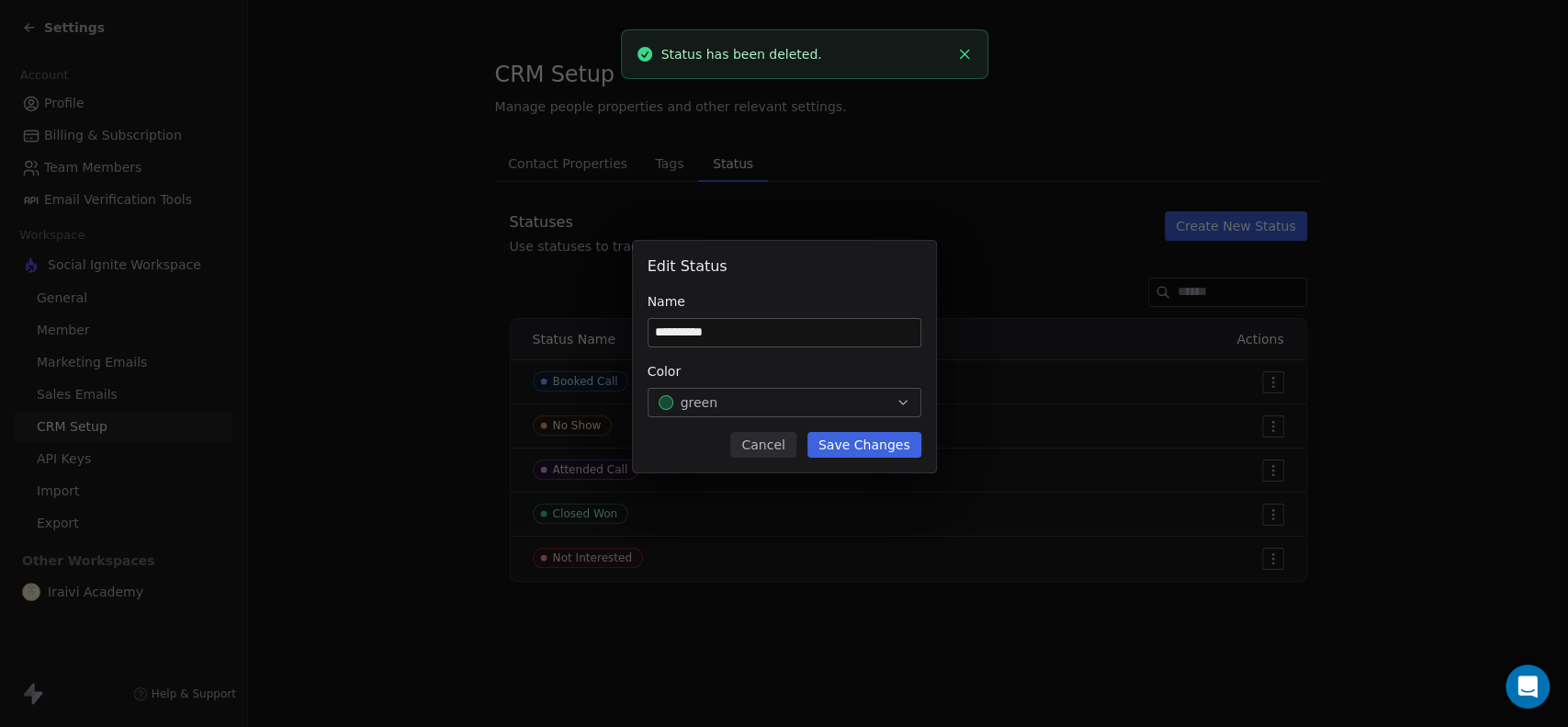
paste input
type input "********"
click at [863, 444] on button "Save Changes" at bounding box center [864, 444] width 114 height 26
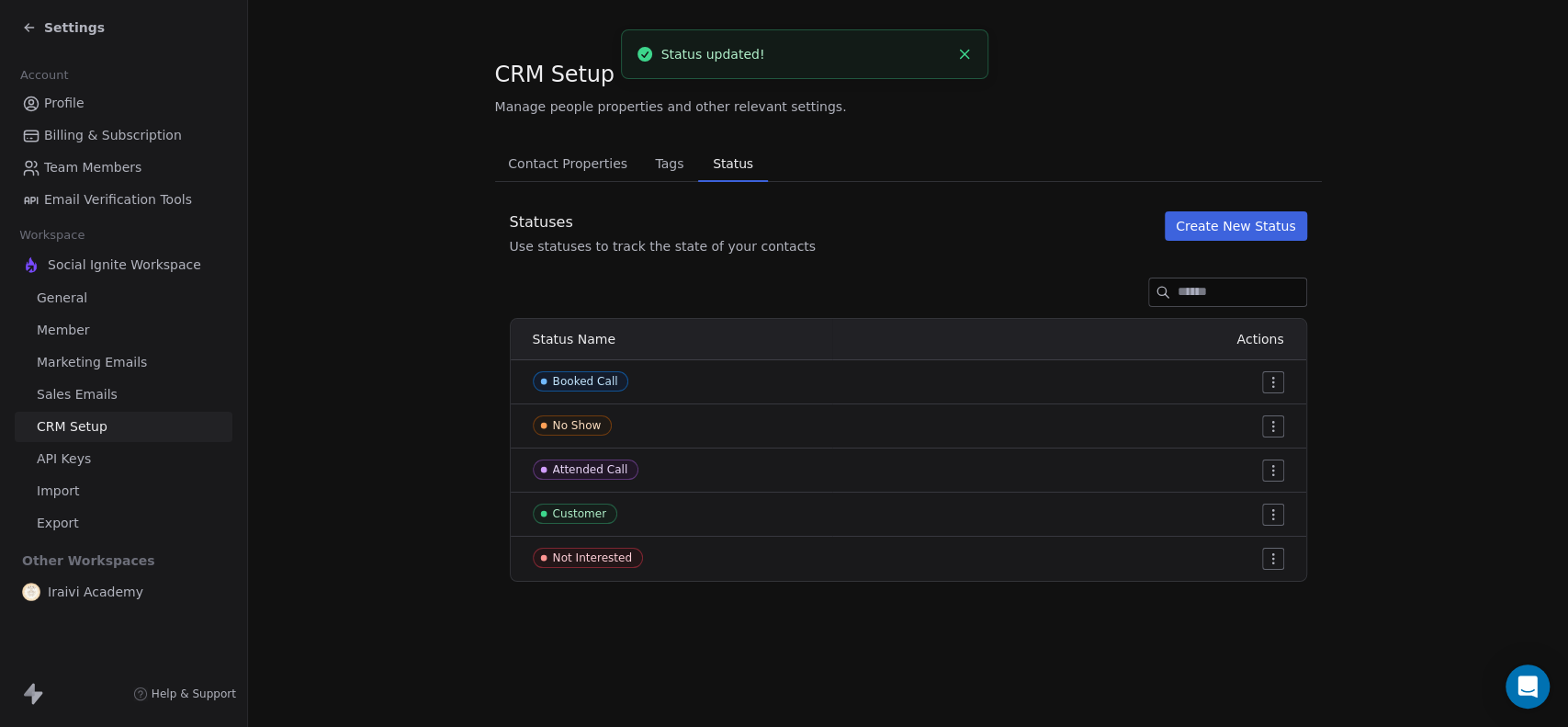
click at [457, 340] on section "CRM Setup Manage people properties and other relevant settings. Contact Propert…" at bounding box center [908, 320] width 1320 height 641
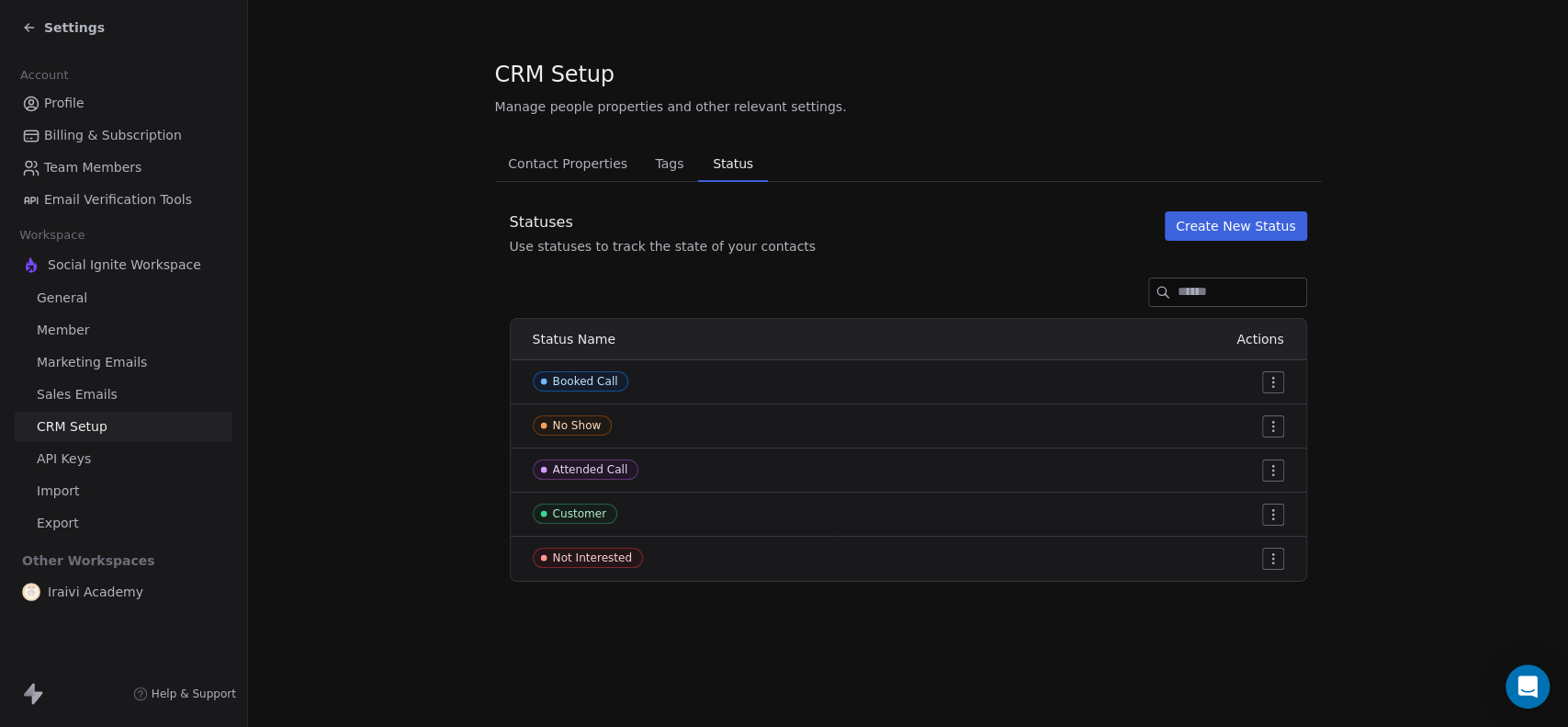
click at [656, 164] on span "Tags" at bounding box center [669, 163] width 44 height 26
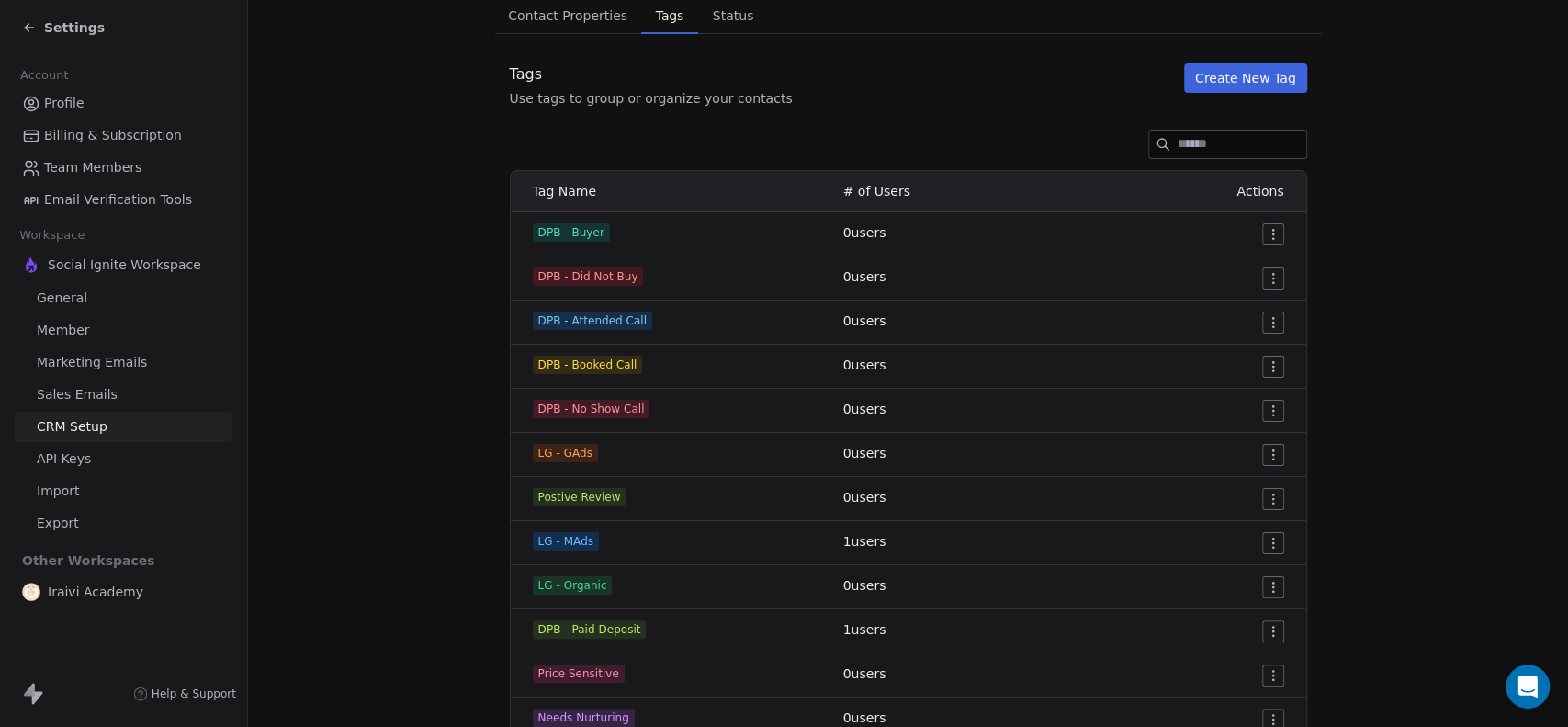
scroll to position [102, 0]
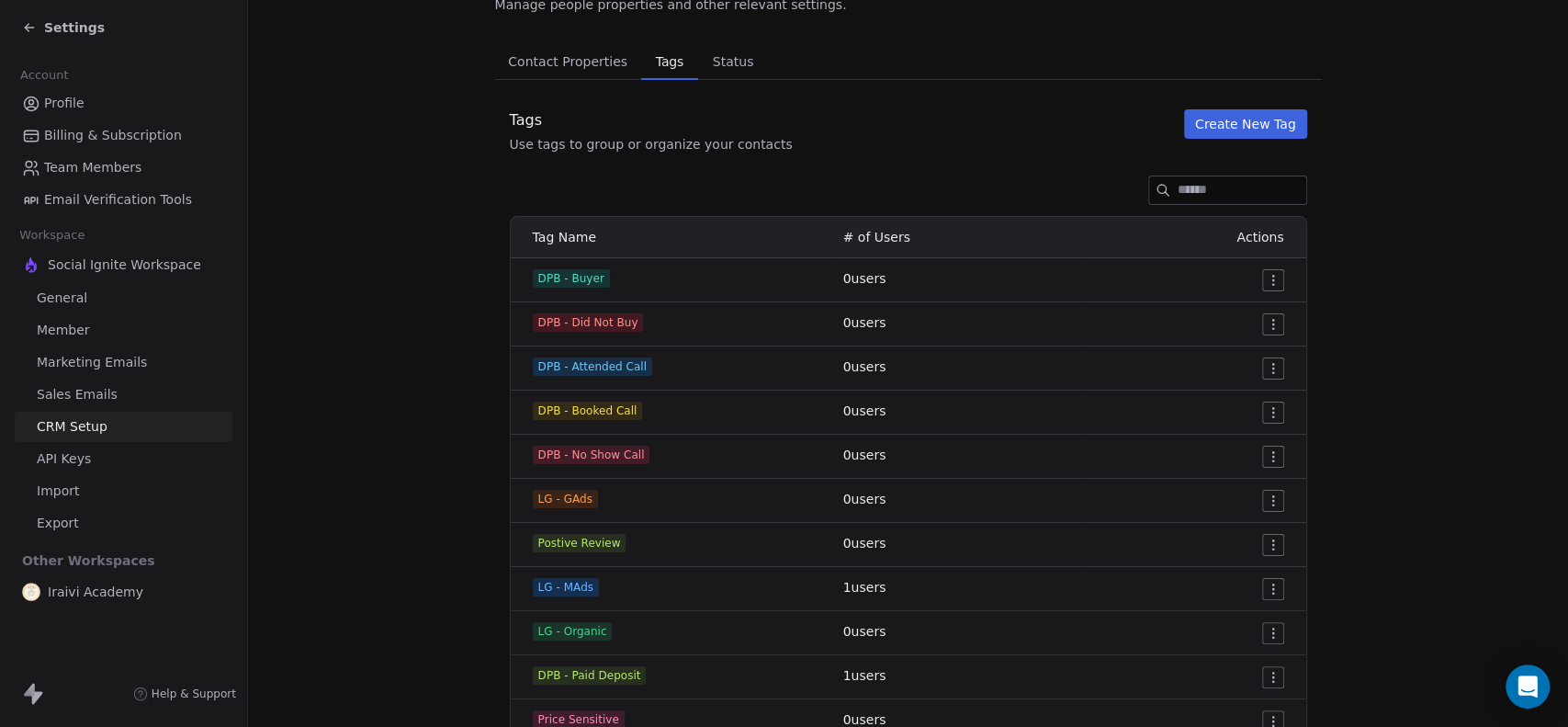
click at [715, 66] on span "Status" at bounding box center [734, 61] width 56 height 26
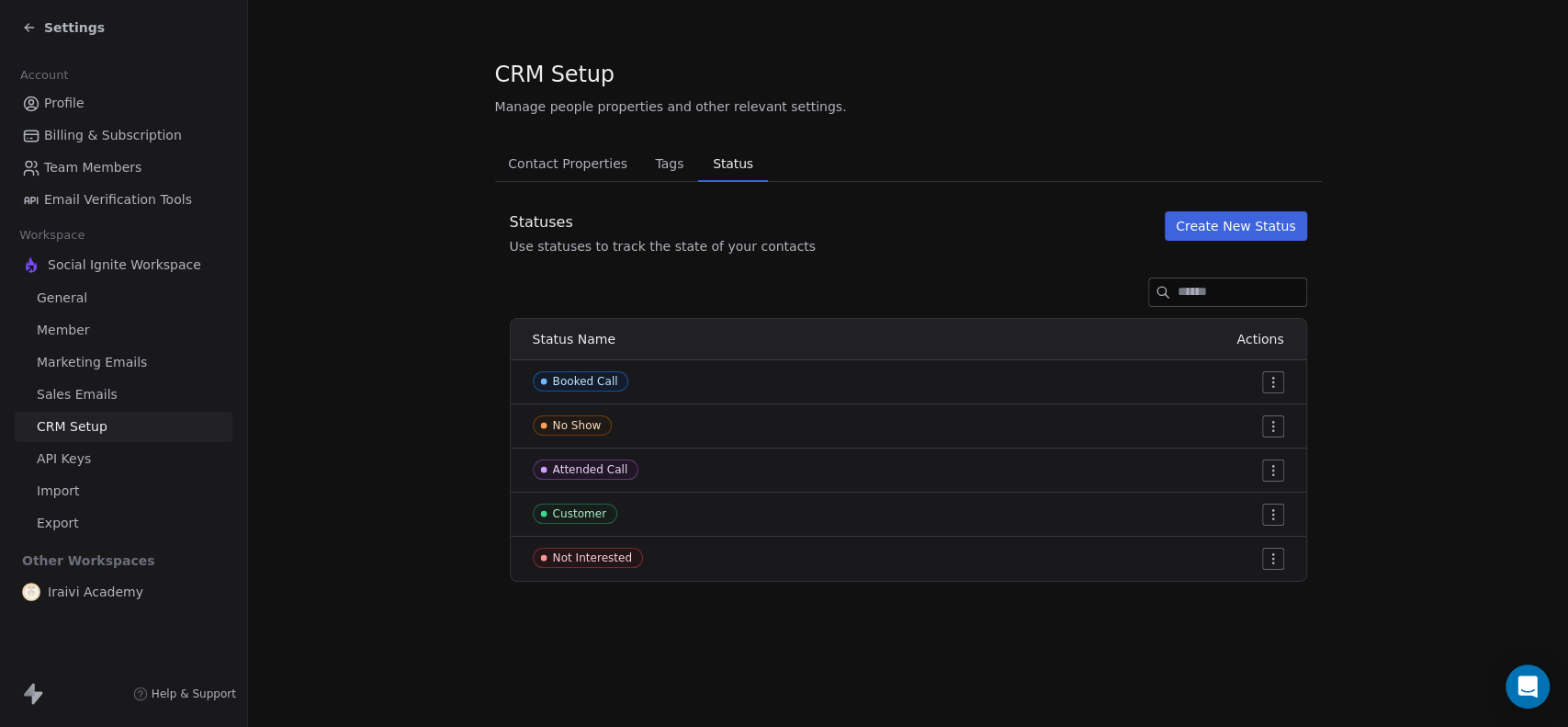
click at [653, 166] on span "Tags" at bounding box center [669, 163] width 44 height 26
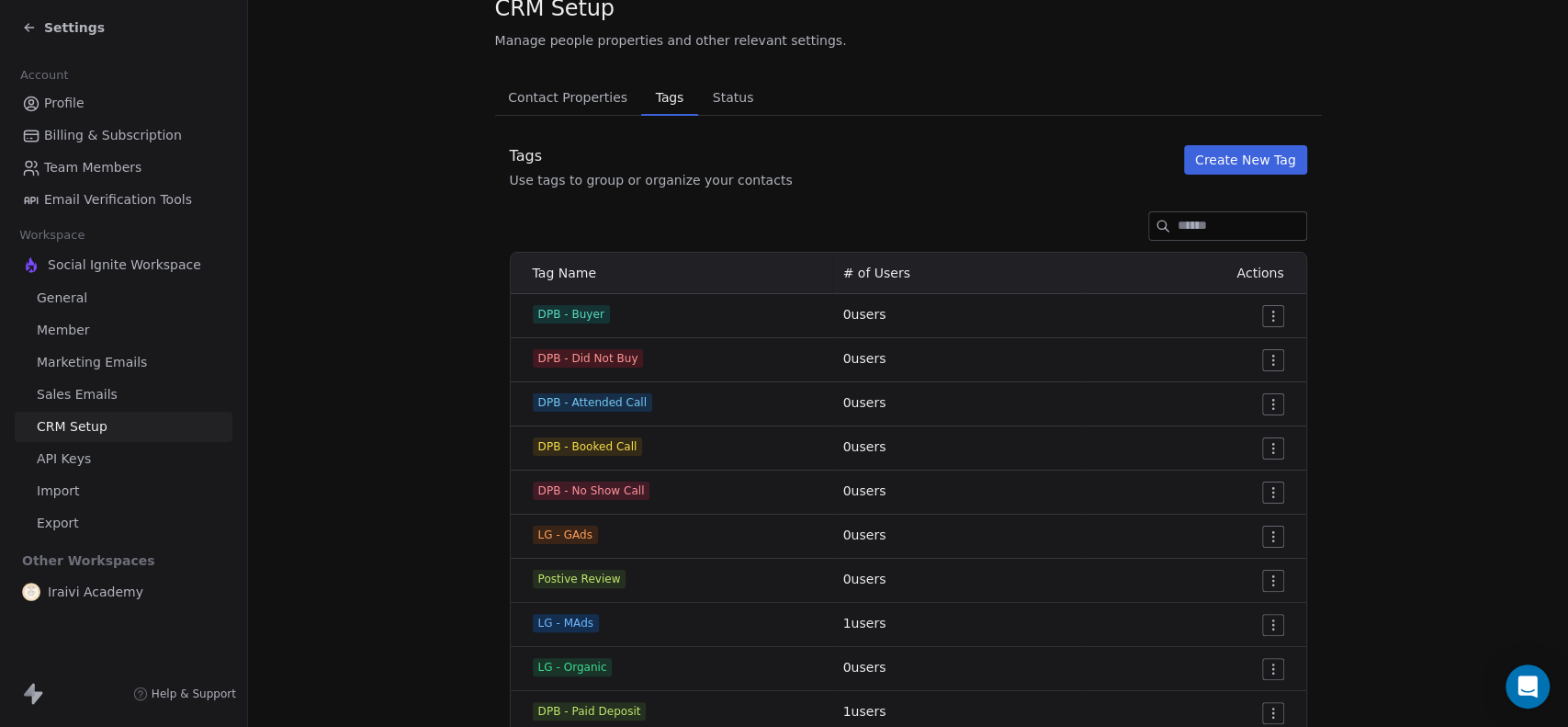
scroll to position [102, 0]
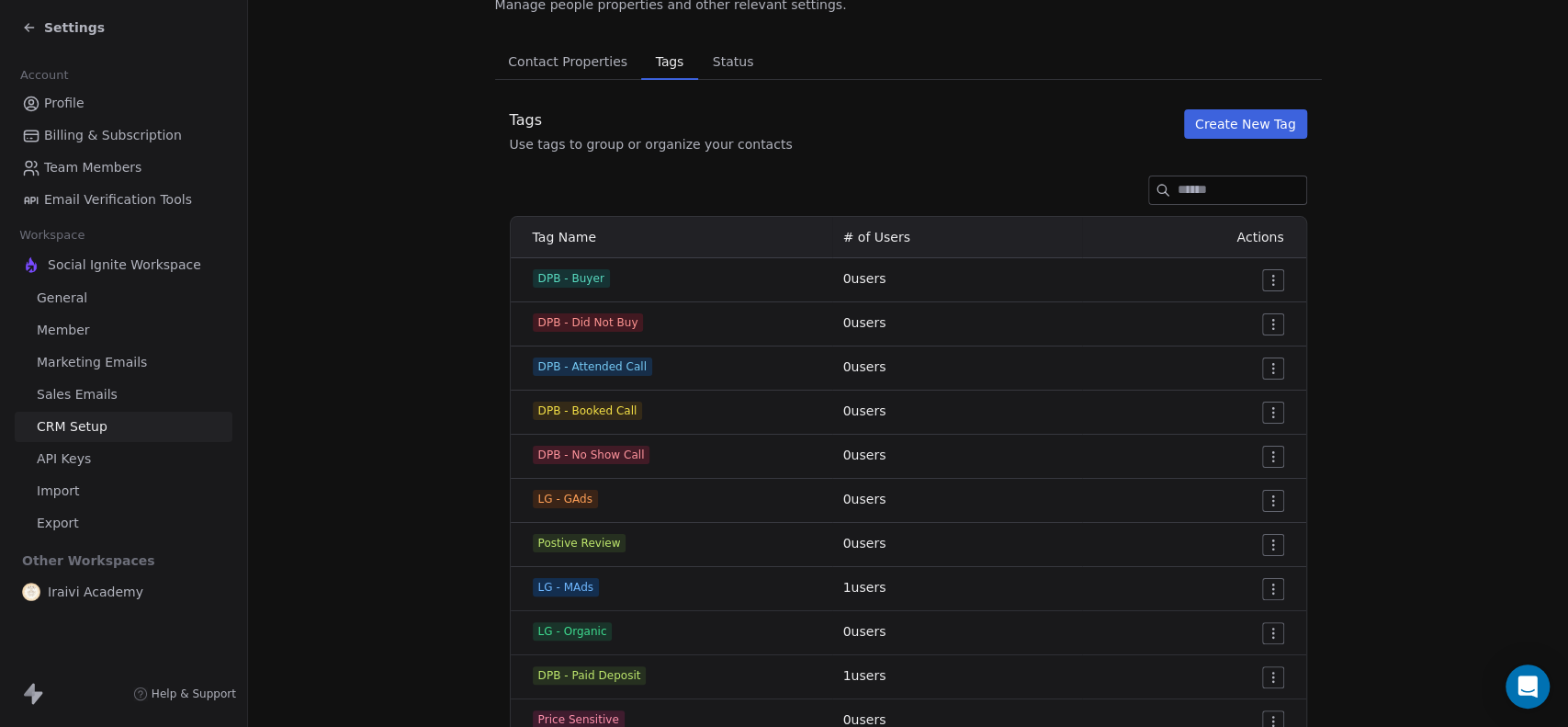
click at [1271, 283] on html "Settings Account Profile Billing & Subscription Team Members Email Verification…" at bounding box center [784, 364] width 1568 height 727
click at [1238, 339] on span "Delete" at bounding box center [1241, 346] width 43 height 18
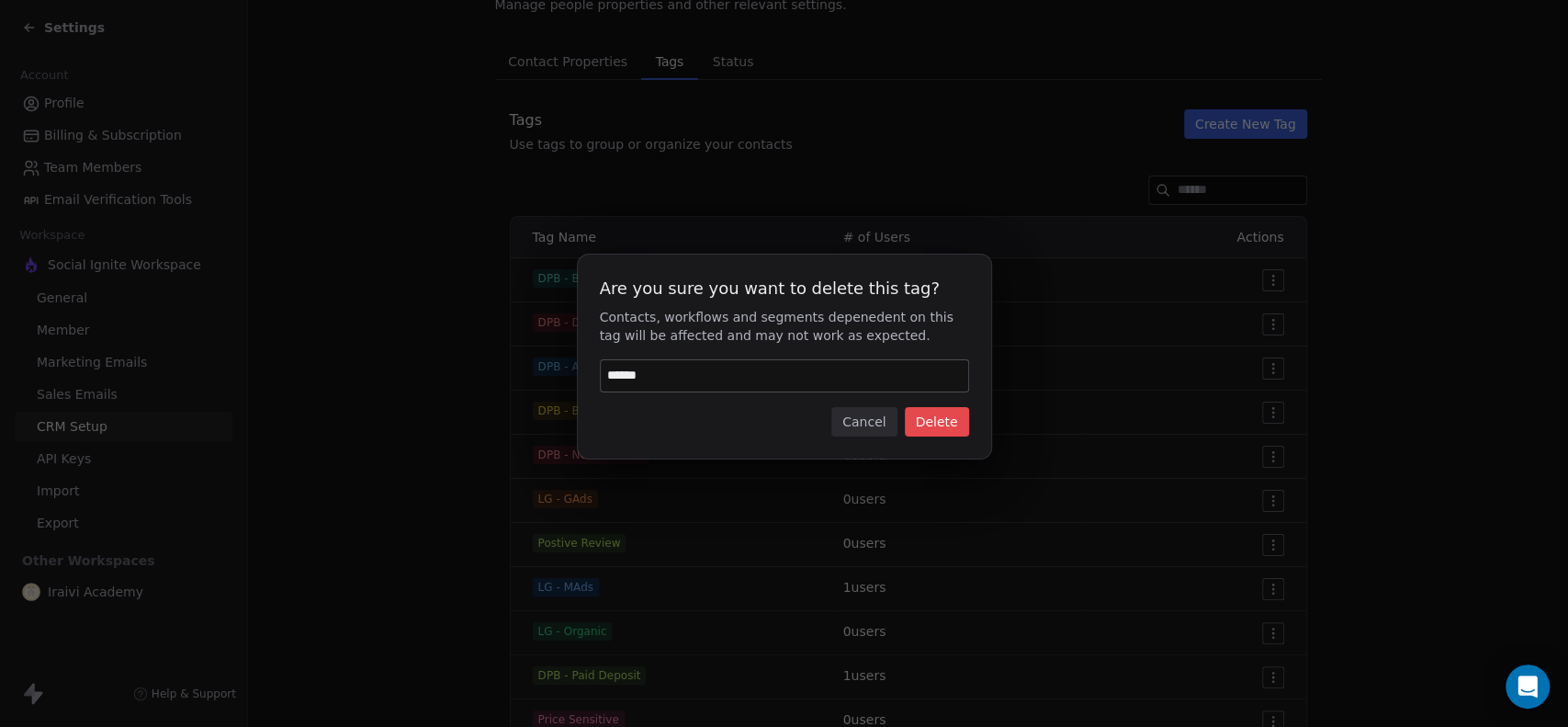
type input "******"
click at [952, 426] on button "Delete" at bounding box center [937, 422] width 64 height 29
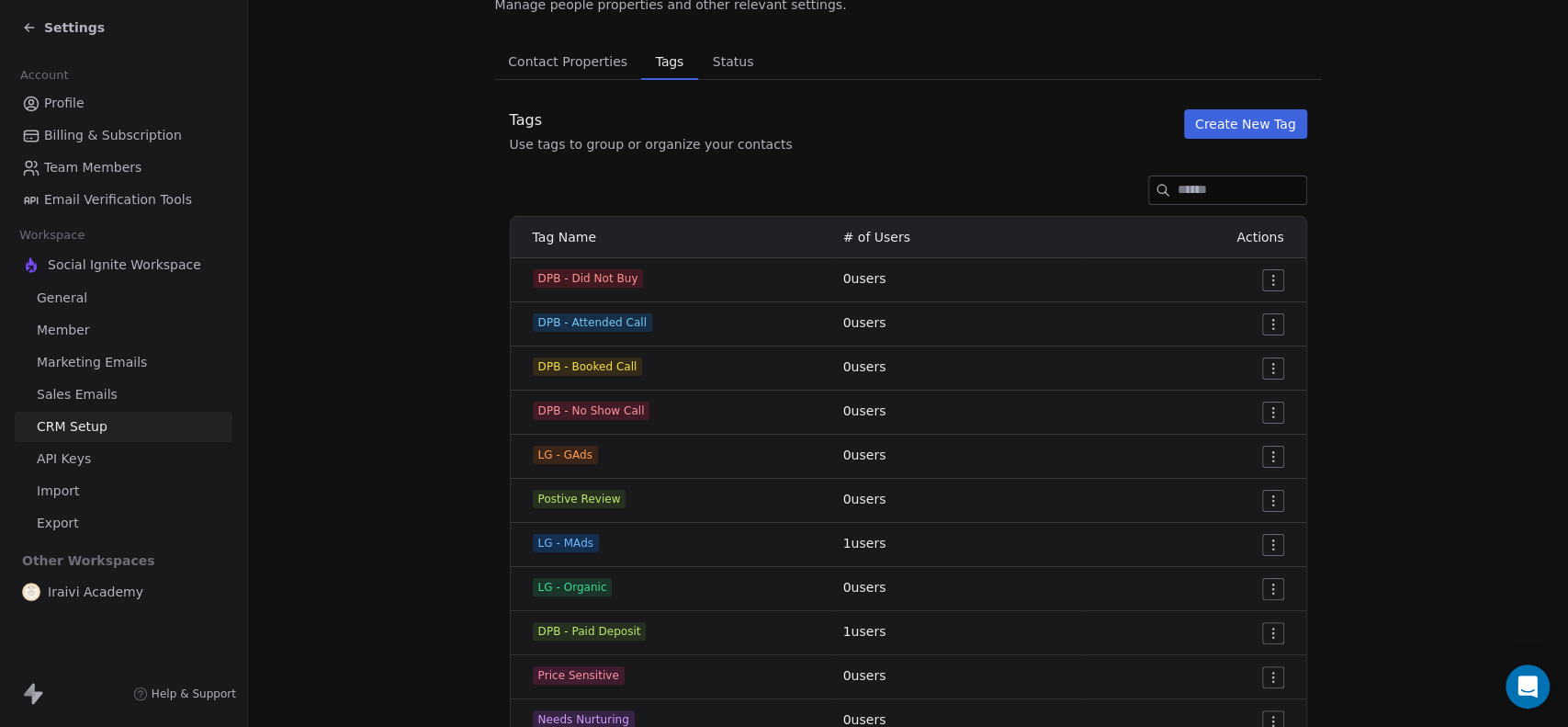
click at [1265, 275] on html "Settings Account Profile Billing & Subscription Team Members Email Verification…" at bounding box center [784, 364] width 1568 height 727
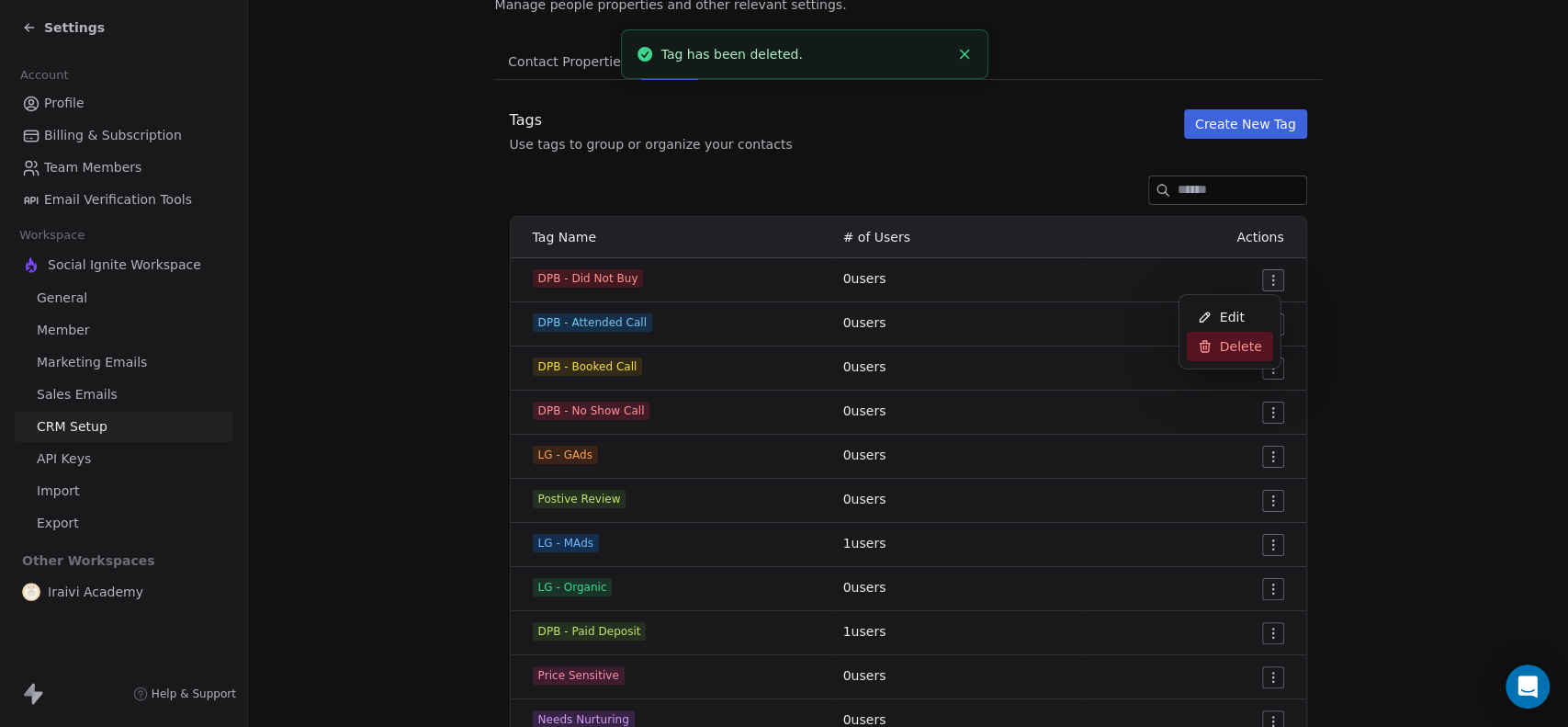
click at [1228, 348] on span "Delete" at bounding box center [1241, 346] width 43 height 18
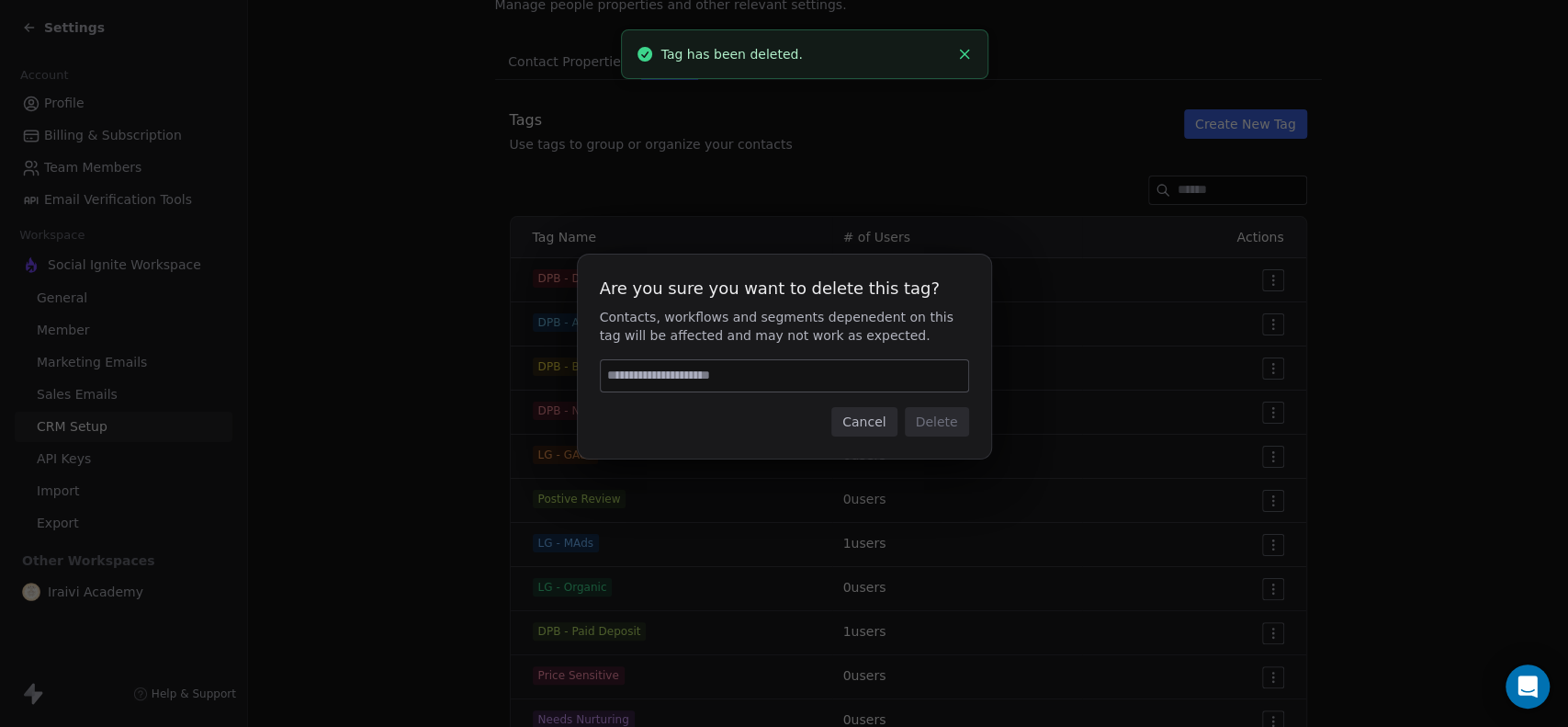
paste input "******"
type input "******"
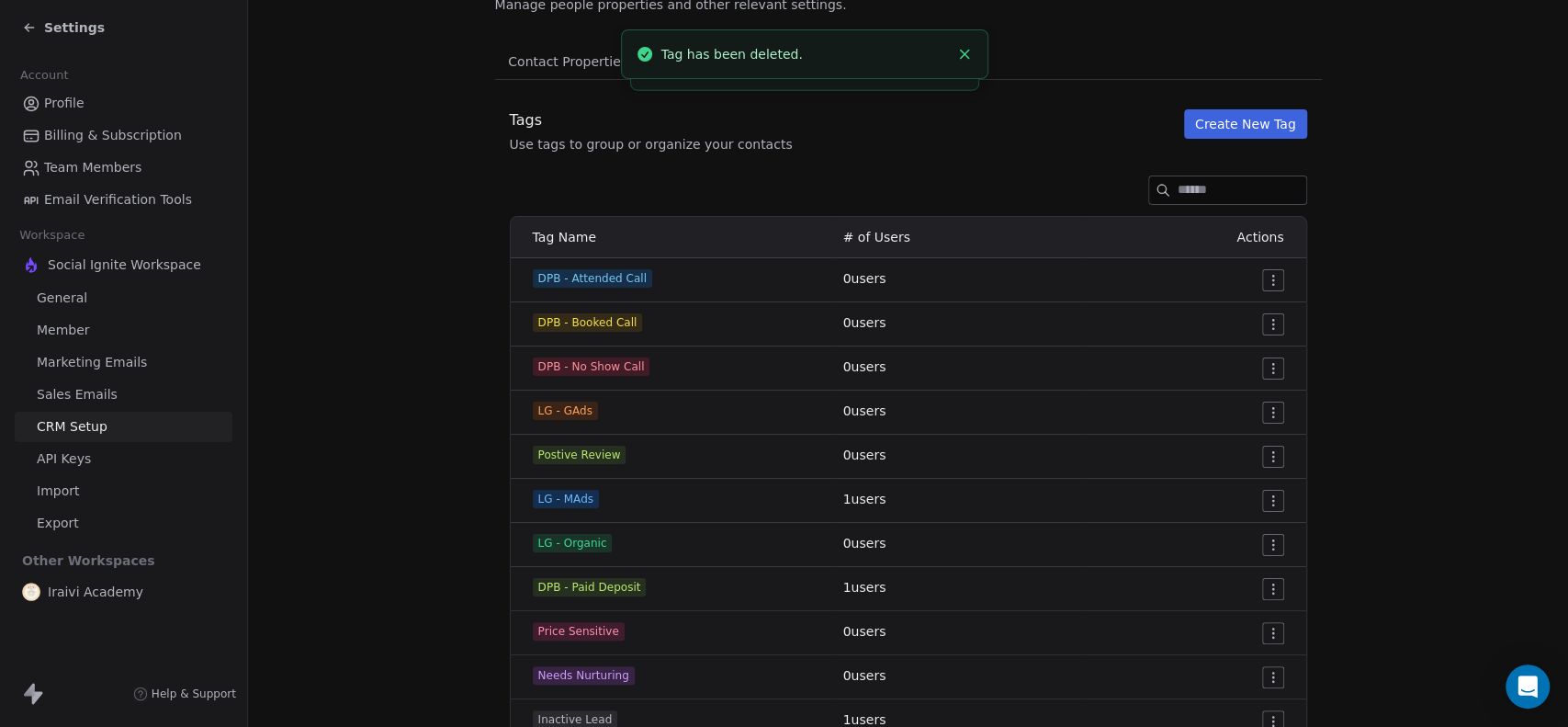
click at [1264, 274] on html "Settings Account Profile Billing & Subscription Team Members Email Verification…" at bounding box center [784, 364] width 1568 height 727
click at [1220, 347] on span "Delete" at bounding box center [1241, 346] width 43 height 18
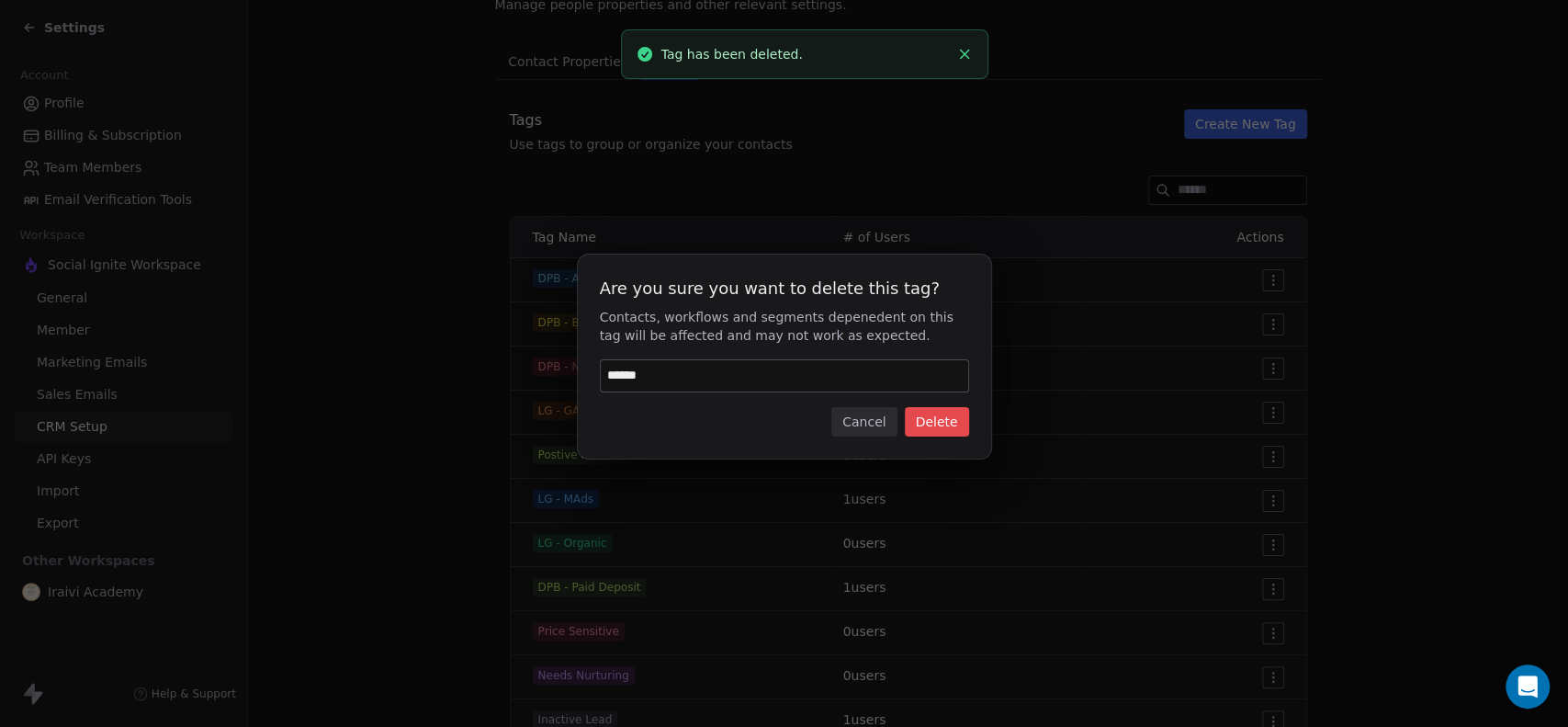
type input "******"
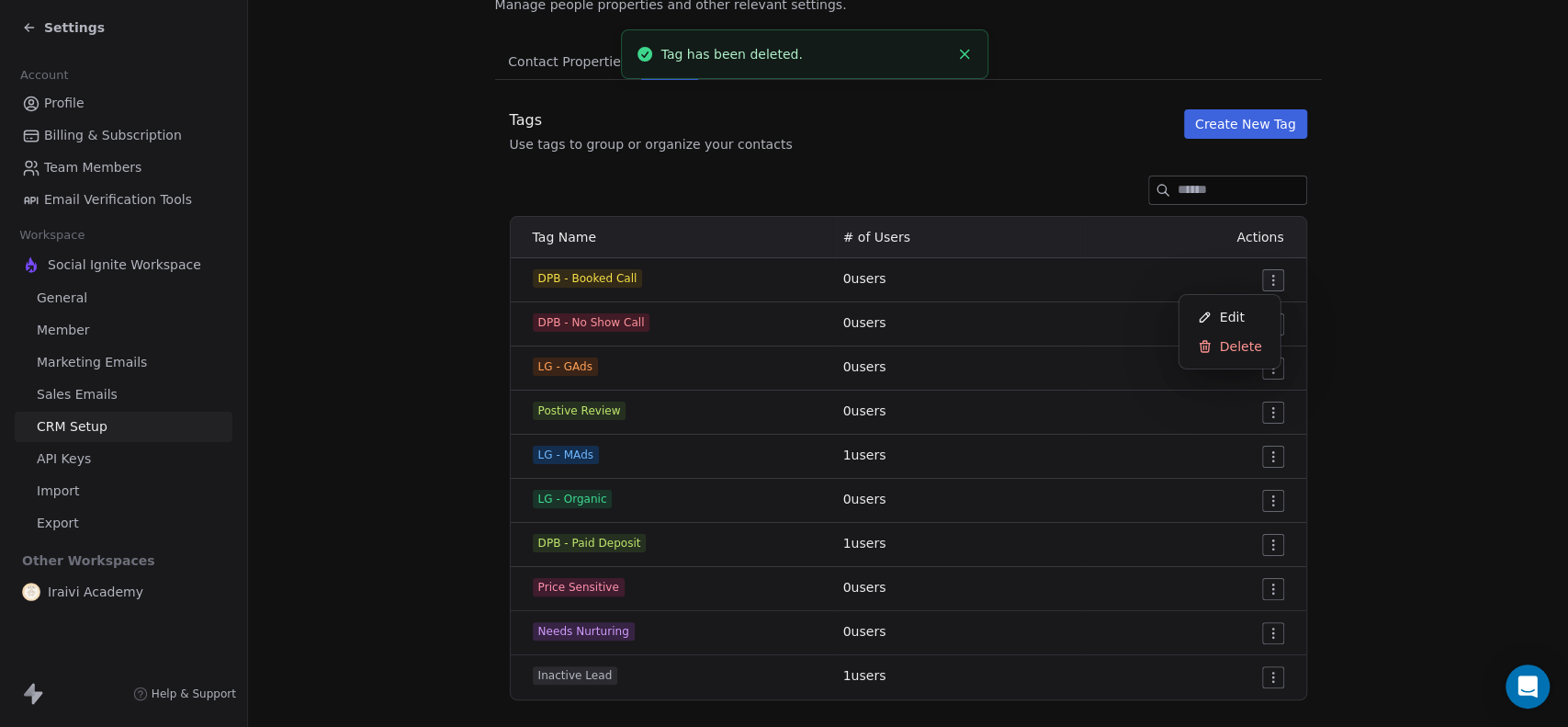
click at [1261, 277] on html "Settings Account Profile Billing & Subscription Team Members Email Verification…" at bounding box center [784, 364] width 1568 height 727
click at [1227, 350] on span "Delete" at bounding box center [1241, 346] width 43 height 18
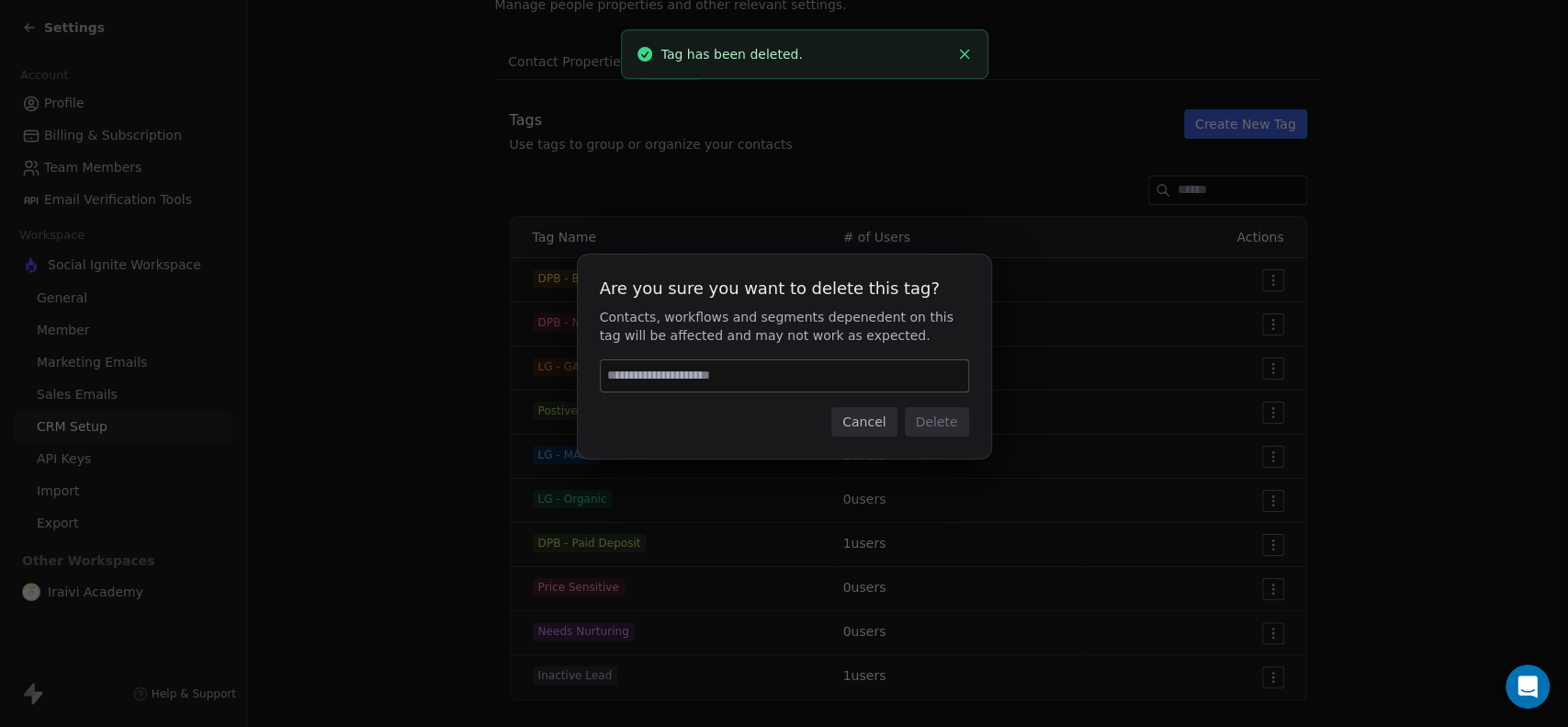
paste input "******"
type input "******"
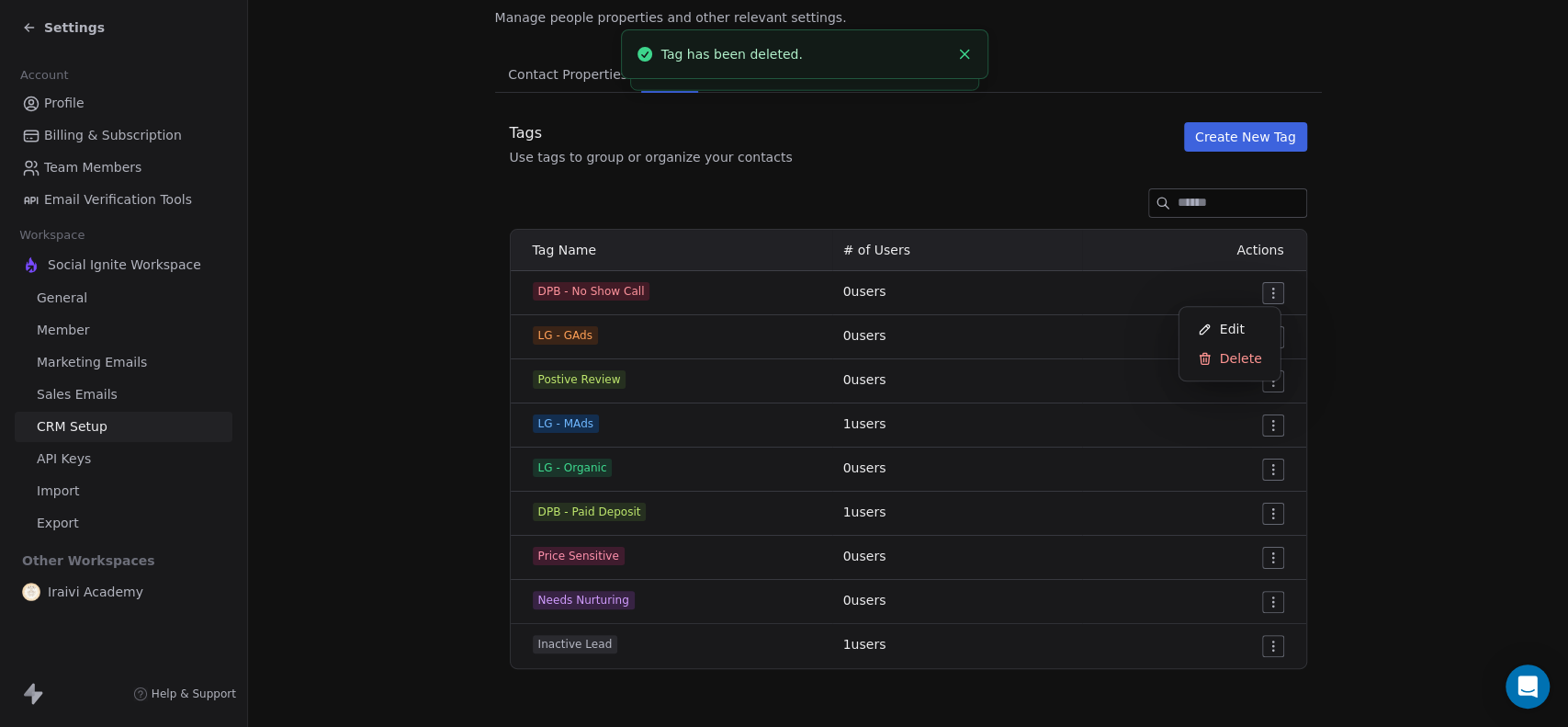
click at [1263, 293] on html "Settings Account Profile Billing & Subscription Team Members Email Verification…" at bounding box center [784, 364] width 1568 height 727
click at [1235, 362] on span "Delete" at bounding box center [1241, 358] width 43 height 18
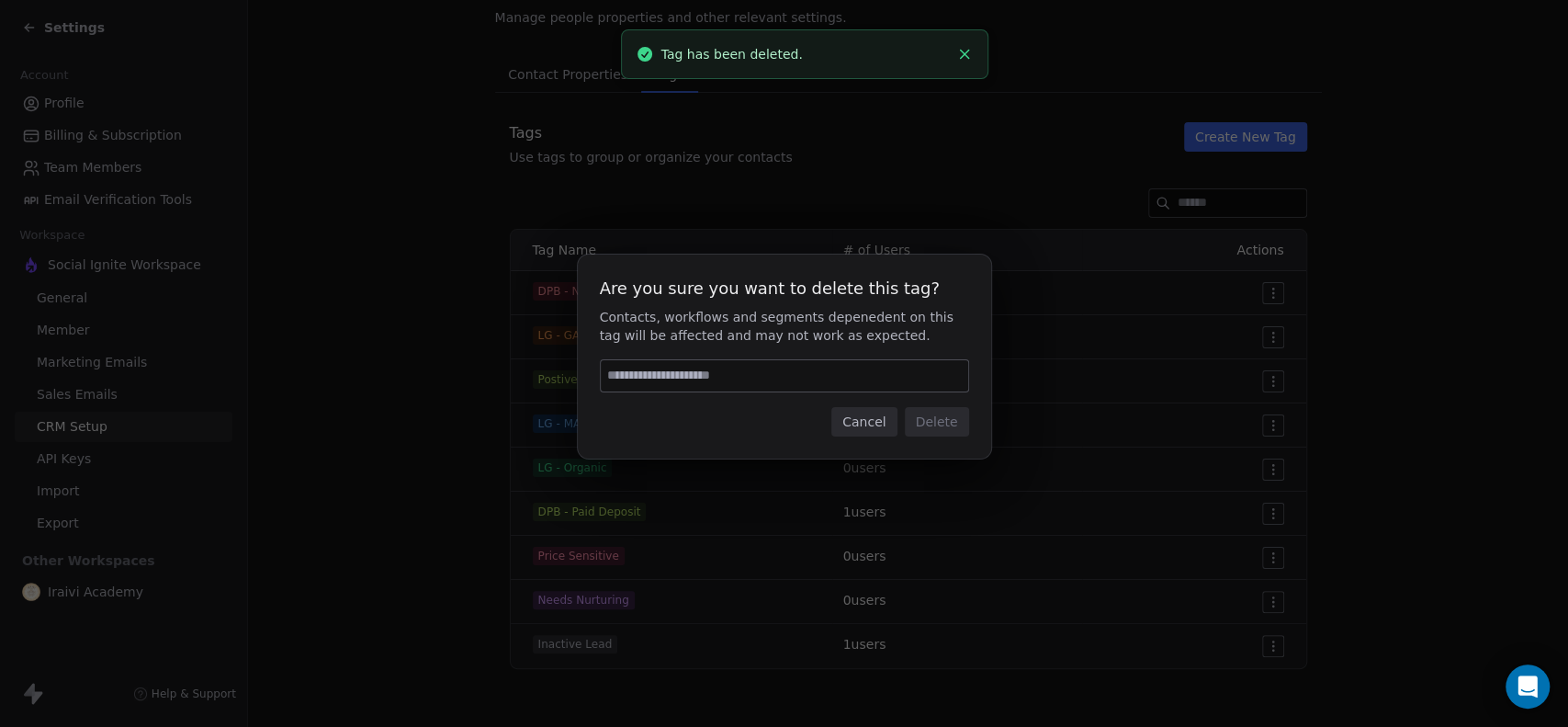
type input "******"
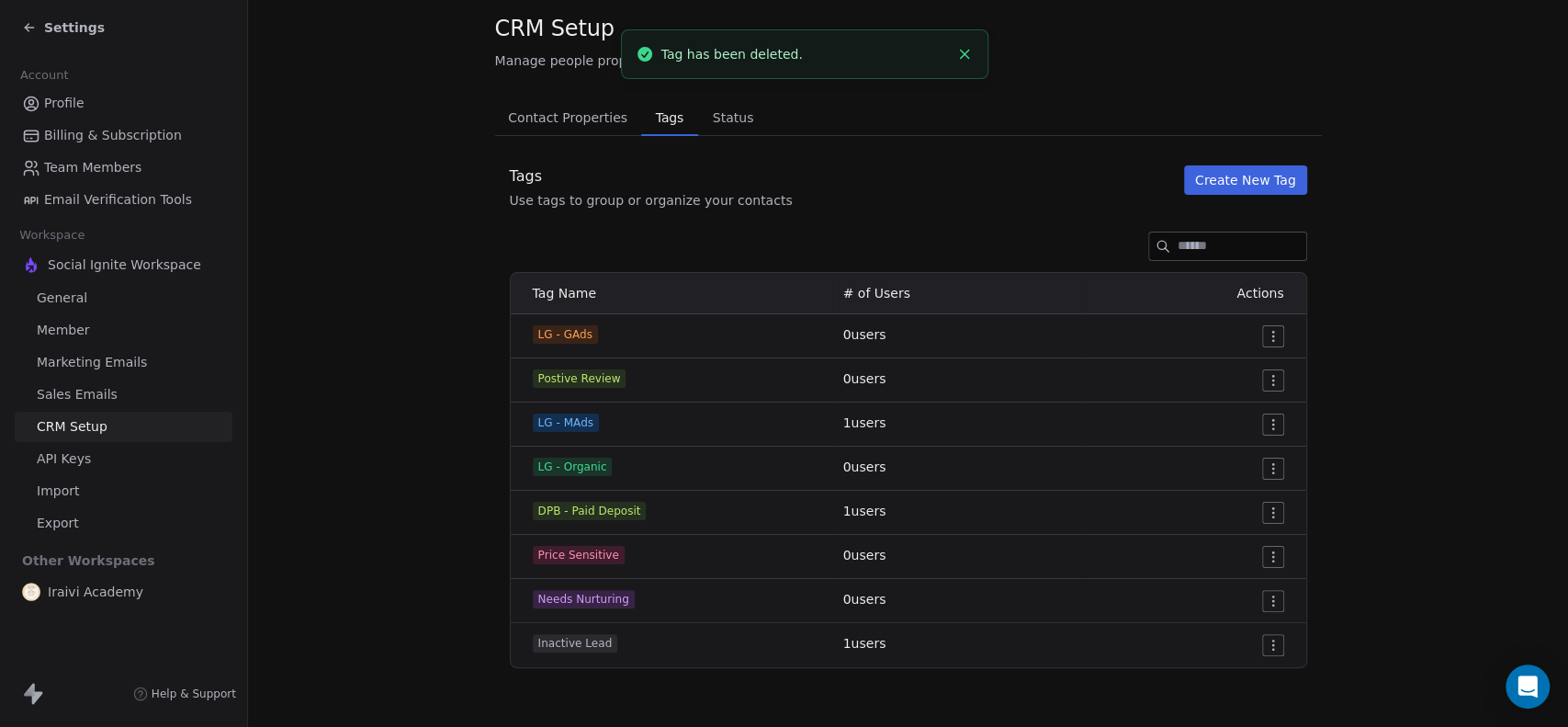
scroll to position [45, 0]
click at [1270, 509] on html "Settings Account Profile Billing & Subscription Team Members Email Verification…" at bounding box center [784, 364] width 1568 height 727
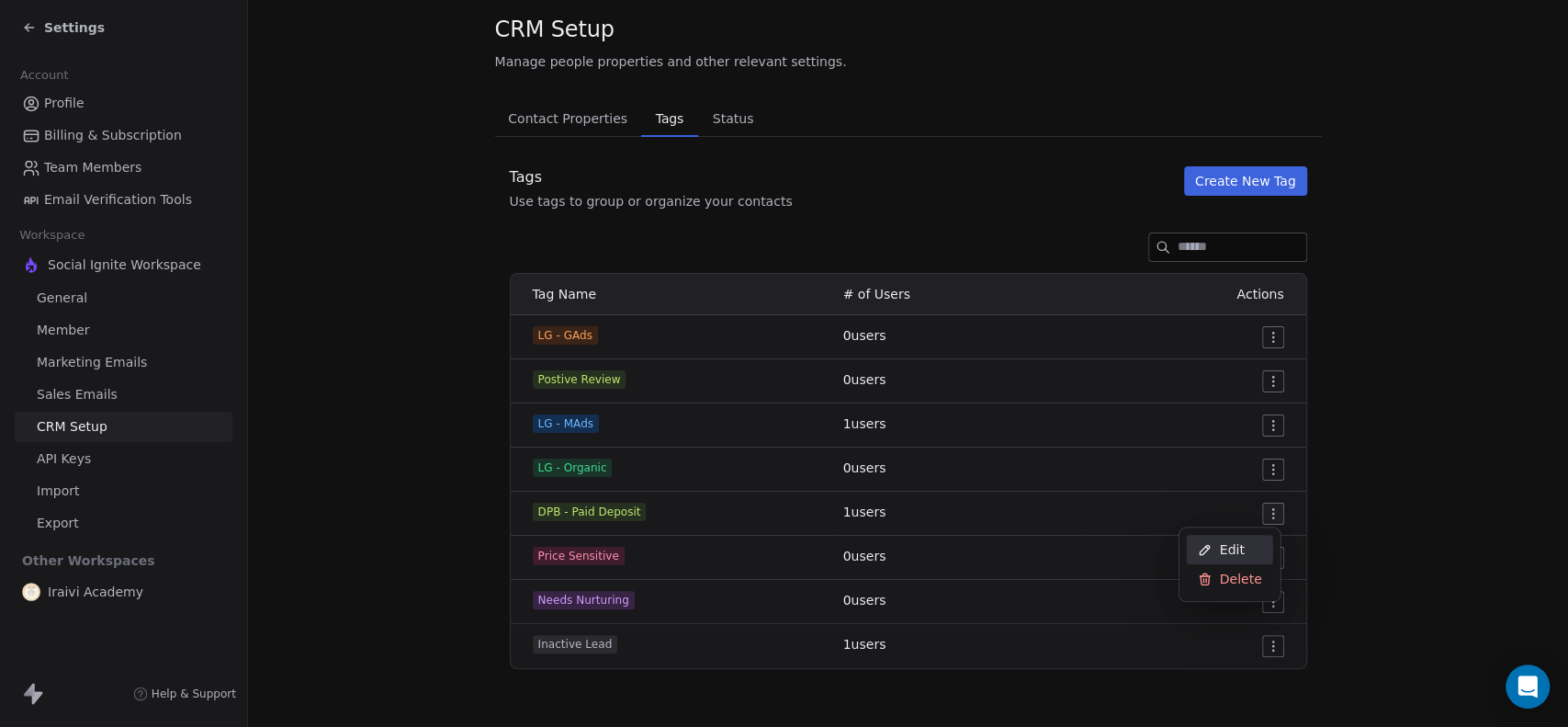
click at [1239, 554] on span "Edit" at bounding box center [1233, 549] width 25 height 18
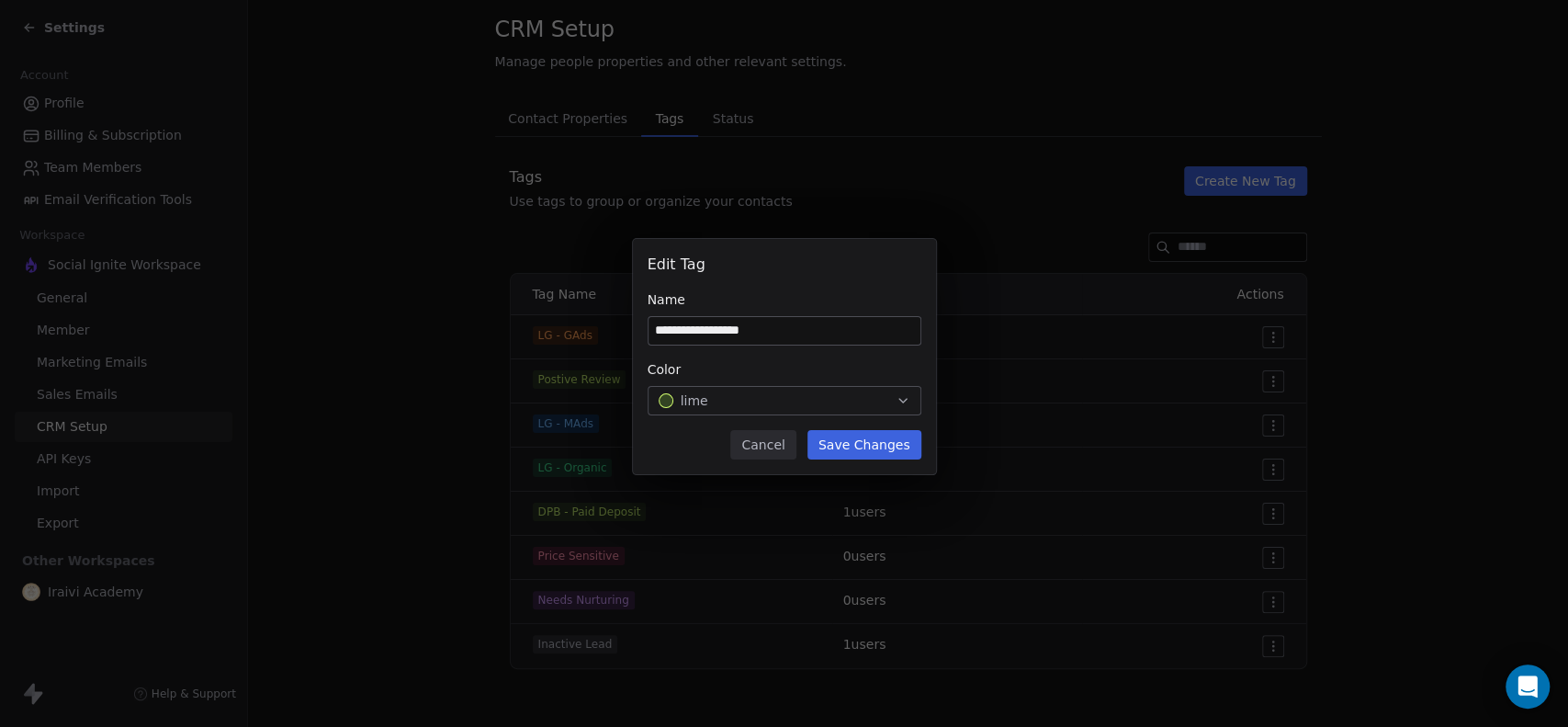
click at [685, 336] on input "**********" at bounding box center [784, 331] width 272 height 27
drag, startPoint x: 692, startPoint y: 334, endPoint x: 625, endPoint y: 334, distance: 67.0
click at [625, 334] on div "**********" at bounding box center [784, 364] width 1568 height 308
type input "**********"
click at [879, 446] on button "Save Changes" at bounding box center [864, 445] width 114 height 29
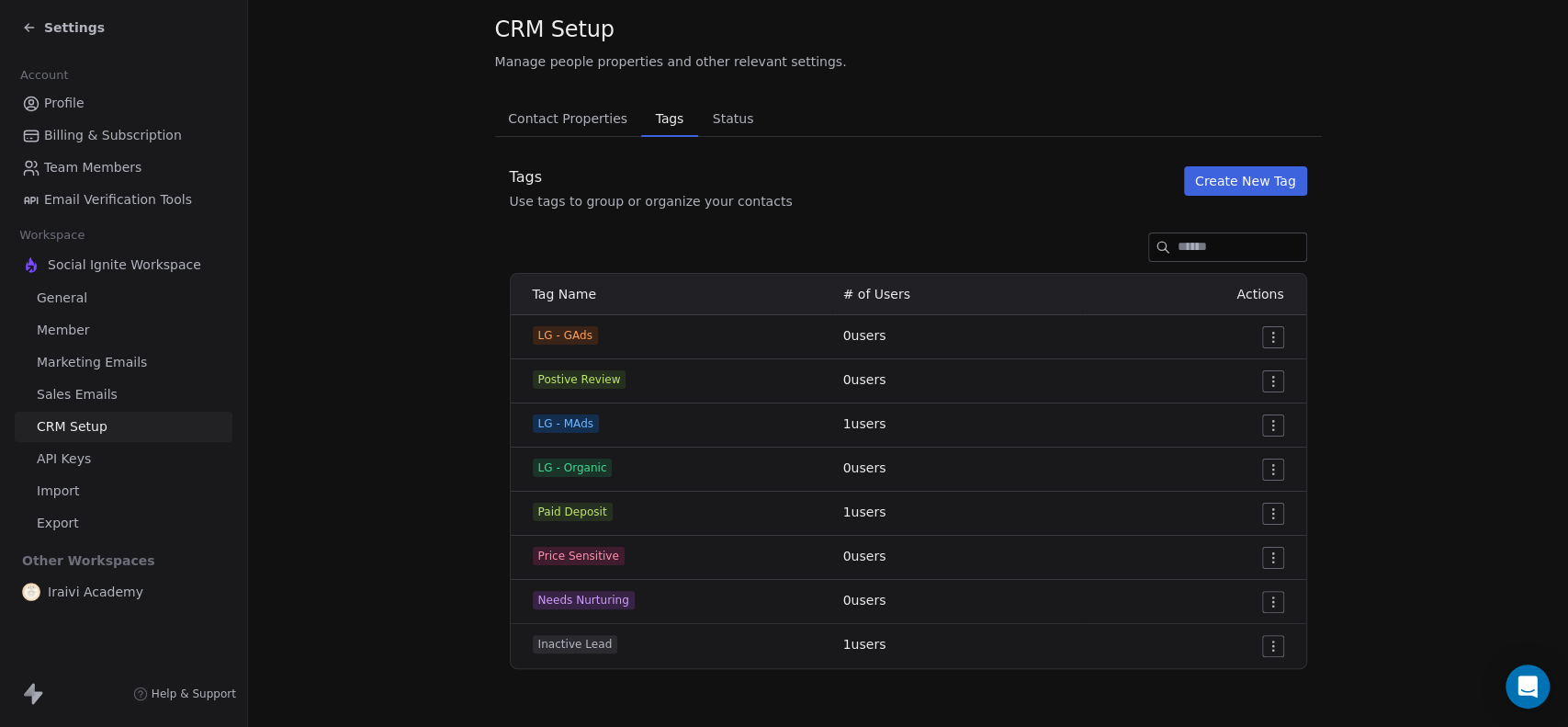
click at [382, 490] on section "CRM Setup Manage people properties and other relevant settings. Contact Propert…" at bounding box center [908, 341] width 1320 height 773
drag, startPoint x: 529, startPoint y: 335, endPoint x: 588, endPoint y: 341, distance: 59.3
click at [588, 341] on div "LG - GAds" at bounding box center [677, 334] width 289 height 18
drag, startPoint x: 524, startPoint y: 425, endPoint x: 599, endPoint y: 421, distance: 75.1
click at [599, 421] on div "LG - MAds" at bounding box center [677, 423] width 289 height 18
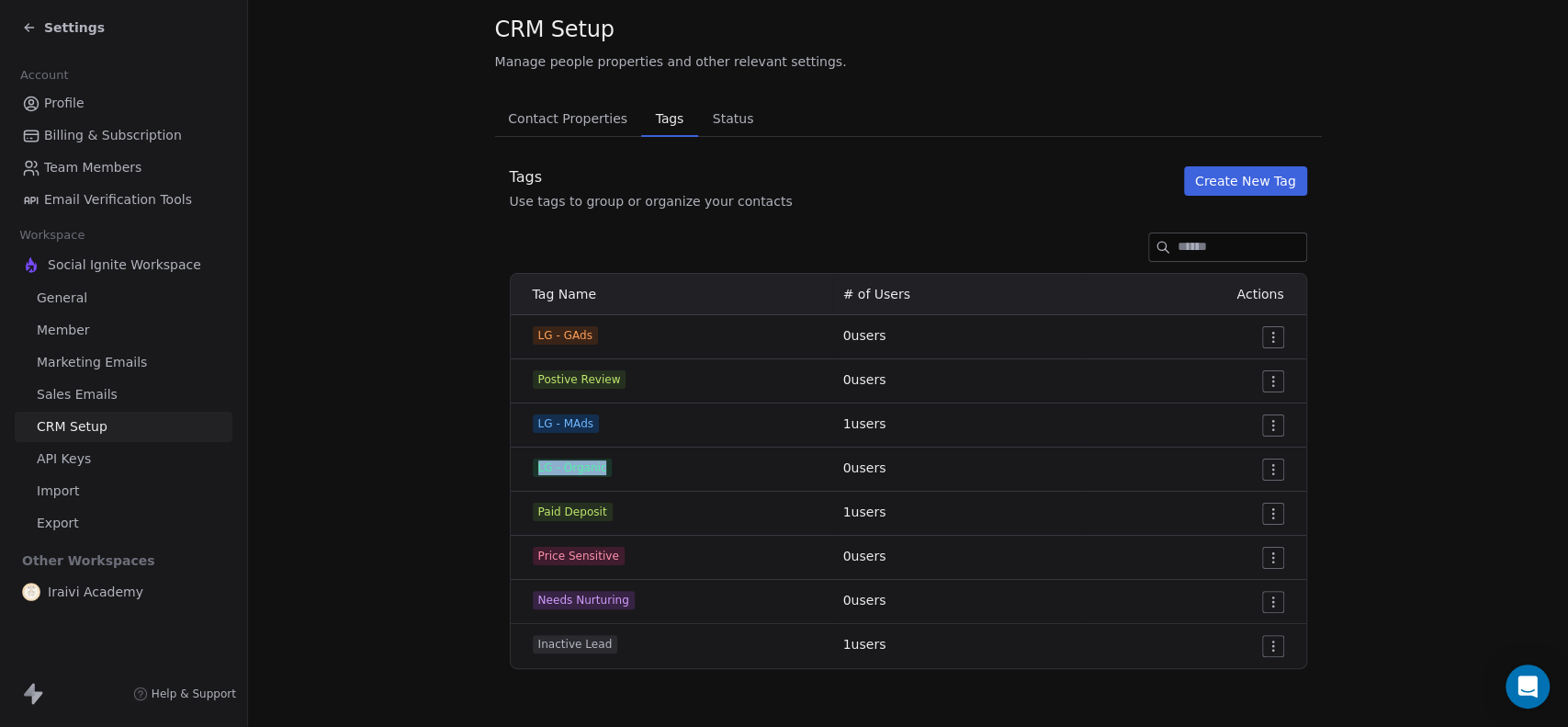
drag, startPoint x: 610, startPoint y: 458, endPoint x: 629, endPoint y: 462, distance: 19.4
click at [629, 462] on div "LG - Organic" at bounding box center [677, 467] width 289 height 18
click at [419, 471] on section "CRM Setup Manage people properties and other relevant settings. Contact Propert…" at bounding box center [908, 341] width 1320 height 773
drag, startPoint x: 529, startPoint y: 507, endPoint x: 625, endPoint y: 513, distance: 96.2
click at [625, 513] on div "Paid Deposit" at bounding box center [677, 511] width 289 height 18
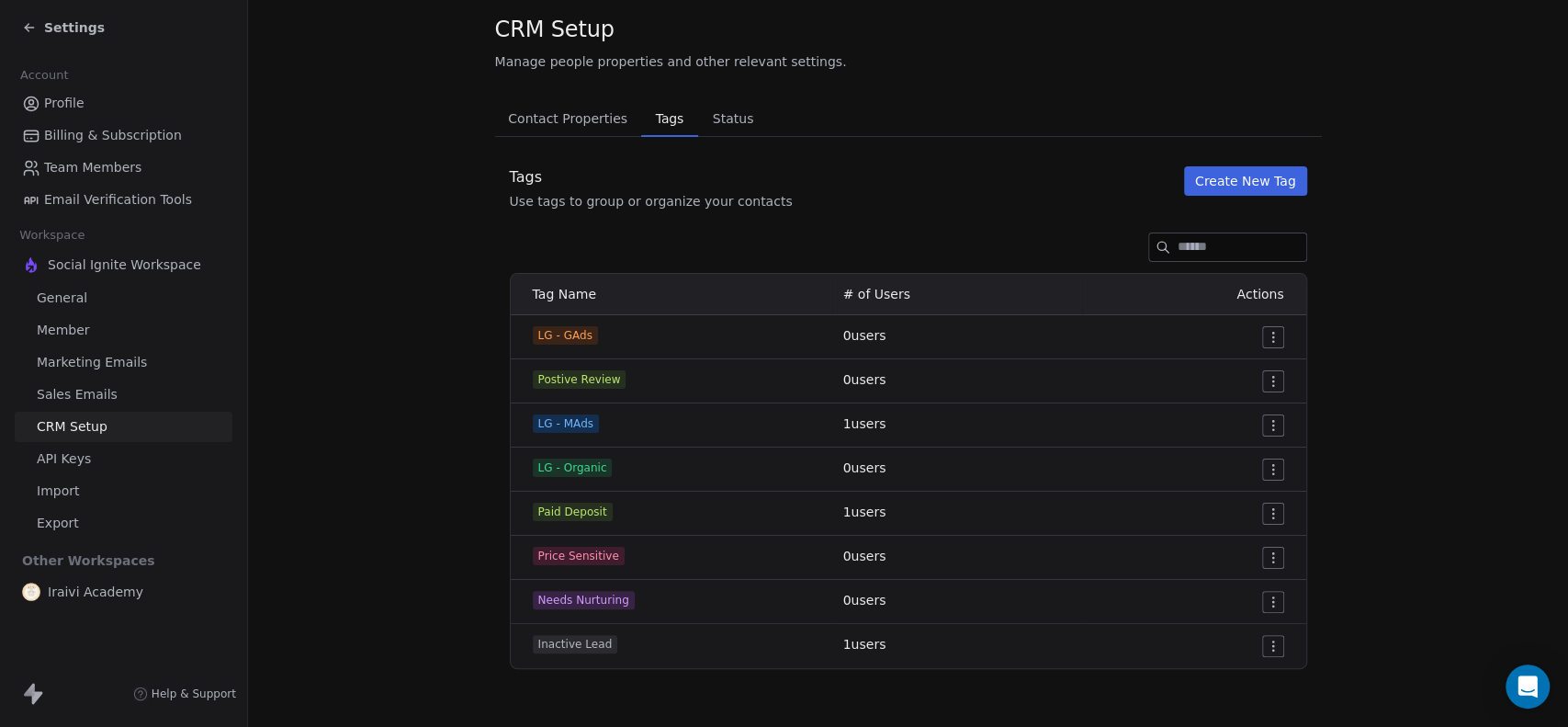
click at [460, 508] on section "CRM Setup Manage people properties and other relevant settings. Contact Propert…" at bounding box center [908, 341] width 1320 height 773
click at [1249, 177] on button "Create New Tag" at bounding box center [1245, 181] width 123 height 29
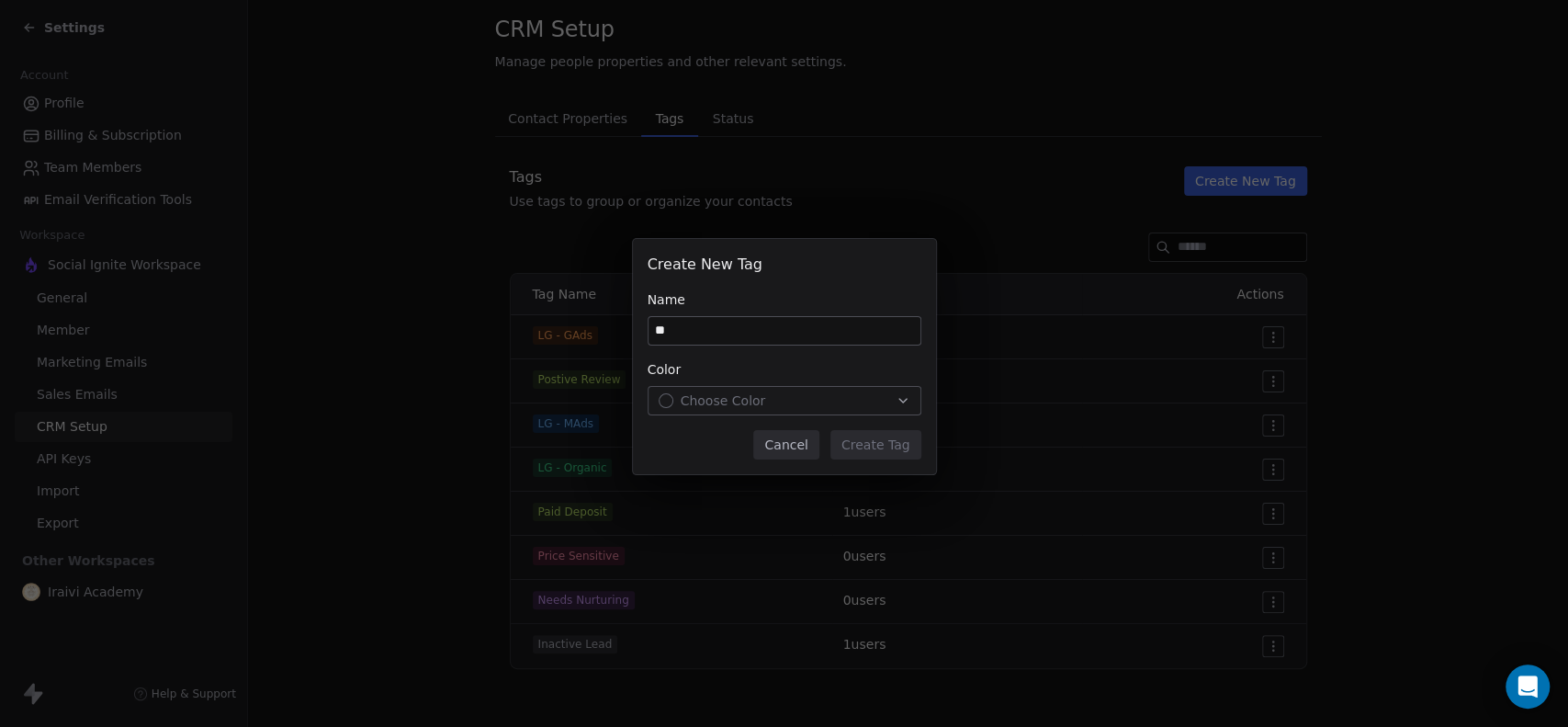
type input "*"
type input "**********"
click at [796, 395] on div "Choose Color" at bounding box center [785, 400] width 252 height 18
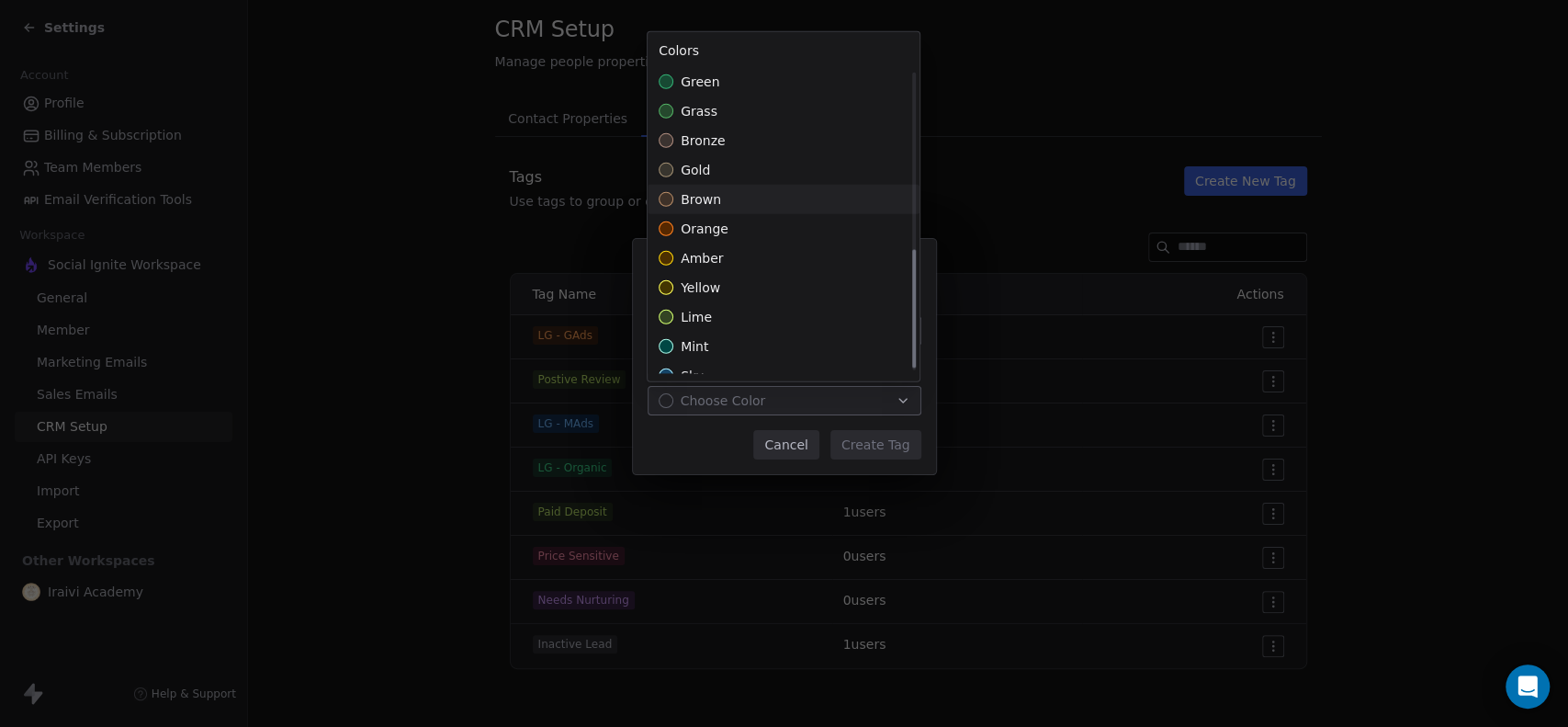
scroll to position [458, 0]
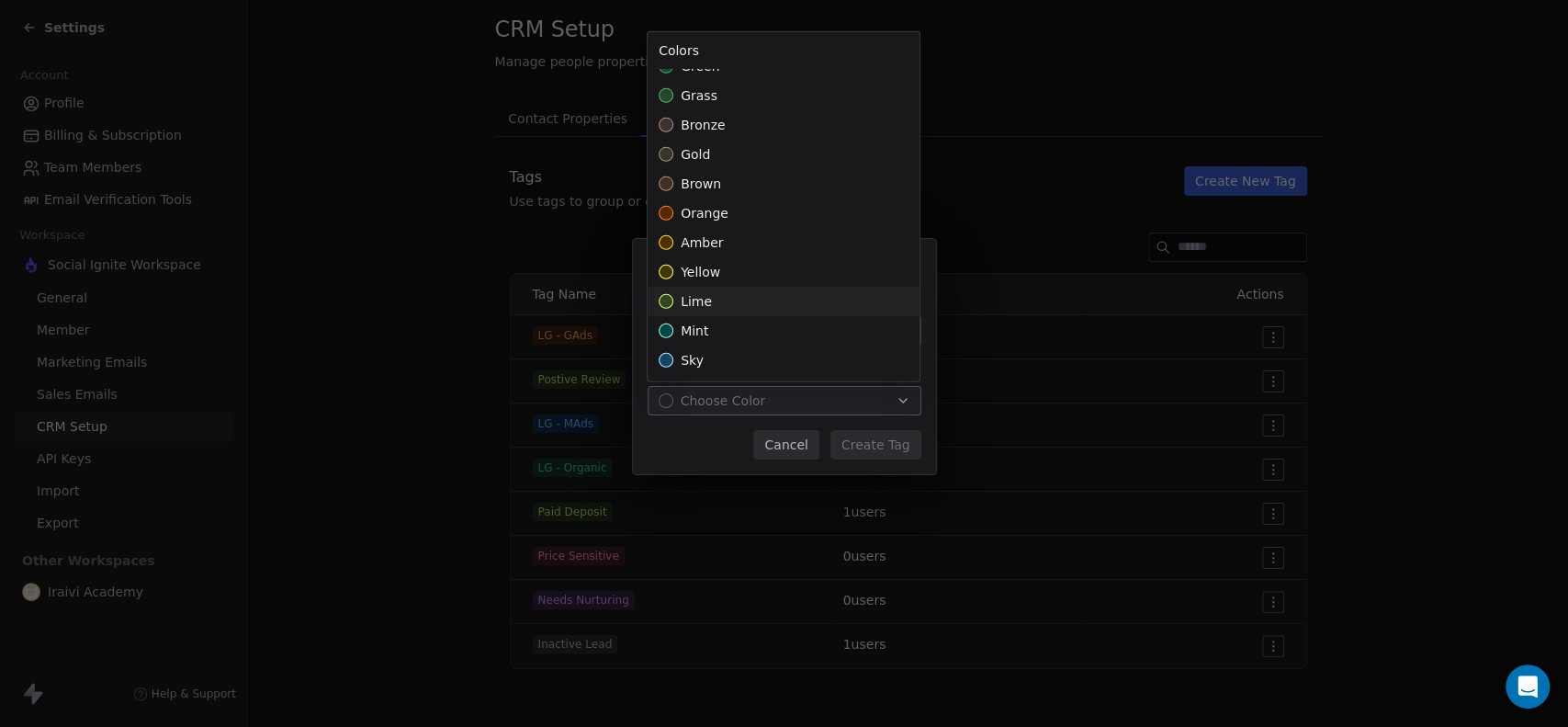
click at [691, 299] on span "lime" at bounding box center [696, 300] width 31 height 18
click at [862, 446] on div "**********" at bounding box center [784, 364] width 1568 height 308
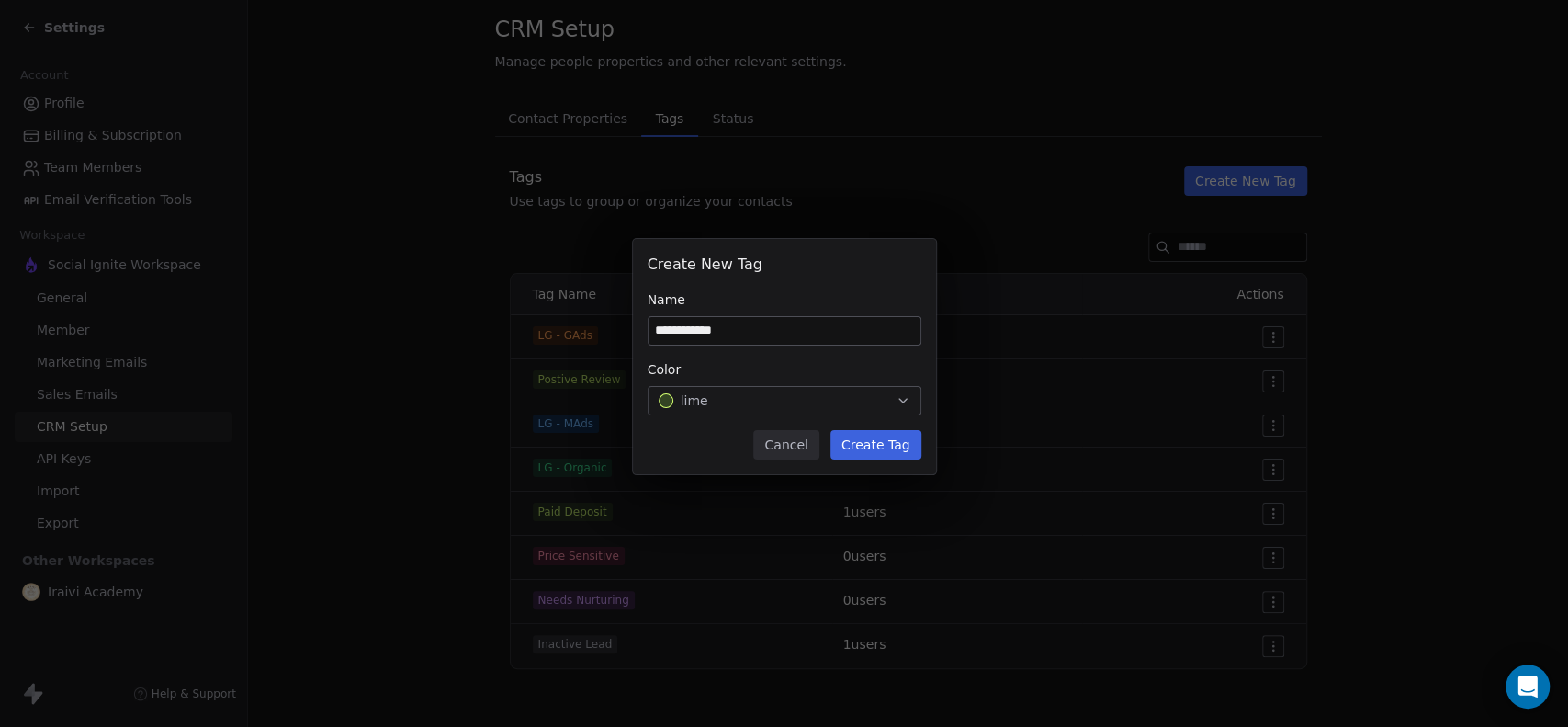
click at [877, 452] on button "Create Tag" at bounding box center [876, 445] width 91 height 29
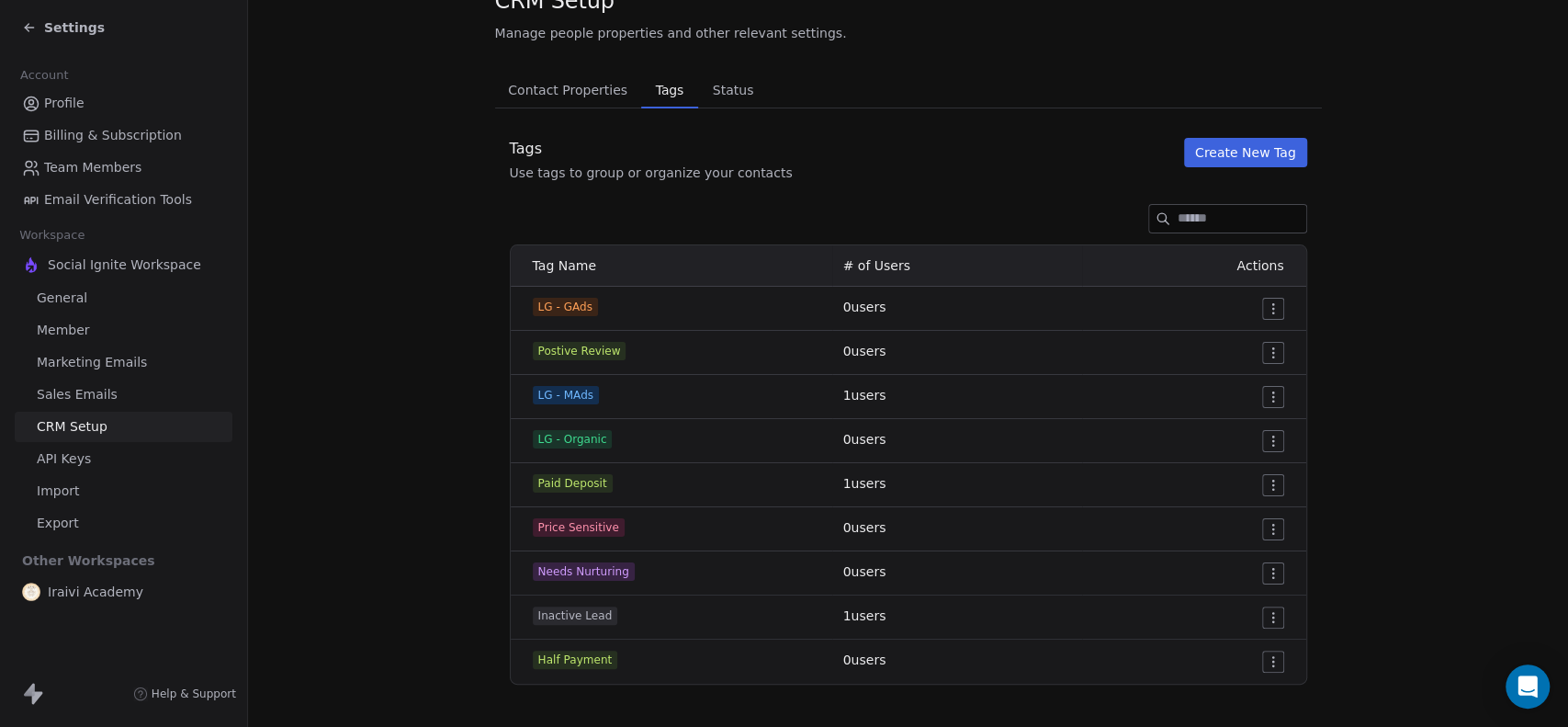
scroll to position [89, 0]
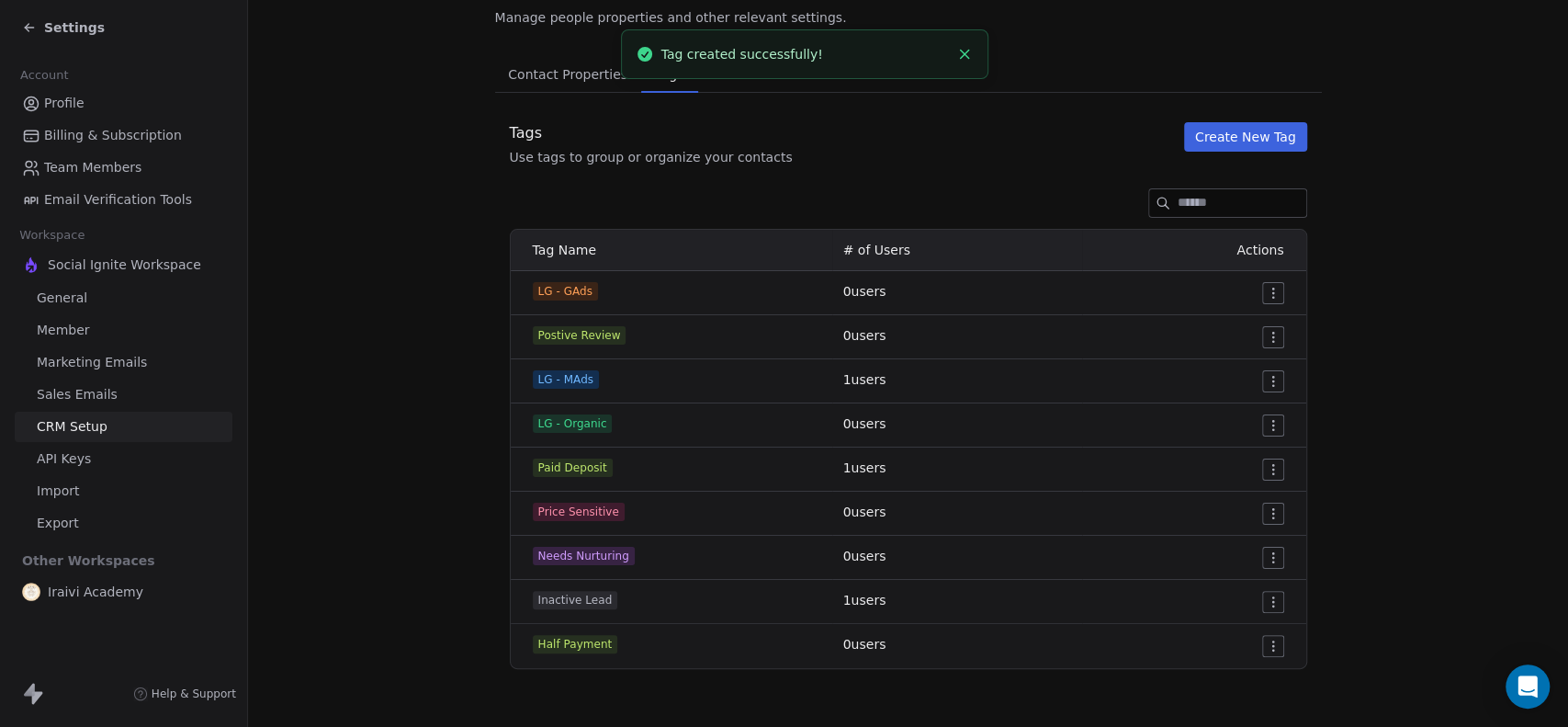
click at [1266, 465] on html "Settings Account Profile Billing & Subscription Team Members Email Verification…" at bounding box center [784, 364] width 1568 height 727
click at [1234, 506] on span "Edit" at bounding box center [1233, 505] width 25 height 18
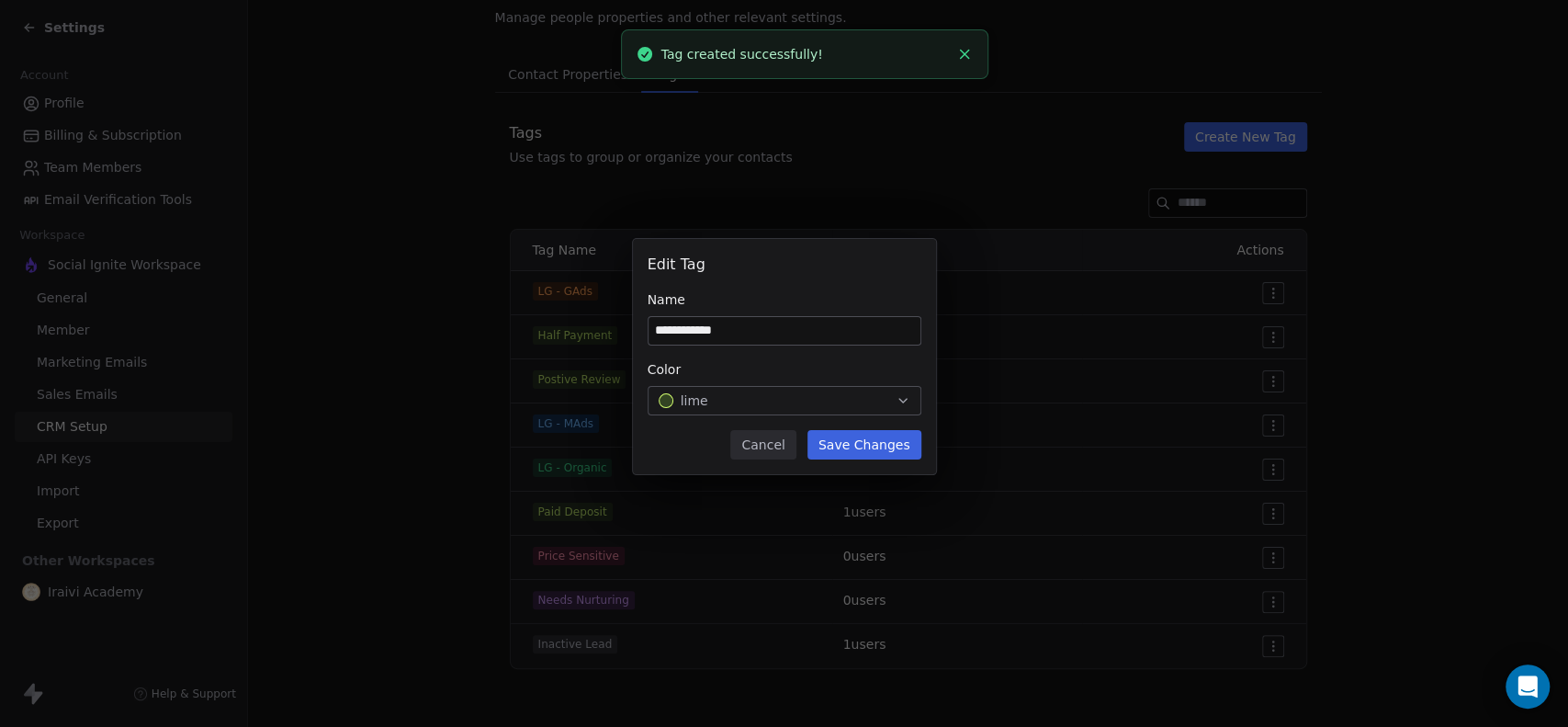
click at [821, 399] on div "lime" at bounding box center [785, 400] width 252 height 18
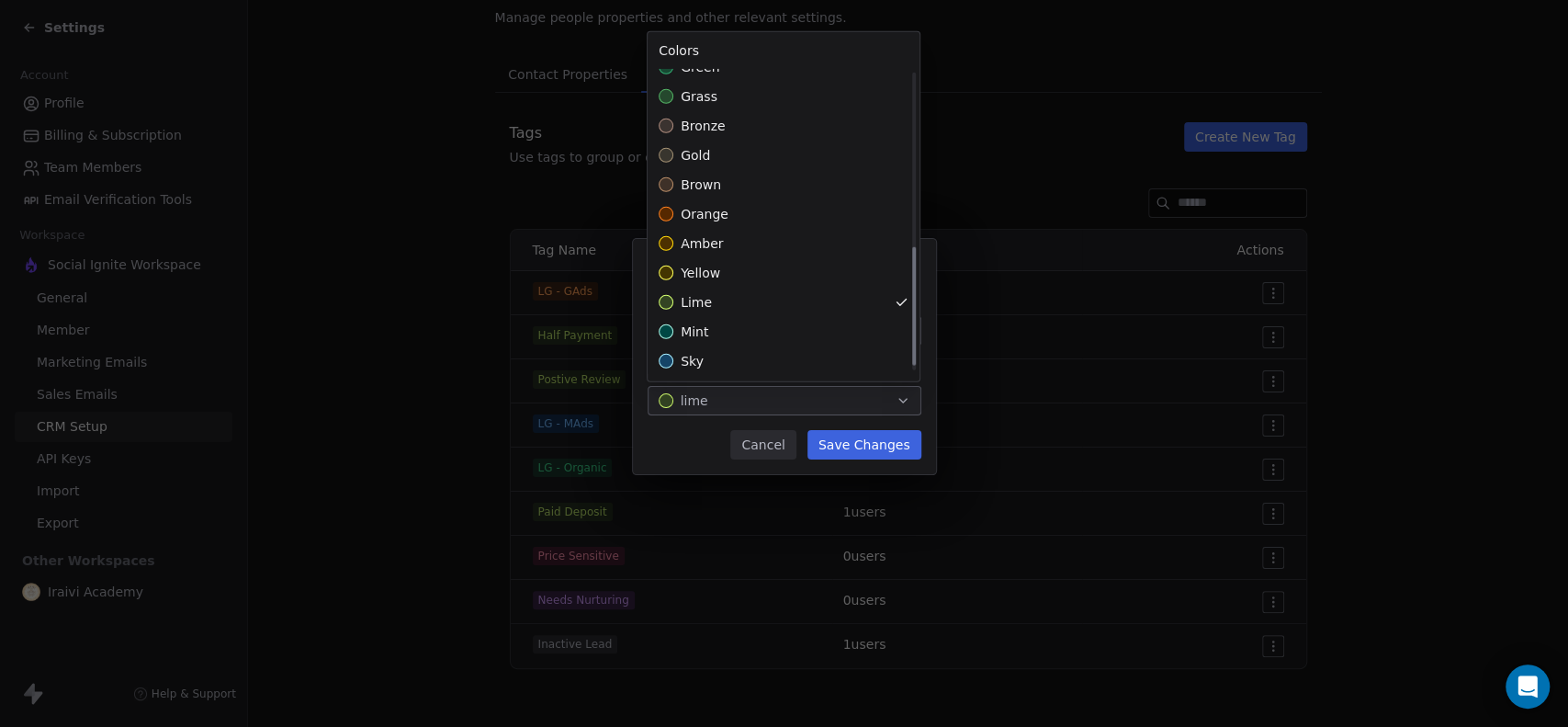
scroll to position [458, 0]
click at [723, 271] on div "yellow" at bounding box center [783, 271] width 272 height 29
click at [877, 447] on div "**********" at bounding box center [784, 364] width 1568 height 308
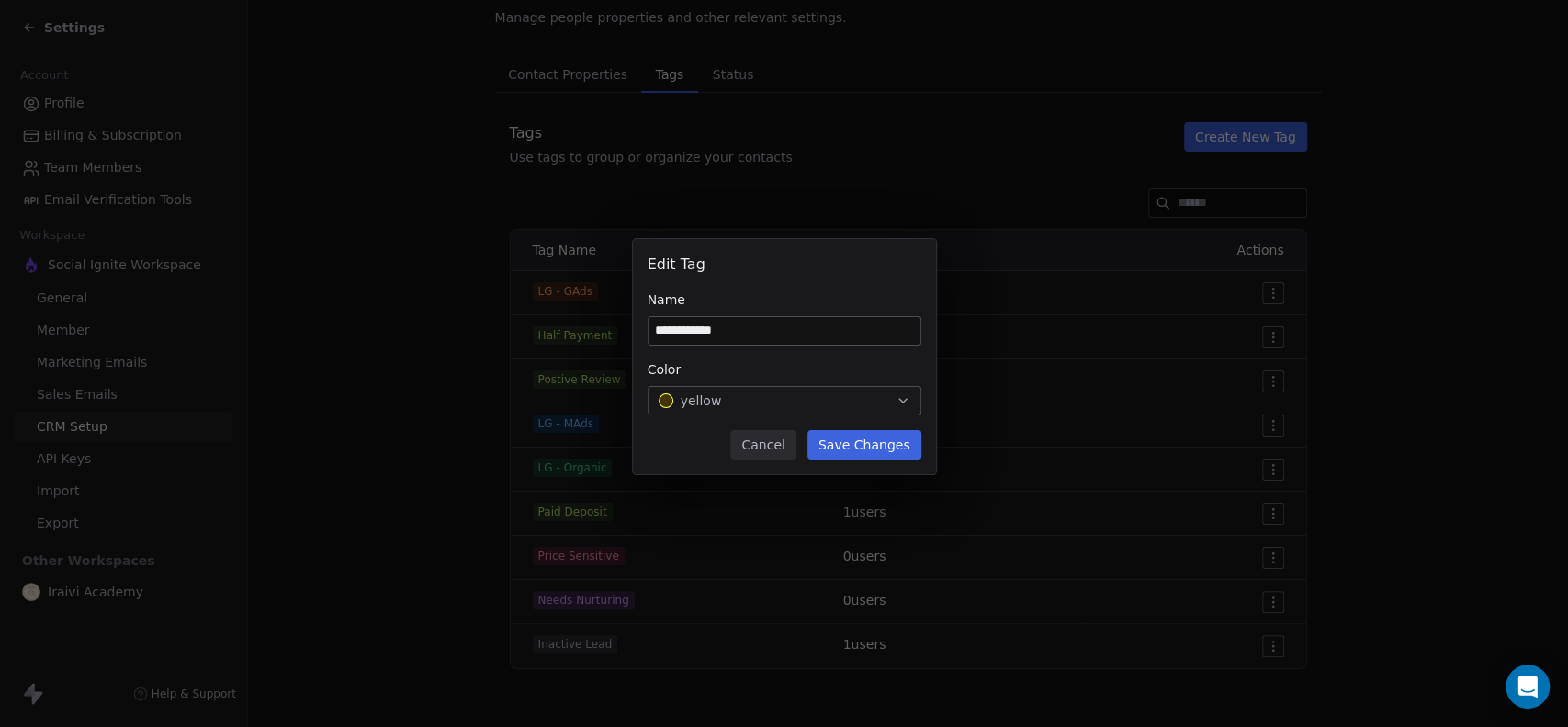
click at [883, 443] on button "Save Changes" at bounding box center [864, 445] width 114 height 29
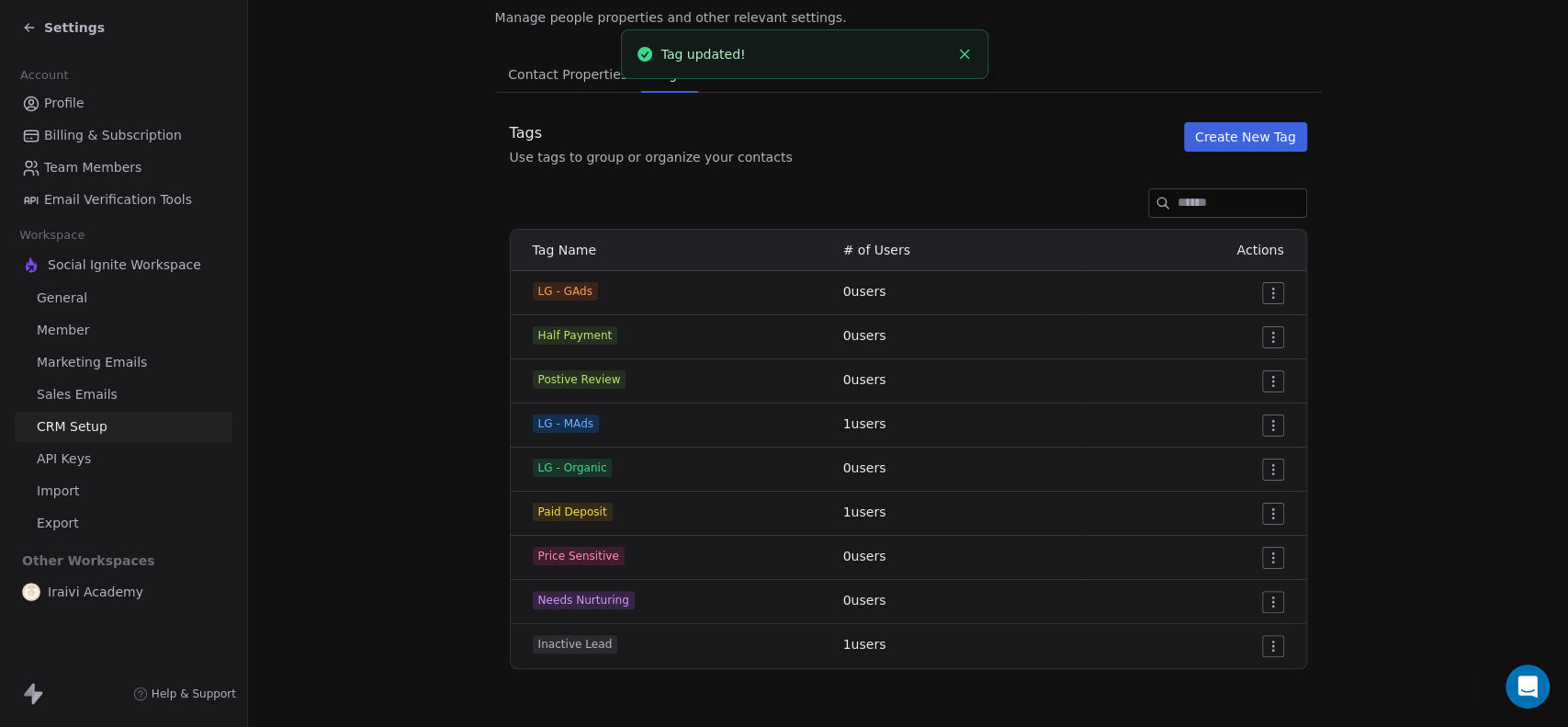
click at [1245, 142] on button "Create New Tag" at bounding box center [1245, 137] width 123 height 29
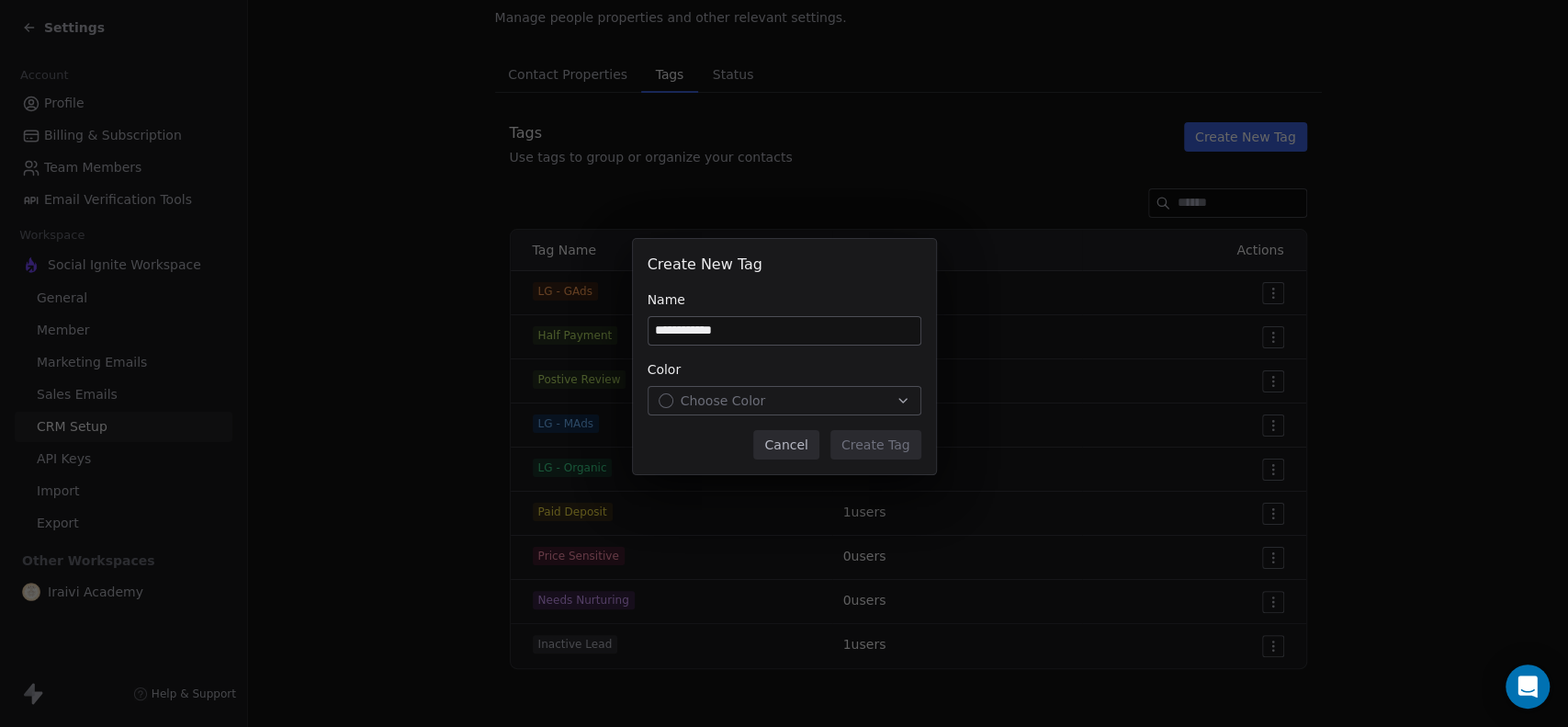
type input "**********"
click at [742, 386] on button "Choose Color" at bounding box center [784, 400] width 273 height 29
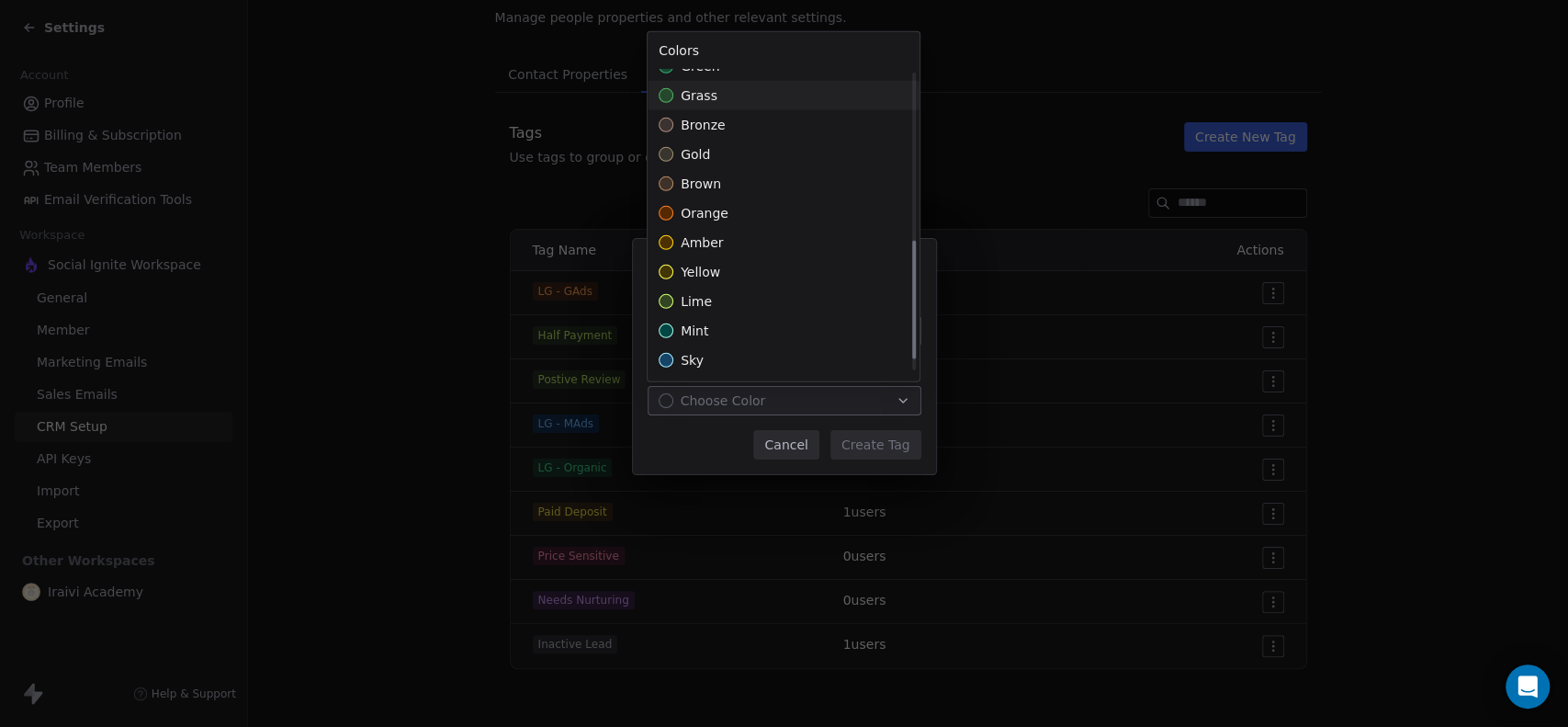
scroll to position [357, 0]
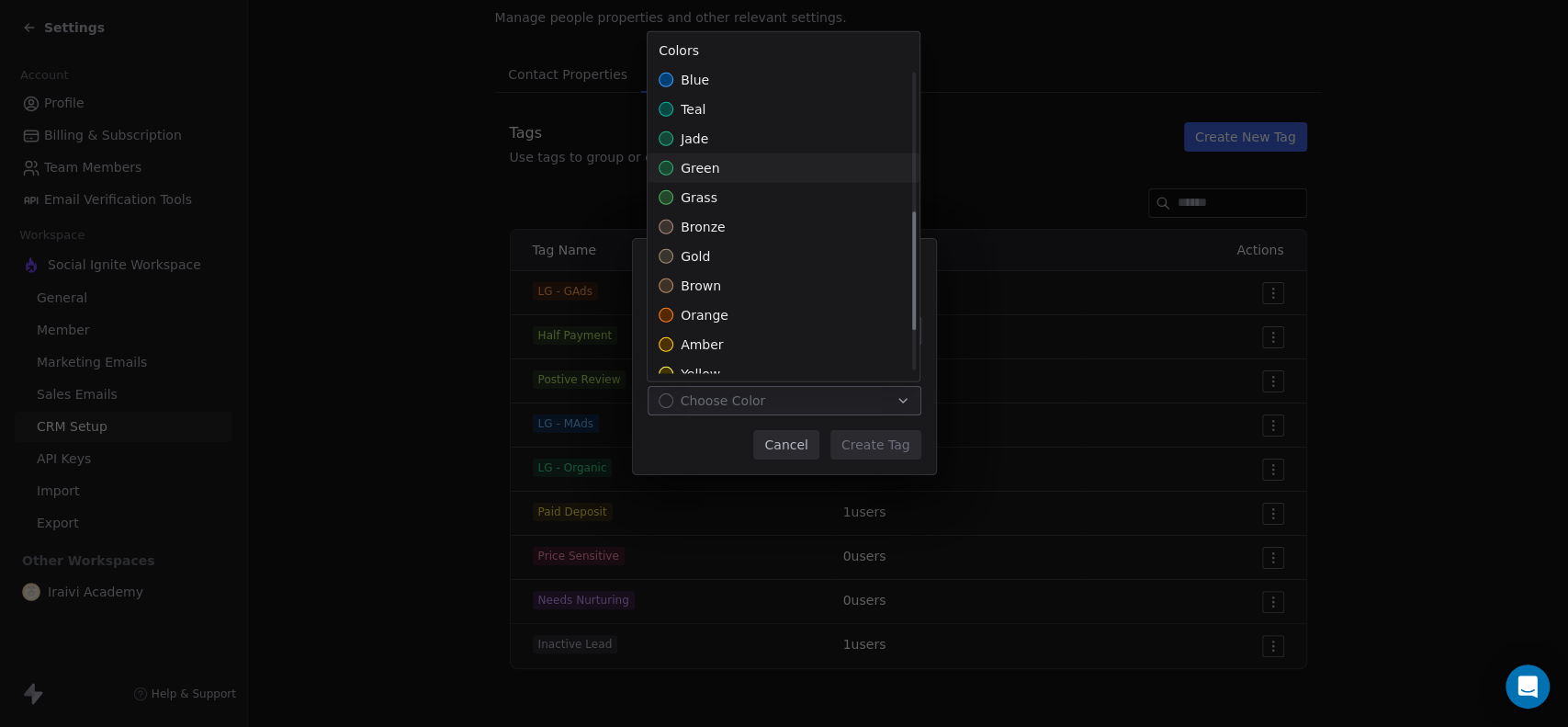
click at [702, 160] on span "green" at bounding box center [700, 168] width 39 height 18
click at [865, 445] on div "**********" at bounding box center [784, 364] width 1568 height 308
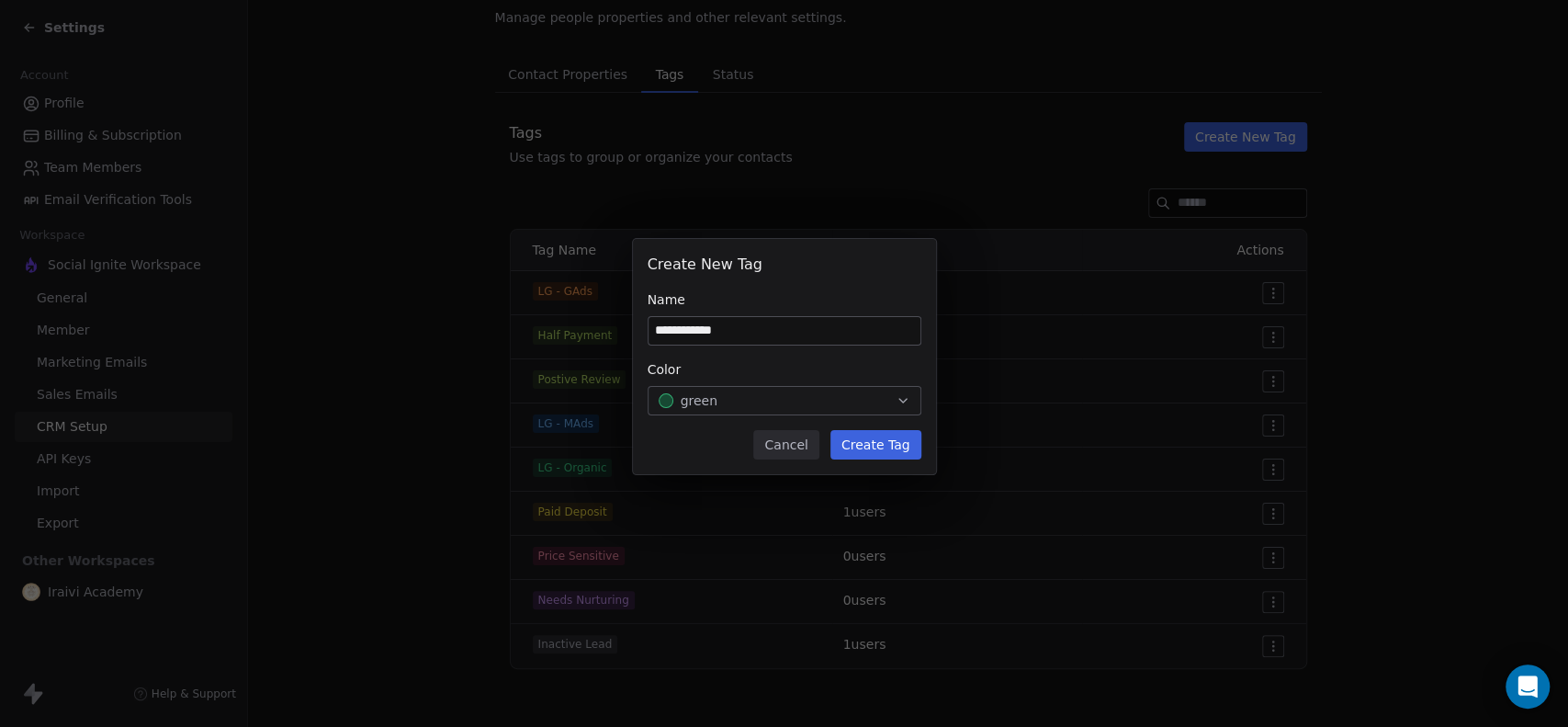
click at [865, 445] on button "Create Tag" at bounding box center [876, 445] width 91 height 29
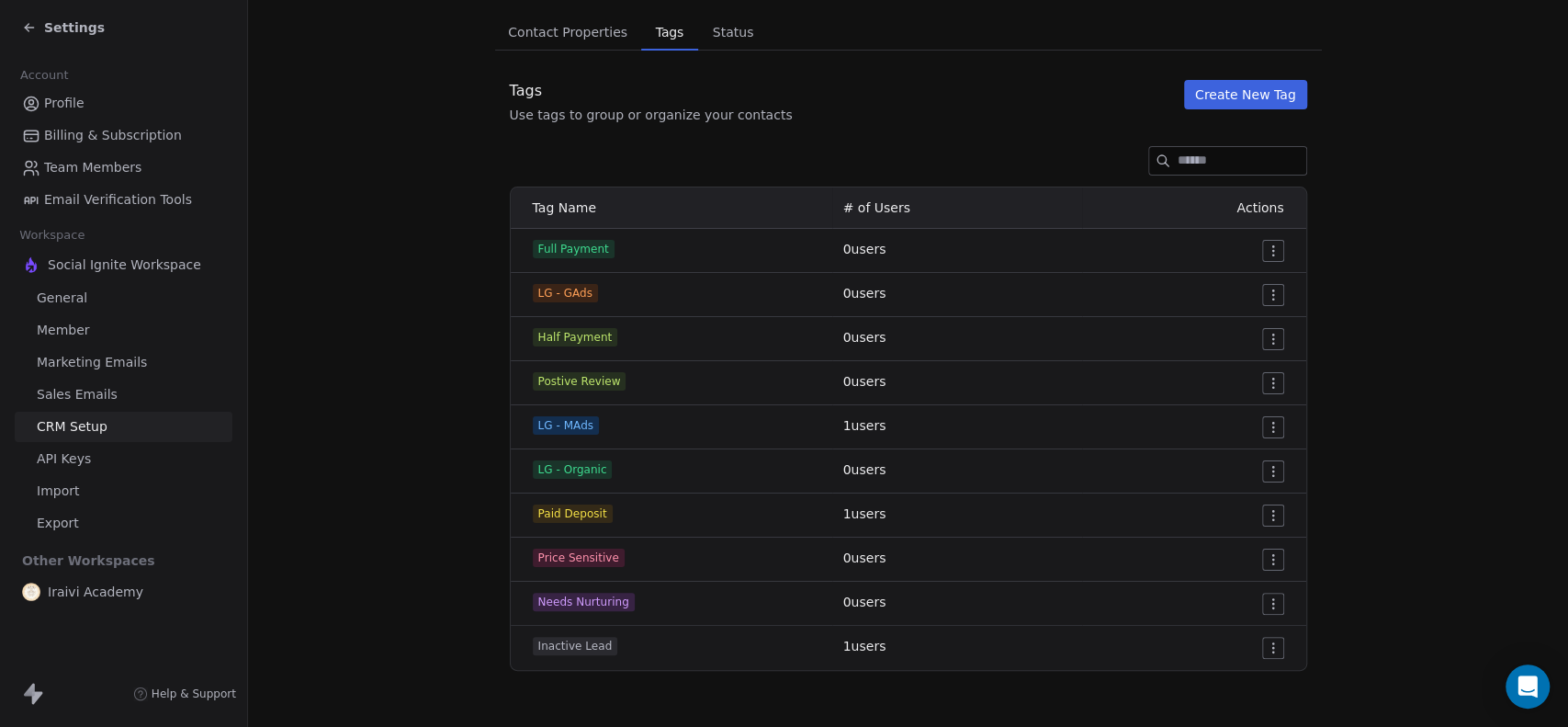
scroll to position [133, 0]
click at [60, 18] on span "Settings" at bounding box center [74, 27] width 61 height 18
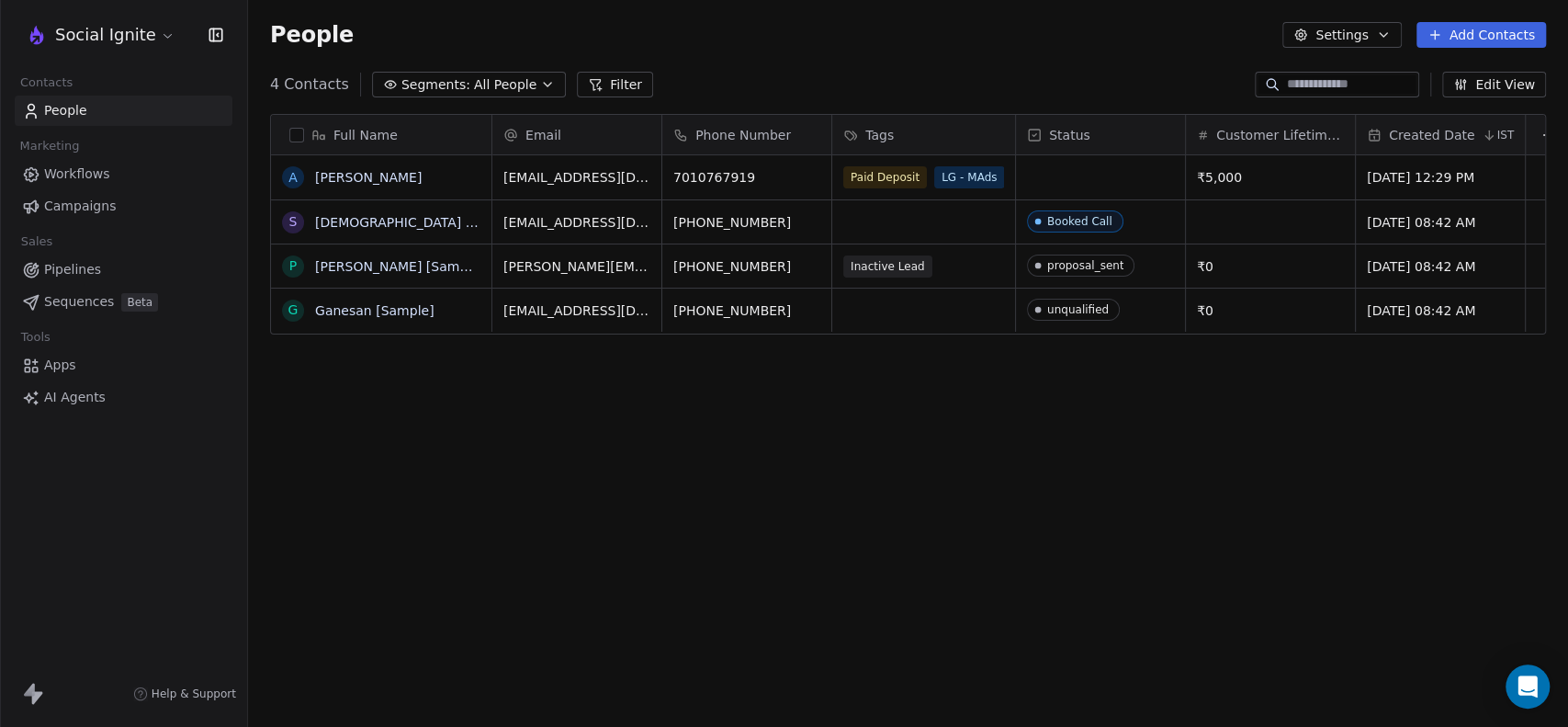
scroll to position [624, 1304]
click at [1051, 173] on div "grid" at bounding box center [1100, 176] width 169 height 44
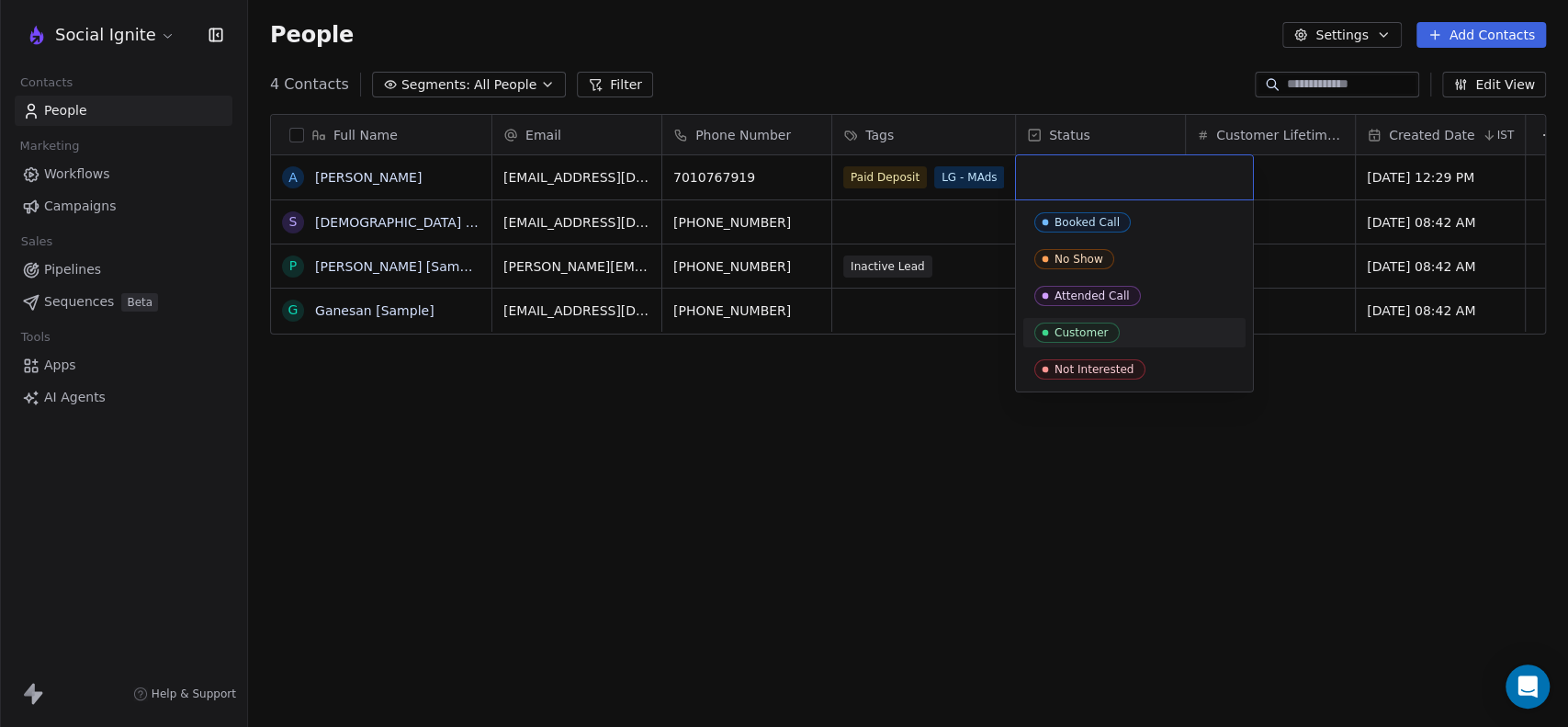
click at [1095, 329] on div "Customer" at bounding box center [1082, 332] width 54 height 13
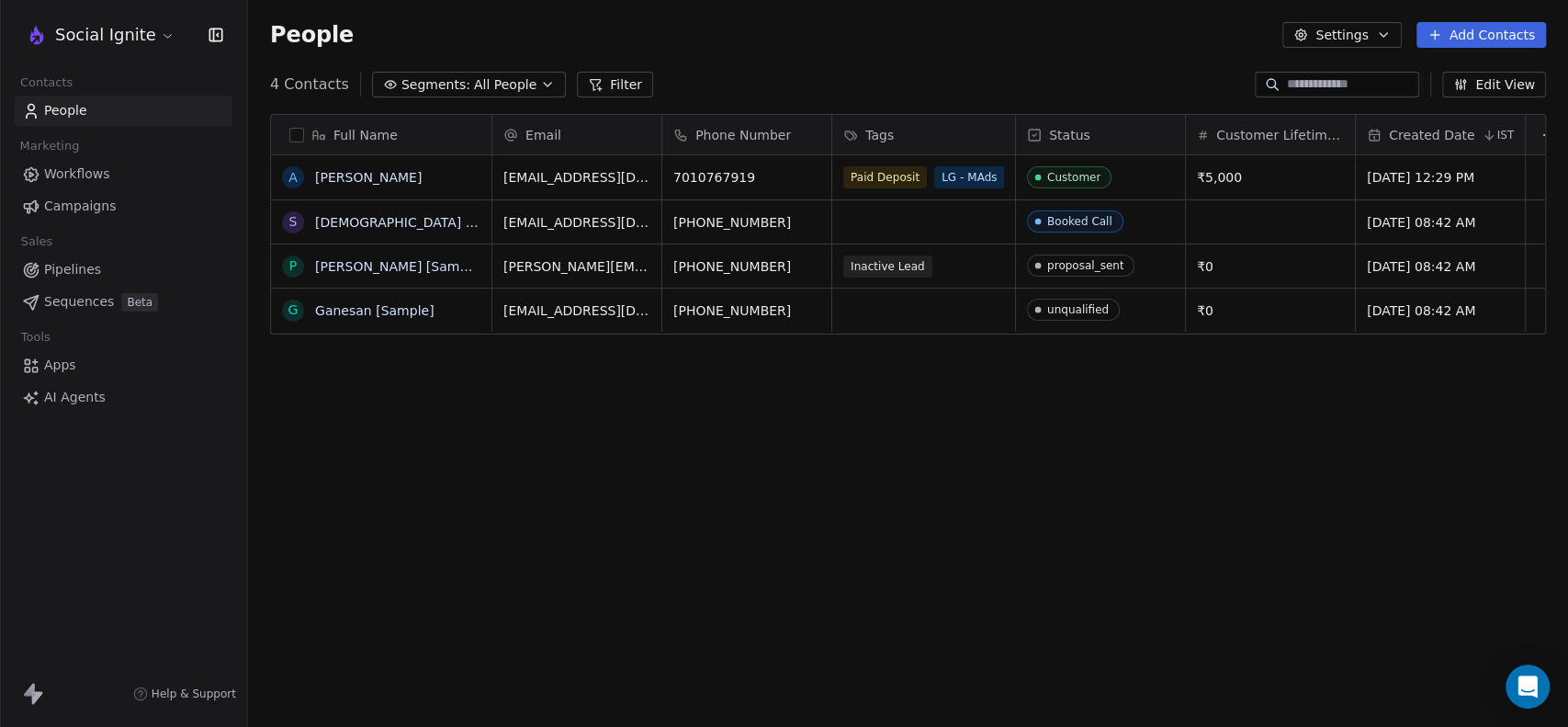
click at [1114, 464] on div "Full Name A Ashok Raj S Swami [Sample] P Pavithra [Sample] G Ganesan [Sample] E…" at bounding box center [908, 419] width 1320 height 640
click at [1308, 85] on input at bounding box center [1351, 84] width 129 height 18
click at [1012, 410] on div "Full Name A Ashok Raj S Swami [Sample] P Pavithra [Sample] G Ganesan [Sample] E…" at bounding box center [908, 419] width 1320 height 640
click at [925, 177] on div "Paid Deposit LG - MAds" at bounding box center [925, 177] width 162 height 22
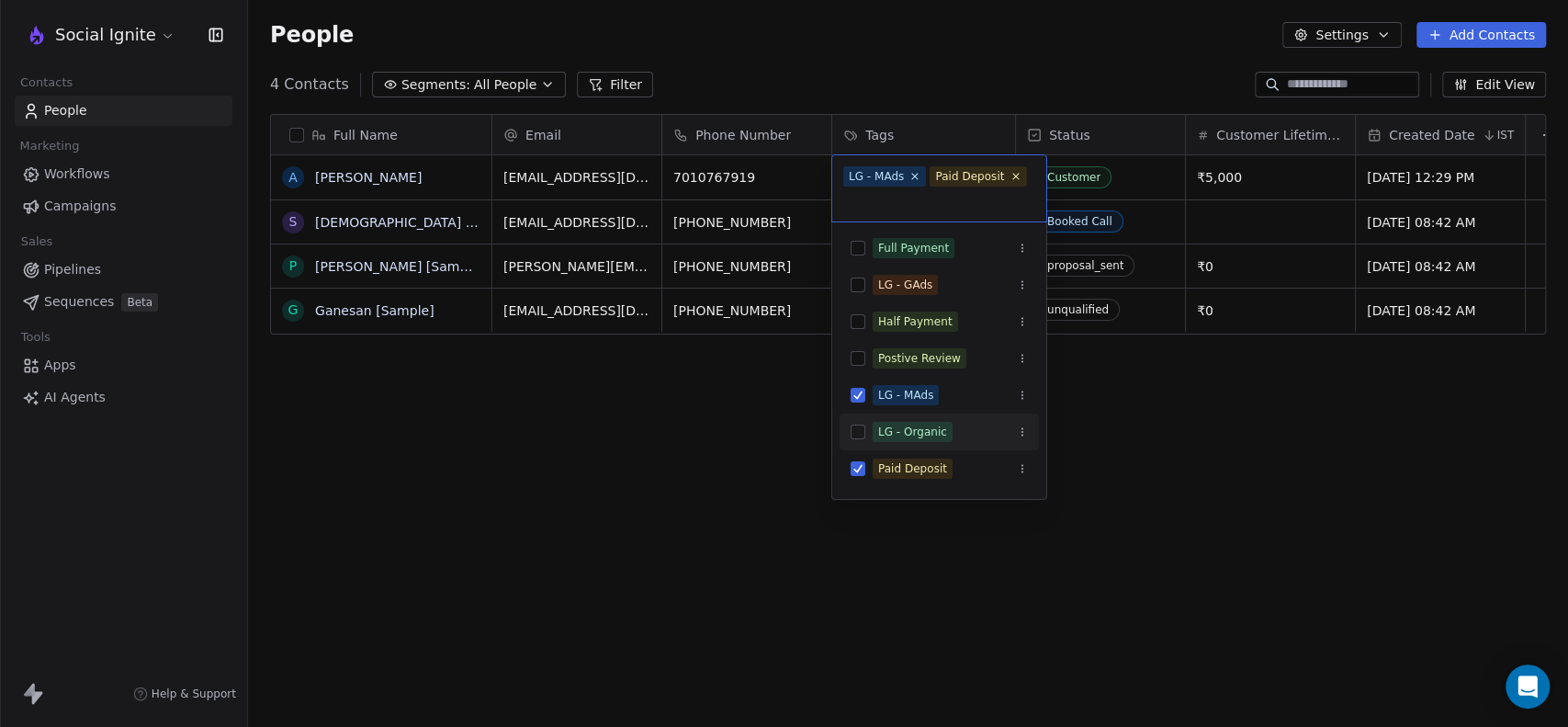
click at [1145, 426] on html "Social Ignite Contacts People Marketing Workflows Campaigns Sales Pipelines Seq…" at bounding box center [784, 364] width 1568 height 727
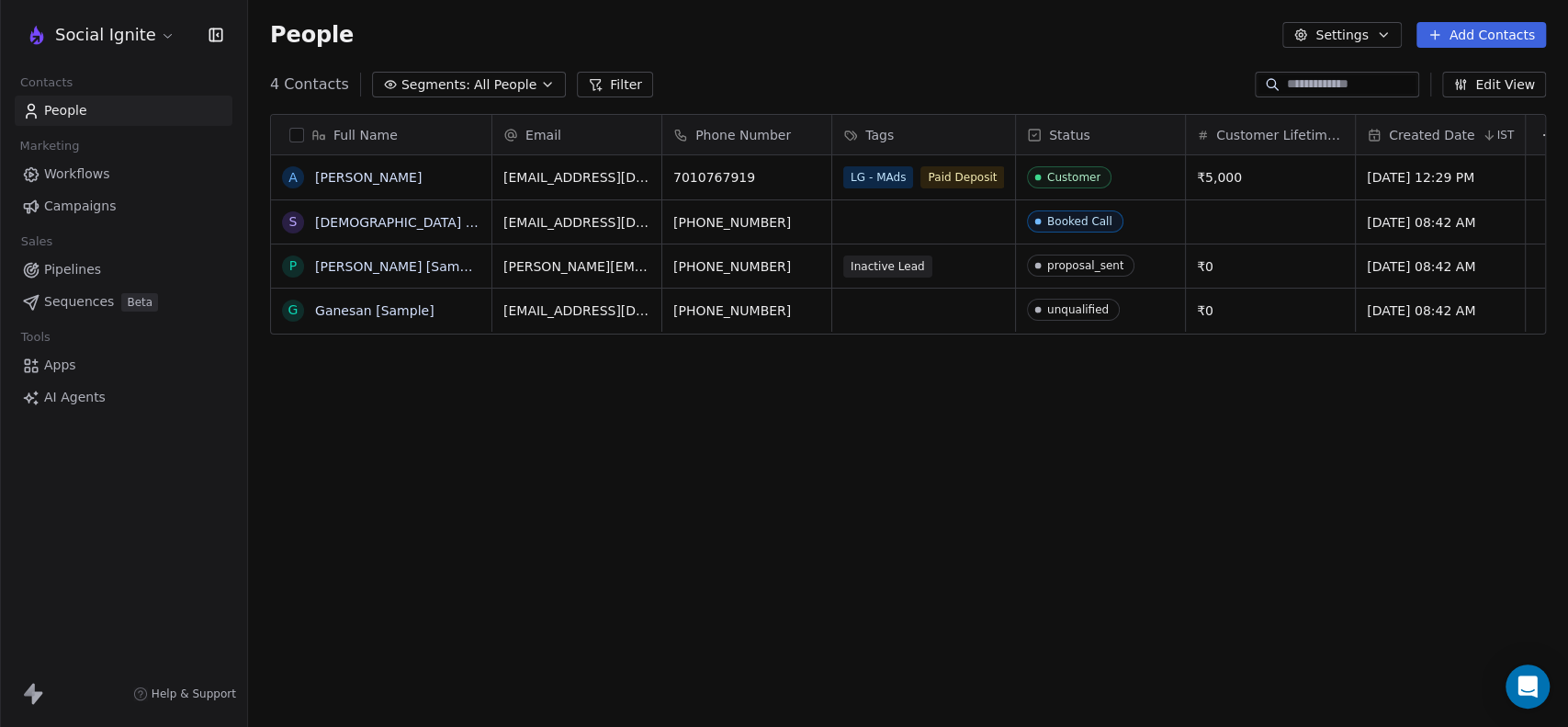
click at [47, 292] on span "Sequences" at bounding box center [78, 301] width 70 height 19
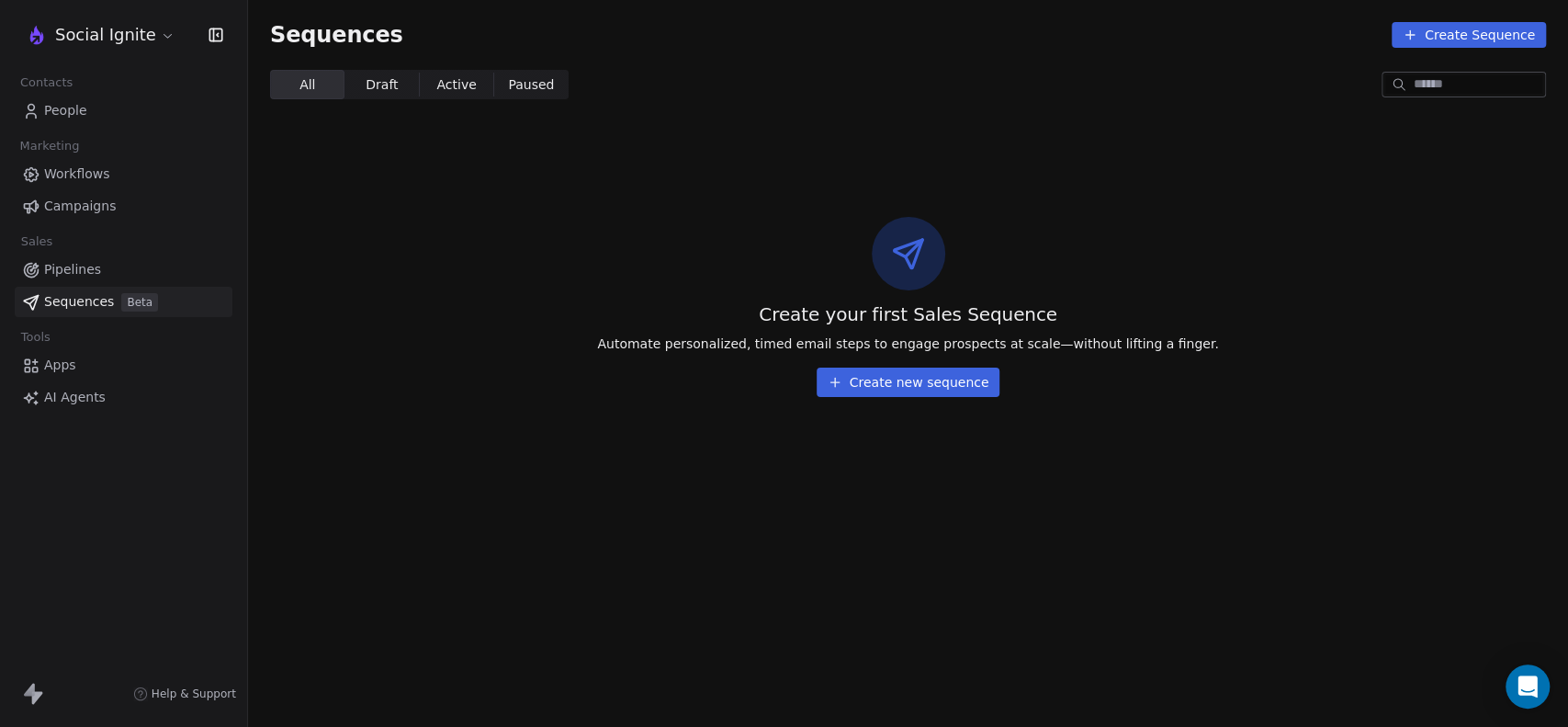
click at [1433, 22] on button "Create Sequence" at bounding box center [1468, 35] width 154 height 26
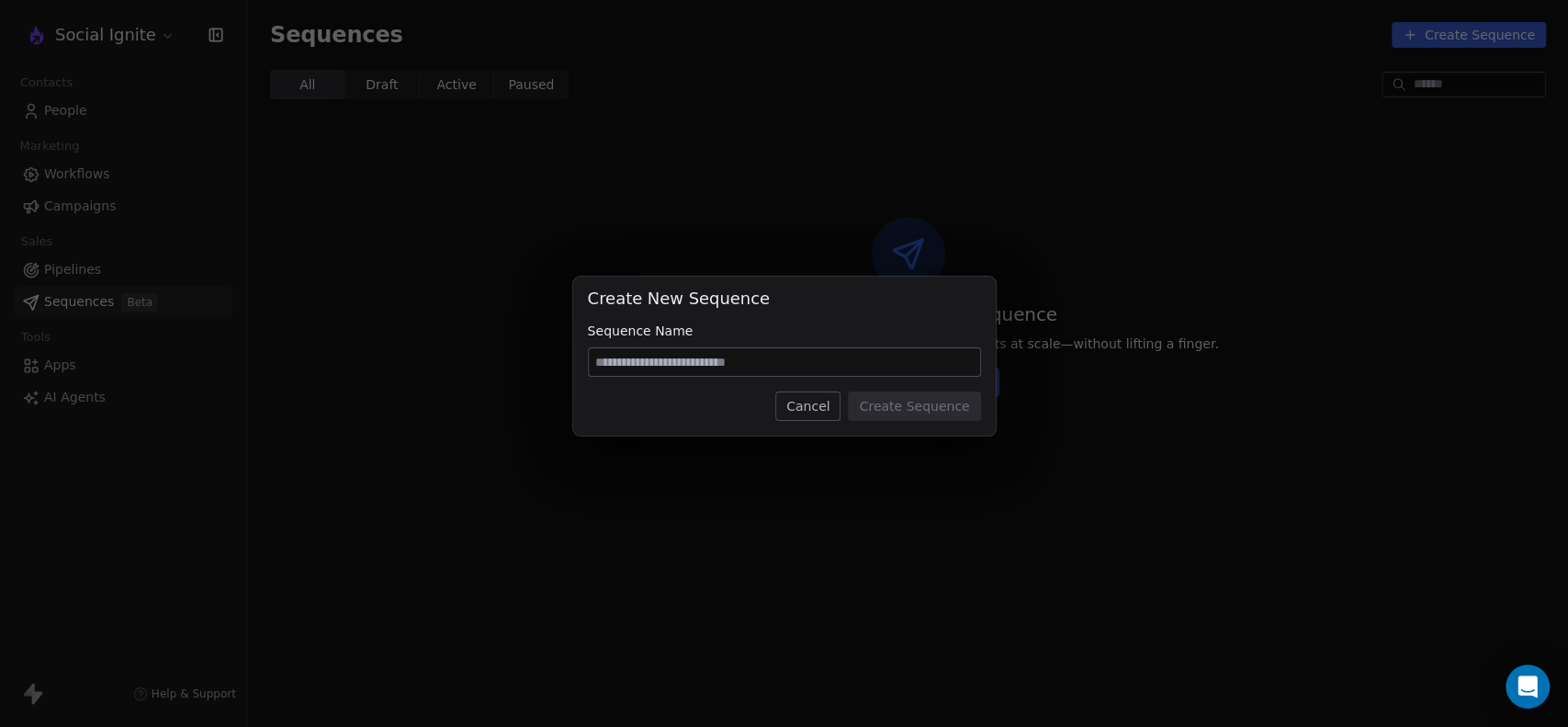
click at [812, 403] on button "Cancel" at bounding box center [807, 406] width 65 height 29
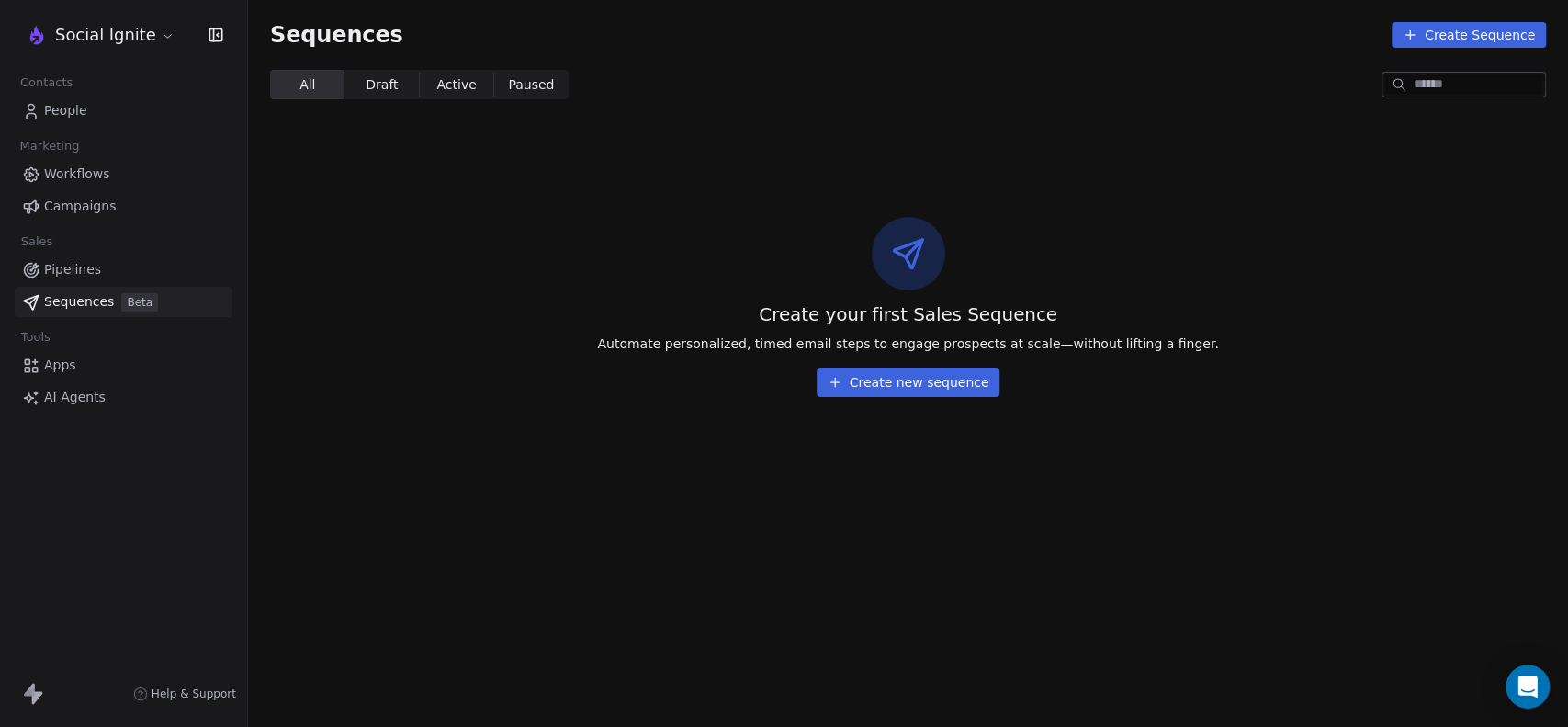
click at [94, 101] on link "People" at bounding box center [123, 111] width 218 height 30
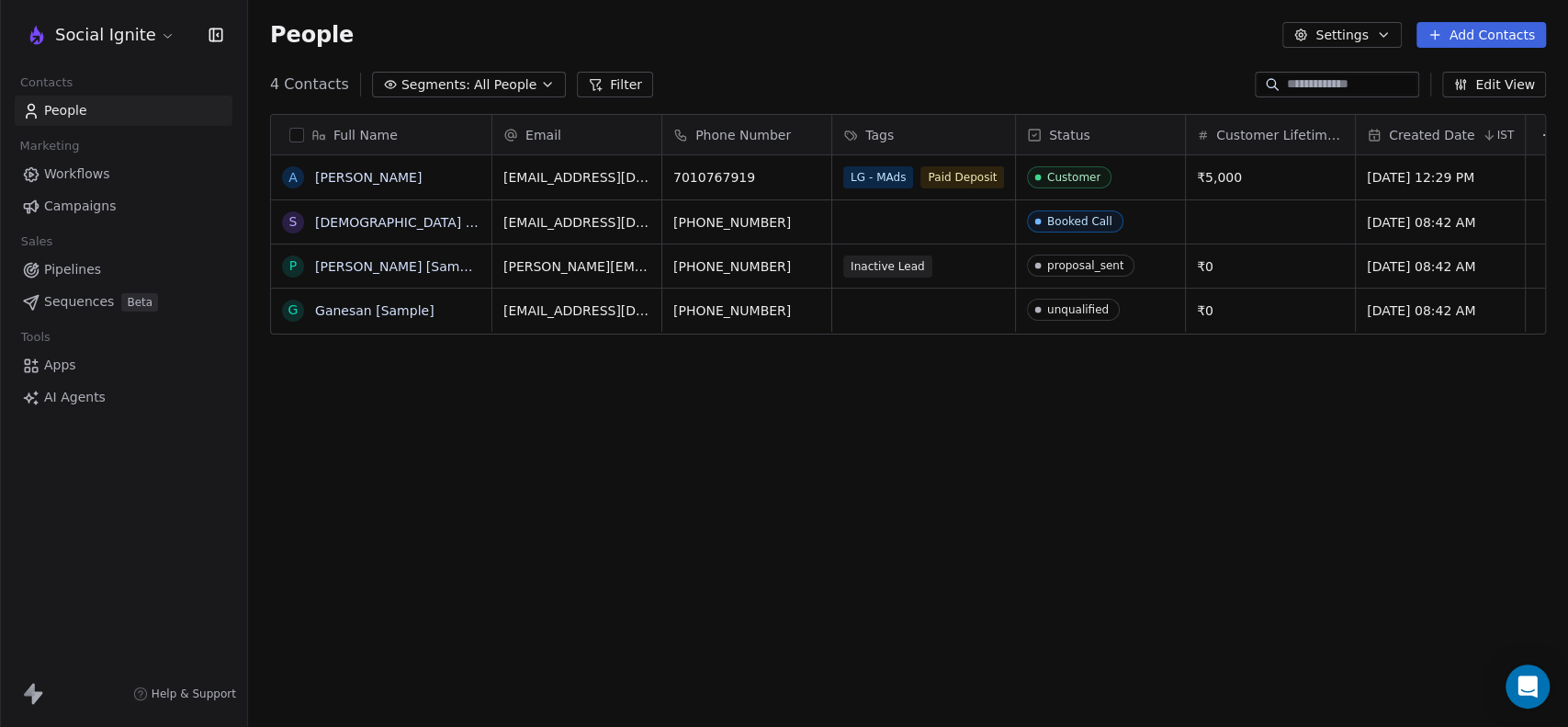
scroll to position [624, 1304]
click at [830, 466] on div "Full Name A Ashok Raj S Swami [Sample] P Pavithra [Sample] G Ganesan [Sample] E…" at bounding box center [908, 419] width 1320 height 640
click at [991, 549] on div "Full Name A Ashok Raj S Swami [Sample] P Pavithra [Sample] G Ganesan [Sample] E…" at bounding box center [908, 419] width 1320 height 640
click at [1502, 80] on button "Edit View" at bounding box center [1493, 84] width 104 height 26
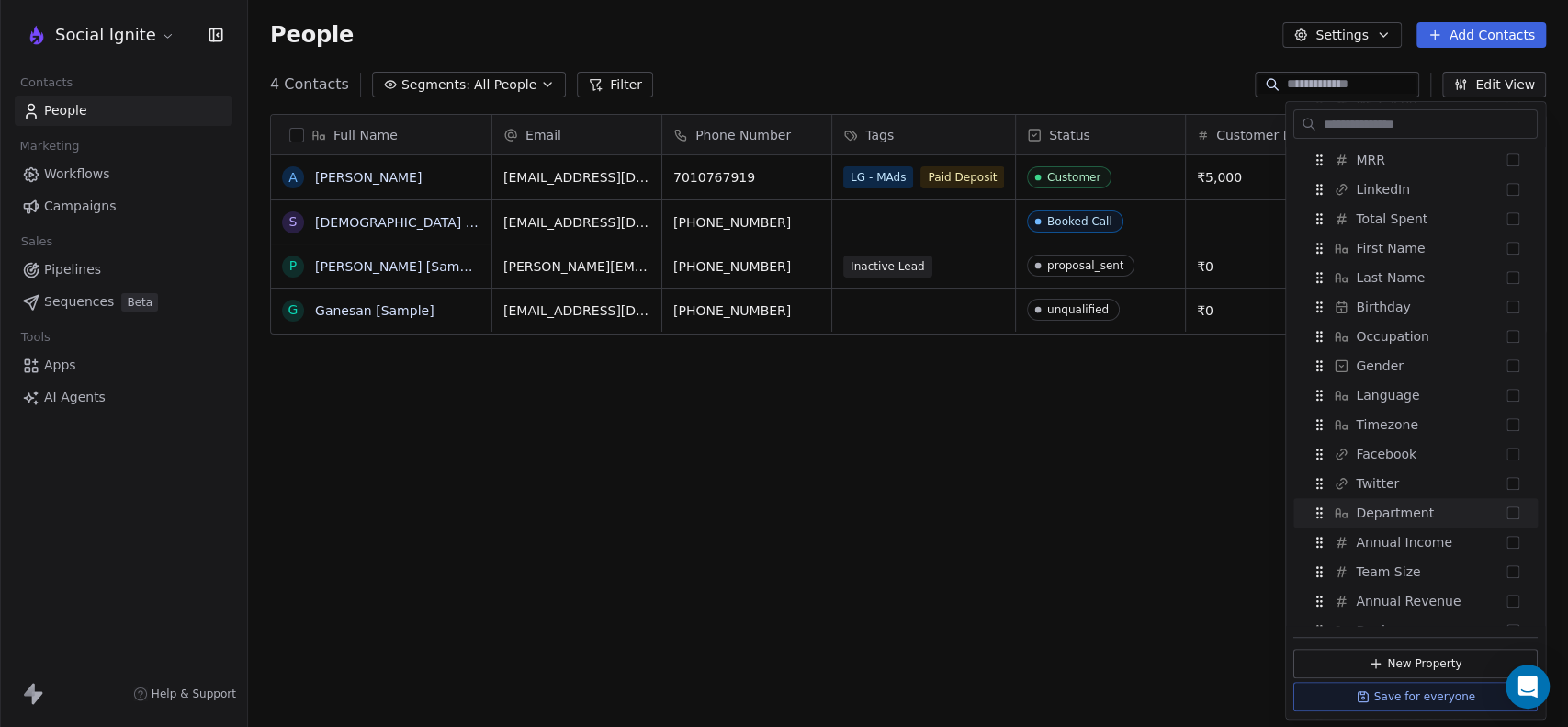
scroll to position [466, 0]
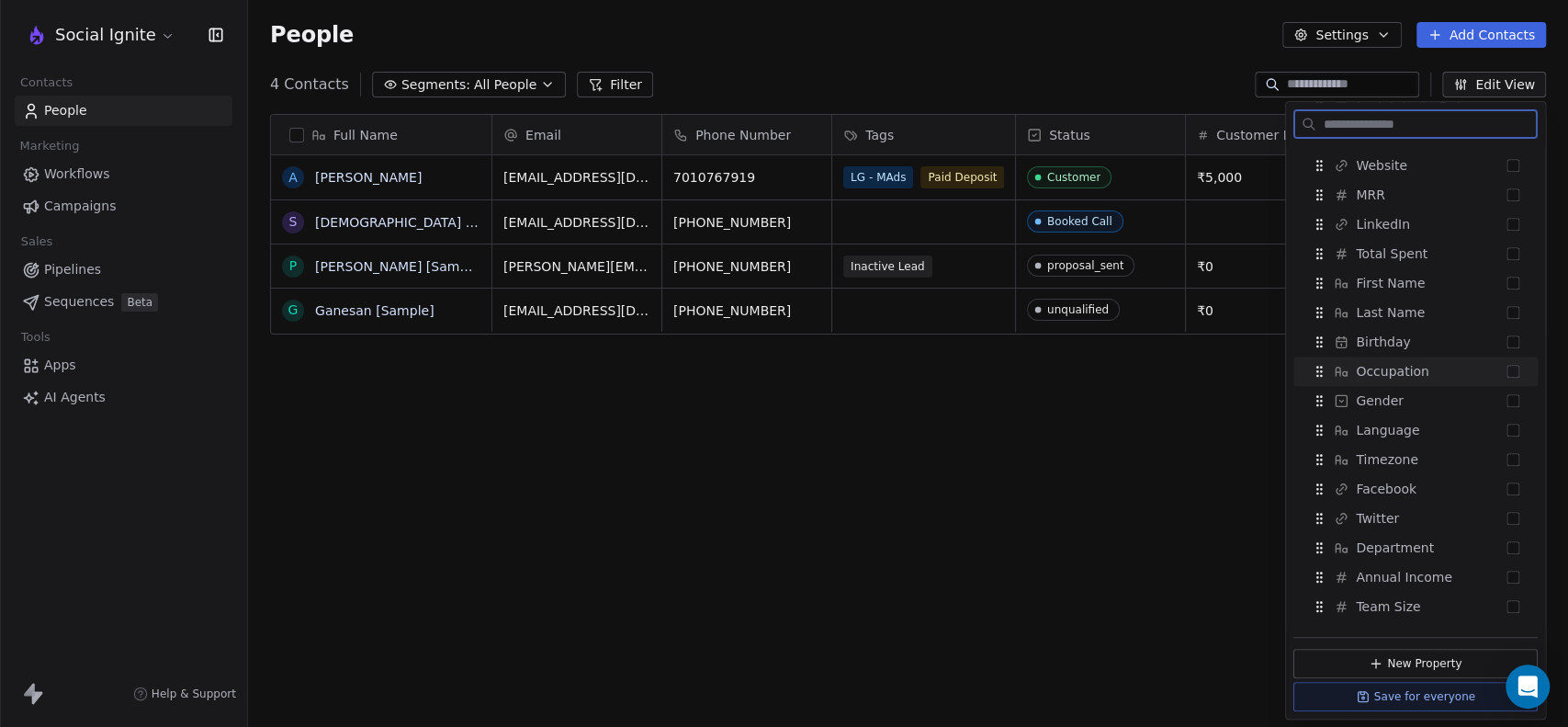
click at [1506, 369] on button "Suggestions" at bounding box center [1512, 370] width 13 height 13
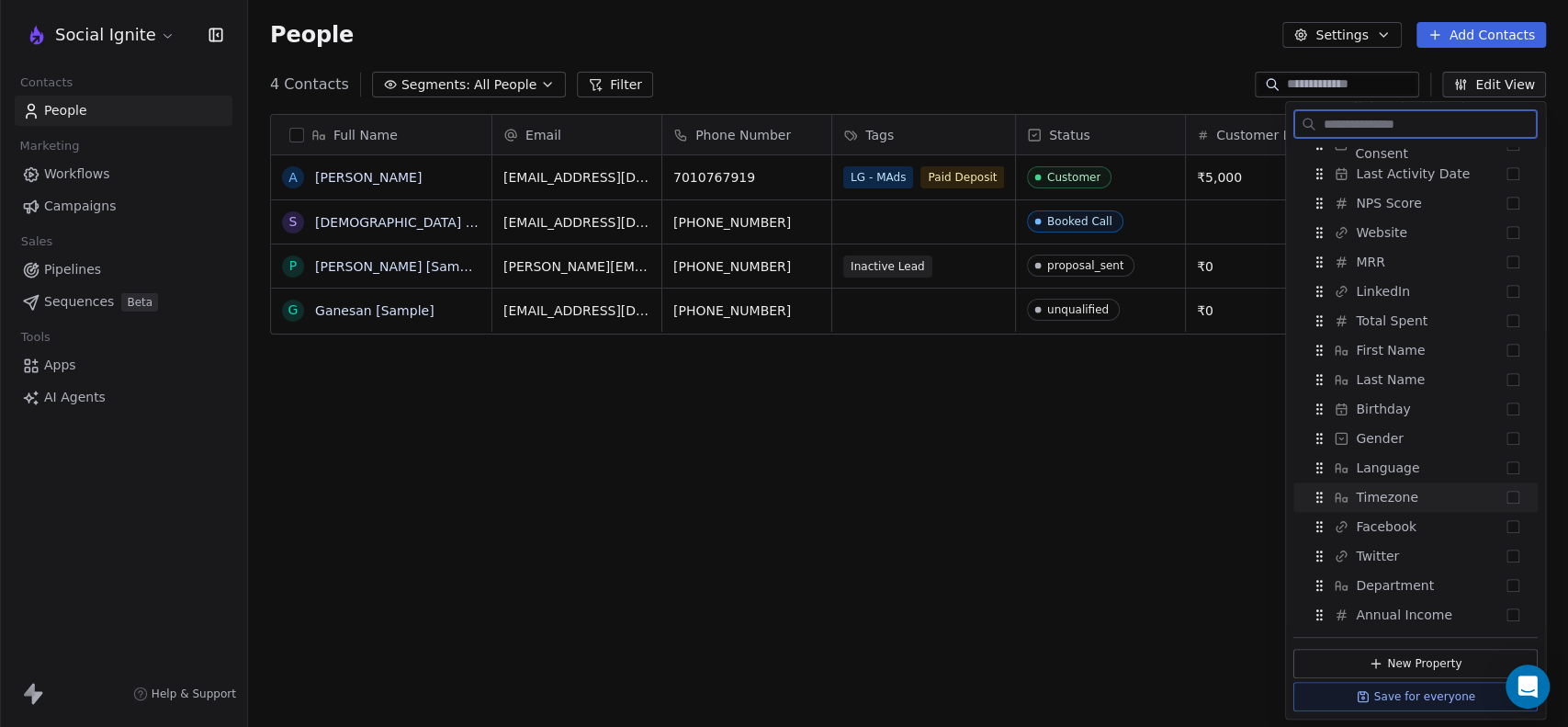
scroll to position [394, 0]
click at [1506, 473] on button "Suggestions" at bounding box center [1512, 473] width 13 height 13
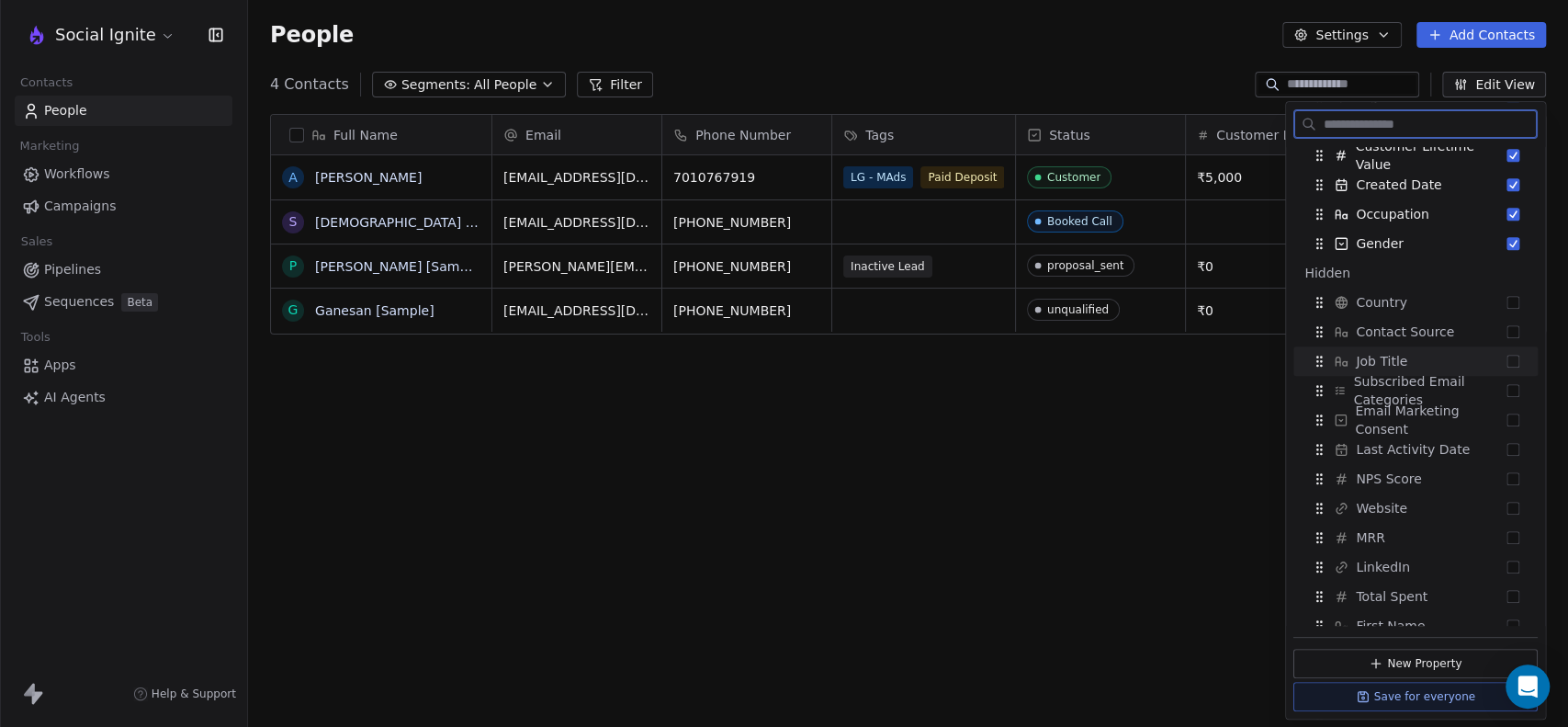
scroll to position [116, 0]
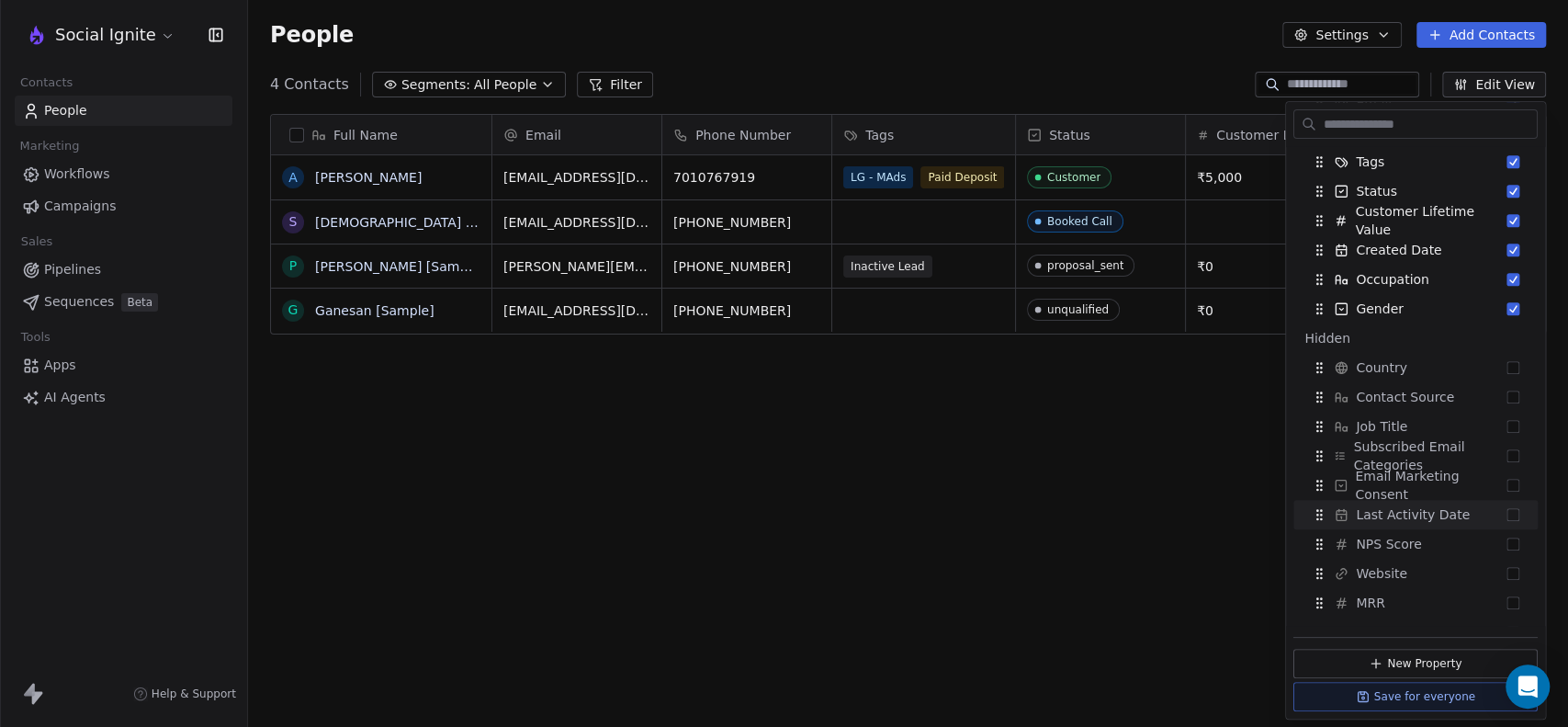
click at [1188, 418] on div "Full Name A Ashok Raj S Swami [Sample] P Pavithra [Sample] G Ganesan [Sample] E…" at bounding box center [908, 419] width 1320 height 640
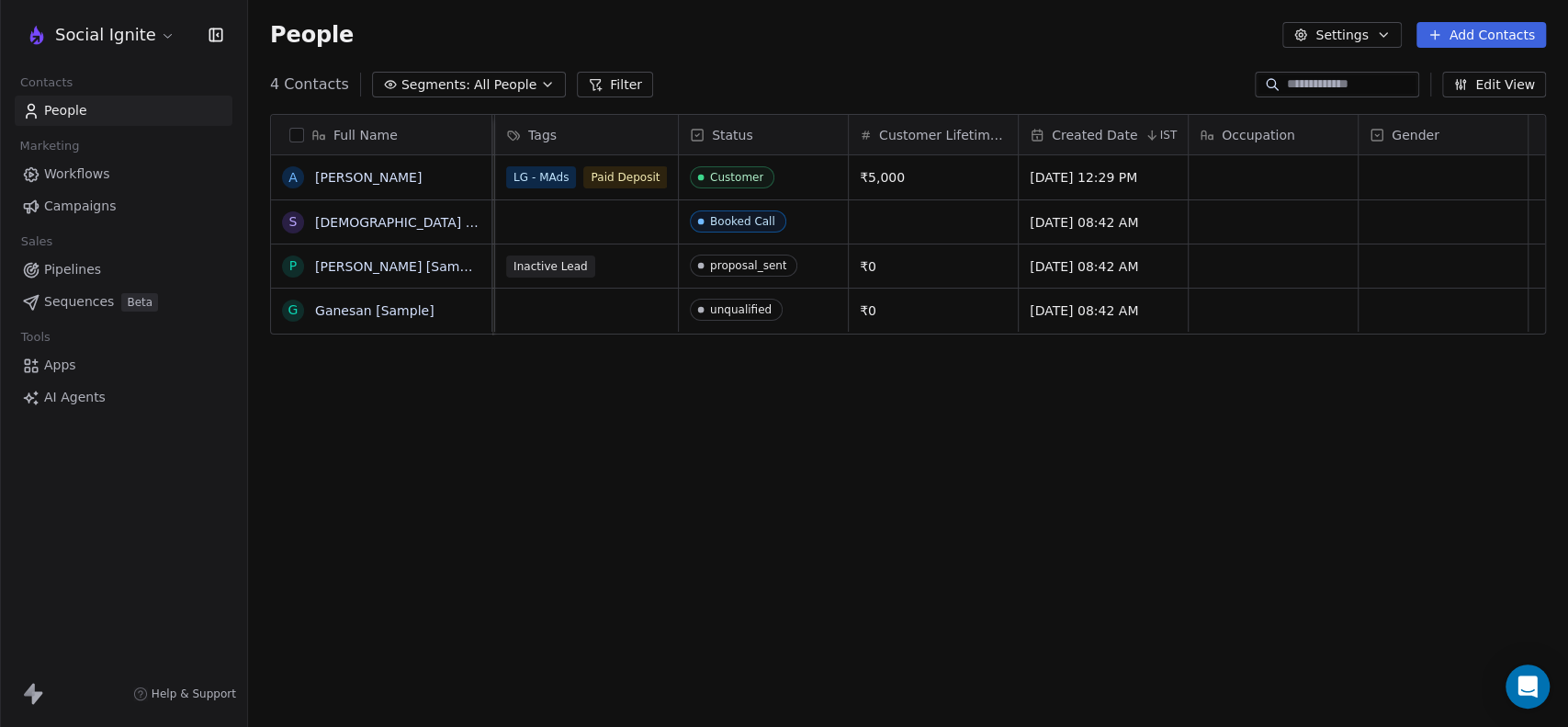
scroll to position [0, 379]
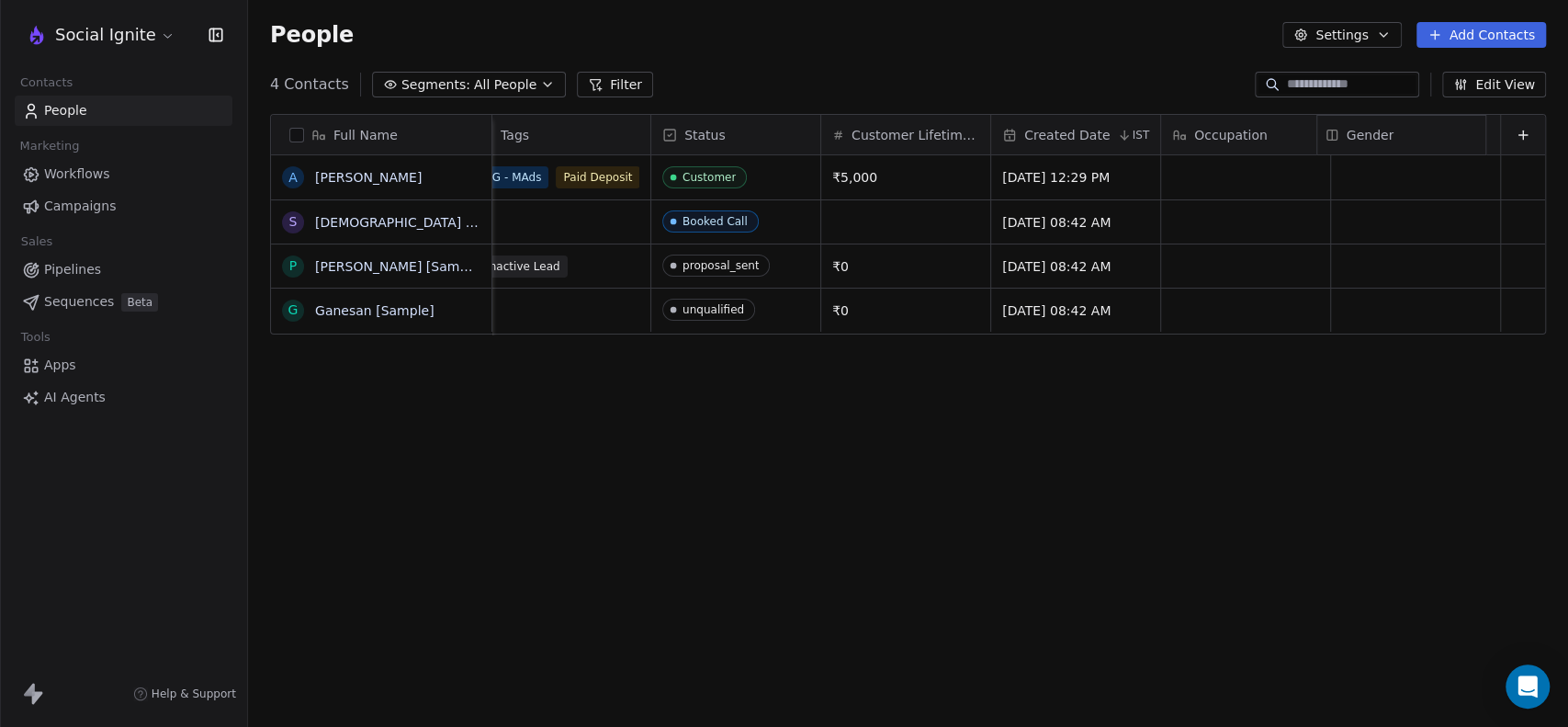
click at [1376, 134] on div "Full Name A Ashok Raj S Swami [Sample] P Pavithra [Sample] G Ganesan [Sample] E…" at bounding box center [908, 224] width 1274 height 220
click at [1359, 176] on div "grid" at bounding box center [1415, 176] width 169 height 44
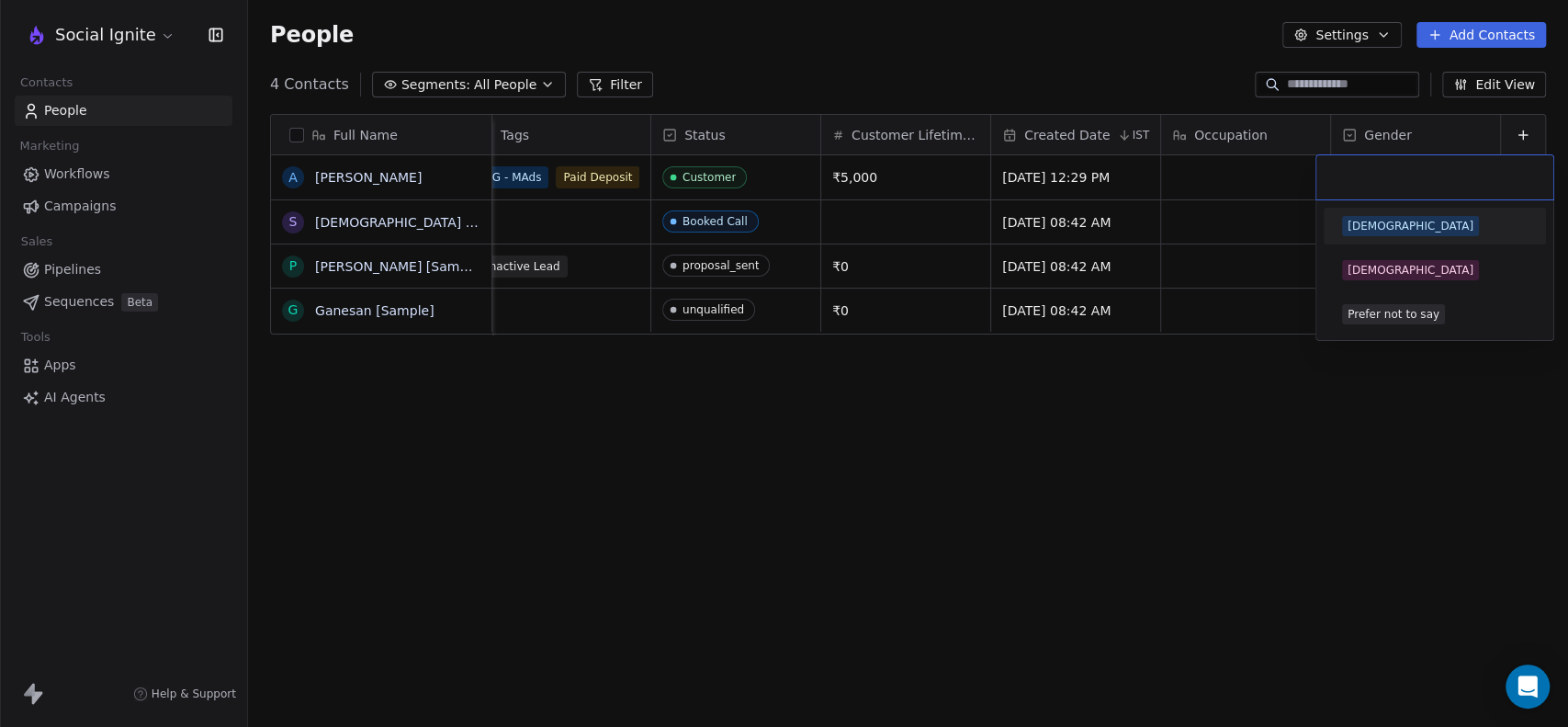
click at [1359, 176] on input "text" at bounding box center [1435, 177] width 215 height 20
click at [1371, 230] on div "Male" at bounding box center [1410, 226] width 126 height 16
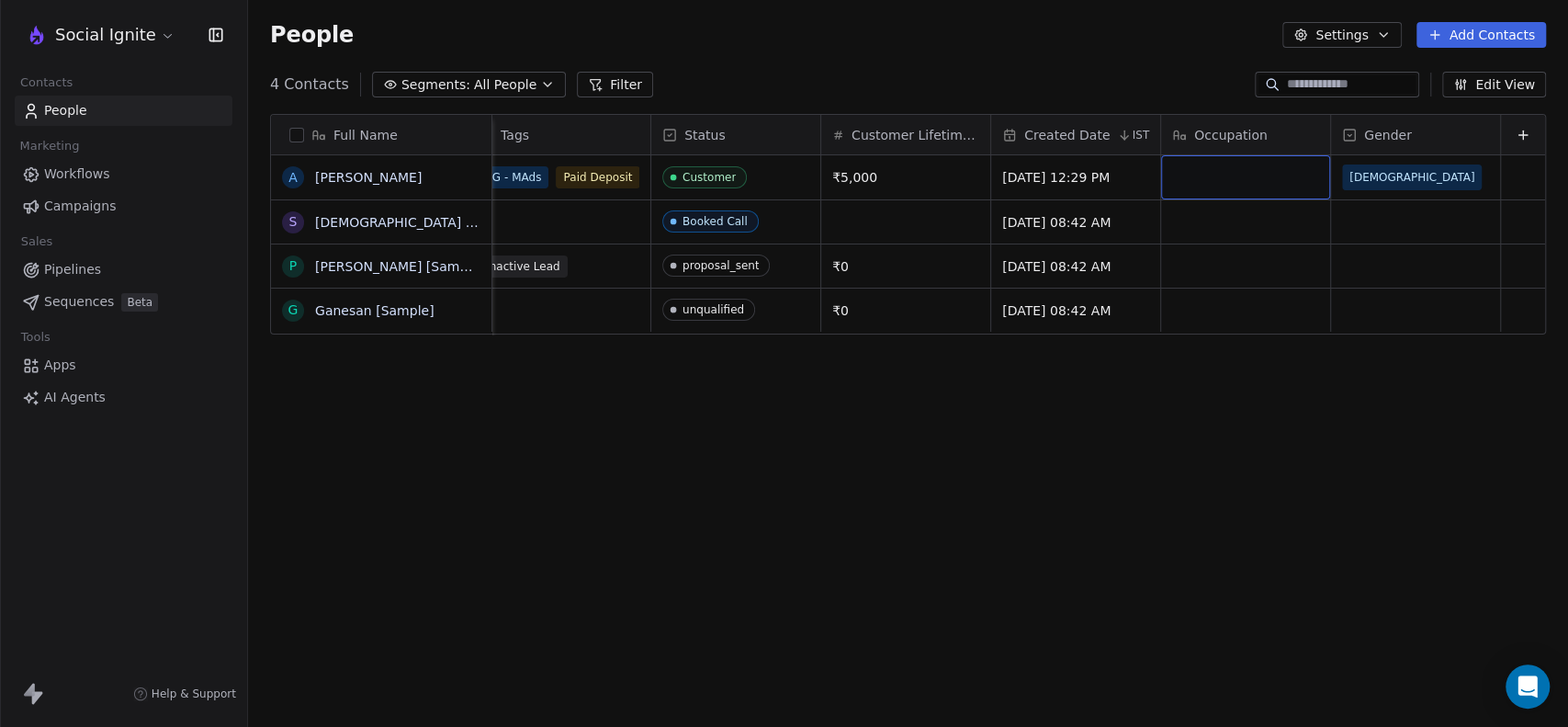
click at [1200, 182] on div "grid" at bounding box center [1245, 176] width 169 height 44
click at [1234, 447] on html "Social Ignite Contacts People Marketing Workflows Campaigns Sales Pipelines Seq…" at bounding box center [784, 364] width 1568 height 727
click at [540, 85] on icon "button" at bounding box center [547, 84] width 15 height 15
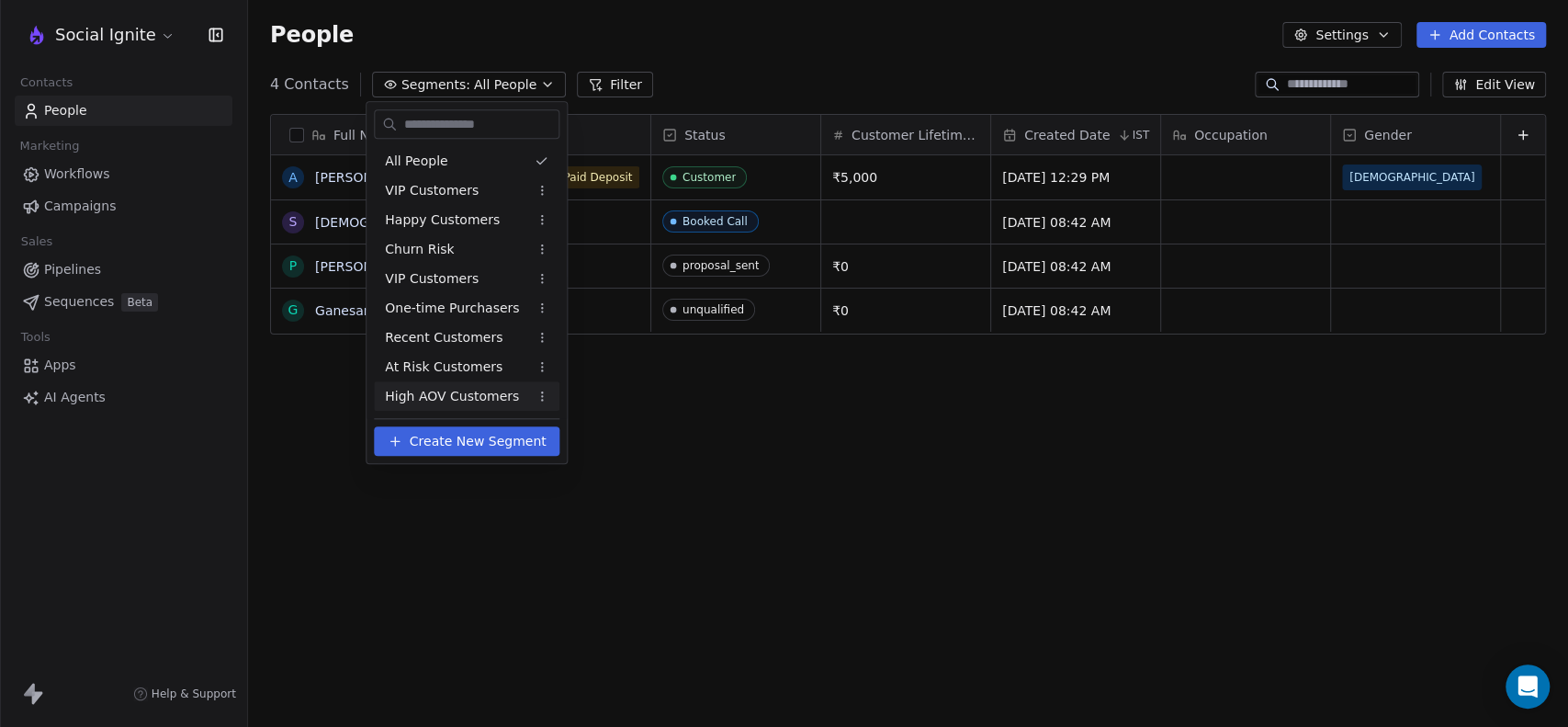
click at [654, 460] on html "Social Ignite Contacts People Marketing Workflows Campaigns Sales Pipelines Seq…" at bounding box center [784, 364] width 1568 height 727
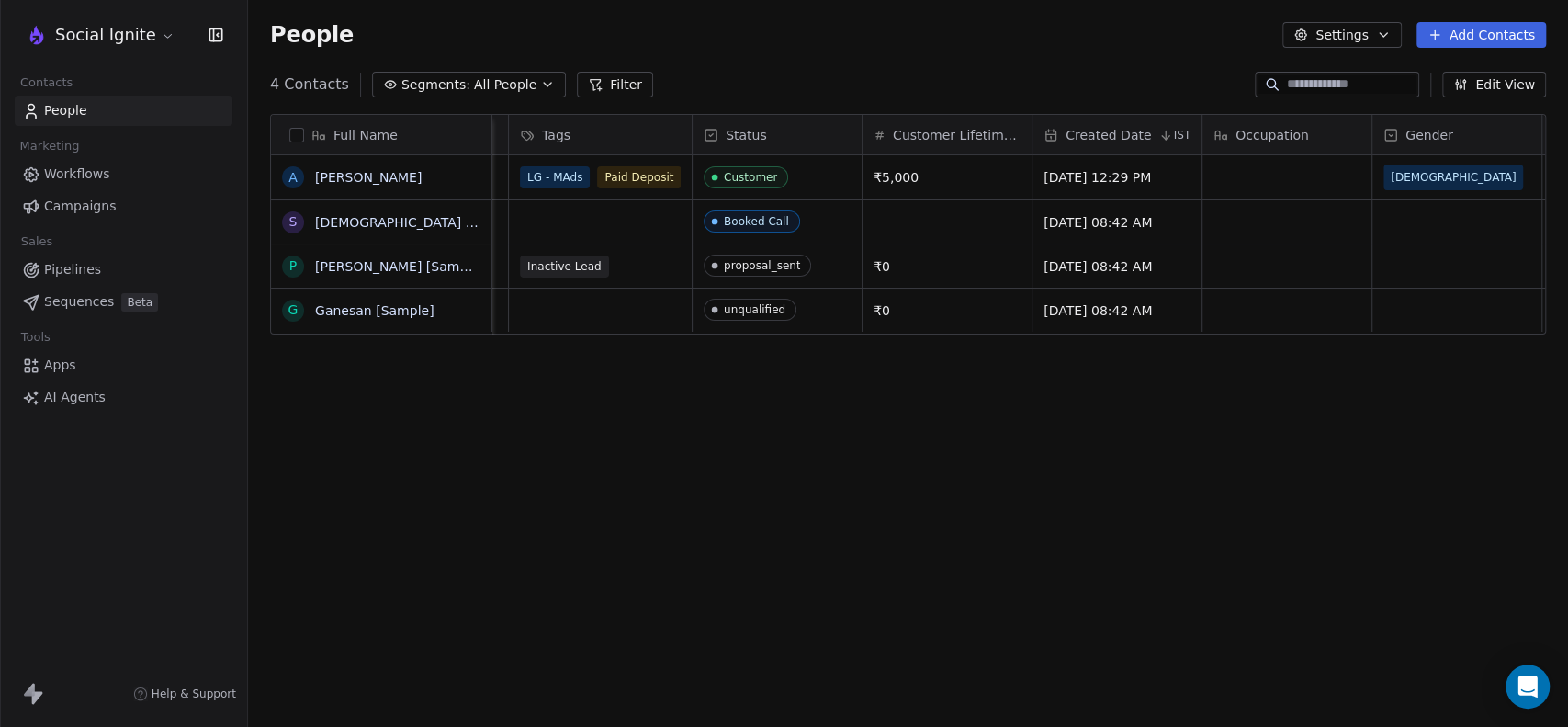
scroll to position [0, 0]
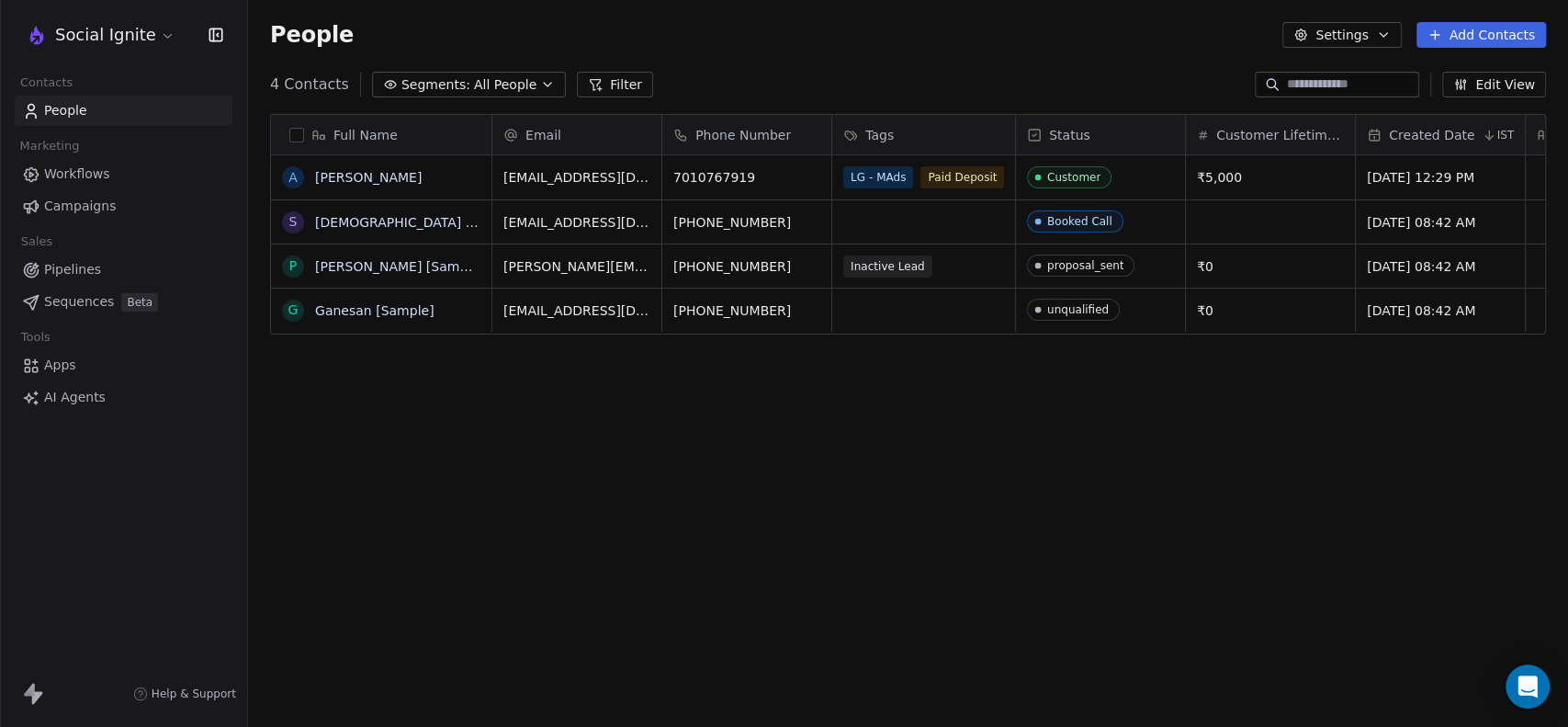
click at [540, 85] on icon "button" at bounding box center [547, 84] width 15 height 15
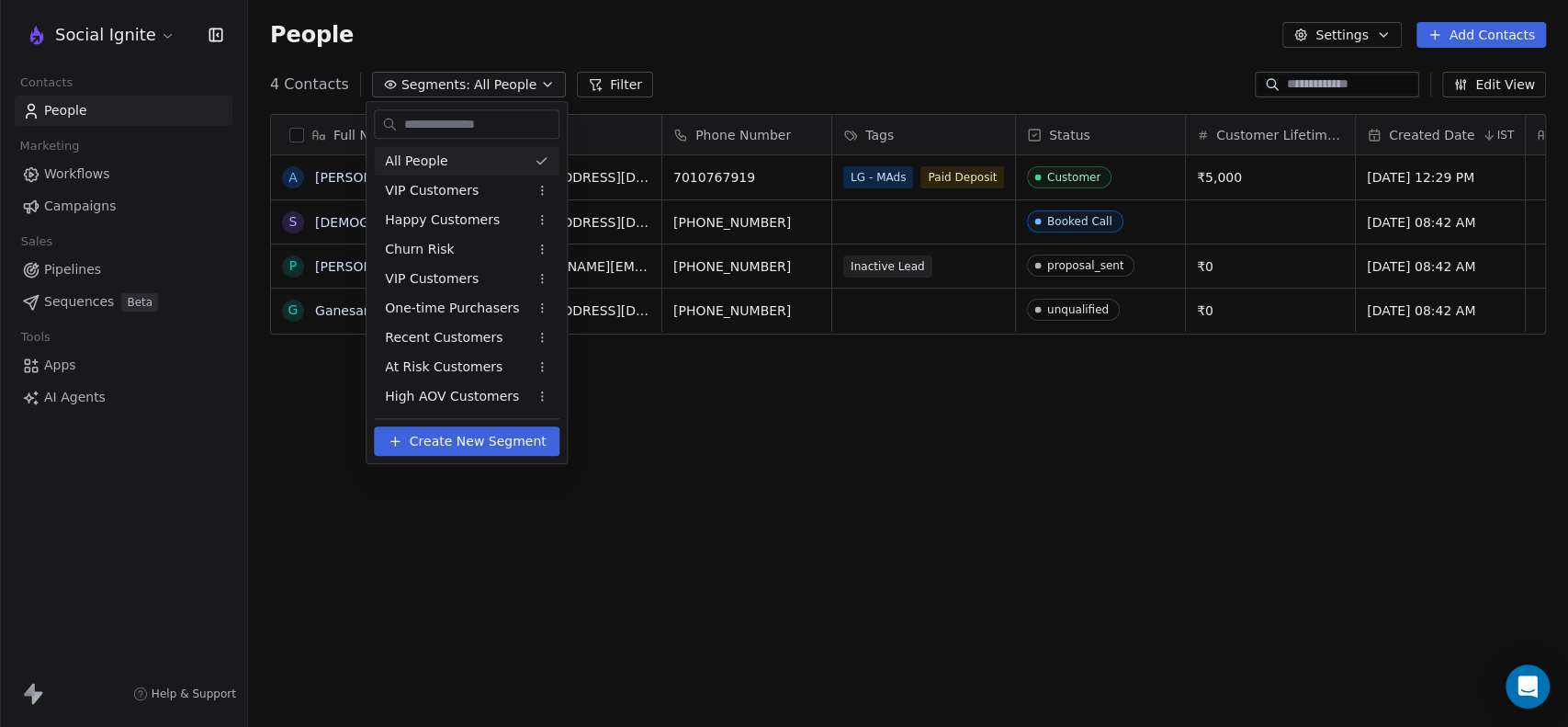
click at [529, 85] on html "Social Ignite Contacts People Marketing Workflows Campaigns Sales Pipelines Seq…" at bounding box center [784, 364] width 1568 height 727
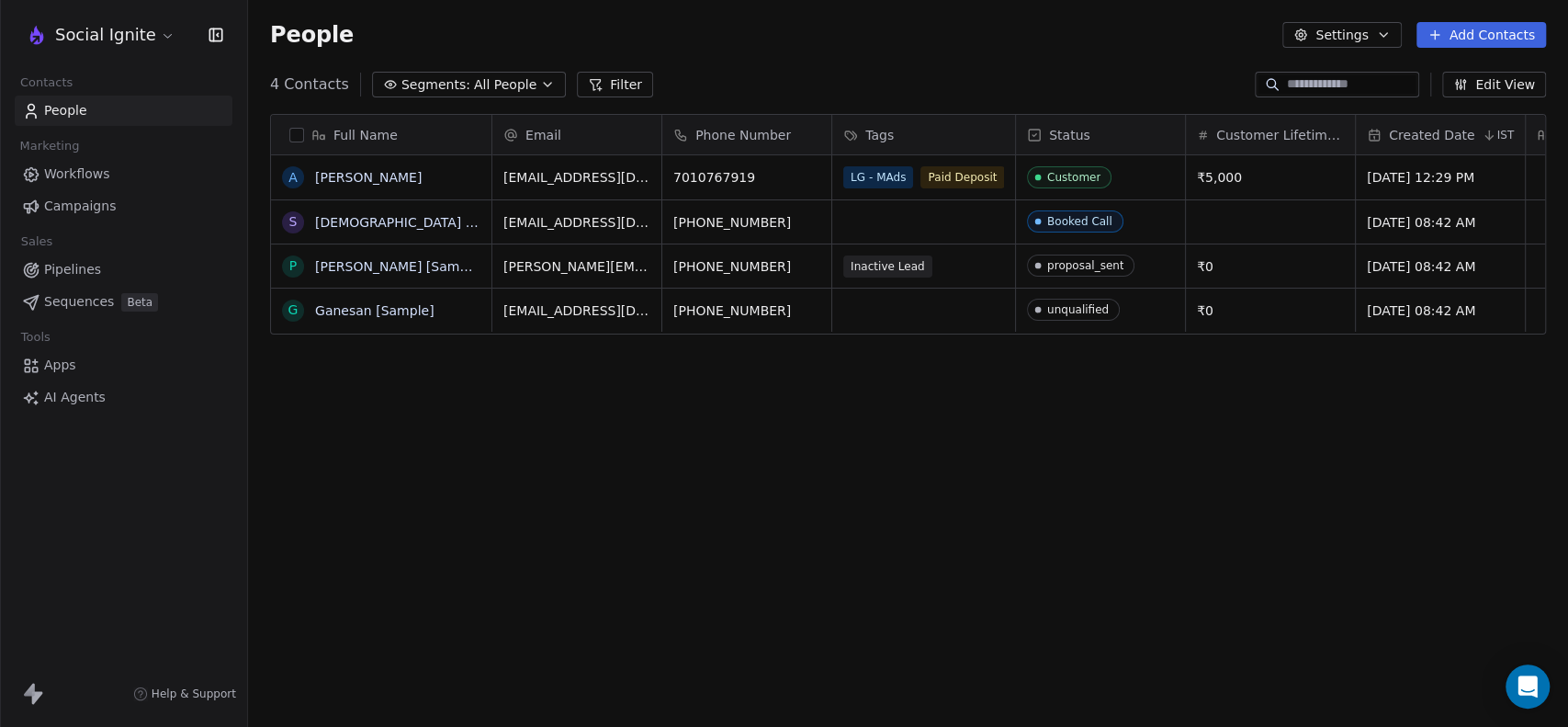
scroll to position [0, 379]
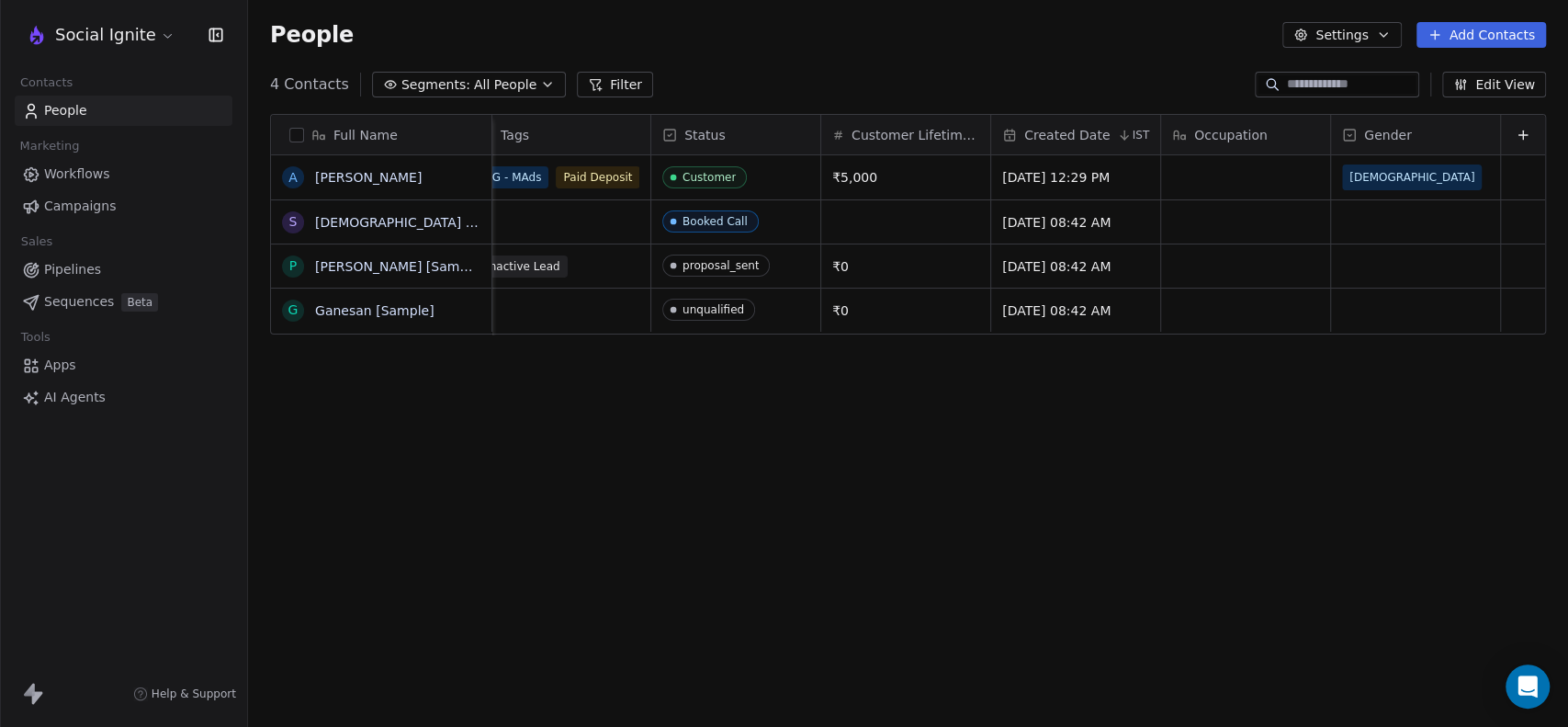
click at [1495, 84] on button "Edit View" at bounding box center [1493, 84] width 104 height 26
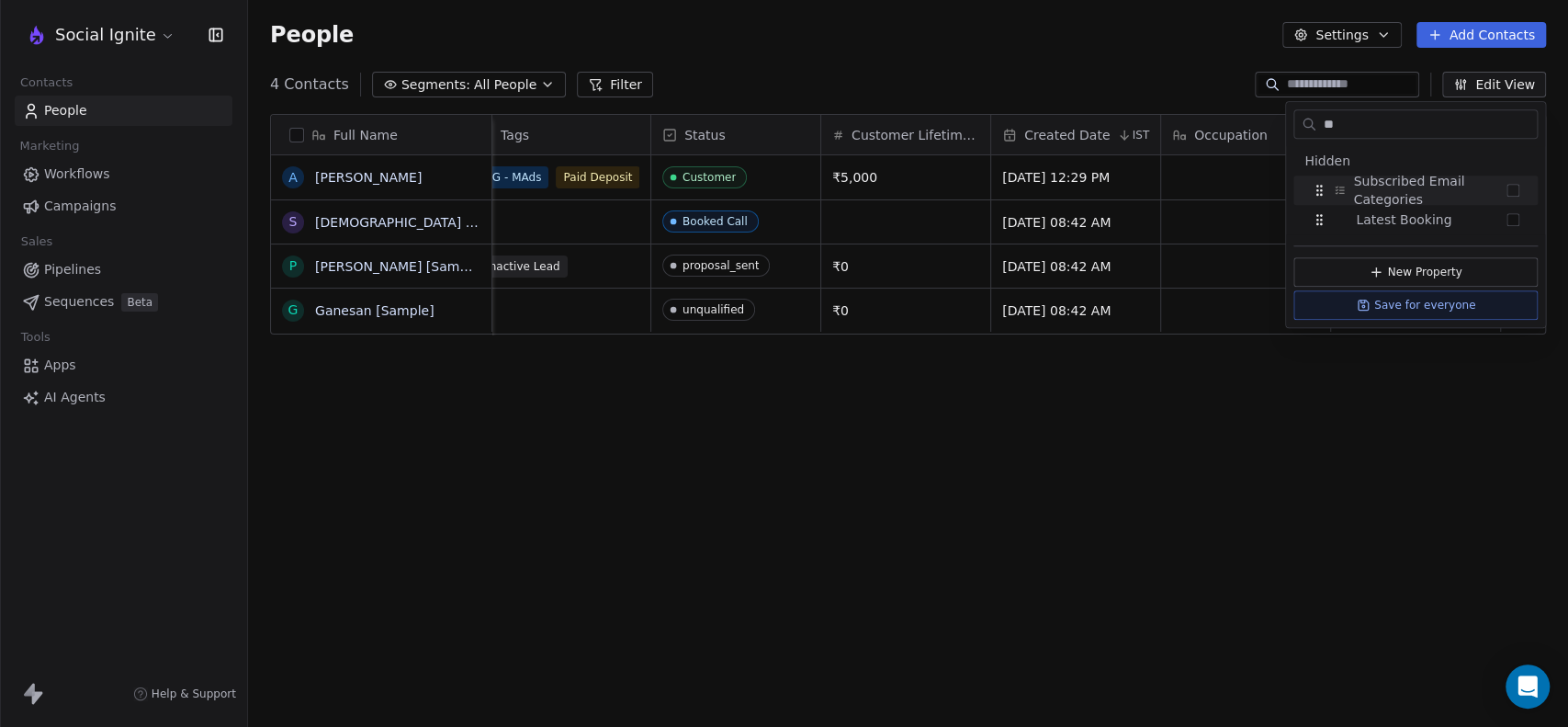
type input "*"
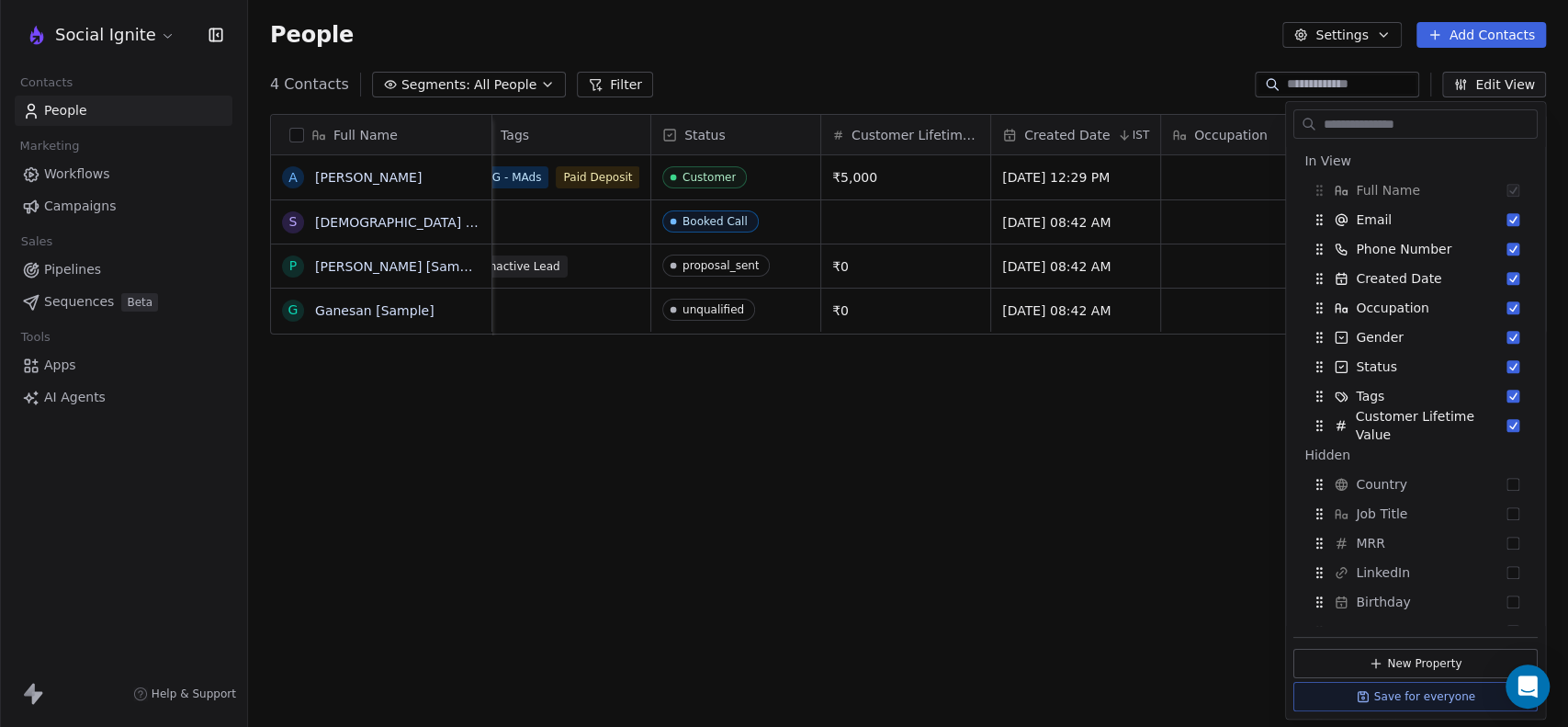
scroll to position [485, 0]
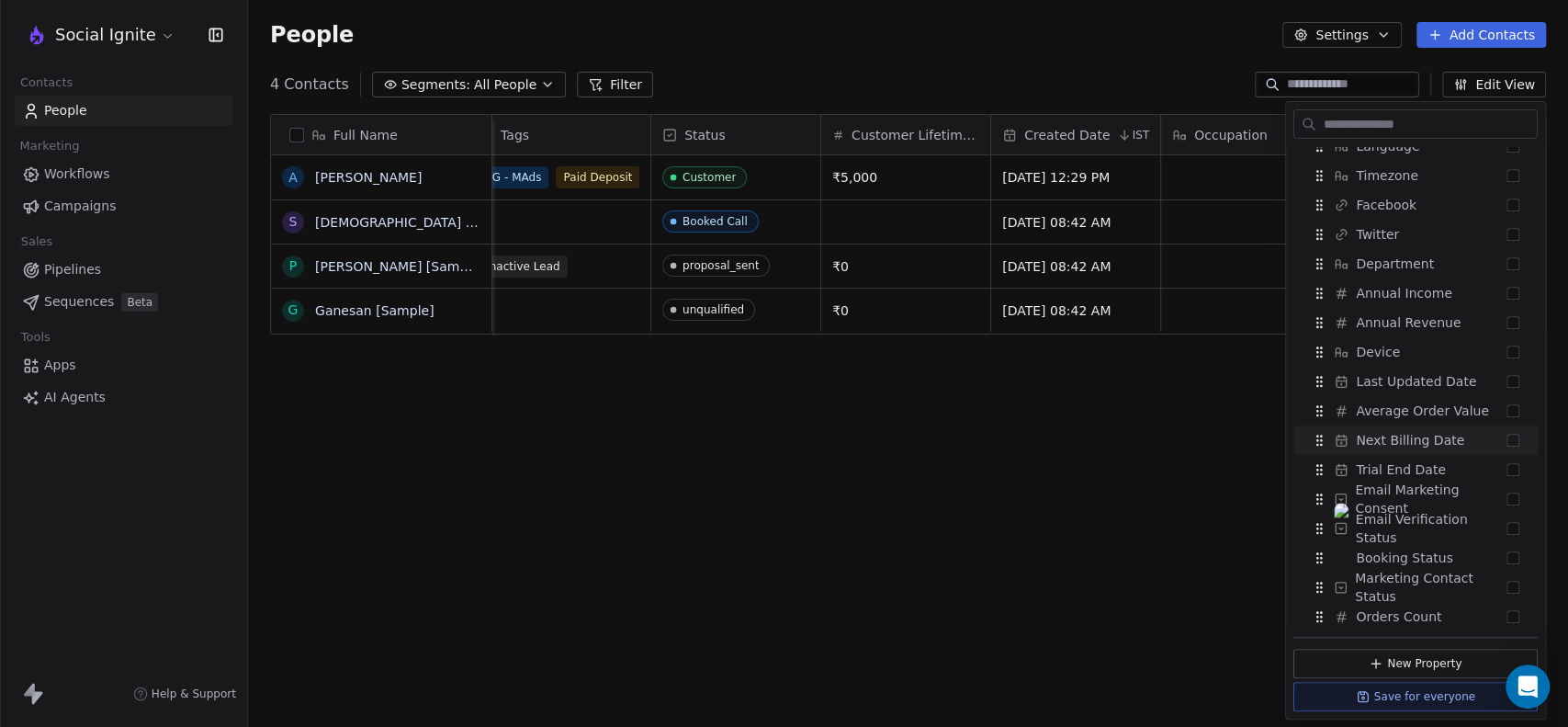
click at [1168, 440] on div "Full Name A Ashok Raj S Swami [Sample] P Pavithra [Sample] G Ganesan [Sample] E…" at bounding box center [908, 419] width 1320 height 640
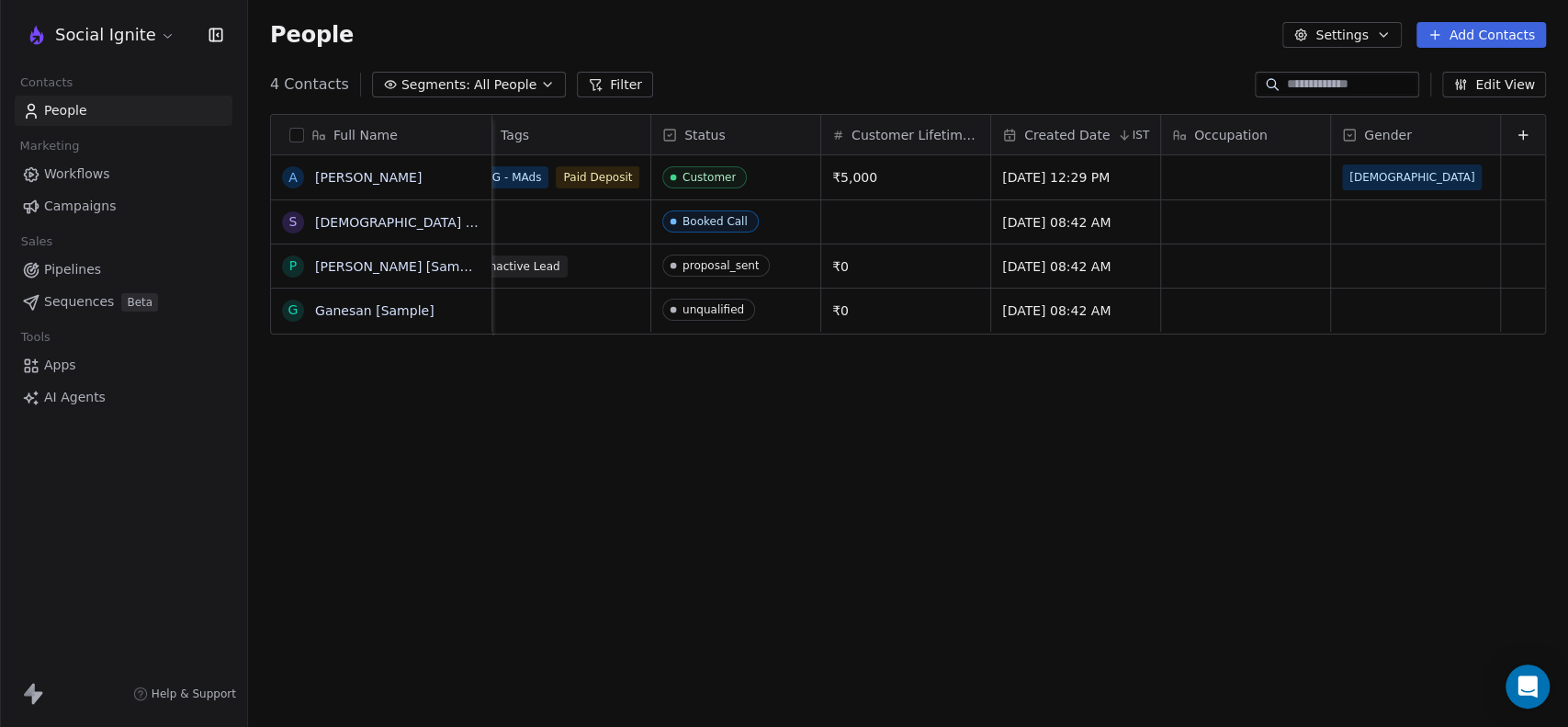
click at [1068, 473] on div "Full Name A Ashok Raj S Swami [Sample] P Pavithra [Sample] G Ganesan [Sample] E…" at bounding box center [908, 419] width 1320 height 640
click at [351, 174] on link "[PERSON_NAME]" at bounding box center [368, 176] width 107 height 15
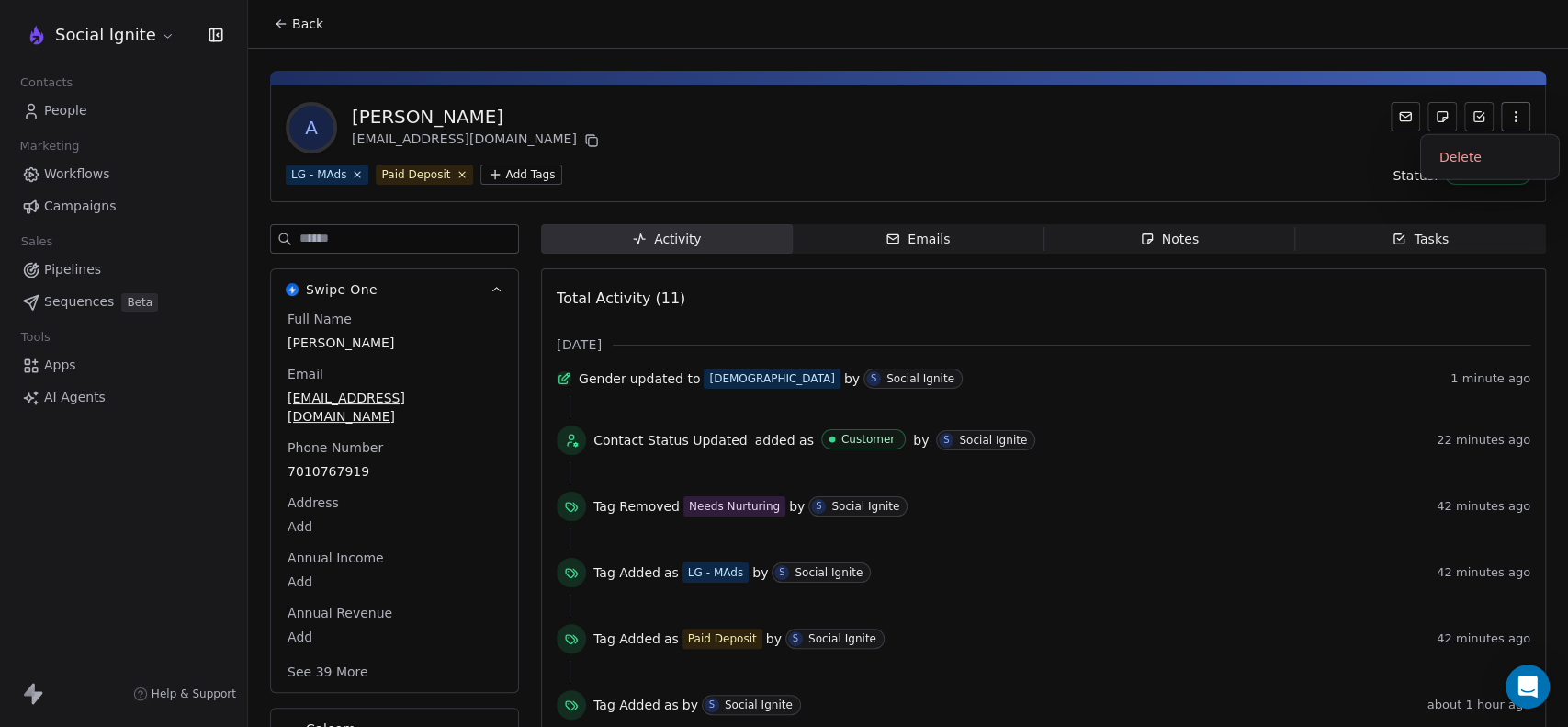
click at [1508, 121] on icon "button" at bounding box center [1515, 116] width 15 height 15
click at [956, 162] on div "A Ashok Raj mail2ashokrajj@gmail.com LG - MAds Paid Deposit Add Tags Status: Cu…" at bounding box center [908, 143] width 1276 height 116
click at [384, 243] on input at bounding box center [409, 238] width 219 height 27
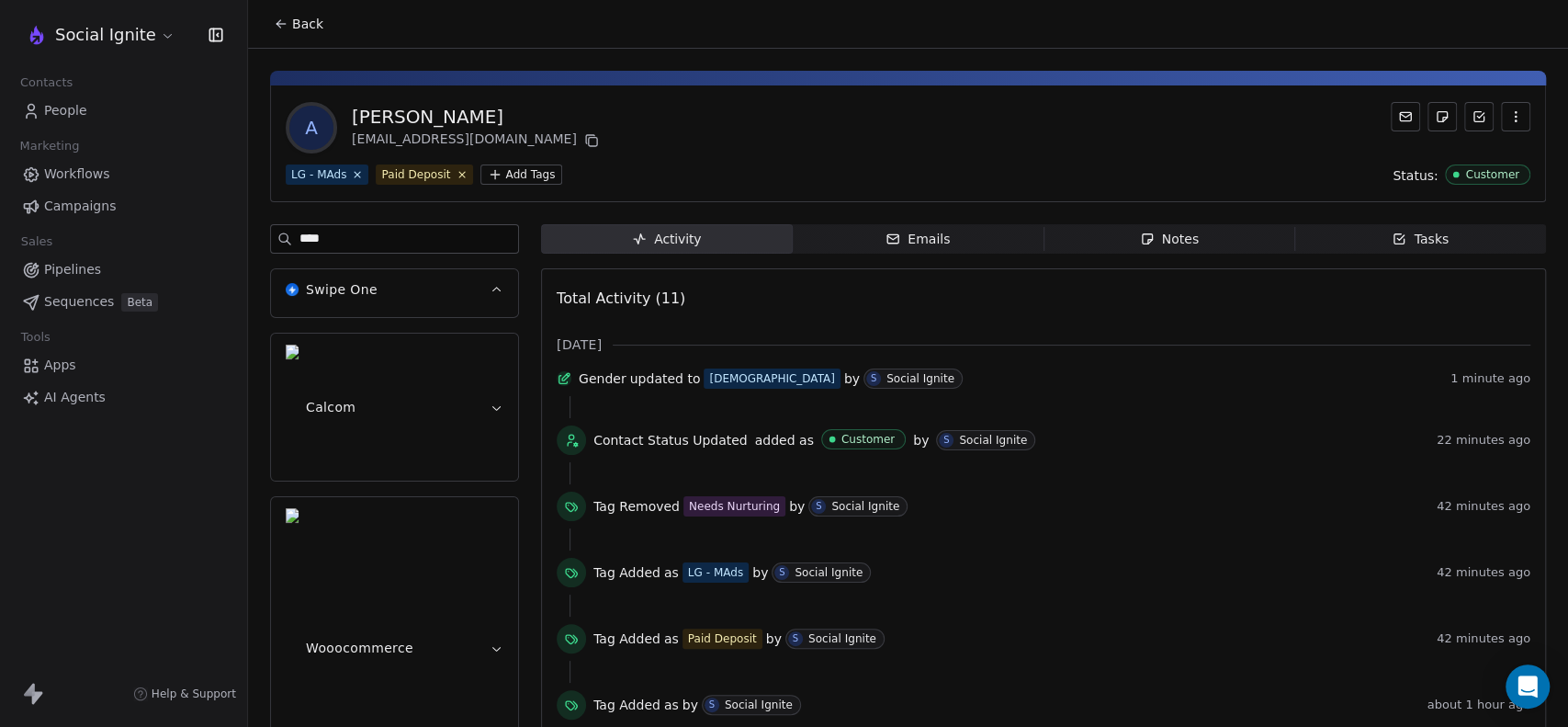
type input "****"
click at [504, 284] on button "Swipe One" at bounding box center [394, 290] width 247 height 41
click at [500, 283] on icon "button" at bounding box center [496, 290] width 14 height 14
click at [412, 226] on input "****" at bounding box center [409, 238] width 219 height 27
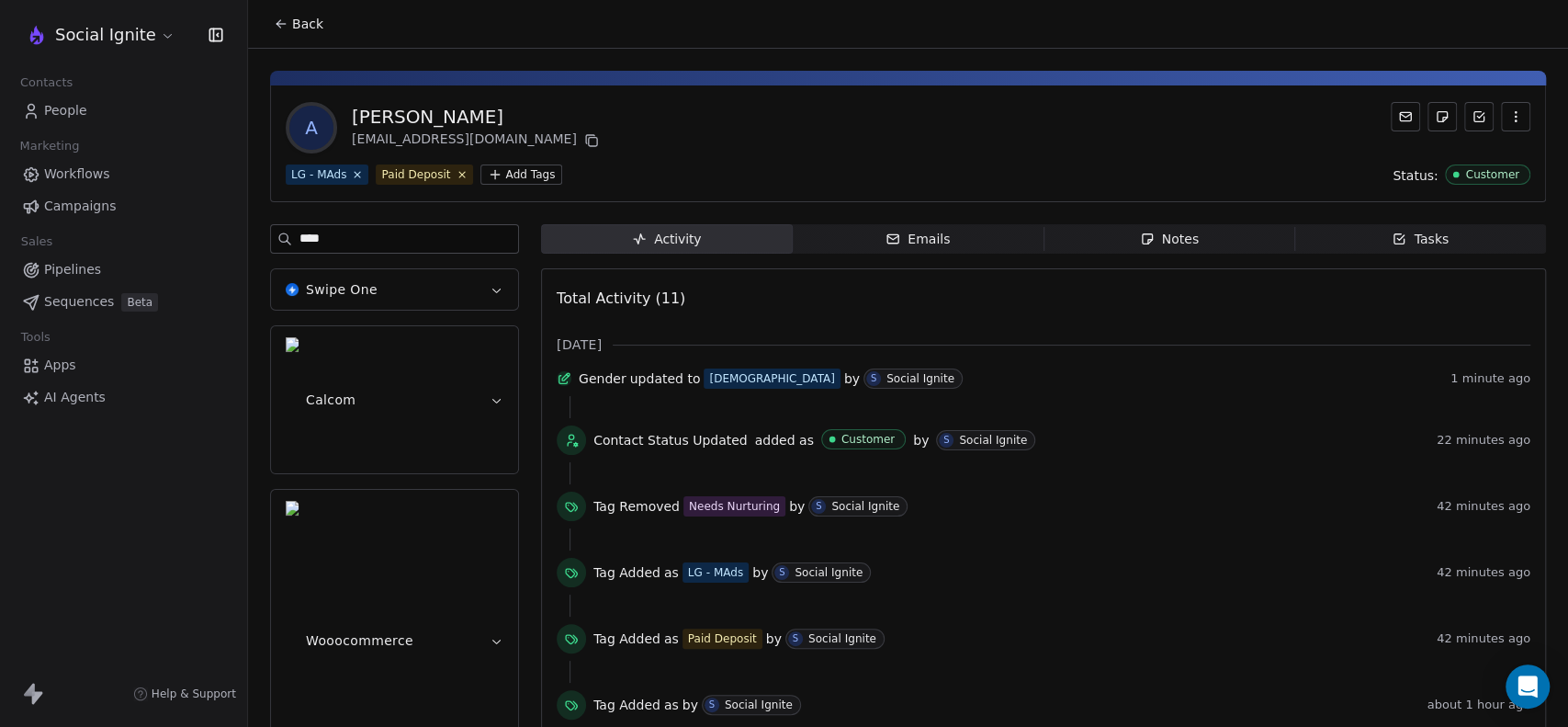
click at [412, 226] on input "****" at bounding box center [409, 238] width 219 height 27
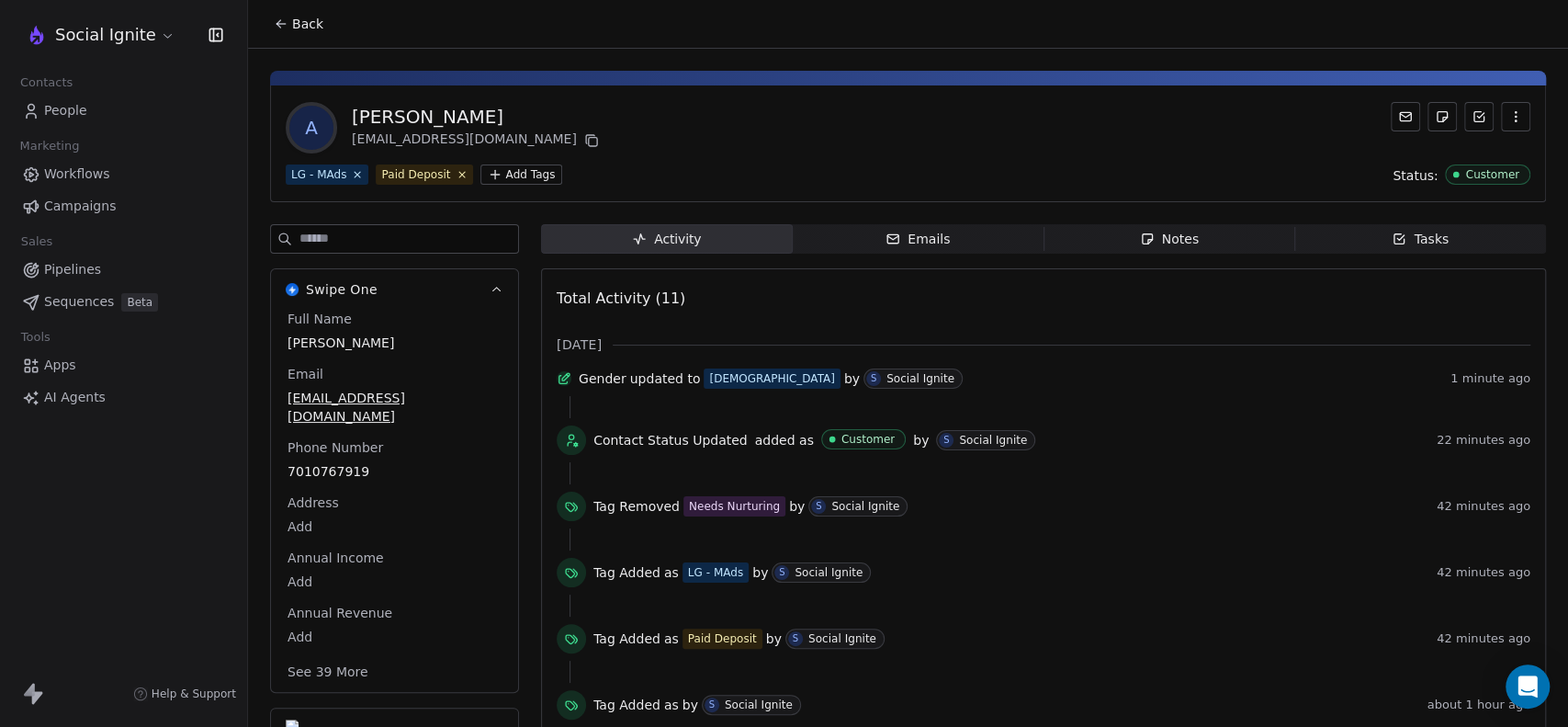
click at [787, 174] on div "LG - MAds Paid Deposit Add Tags Status: Customer" at bounding box center [908, 174] width 1244 height 20
click at [904, 157] on div "A Ashok Raj mail2ashokrajj@gmail.com LG - MAds Paid Deposit Add Tags Status: Cu…" at bounding box center [908, 143] width 1276 height 116
click at [1392, 237] on icon "button" at bounding box center [1398, 238] width 15 height 15
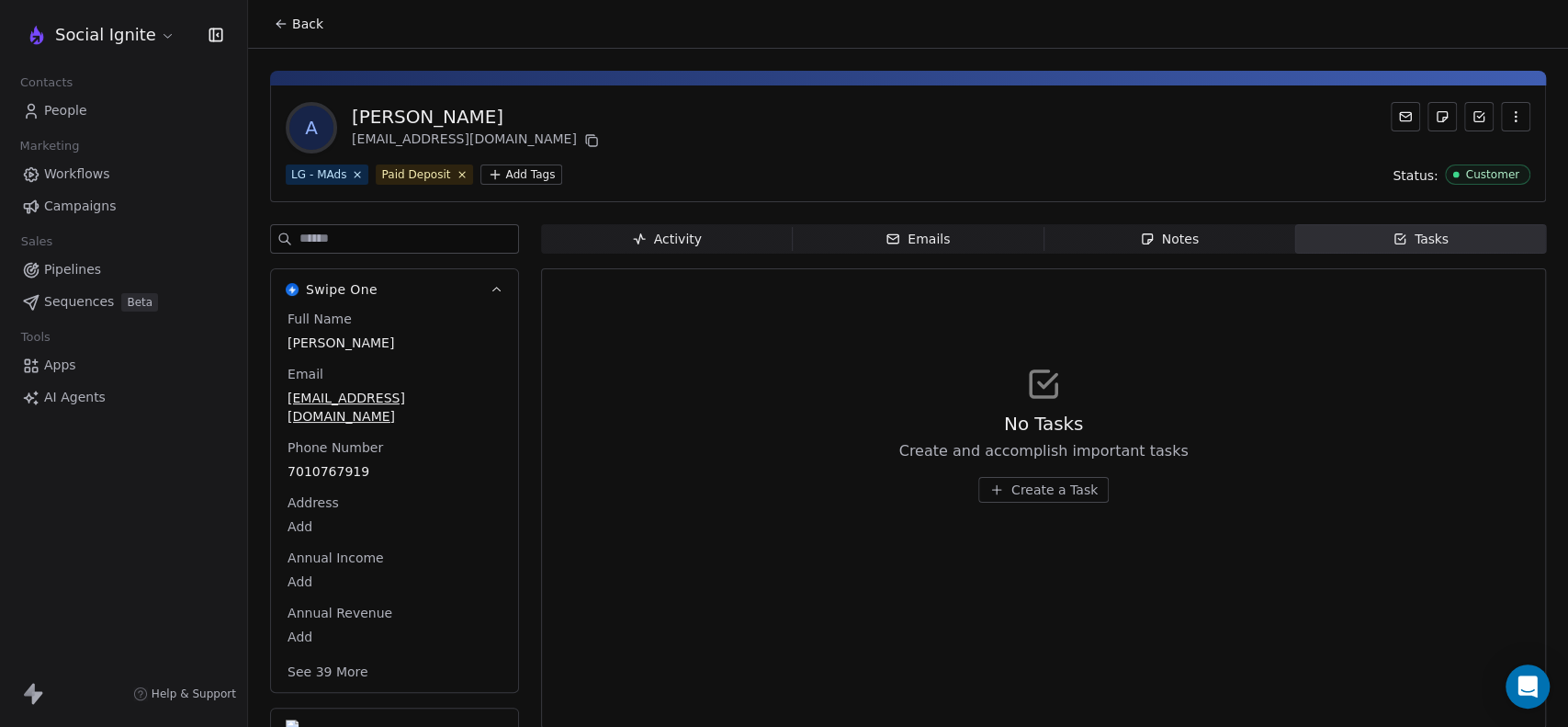
click at [848, 243] on span "Emails Emails" at bounding box center [919, 238] width 252 height 29
click at [1184, 227] on span "Notes Notes" at bounding box center [1170, 238] width 252 height 29
click at [1363, 246] on span "Tasks Tasks" at bounding box center [1421, 238] width 252 height 29
click at [669, 245] on div "Activity" at bounding box center [667, 239] width 70 height 19
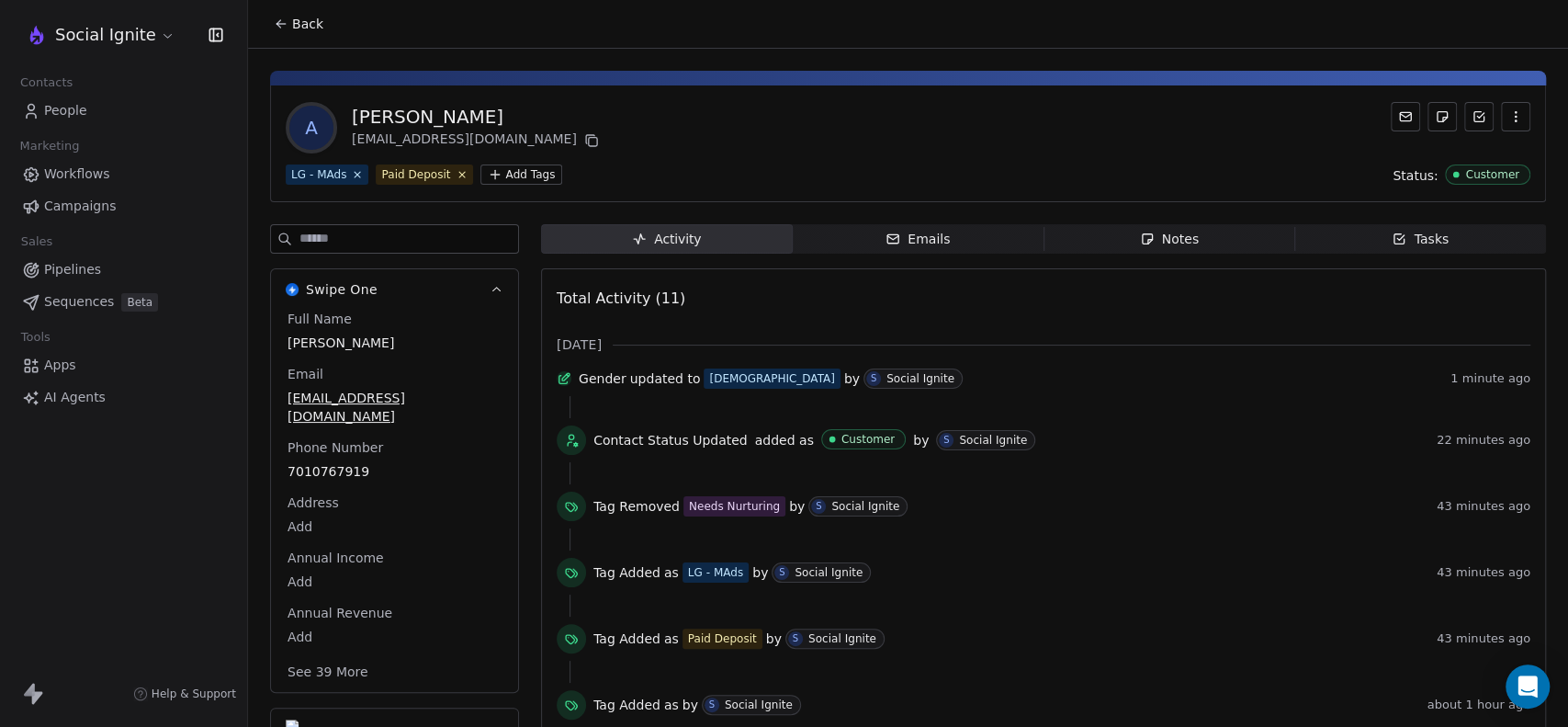
click at [272, 20] on button "Back" at bounding box center [298, 24] width 72 height 33
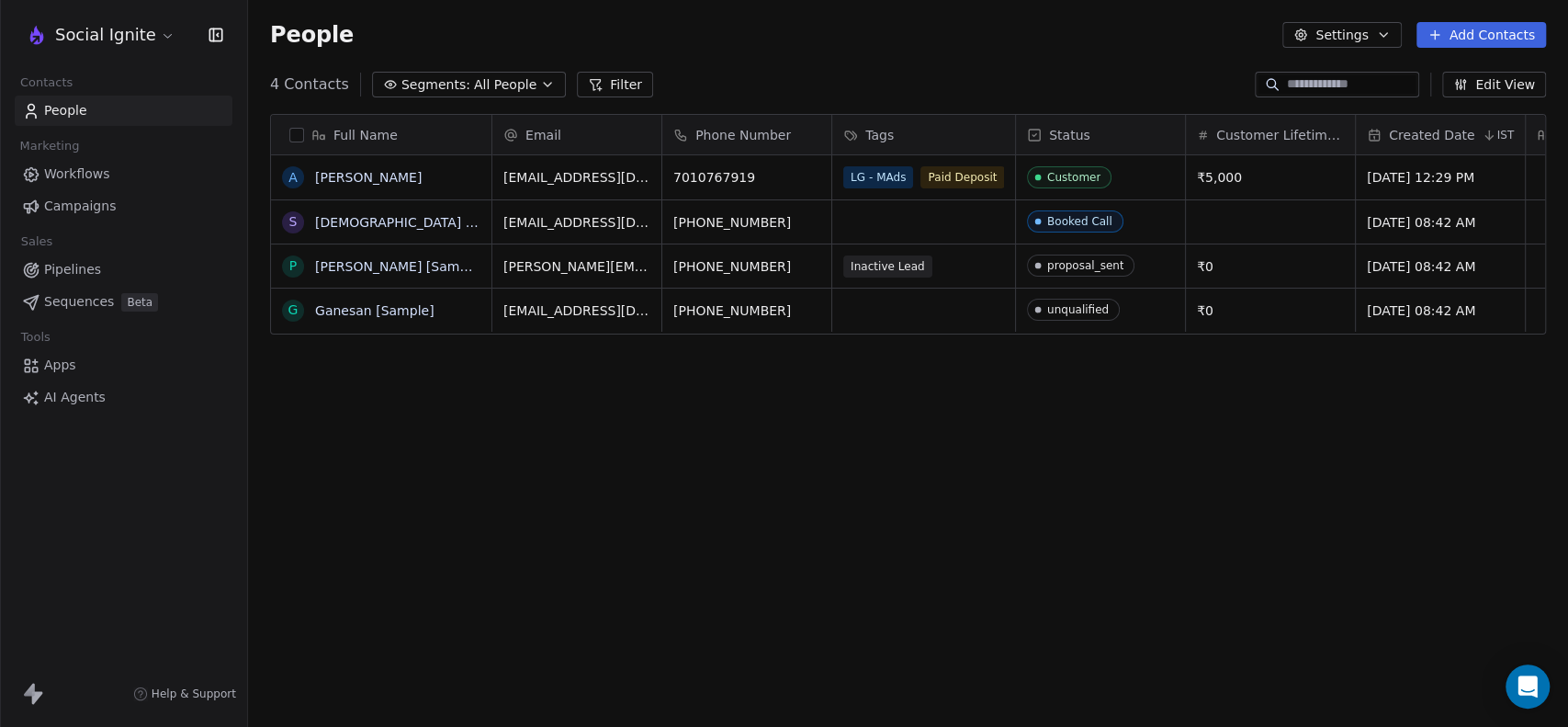
scroll to position [624, 1304]
click at [544, 84] on icon "button" at bounding box center [548, 84] width 8 height 4
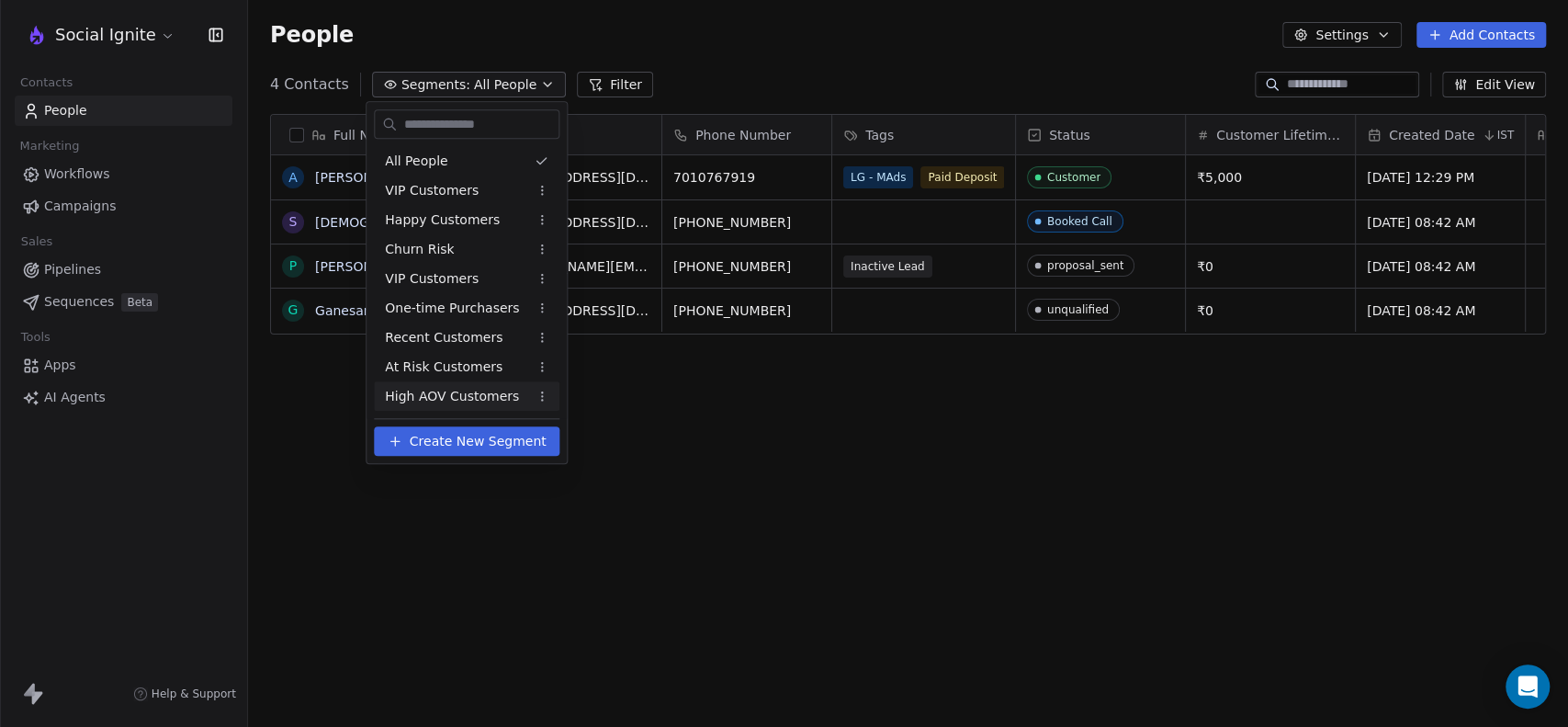
click at [455, 438] on span "Create New Segment" at bounding box center [478, 441] width 137 height 19
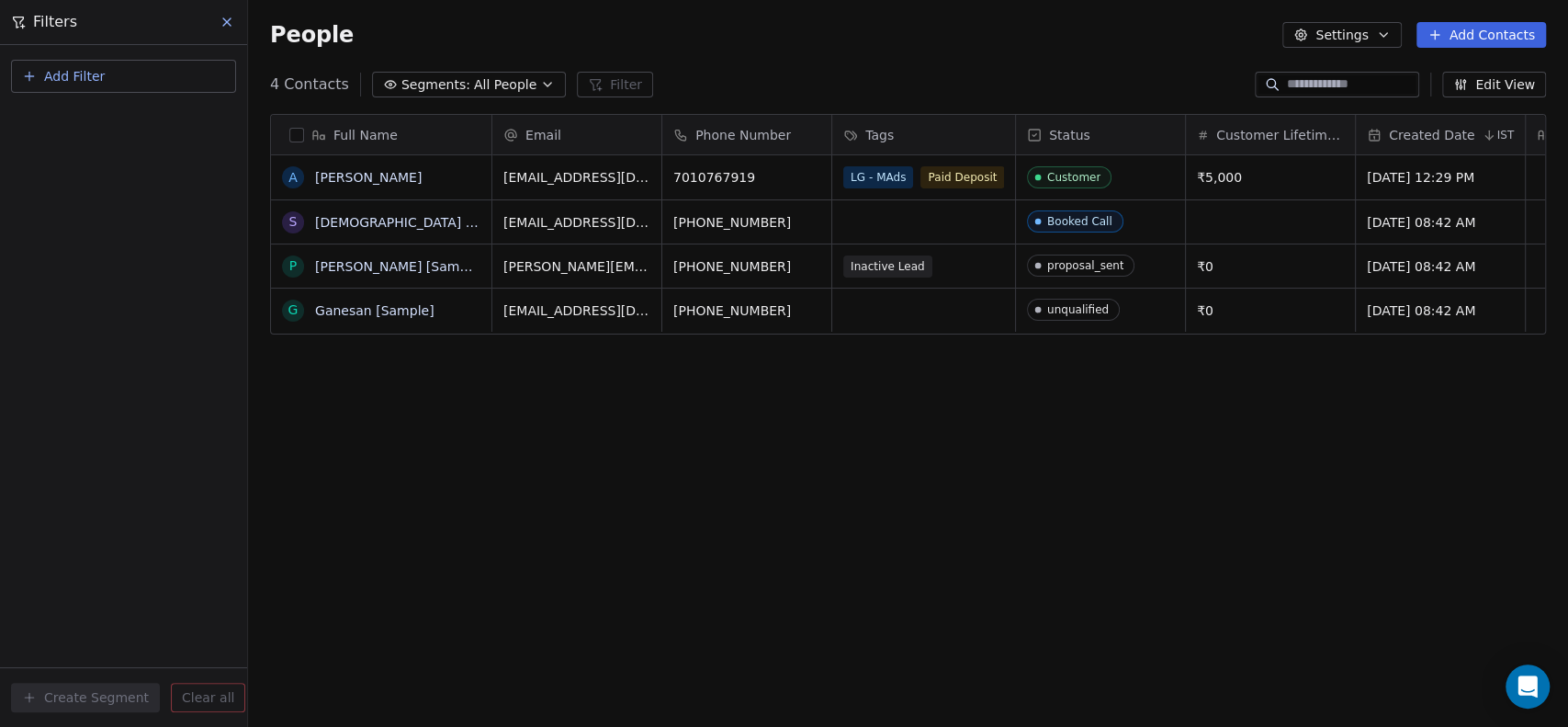
click at [231, 18] on icon at bounding box center [227, 22] width 8 height 8
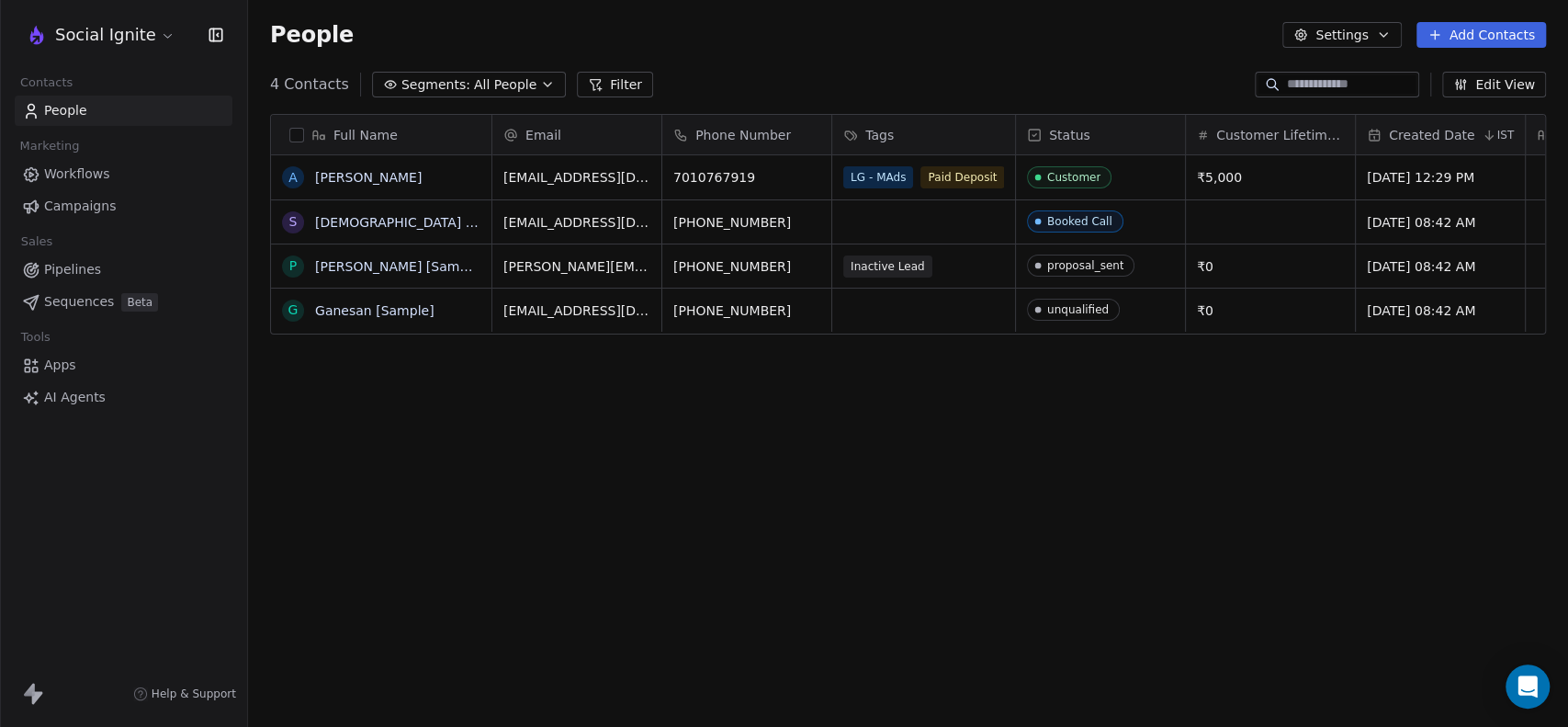
click at [474, 81] on span "All People" at bounding box center [505, 85] width 62 height 19
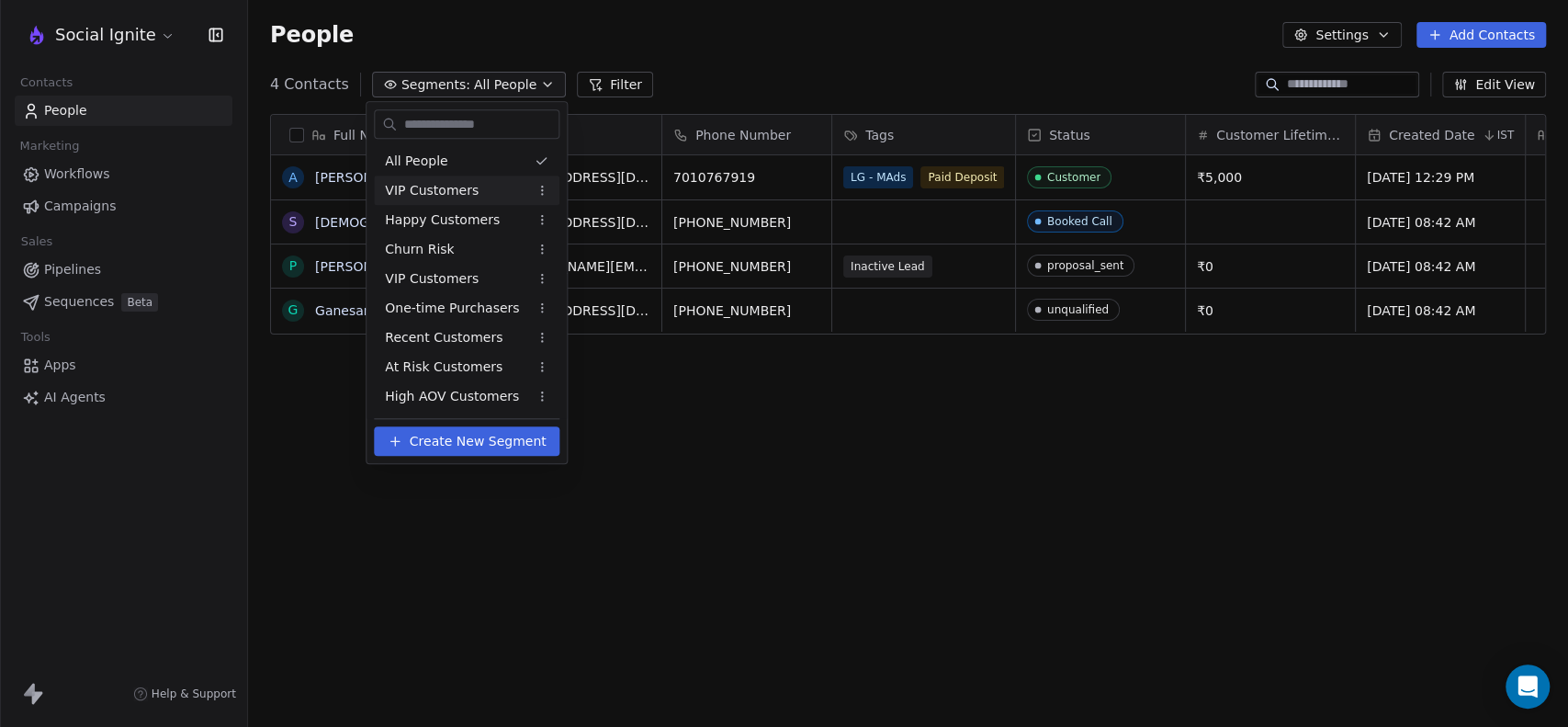
click at [538, 188] on html "Social Ignite Contacts People Marketing Workflows Campaigns Sales Pipelines Seq…" at bounding box center [784, 364] width 1568 height 727
click at [571, 287] on div "Delete" at bounding box center [602, 285] width 124 height 29
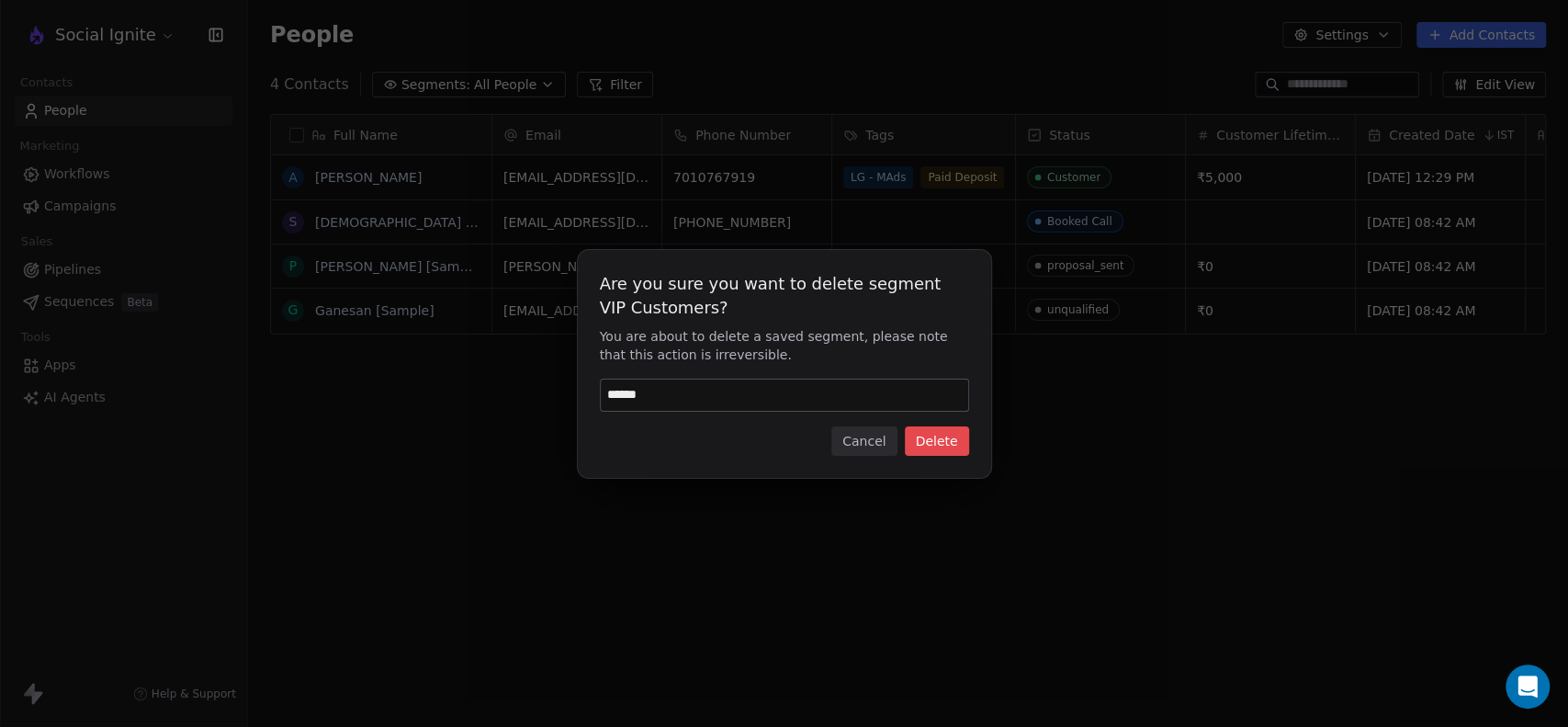
type input "******"
click at [925, 431] on button "Delete" at bounding box center [937, 441] width 64 height 29
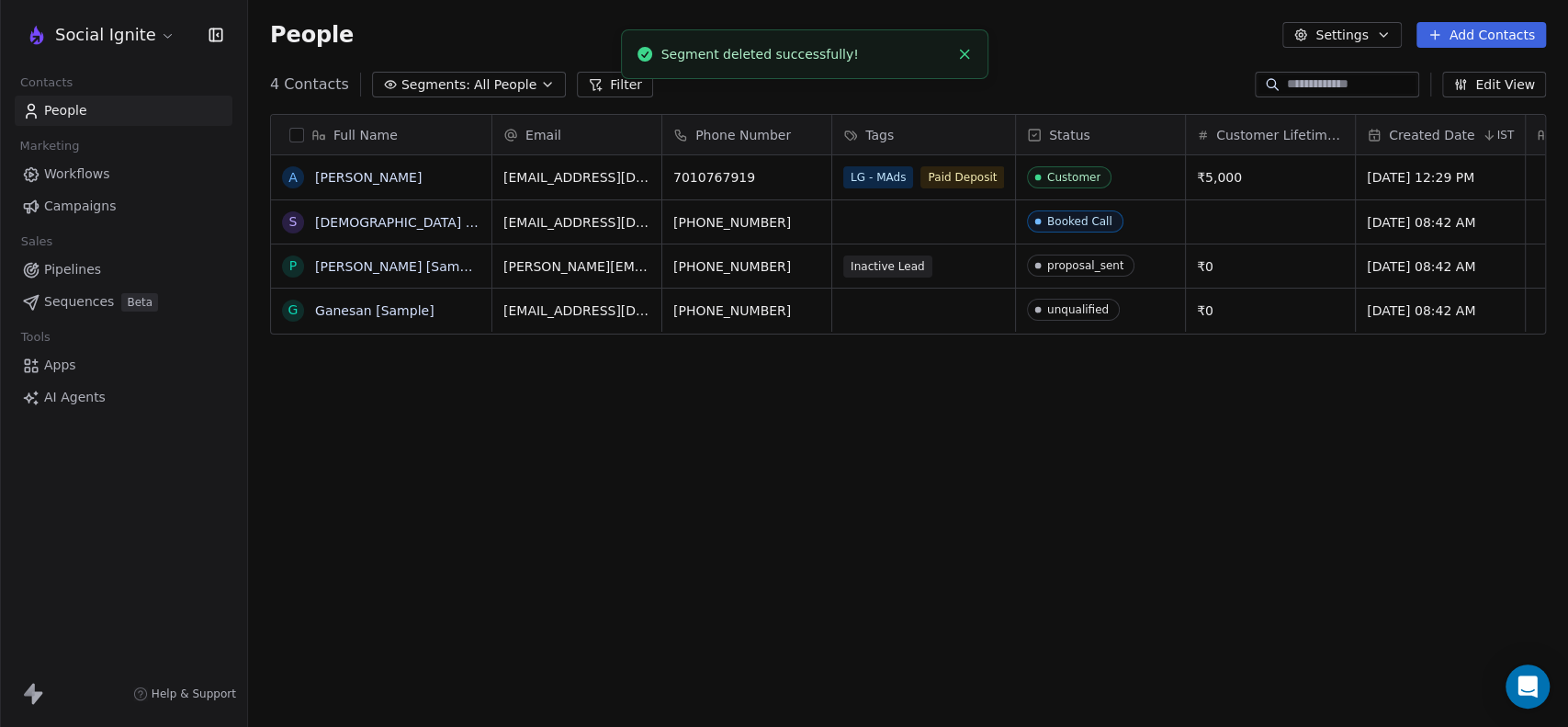
click at [540, 80] on icon "button" at bounding box center [547, 84] width 15 height 15
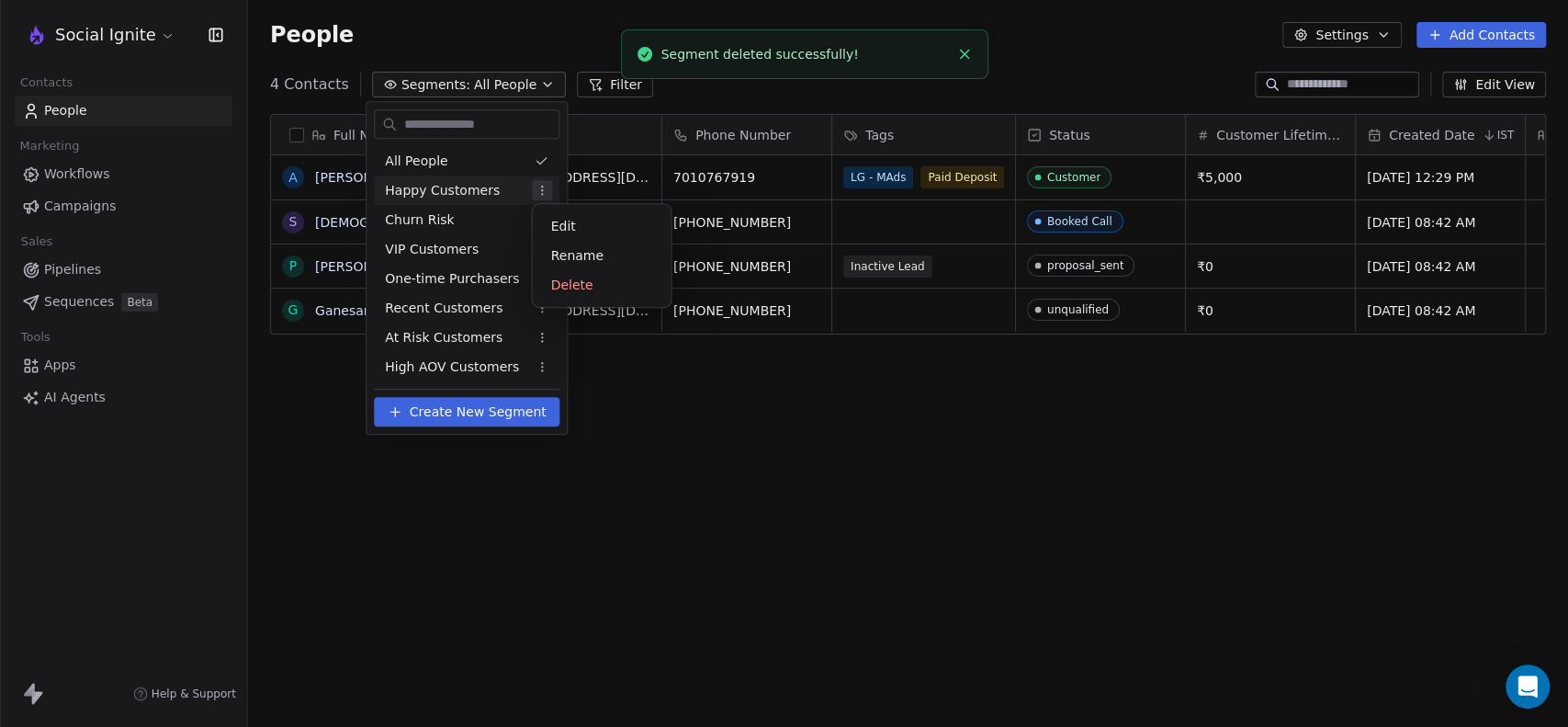
click at [545, 185] on html "Social Ignite Contacts People Marketing Workflows Campaigns Sales Pipelines Seq…" at bounding box center [784, 364] width 1568 height 727
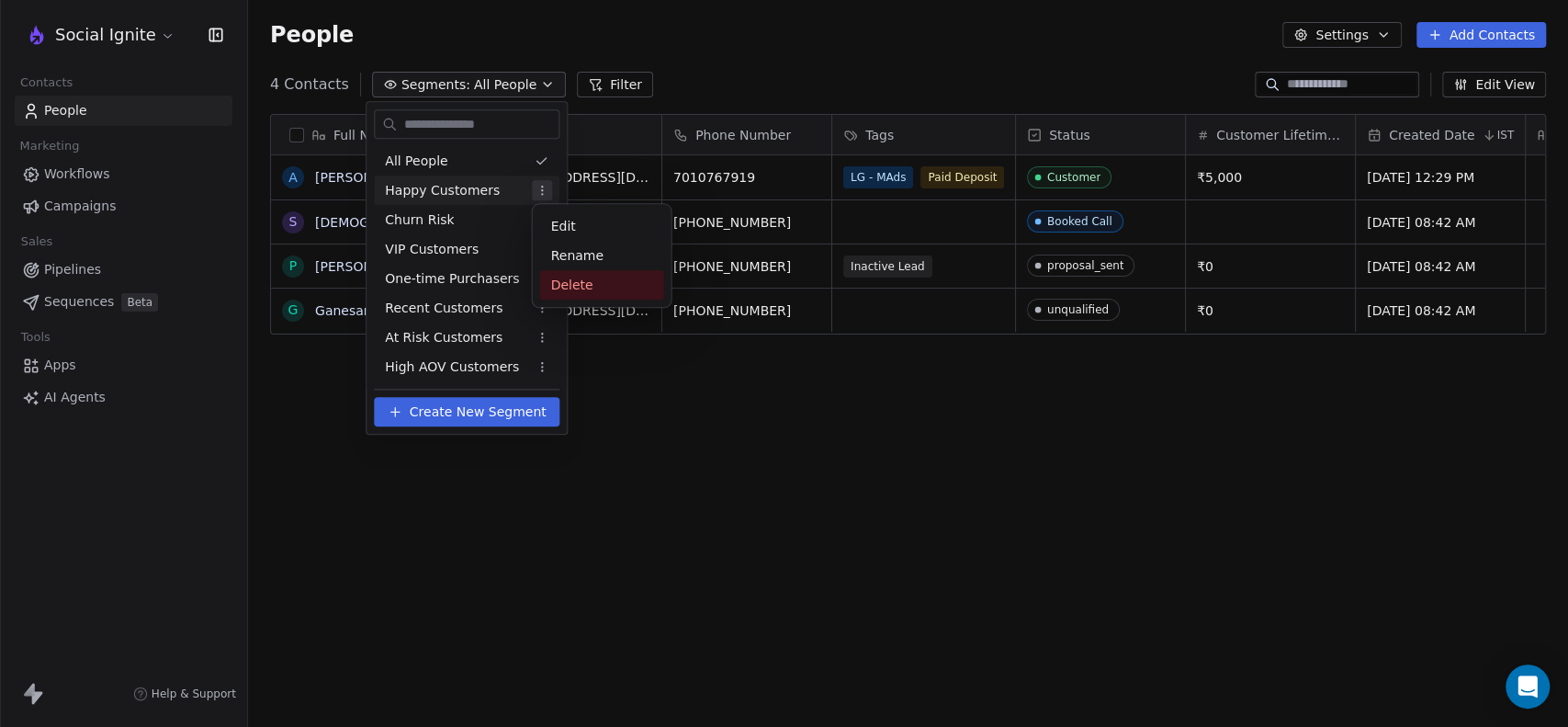
click at [580, 286] on div "Delete" at bounding box center [602, 285] width 124 height 29
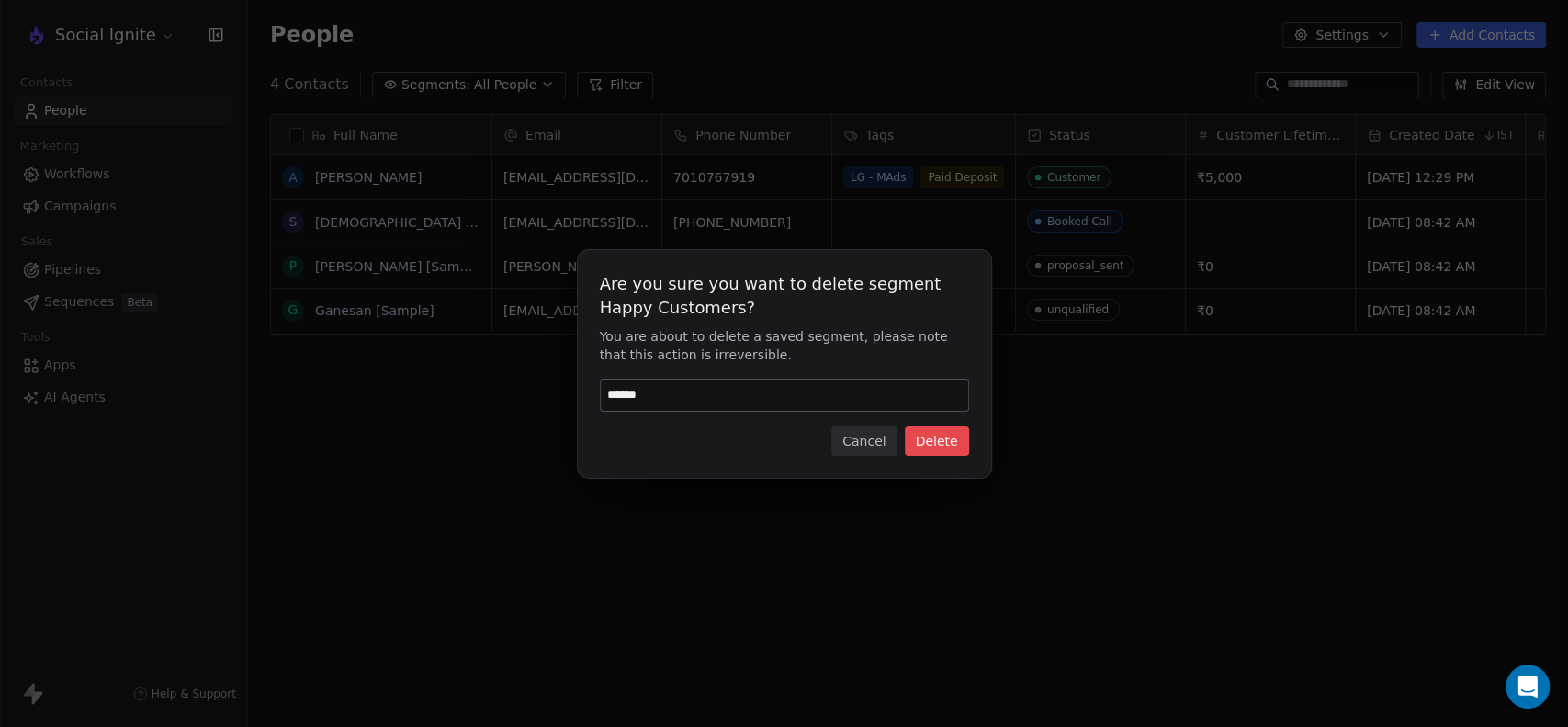
type input "******"
click at [956, 437] on button "Delete" at bounding box center [937, 441] width 64 height 29
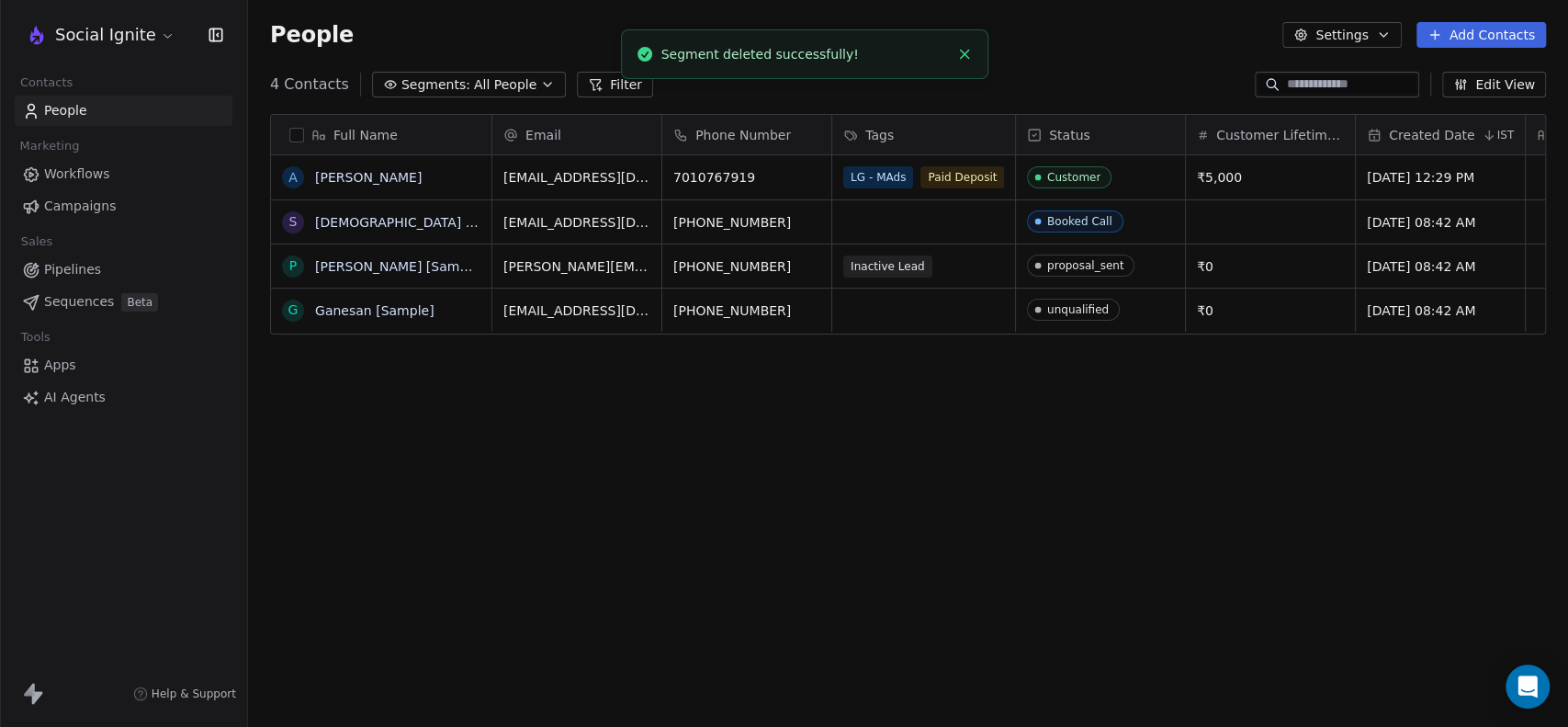
click at [540, 82] on icon "button" at bounding box center [547, 84] width 15 height 15
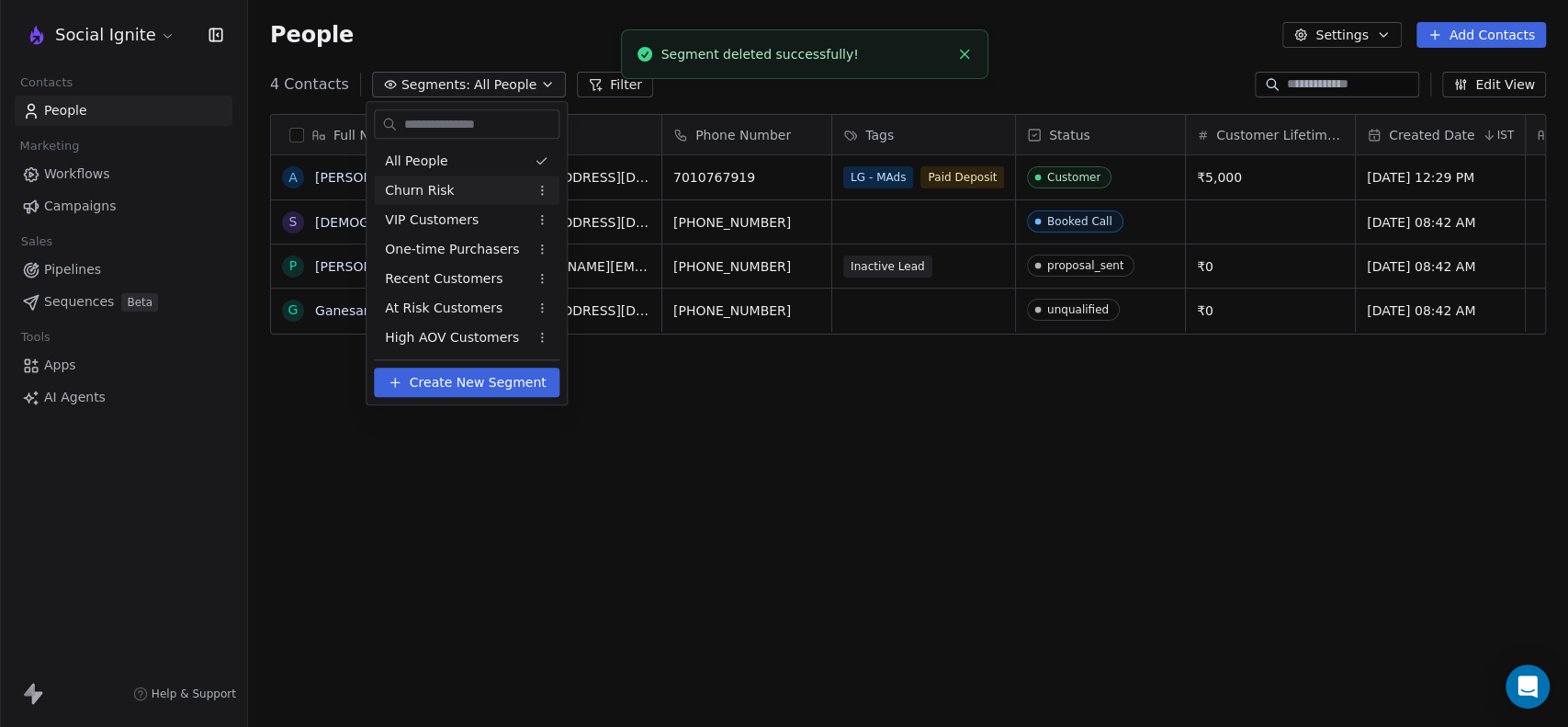
click at [537, 195] on html "Social Ignite Contacts People Marketing Workflows Campaigns Sales Pipelines Seq…" at bounding box center [784, 364] width 1568 height 727
click at [568, 289] on div "Delete" at bounding box center [602, 285] width 124 height 29
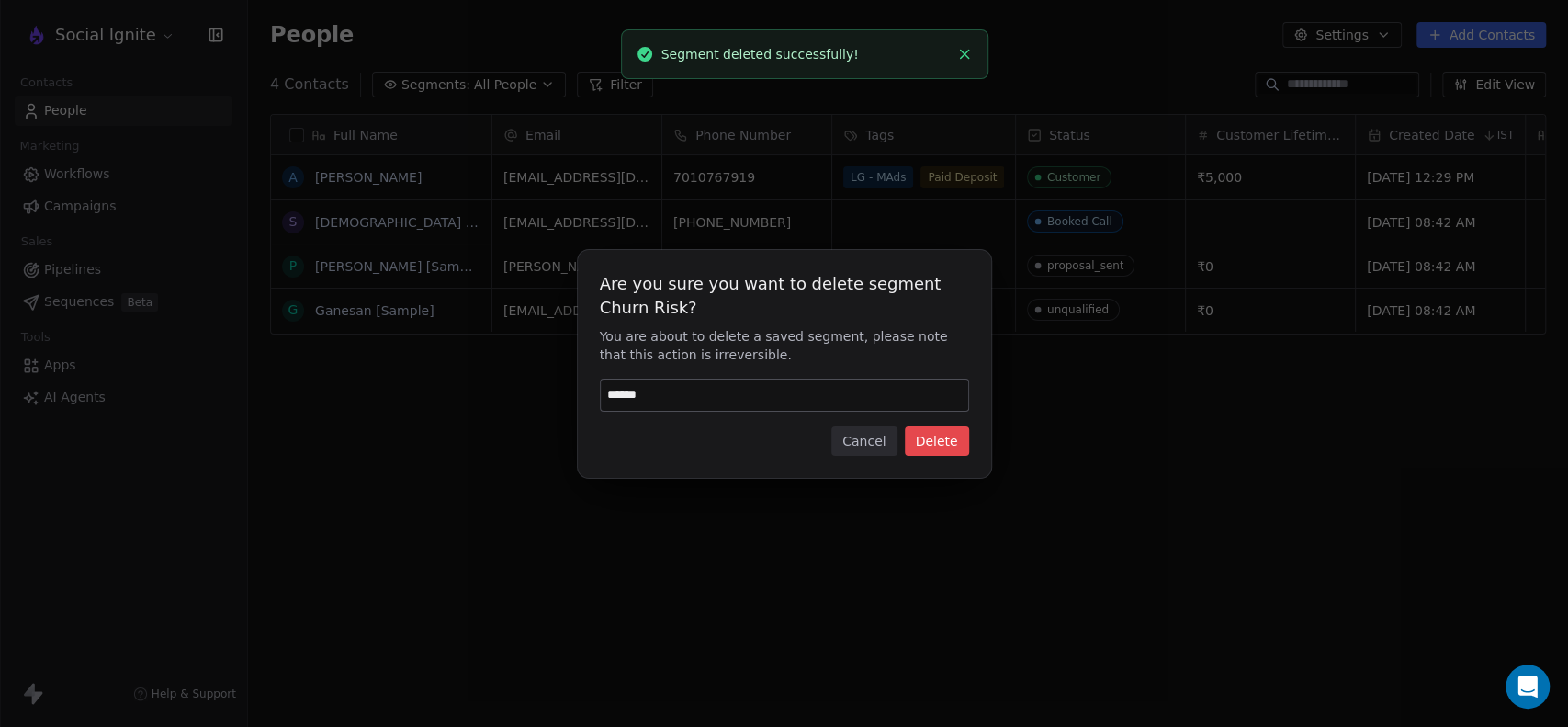
type input "******"
click at [943, 434] on button "Delete" at bounding box center [937, 441] width 64 height 29
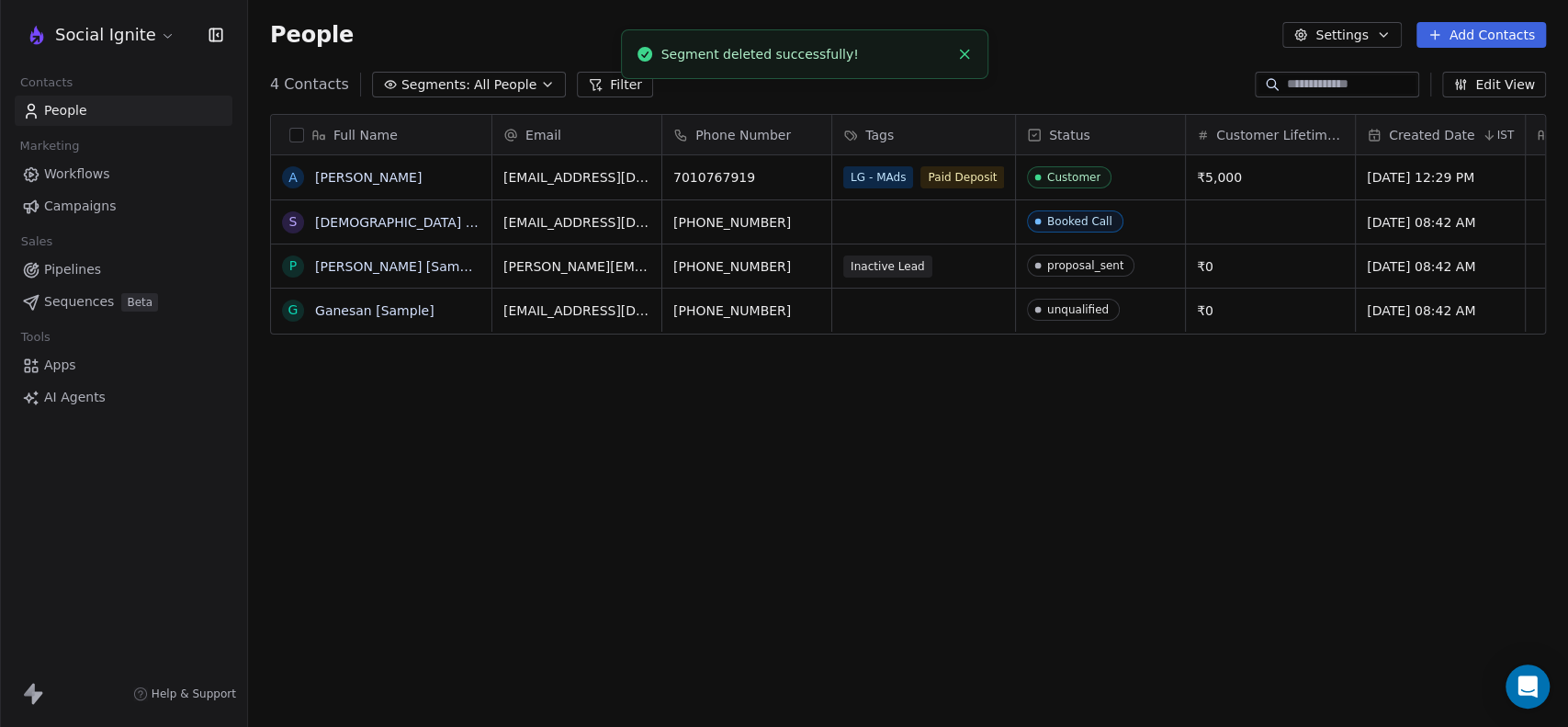
click at [544, 85] on icon "button" at bounding box center [548, 84] width 8 height 4
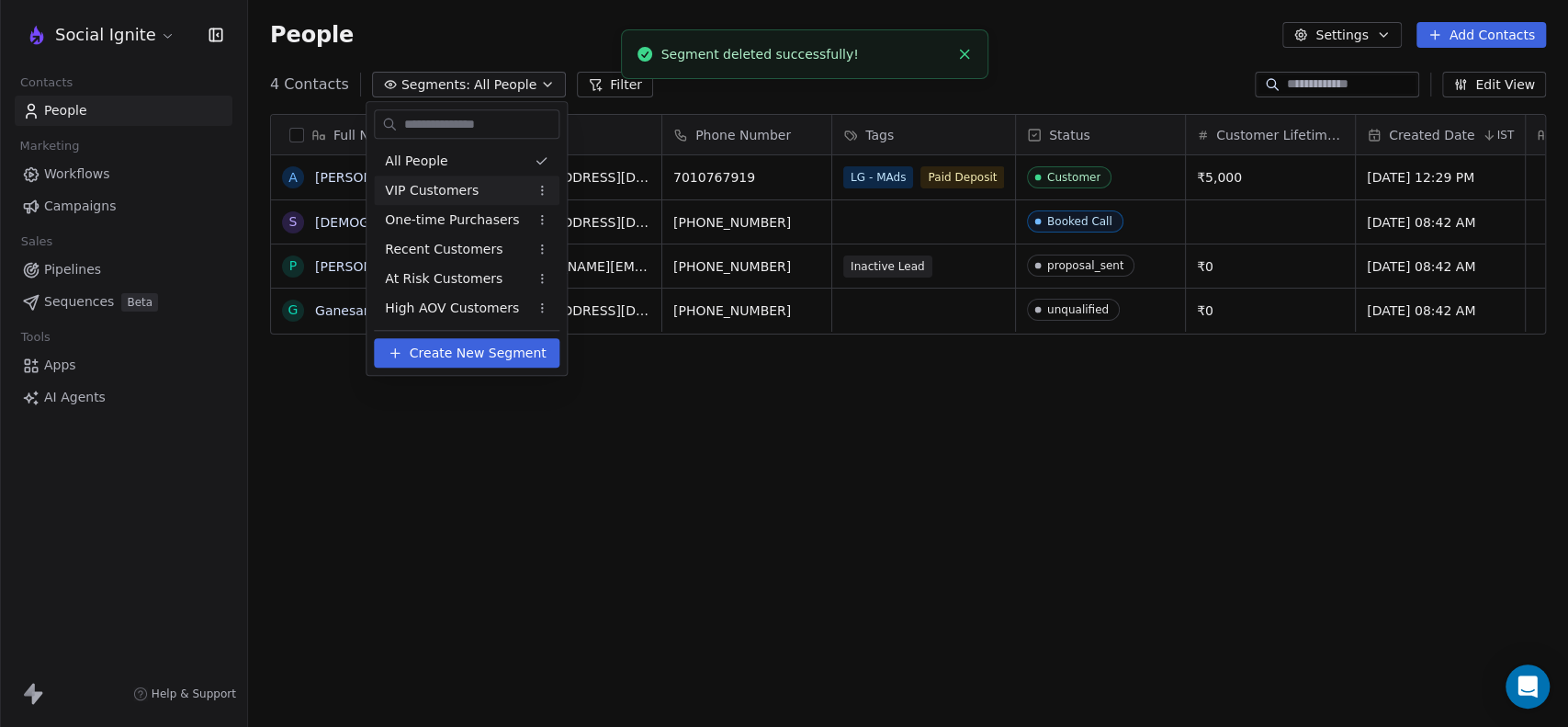
click at [542, 189] on html "Social Ignite Contacts People Marketing Workflows Campaigns Sales Pipelines Seq…" at bounding box center [784, 364] width 1568 height 727
click at [569, 277] on div "Delete" at bounding box center [602, 285] width 124 height 29
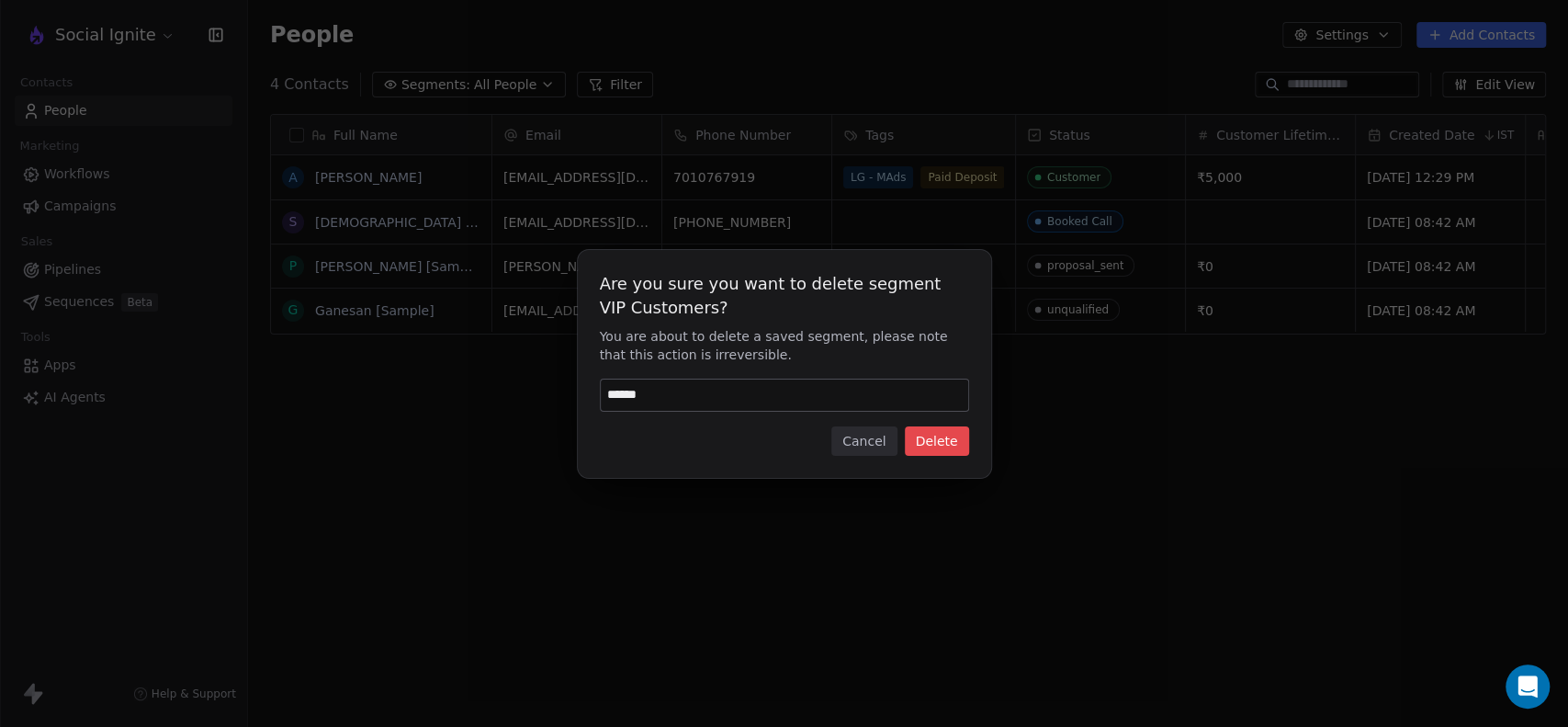
type input "******"
click at [934, 442] on button "Delete" at bounding box center [937, 441] width 64 height 29
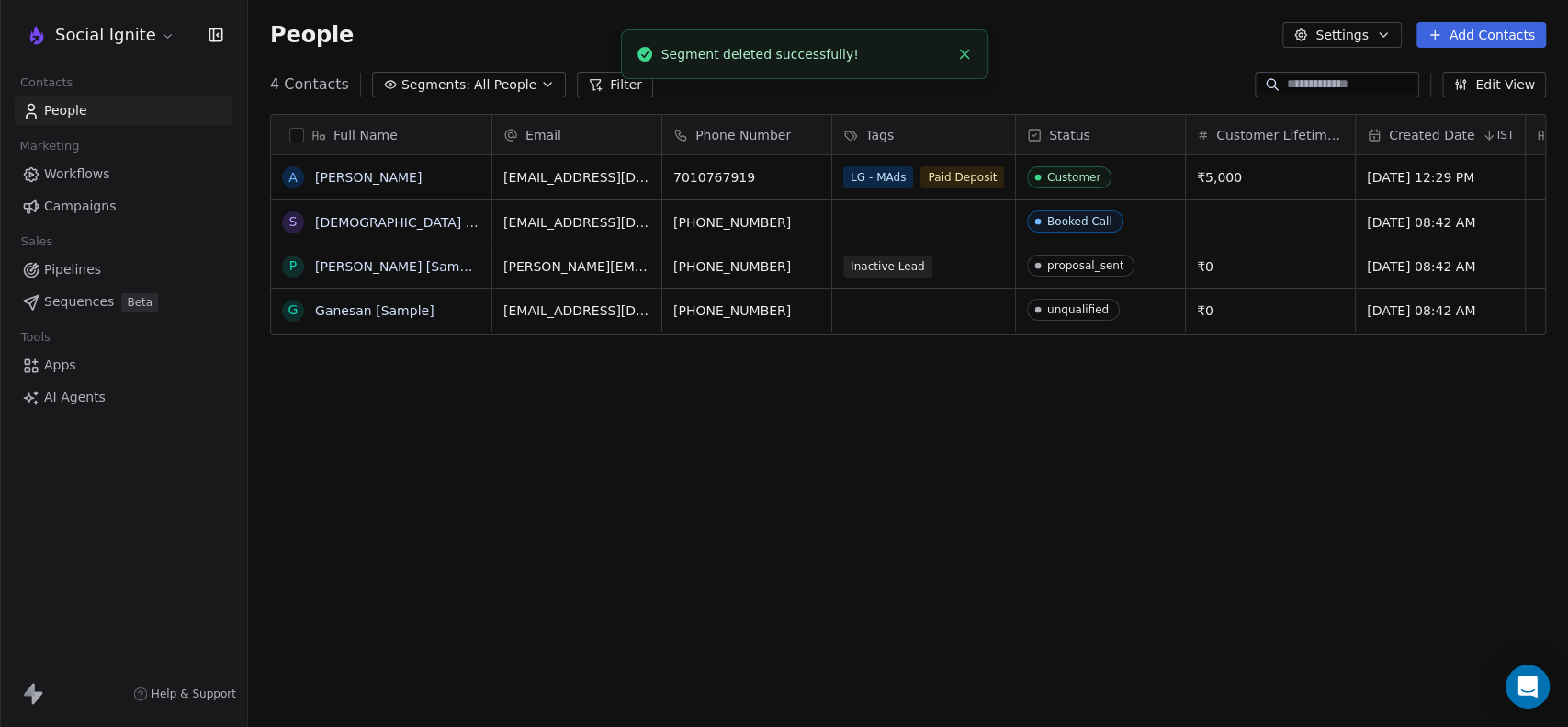
click at [540, 86] on icon "button" at bounding box center [547, 84] width 15 height 15
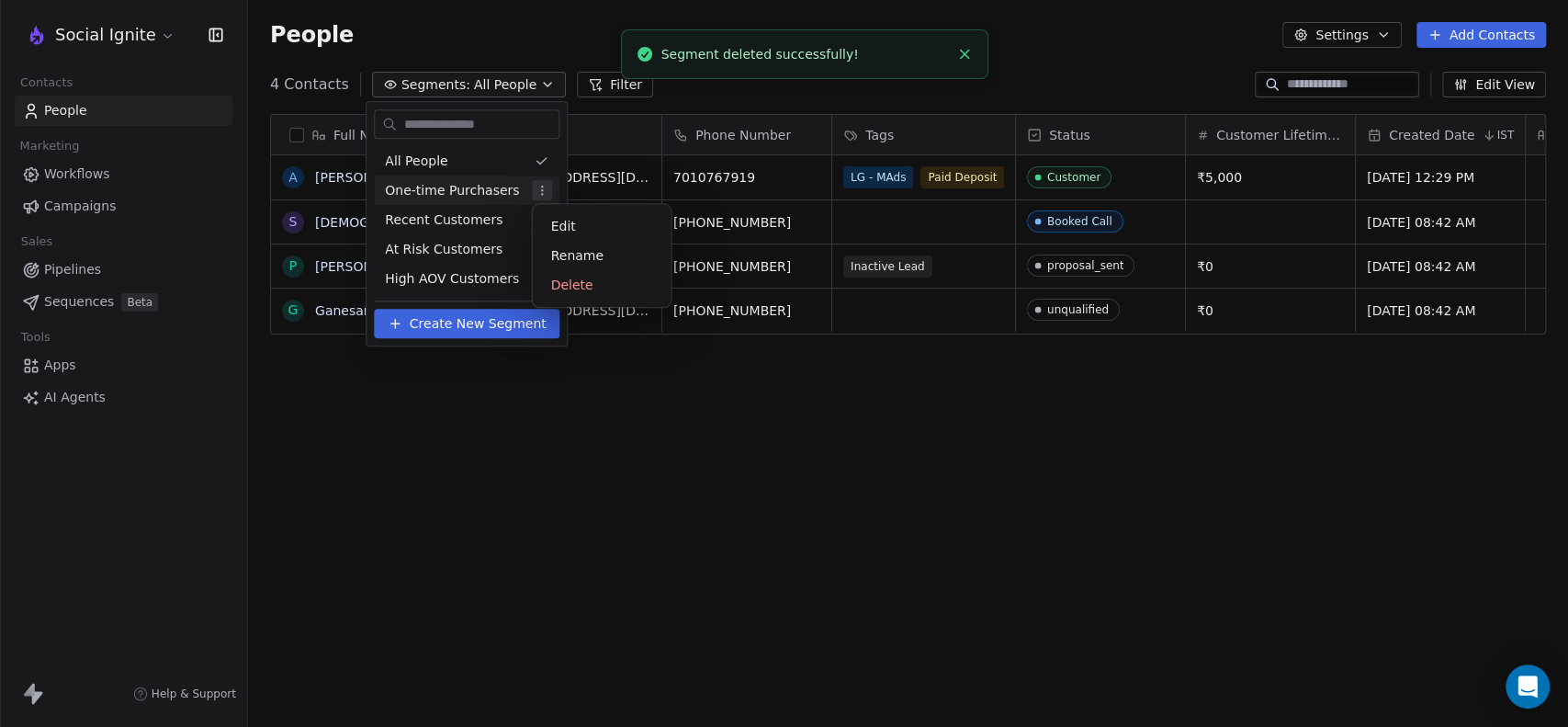
click at [541, 192] on html "Social Ignite Contacts People Marketing Workflows Campaigns Sales Pipelines Seq…" at bounding box center [784, 364] width 1568 height 727
click at [590, 282] on div "Delete" at bounding box center [602, 285] width 124 height 29
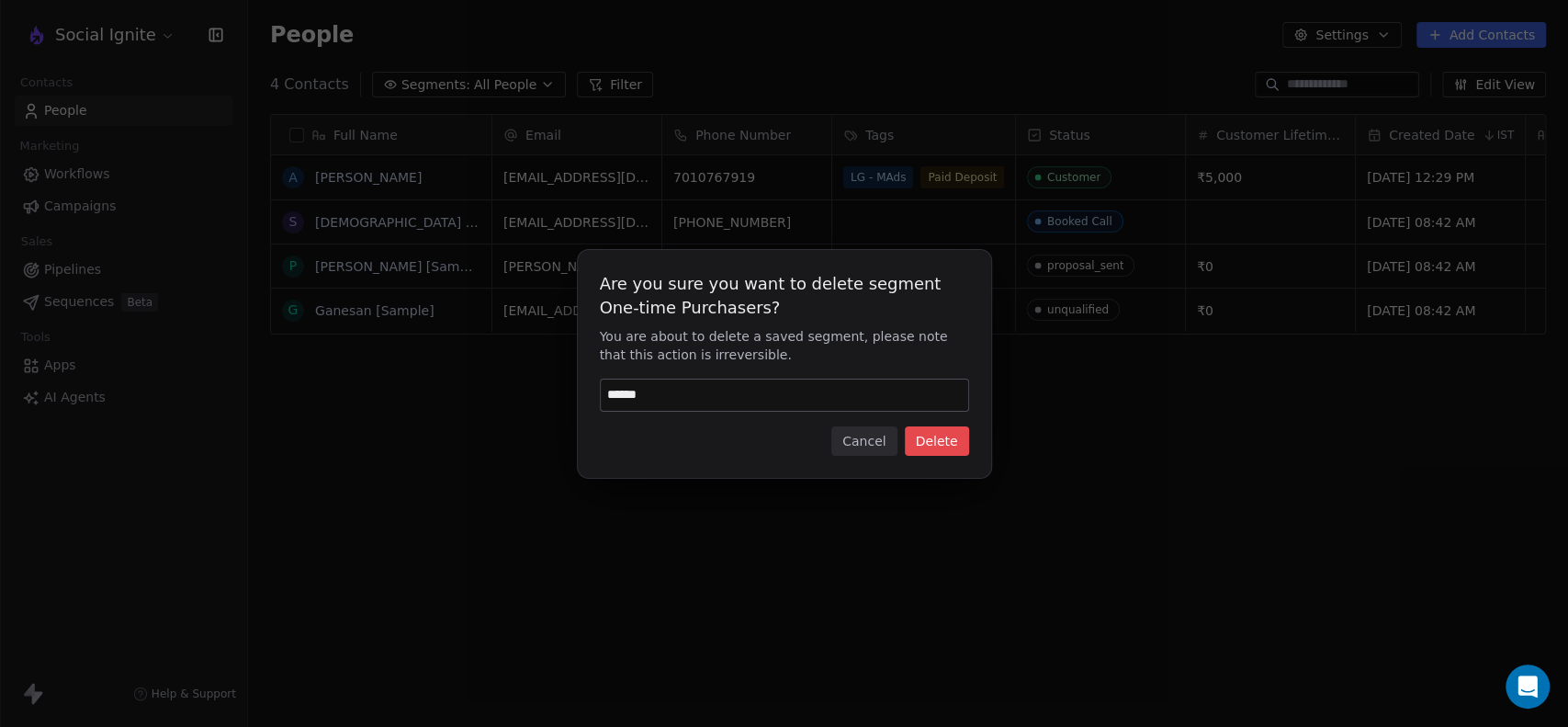
type input "******"
click at [930, 447] on button "Delete" at bounding box center [937, 441] width 64 height 29
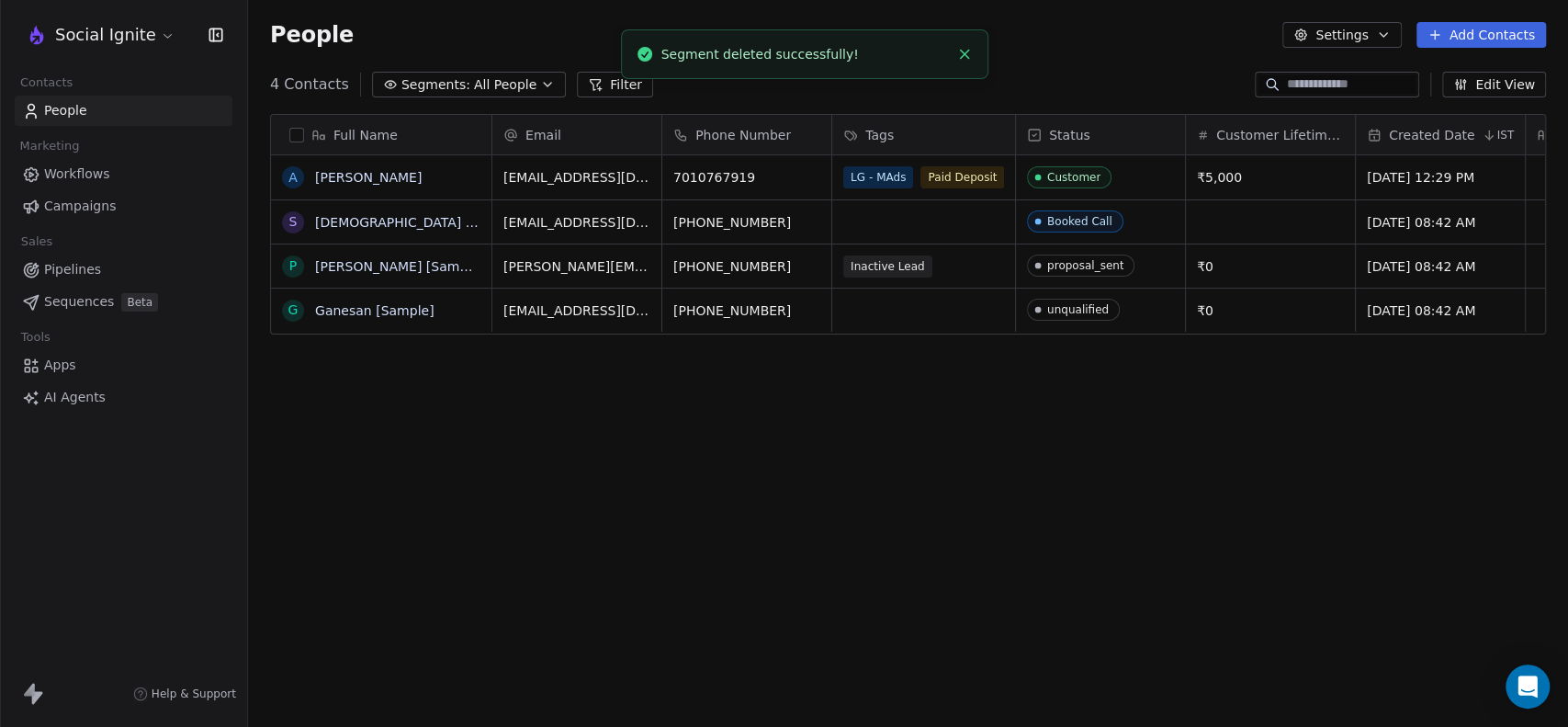
click at [540, 86] on icon "button" at bounding box center [547, 84] width 15 height 15
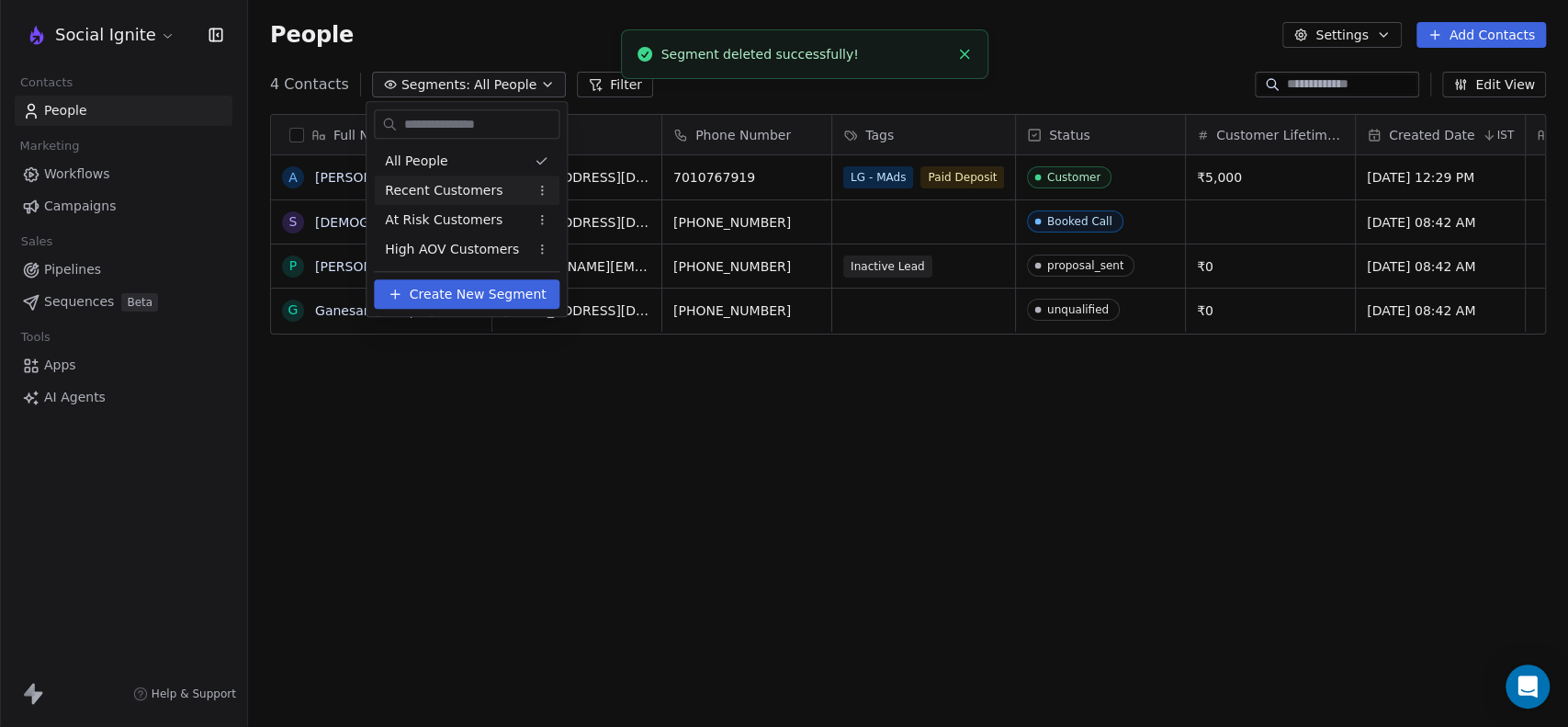
click at [537, 193] on html "Social Ignite Contacts People Marketing Workflows Campaigns Sales Pipelines Seq…" at bounding box center [784, 364] width 1568 height 727
click at [580, 277] on div "Delete" at bounding box center [602, 285] width 124 height 29
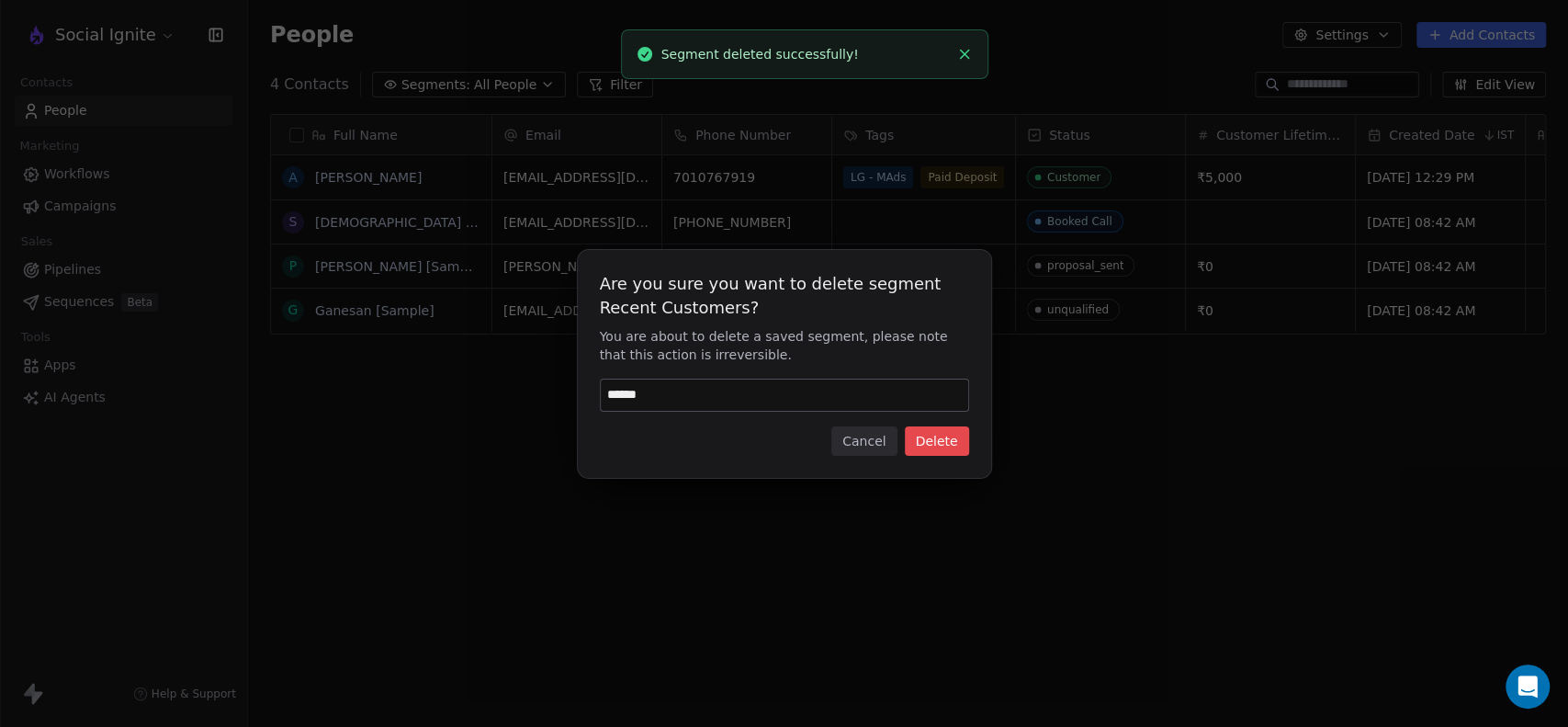
type input "******"
click at [963, 429] on button "Delete" at bounding box center [937, 441] width 64 height 29
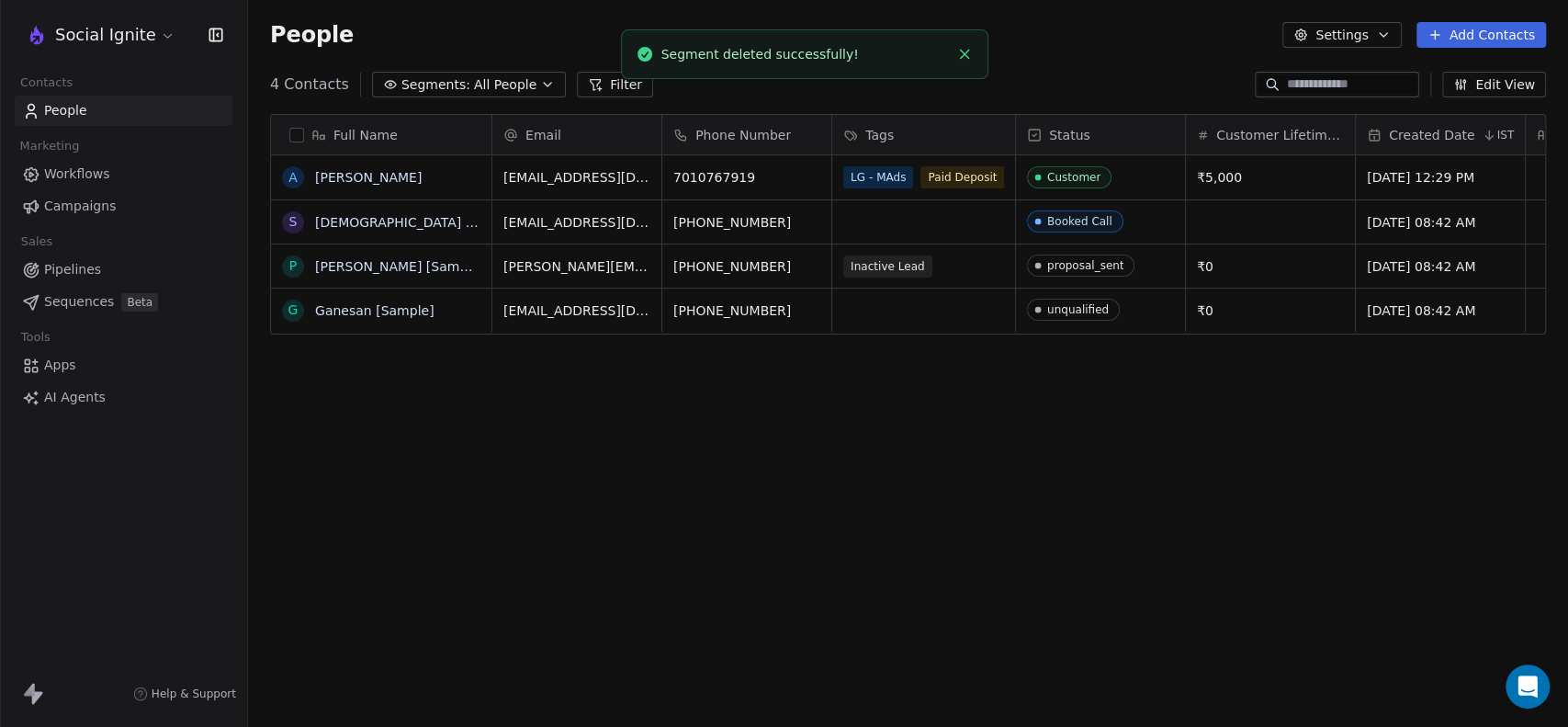
click at [540, 89] on icon "button" at bounding box center [547, 84] width 15 height 15
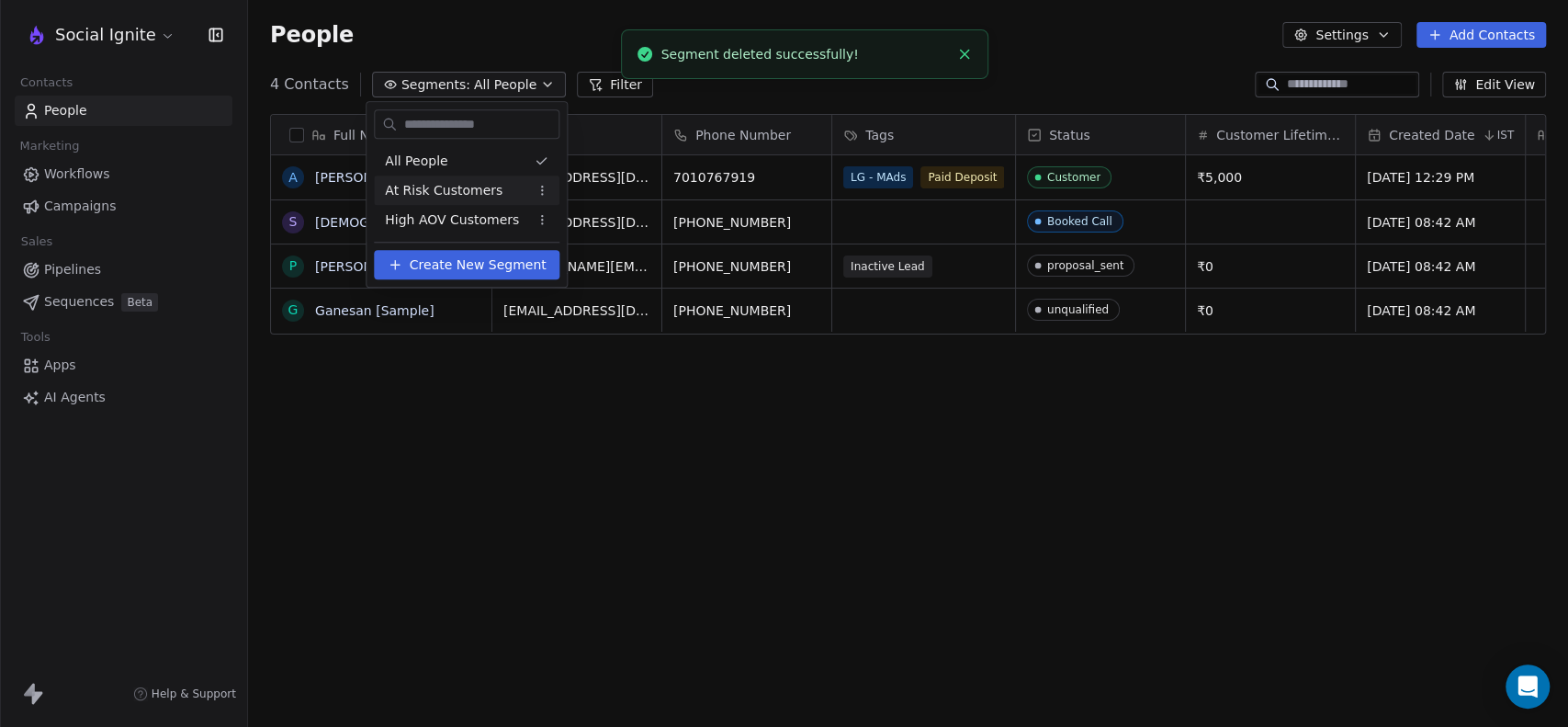
click at [535, 185] on html "Social Ignite Contacts People Marketing Workflows Campaigns Sales Pipelines Seq…" at bounding box center [784, 364] width 1568 height 727
click at [555, 223] on div "Edit" at bounding box center [602, 226] width 124 height 29
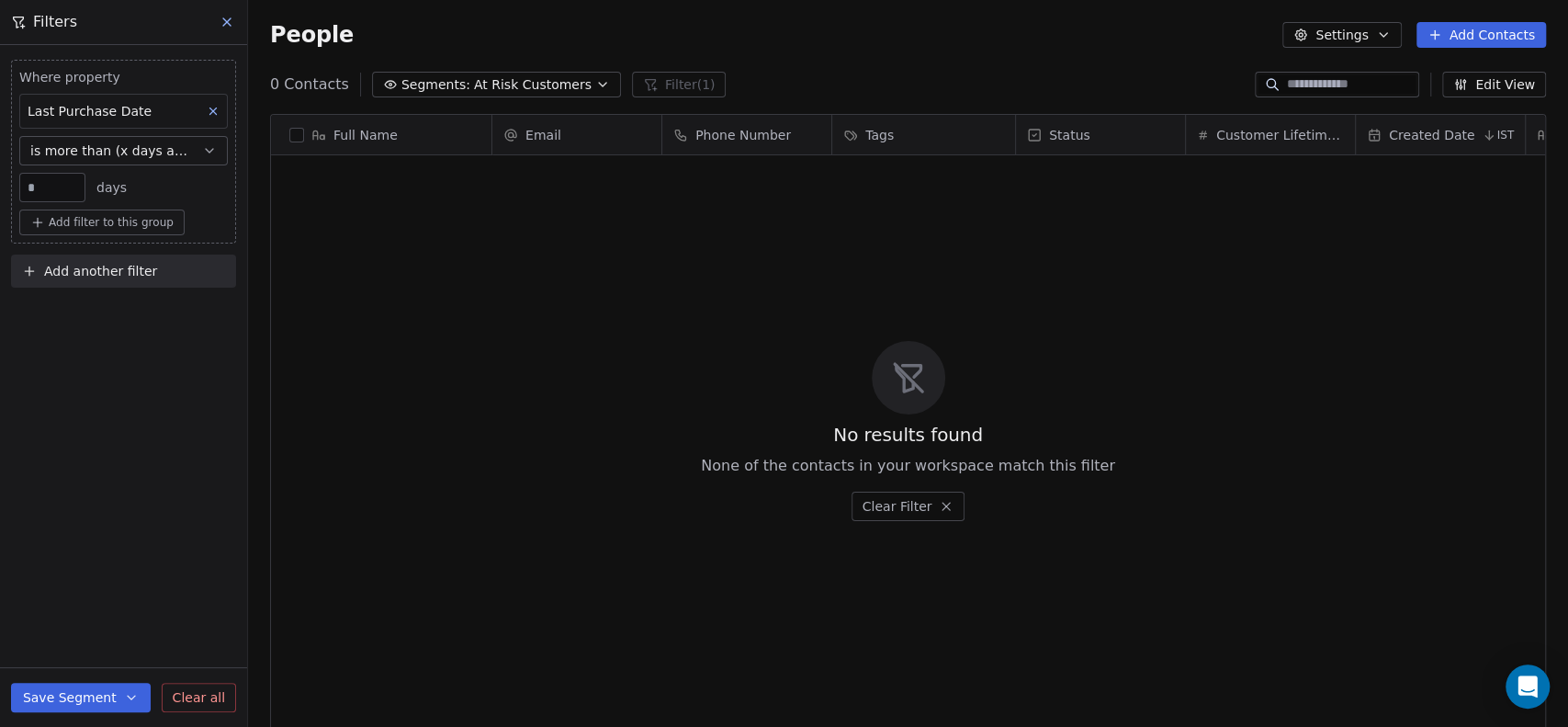
click at [223, 18] on icon at bounding box center [227, 22] width 8 height 8
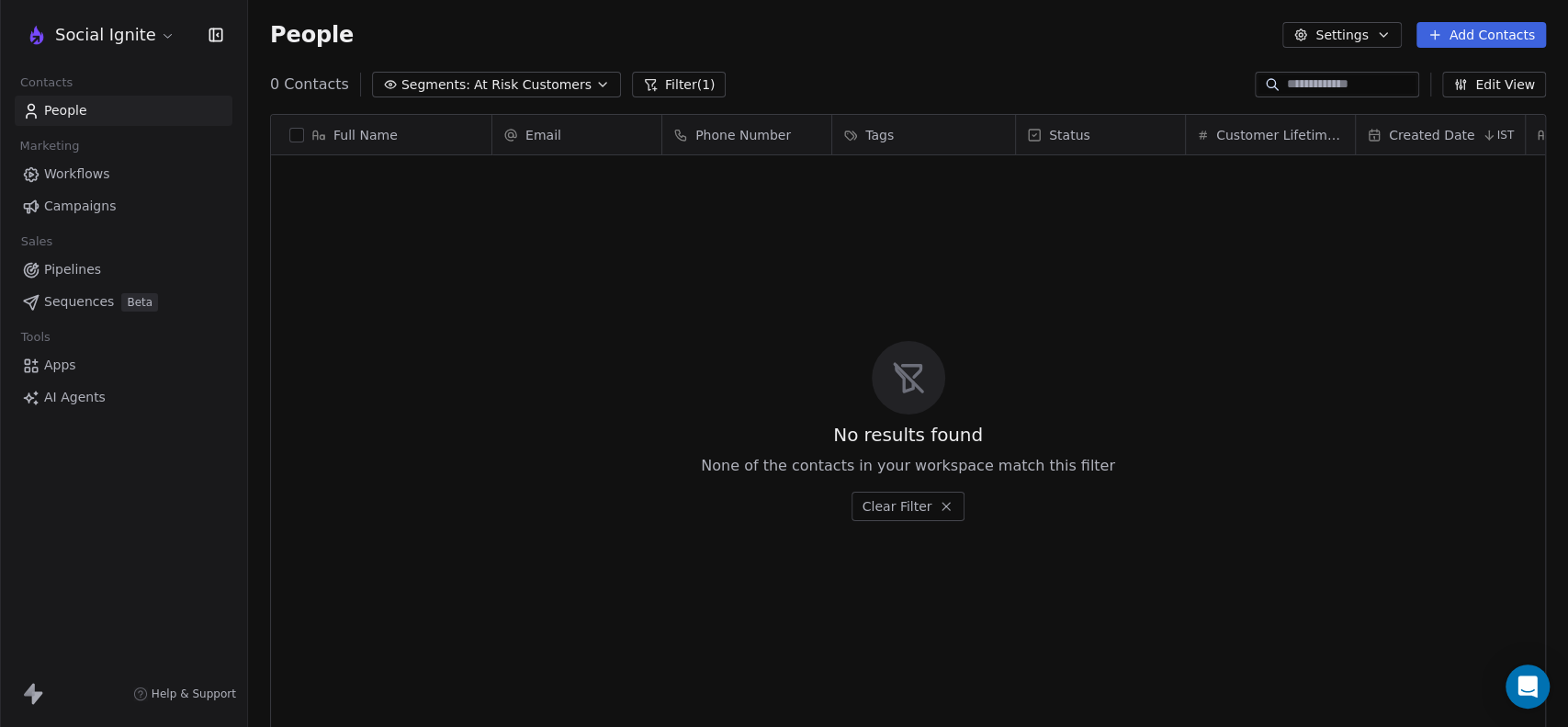
click at [59, 107] on span "People" at bounding box center [65, 111] width 44 height 19
click at [51, 112] on span "People" at bounding box center [65, 111] width 44 height 19
click at [100, 145] on div "Marketing" at bounding box center [123, 145] width 218 height 26
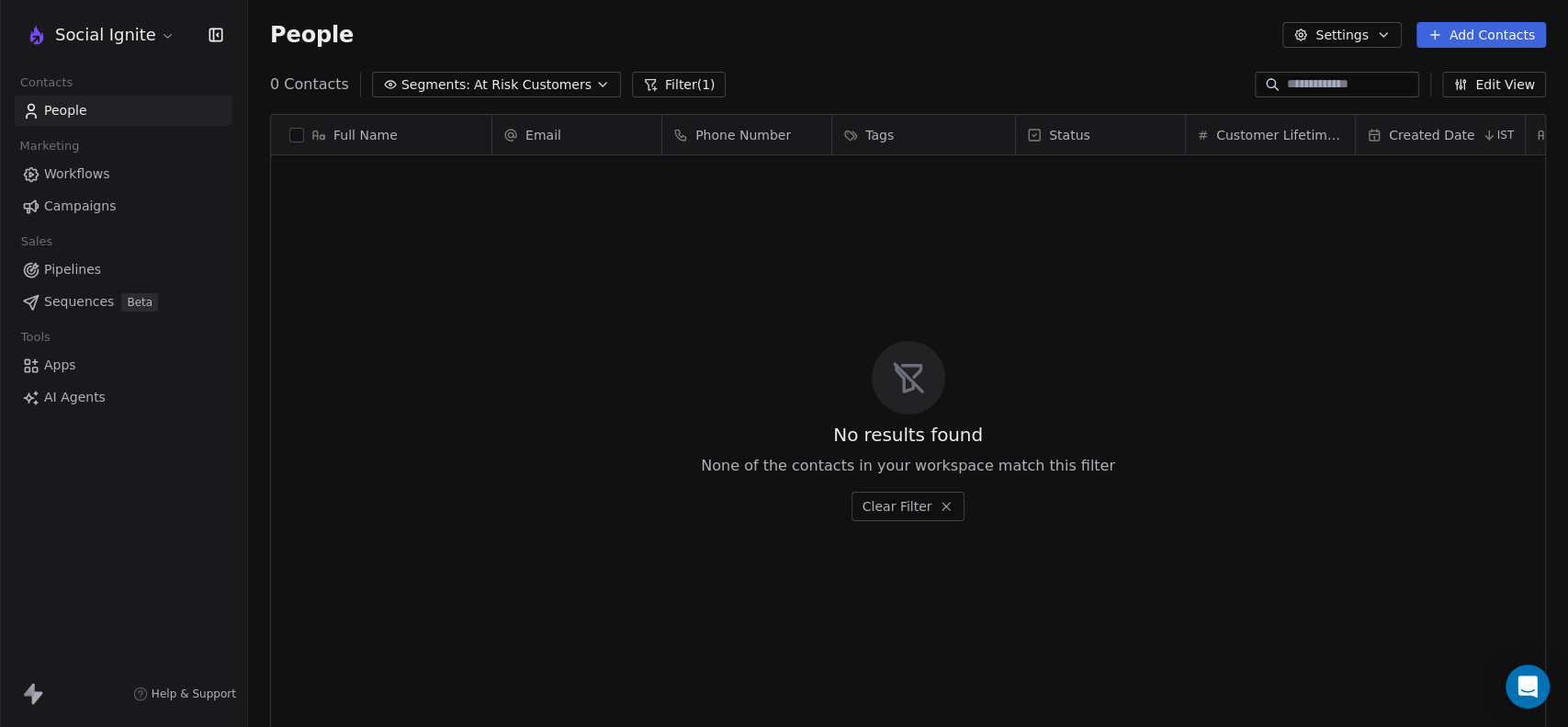
click at [89, 173] on span "Workflows" at bounding box center [77, 174] width 66 height 19
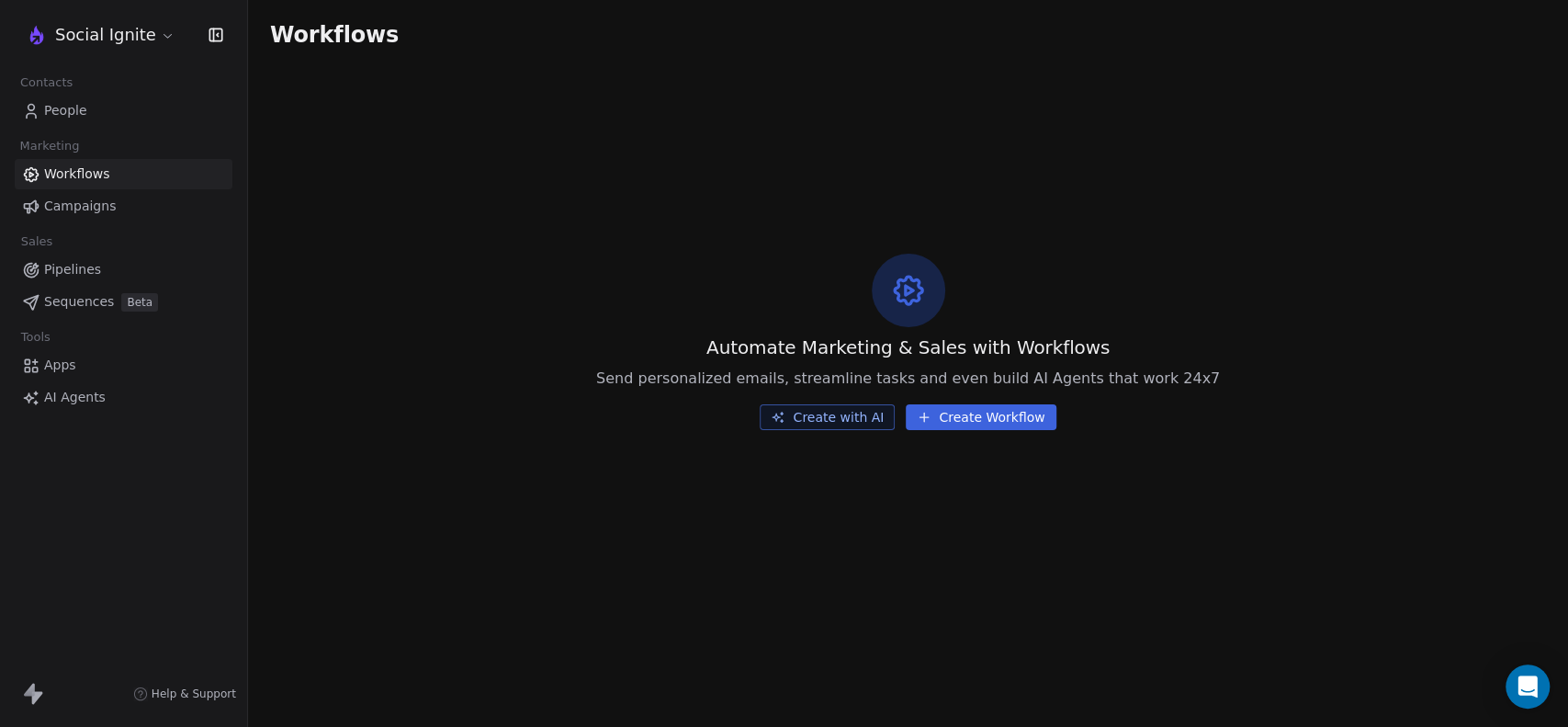
click at [97, 114] on link "People" at bounding box center [123, 111] width 218 height 30
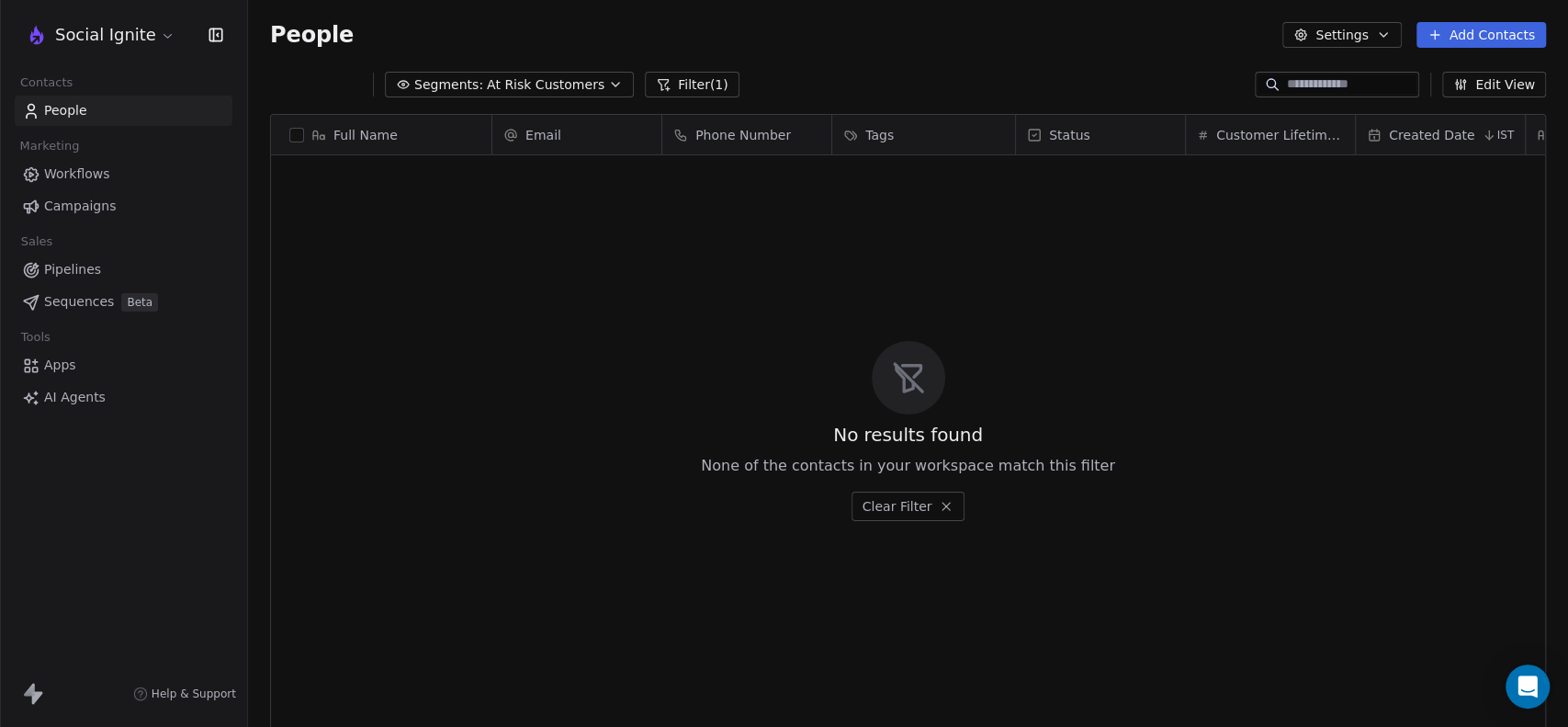
scroll to position [624, 1304]
click at [595, 79] on icon "button" at bounding box center [602, 84] width 15 height 15
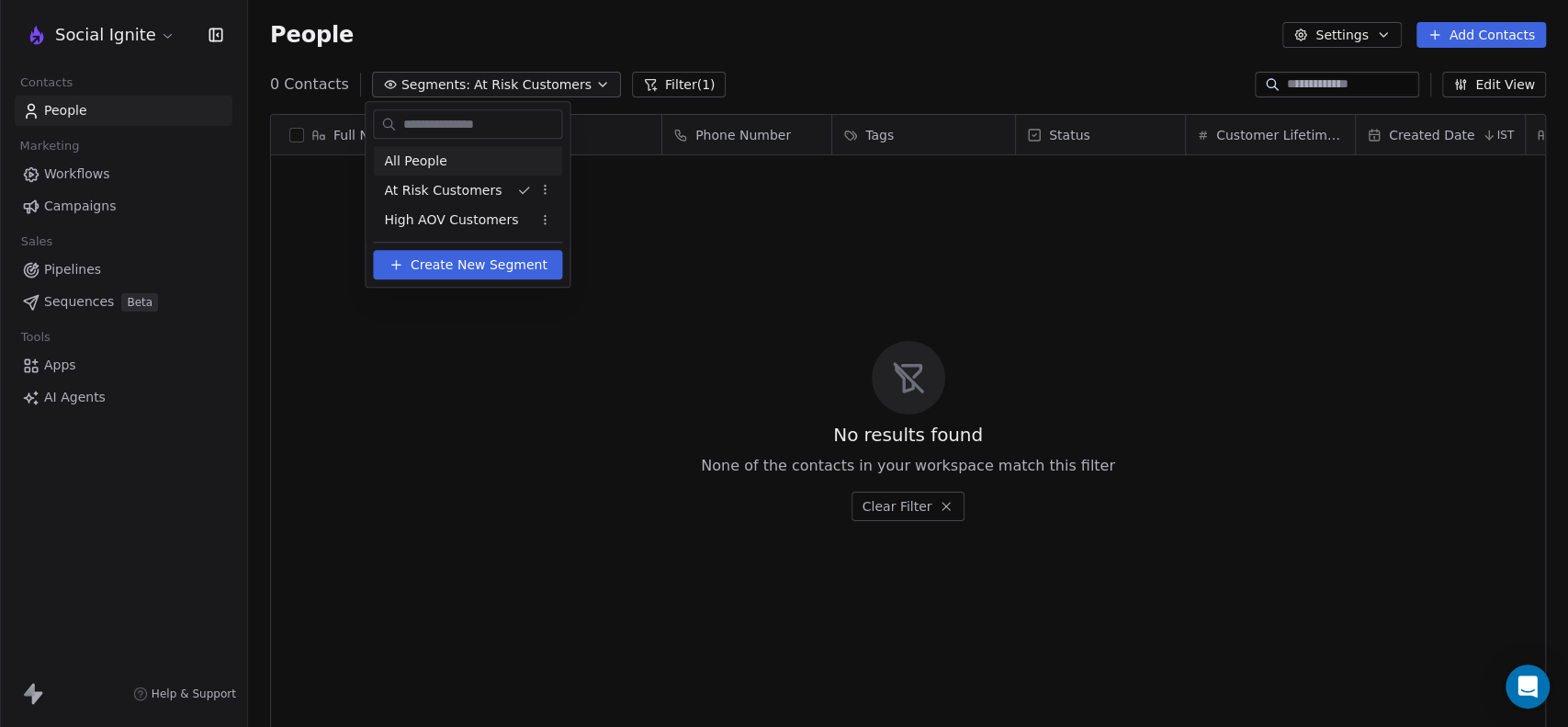
click at [476, 159] on div "All People" at bounding box center [467, 161] width 189 height 29
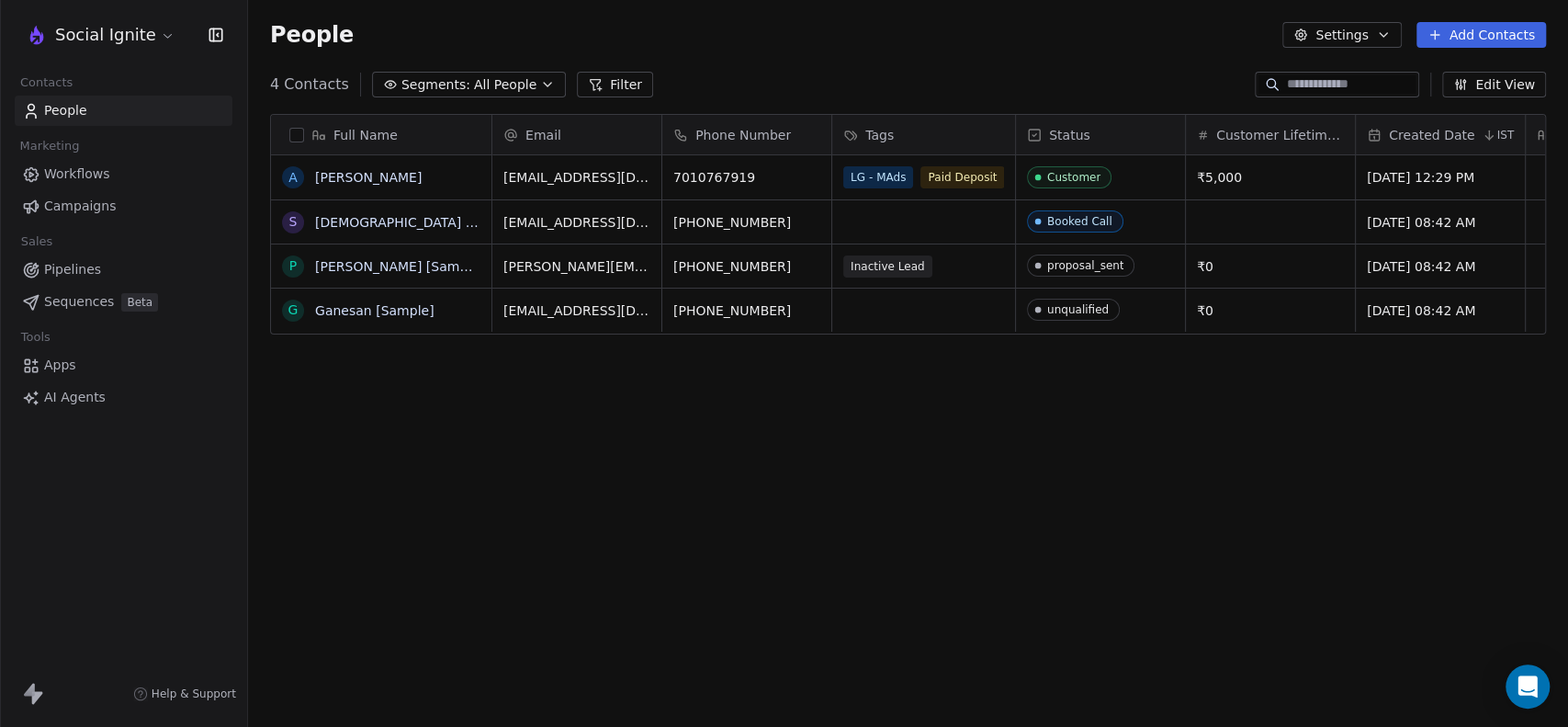
click at [540, 87] on icon "button" at bounding box center [547, 84] width 15 height 15
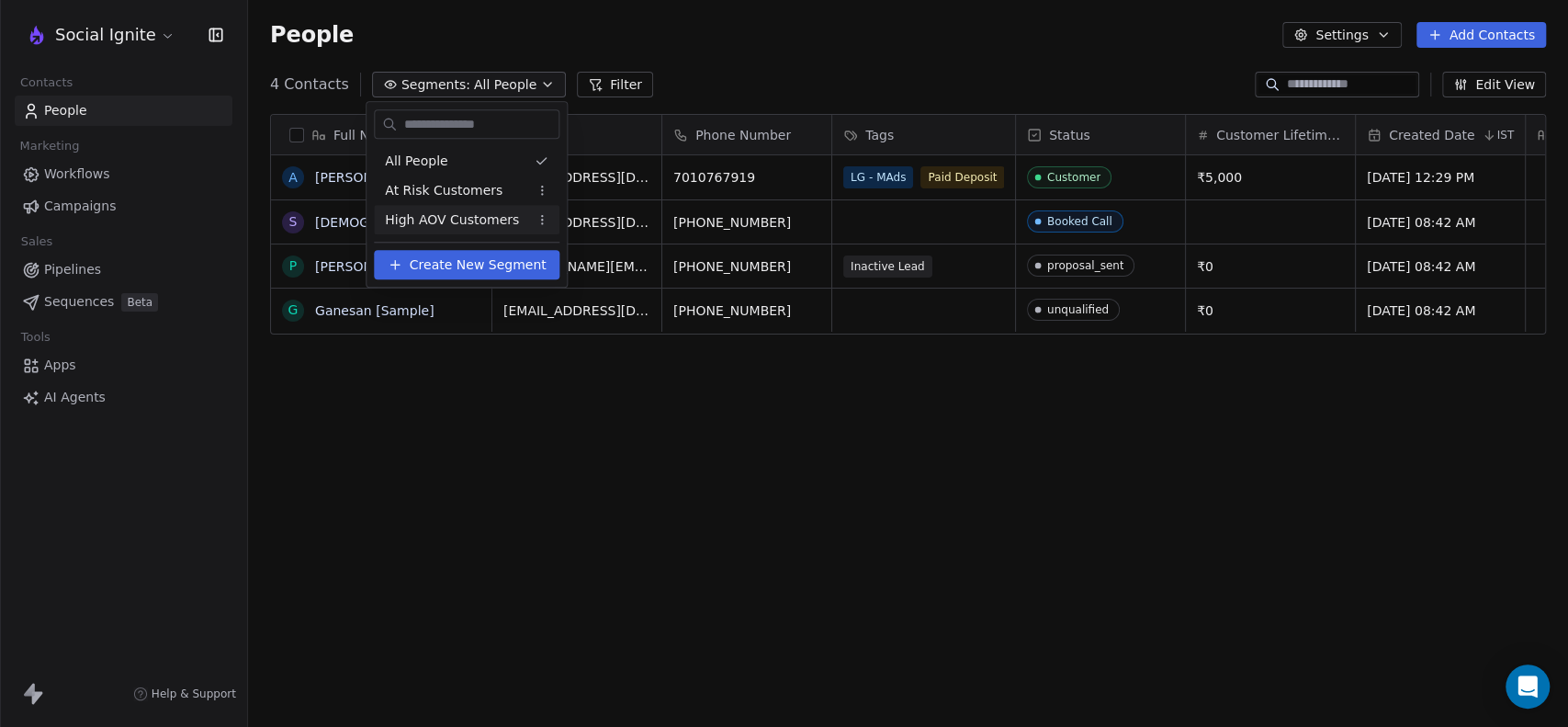
click at [476, 268] on span "Create New Segment" at bounding box center [478, 266] width 137 height 19
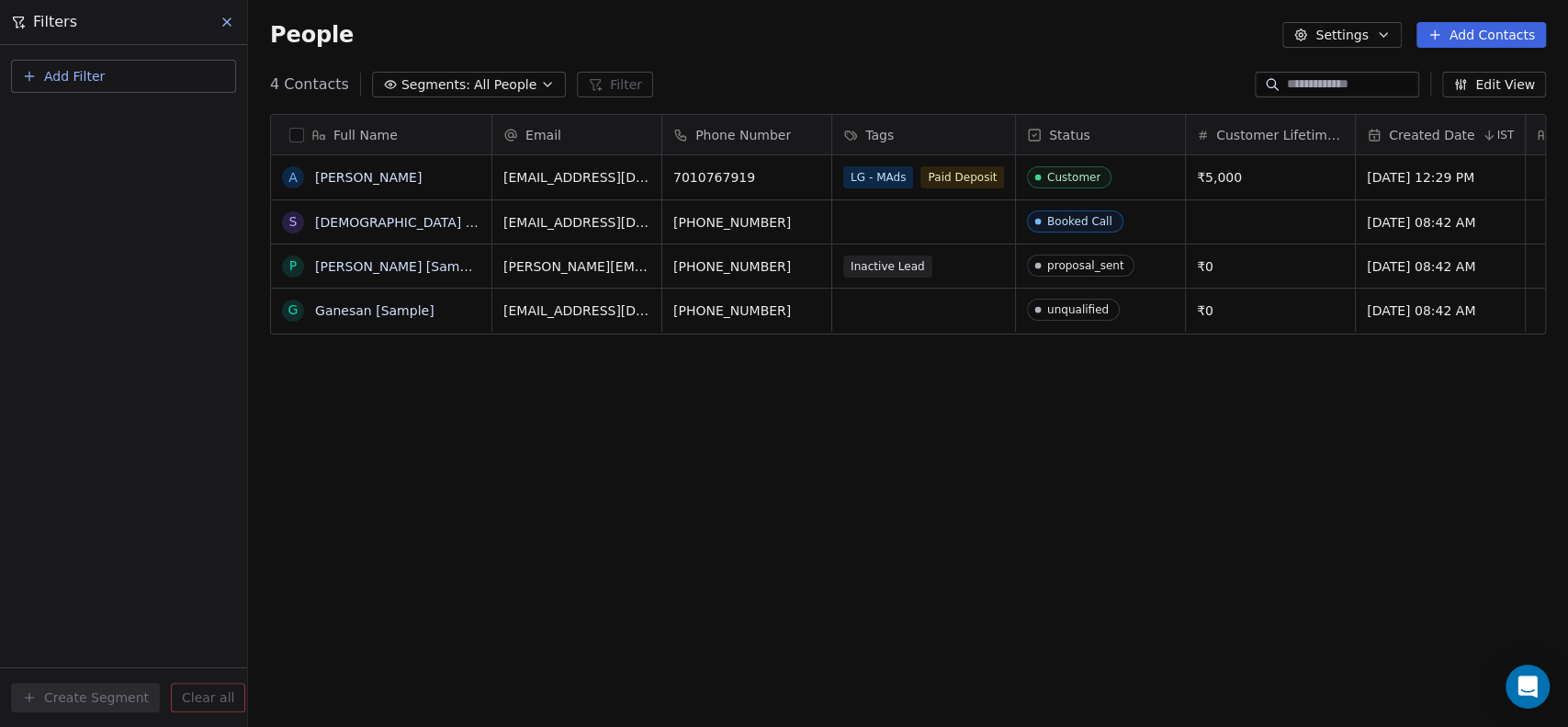
click at [66, 79] on span "Add Filter" at bounding box center [74, 77] width 61 height 19
click at [65, 120] on span "Contact properties" at bounding box center [89, 119] width 119 height 19
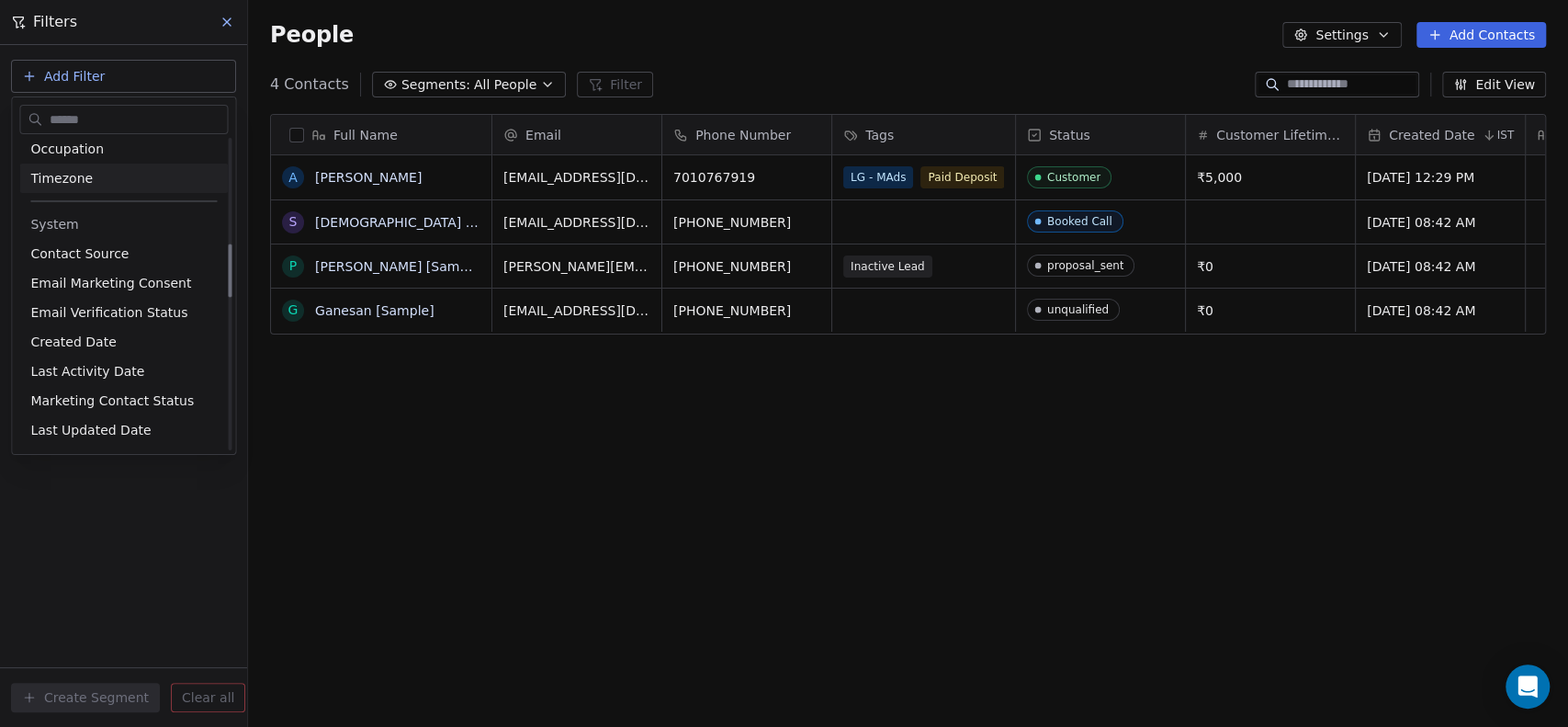
scroll to position [713, 0]
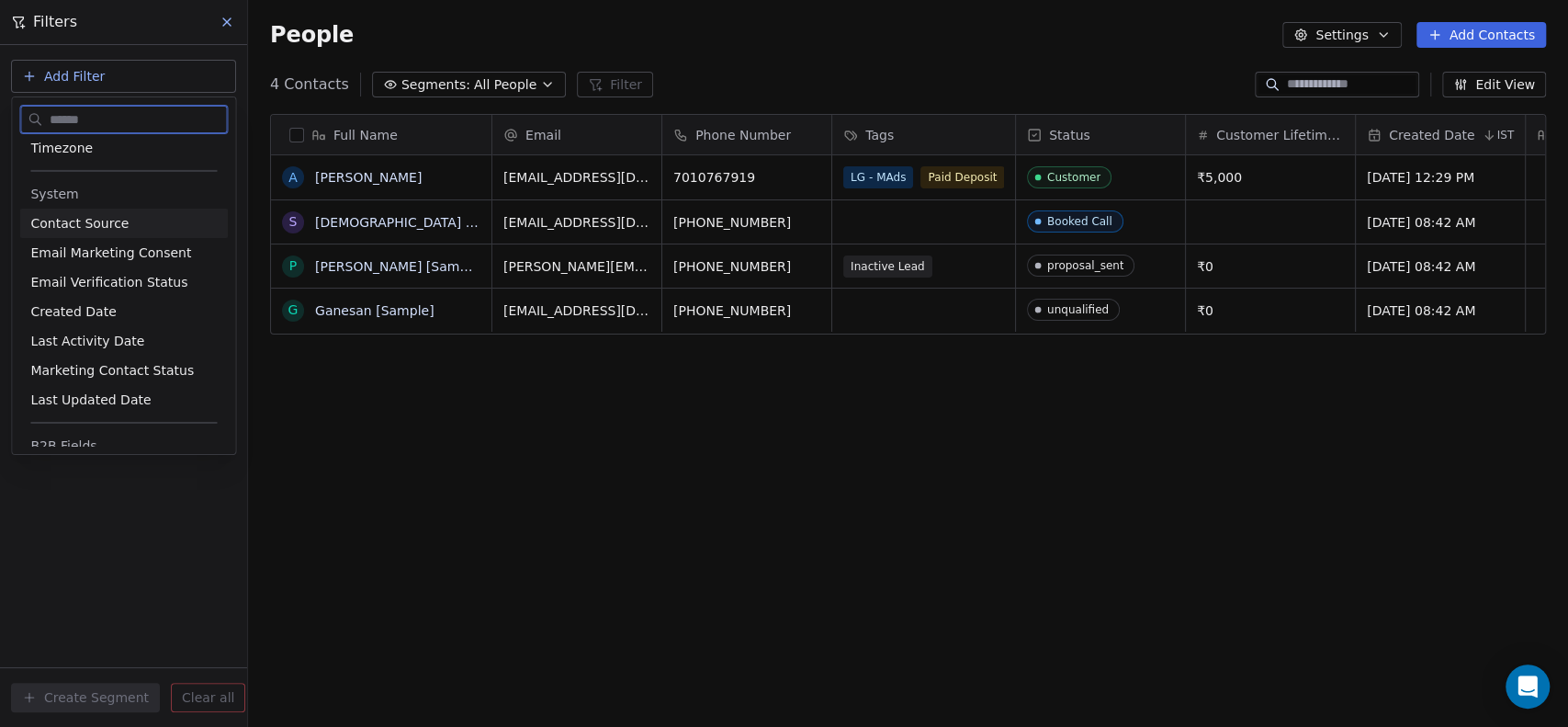
click at [114, 218] on span "Contact Source" at bounding box center [78, 223] width 98 height 18
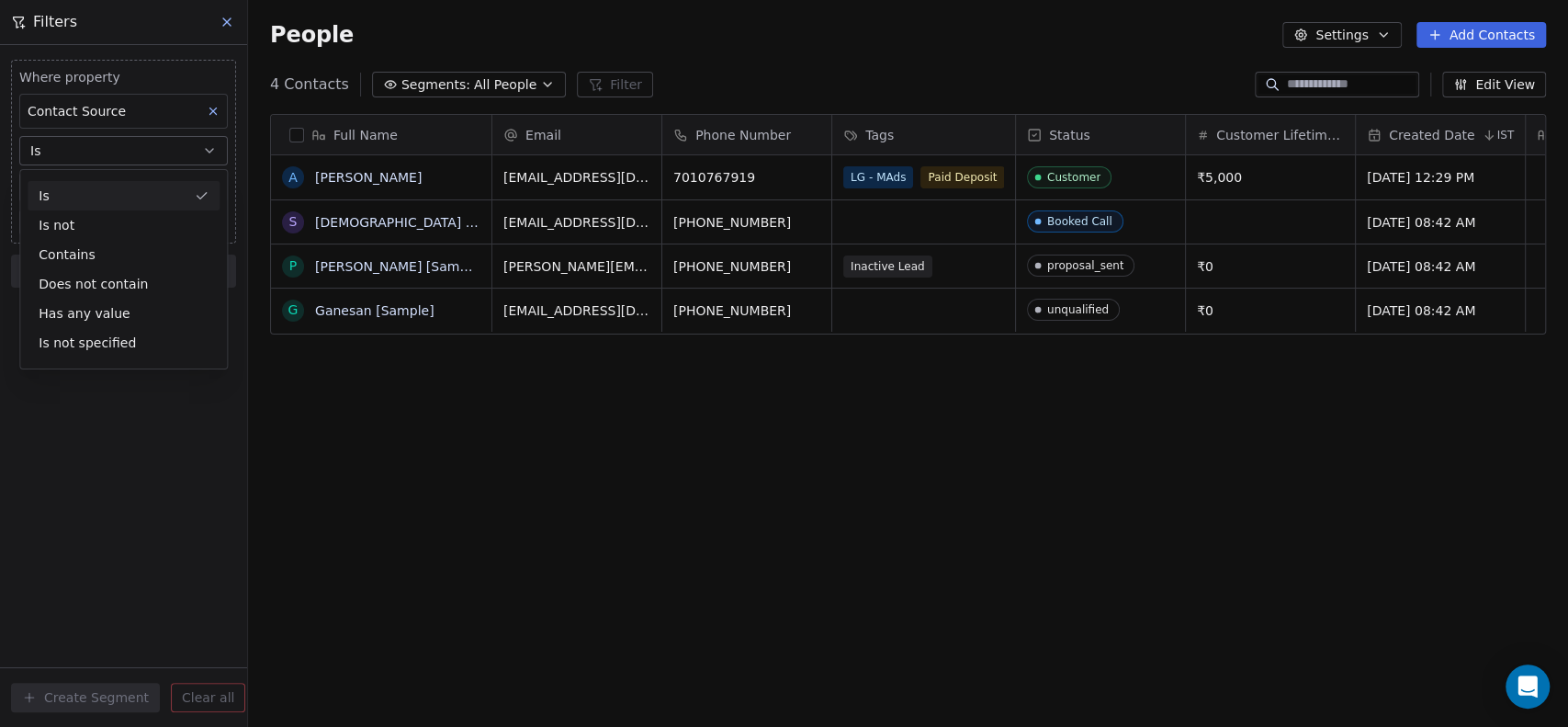
click at [108, 198] on div "Is" at bounding box center [123, 196] width 192 height 29
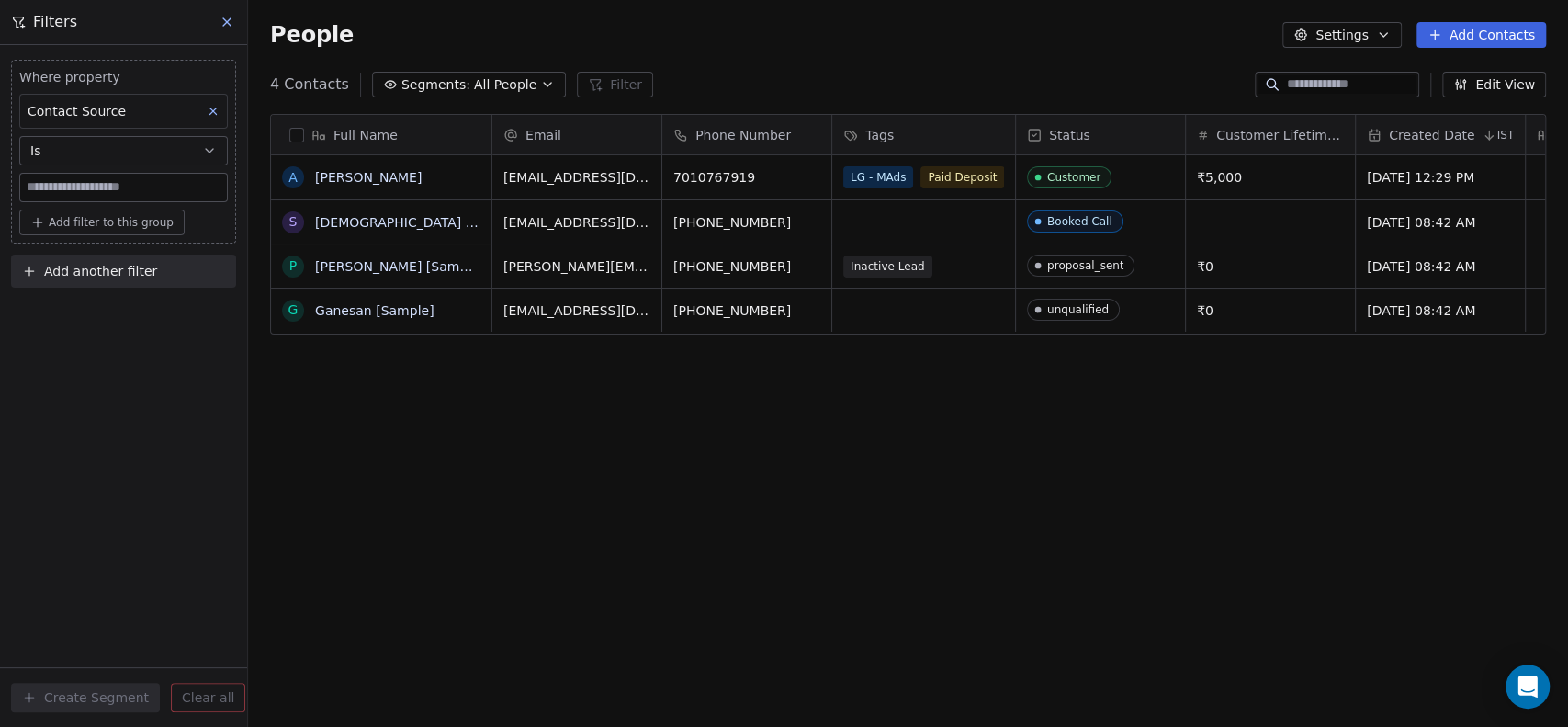
click at [102, 187] on input at bounding box center [123, 187] width 206 height 27
type input "*"
click at [51, 476] on div "Where property Contact Source Is *** Add filter to this group Add another filte…" at bounding box center [123, 385] width 247 height 681
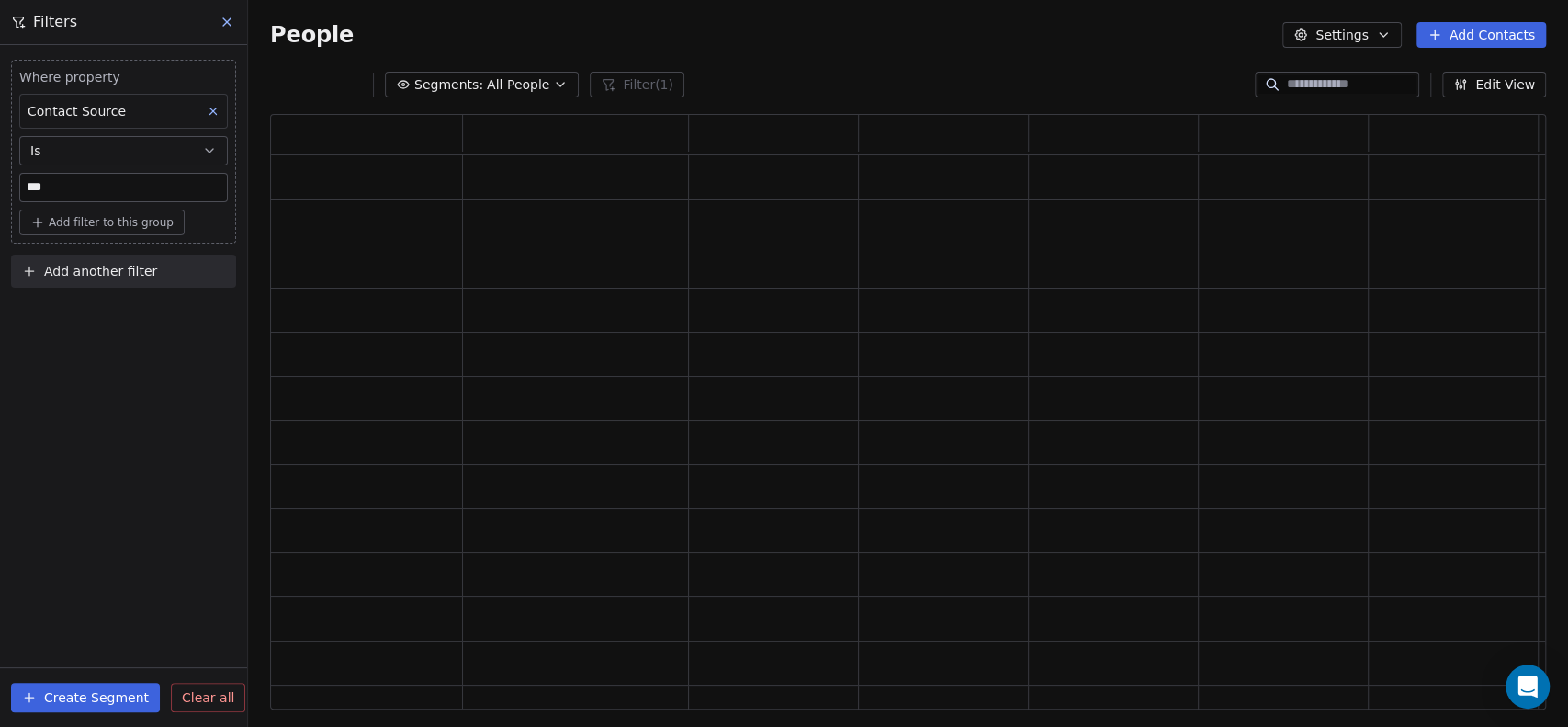
scroll to position [580, 1260]
click at [54, 189] on input "***" at bounding box center [123, 187] width 206 height 27
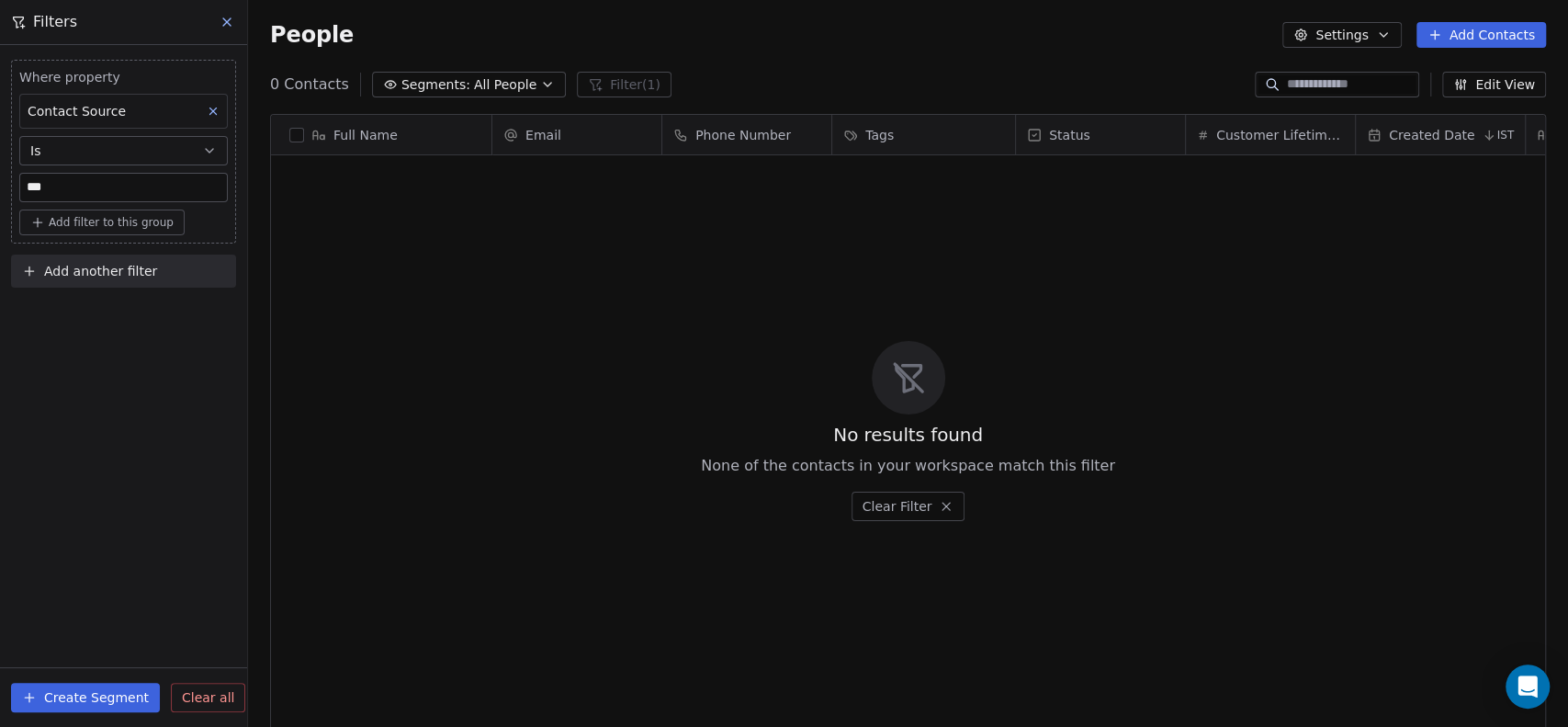
scroll to position [624, 1304]
click at [54, 189] on input "***" at bounding box center [123, 187] width 206 height 27
type input "***"
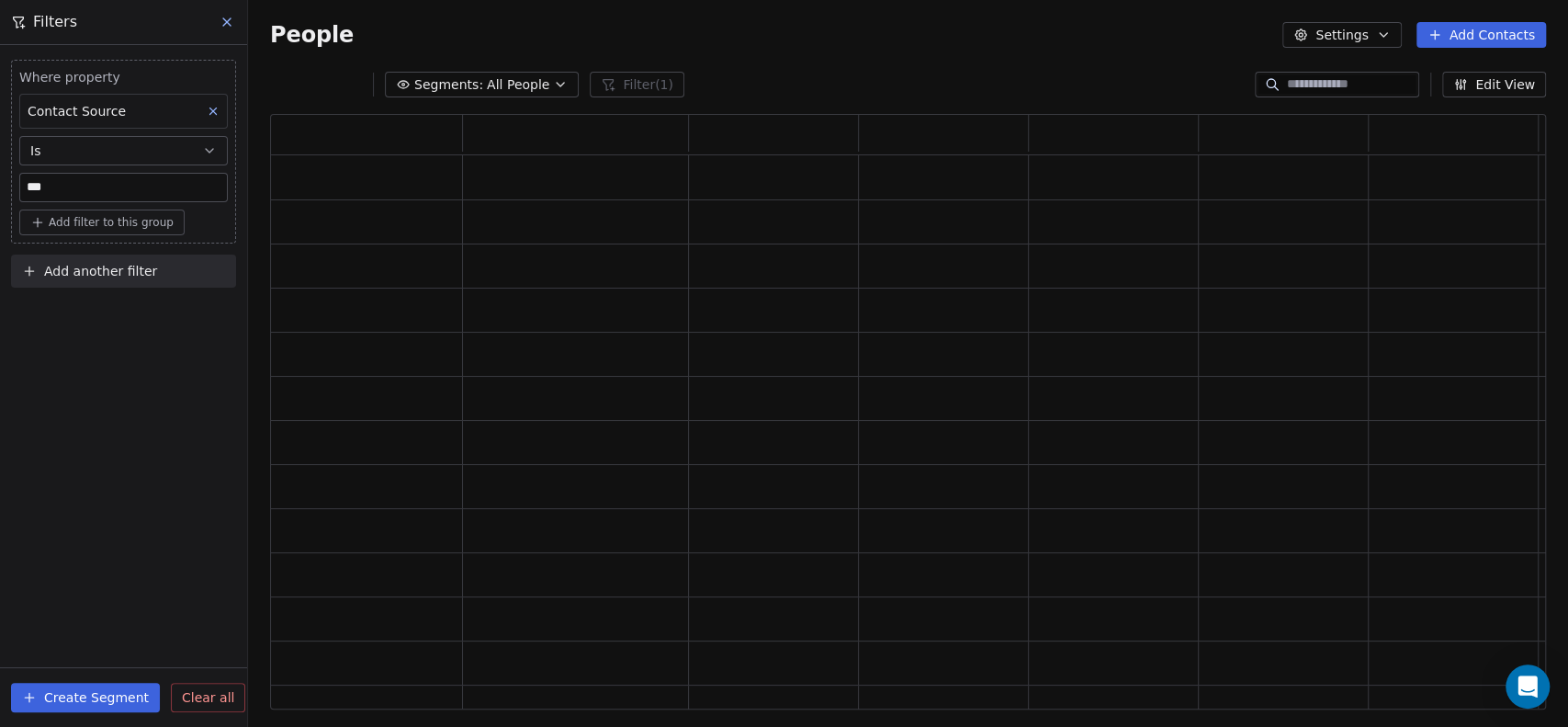
click at [95, 329] on div "Where property Contact Source Is *** Add filter to this group Add another filte…" at bounding box center [123, 385] width 247 height 681
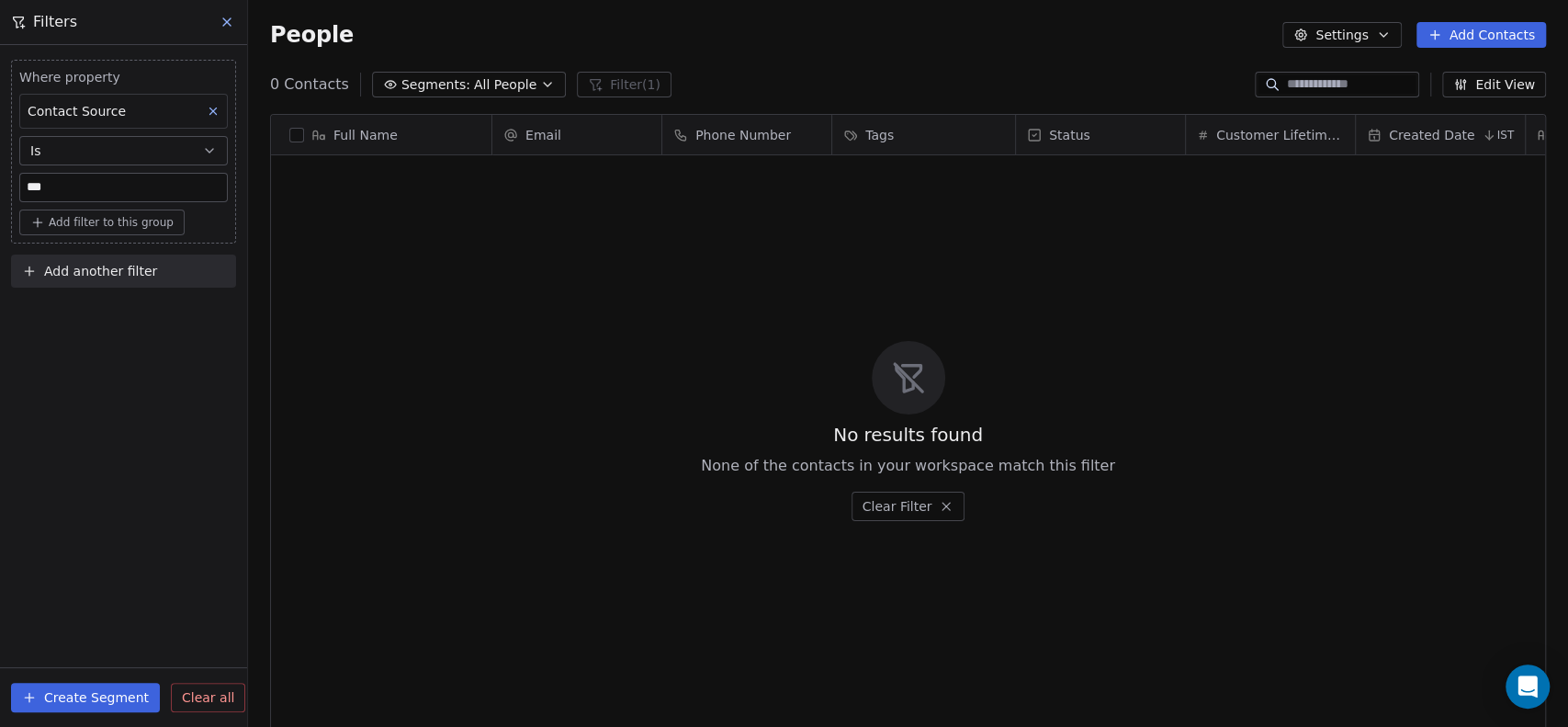
click at [97, 682] on button "Create Segment" at bounding box center [85, 697] width 149 height 29
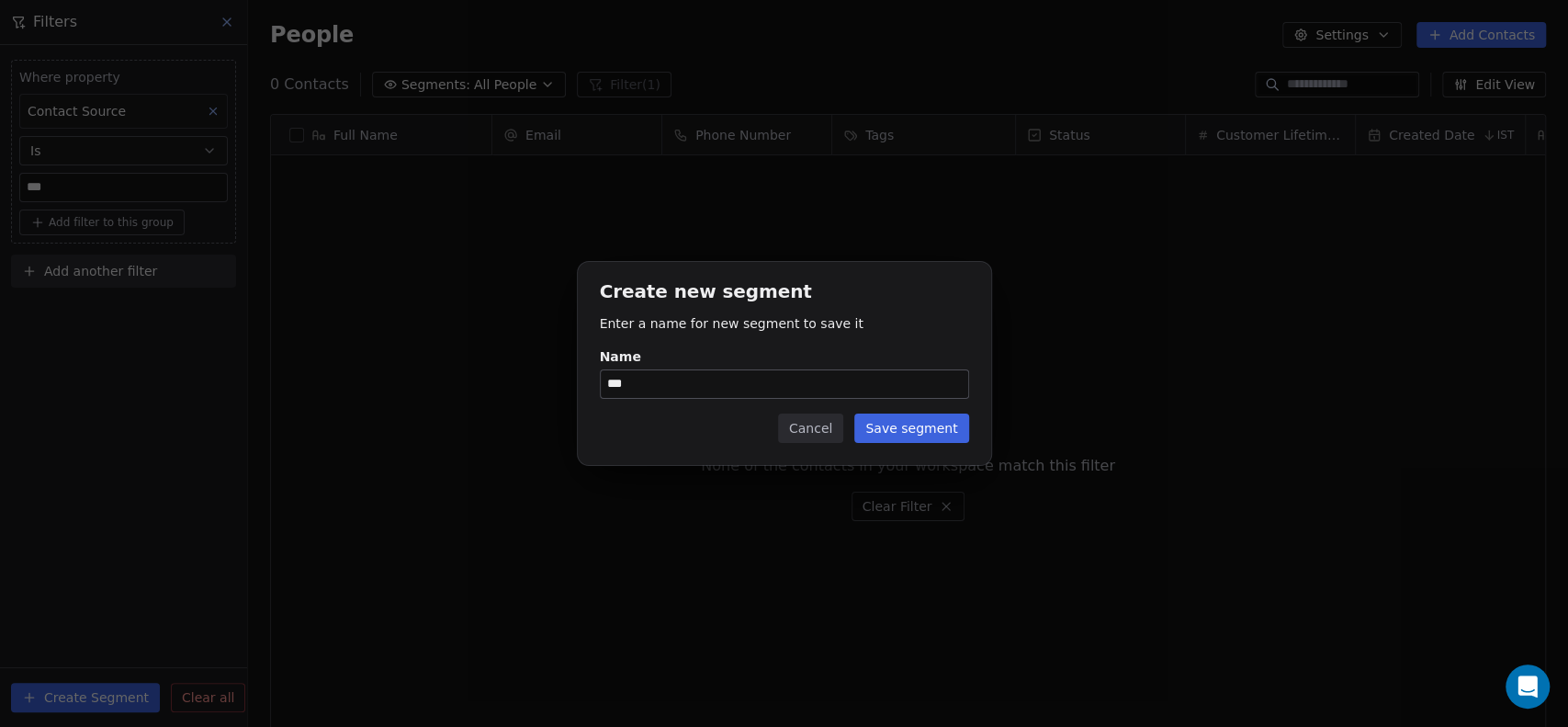
type input "***"
click at [912, 428] on button "Save segment" at bounding box center [912, 428] width 114 height 29
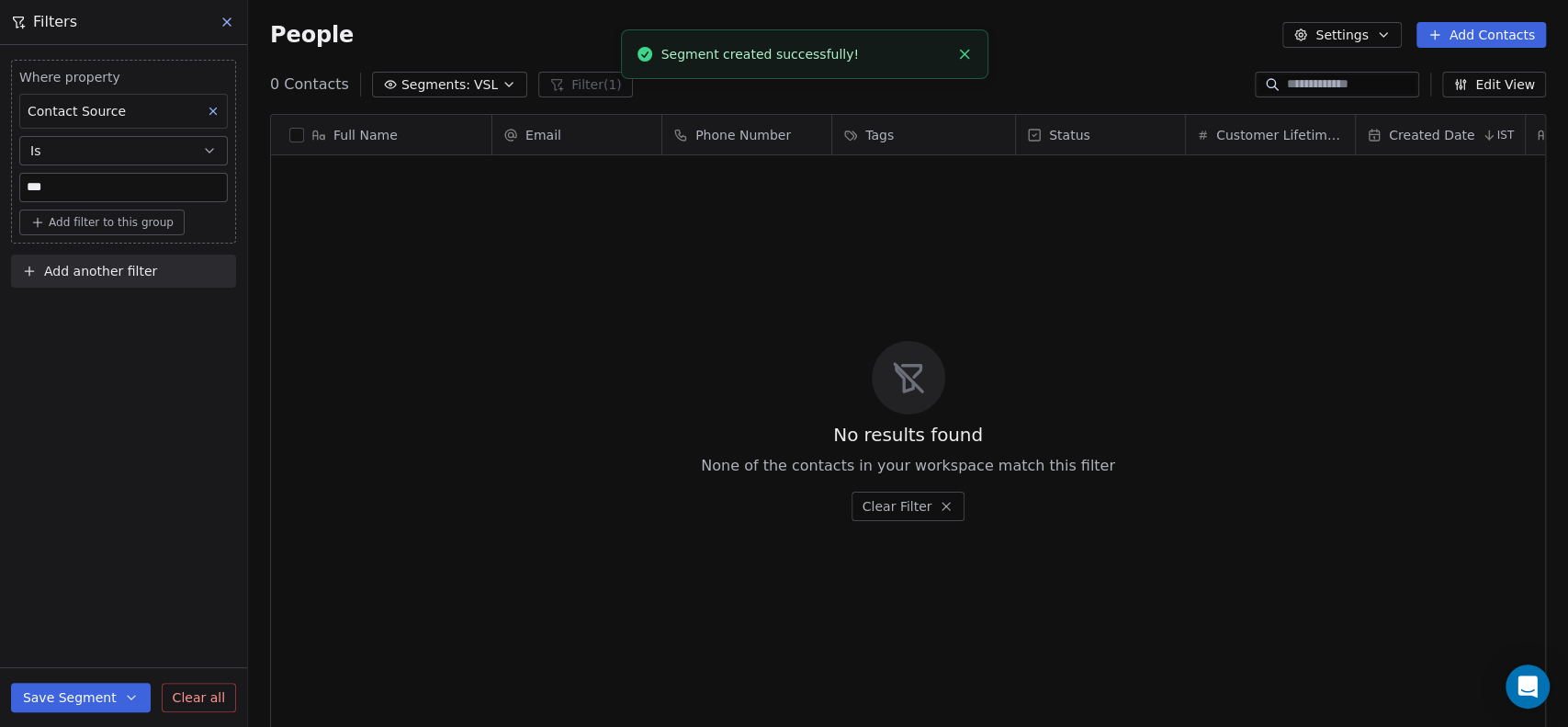
click at [505, 83] on icon "button" at bounding box center [509, 84] width 8 height 4
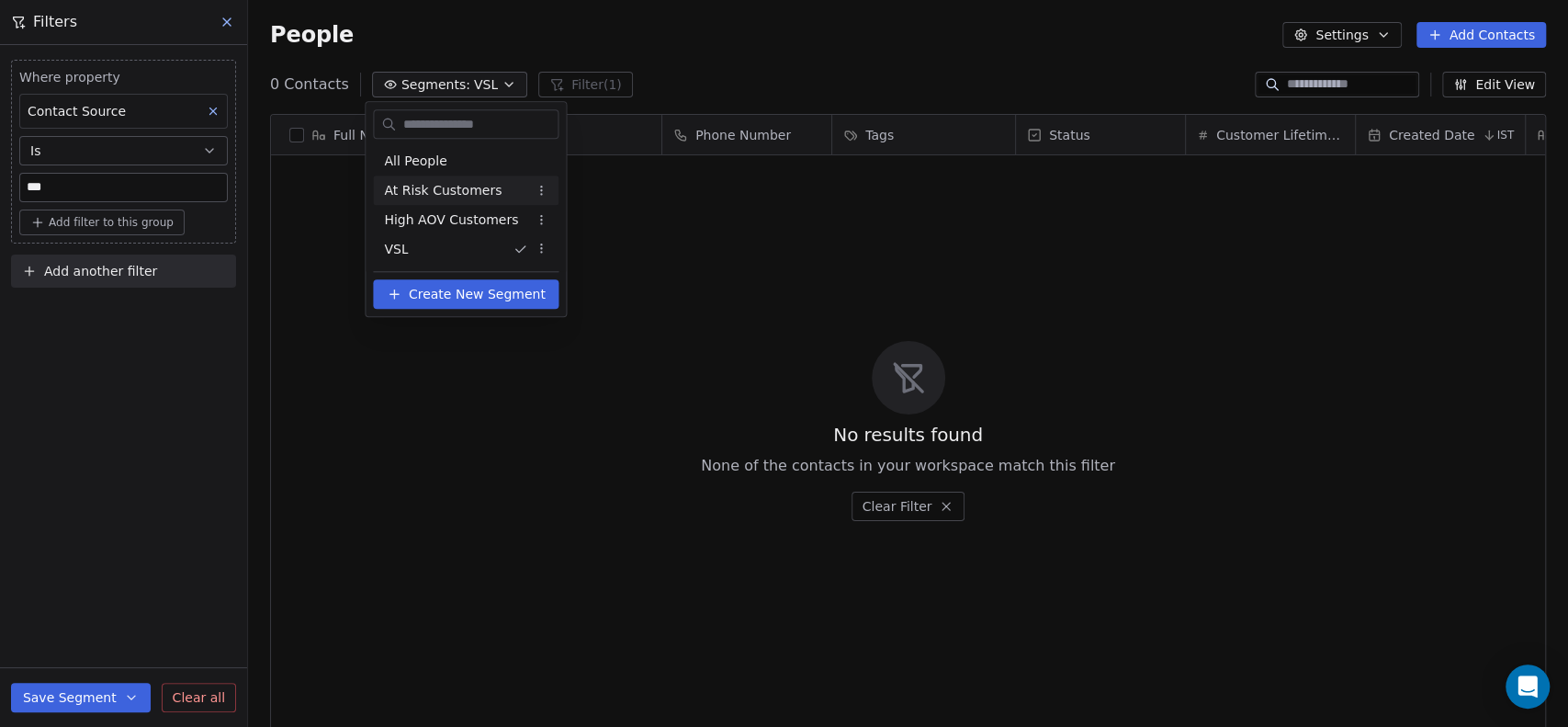
click at [541, 198] on html "Social Ignite Contacts People Marketing Workflows Campaigns Sales Pipelines Seq…" at bounding box center [784, 364] width 1568 height 727
click at [585, 285] on div "Delete" at bounding box center [601, 285] width 124 height 29
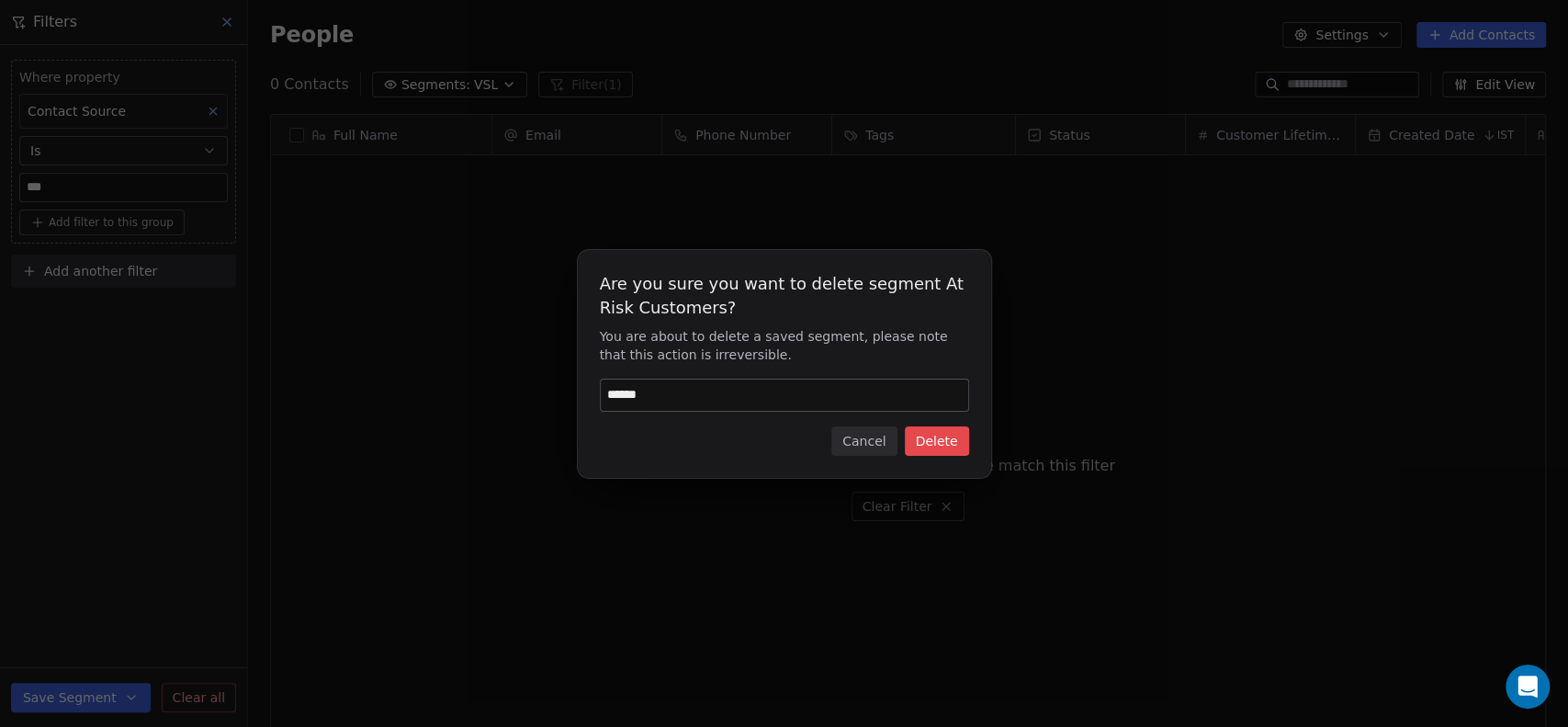
type input "******"
click at [957, 444] on button "Delete" at bounding box center [937, 441] width 64 height 29
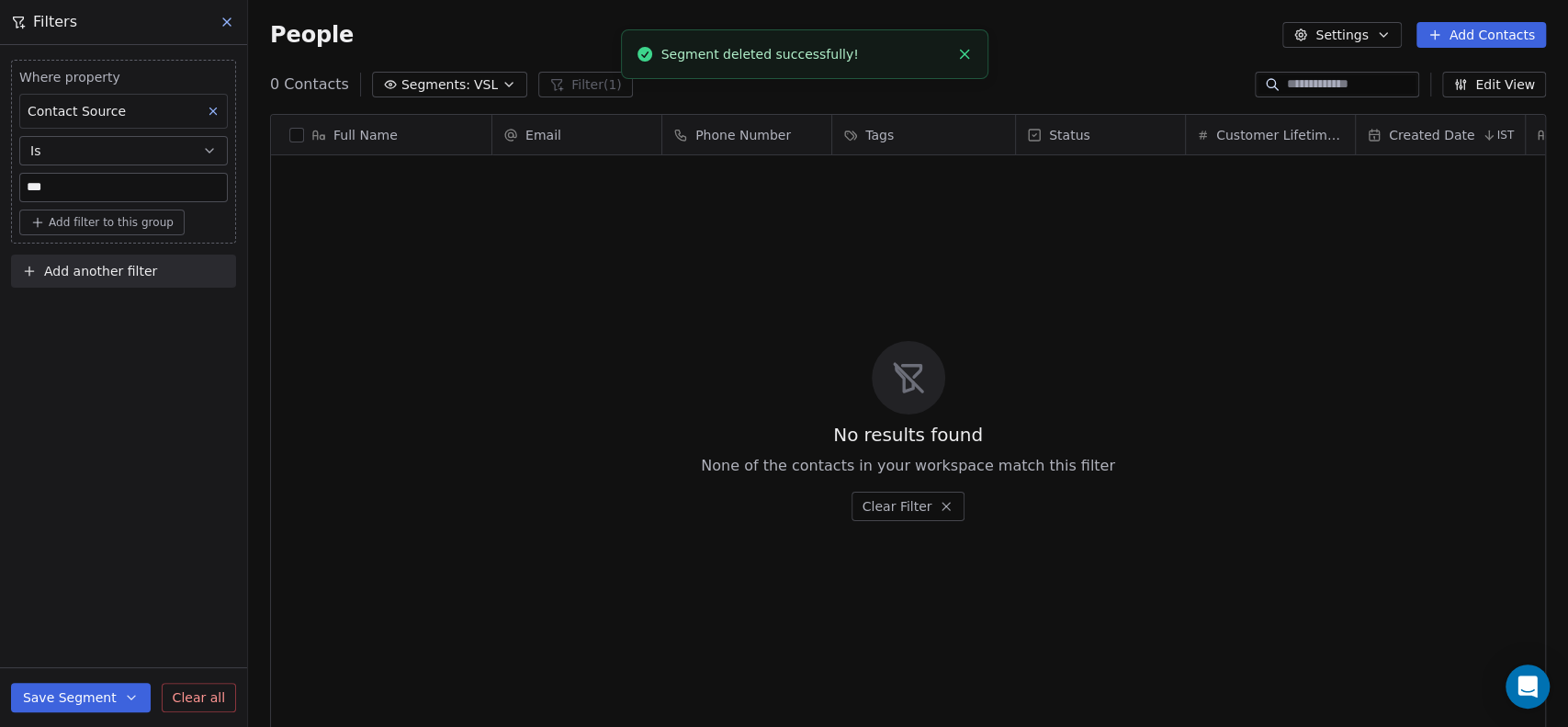
click at [505, 83] on icon "button" at bounding box center [509, 84] width 8 height 4
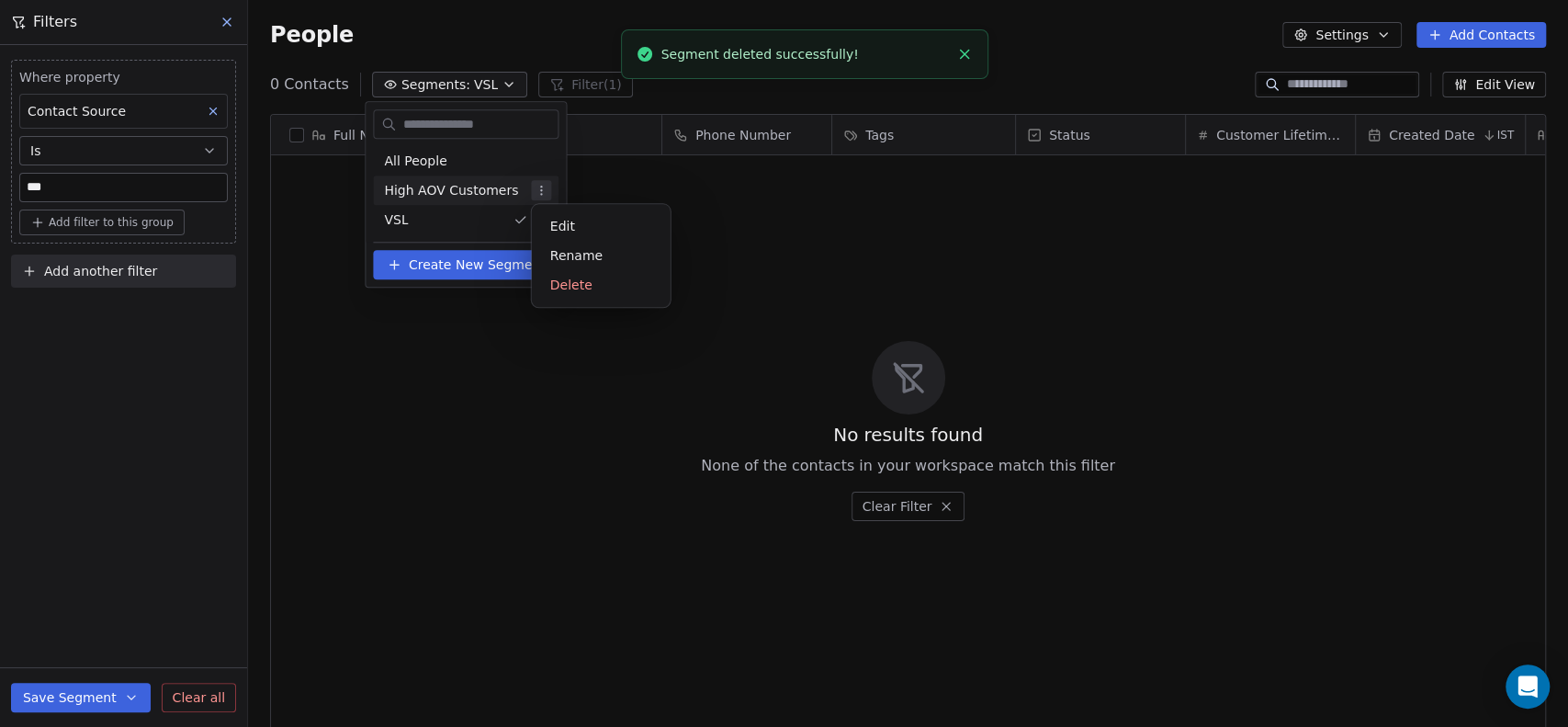
click at [540, 183] on html "Social Ignite Contacts People Marketing Workflows Campaigns Sales Pipelines Seq…" at bounding box center [784, 364] width 1568 height 727
click at [578, 284] on div "Delete" at bounding box center [601, 285] width 124 height 29
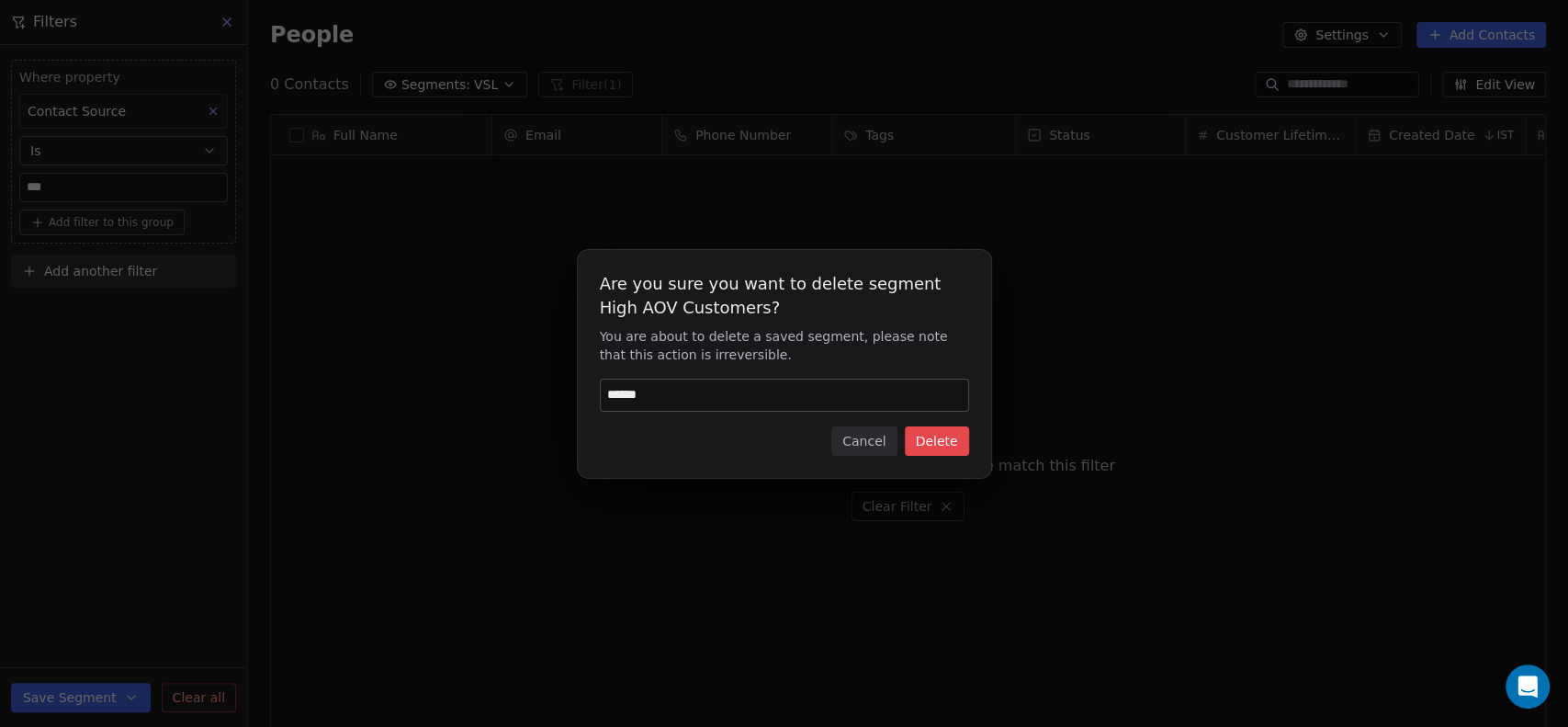
type input "******"
click at [956, 429] on button "Delete" at bounding box center [937, 441] width 64 height 29
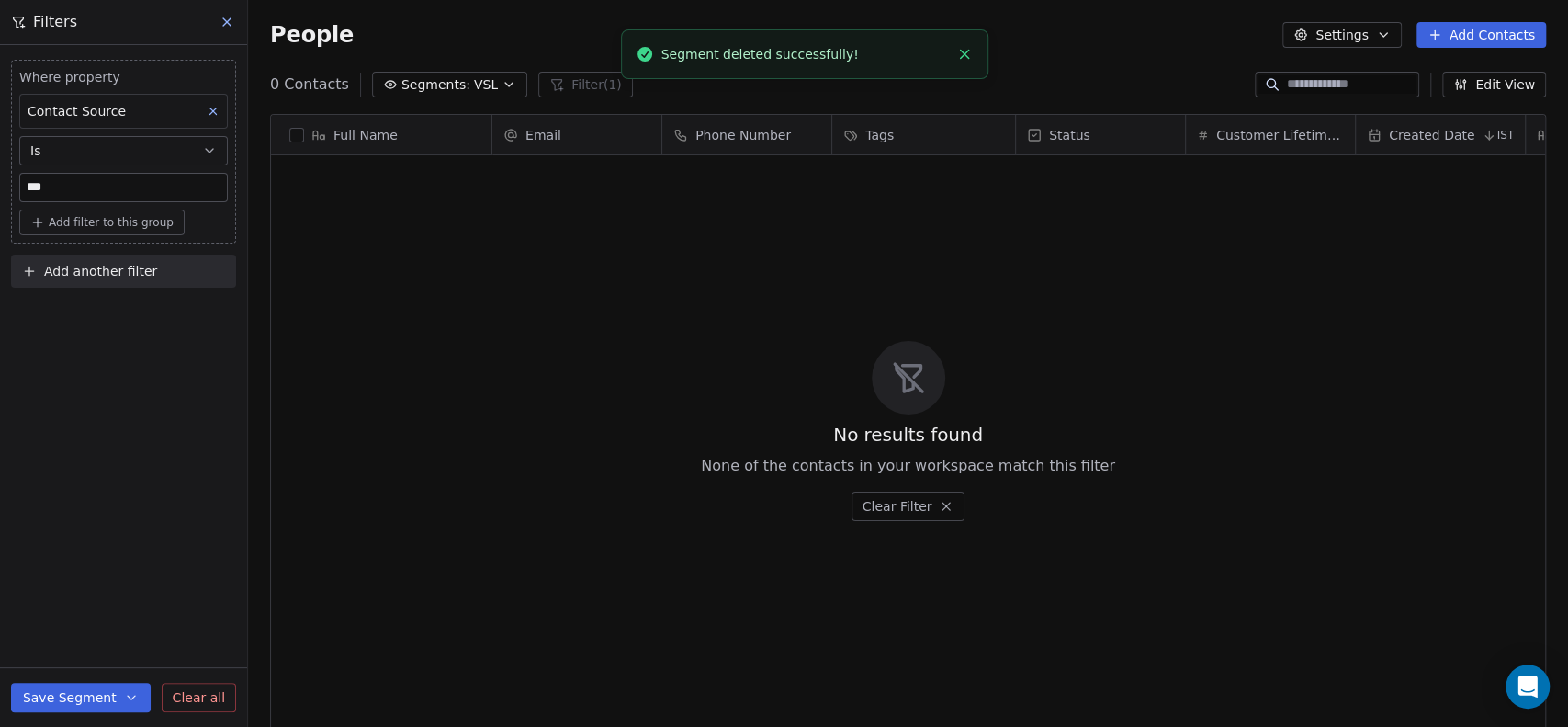
click at [233, 18] on icon at bounding box center [227, 21] width 15 height 15
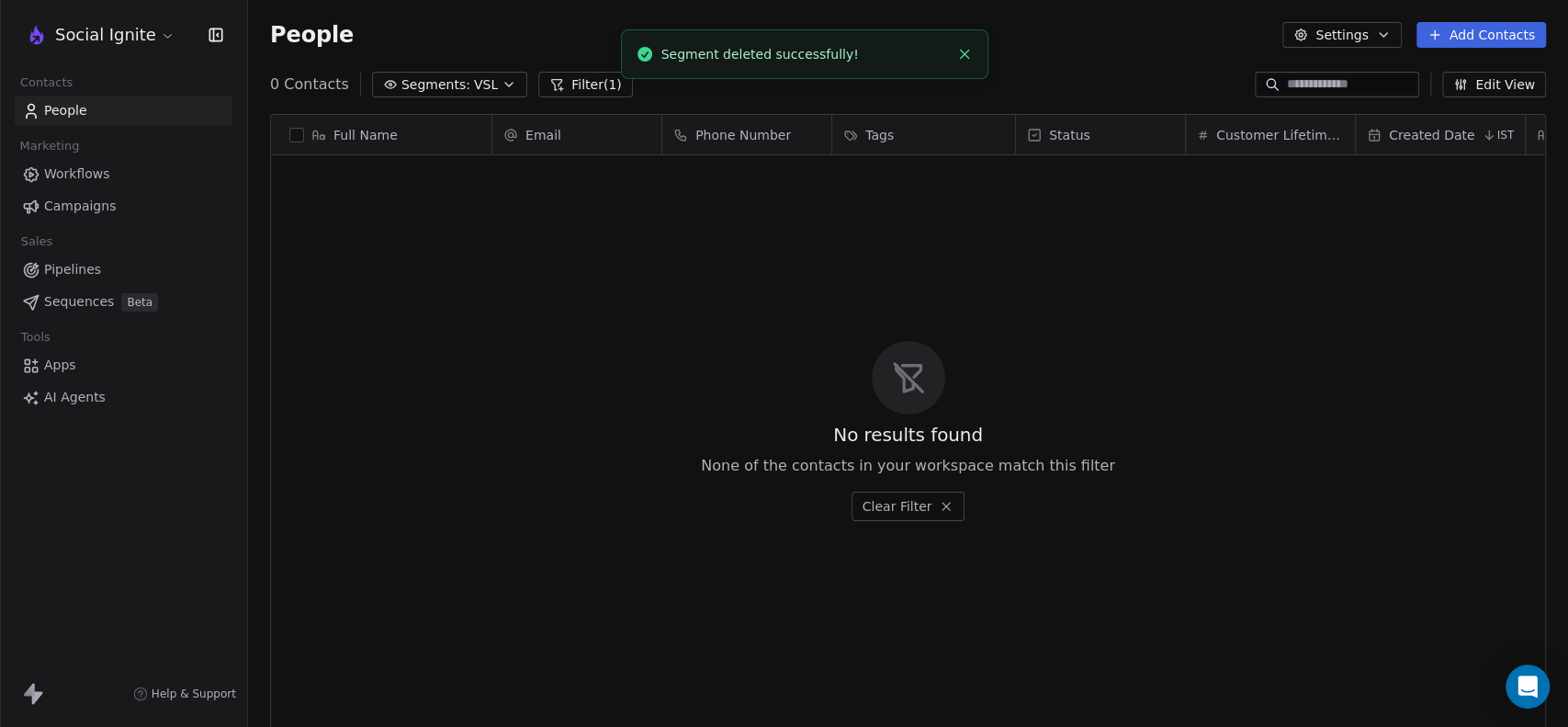
click at [1135, 56] on div "People Settings Add Contacts" at bounding box center [908, 35] width 1320 height 70
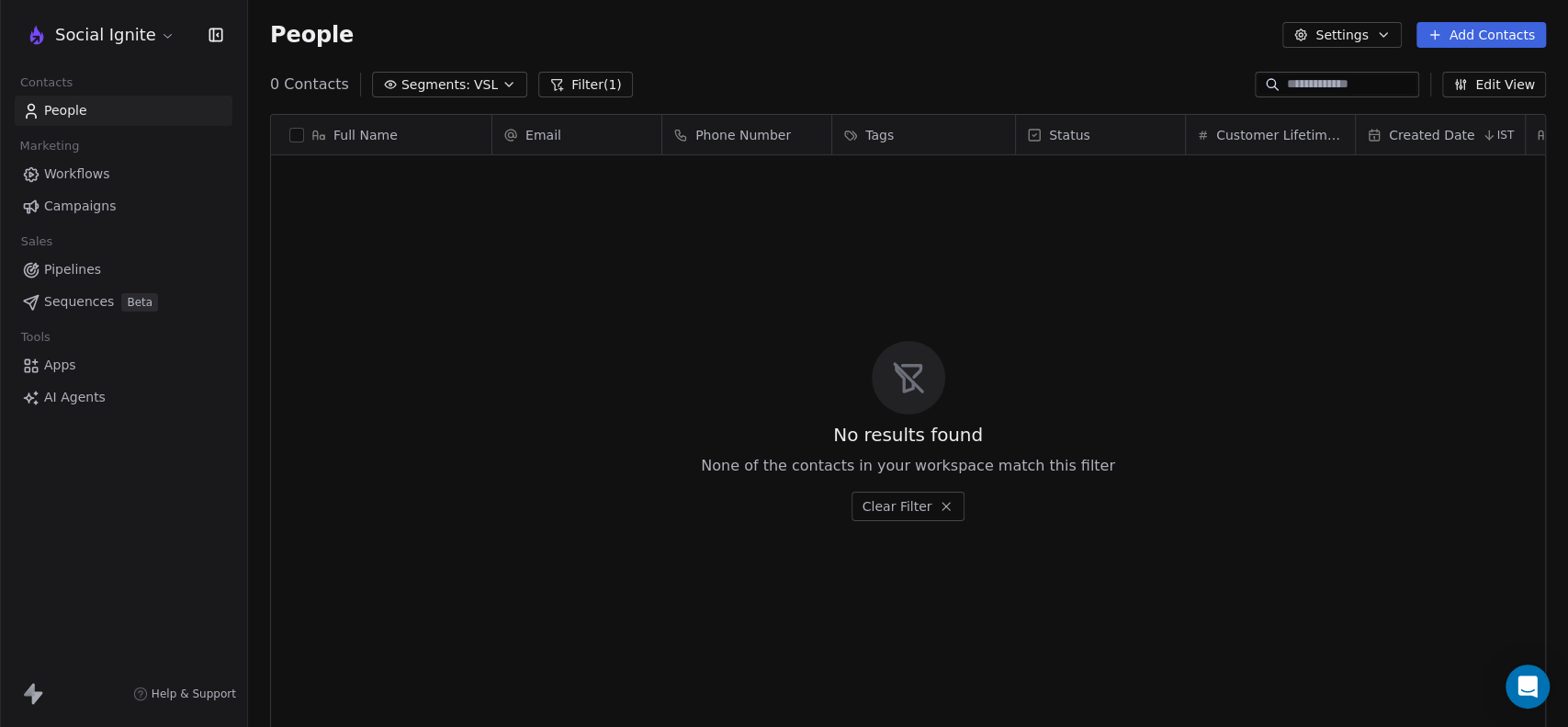
click at [415, 85] on span "Segments:" at bounding box center [435, 85] width 69 height 19
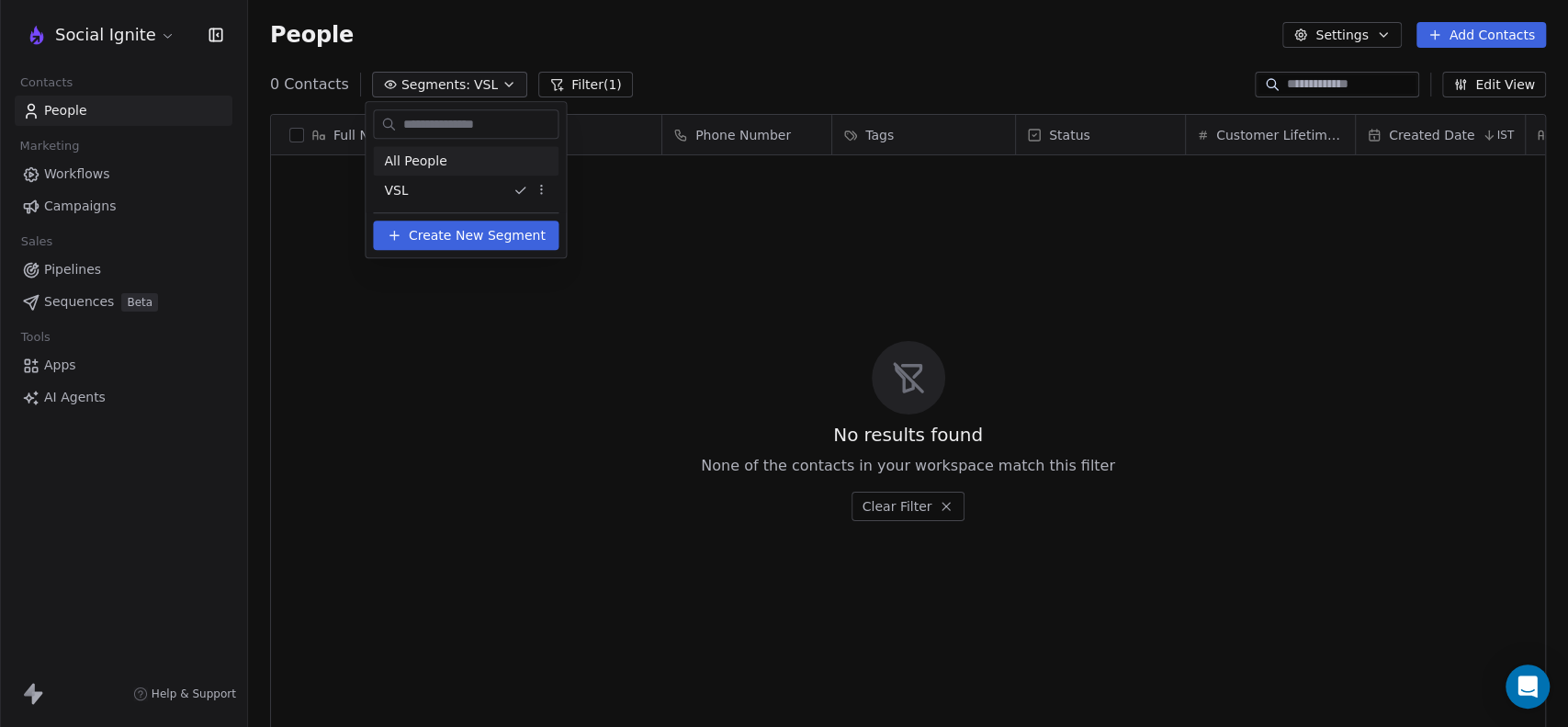
click at [450, 167] on div "All People" at bounding box center [465, 161] width 185 height 29
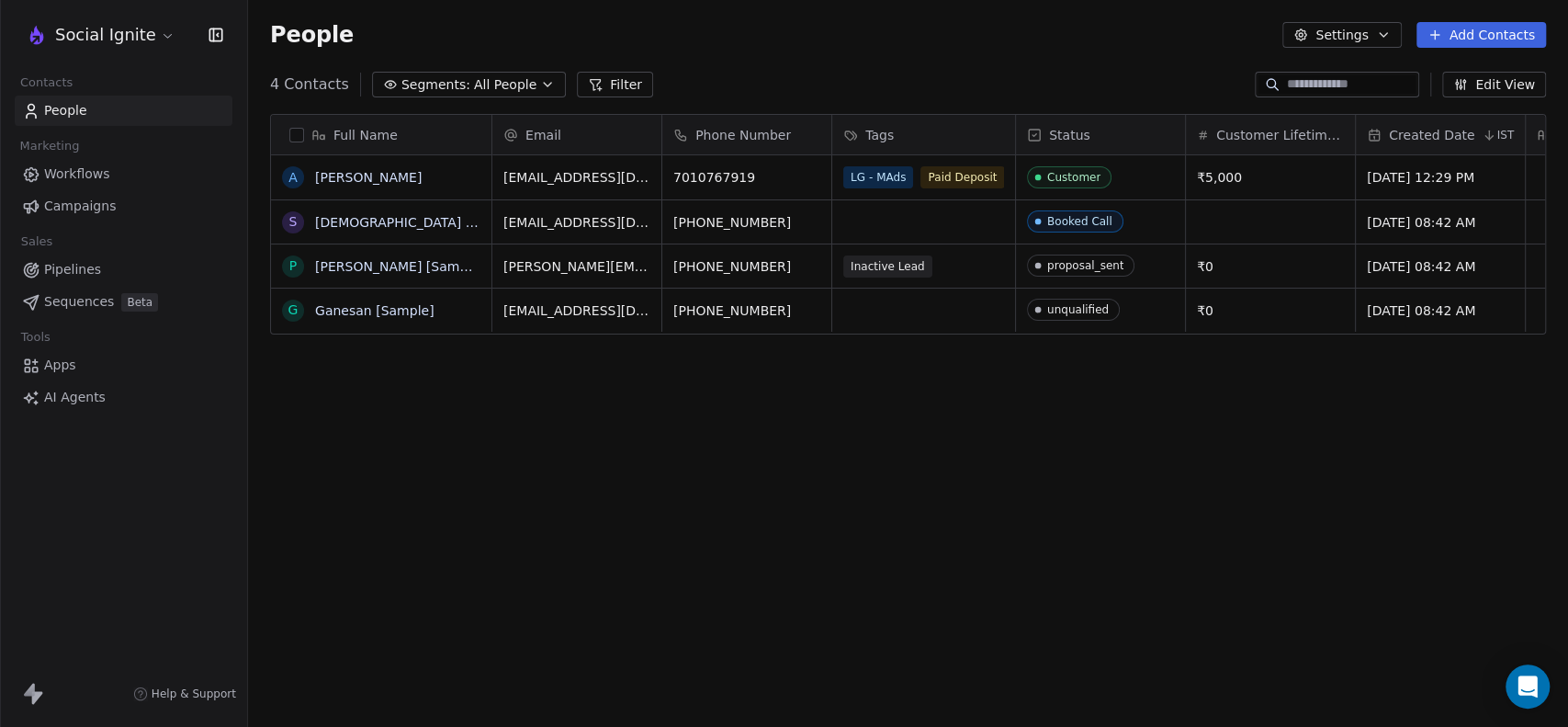
click at [1513, 81] on button "Edit View" at bounding box center [1493, 84] width 104 height 26
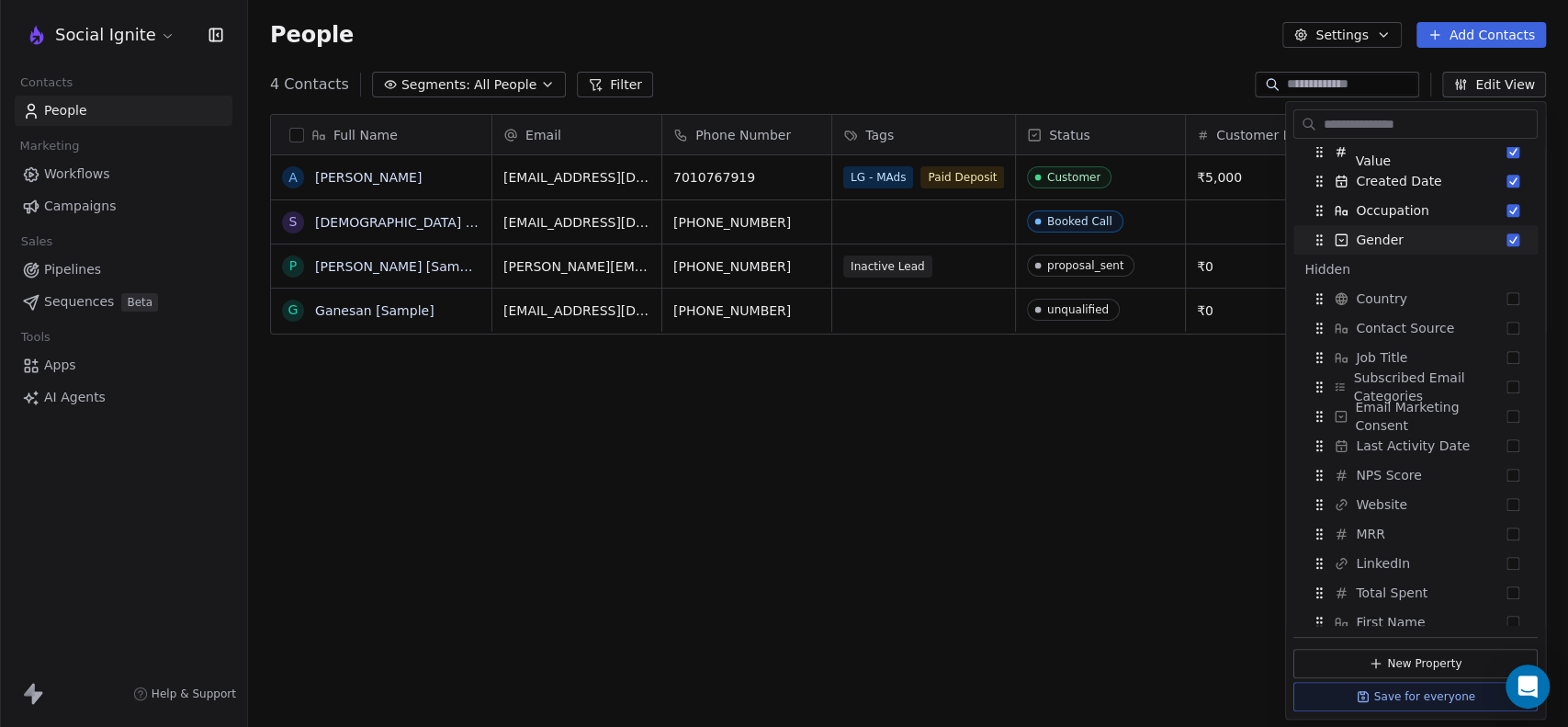
scroll to position [204, 0]
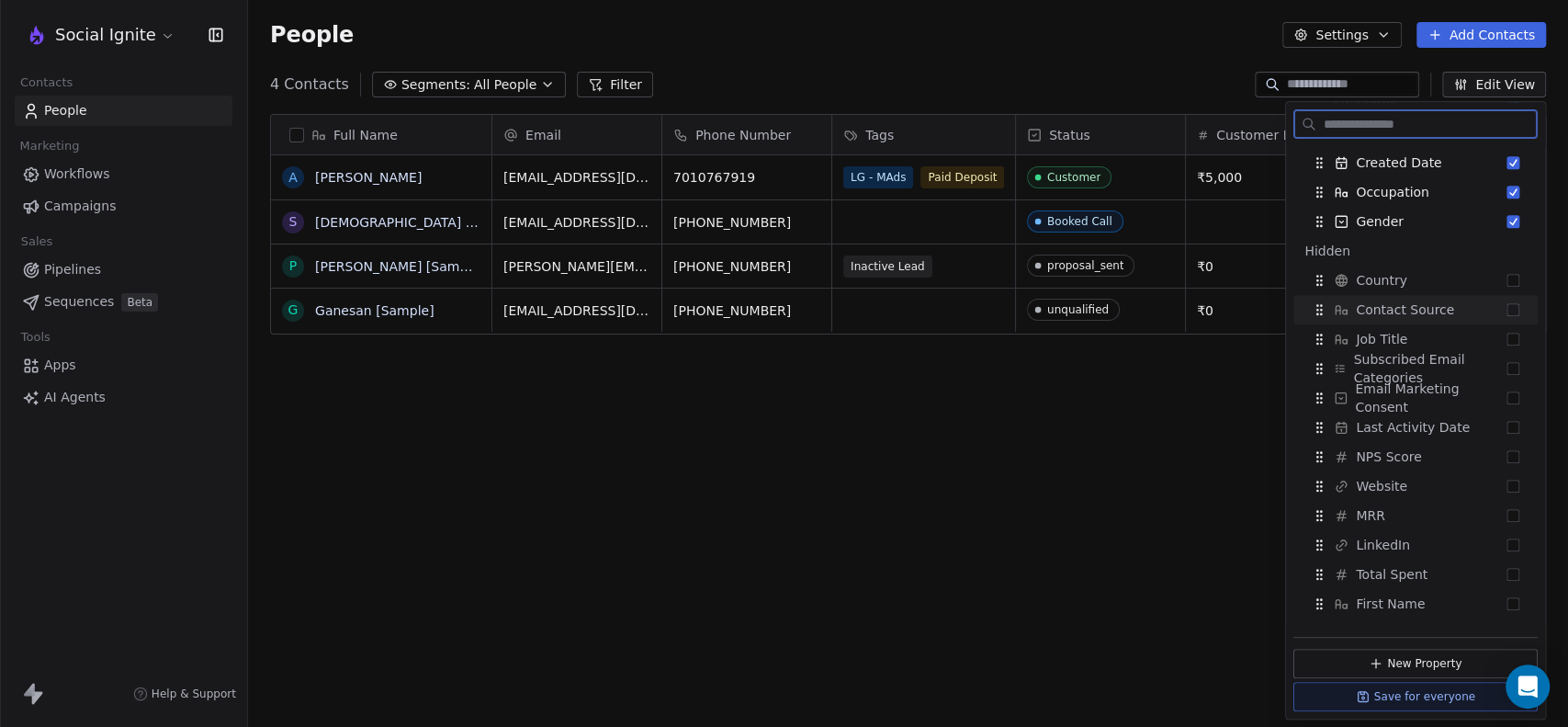
click at [1506, 311] on button "Suggestions" at bounding box center [1512, 309] width 13 height 13
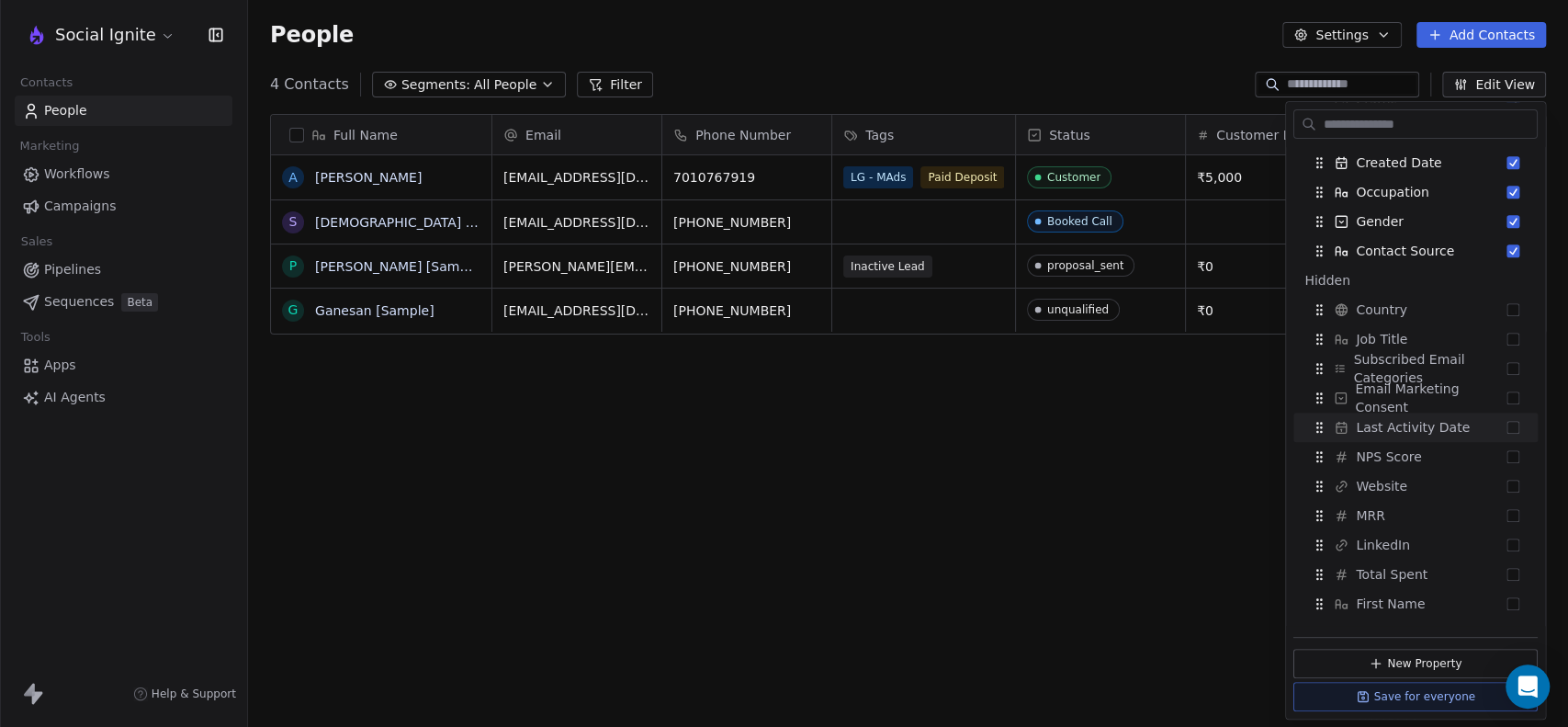
click at [1141, 427] on div "Full Name A Ashok Raj S Swami [Sample] P Pavithra [Sample] G Ganesan [Sample] E…" at bounding box center [908, 419] width 1320 height 640
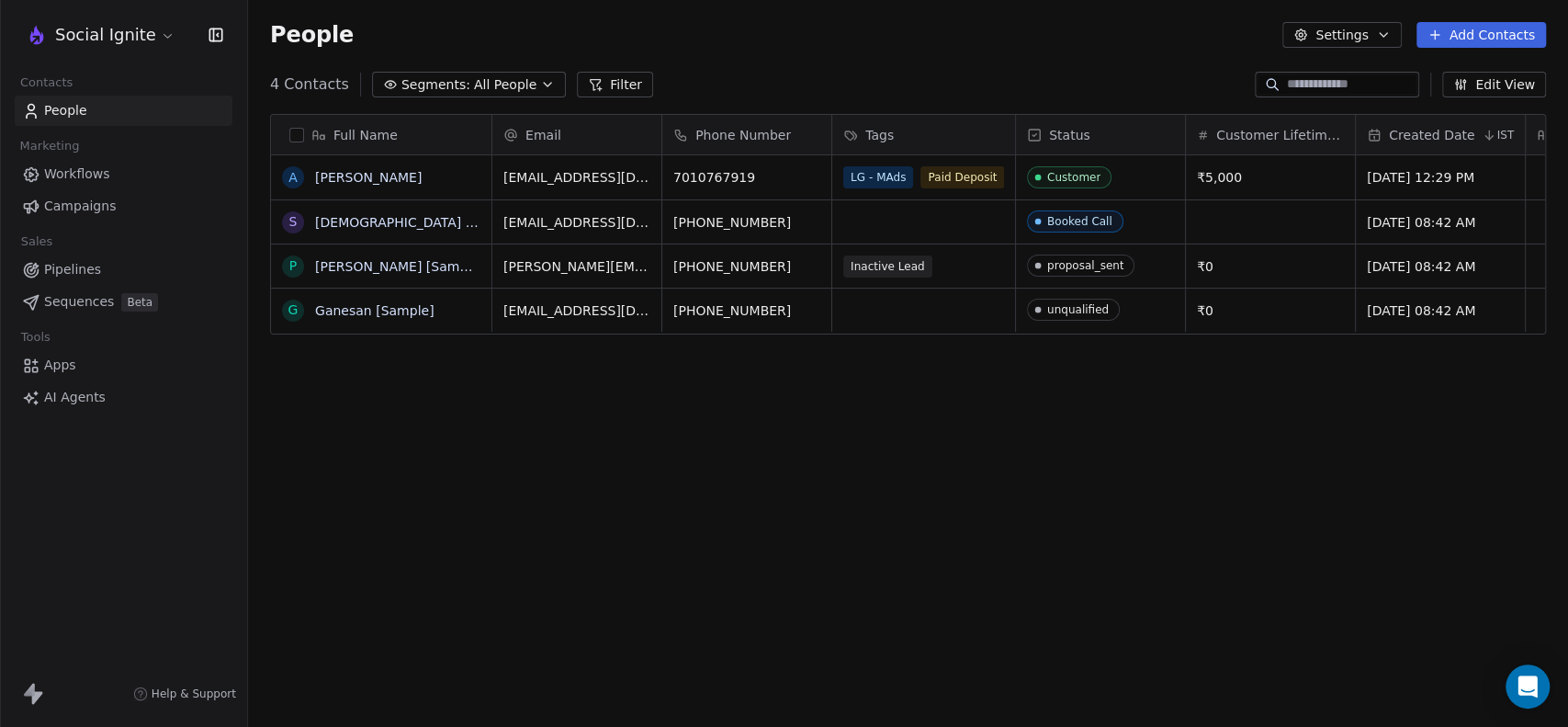
scroll to position [0, 549]
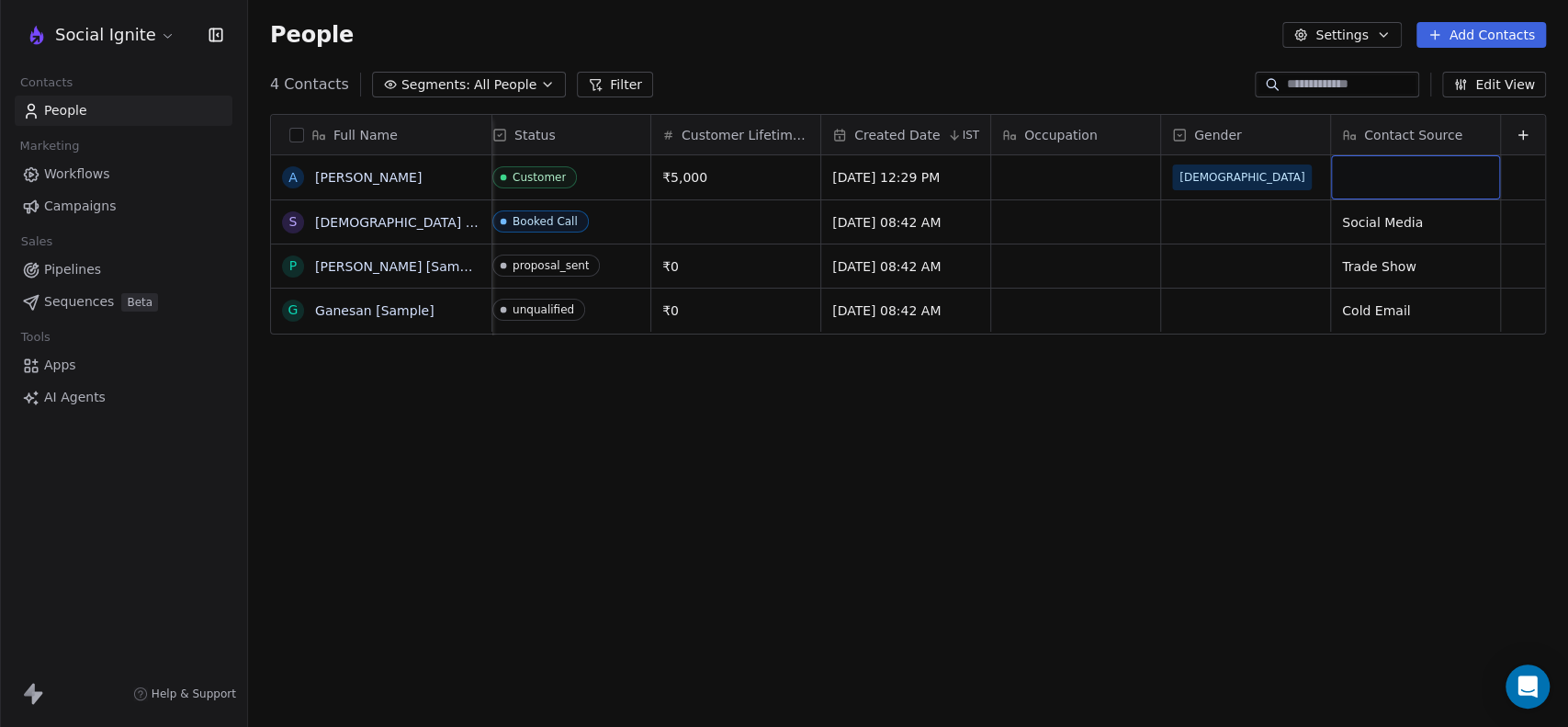
click at [1343, 182] on div "grid" at bounding box center [1415, 176] width 169 height 44
type textarea "***"
click at [1319, 535] on div "Full Name A Ashok Raj S Swami [Sample] P Pavithra [Sample] G Ganesan [Sample] E…" at bounding box center [908, 419] width 1320 height 640
click at [1302, 420] on div "Full Name A Ashok Raj S Swami [Sample] P Pavithra [Sample] G Ganesan [Sample] E…" at bounding box center [908, 419] width 1320 height 640
click at [540, 80] on icon "button" at bounding box center [547, 84] width 15 height 15
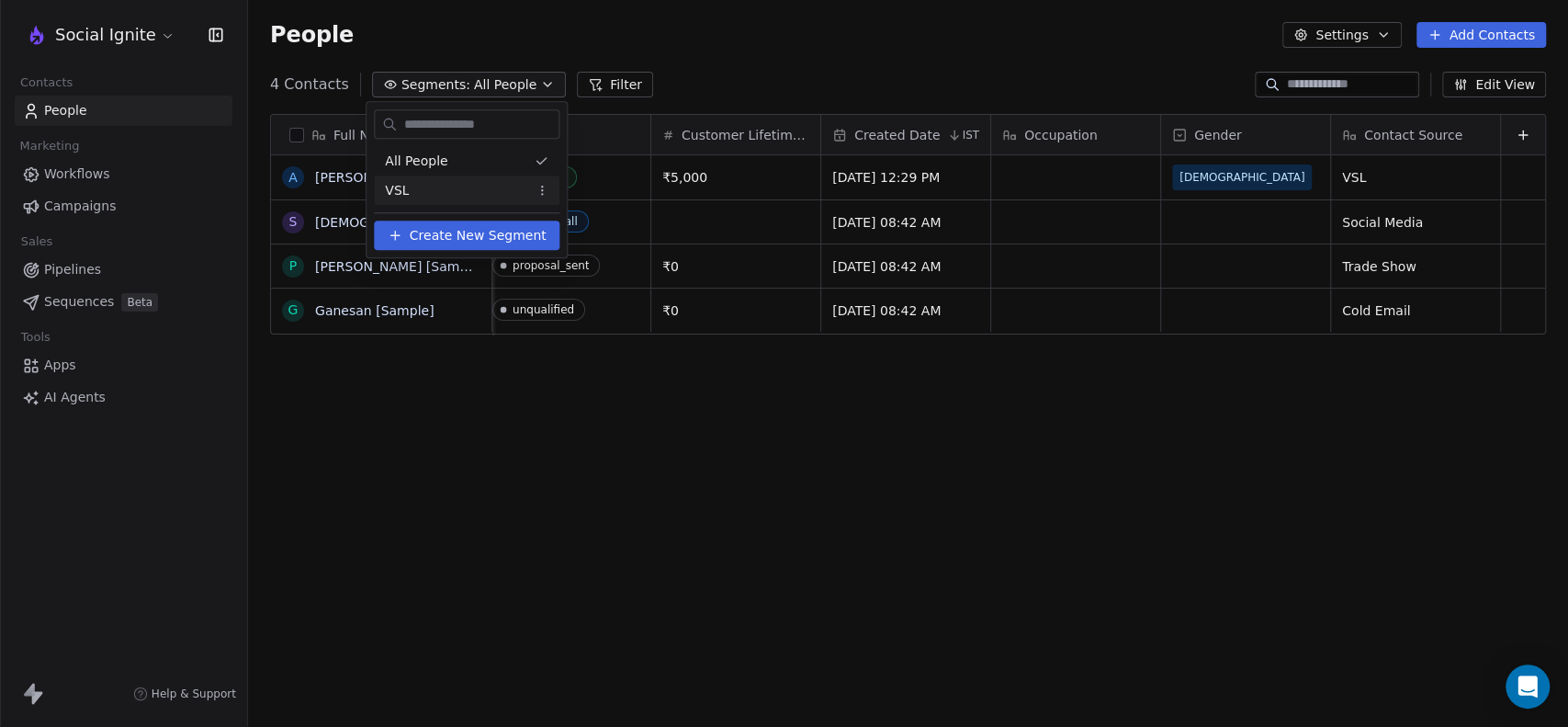
click at [462, 199] on div "VSL" at bounding box center [466, 190] width 185 height 29
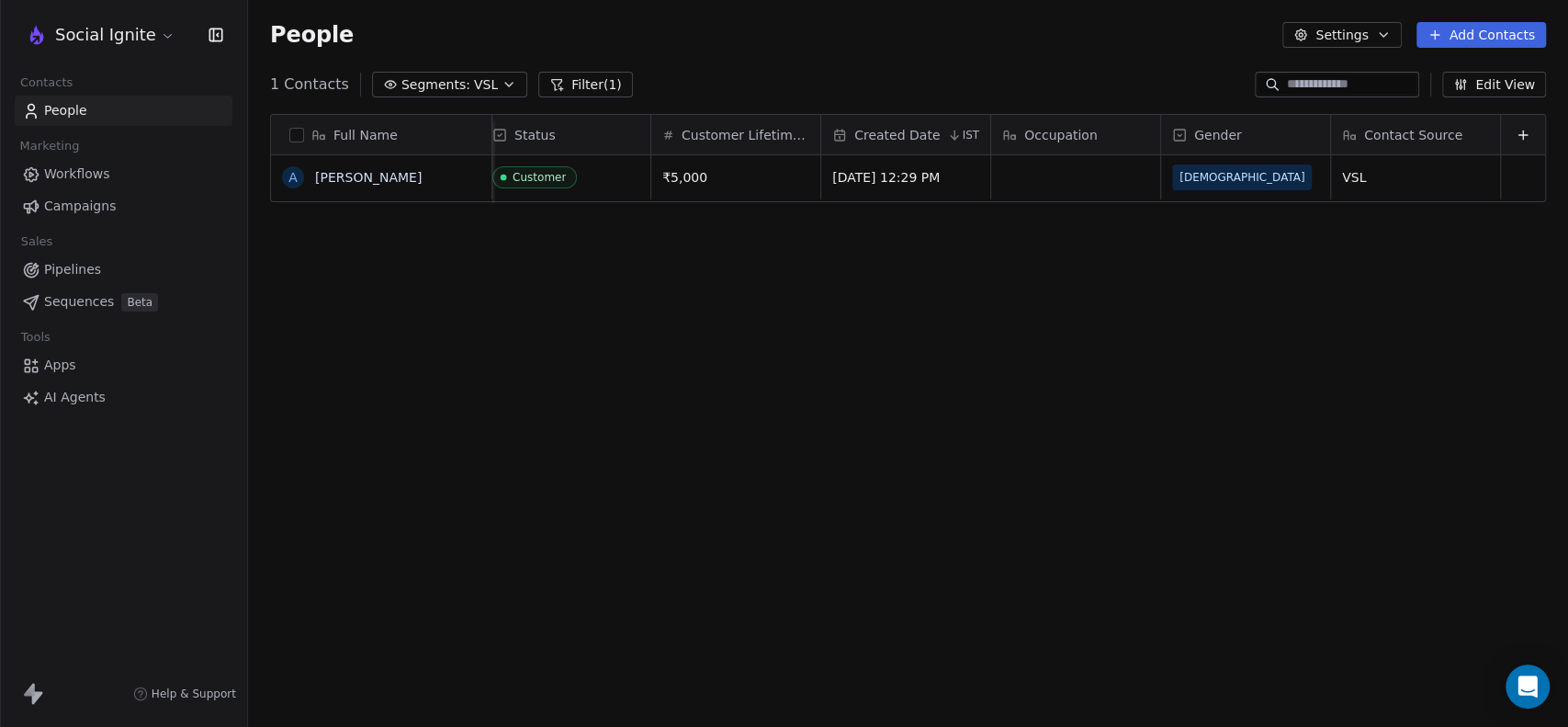
click at [566, 346] on div "Full Name A Ashok Raj Email Phone Number Tags Status Customer Lifetime Value Cr…" at bounding box center [908, 419] width 1320 height 640
click at [474, 79] on span "VSL" at bounding box center [486, 85] width 24 height 19
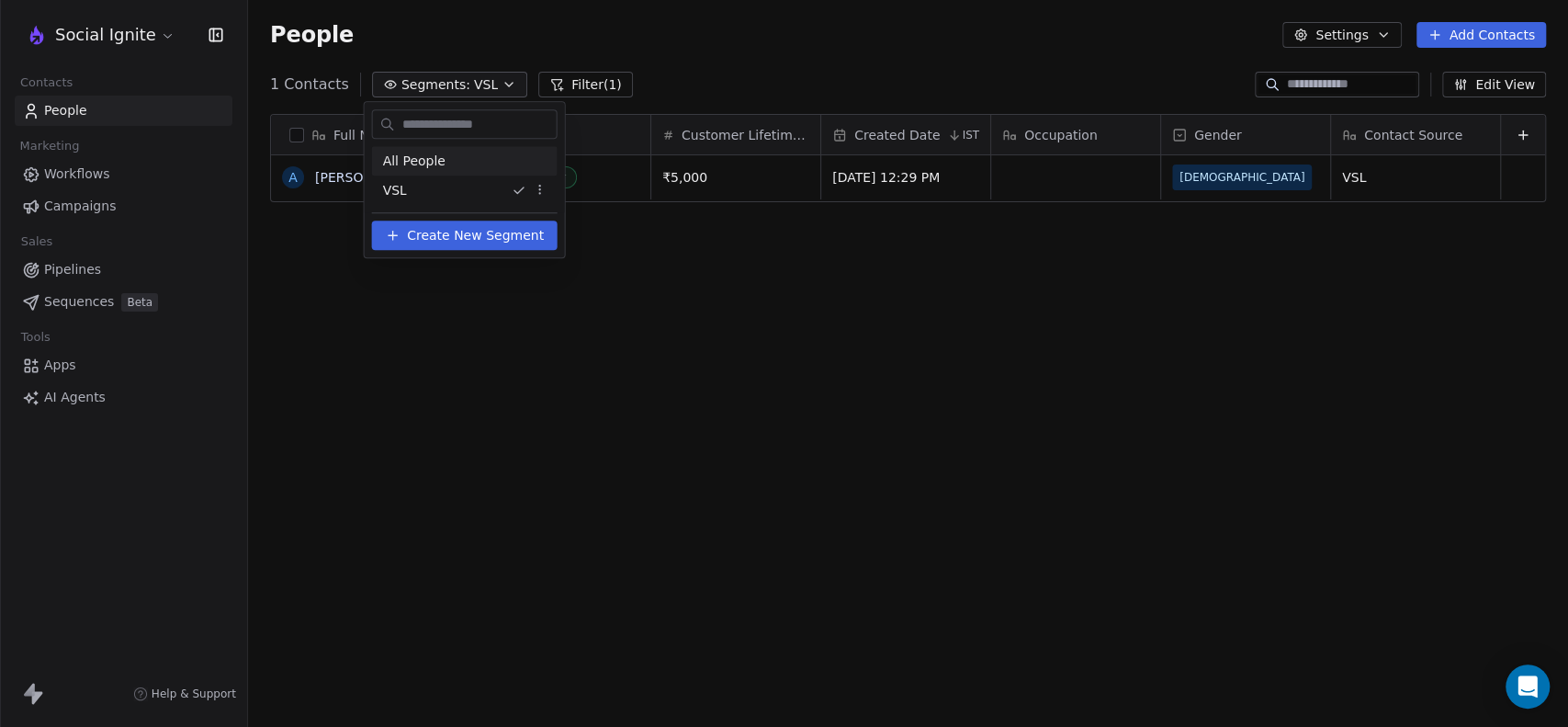
click at [441, 162] on div "All People" at bounding box center [464, 161] width 185 height 29
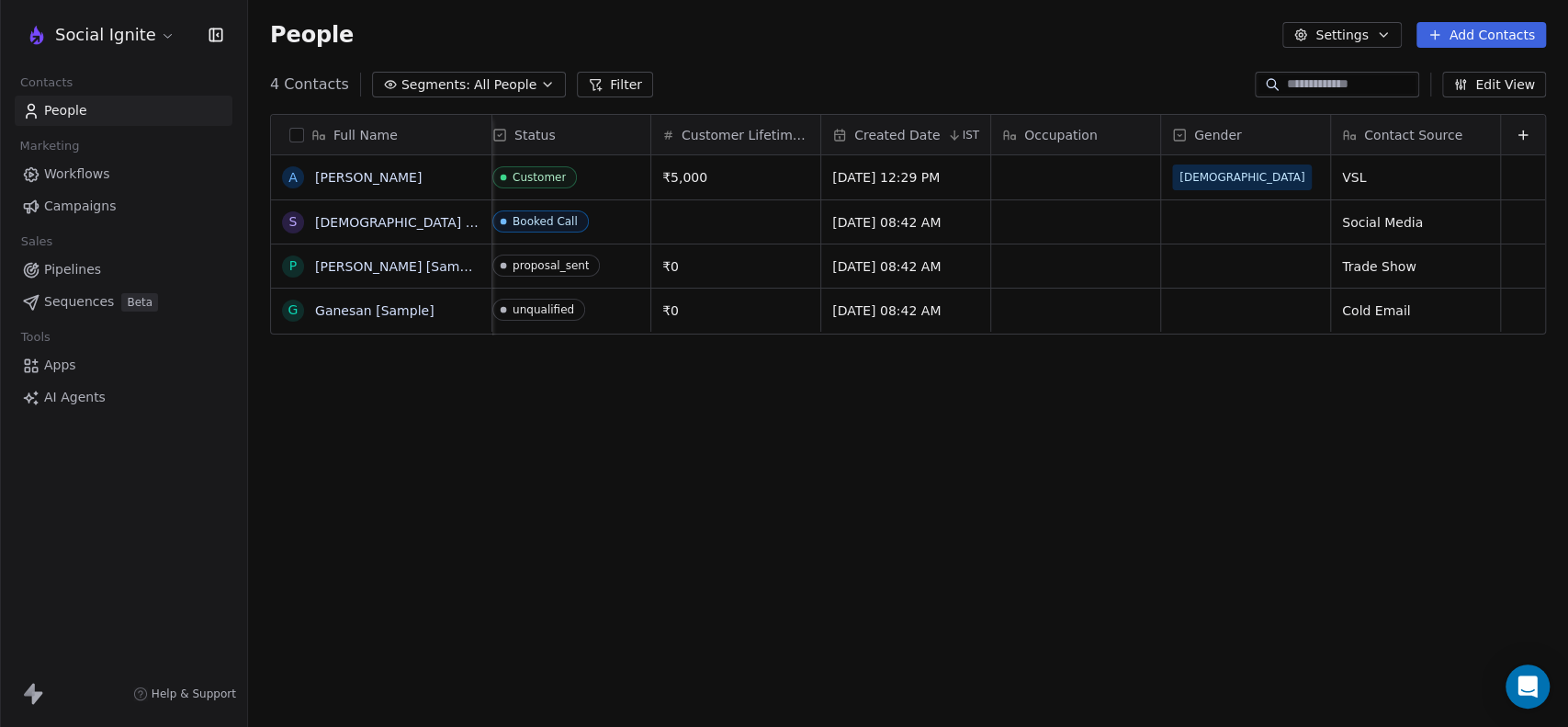
click at [559, 452] on div "Full Name A Ashok Raj S Swami [Sample] P Pavithra [Sample] G Ganesan [Sample] E…" at bounding box center [908, 419] width 1320 height 640
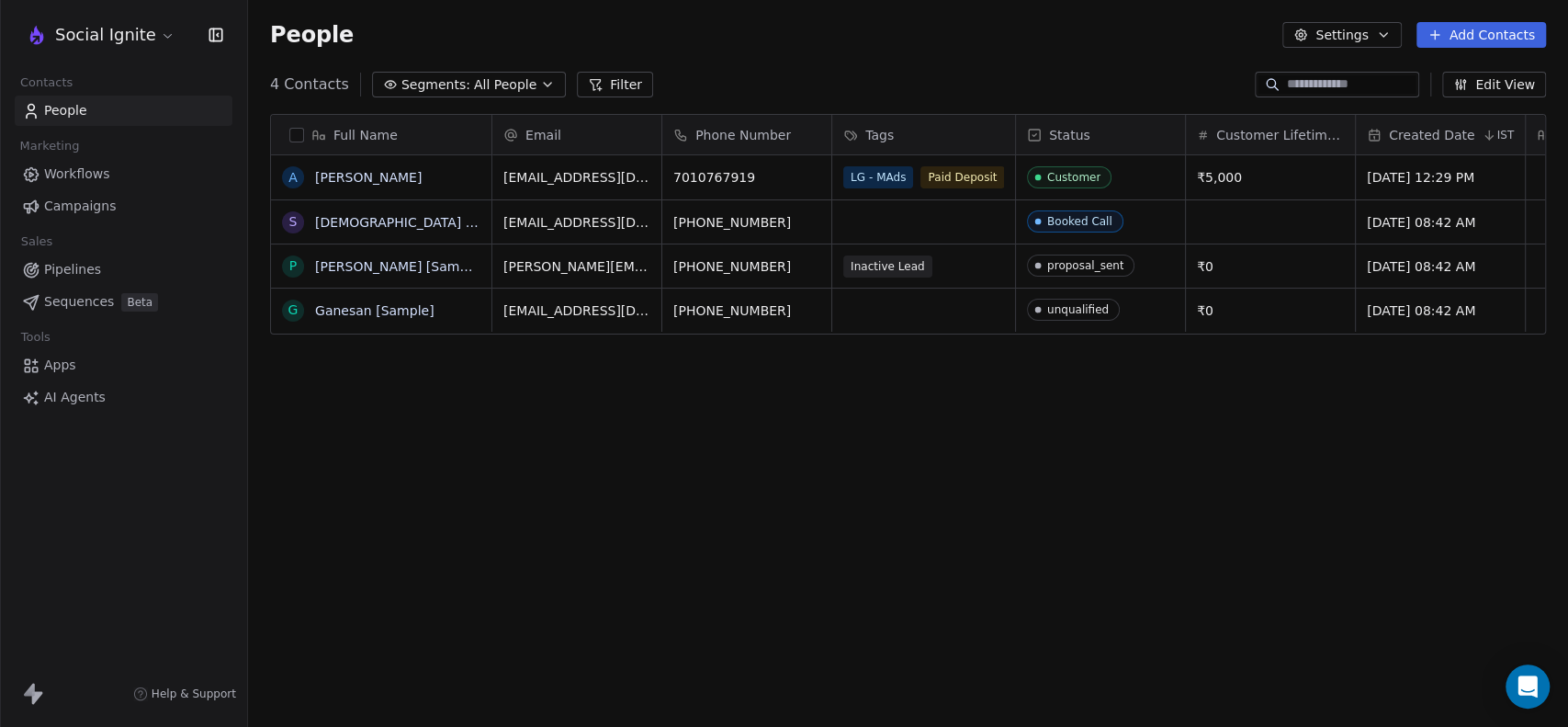
scroll to position [0, 0]
